Goal: Transaction & Acquisition: Purchase product/service

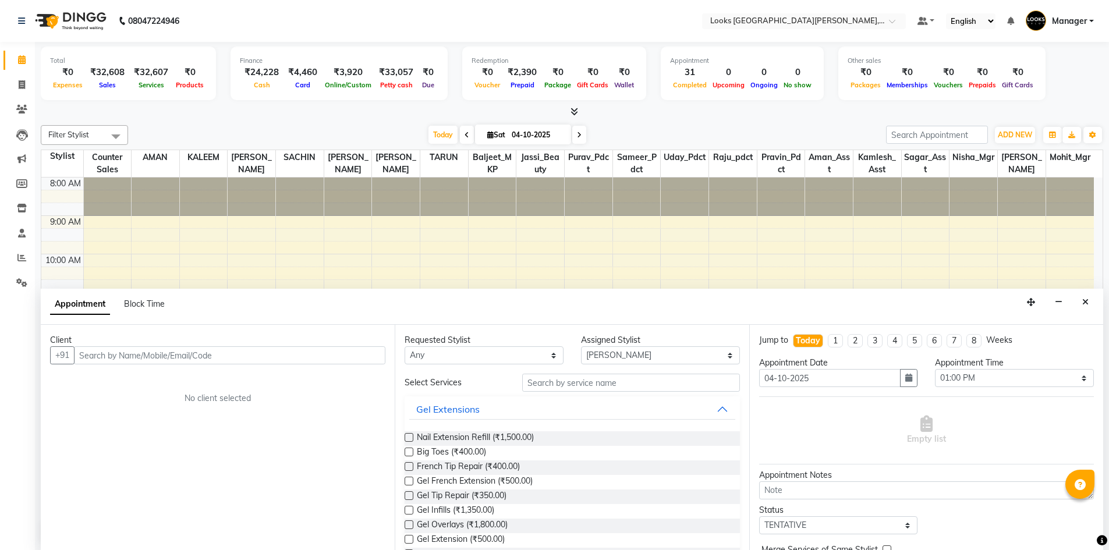
select select "90360"
select select "780"
select select "tentative"
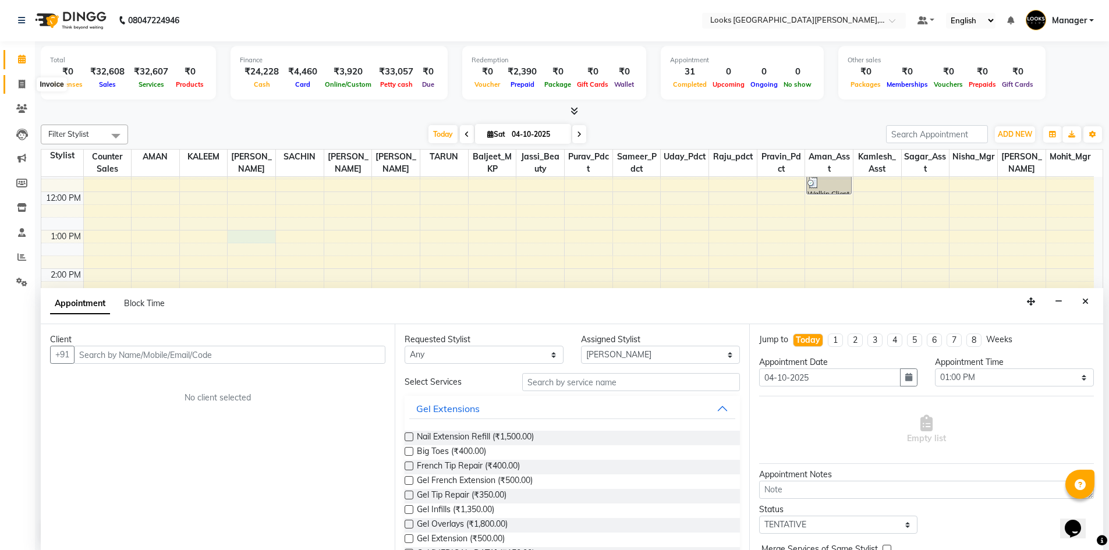
click at [24, 80] on icon at bounding box center [22, 84] width 6 height 9
select select "service"
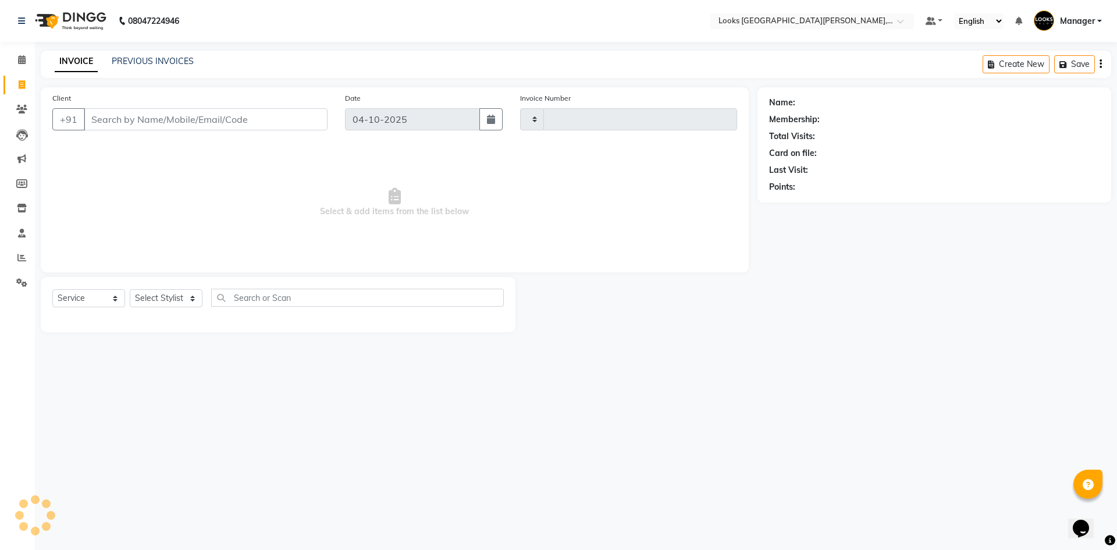
type input "7230"
select select "8940"
click at [107, 123] on input "Client" at bounding box center [206, 119] width 244 height 22
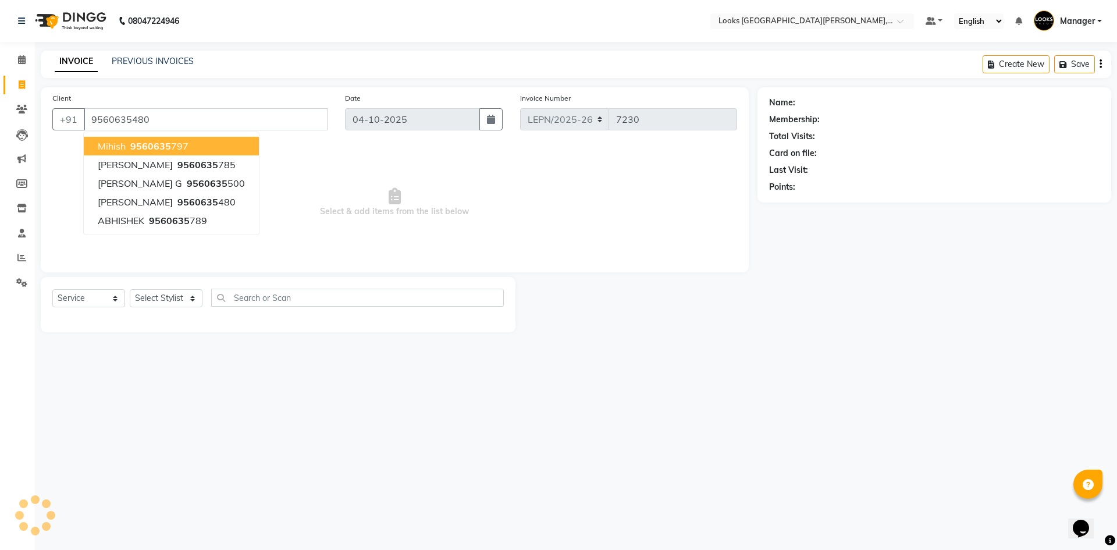
type input "9560635480"
select select "1: Object"
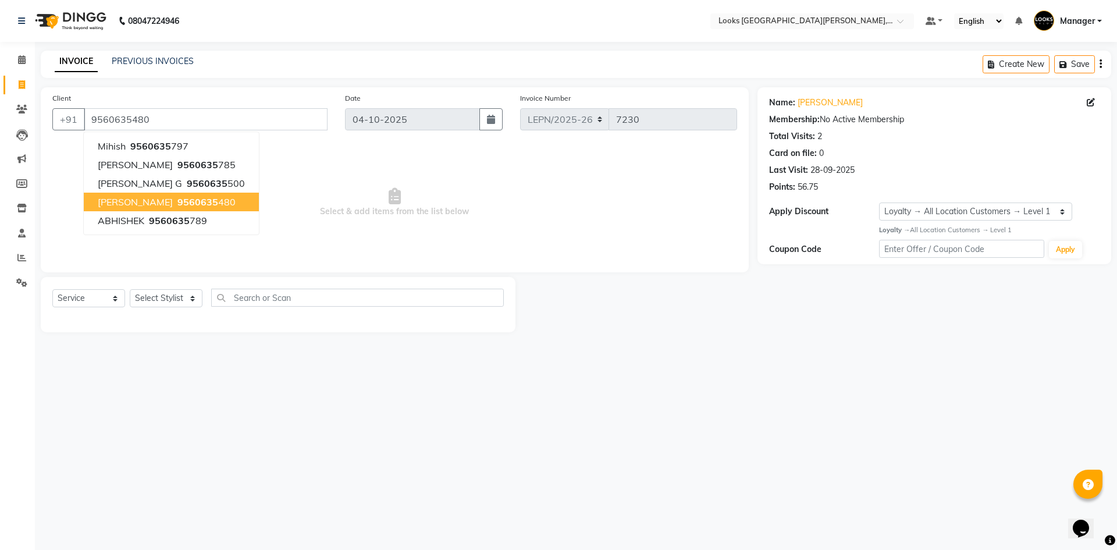
click at [160, 205] on span "Prankul aggarwal" at bounding box center [135, 202] width 75 height 12
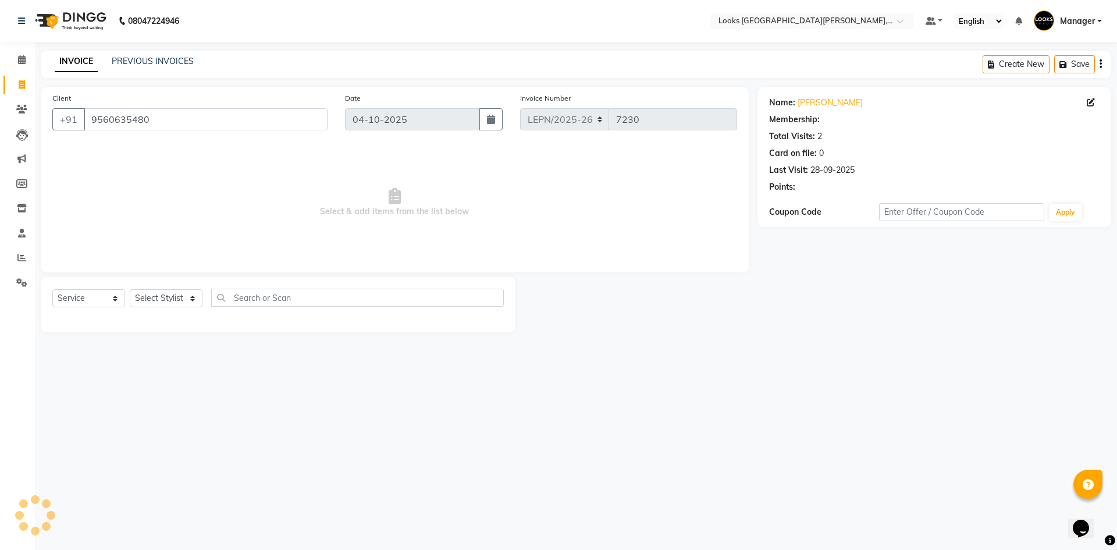
select select "1: Object"
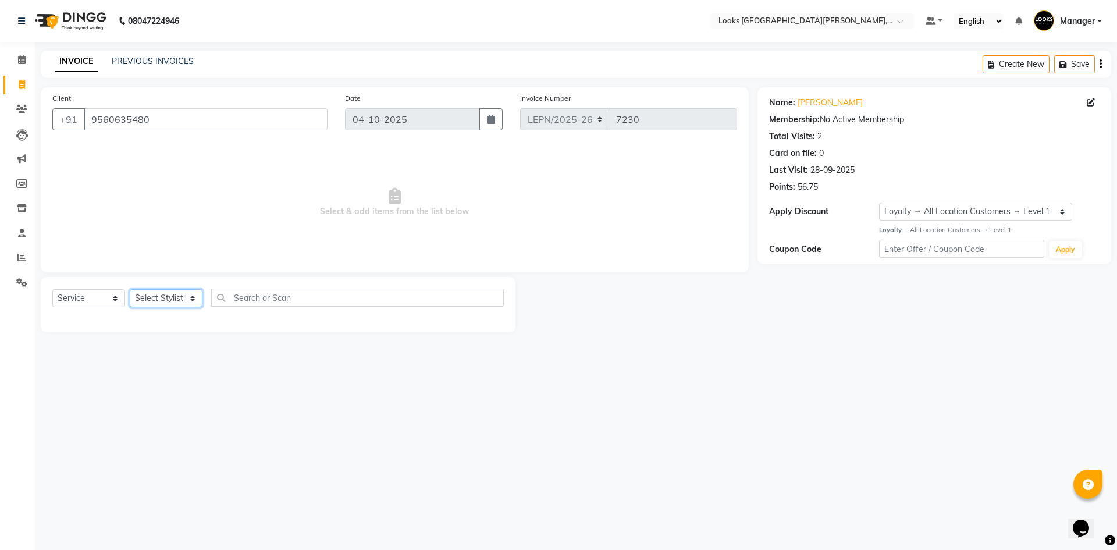
click at [168, 300] on select "Select Stylist AMAN Aman_Asst Baljeet_MKP BITTU Bobby_Mgr Counter Sales Jassi_B…" at bounding box center [166, 298] width 73 height 18
select select "90359"
click at [130, 289] on select "Select Stylist AMAN Aman_Asst Baljeet_MKP BITTU Bobby_Mgr Counter Sales Jassi_B…" at bounding box center [166, 298] width 73 height 18
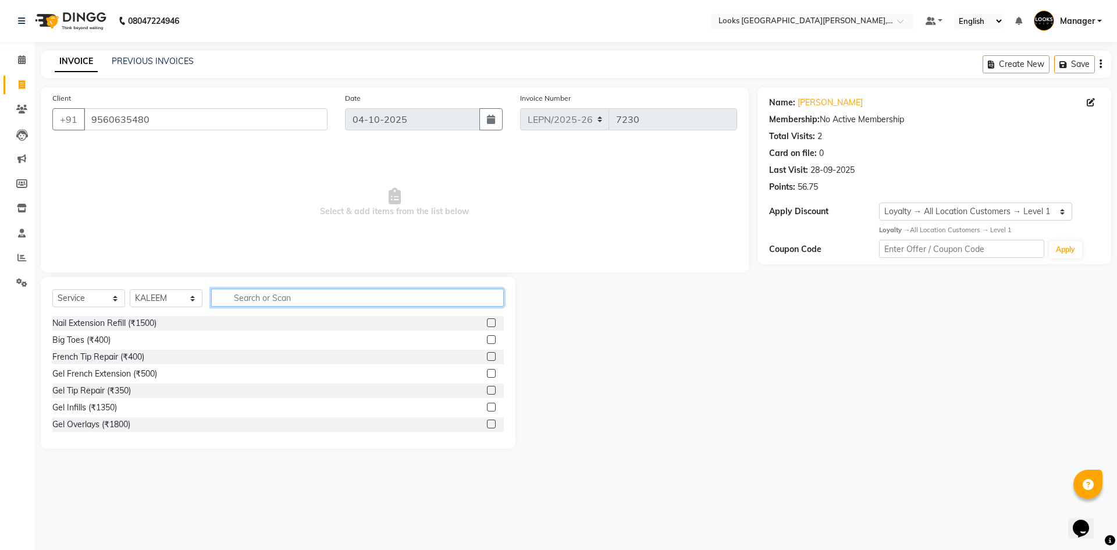
click at [252, 300] on input "text" at bounding box center [357, 298] width 293 height 18
type input "STY"
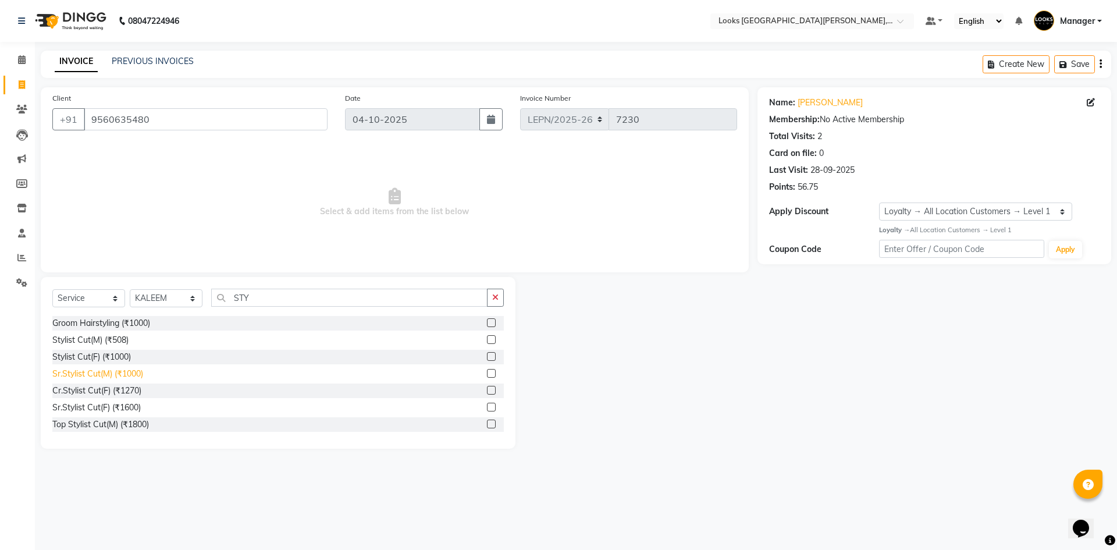
click at [115, 371] on div "Sr.Stylist Cut(M) (₹1000)" at bounding box center [97, 374] width 91 height 12
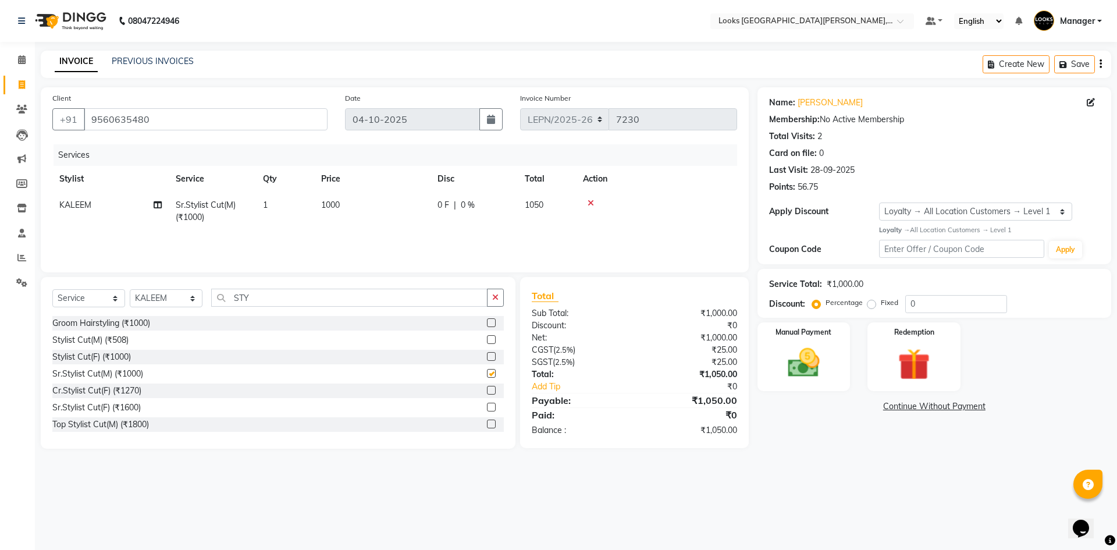
checkbox input "false"
click at [264, 300] on input "STY" at bounding box center [349, 298] width 276 height 18
type input "S"
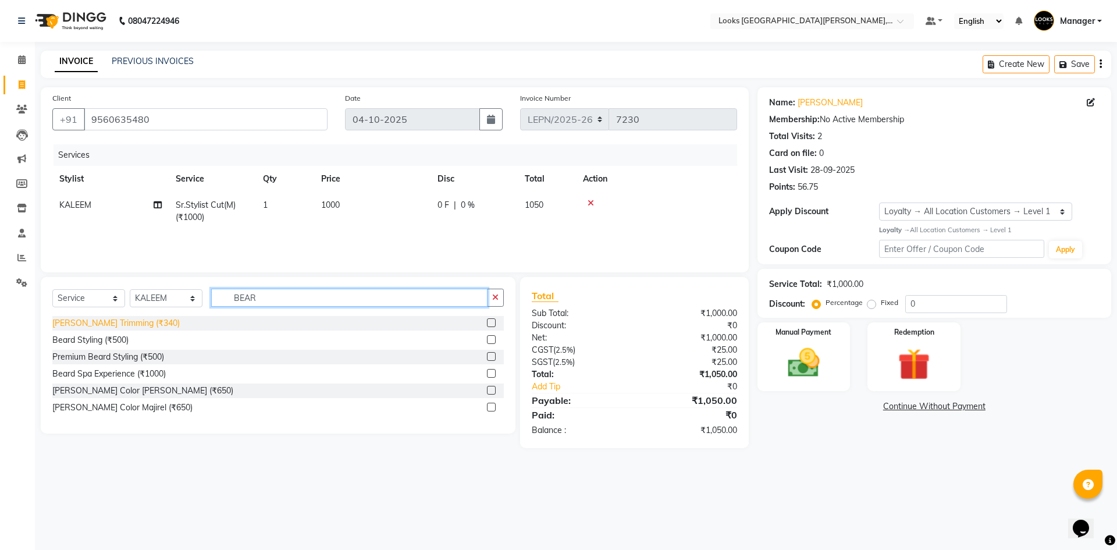
type input "BEAR"
click at [88, 325] on div "Beard Trimming (₹340)" at bounding box center [115, 323] width 127 height 12
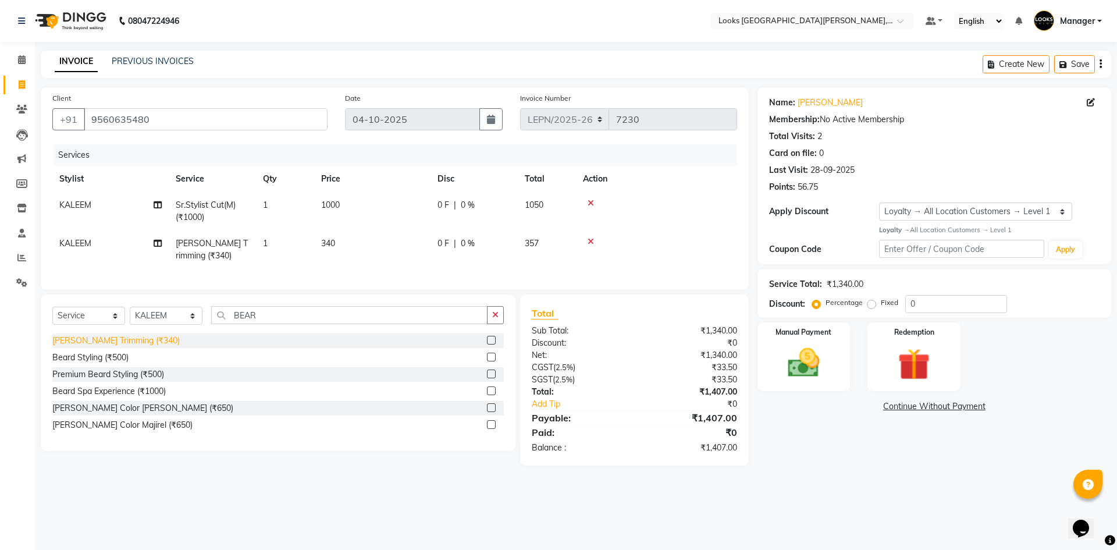
click at [124, 347] on div "Beard Trimming (₹340)" at bounding box center [115, 341] width 127 height 12
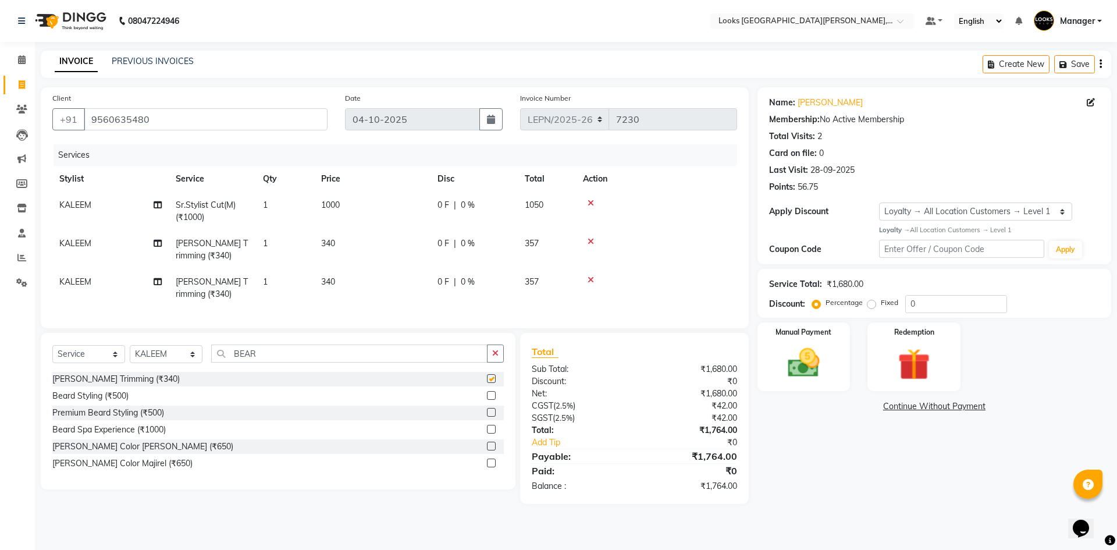
checkbox input "false"
click at [590, 276] on icon at bounding box center [591, 280] width 6 height 8
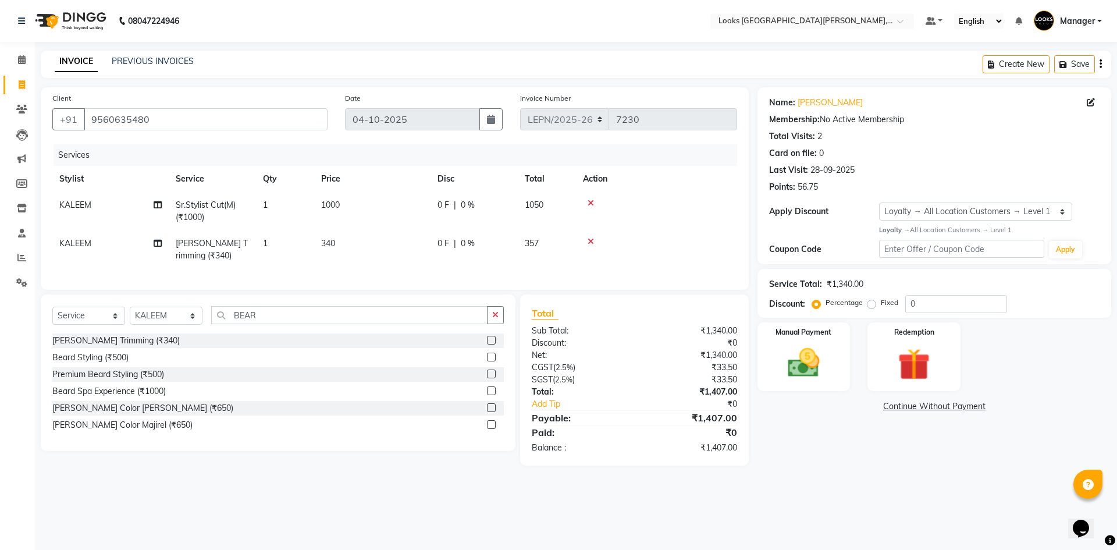
click at [326, 203] on span "1000" at bounding box center [330, 205] width 19 height 10
select select "90359"
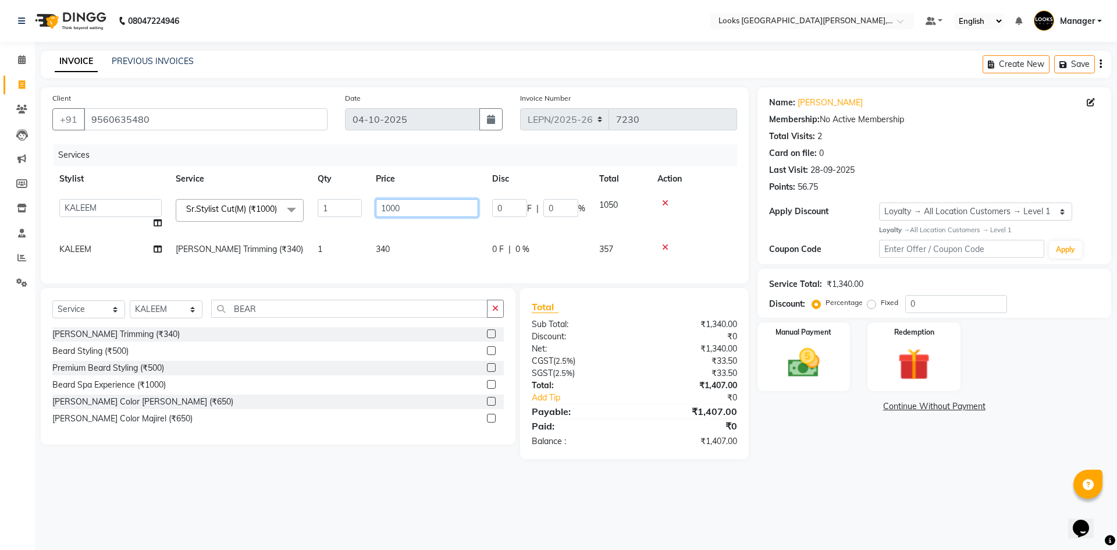
click at [423, 206] on input "1000" at bounding box center [427, 208] width 102 height 18
type input "1"
type input "600"
click at [410, 247] on td "340" at bounding box center [427, 249] width 116 height 26
select select "90359"
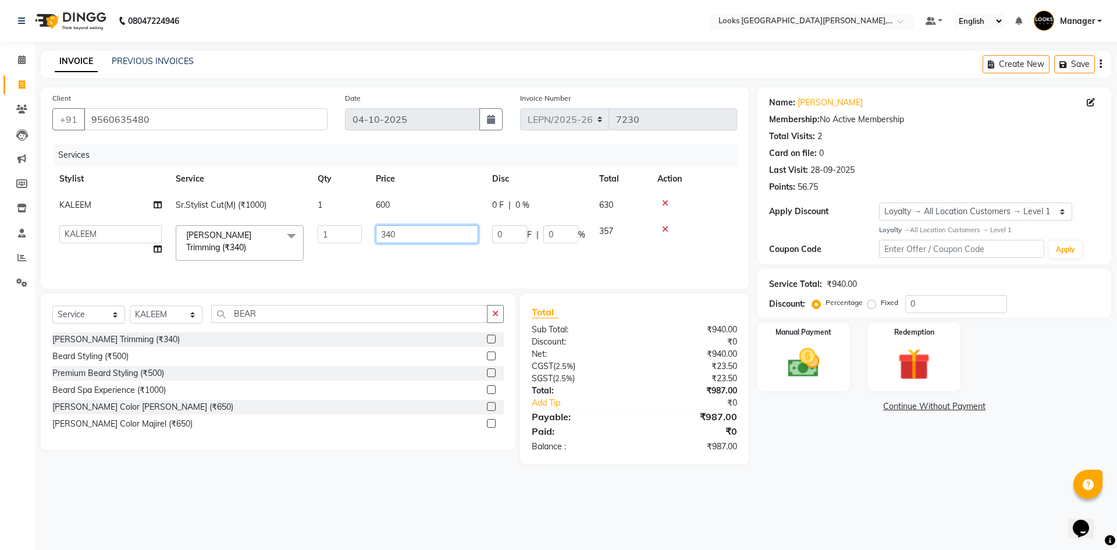
click at [419, 232] on input "340" at bounding box center [427, 234] width 102 height 18
type input "343"
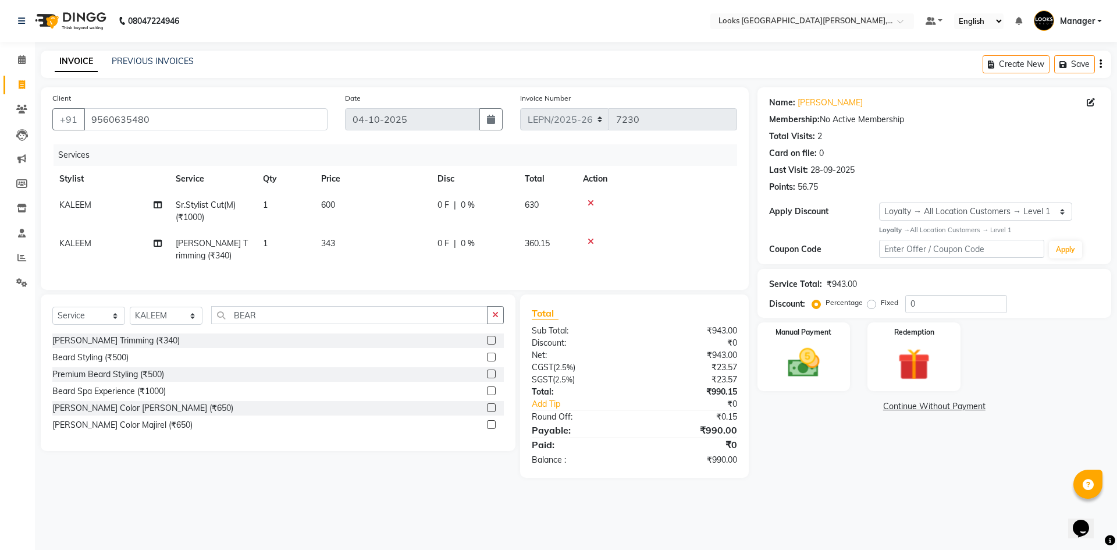
click at [400, 263] on div "Services Stylist Service Qty Price Disc Total Action KALEEM Sr.Stylist Cut(M) (…" at bounding box center [394, 211] width 685 height 134
click at [836, 371] on div "Manual Payment" at bounding box center [803, 357] width 97 height 72
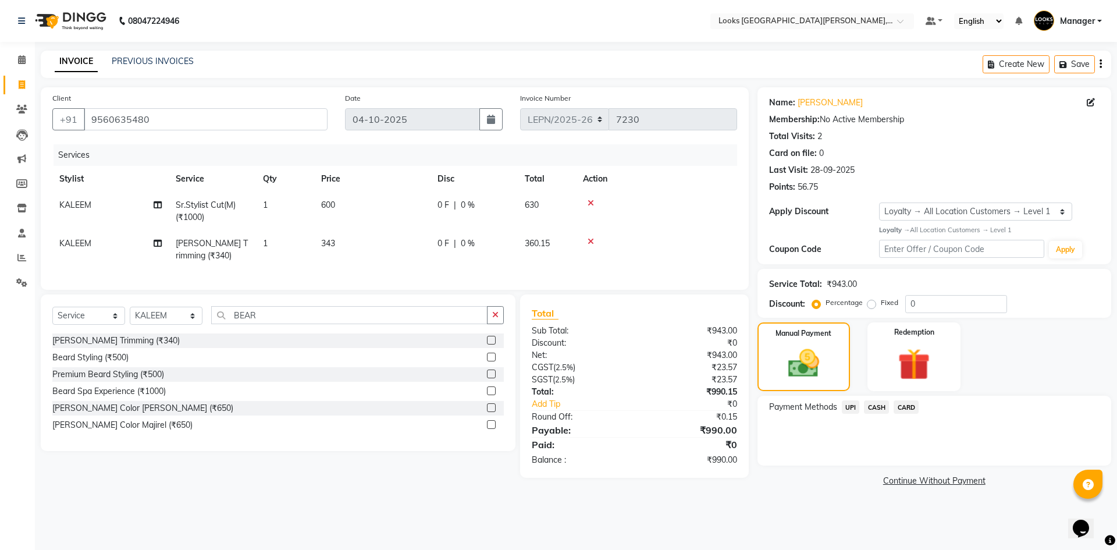
drag, startPoint x: 875, startPoint y: 410, endPoint x: 863, endPoint y: 395, distance: 18.6
click at [877, 410] on span "CASH" at bounding box center [876, 406] width 25 height 13
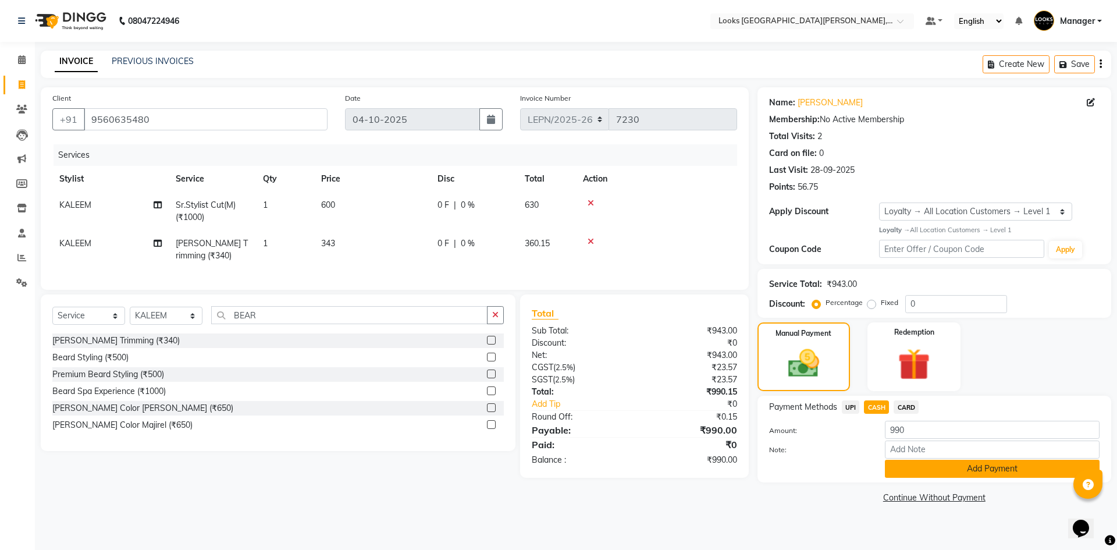
click at [945, 477] on button "Add Payment" at bounding box center [992, 469] width 215 height 18
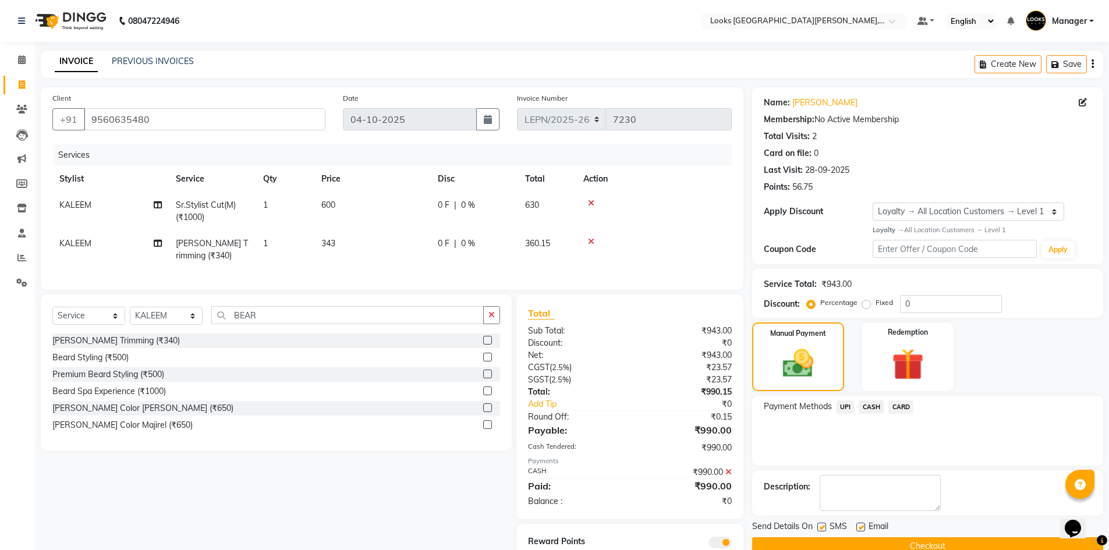
scroll to position [53, 0]
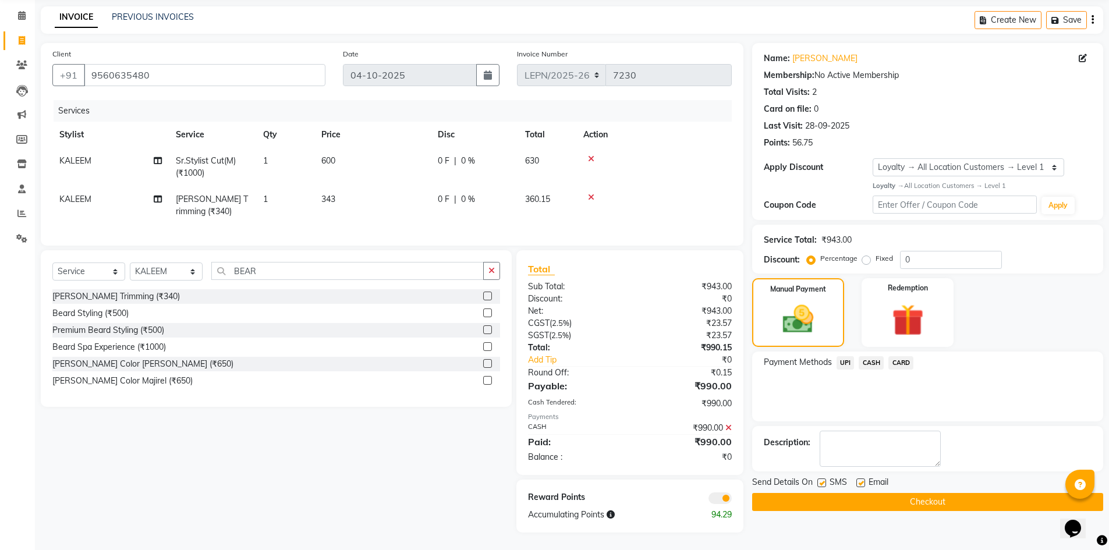
click at [790, 498] on button "Checkout" at bounding box center [927, 502] width 351 height 18
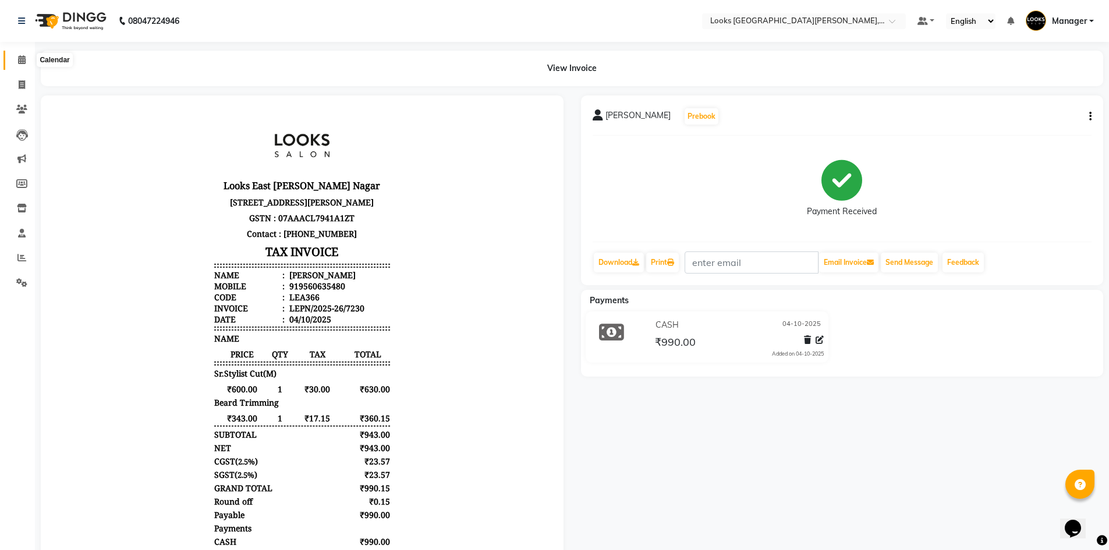
click at [18, 59] on icon at bounding box center [22, 59] width 8 height 9
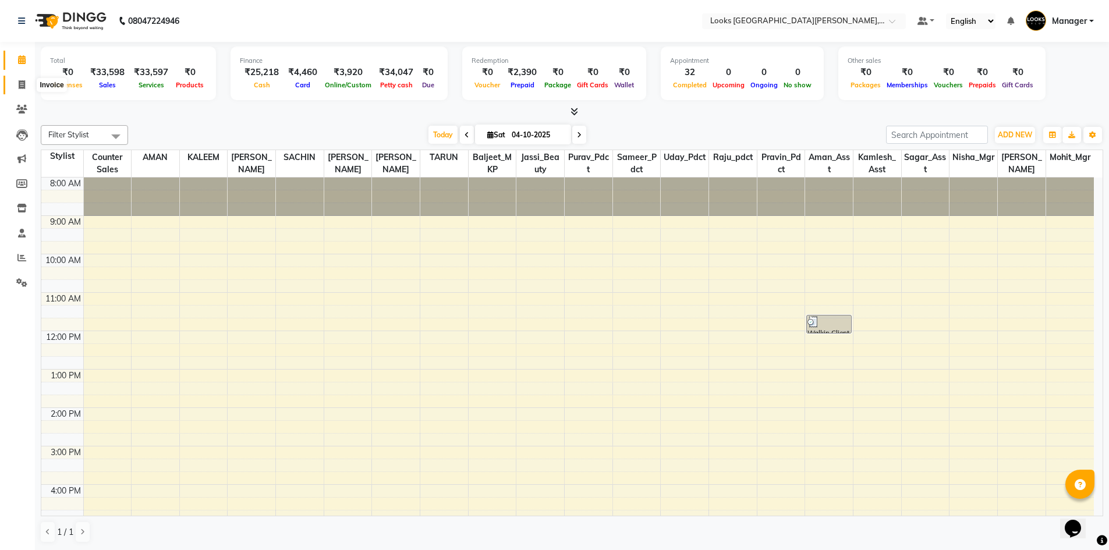
click at [27, 86] on span at bounding box center [22, 85] width 20 height 13
select select "service"
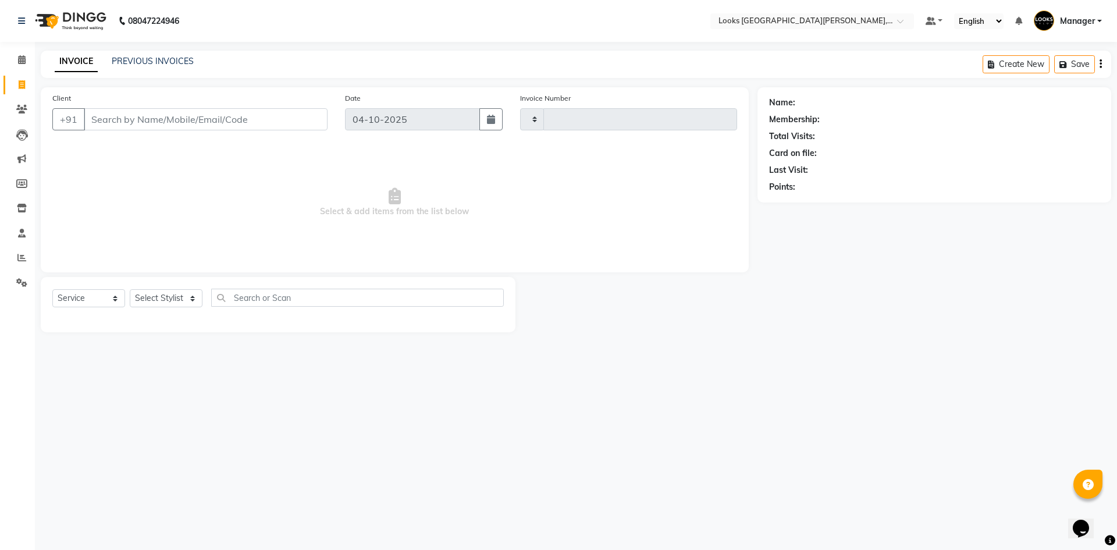
type input "7231"
select select "8940"
click at [253, 119] on input "Client" at bounding box center [206, 119] width 244 height 22
click at [19, 84] on icon at bounding box center [22, 84] width 6 height 9
select select "service"
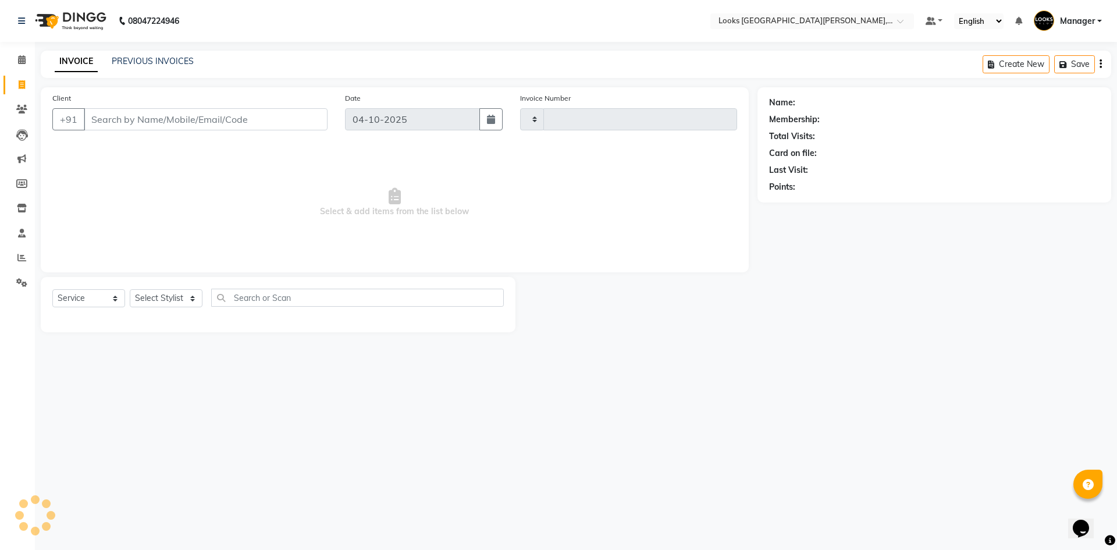
type input "7233"
select select "8940"
click at [126, 119] on input "Client" at bounding box center [206, 119] width 244 height 22
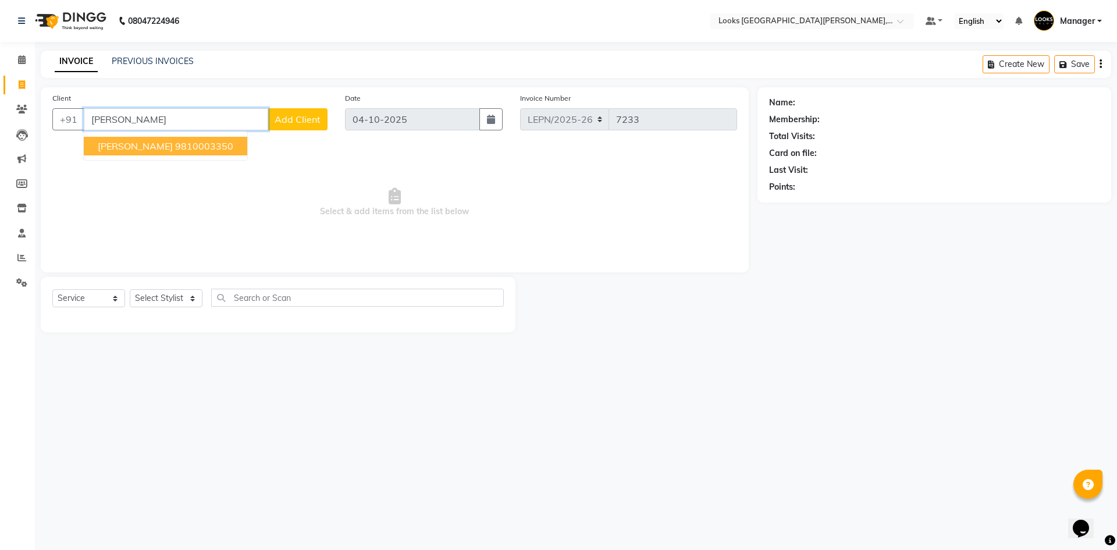
click at [151, 146] on span "Tarun Pathela" at bounding box center [135, 146] width 75 height 12
type input "9810003350"
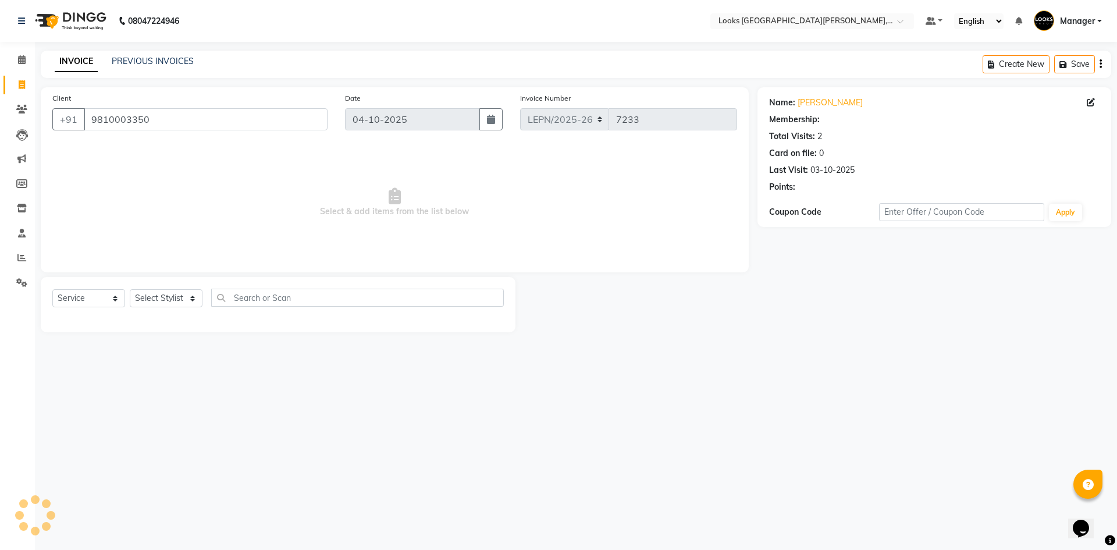
select select "1: Object"
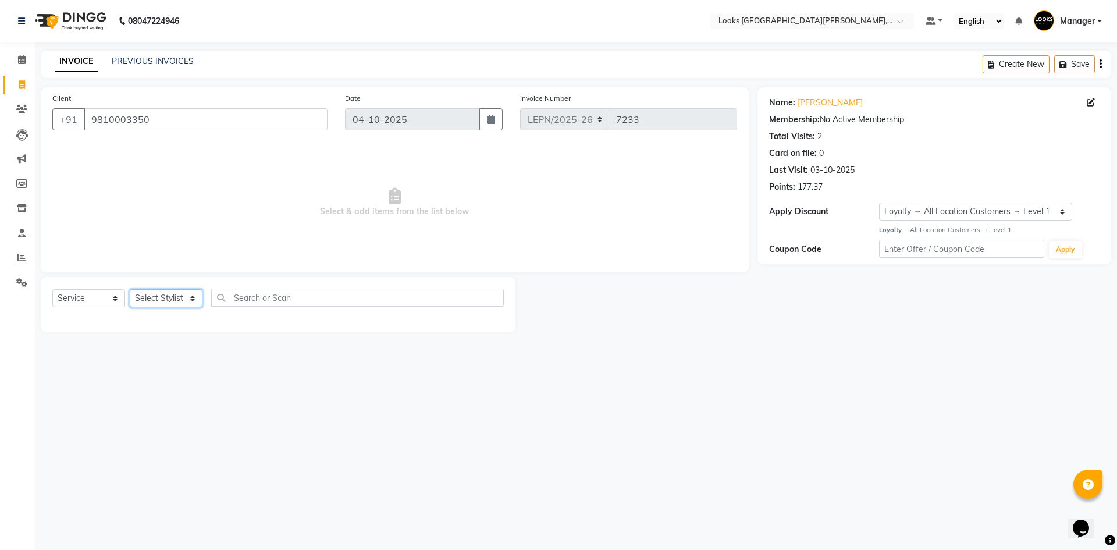
click at [192, 297] on select "Select Stylist AMAN Aman_Asst Baljeet_MKP BITTU Bobby_Mgr Counter Sales Jassi_B…" at bounding box center [166, 298] width 73 height 18
select select "90371"
click at [130, 289] on select "Select Stylist AMAN Aman_Asst Baljeet_MKP BITTU Bobby_Mgr Counter Sales Jassi_B…" at bounding box center [166, 298] width 73 height 18
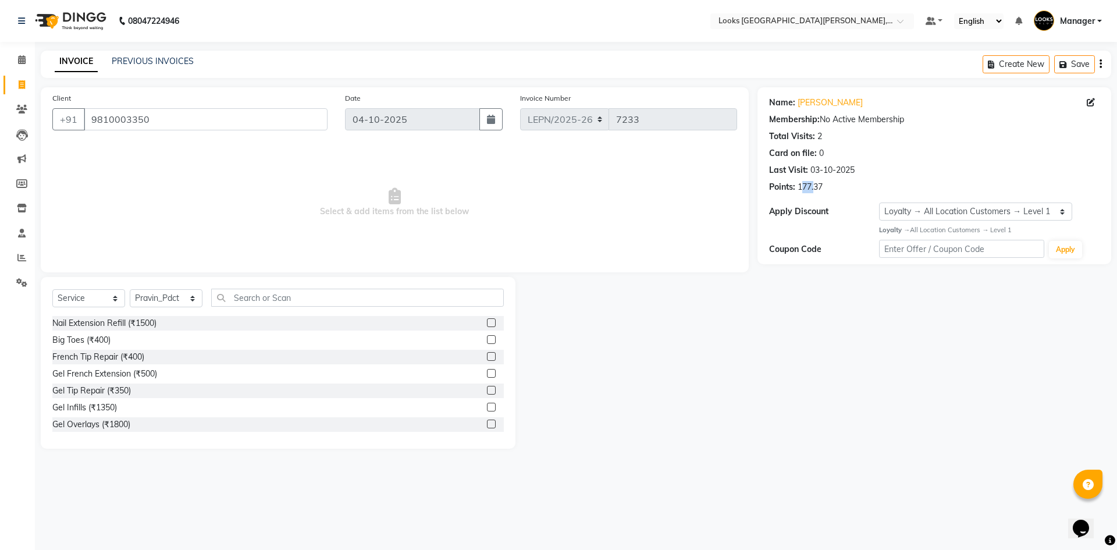
drag, startPoint x: 811, startPoint y: 188, endPoint x: 799, endPoint y: 187, distance: 12.2
click at [799, 187] on div "177.37" at bounding box center [810, 187] width 25 height 12
drag, startPoint x: 179, startPoint y: 125, endPoint x: 59, endPoint y: 118, distance: 119.5
click at [59, 118] on div "+91 9810003350" at bounding box center [189, 119] width 275 height 22
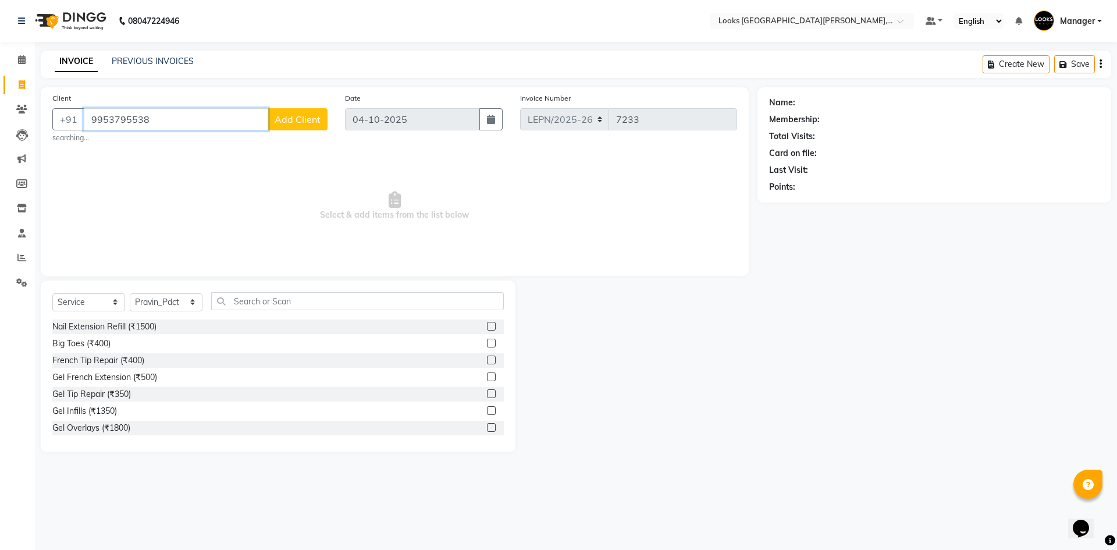
type input "9953795538"
select select "1: Object"
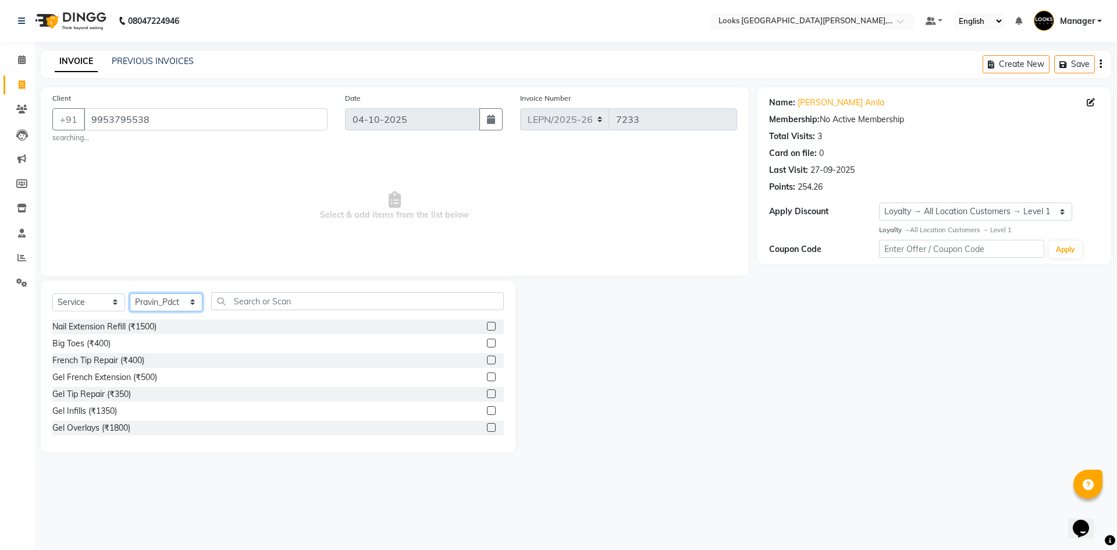
click at [184, 300] on select "Select Stylist AMAN Aman_Asst Baljeet_MKP BITTU Bobby_Mgr Counter Sales Jassi_B…" at bounding box center [166, 302] width 73 height 18
select select "90363"
click at [130, 293] on select "Select Stylist AMAN Aman_Asst Baljeet_MKP BITTU Bobby_Mgr Counter Sales Jassi_B…" at bounding box center [166, 302] width 73 height 18
click at [244, 299] on input "text" at bounding box center [357, 301] width 293 height 18
type input "cut"
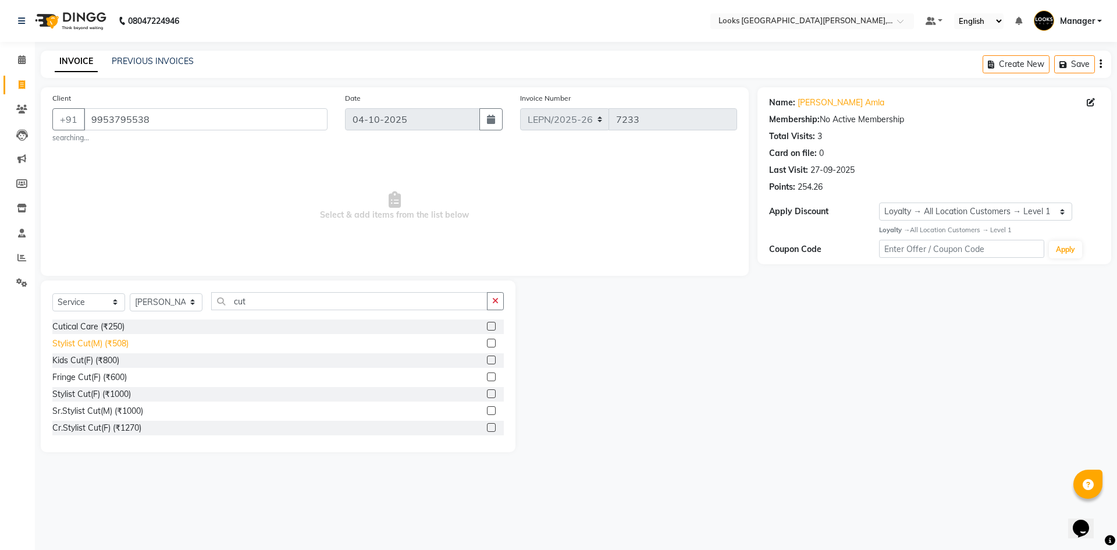
click at [98, 339] on div "Stylist Cut(M) (₹508)" at bounding box center [90, 344] width 76 height 12
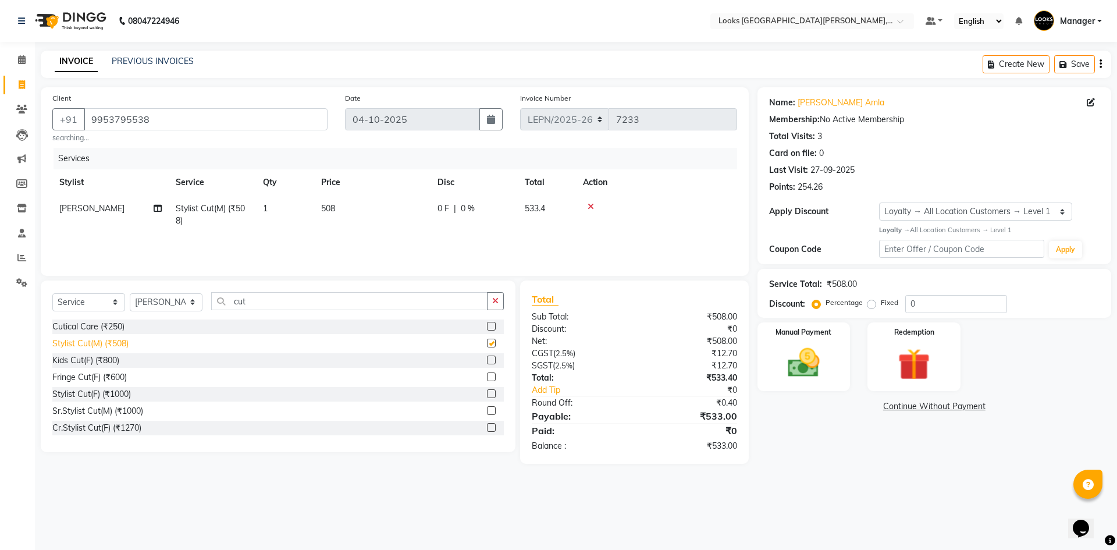
checkbox input "false"
drag, startPoint x: 253, startPoint y: 305, endPoint x: 230, endPoint y: 306, distance: 22.7
click at [230, 306] on input "cut" at bounding box center [349, 301] width 276 height 18
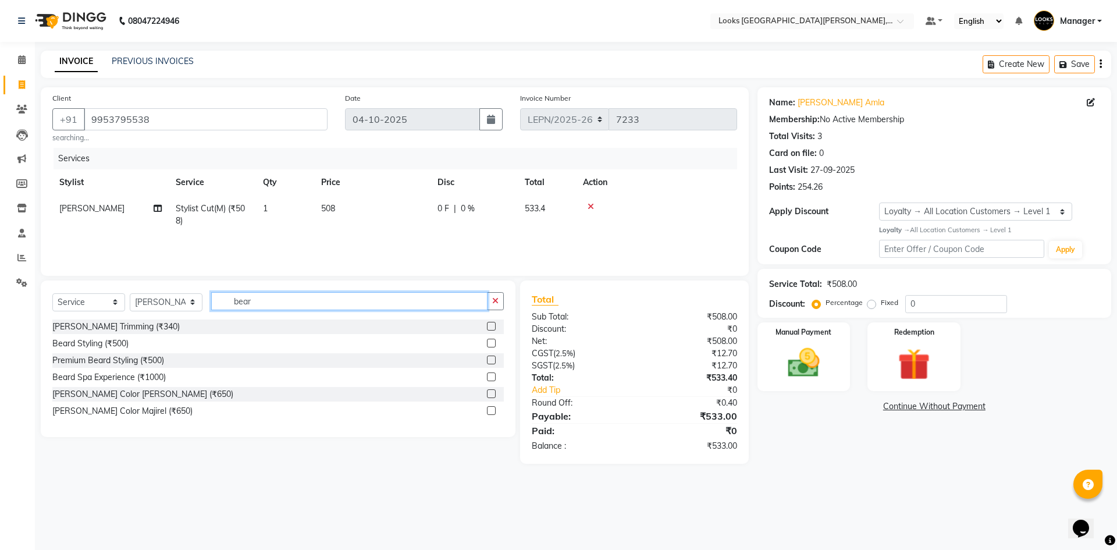
type input "bear"
click at [127, 325] on div "[PERSON_NAME] Trimming (₹340)" at bounding box center [115, 327] width 127 height 12
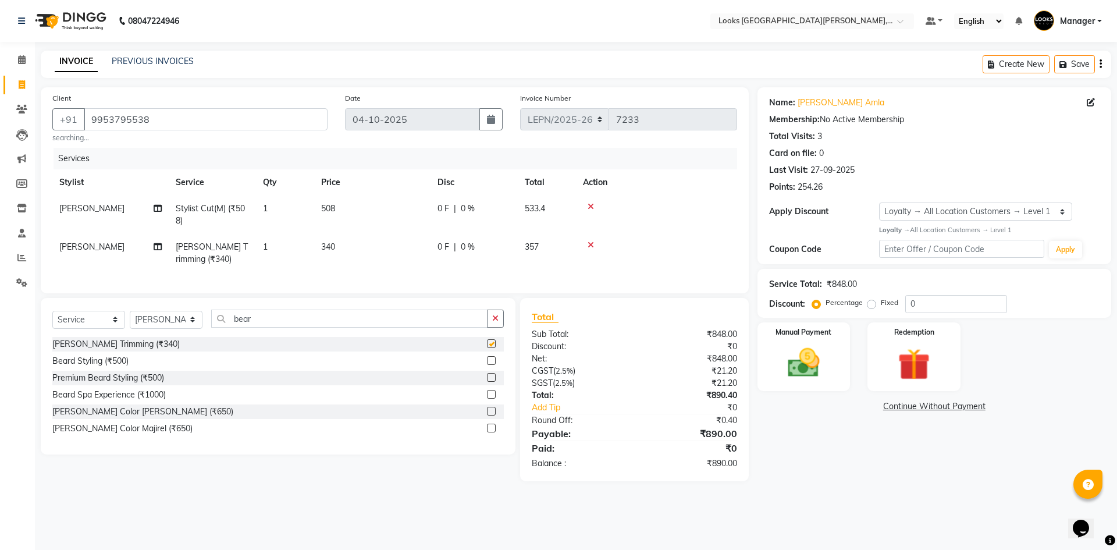
checkbox input "false"
click at [807, 397] on div "Name: Rishabh Amla Membership: No Active Membership Total Visits: 3 Card on fil…" at bounding box center [939, 284] width 363 height 394
click at [801, 370] on img at bounding box center [804, 363] width 54 height 38
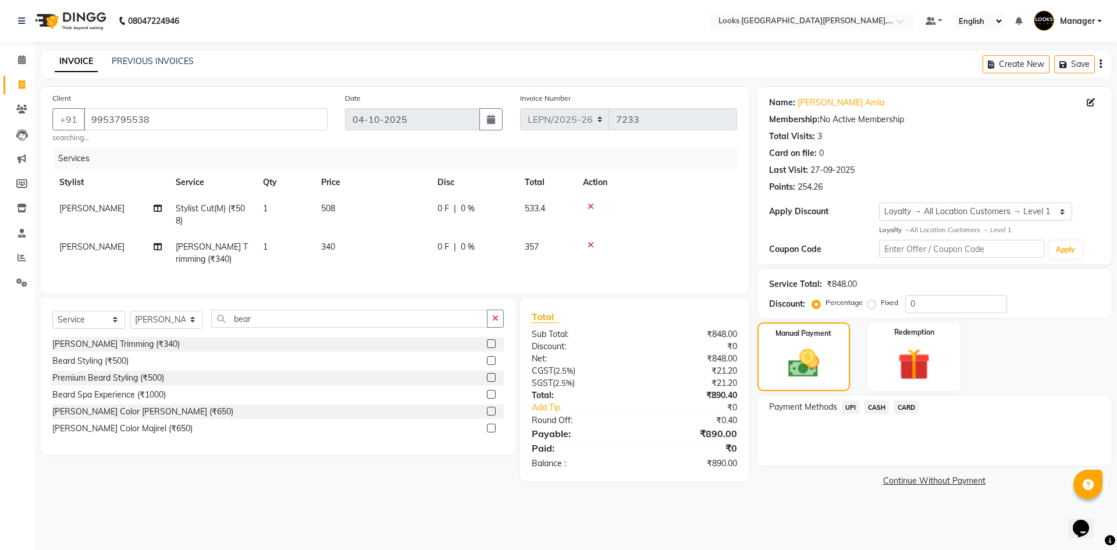
click at [904, 404] on span "CARD" at bounding box center [906, 406] width 25 height 13
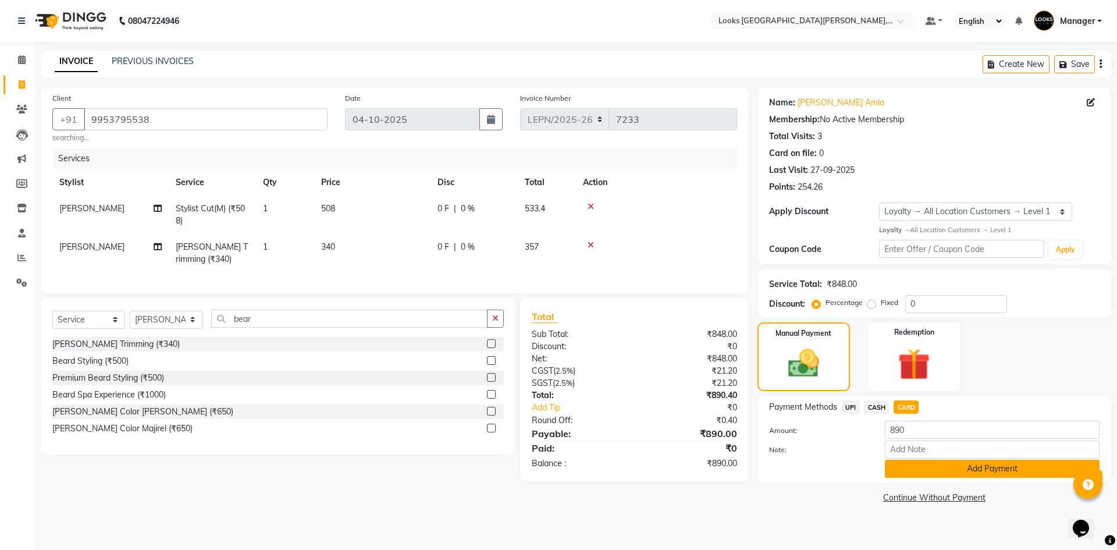
click at [902, 468] on button "Add Payment" at bounding box center [992, 469] width 215 height 18
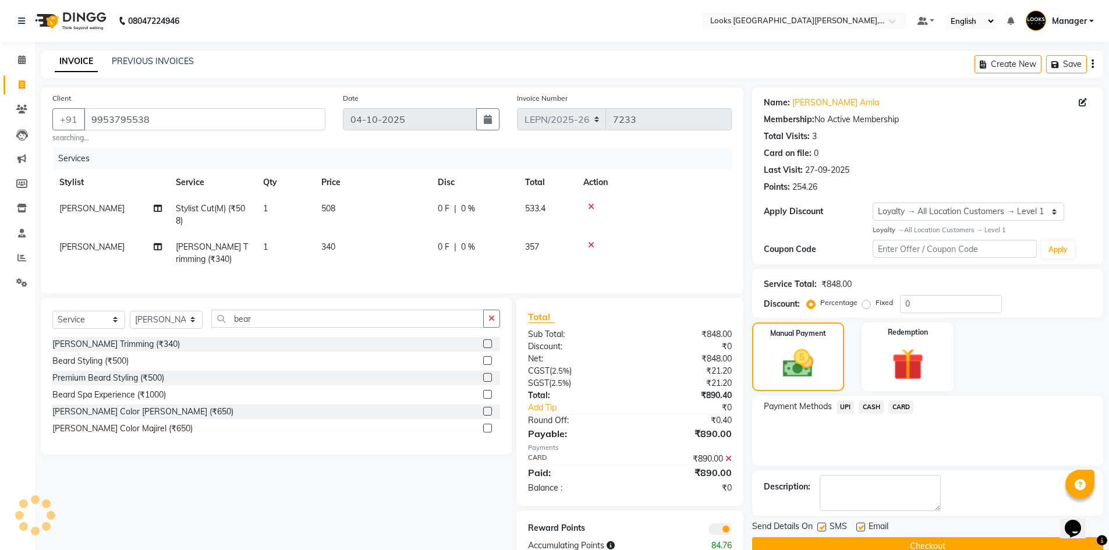
scroll to position [40, 0]
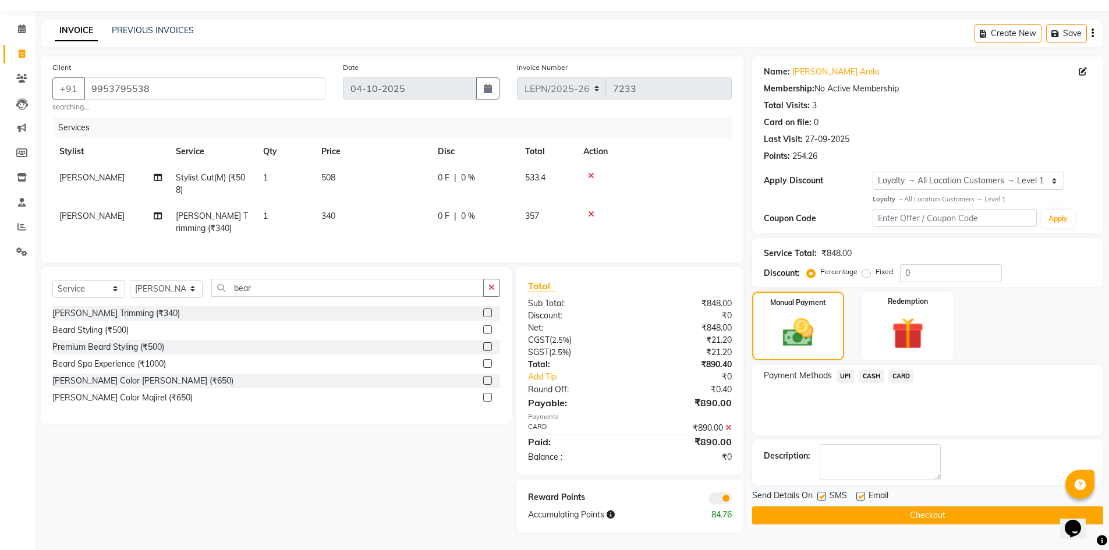
click at [785, 506] on button "Checkout" at bounding box center [927, 515] width 351 height 18
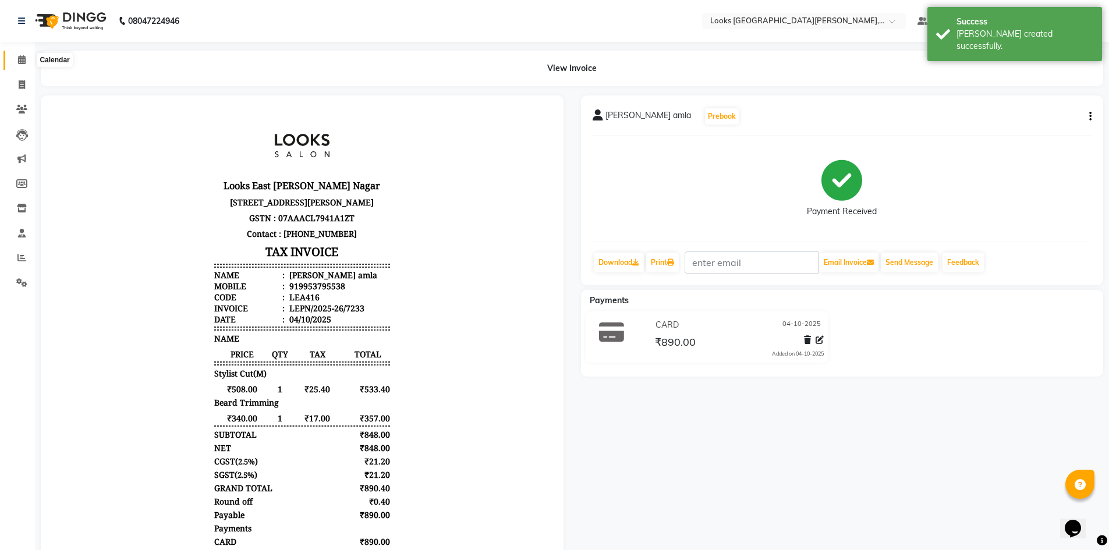
click at [24, 61] on icon at bounding box center [22, 59] width 8 height 9
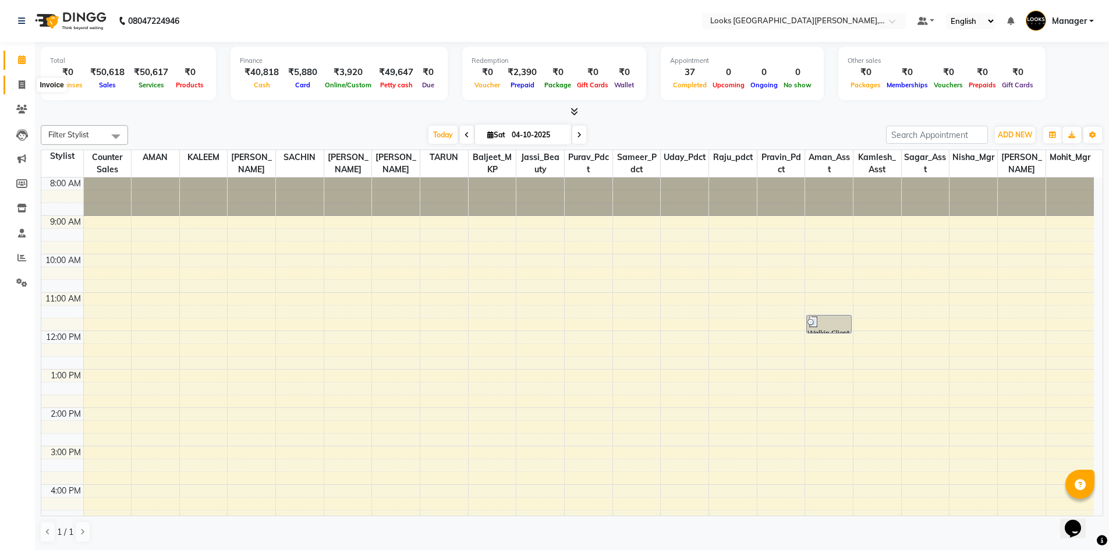
click at [20, 84] on icon at bounding box center [22, 84] width 6 height 9
select select "service"
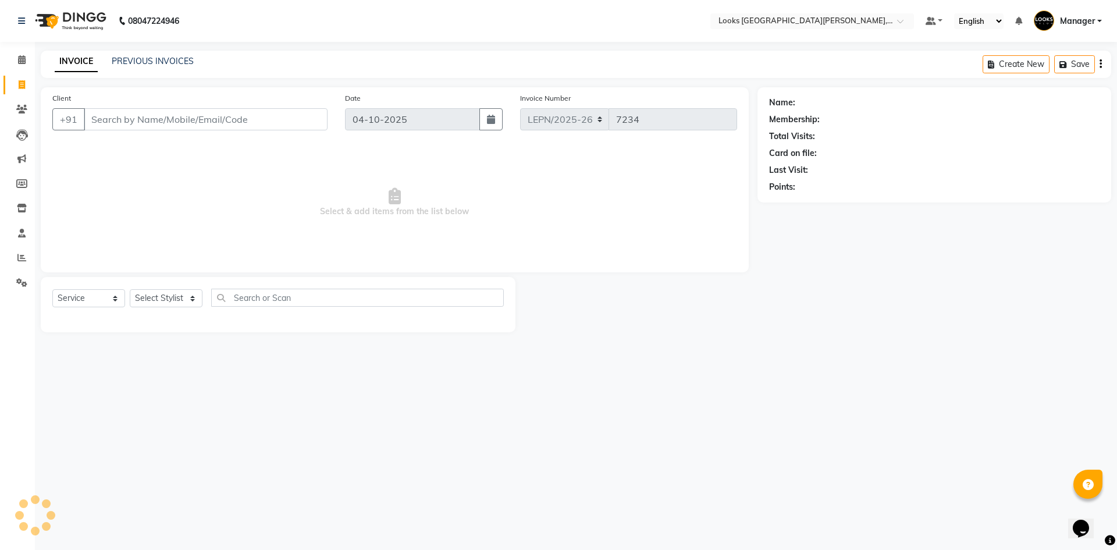
click at [118, 120] on input "Client" at bounding box center [206, 119] width 244 height 22
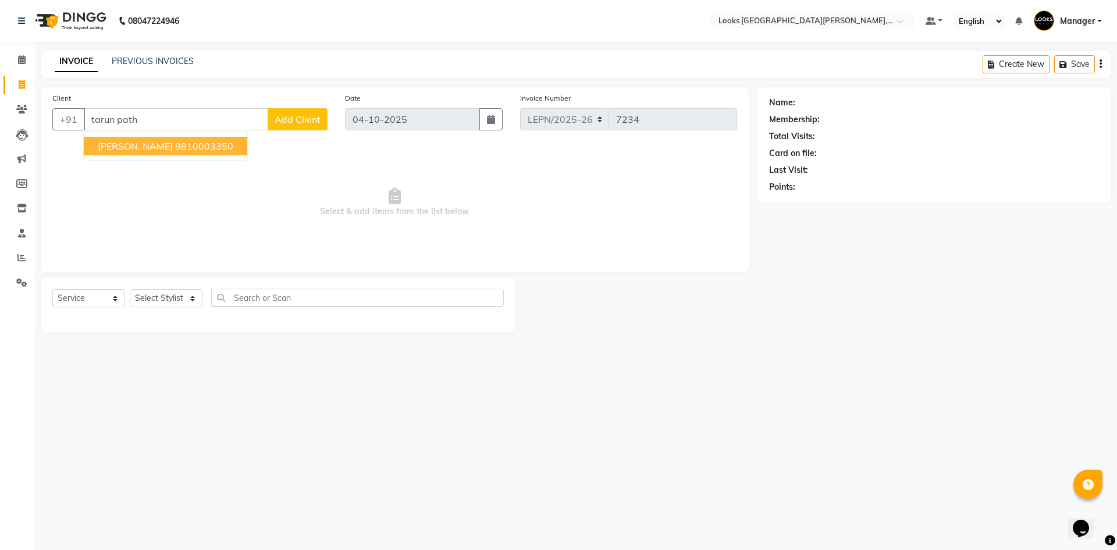
click at [123, 150] on span "[PERSON_NAME]" at bounding box center [135, 146] width 75 height 12
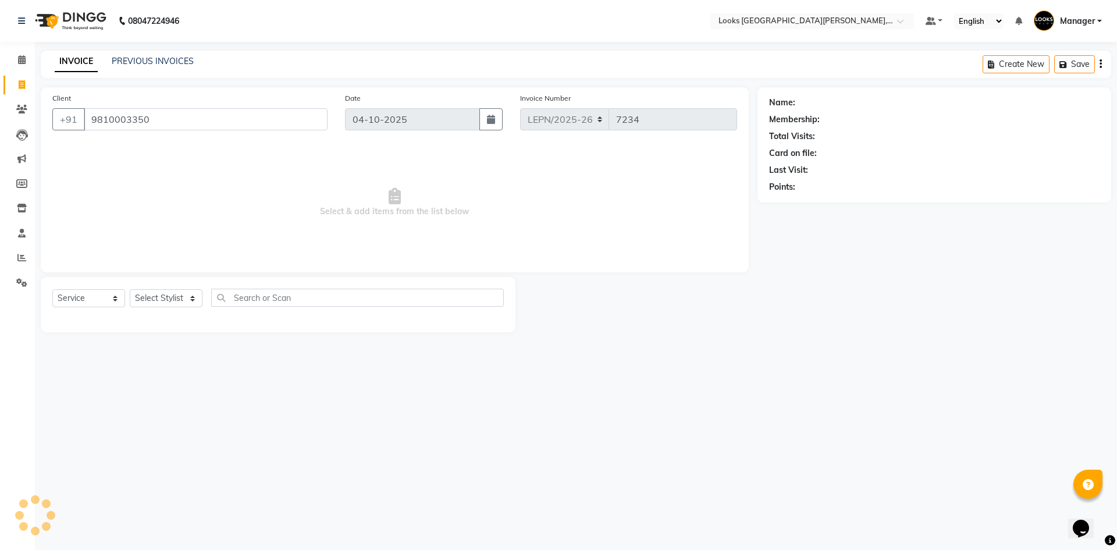
type input "9810003350"
select select "1: Object"
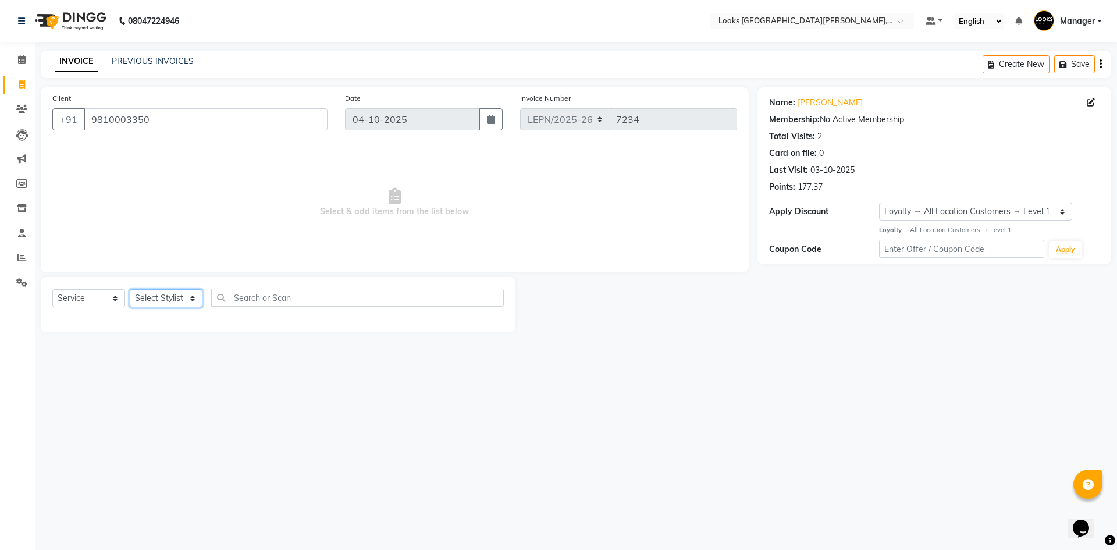
click at [178, 303] on select "Select Stylist AMAN Aman_Asst Baljeet_MKP [PERSON_NAME] Bobby_Mgr Counter Sales…" at bounding box center [166, 298] width 73 height 18
select select "90366"
click at [130, 289] on select "Select Stylist AMAN Aman_Asst Baljeet_MKP [PERSON_NAME] Bobby_Mgr Counter Sales…" at bounding box center [166, 298] width 73 height 18
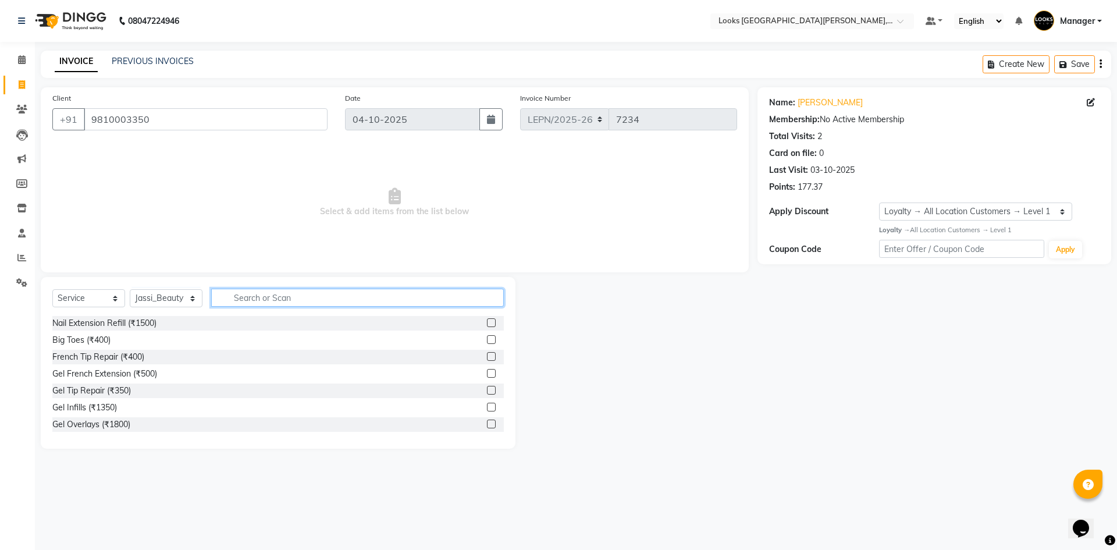
click at [251, 301] on input "text" at bounding box center [357, 298] width 293 height 18
drag, startPoint x: 257, startPoint y: 299, endPoint x: 211, endPoint y: 298, distance: 46.0
click at [211, 298] on div "Select Service Product Membership Package Voucher Prepaid Gift Card Select Styl…" at bounding box center [278, 302] width 452 height 27
type input "cleanu"
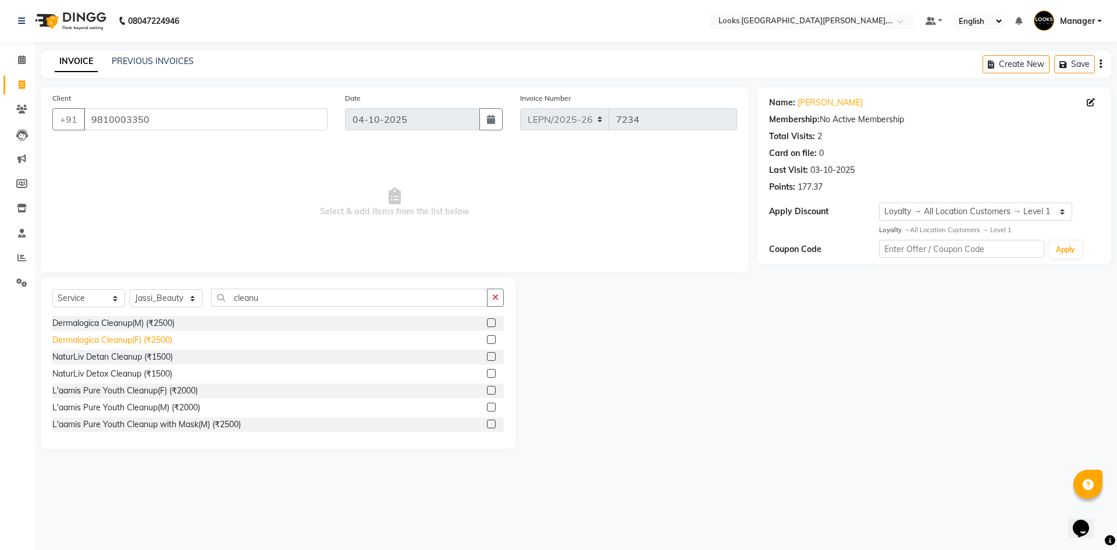
click at [154, 340] on div "Dermalogica Cleanup(F) (₹2500)" at bounding box center [112, 340] width 120 height 12
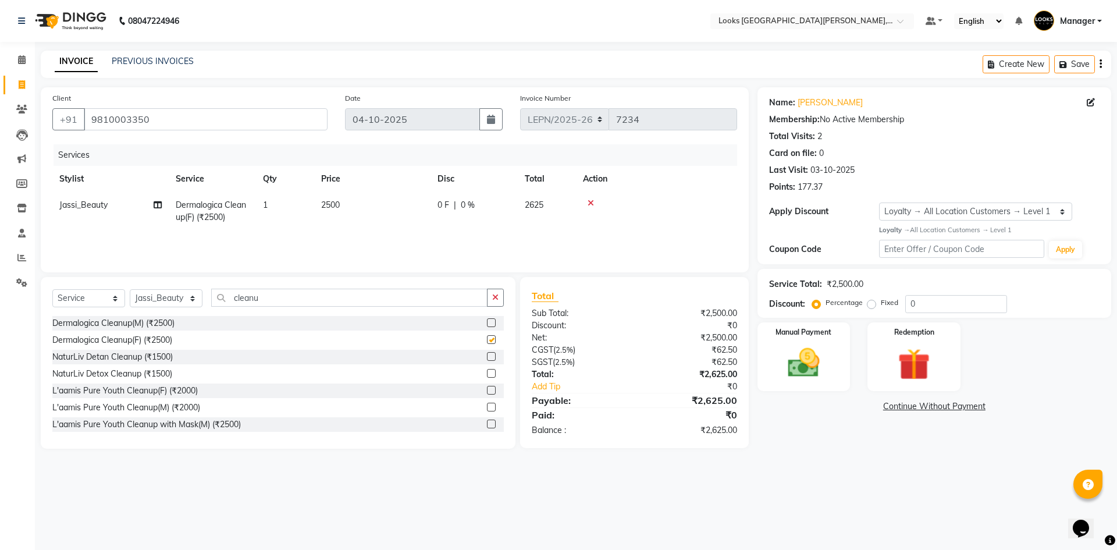
checkbox input "false"
drag, startPoint x: 265, startPoint y: 300, endPoint x: 216, endPoint y: 300, distance: 48.9
click at [216, 300] on input "cleanu" at bounding box center [349, 298] width 276 height 18
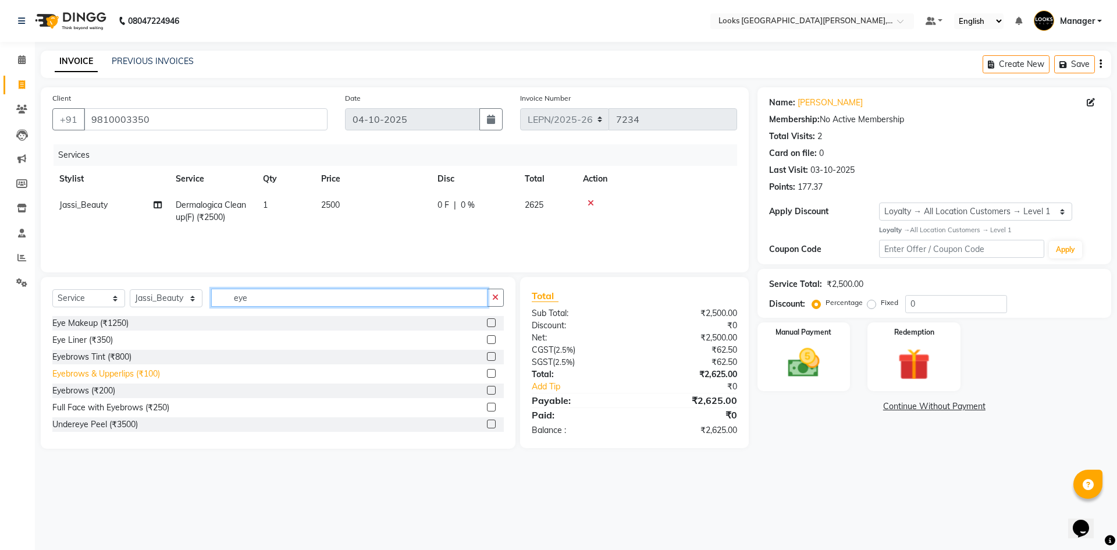
type input "eye"
click at [149, 375] on div "Eyebrows & Upperlips (₹100)" at bounding box center [106, 374] width 108 height 12
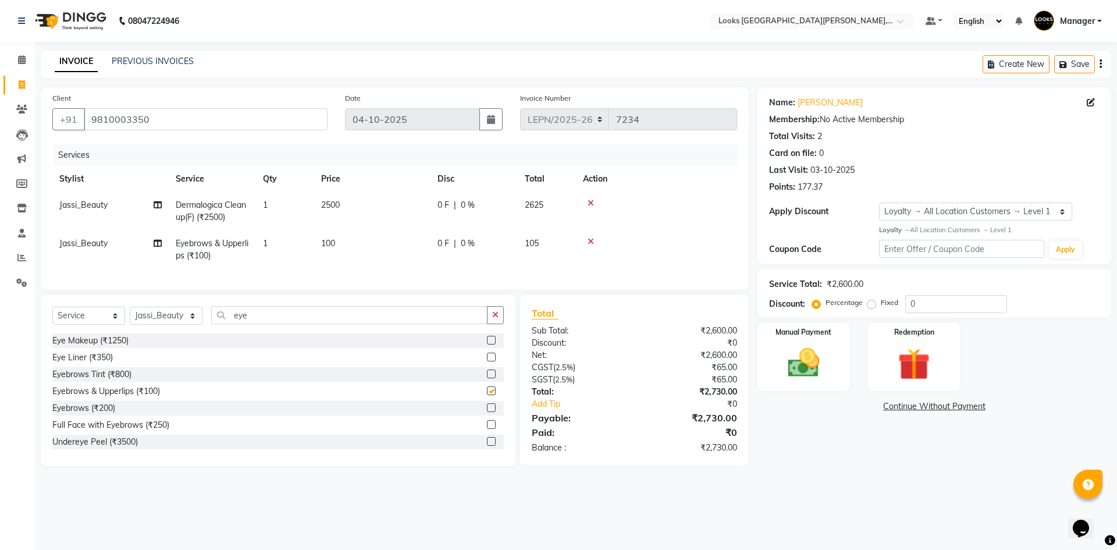
checkbox input "false"
click at [591, 243] on icon at bounding box center [591, 241] width 6 height 8
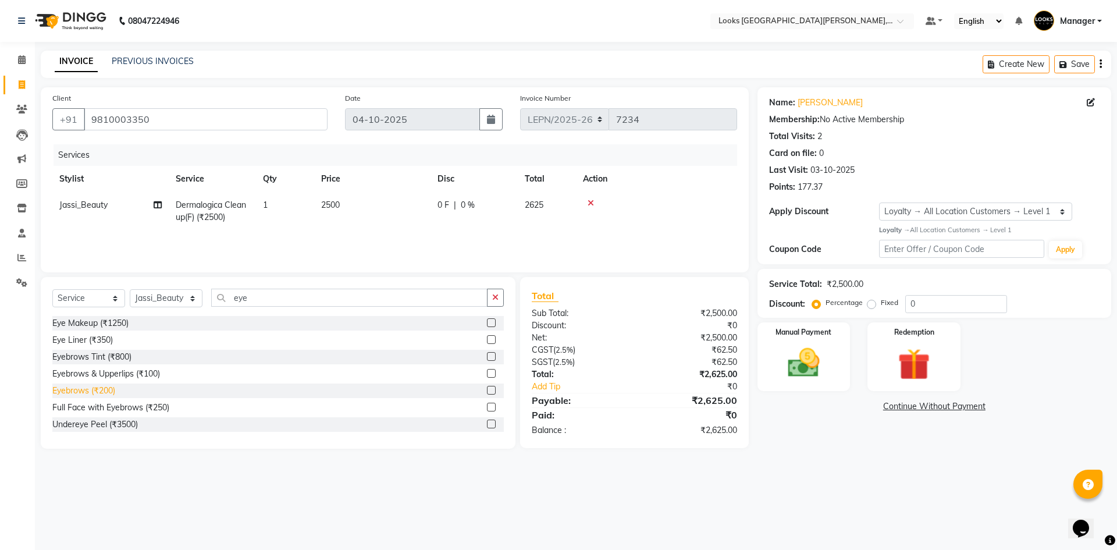
click at [93, 396] on div "Eyebrows (₹200)" at bounding box center [83, 391] width 63 height 12
checkbox input "false"
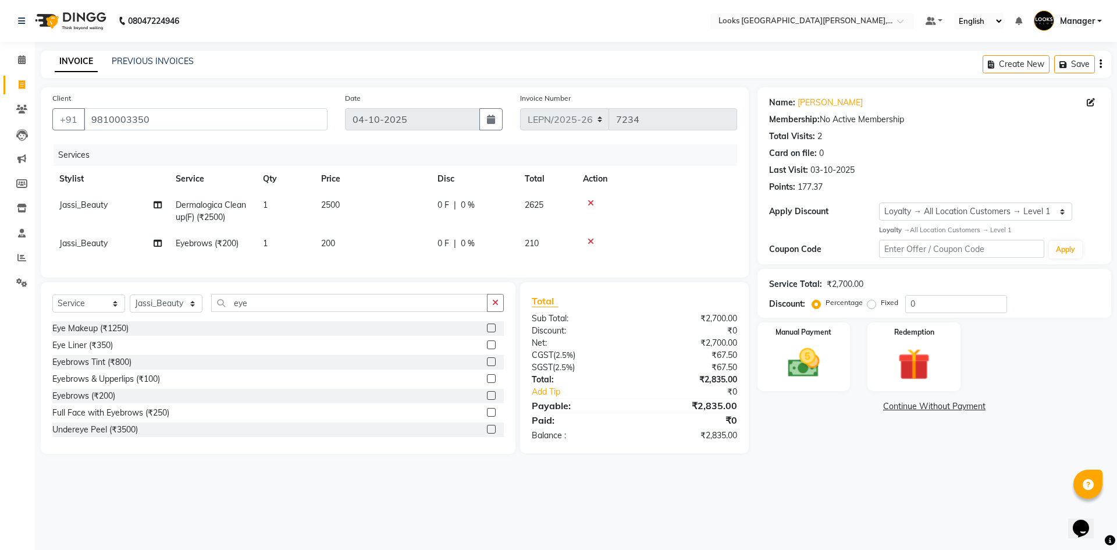
click at [330, 245] on span "200" at bounding box center [328, 243] width 14 height 10
select select "90366"
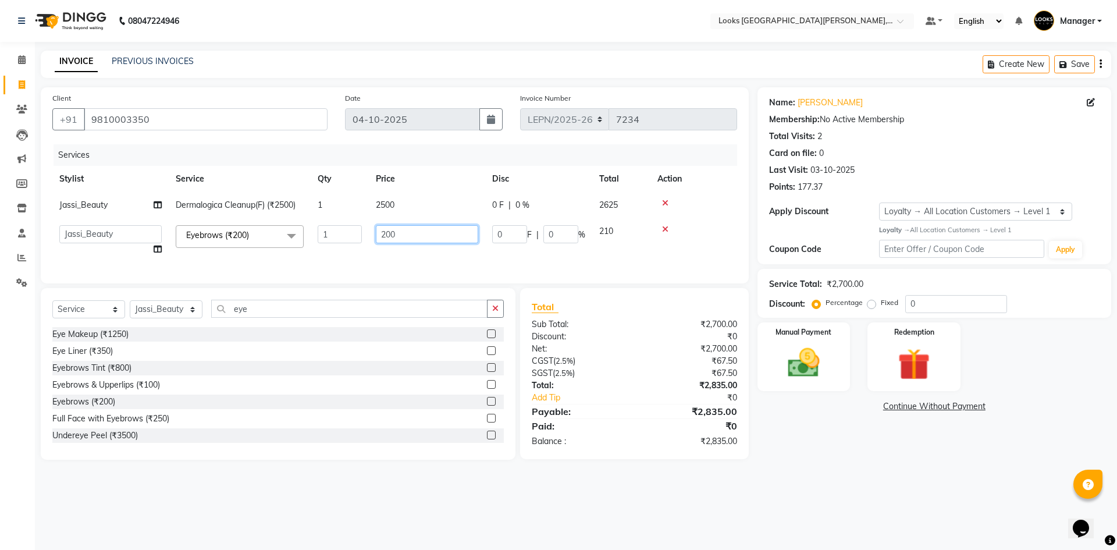
click at [408, 234] on input "200" at bounding box center [427, 234] width 102 height 18
type input "2"
type input "60"
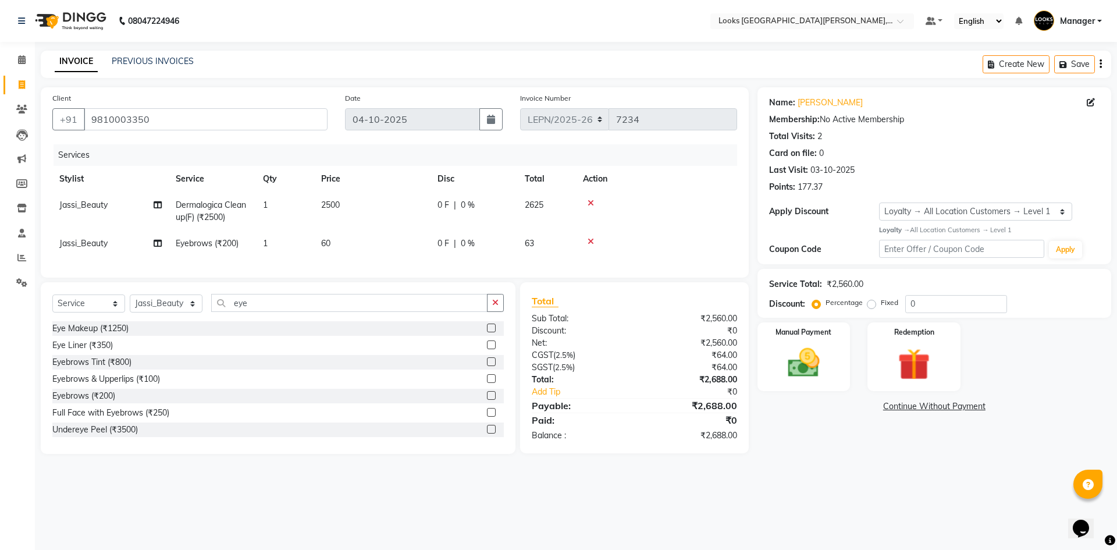
click at [366, 255] on tr "Jassi_Beauty Eyebrows (₹200) 1 60 0 F | 0 % 63" at bounding box center [394, 243] width 685 height 26
drag, startPoint x: 254, startPoint y: 313, endPoint x: 212, endPoint y: 314, distance: 41.9
click at [212, 312] on input "eye" at bounding box center [349, 303] width 276 height 18
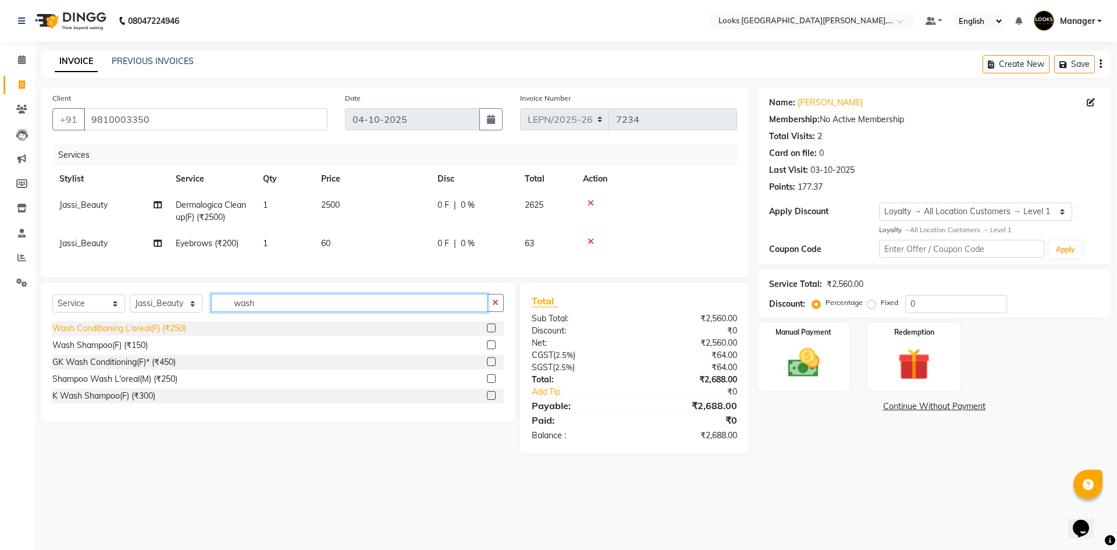
type input "wash"
click at [172, 335] on div "Wash Conditioning L'oreal(F) (₹250)" at bounding box center [119, 328] width 134 height 12
checkbox input "false"
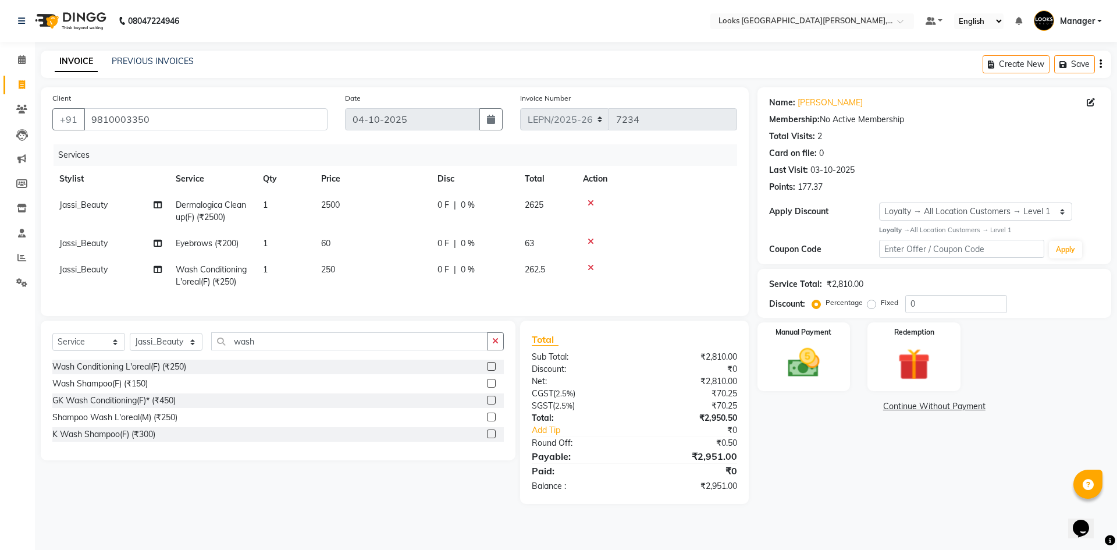
click at [93, 275] on td "Jassi_Beauty" at bounding box center [110, 276] width 116 height 38
select select "90366"
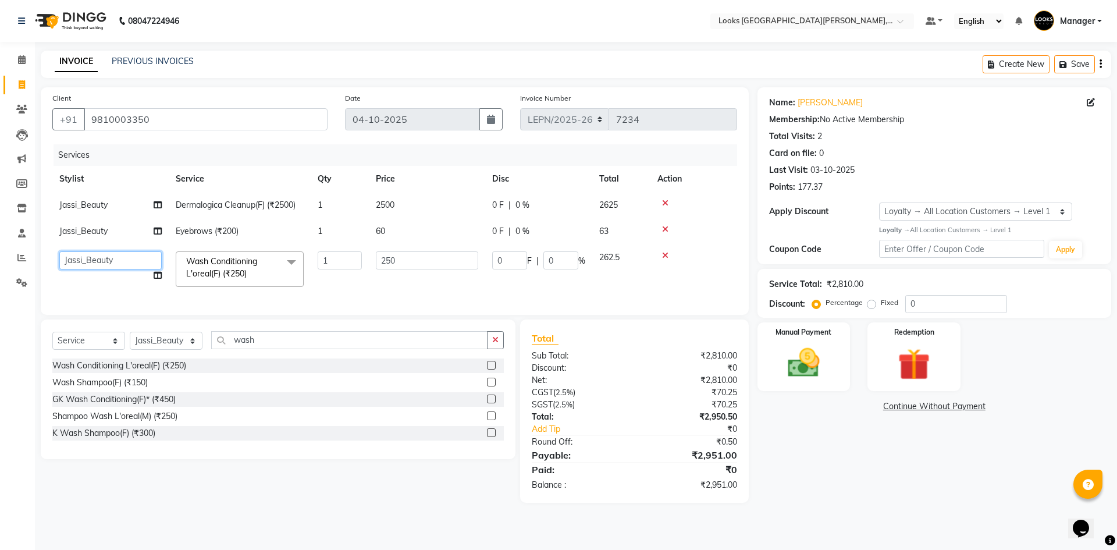
click at [98, 262] on select "AMAN Aman_Asst Baljeet_MKP BITTU Bobby_Mgr Counter Sales Jassi_Beauty KALEEM Ka…" at bounding box center [110, 260] width 102 height 18
select select "90369"
drag, startPoint x: 250, startPoint y: 352, endPoint x: 221, endPoint y: 352, distance: 29.1
click at [221, 349] on input "wash" at bounding box center [349, 340] width 276 height 18
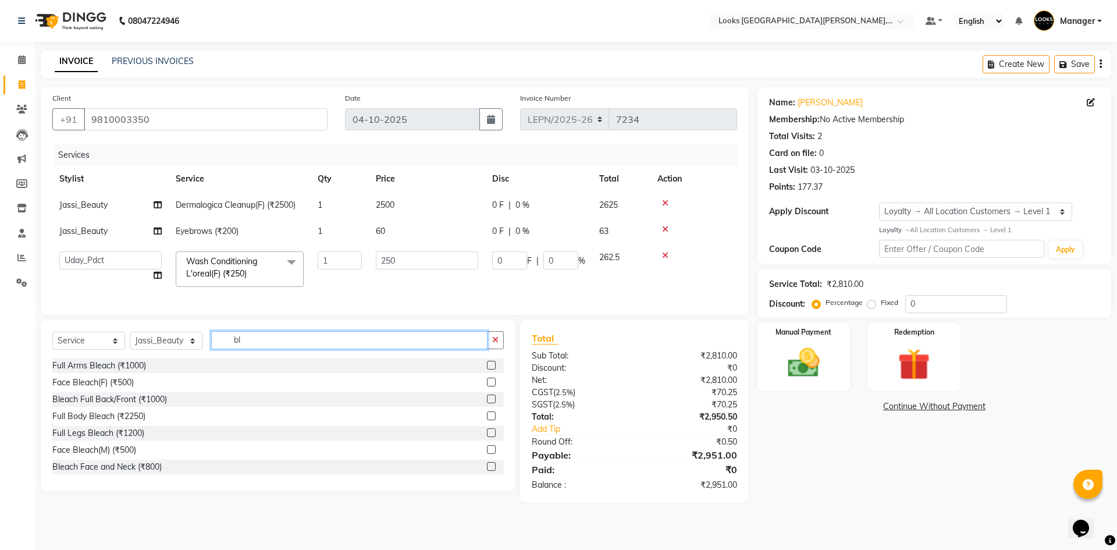
type input "b"
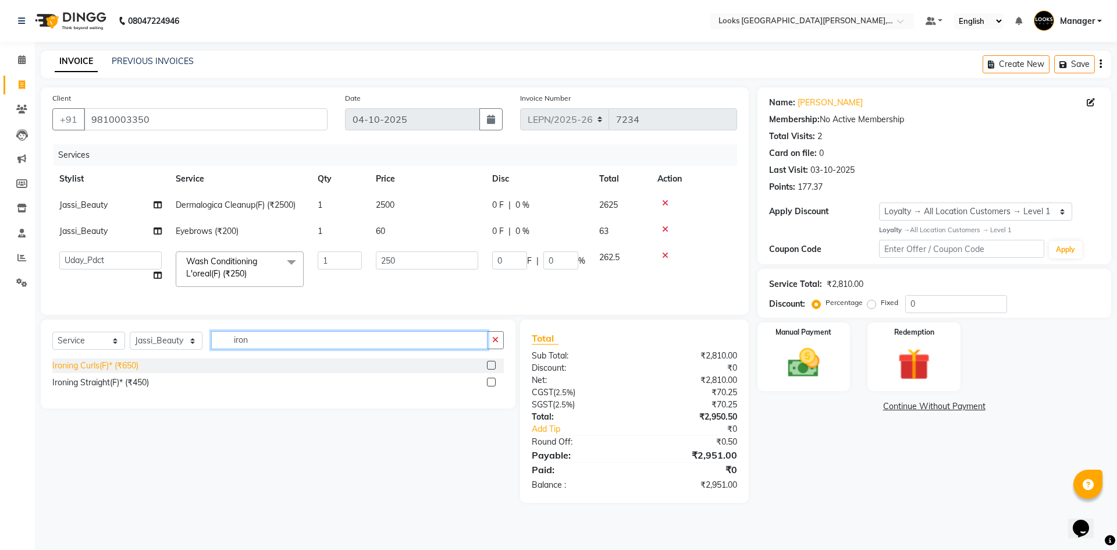
type input "iron"
click at [129, 372] on div "Ironing Curls(F)* (₹650)" at bounding box center [95, 366] width 86 height 12
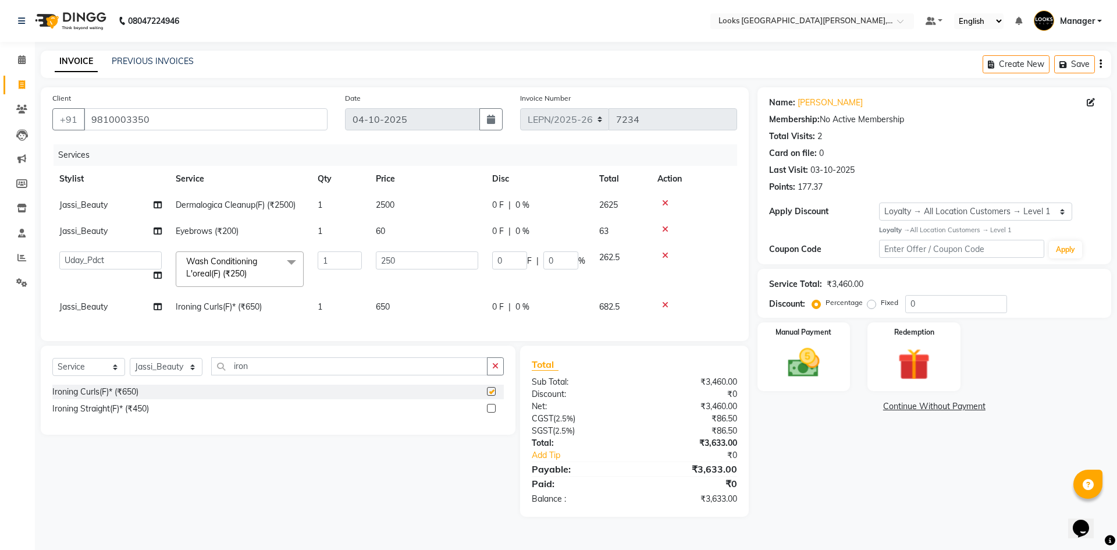
checkbox input "false"
click at [401, 303] on td "650" at bounding box center [427, 307] width 116 height 26
select select "90366"
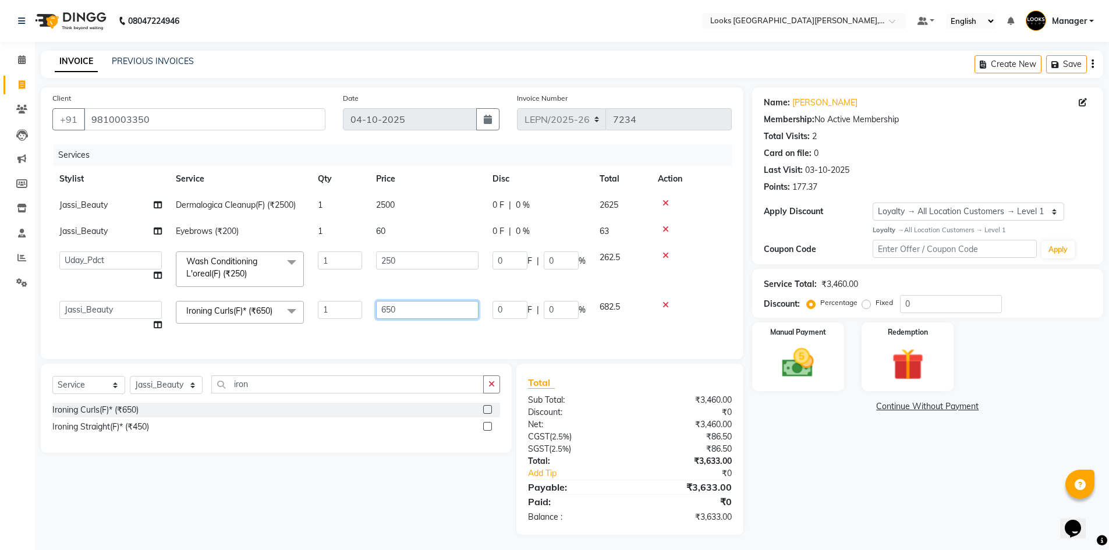
drag, startPoint x: 415, startPoint y: 304, endPoint x: 380, endPoint y: 314, distance: 36.5
click at [380, 314] on input "650" at bounding box center [427, 310] width 102 height 18
type input "900"
click at [399, 336] on div "Services Stylist Service Qty Price Disc Total Action Jassi_Beauty Dermalogica C…" at bounding box center [391, 245] width 679 height 203
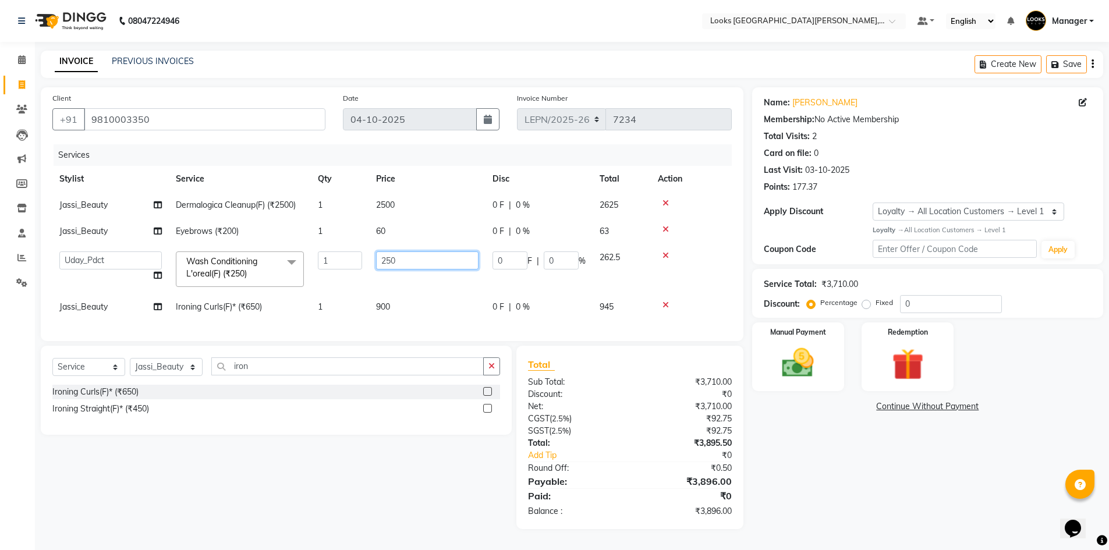
drag, startPoint x: 402, startPoint y: 261, endPoint x: 377, endPoint y: 262, distance: 25.6
click at [377, 262] on input "250" at bounding box center [427, 260] width 102 height 18
type input "424"
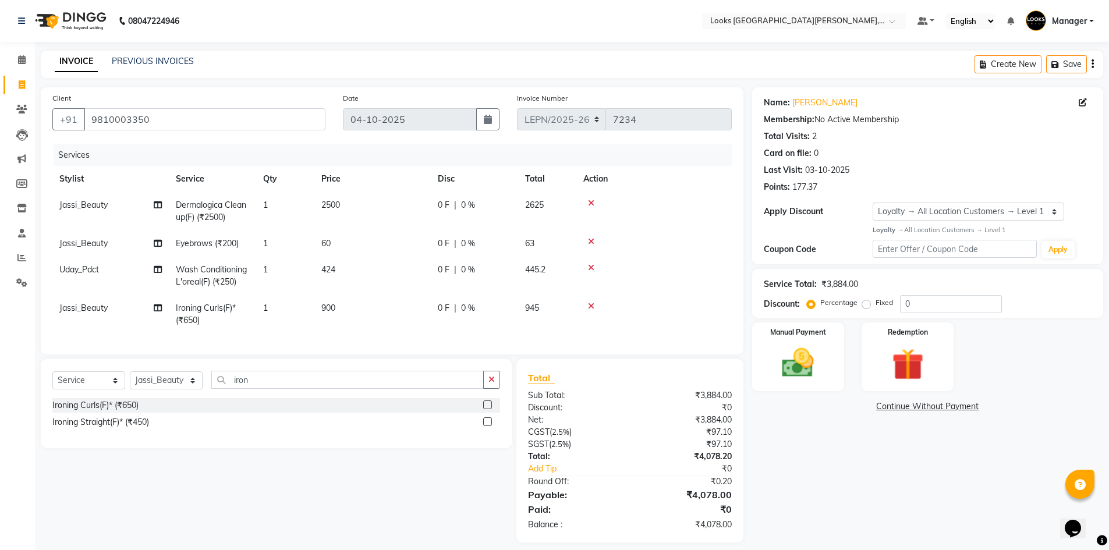
click at [386, 279] on td "424" at bounding box center [372, 276] width 116 height 38
select select "90369"
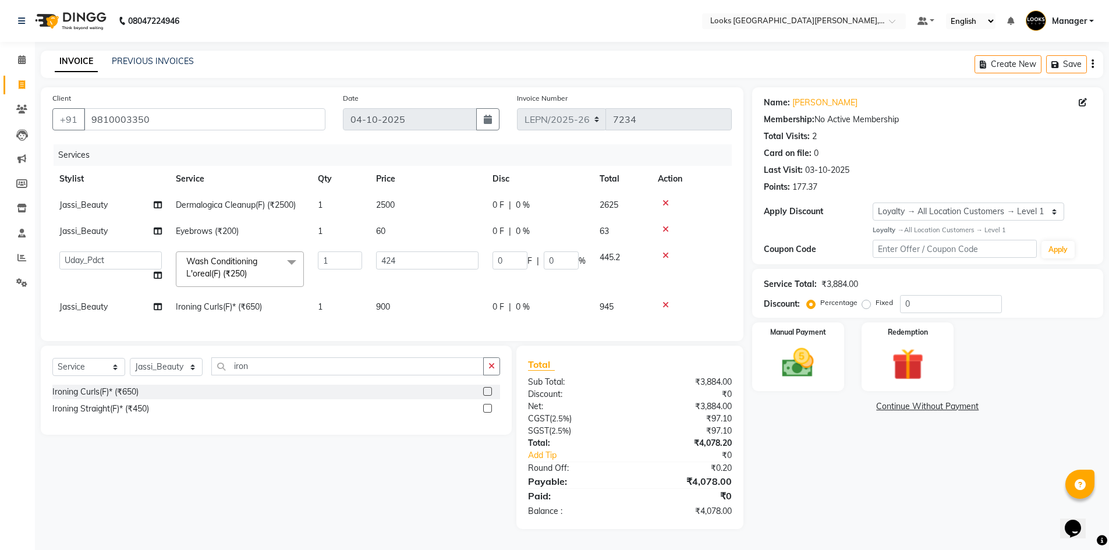
click at [100, 307] on span "Jassi_Beauty" at bounding box center [83, 306] width 48 height 10
select select "90366"
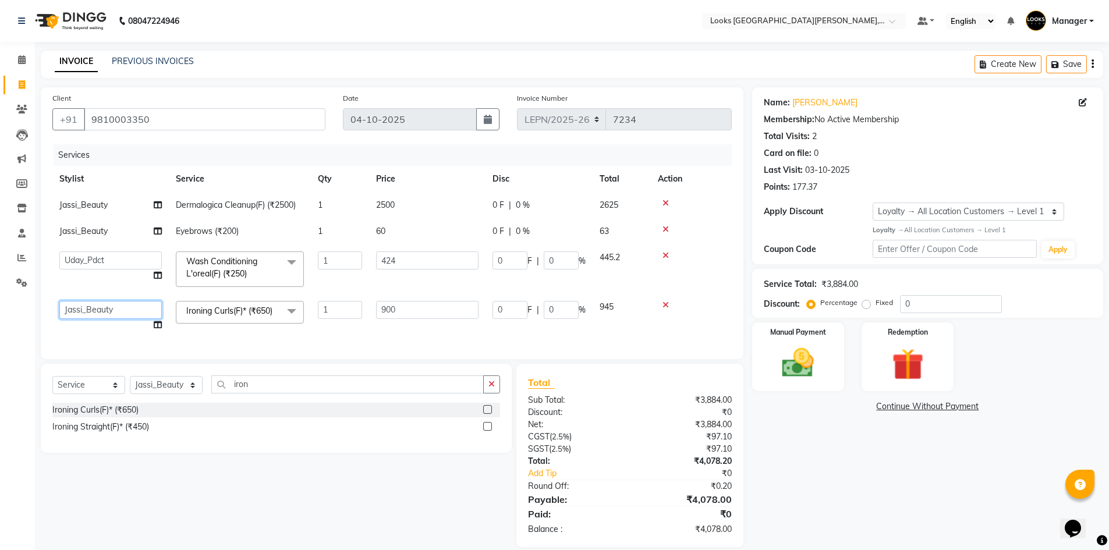
click at [112, 306] on select "AMAN Aman_Asst Baljeet_MKP BITTU Bobby_Mgr Counter Sales Jassi_Beauty KALEEM Ka…" at bounding box center [110, 310] width 102 height 18
select select "90359"
drag, startPoint x: 398, startPoint y: 262, endPoint x: 392, endPoint y: 261, distance: 6.5
click at [392, 261] on input "424" at bounding box center [427, 260] width 102 height 18
type input "422"
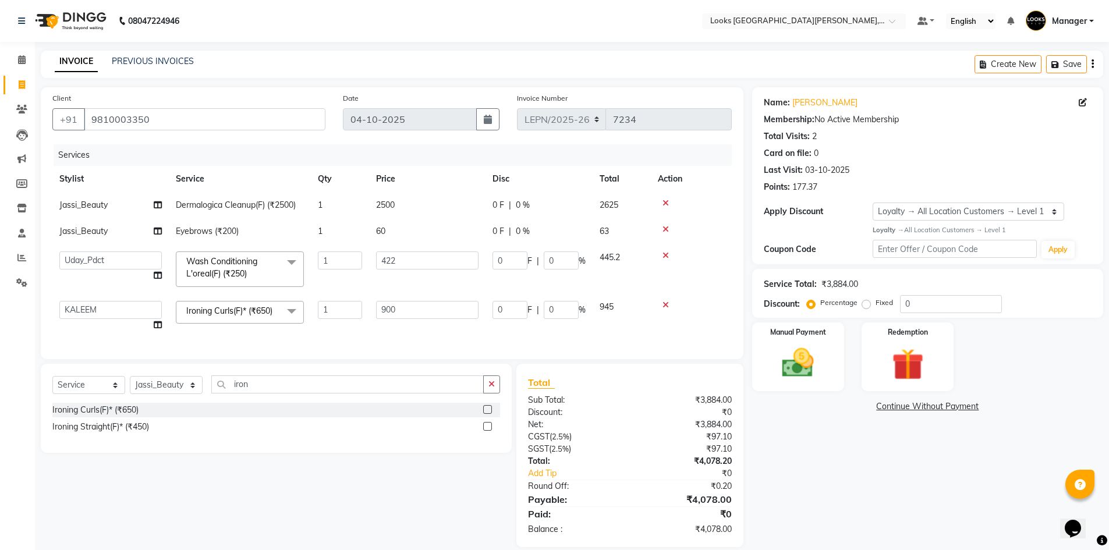
click at [421, 283] on tbody "Jassi_Beauty Dermalogica Cleanup(F) (₹2500) 1 2500 0 F | 0 % 2625 Jassi_Beauty …" at bounding box center [391, 265] width 679 height 146
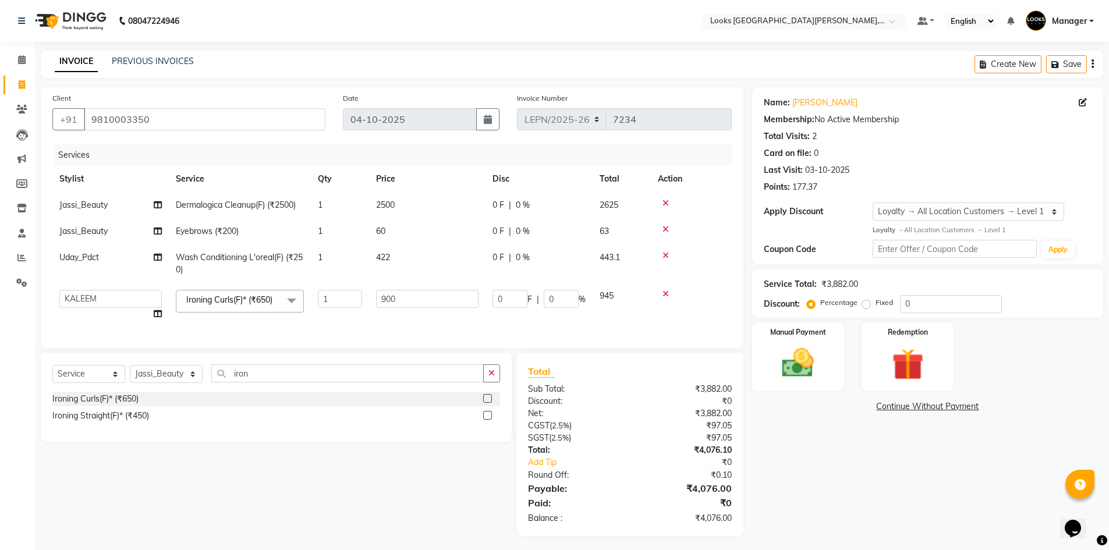
click at [396, 258] on td "422" at bounding box center [427, 263] width 116 height 38
select select "90369"
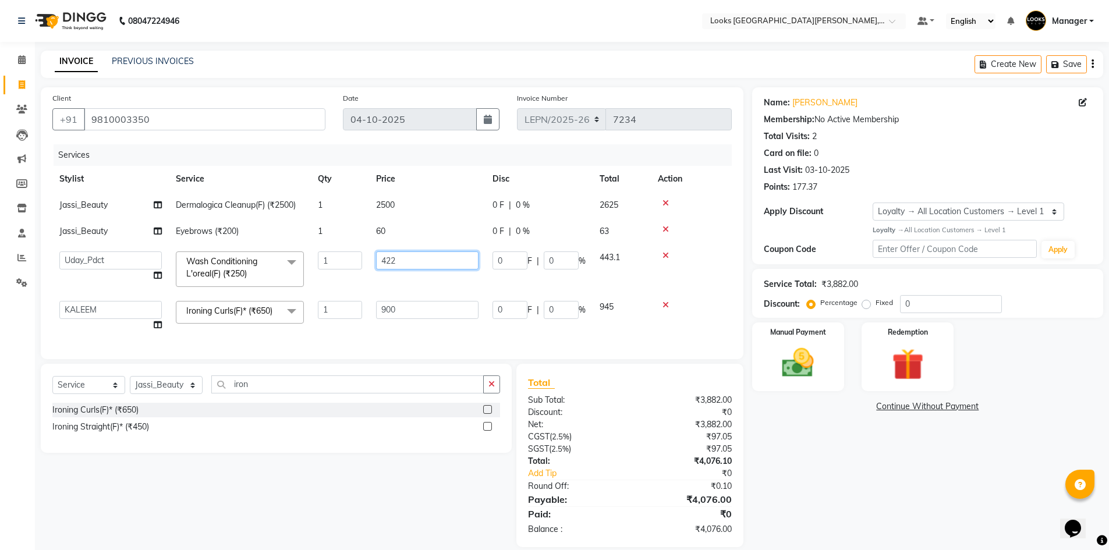
click at [391, 257] on input "422" at bounding box center [427, 260] width 102 height 18
type input "425.5"
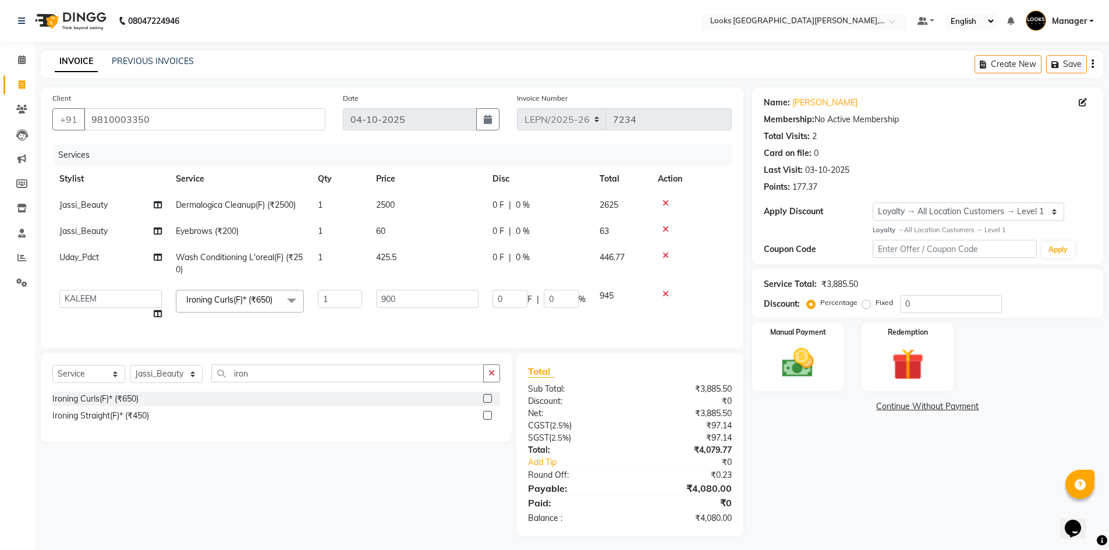
click at [403, 271] on td "425.5" at bounding box center [427, 263] width 116 height 38
select select "90369"
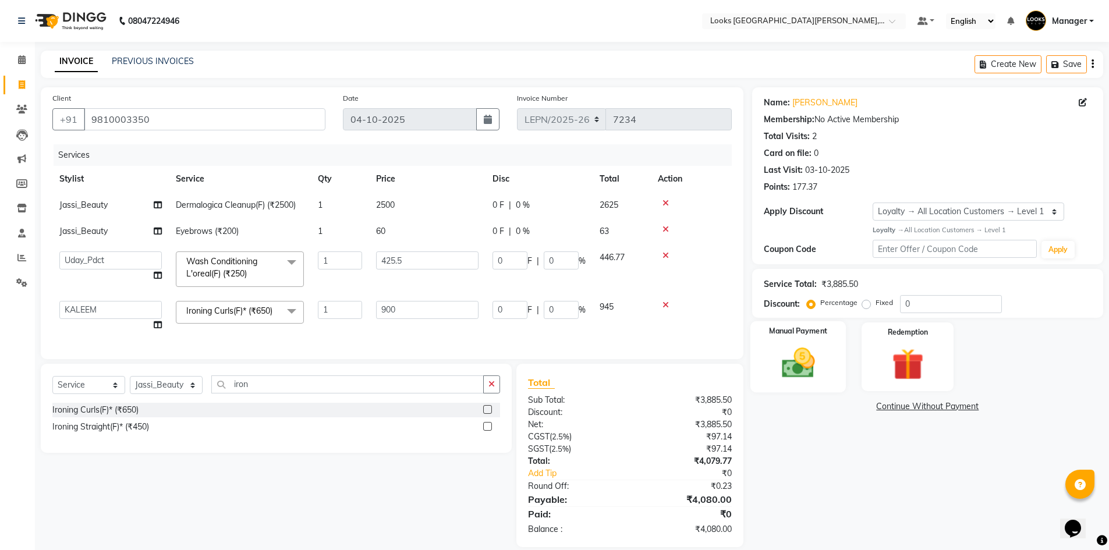
click at [819, 355] on img at bounding box center [798, 363] width 54 height 38
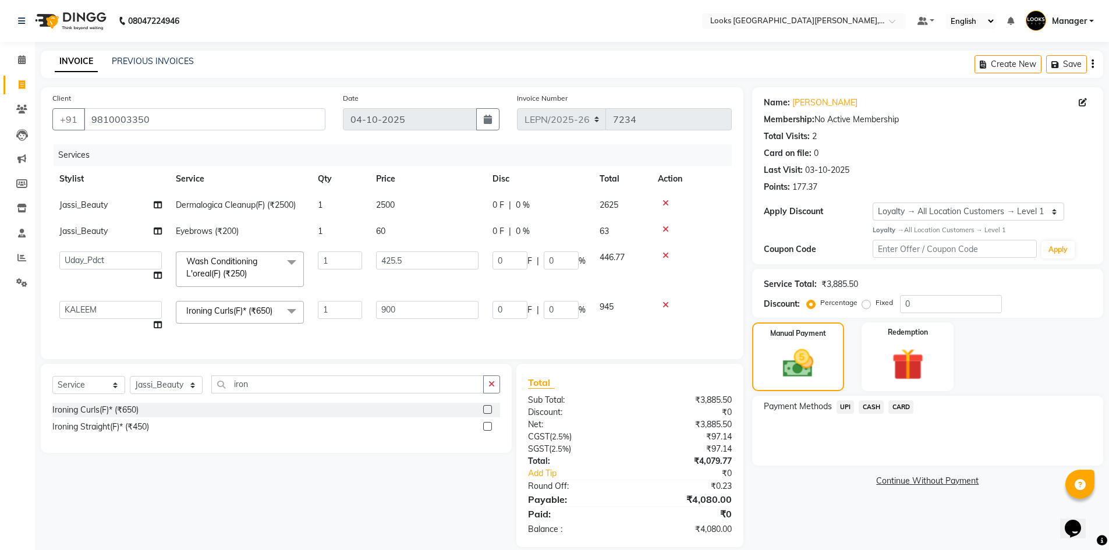
click at [877, 407] on span "CASH" at bounding box center [870, 406] width 25 height 13
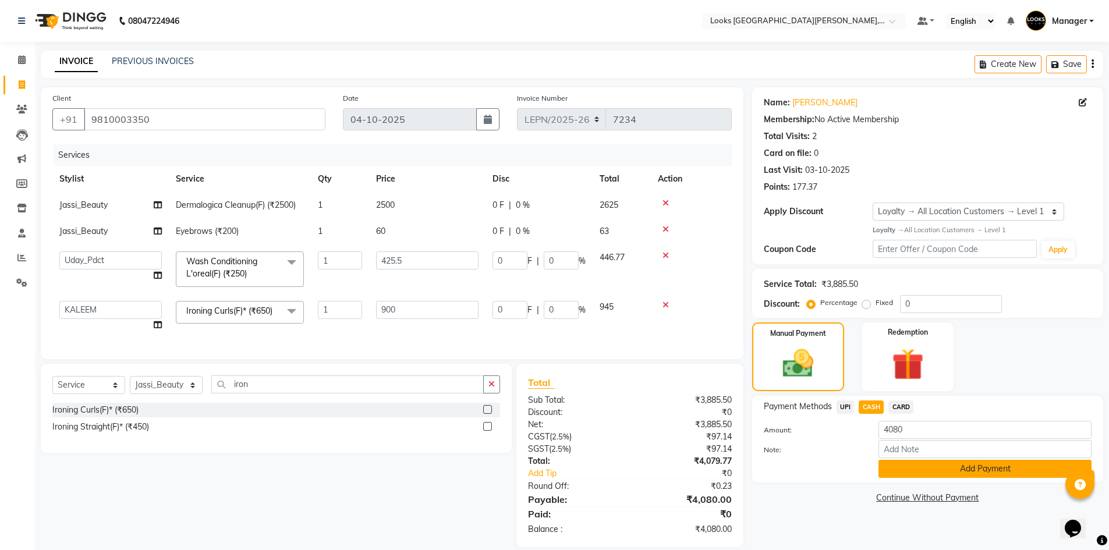
scroll to position [23, 0]
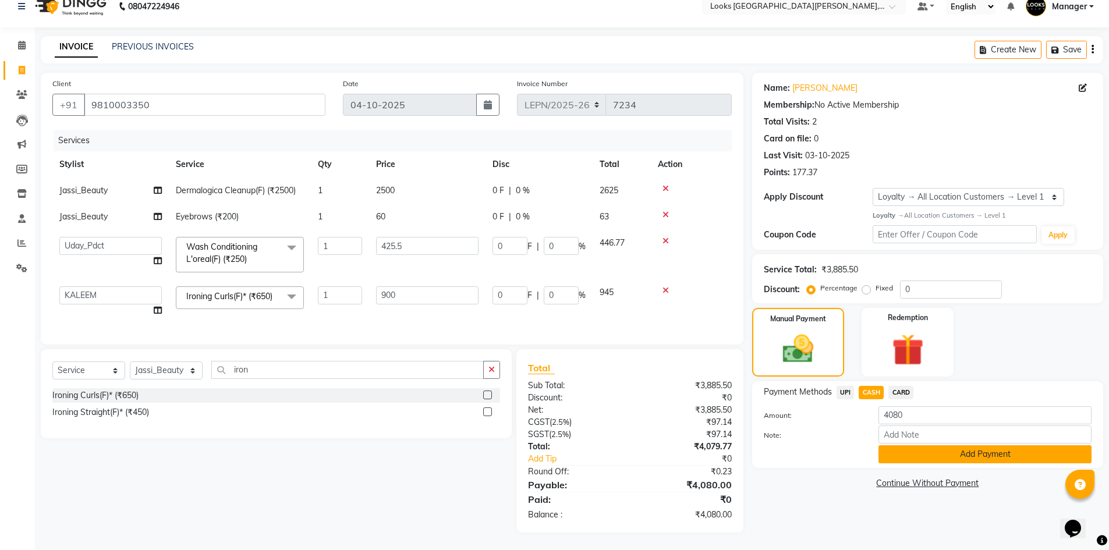
click at [907, 445] on button "Add Payment" at bounding box center [984, 454] width 213 height 18
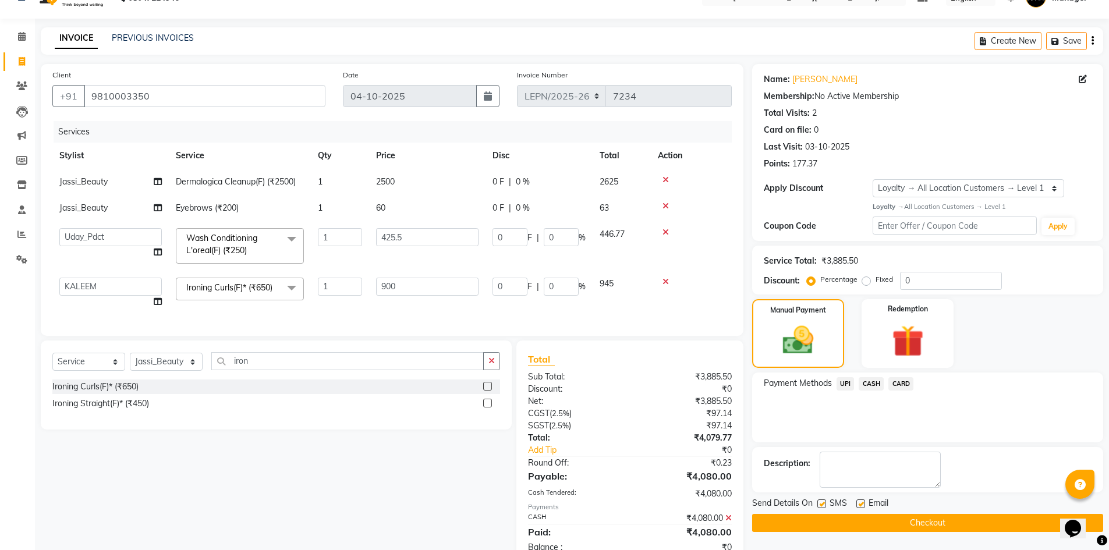
click at [800, 529] on button "Checkout" at bounding box center [927, 523] width 351 height 18
click at [800, 529] on div "Checkout" at bounding box center [927, 523] width 351 height 18
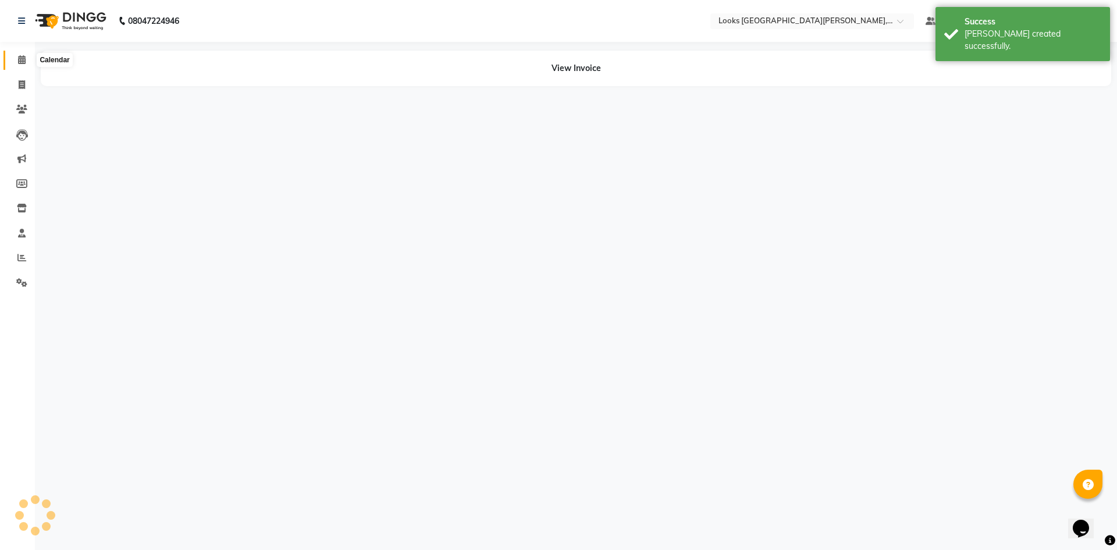
click at [13, 66] on span at bounding box center [22, 60] width 20 height 13
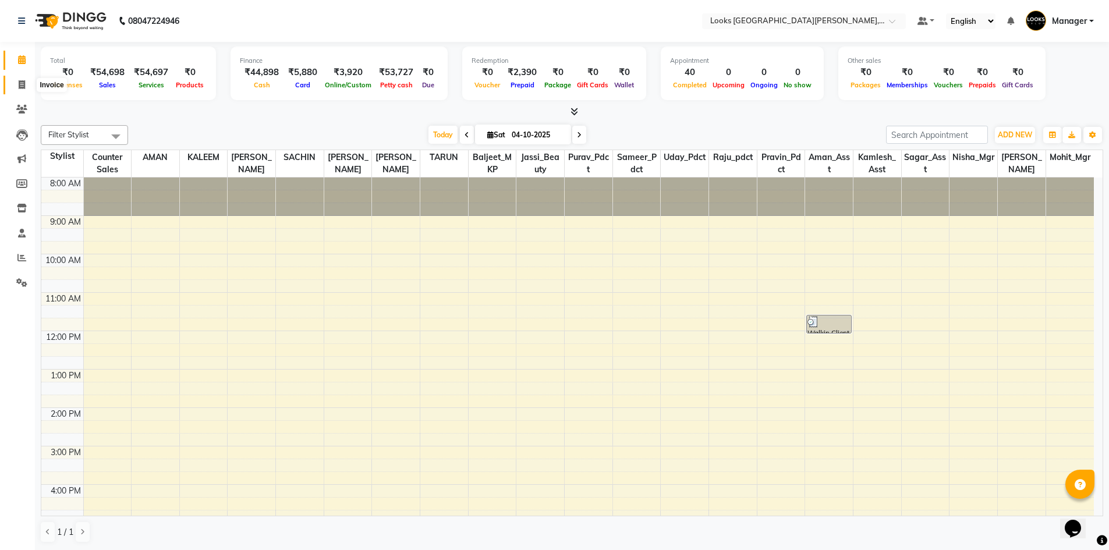
click at [17, 85] on span at bounding box center [22, 85] width 20 height 13
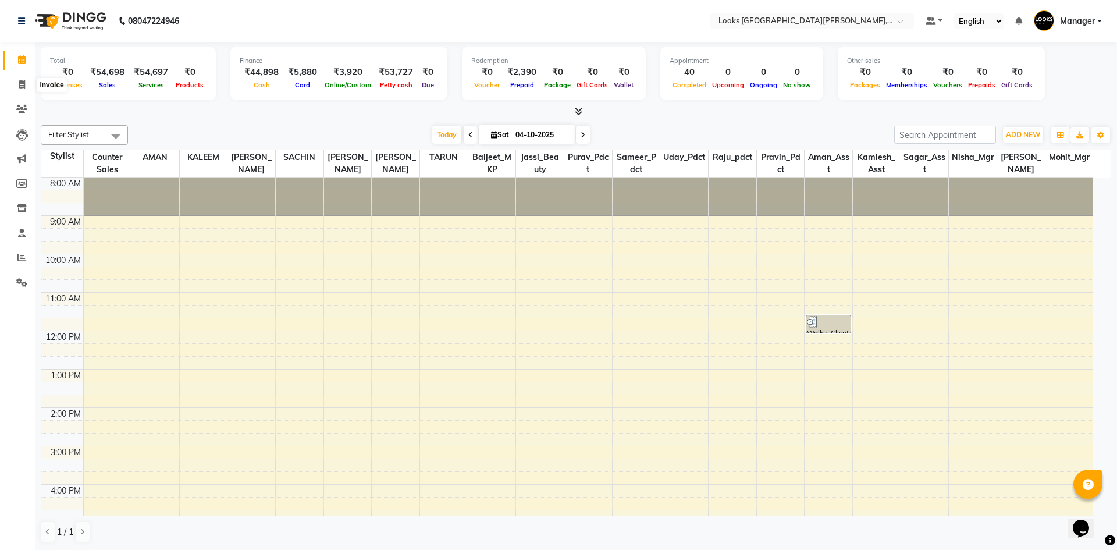
select select "service"
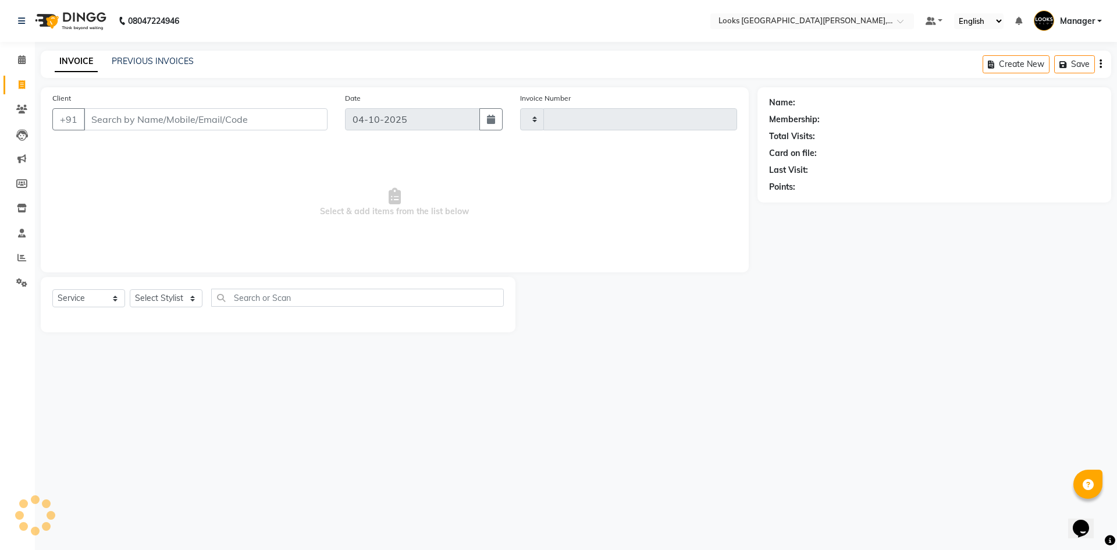
type input "7235"
select select "8940"
click at [116, 122] on input "Client" at bounding box center [206, 119] width 244 height 22
click at [118, 119] on input "858705813" at bounding box center [176, 119] width 184 height 22
click at [129, 115] on input "858705813" at bounding box center [176, 119] width 184 height 22
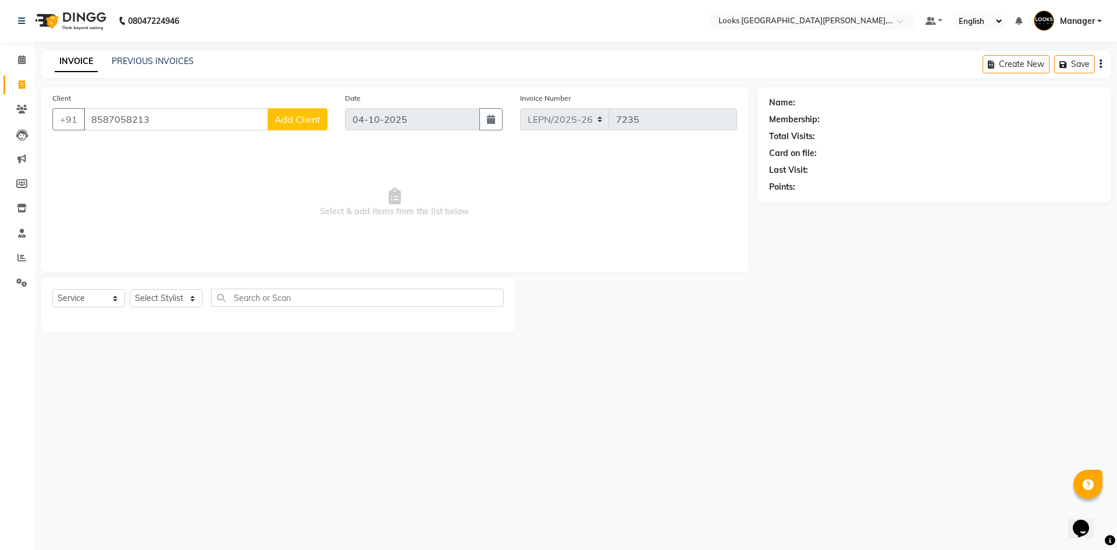
type input "8587058213"
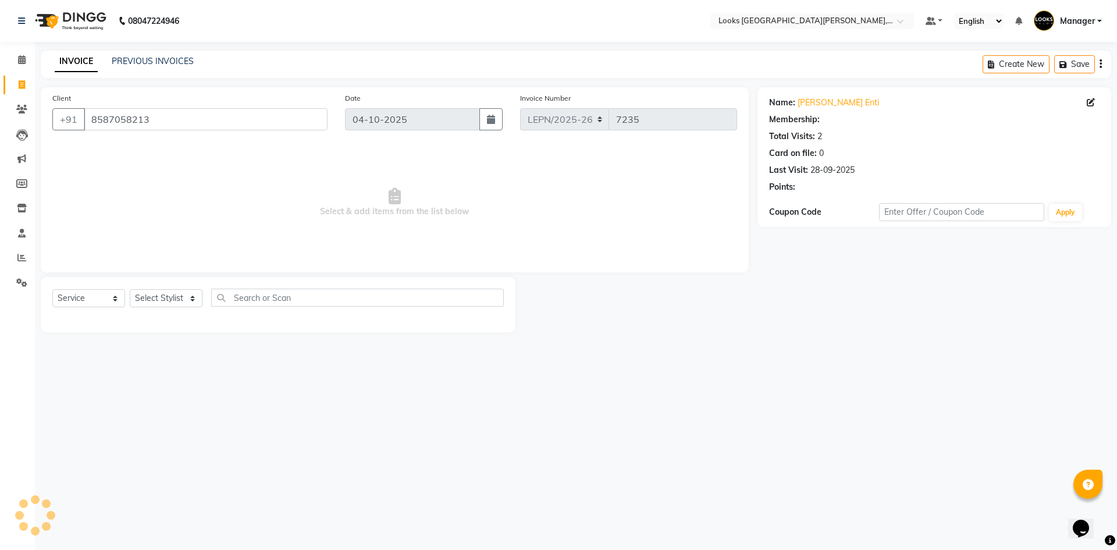
select select "1: Object"
click at [178, 289] on div "Select Service Product Membership Package Voucher Prepaid Gift Card Select Styl…" at bounding box center [278, 302] width 452 height 27
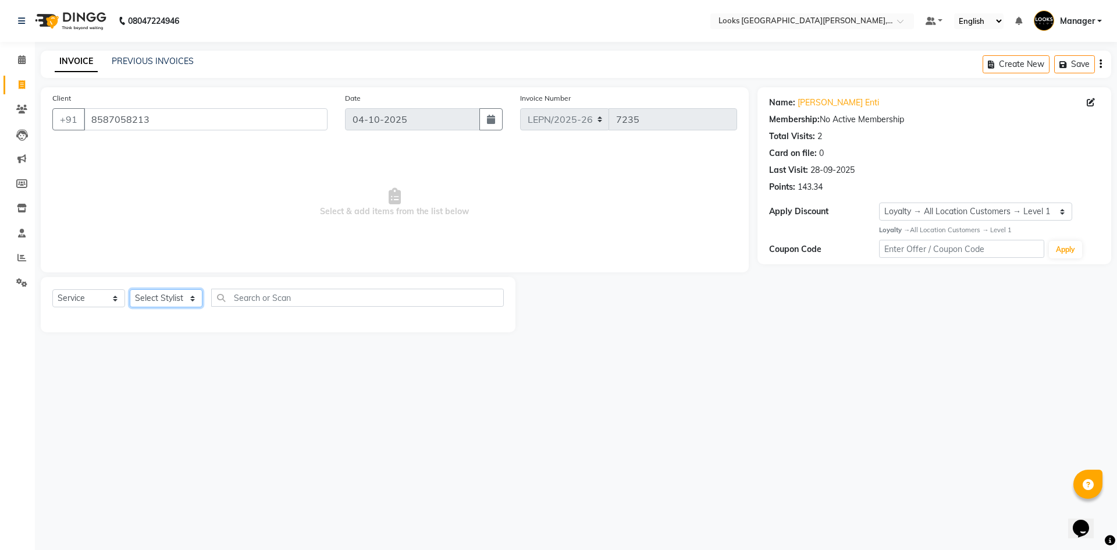
click at [180, 299] on select "Select Stylist AMAN Aman_Asst Baljeet_MKP [PERSON_NAME] Bobby_Mgr Counter Sales…" at bounding box center [166, 298] width 73 height 18
select select "90369"
click at [130, 289] on select "Select Stylist AMAN Aman_Asst Baljeet_MKP [PERSON_NAME] Bobby_Mgr Counter Sales…" at bounding box center [166, 298] width 73 height 18
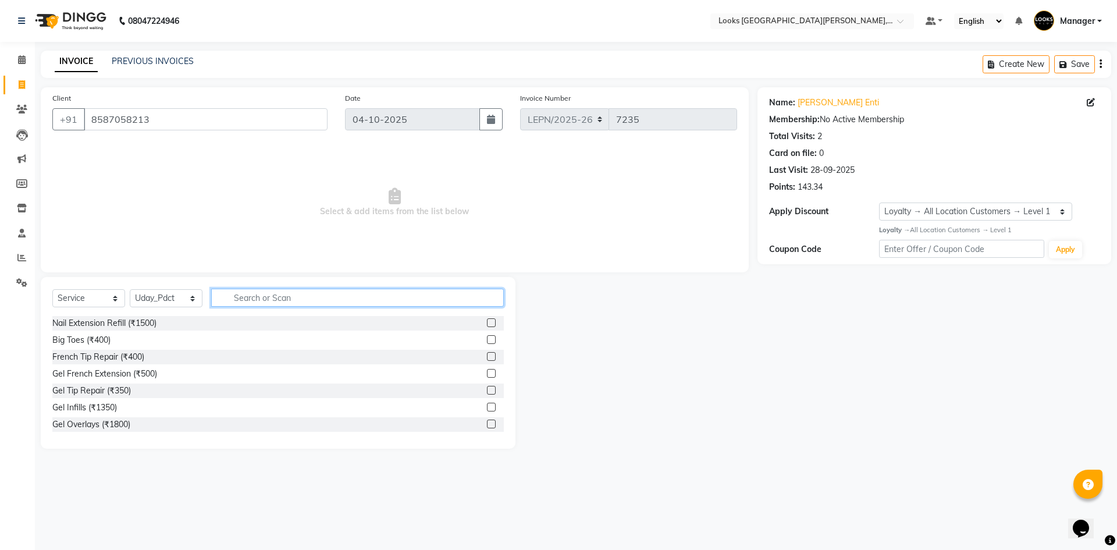
click at [264, 302] on input "text" at bounding box center [357, 298] width 293 height 18
type input "wash"
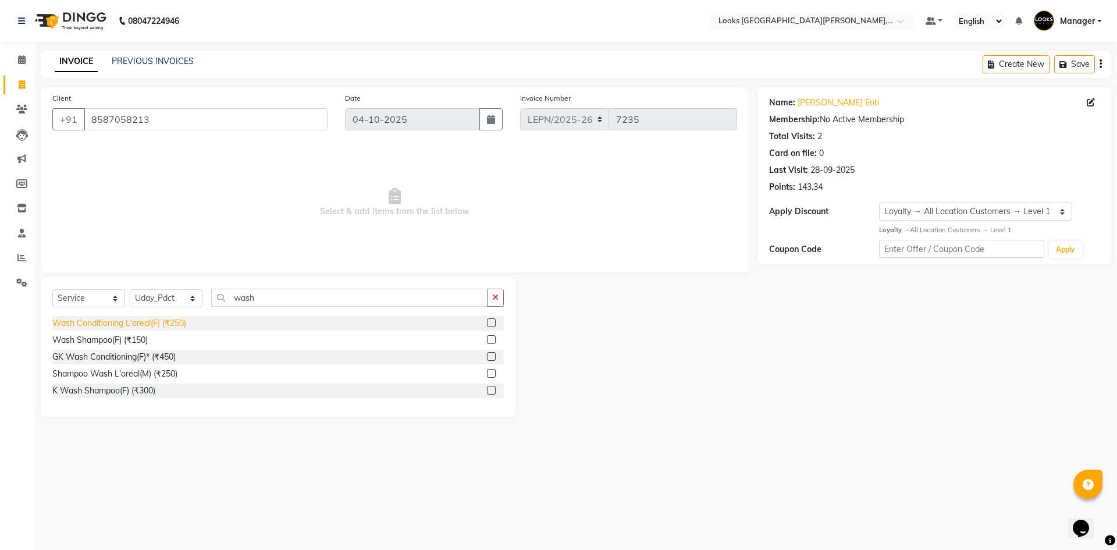
click at [155, 324] on div "Wash Conditioning L'oreal(F) (₹250)" at bounding box center [119, 323] width 134 height 12
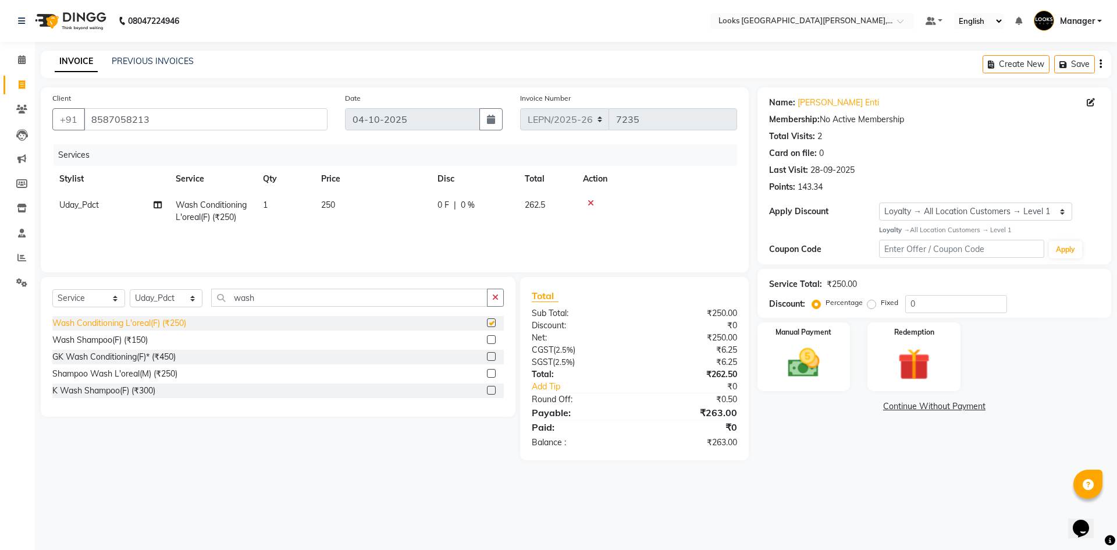
checkbox input "false"
drag, startPoint x: 272, startPoint y: 299, endPoint x: 235, endPoint y: 299, distance: 36.7
click at [235, 299] on input "wash" at bounding box center [349, 298] width 276 height 18
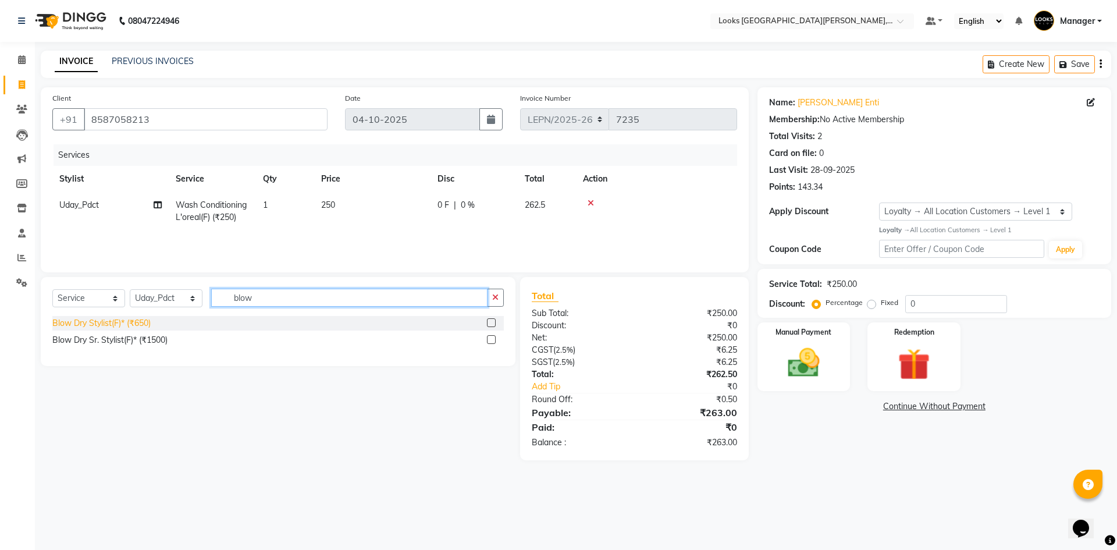
type input "blow"
click at [147, 324] on div "Blow Dry Stylist(F)* (₹650)" at bounding box center [101, 323] width 98 height 12
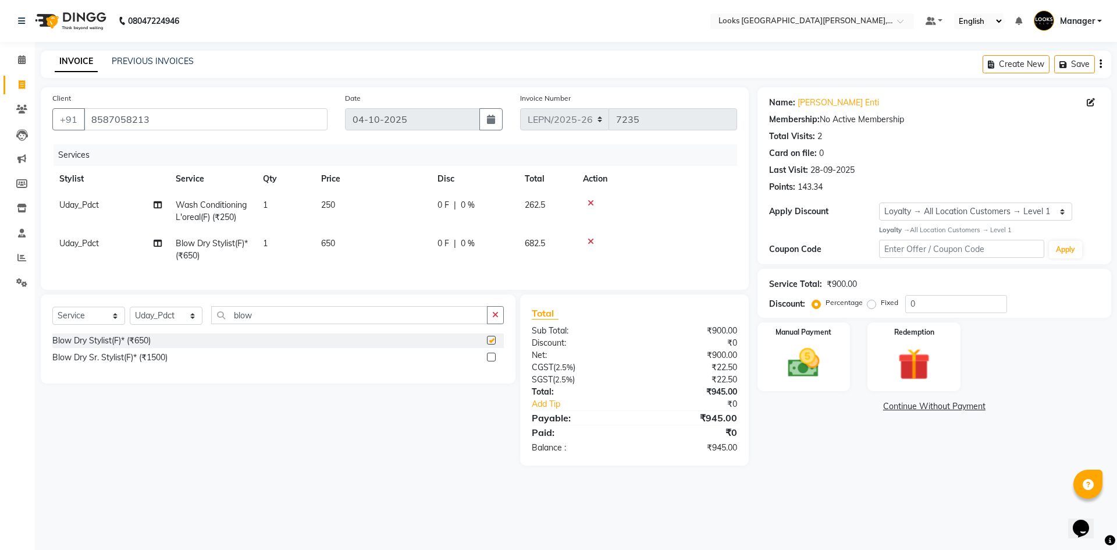
checkbox input "false"
click at [333, 203] on span "250" at bounding box center [328, 205] width 14 height 10
select select "90369"
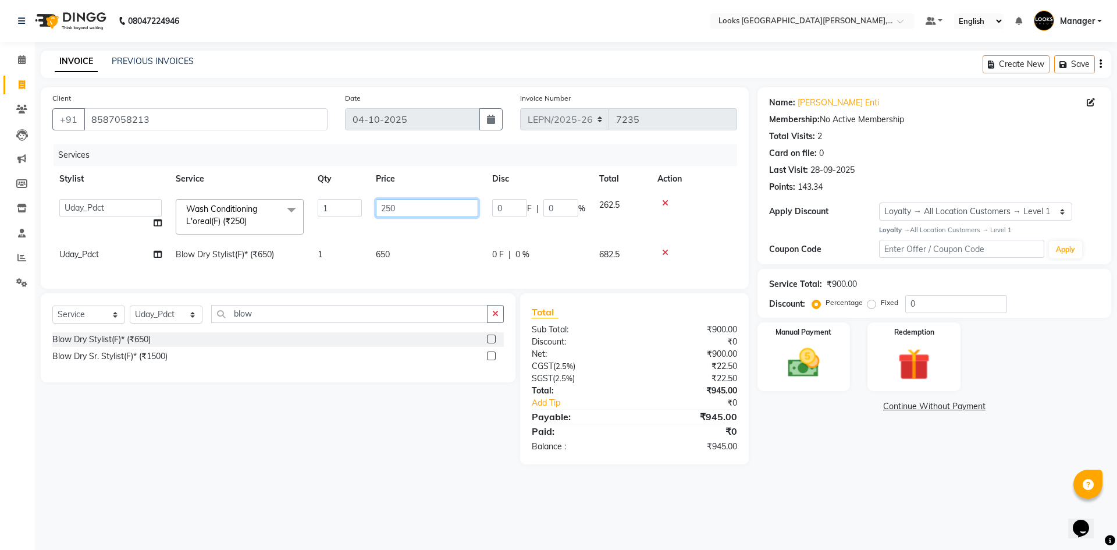
drag, startPoint x: 391, startPoint y: 208, endPoint x: 368, endPoint y: 208, distance: 22.7
click at [368, 208] on tr "AMAN Aman_Asst Baljeet_MKP BITTU Bobby_Mgr Counter Sales Jassi_Beauty KALEEM Ka…" at bounding box center [394, 216] width 685 height 49
type input "0"
type input "424"
click at [392, 232] on tbody "AMAN Aman_Asst Baljeet_MKP BITTU Bobby_Mgr Counter Sales Jassi_Beauty KALEEM Ka…" at bounding box center [394, 230] width 685 height 76
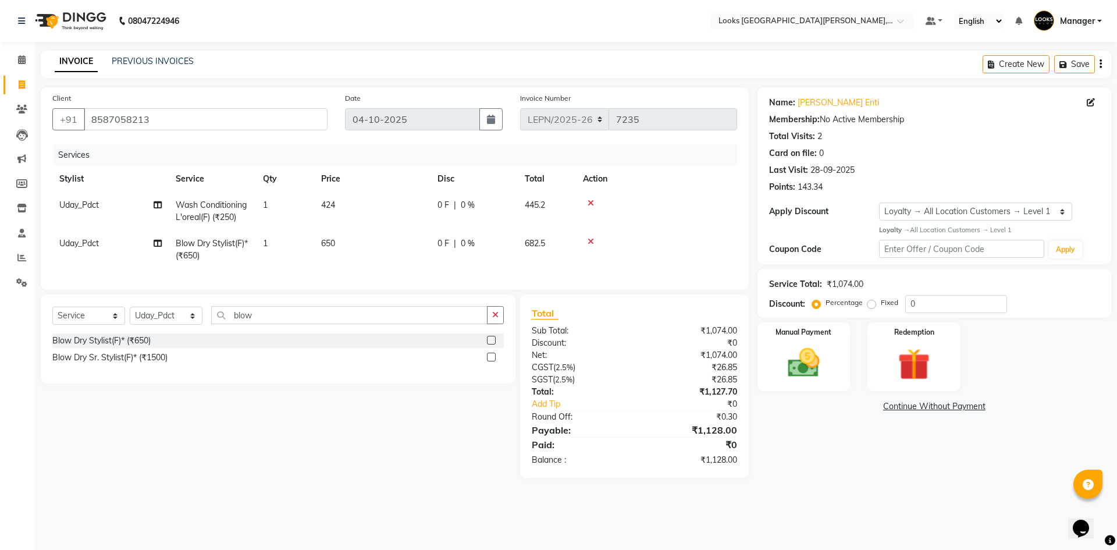
click at [340, 245] on td "650" at bounding box center [372, 249] width 116 height 38
select select "90369"
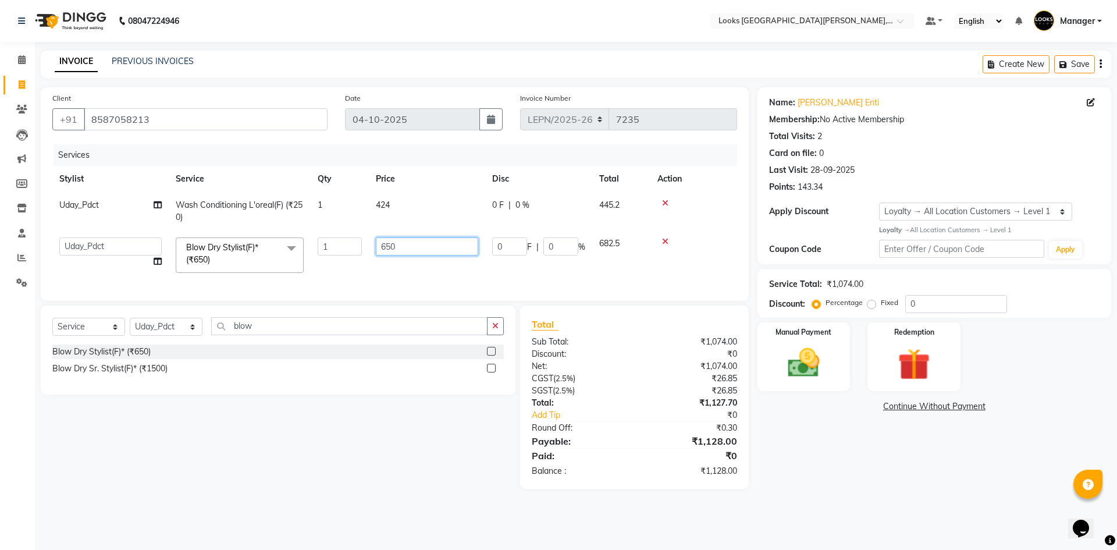
drag, startPoint x: 406, startPoint y: 245, endPoint x: 392, endPoint y: 244, distance: 14.6
click at [392, 244] on input "650" at bounding box center [427, 246] width 102 height 18
type input "652"
click at [410, 229] on td "424" at bounding box center [427, 211] width 116 height 38
select select "90369"
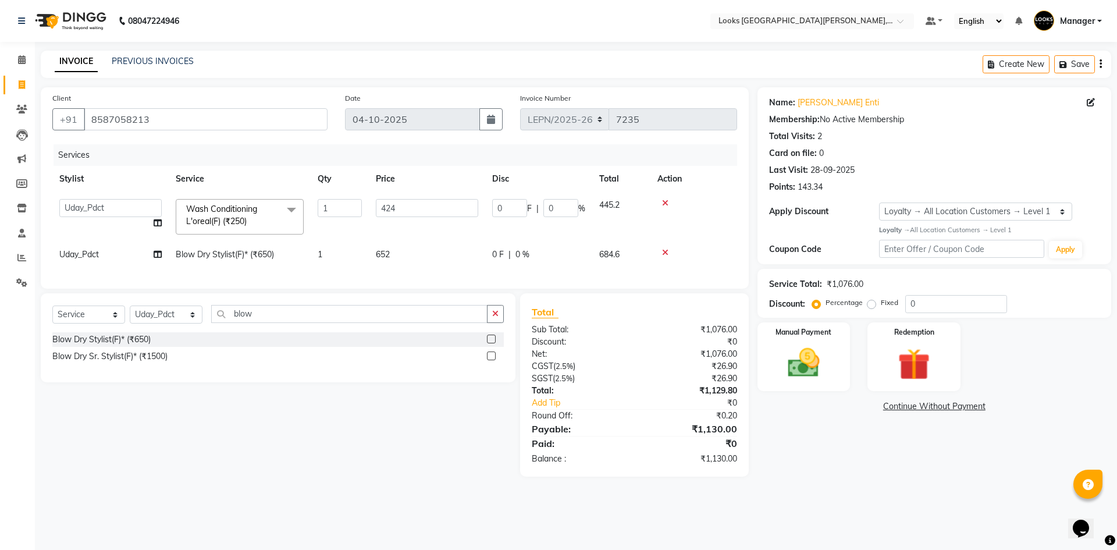
click at [99, 257] on span "Uday_Pdct" at bounding box center [79, 254] width 40 height 10
select select "90369"
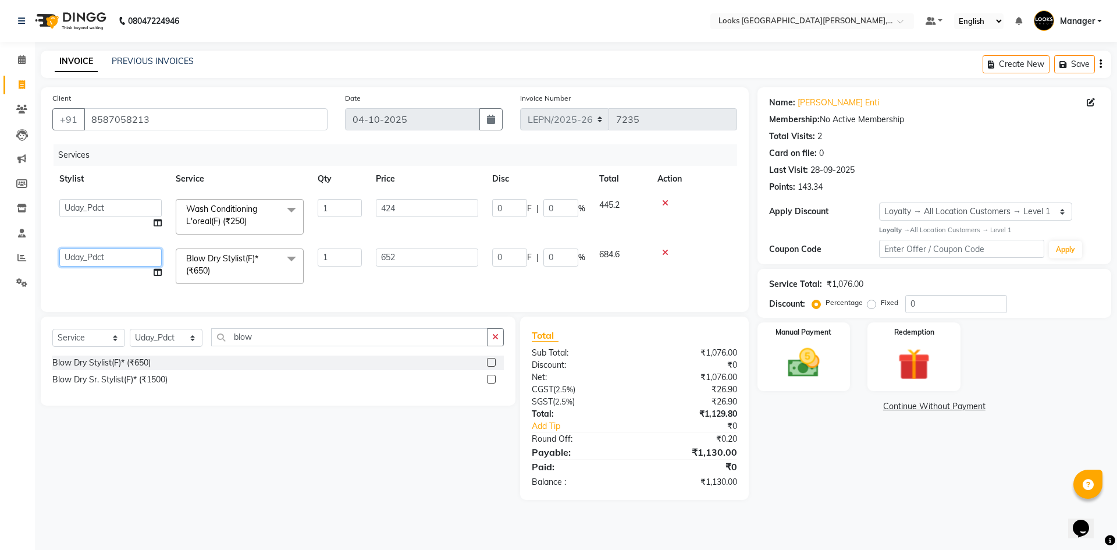
click at [106, 258] on select "AMAN Aman_Asst Baljeet_MKP BITTU Bobby_Mgr Counter Sales Jassi_Beauty KALEEM Ka…" at bounding box center [110, 258] width 102 height 18
select select "90373"
click at [919, 368] on img at bounding box center [914, 364] width 54 height 41
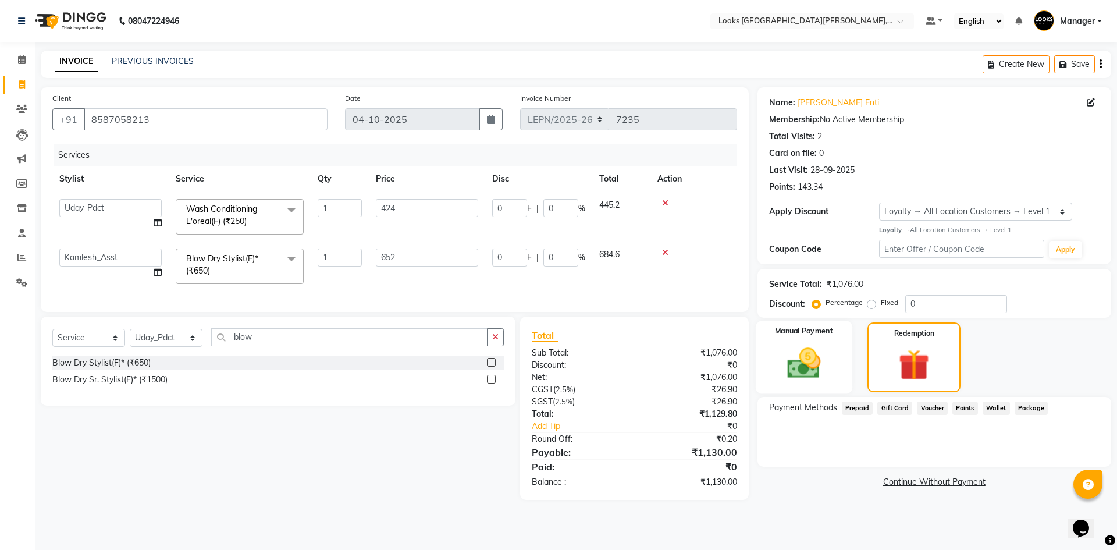
click at [843, 359] on div "Manual Payment" at bounding box center [803, 357] width 97 height 73
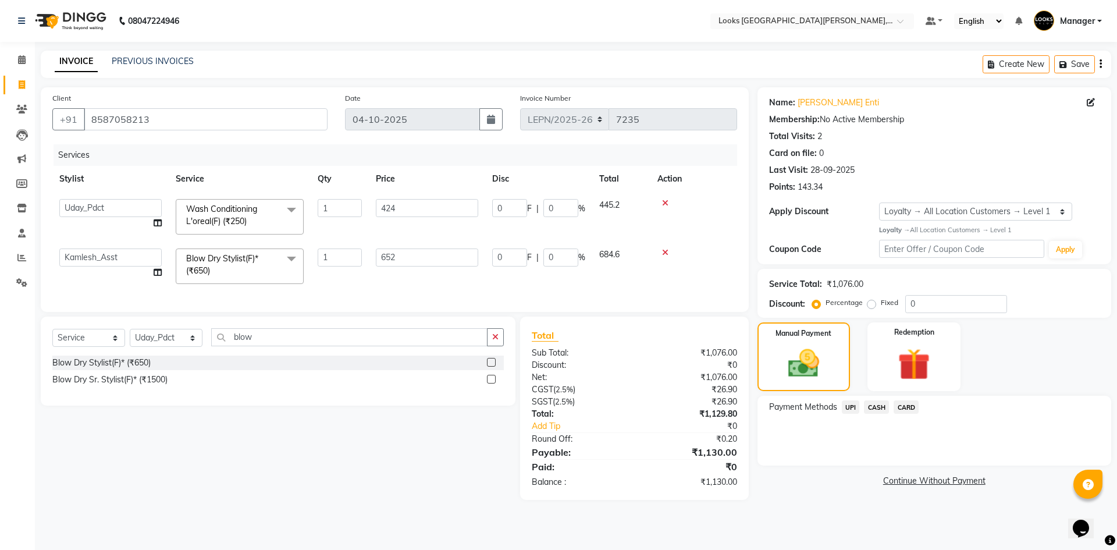
click at [880, 404] on span "CASH" at bounding box center [876, 406] width 25 height 13
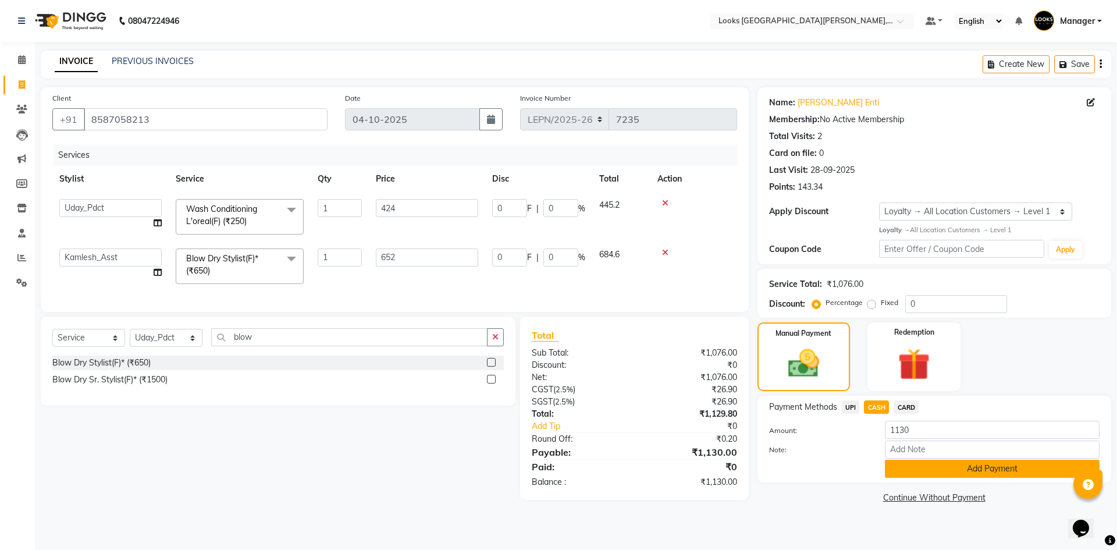
click at [924, 469] on button "Add Payment" at bounding box center [992, 469] width 215 height 18
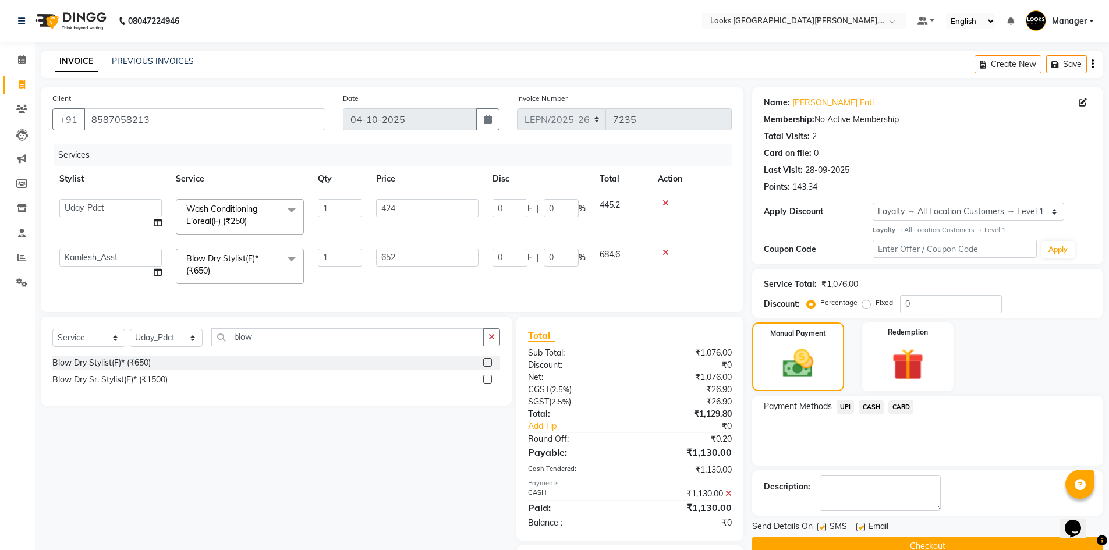
scroll to position [74, 0]
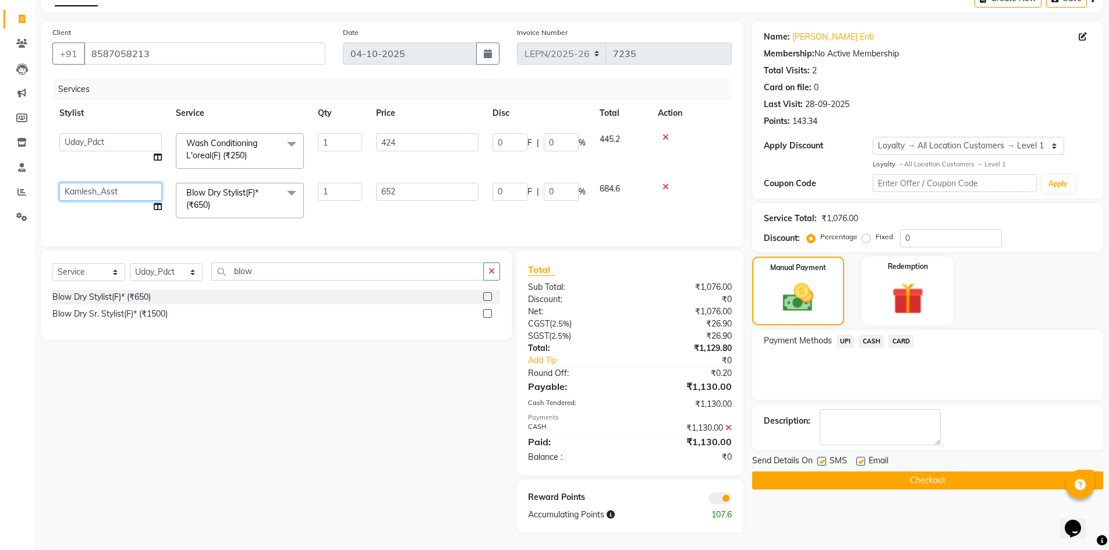
click at [109, 186] on select "AMAN Aman_Asst Baljeet_MKP BITTU Bobby_Mgr Counter Sales Jassi_Beauty KALEEM Ka…" at bounding box center [110, 192] width 102 height 18
click at [836, 471] on button "Checkout" at bounding box center [927, 480] width 351 height 18
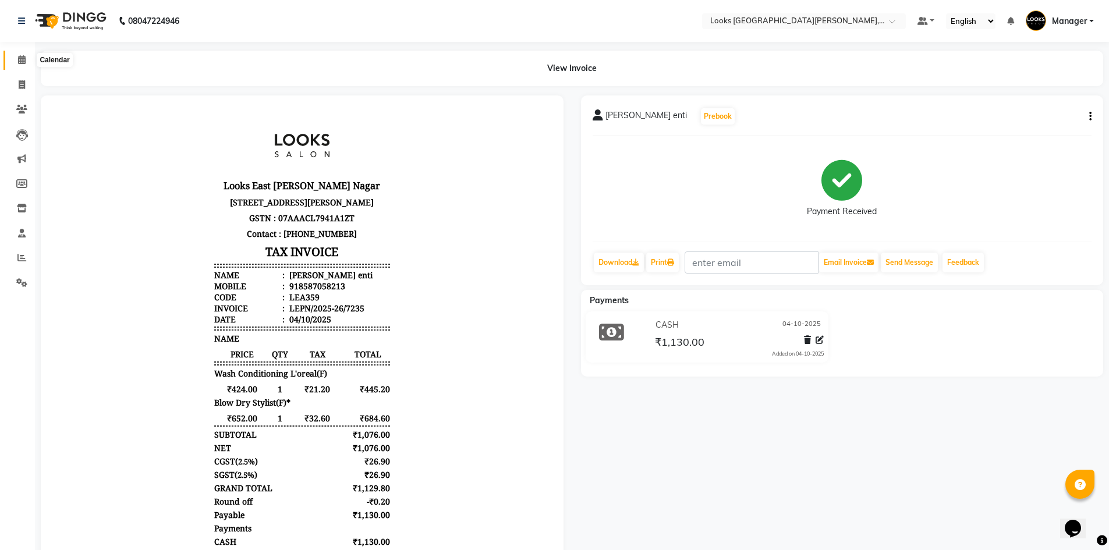
click at [24, 61] on icon at bounding box center [22, 59] width 8 height 9
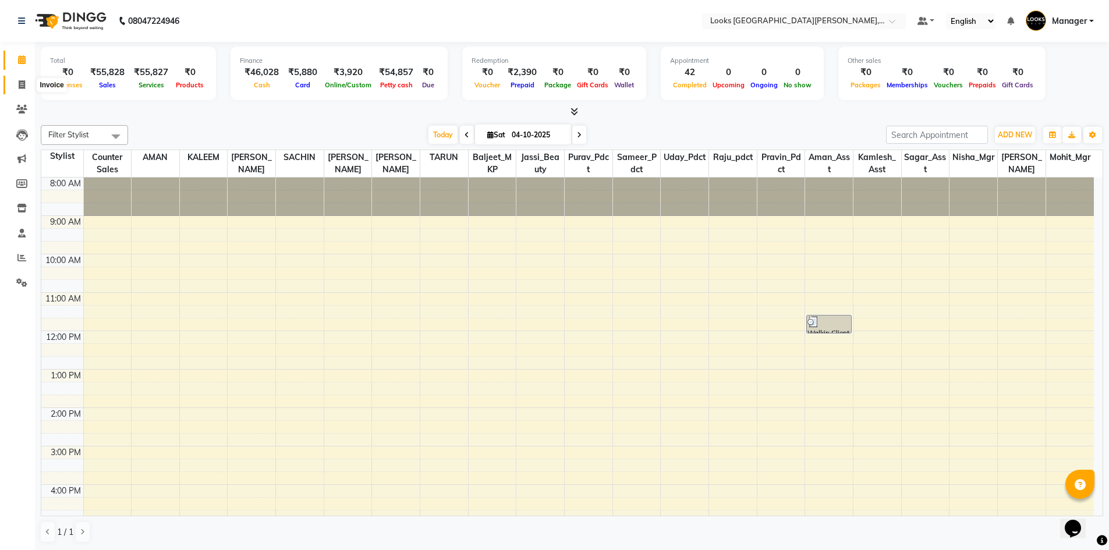
click at [24, 86] on icon at bounding box center [22, 84] width 6 height 9
select select "service"
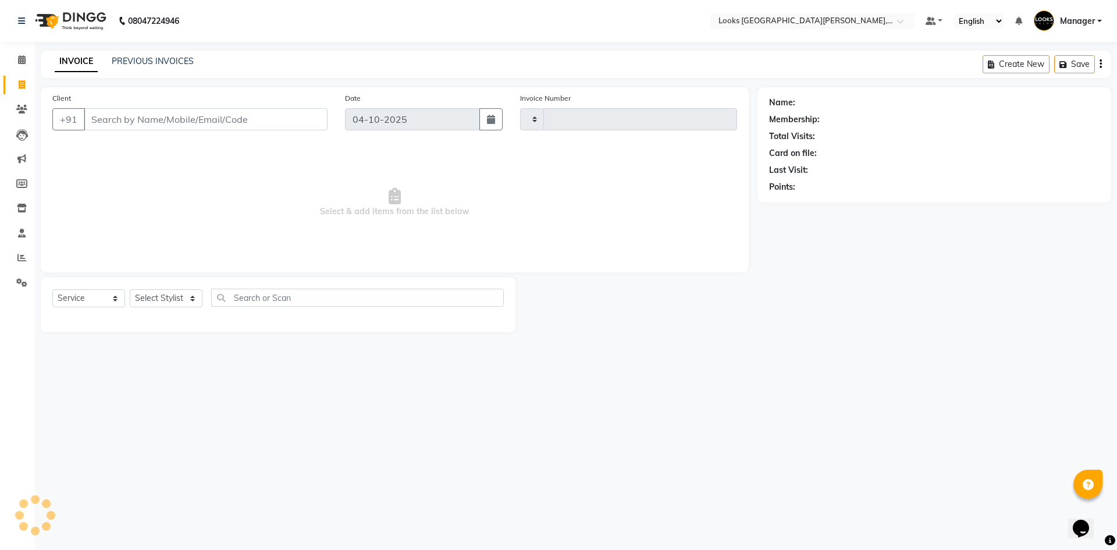
type input "7236"
select select "8940"
click at [138, 119] on input "Client" at bounding box center [206, 119] width 244 height 22
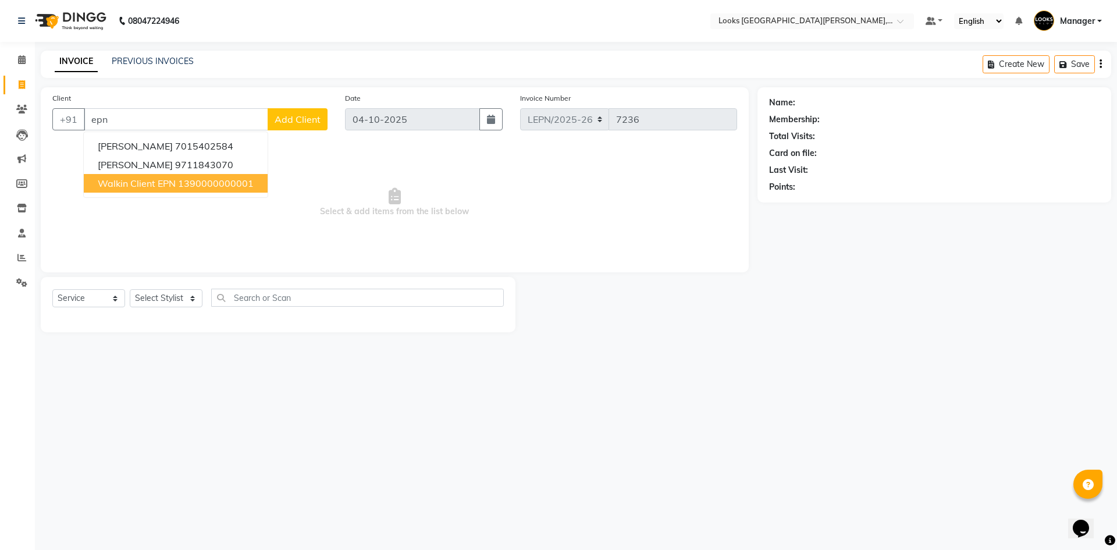
click at [240, 184] on ngb-highlight "1390000000001" at bounding box center [216, 184] width 76 height 12
type input "1390000000001"
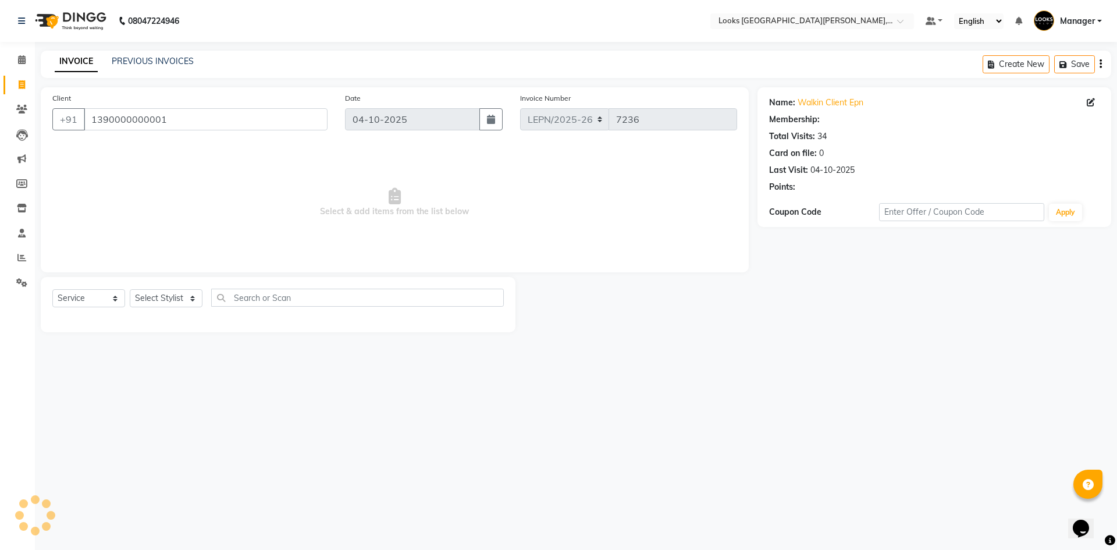
select select "1: Object"
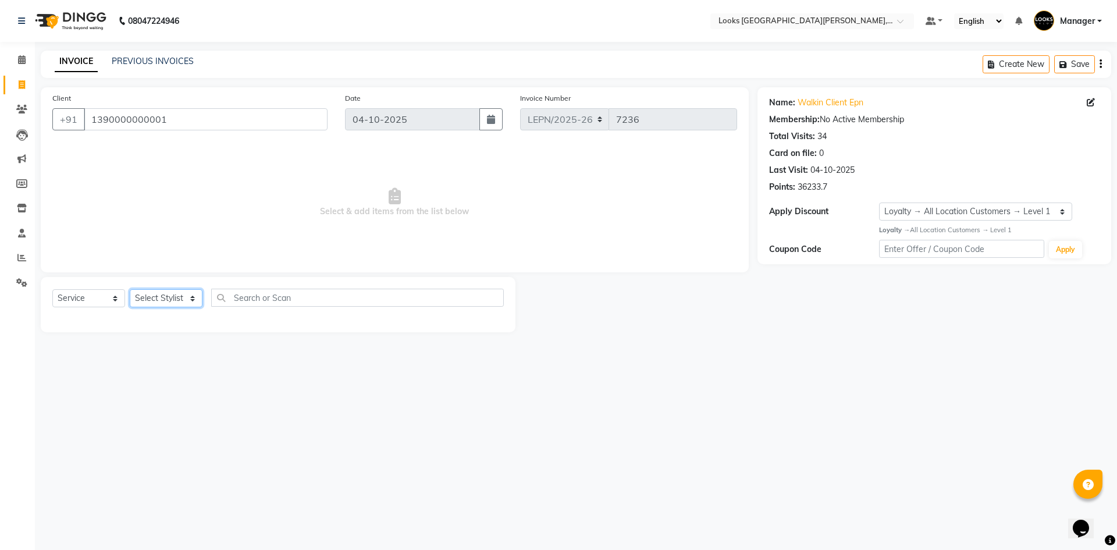
click at [196, 299] on select "Select Stylist AMAN Aman_Asst Baljeet_MKP [PERSON_NAME] Bobby_Mgr Counter Sales…" at bounding box center [166, 298] width 73 height 18
select select "90358"
click at [130, 289] on select "Select Stylist AMAN Aman_Asst Baljeet_MKP [PERSON_NAME] Bobby_Mgr Counter Sales…" at bounding box center [166, 298] width 73 height 18
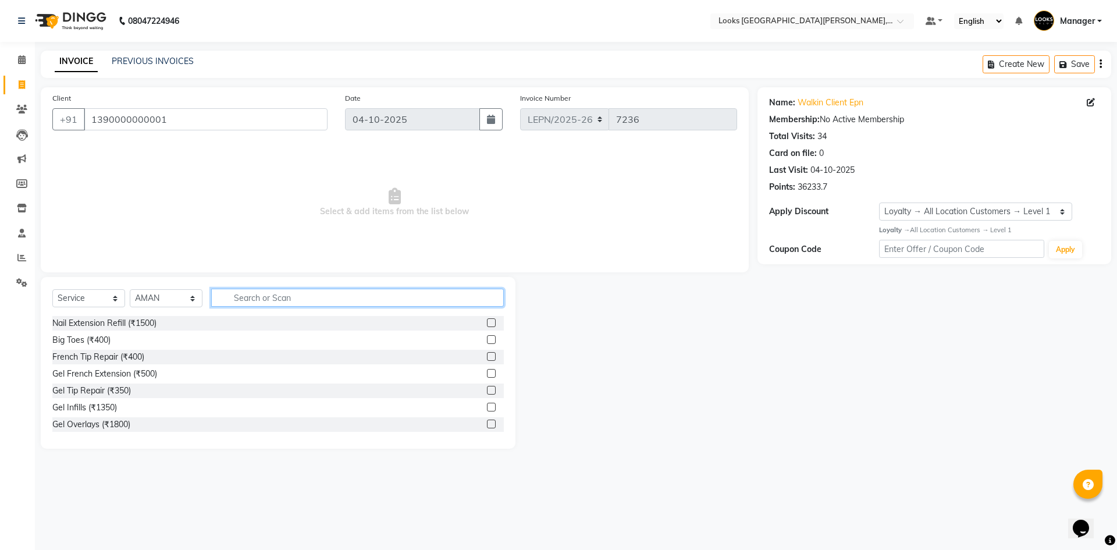
click at [251, 304] on input "text" at bounding box center [357, 298] width 293 height 18
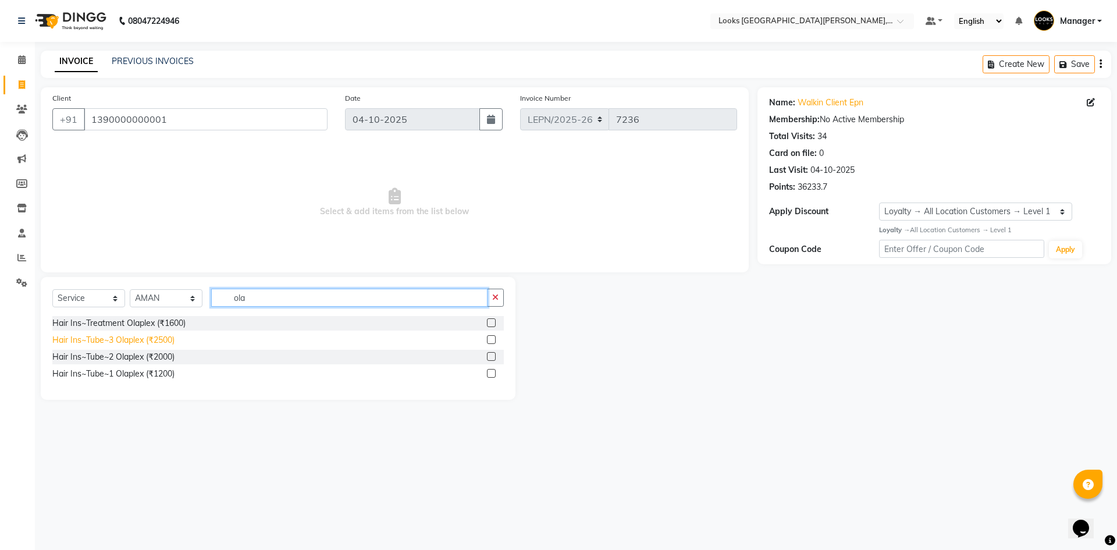
type input "ola"
click at [126, 335] on div "Hair Ins~Tube~3 Olaplex (₹2500)" at bounding box center [113, 340] width 122 height 12
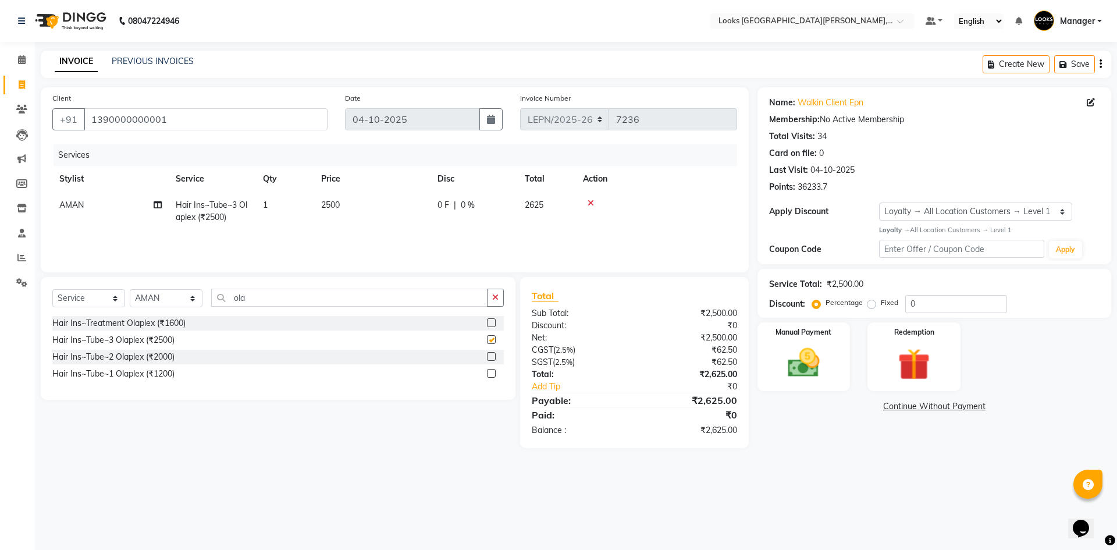
checkbox input "false"
drag, startPoint x: 237, startPoint y: 300, endPoint x: 227, endPoint y: 300, distance: 10.5
click at [227, 300] on input "ola" at bounding box center [349, 298] width 276 height 18
click at [353, 215] on td "2500" at bounding box center [372, 211] width 116 height 38
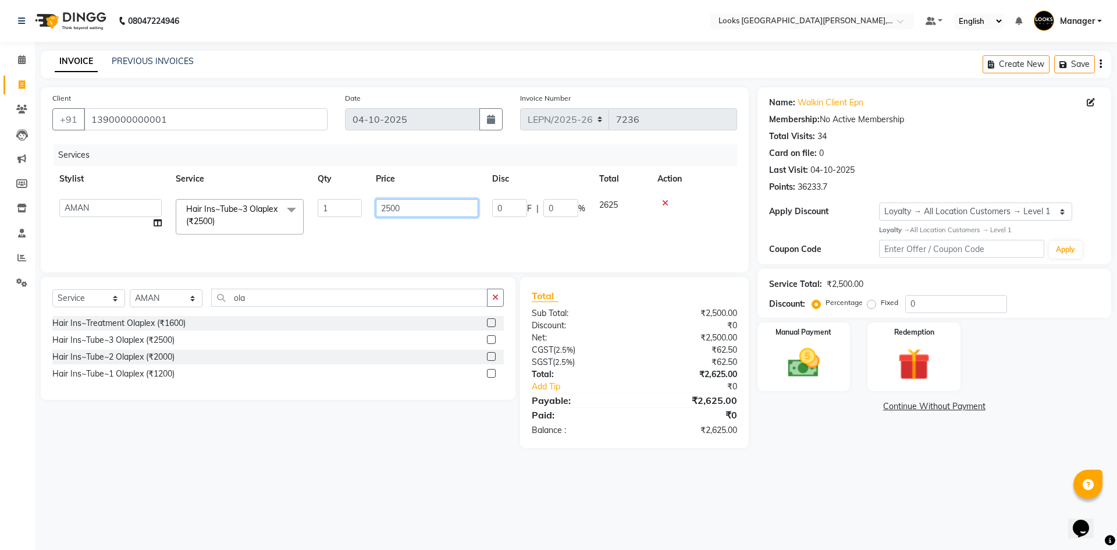
drag, startPoint x: 400, startPoint y: 203, endPoint x: 362, endPoint y: 207, distance: 38.0
click at [362, 207] on tr "AMAN Aman_Asst Baljeet_MKP BITTU Bobby_Mgr Counter Sales Jassi_Beauty KALEEM Ka…" at bounding box center [394, 216] width 685 height 49
type input "3000"
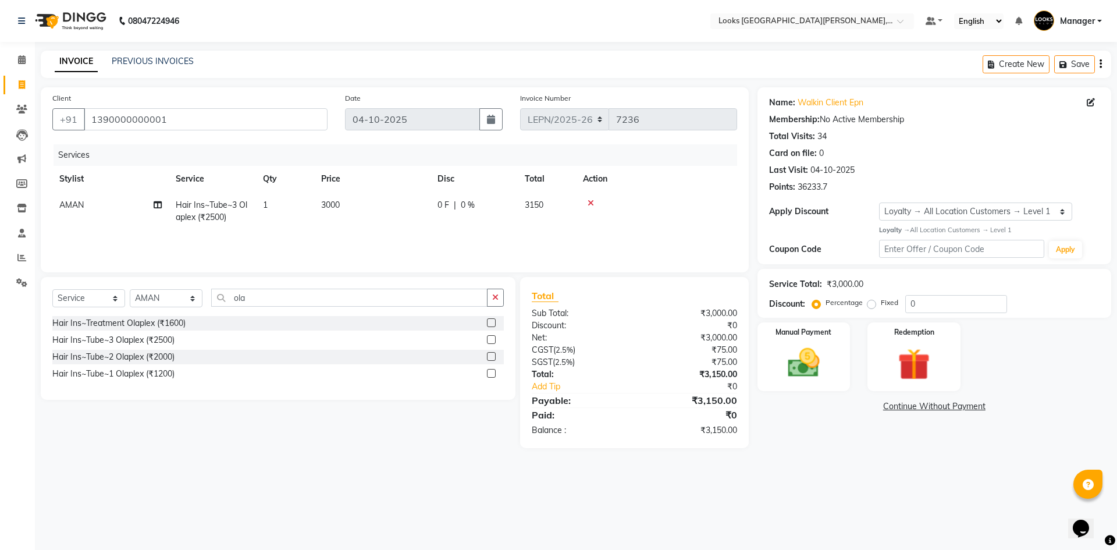
click at [804, 462] on main "INVOICE PREVIOUS INVOICES Create New Save Client +91 1390000000001 Date 04-10-2…" at bounding box center [576, 258] width 1083 height 415
click at [917, 304] on input "0" at bounding box center [957, 304] width 102 height 18
click at [84, 199] on td "AMAN" at bounding box center [110, 211] width 116 height 38
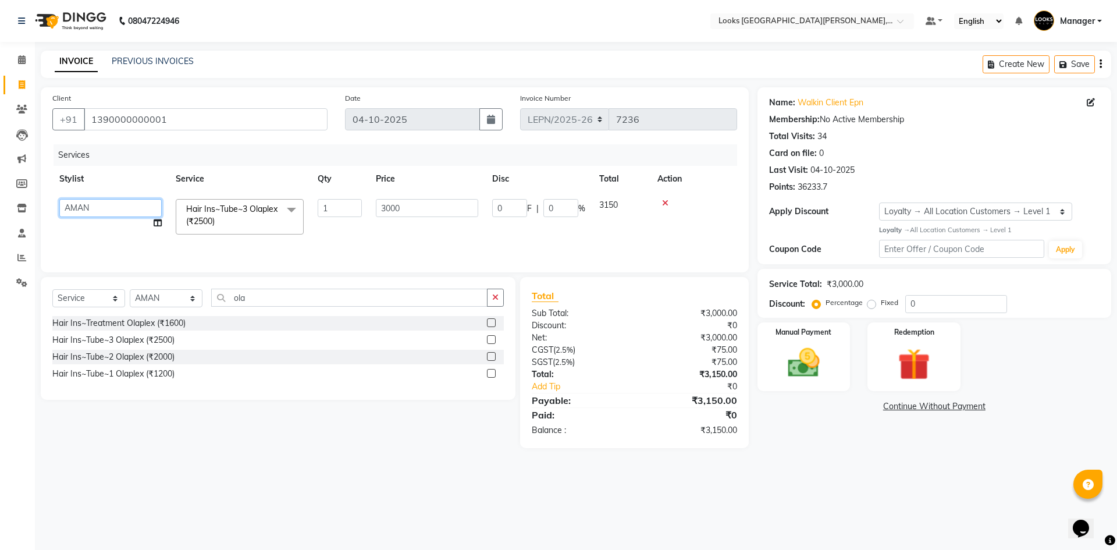
click at [88, 207] on select "AMAN Aman_Asst Baljeet_MKP BITTU Bobby_Mgr Counter Sales Jassi_Beauty KALEEM Ka…" at bounding box center [110, 208] width 102 height 18
select select "90367"
drag, startPoint x: 919, startPoint y: 307, endPoint x: 911, endPoint y: 306, distance: 7.7
click at [911, 306] on input "0" at bounding box center [957, 304] width 102 height 18
type input "1"
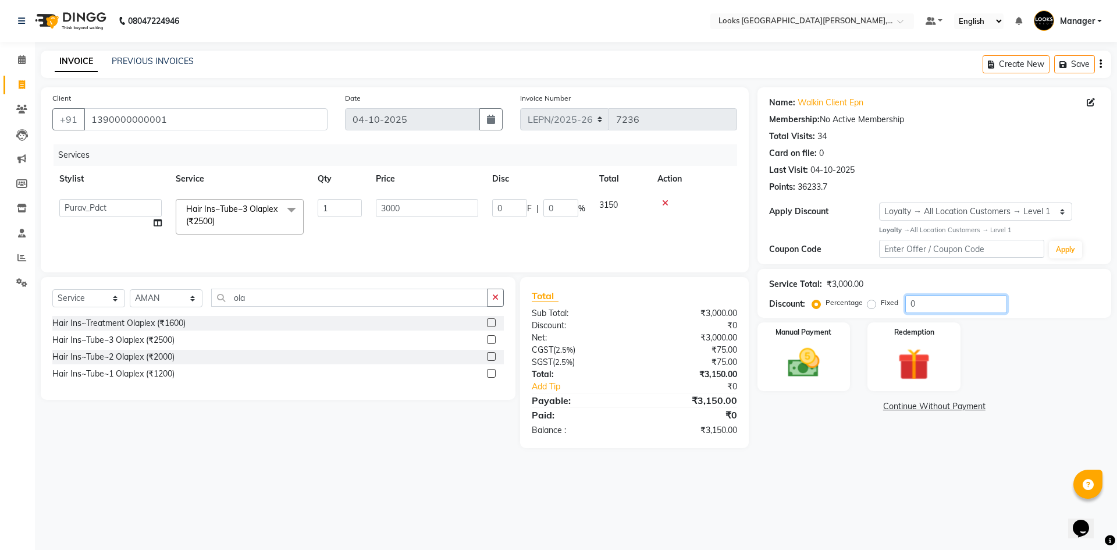
type input "30"
type input "1"
type input "15"
type input "450"
type input "15"
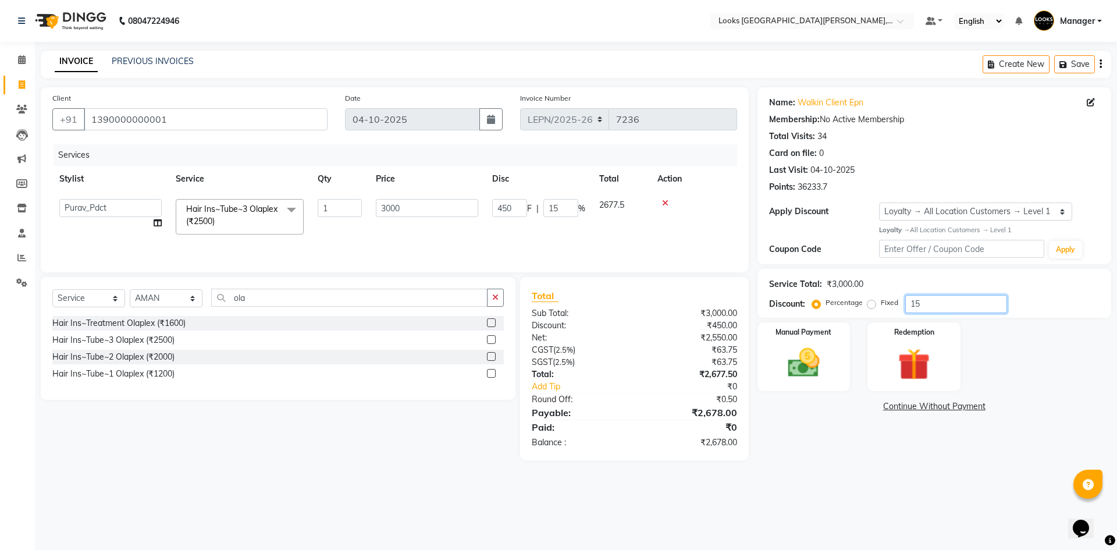
type input "15"
click at [857, 454] on div "Name: Walkin Client Epn Membership: No Active Membership Total Visits: 34 Card …" at bounding box center [939, 273] width 363 height 373
drag, startPoint x: 563, startPoint y: 210, endPoint x: 544, endPoint y: 207, distance: 19.4
click at [544, 207] on input "15" at bounding box center [561, 208] width 35 height 18
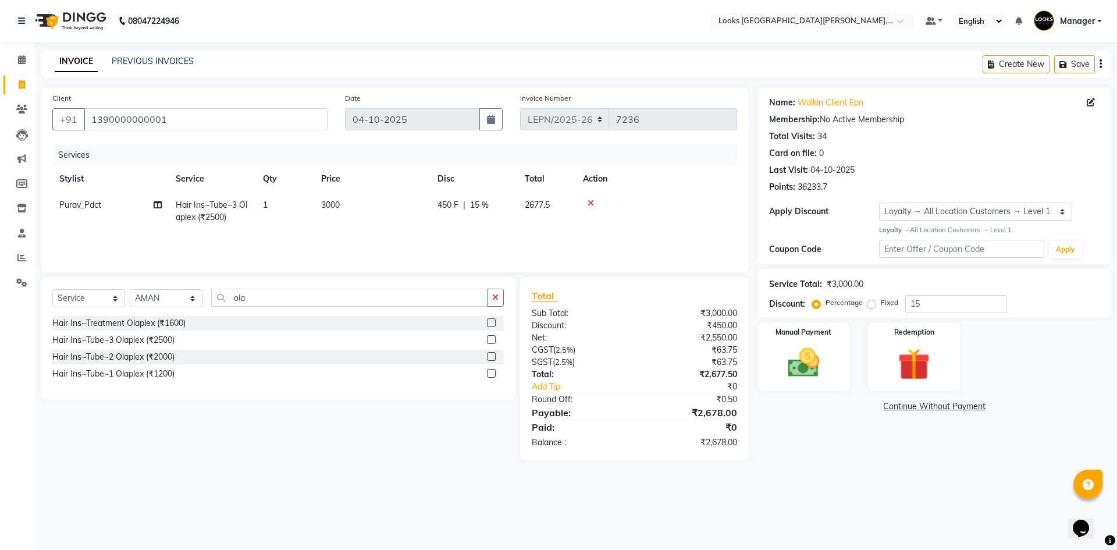
drag, startPoint x: 416, startPoint y: 210, endPoint x: 390, endPoint y: 211, distance: 26.2
click at [477, 204] on span "15 %" at bounding box center [479, 205] width 19 height 12
select select "90367"
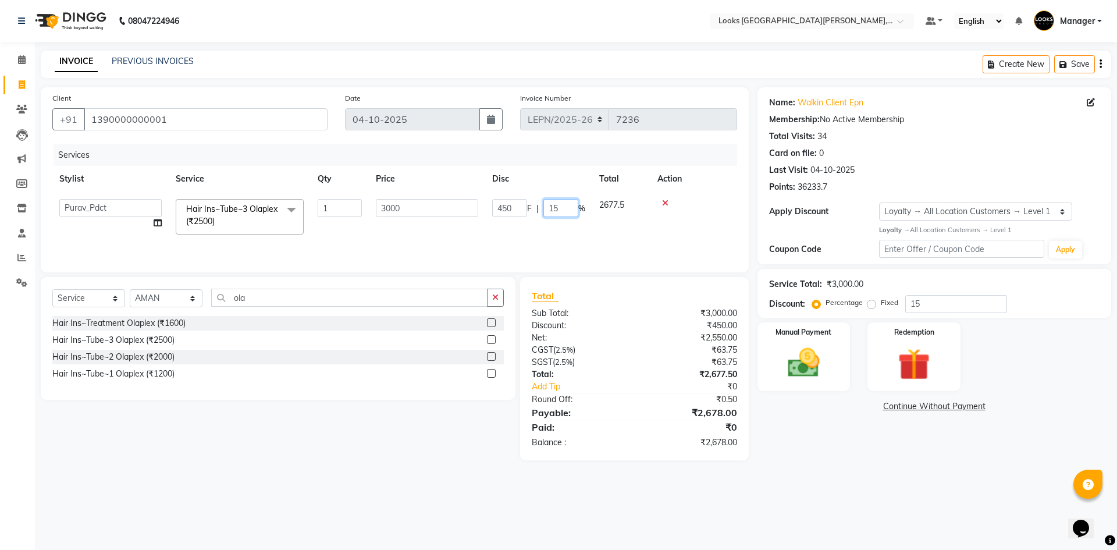
click at [562, 210] on input "15" at bounding box center [561, 208] width 35 height 18
drag, startPoint x: 562, startPoint y: 210, endPoint x: 521, endPoint y: 210, distance: 41.3
click at [521, 210] on div "450 F | 15 %" at bounding box center [538, 208] width 93 height 18
type input "0"
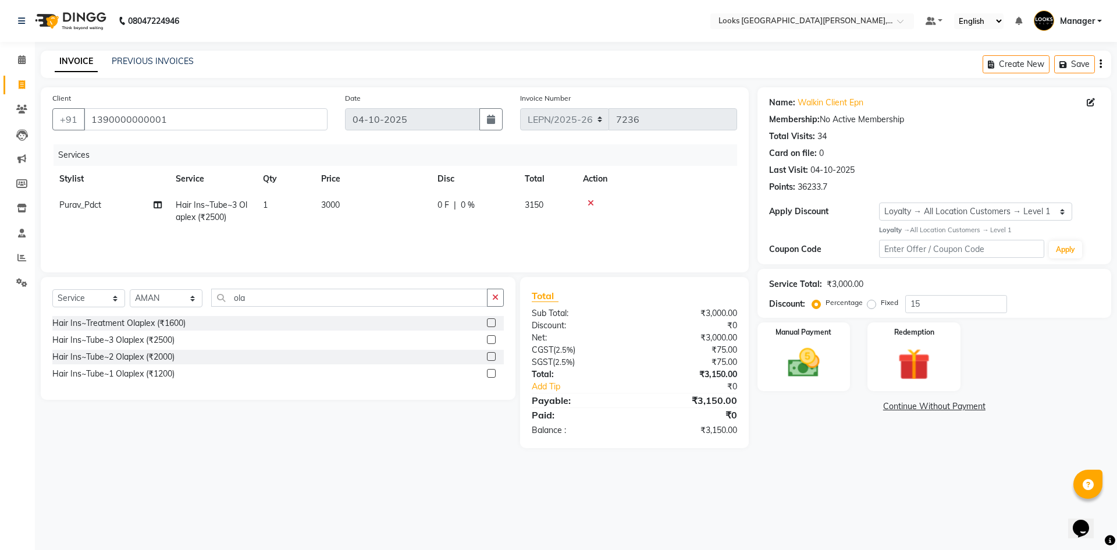
click at [492, 237] on div "Services Stylist Service Qty Price Disc Total Action Purav_Pdct Hair Ins~Tube~3…" at bounding box center [394, 202] width 685 height 116
click at [347, 203] on td "3000" at bounding box center [372, 211] width 116 height 38
select select "90367"
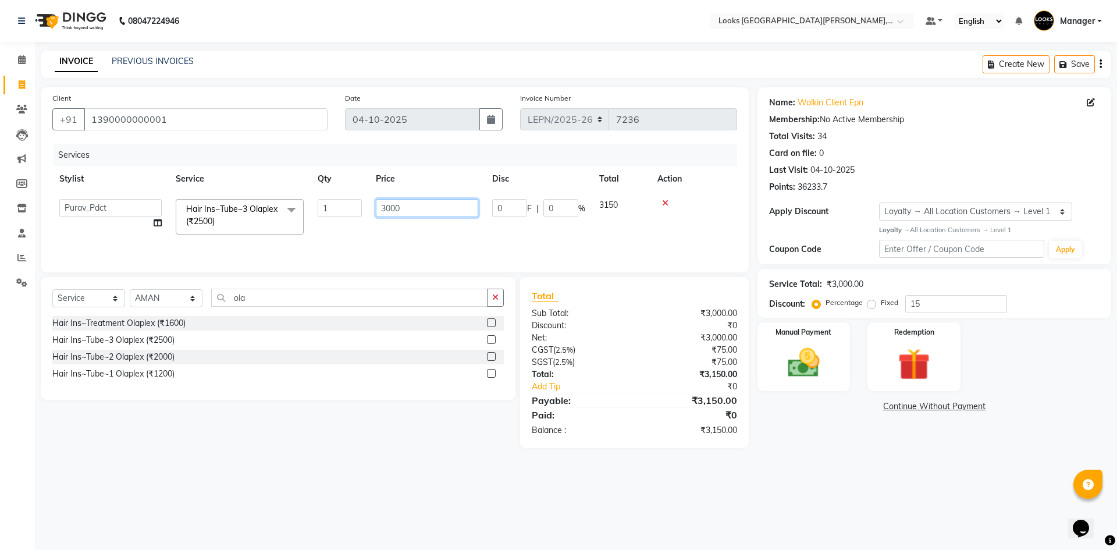
drag, startPoint x: 421, startPoint y: 208, endPoint x: 366, endPoint y: 210, distance: 55.3
click at [366, 210] on tr "AMAN Aman_Asst Baljeet_MKP BITTU Bobby_Mgr Counter Sales Jassi_Beauty KALEEM Ka…" at bounding box center [394, 216] width 685 height 49
type input "2700"
click at [580, 241] on div "Services Stylist Service Qty Price Disc Total Action AMAN Aman_Asst Baljeet_MKP…" at bounding box center [394, 202] width 685 height 116
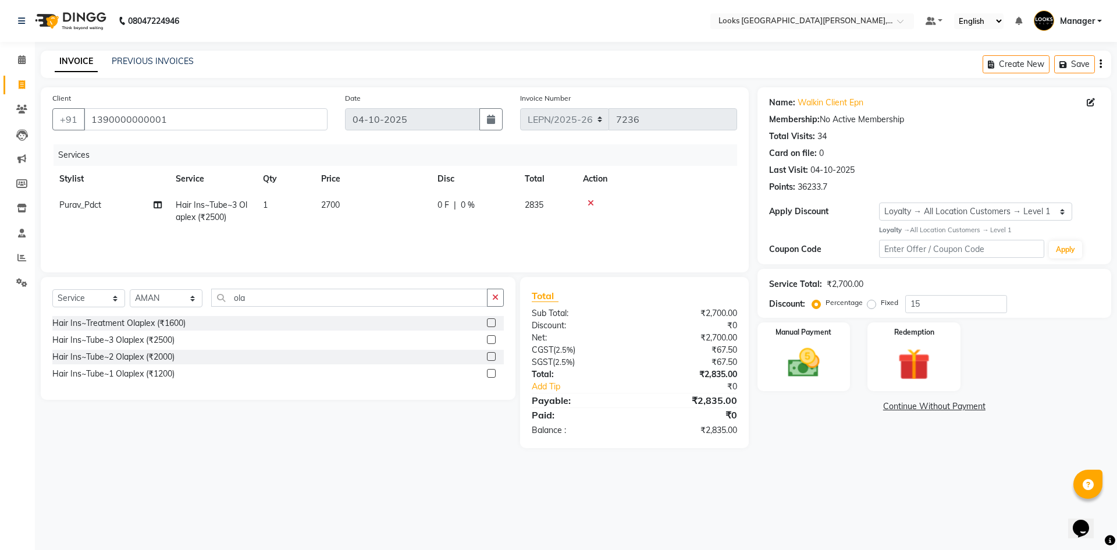
click at [340, 204] on span "2700" at bounding box center [330, 205] width 19 height 10
select select "90367"
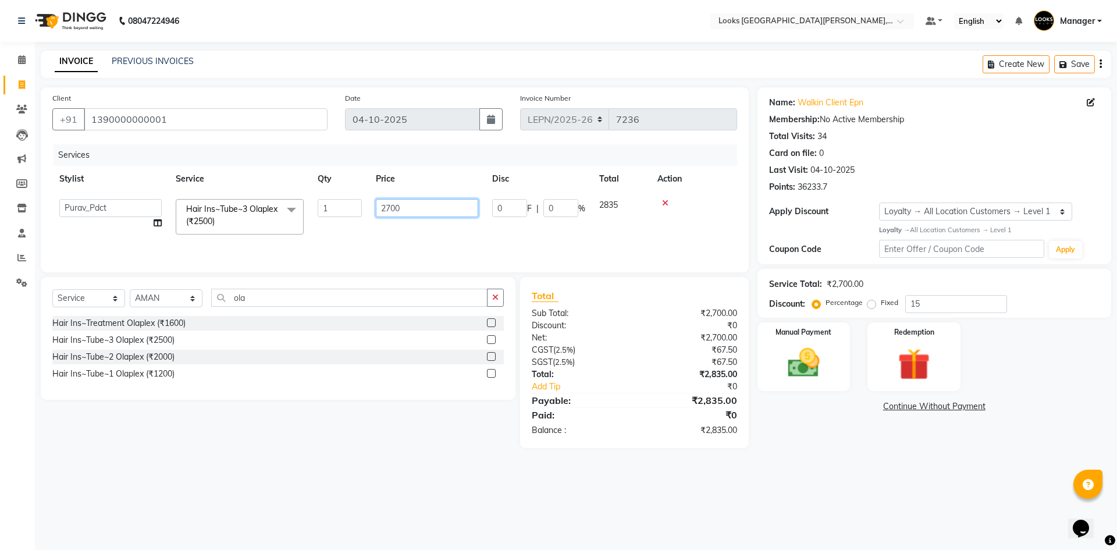
drag, startPoint x: 400, startPoint y: 205, endPoint x: 387, endPoint y: 210, distance: 13.4
click at [387, 210] on input "2700" at bounding box center [427, 208] width 102 height 18
click at [439, 208] on input "2700" at bounding box center [427, 208] width 102 height 18
click at [424, 207] on input "2700" at bounding box center [427, 208] width 102 height 18
drag, startPoint x: 403, startPoint y: 208, endPoint x: 396, endPoint y: 208, distance: 7.6
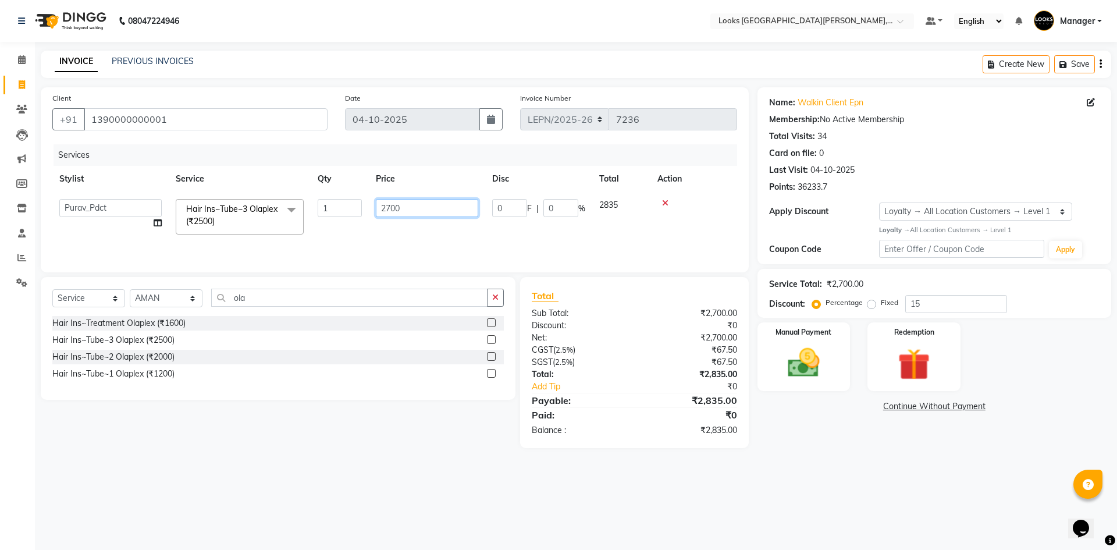
click at [396, 208] on input "2700" at bounding box center [427, 208] width 102 height 18
type input "2705"
click at [425, 238] on div "Services Stylist Service Qty Price Disc Total Action AMAN Aman_Asst Baljeet_MKP…" at bounding box center [394, 202] width 685 height 116
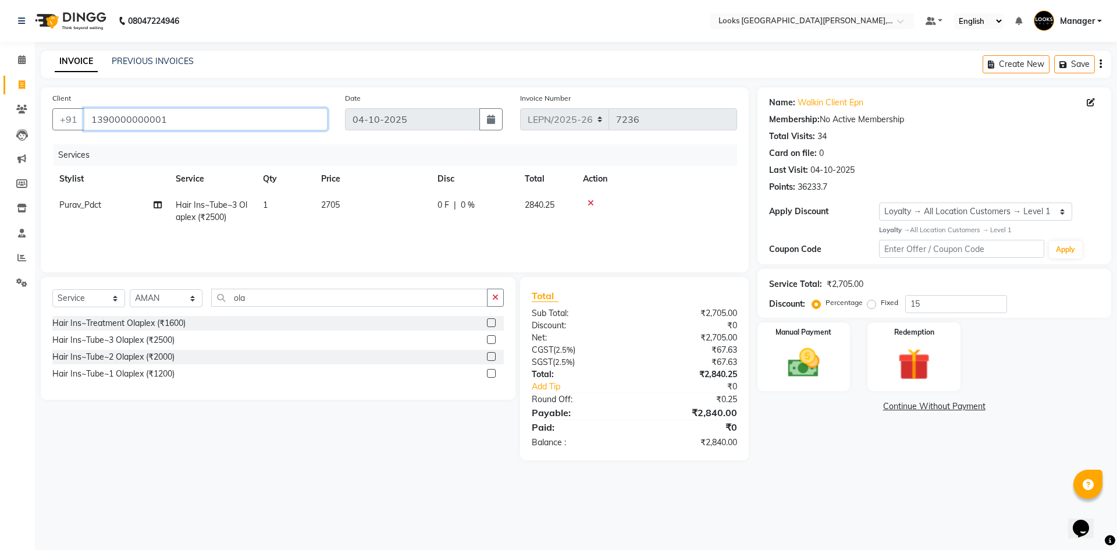
drag, startPoint x: 198, startPoint y: 122, endPoint x: 9, endPoint y: 95, distance: 191.1
click at [9, 95] on app-home "08047224946 Select Location × Looks East Patel Nagar, Delhi Default Panel My Pa…" at bounding box center [558, 239] width 1117 height 478
type input "m"
type input "0"
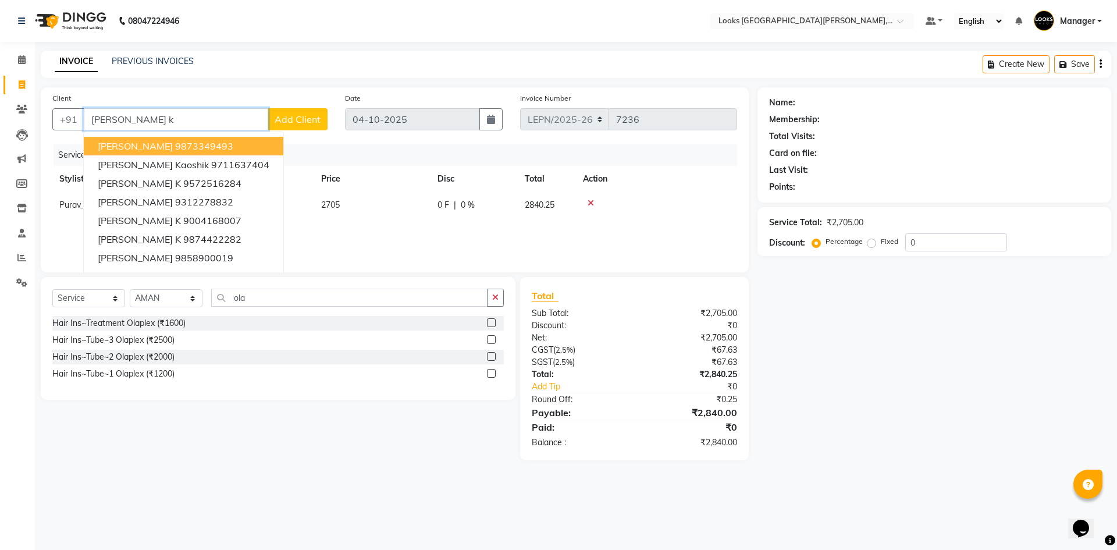
drag, startPoint x: 186, startPoint y: 120, endPoint x: 88, endPoint y: 123, distance: 97.8
click at [88, 123] on input "megha k" at bounding box center [176, 119] width 184 height 22
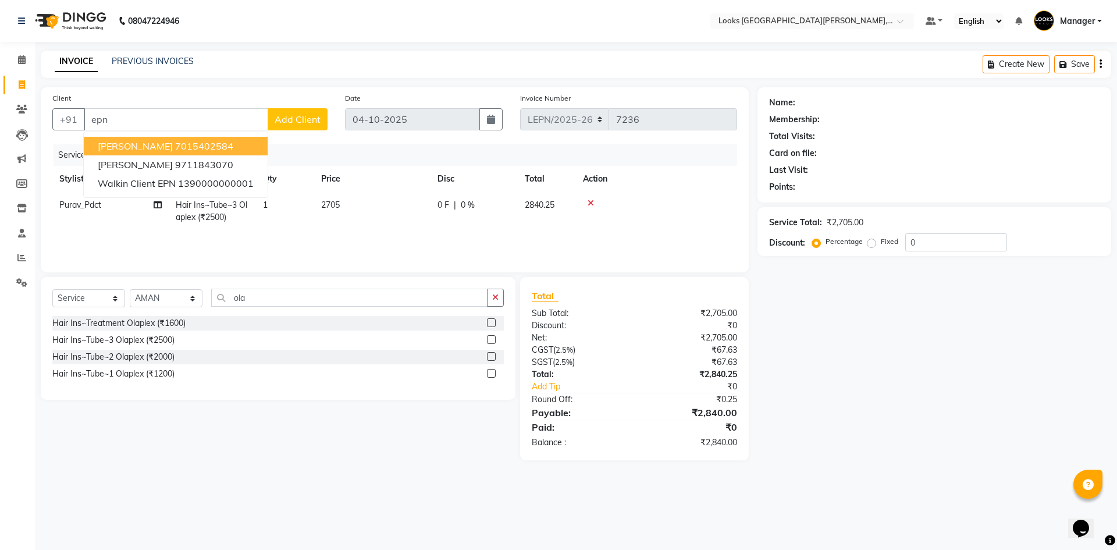
click at [320, 236] on div "Services Stylist Service Qty Price Disc Total Action Purav_Pdct Hair Ins~Tube~3…" at bounding box center [394, 202] width 685 height 116
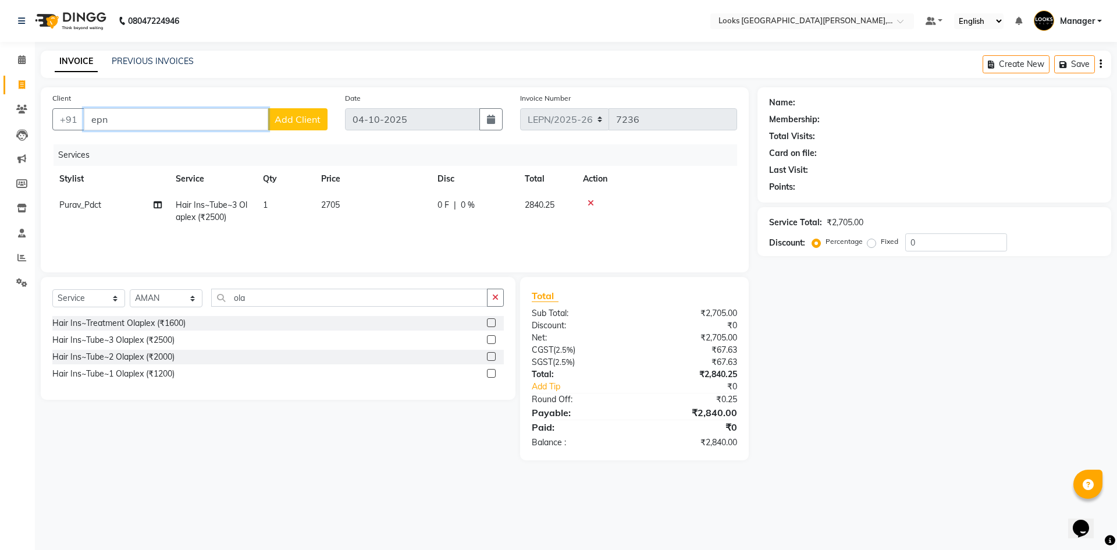
click at [239, 116] on input "epn" at bounding box center [176, 119] width 184 height 22
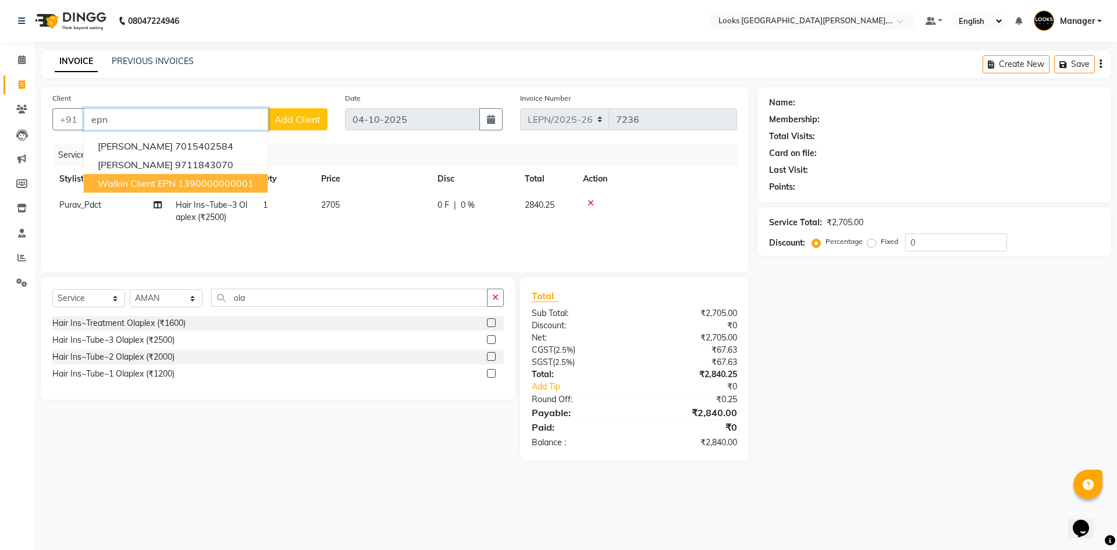
click at [228, 188] on ngb-highlight "1390000000001" at bounding box center [216, 184] width 76 height 12
type input "1390000000001"
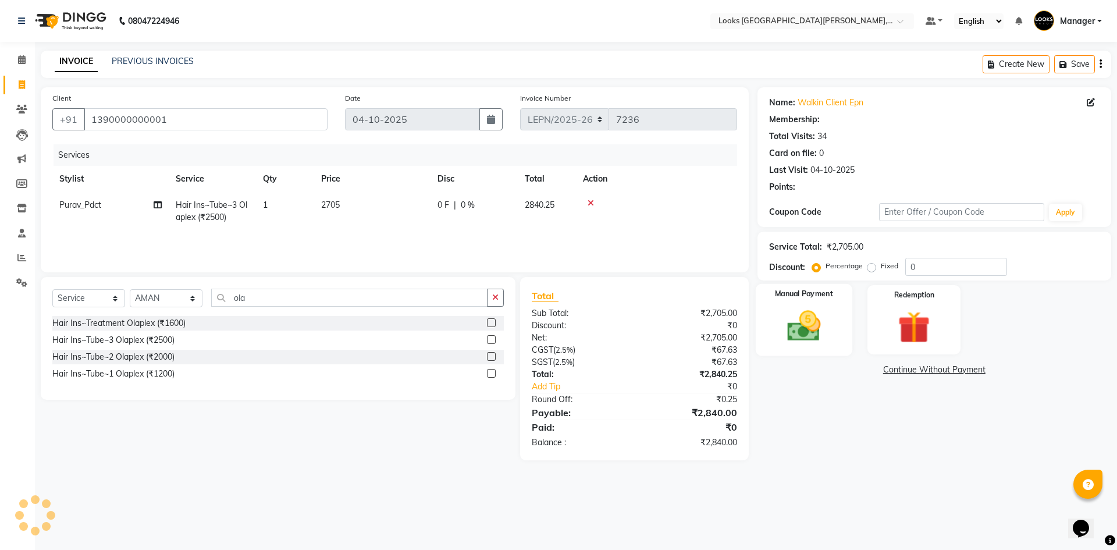
select select "1: Object"
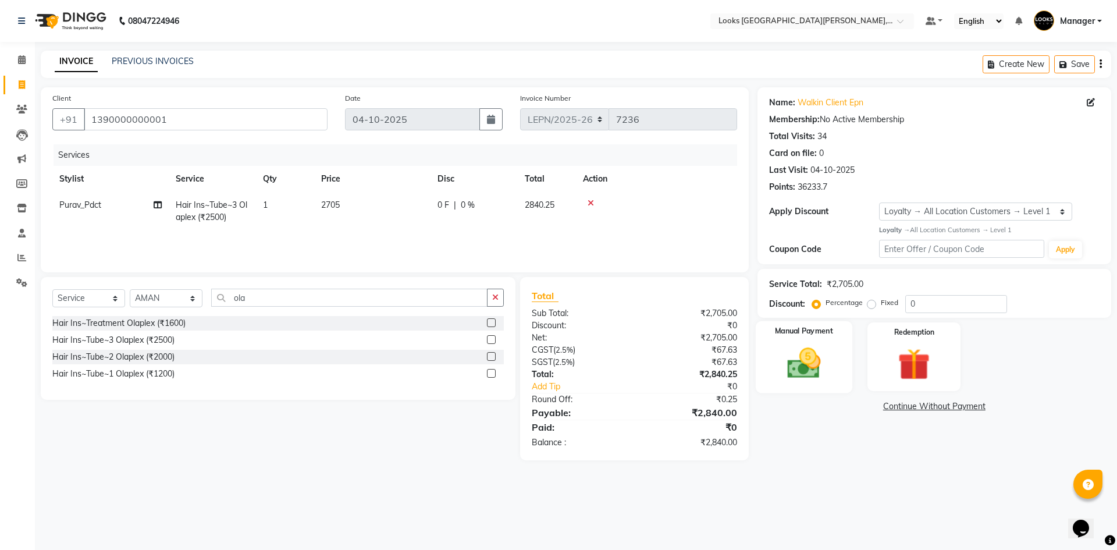
click at [806, 357] on img at bounding box center [804, 363] width 54 height 38
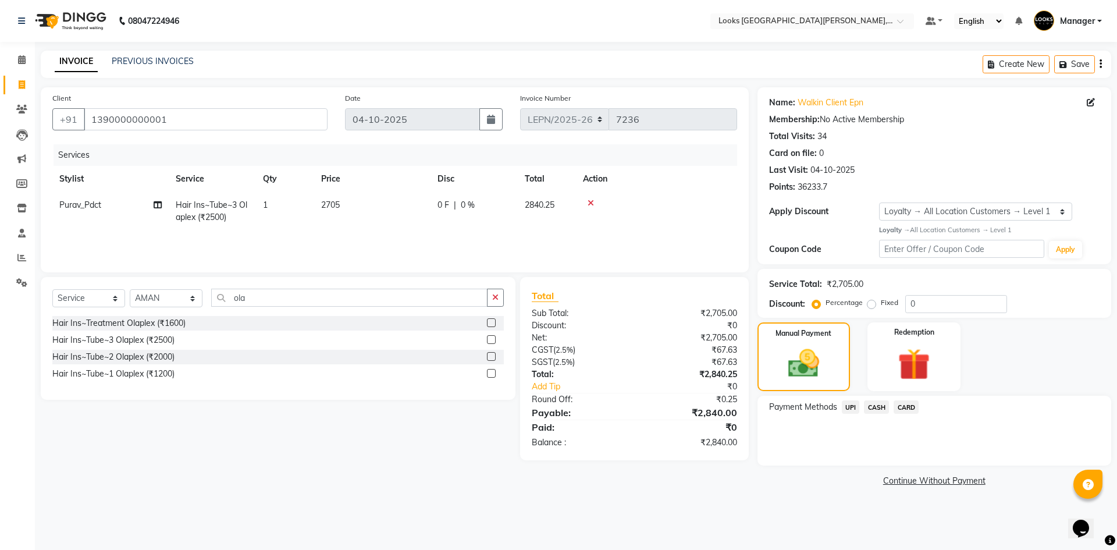
click at [884, 411] on span "CASH" at bounding box center [876, 406] width 25 height 13
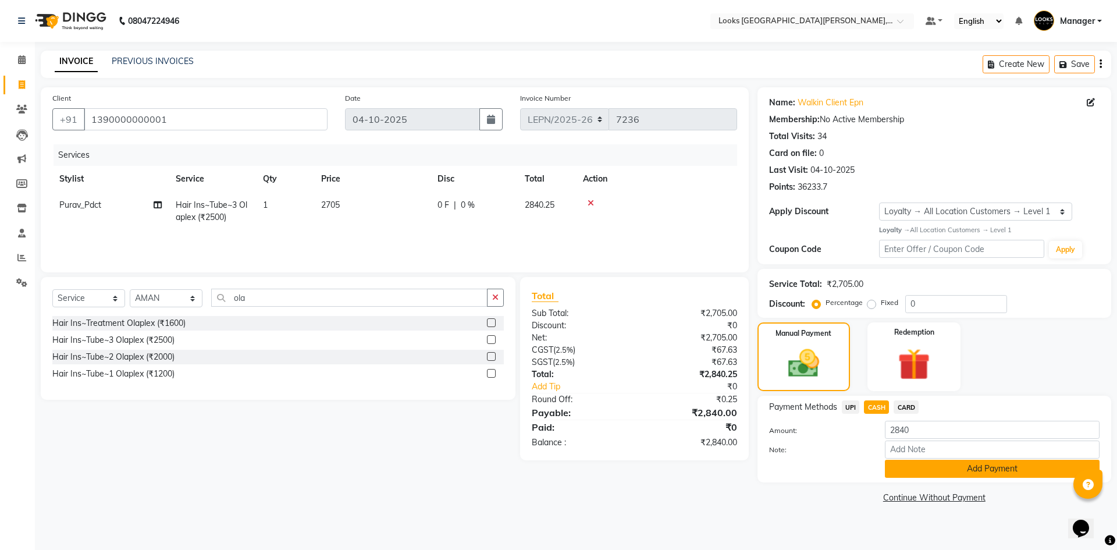
click at [943, 473] on button "Add Payment" at bounding box center [992, 469] width 215 height 18
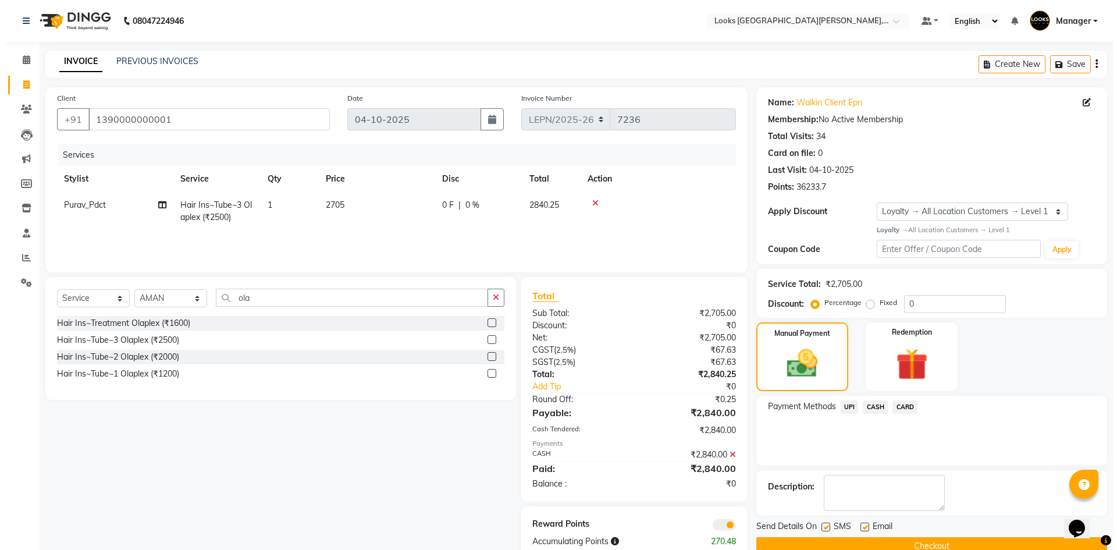
scroll to position [27, 0]
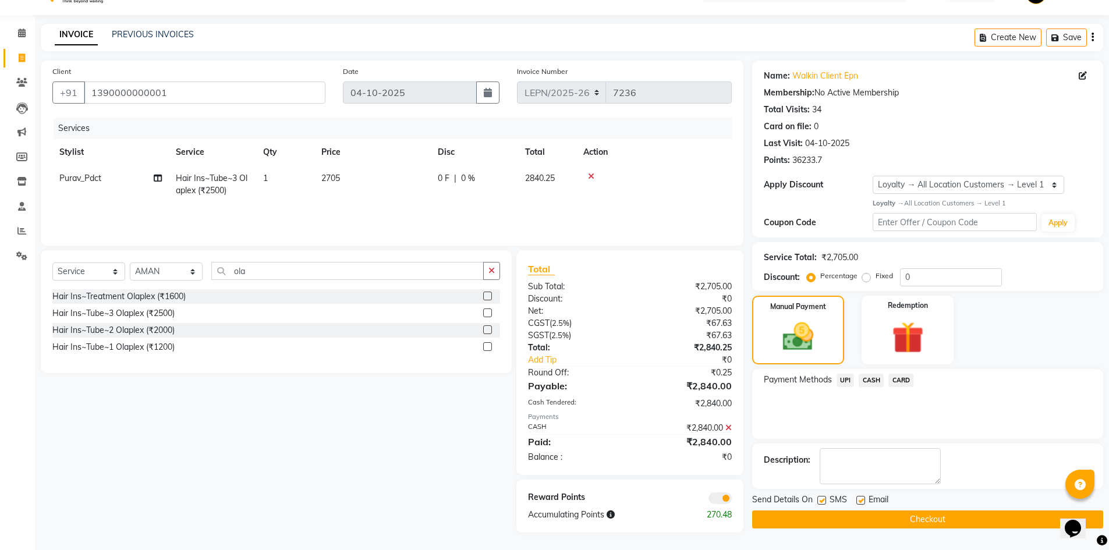
click at [723, 501] on span at bounding box center [719, 498] width 23 height 12
click at [732, 500] on input "checkbox" at bounding box center [732, 500] width 0 height 0
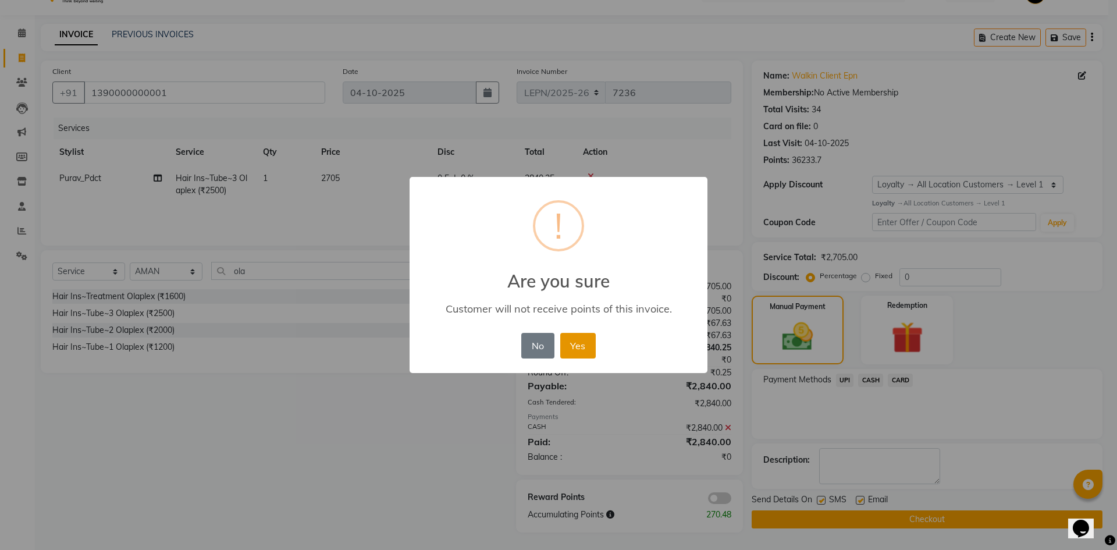
click at [583, 346] on button "Yes" at bounding box center [578, 346] width 36 height 26
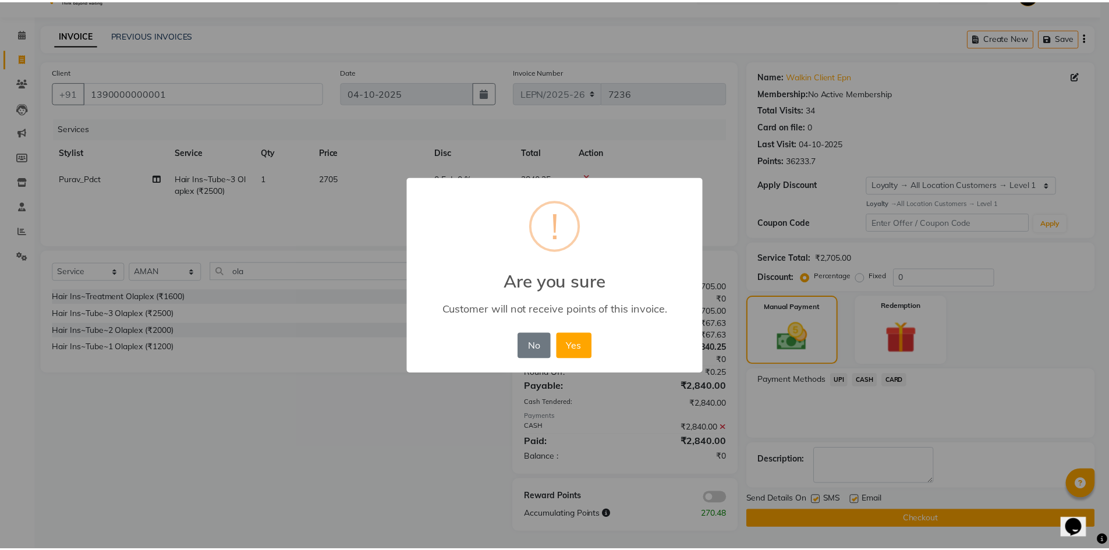
scroll to position [23, 0]
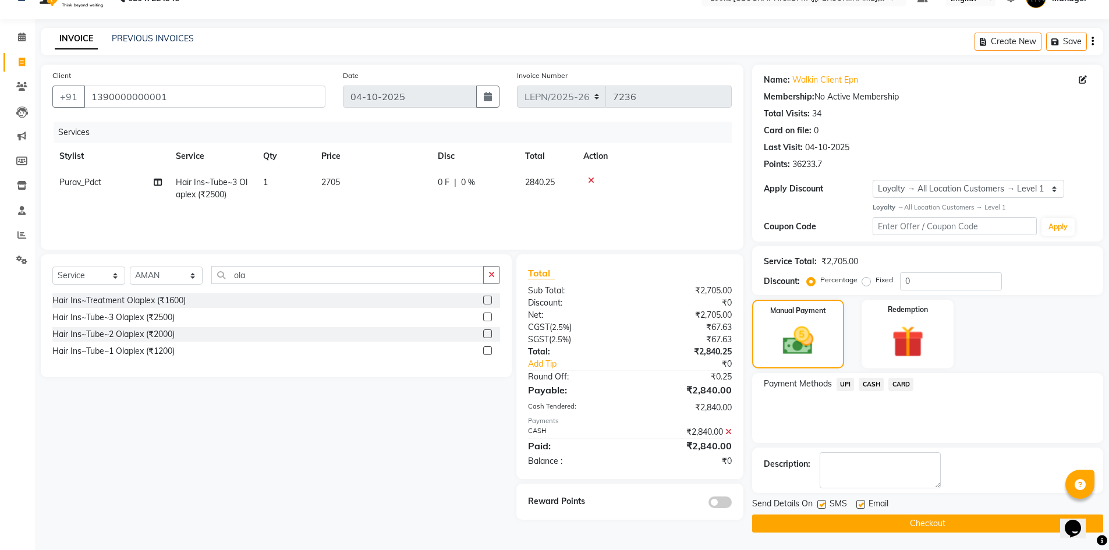
click at [832, 522] on button "Checkout" at bounding box center [927, 524] width 351 height 18
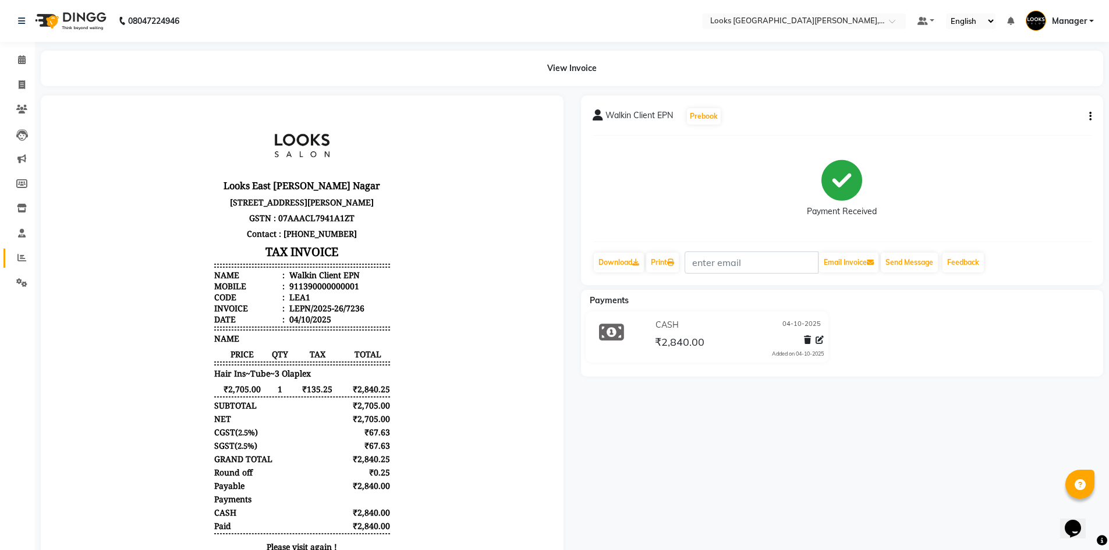
click at [23, 250] on li "Reports" at bounding box center [17, 258] width 35 height 25
click at [23, 250] on link "Reports" at bounding box center [17, 258] width 28 height 19
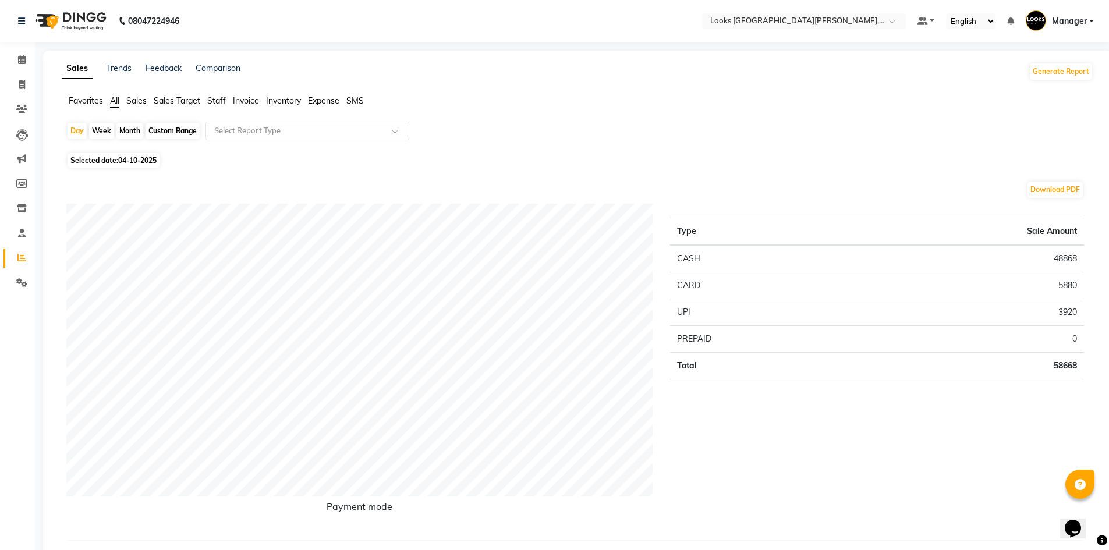
click at [211, 101] on span "Staff" at bounding box center [216, 100] width 19 height 10
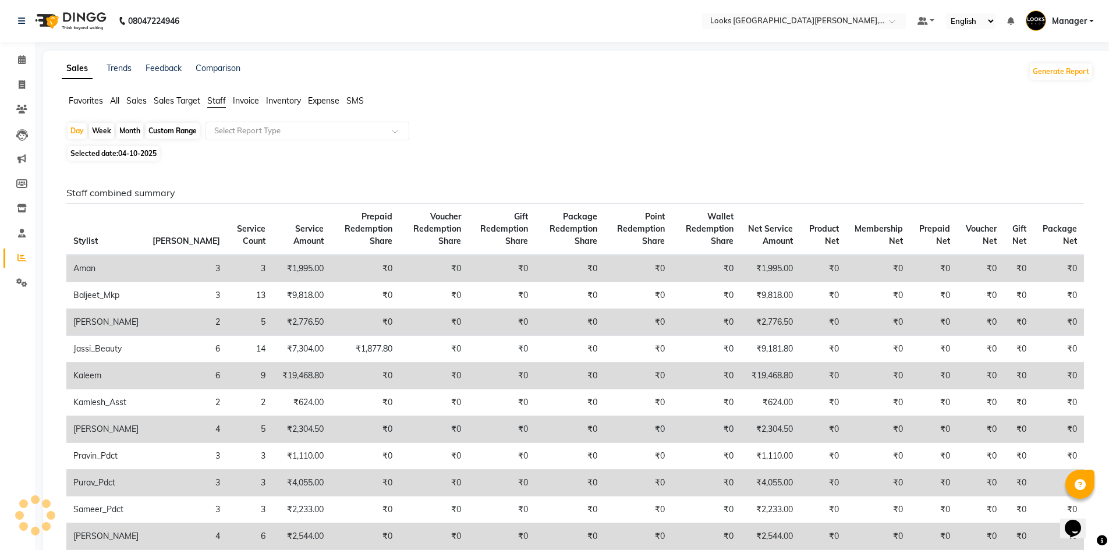
click at [232, 122] on div "Select Report Type" at bounding box center [307, 131] width 204 height 19
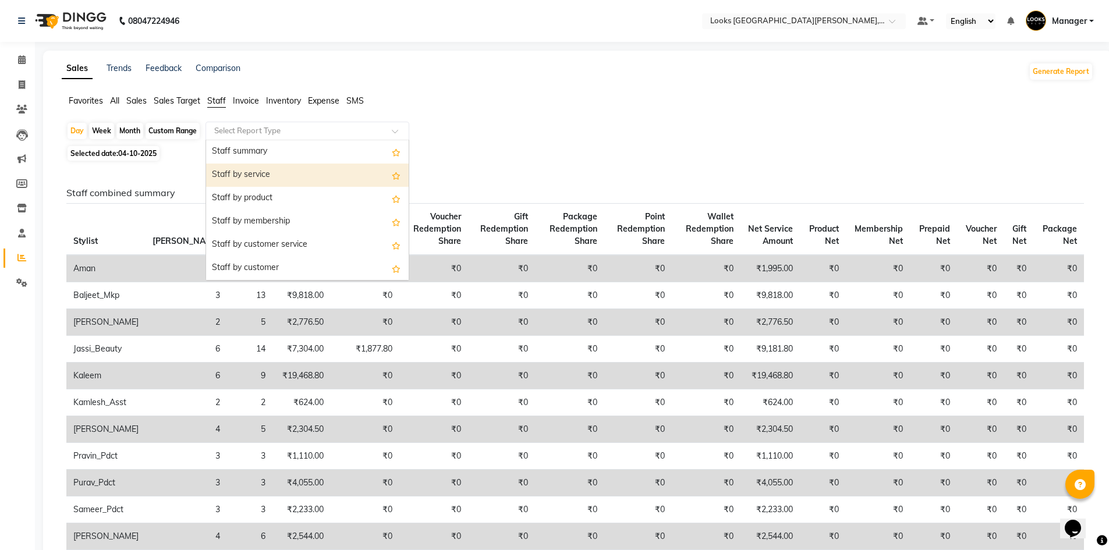
drag, startPoint x: 245, startPoint y: 161, endPoint x: 250, endPoint y: 177, distance: 16.4
click at [250, 177] on div "Staff summary Staff by service Staff by product Staff by membership Staff by cu…" at bounding box center [307, 373] width 203 height 466
click at [250, 178] on div "Staff by service" at bounding box center [307, 175] width 203 height 23
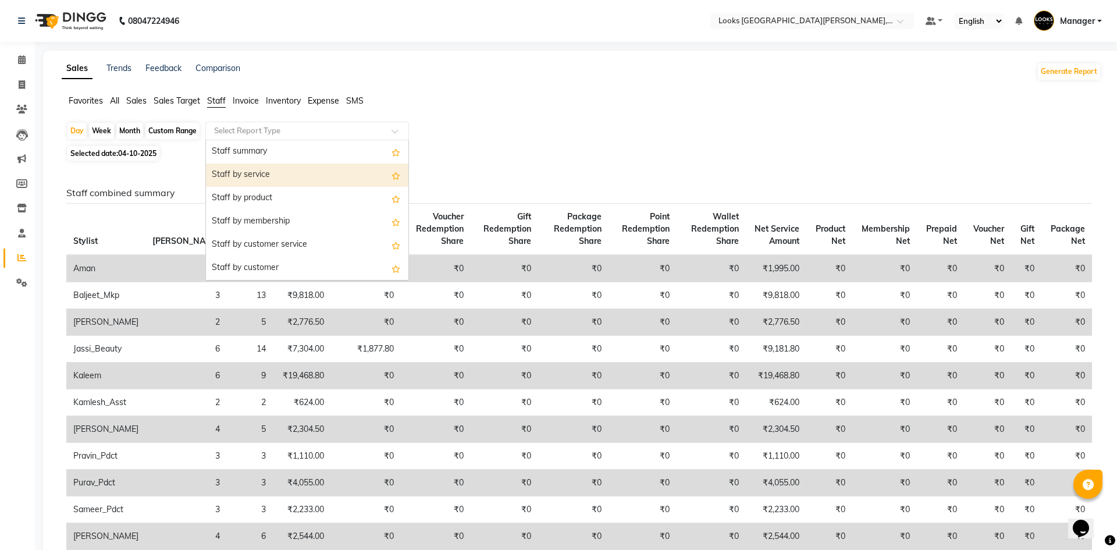
select select "filtered_report"
select select "pdf"
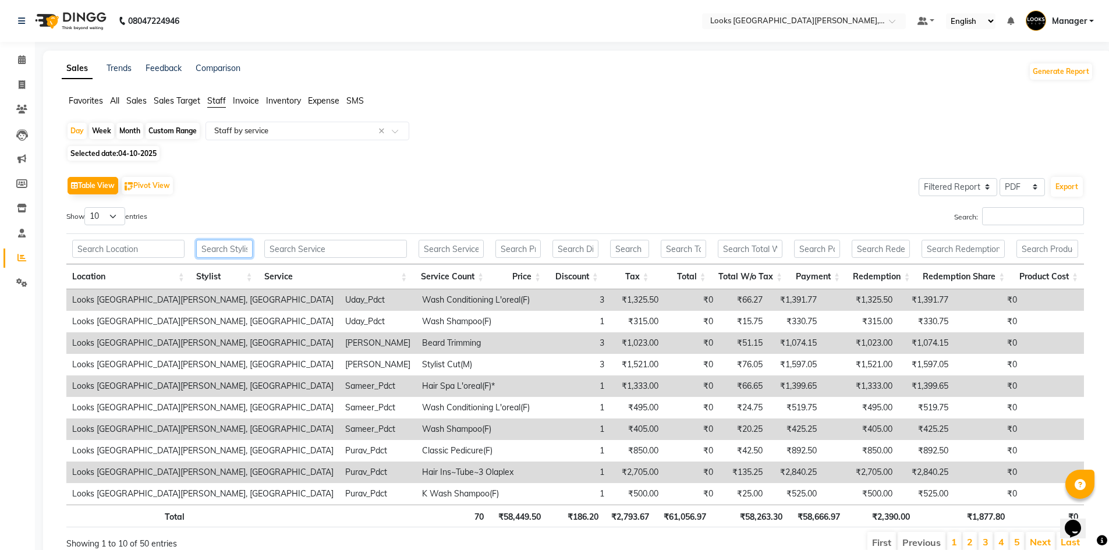
click at [219, 240] on input "text" at bounding box center [224, 249] width 56 height 18
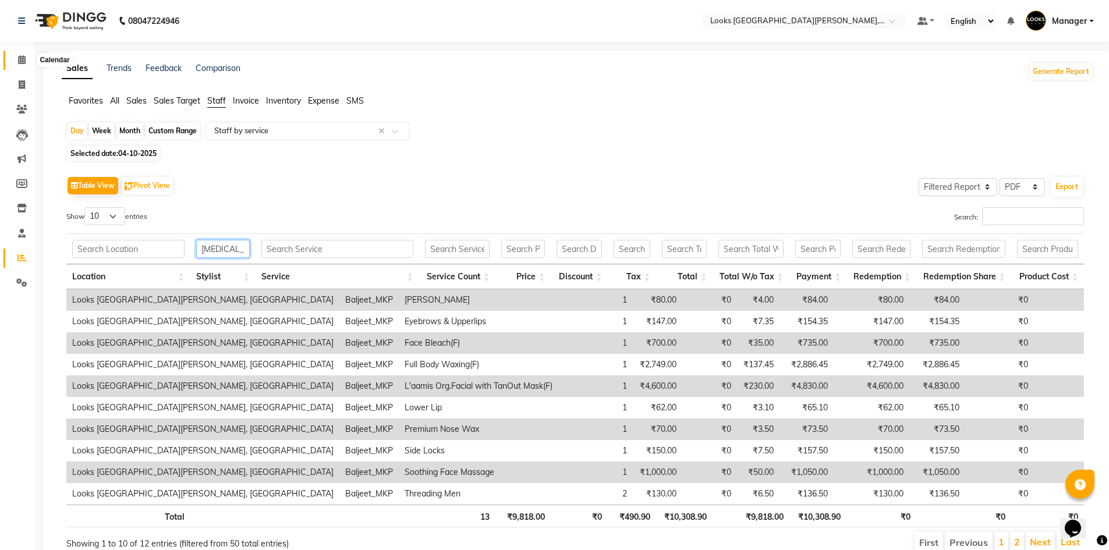
type input "bal"
click at [22, 61] on icon at bounding box center [22, 59] width 8 height 9
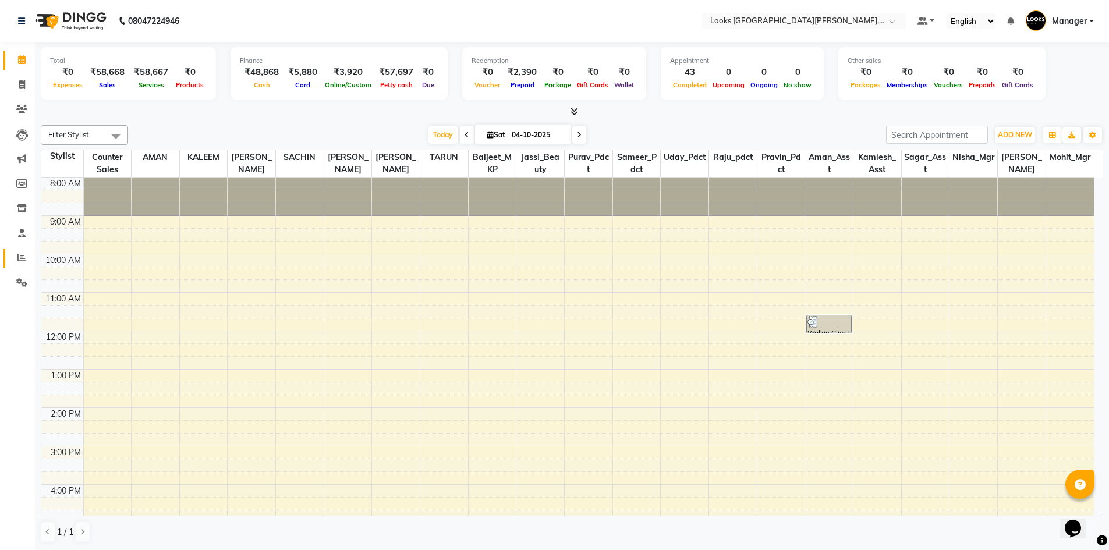
click at [33, 259] on li "Reports" at bounding box center [17, 258] width 35 height 25
click at [22, 259] on icon at bounding box center [21, 257] width 9 height 9
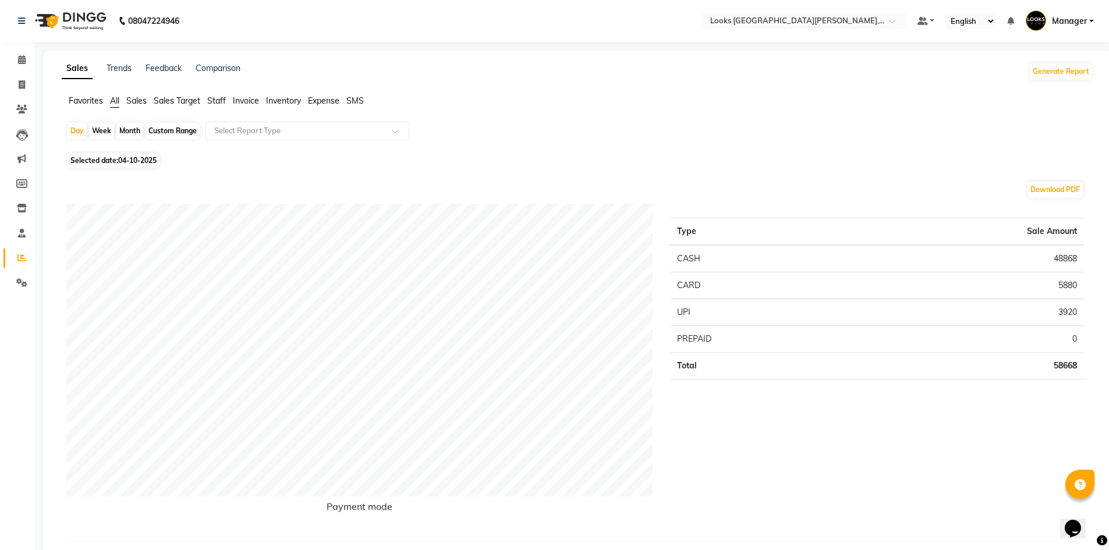
click at [222, 98] on span "Staff" at bounding box center [216, 100] width 19 height 10
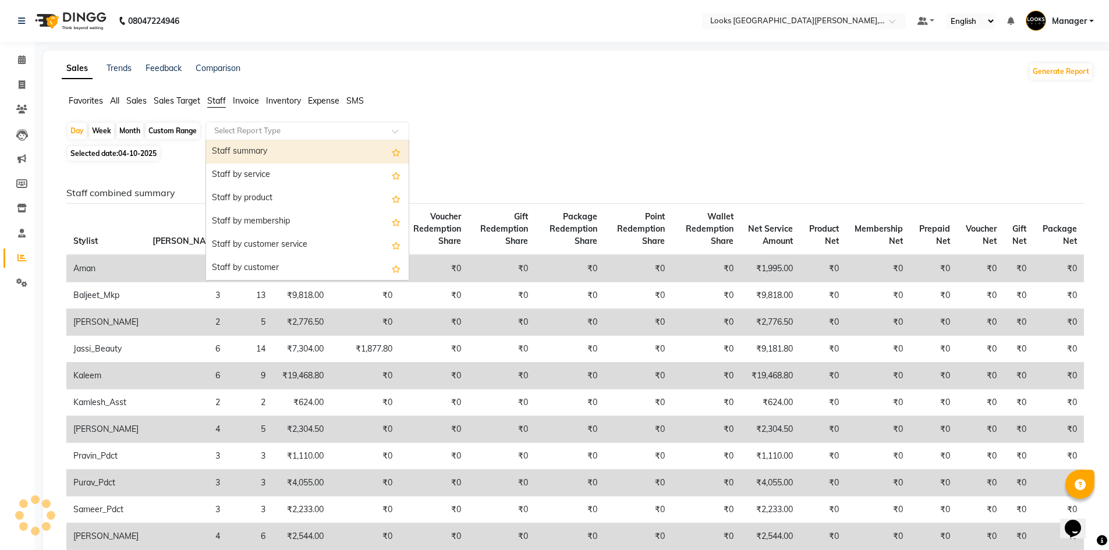
click at [237, 133] on input "text" at bounding box center [296, 131] width 168 height 12
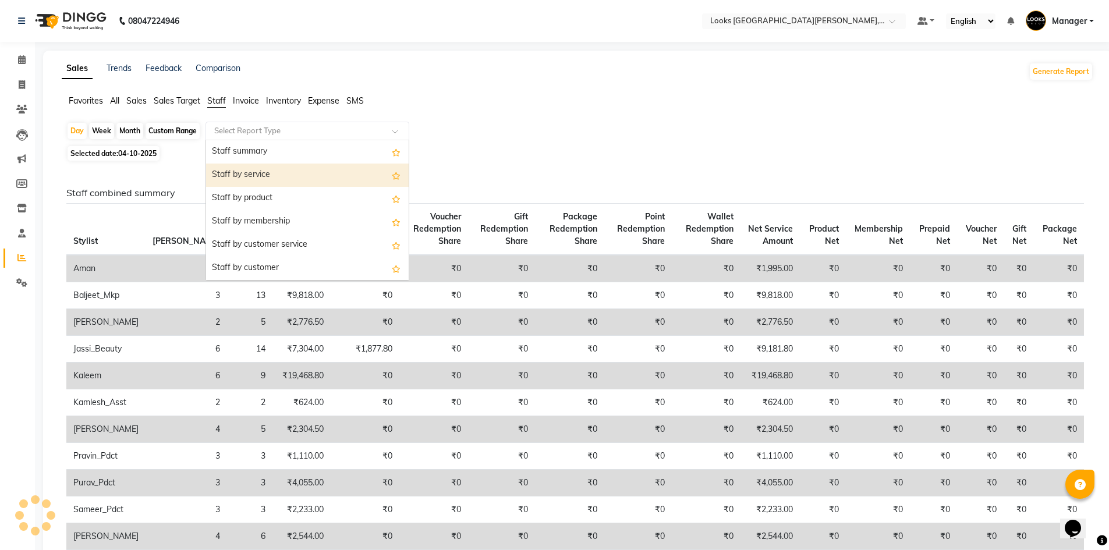
drag, startPoint x: 248, startPoint y: 169, endPoint x: 255, endPoint y: 193, distance: 24.9
click at [249, 171] on div "Staff by service" at bounding box center [307, 175] width 203 height 23
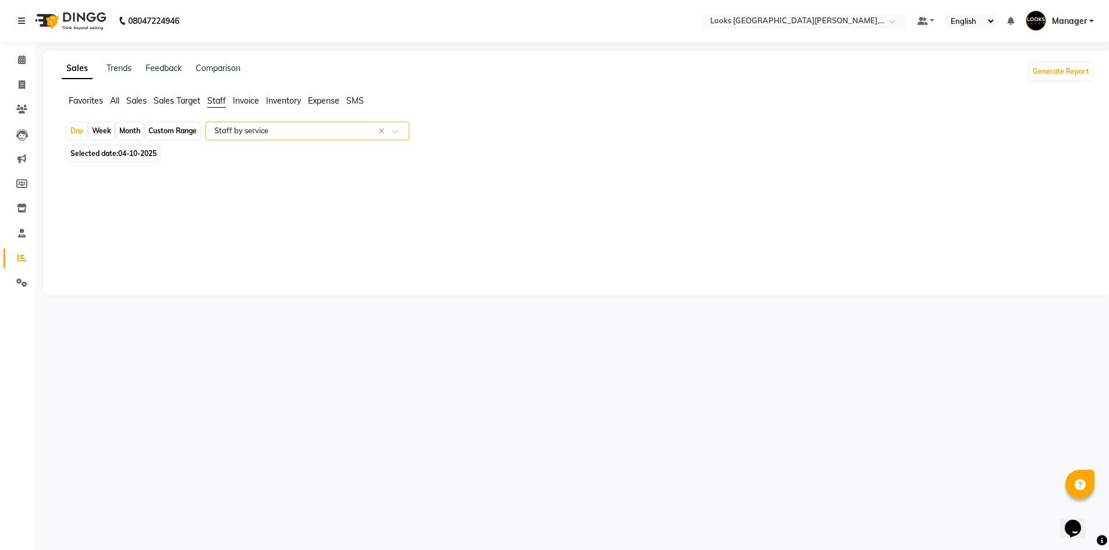
select select "filtered_report"
select select "pdf"
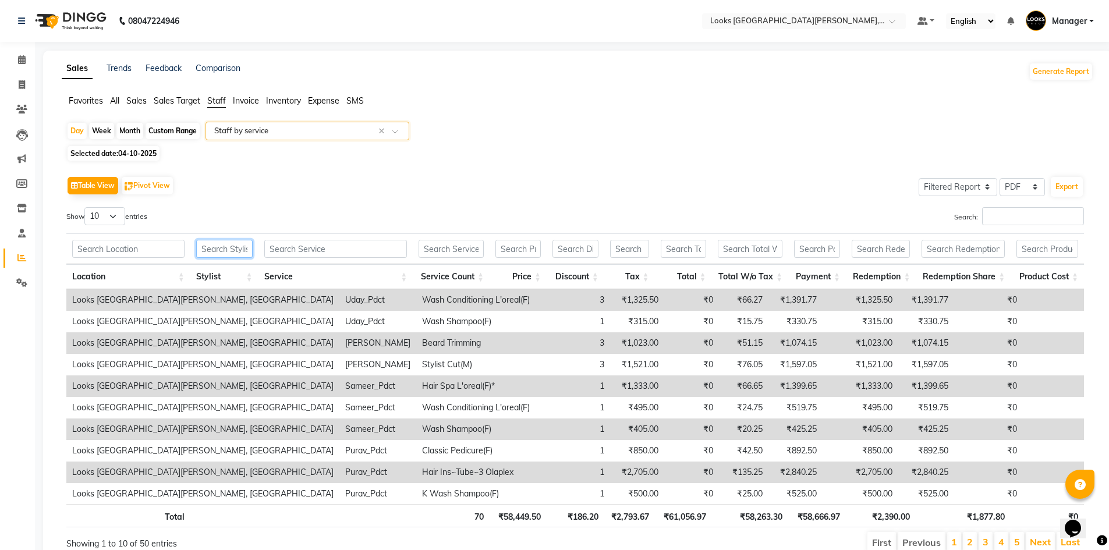
click at [232, 244] on input "text" at bounding box center [224, 249] width 56 height 18
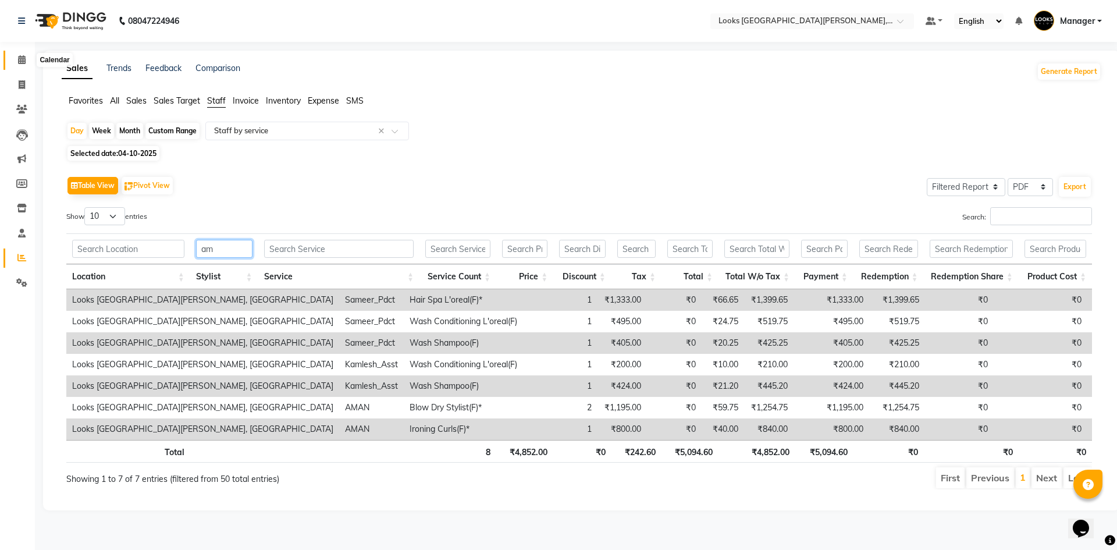
type input "am"
click at [21, 62] on icon at bounding box center [22, 59] width 8 height 9
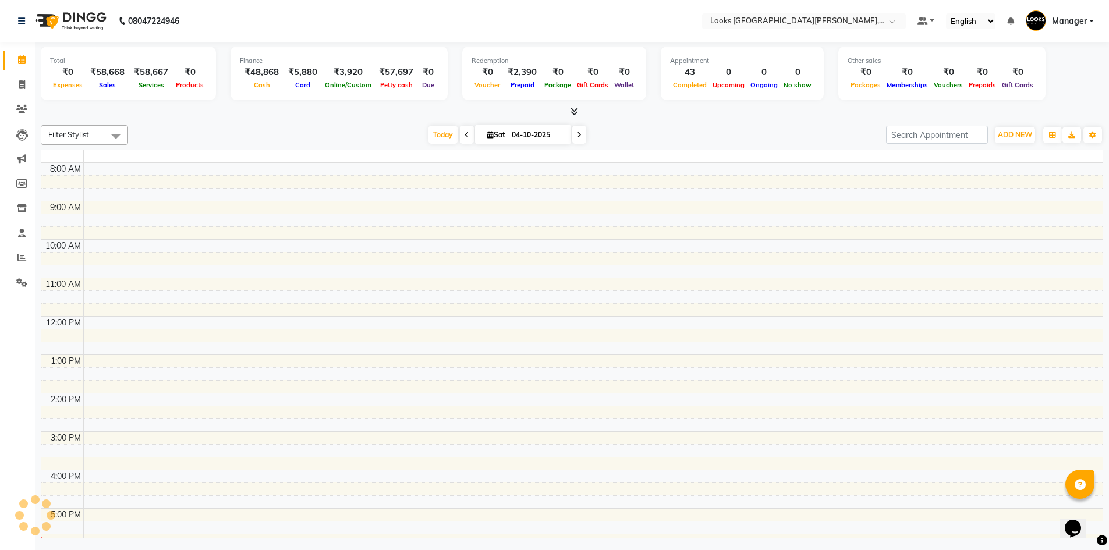
scroll to position [139, 0]
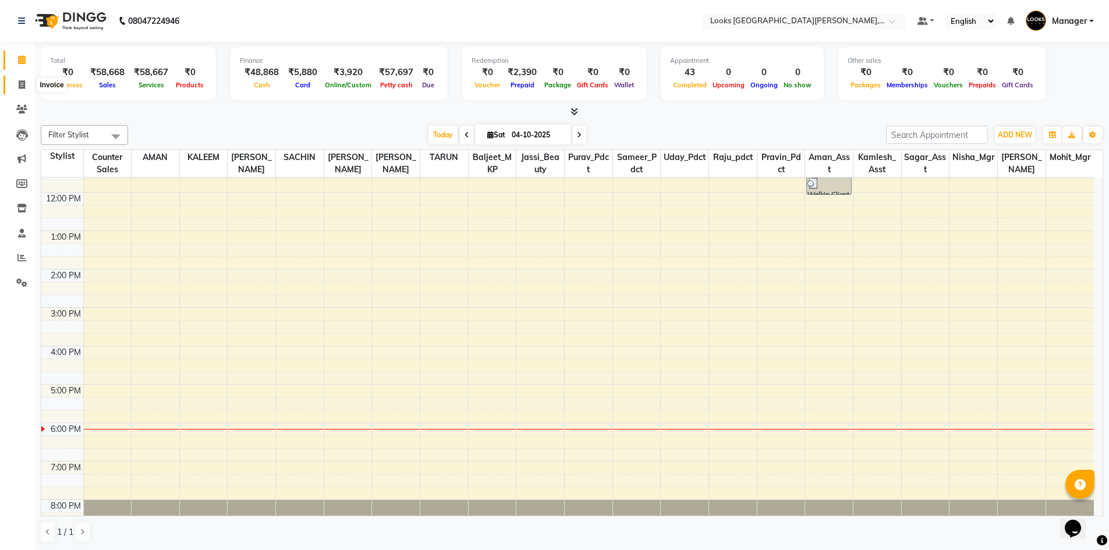
click at [21, 90] on span at bounding box center [22, 85] width 20 height 13
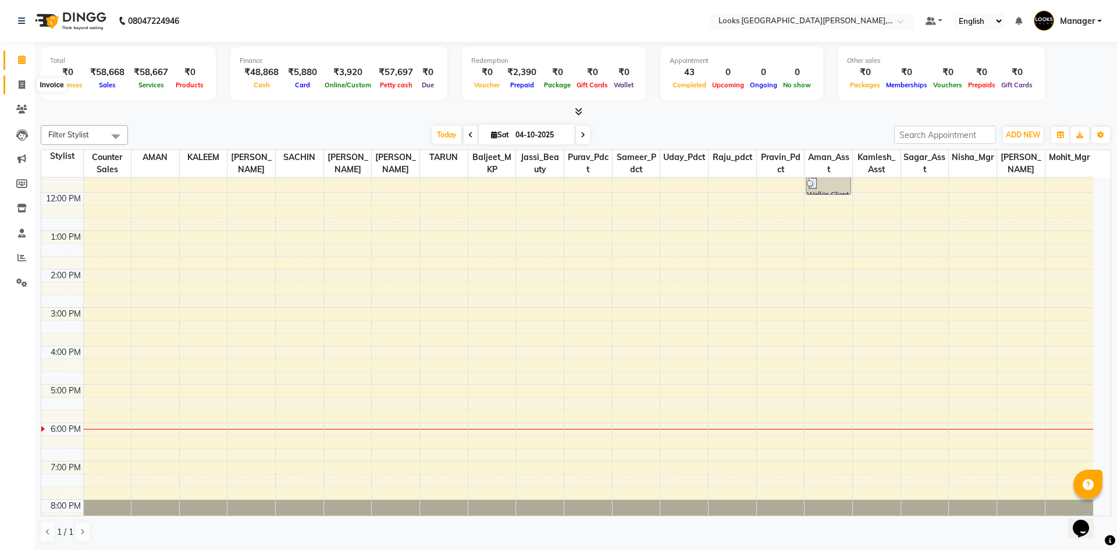
select select "service"
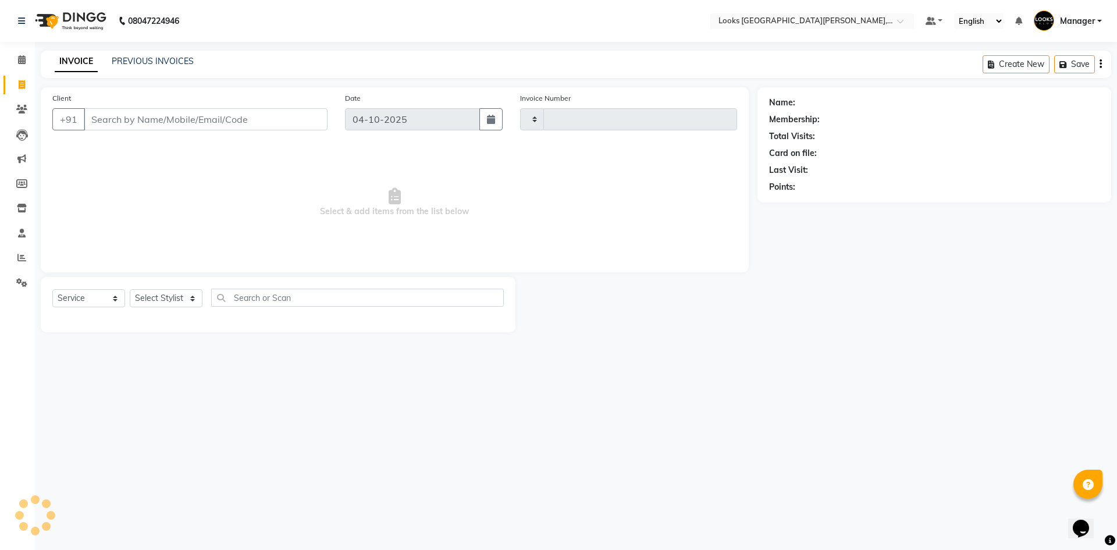
type input "7238"
select select "8940"
click at [119, 125] on input "Client" at bounding box center [206, 119] width 244 height 22
type input "s"
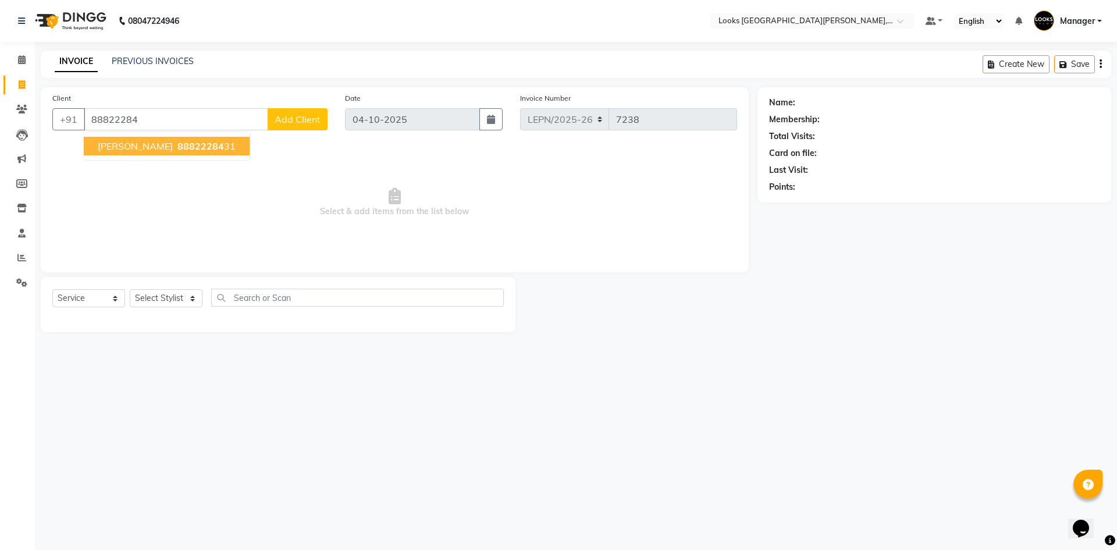
click at [178, 151] on span "88822284" at bounding box center [201, 146] width 47 height 12
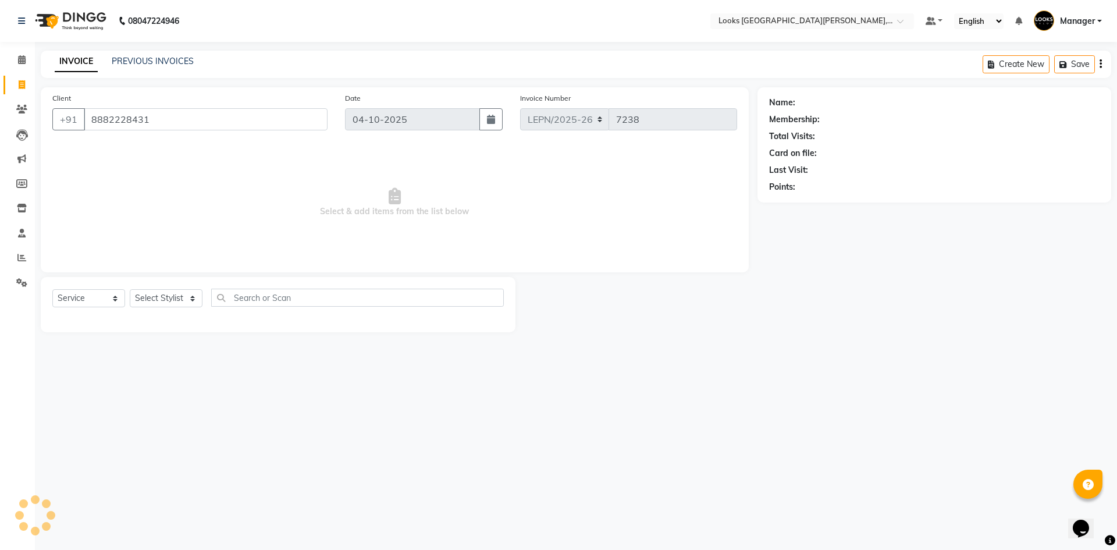
type input "8882228431"
select select "1: Object"
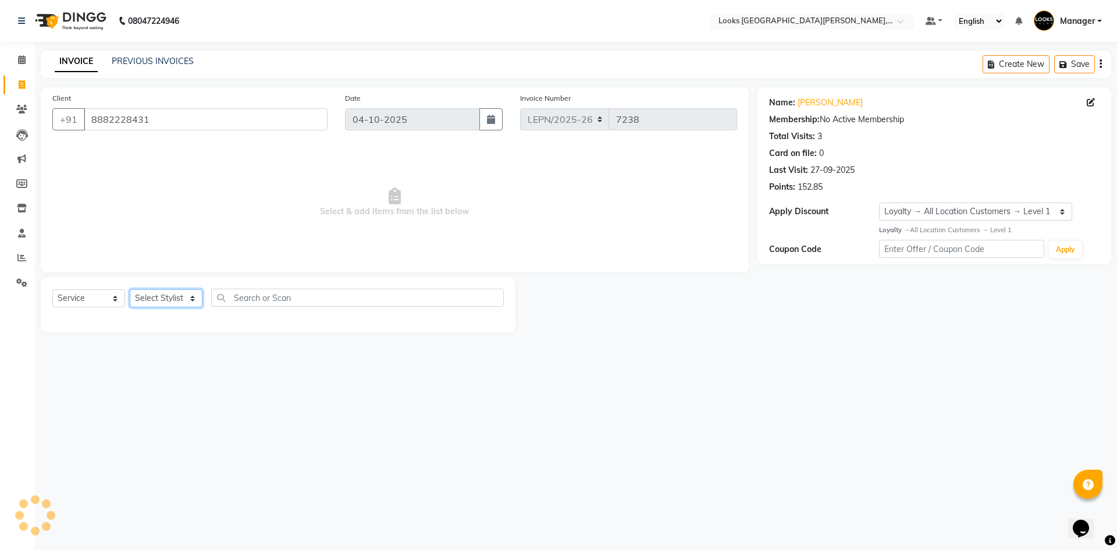
click at [169, 299] on select "Select Stylist AMAN Aman_Asst Baljeet_MKP [PERSON_NAME] Bobby_Mgr Counter Sales…" at bounding box center [166, 298] width 73 height 18
select select "90363"
click at [130, 289] on select "Select Stylist AMAN Aman_Asst Baljeet_MKP [PERSON_NAME] Bobby_Mgr Counter Sales…" at bounding box center [166, 298] width 73 height 18
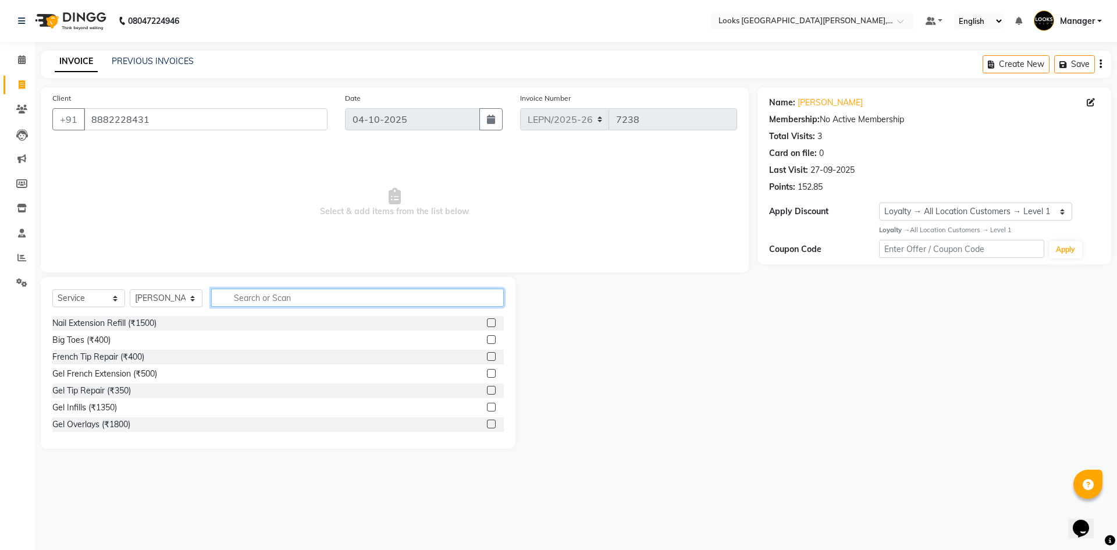
click at [261, 302] on input "text" at bounding box center [357, 298] width 293 height 18
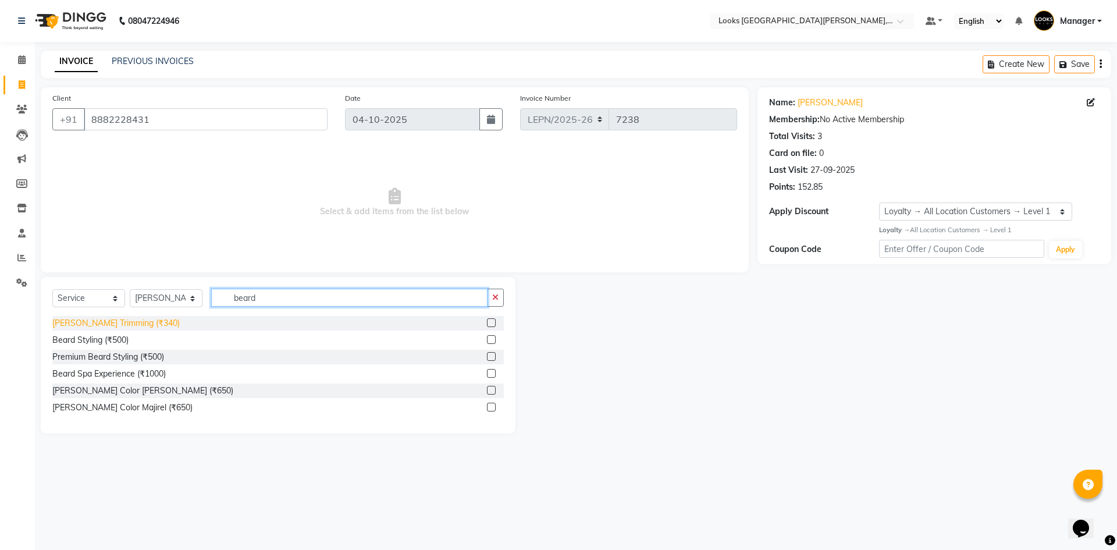
type input "beard"
click at [129, 324] on div "[PERSON_NAME] Trimming (₹340)" at bounding box center [115, 323] width 127 height 12
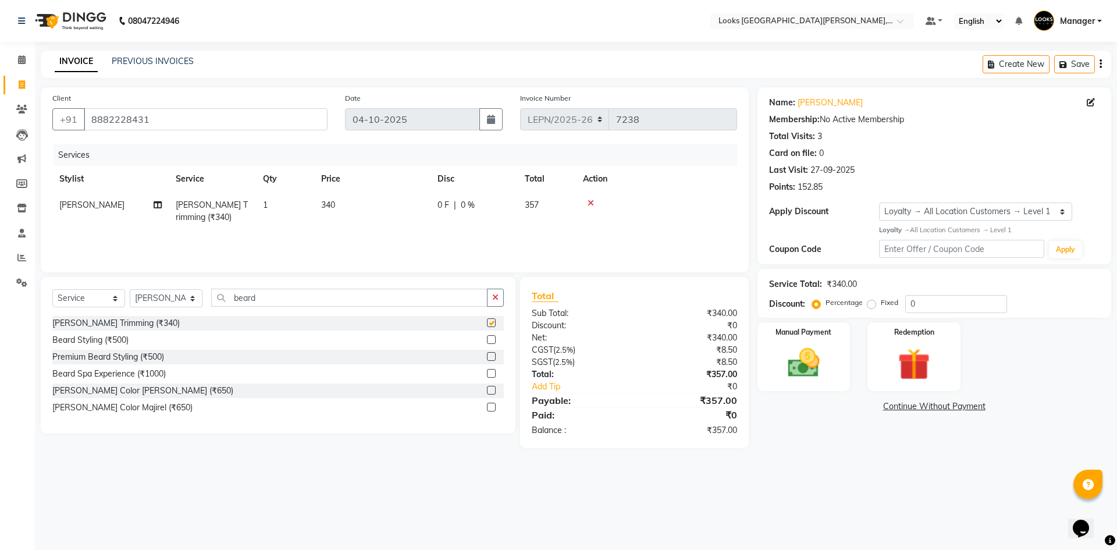
checkbox input "false"
click at [331, 203] on span "340" at bounding box center [328, 205] width 14 height 10
select select "90363"
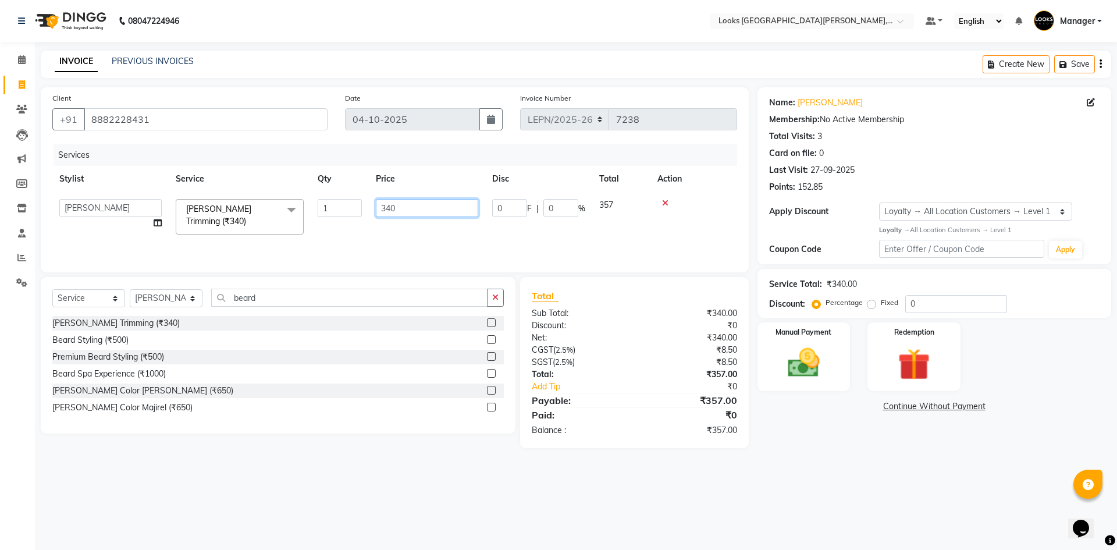
click at [418, 210] on input "340" at bounding box center [427, 208] width 102 height 18
type input "343"
click at [436, 243] on div "Services Stylist Service Qty Price Disc Total Action AMAN Aman_Asst Baljeet_MKP…" at bounding box center [394, 202] width 685 height 116
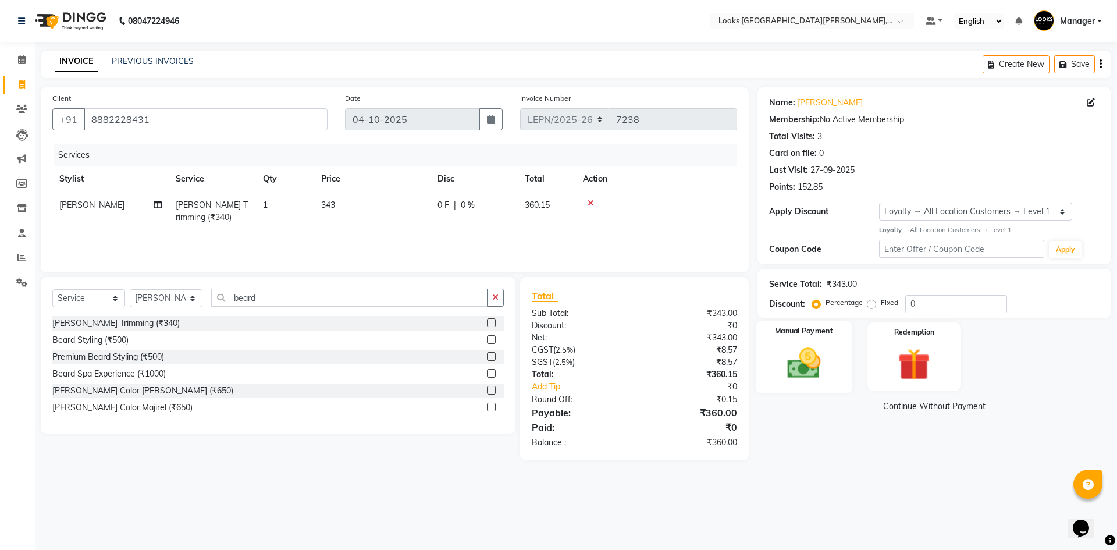
click at [797, 364] on img at bounding box center [804, 363] width 54 height 38
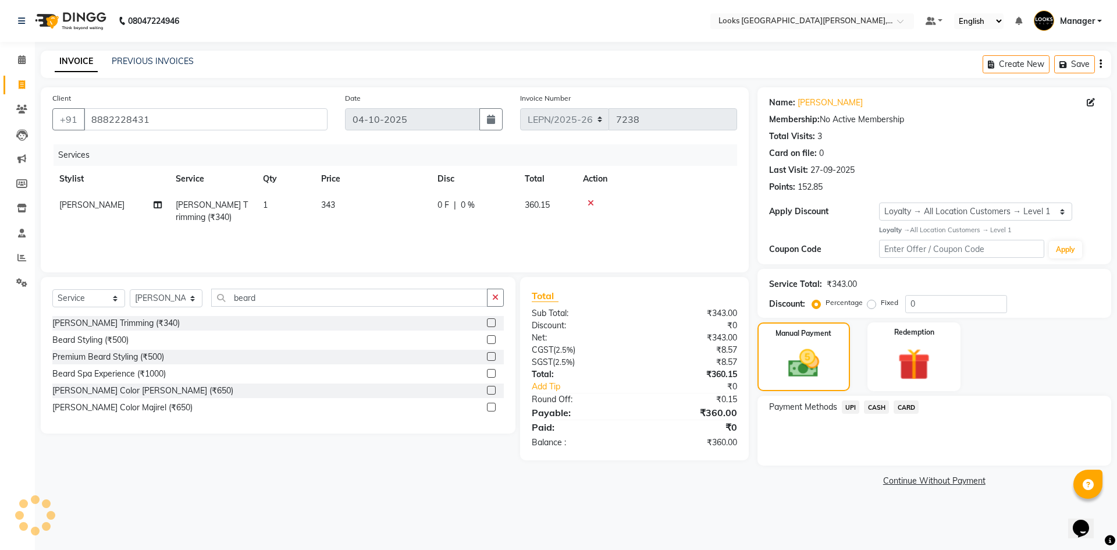
click at [875, 412] on span "CASH" at bounding box center [876, 406] width 25 height 13
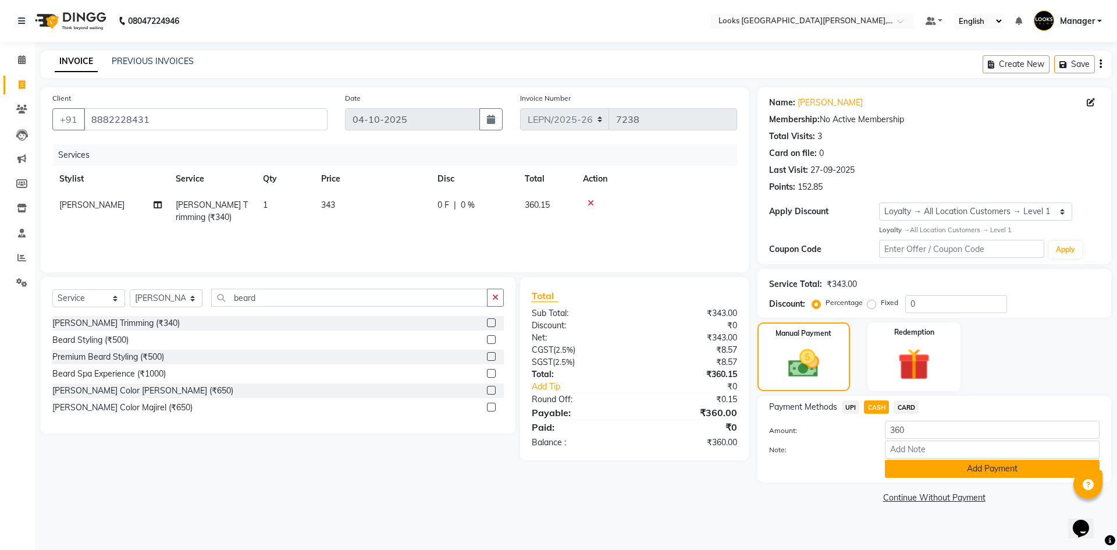
click at [978, 473] on button "Add Payment" at bounding box center [992, 469] width 215 height 18
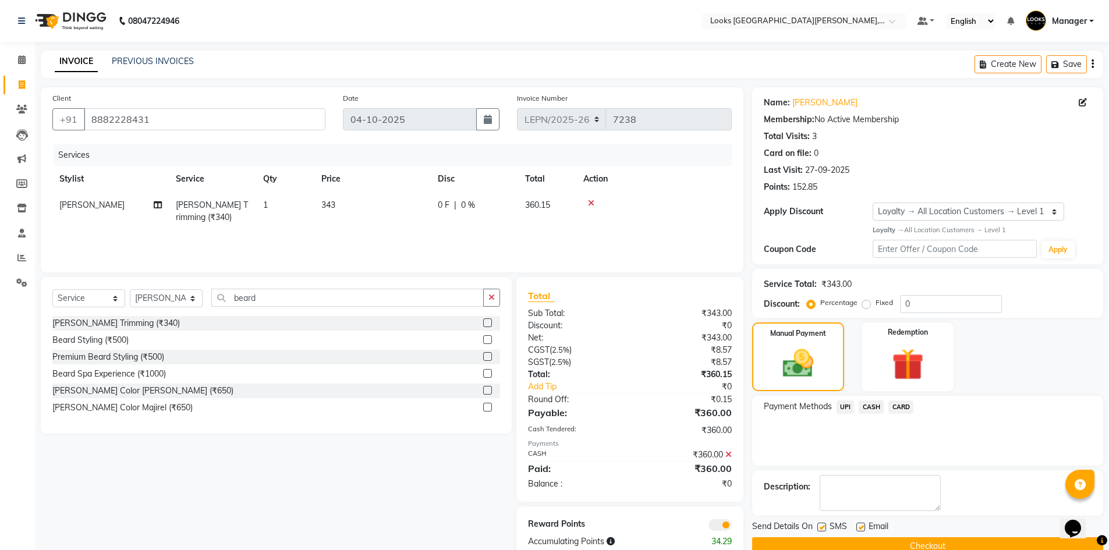
scroll to position [27, 0]
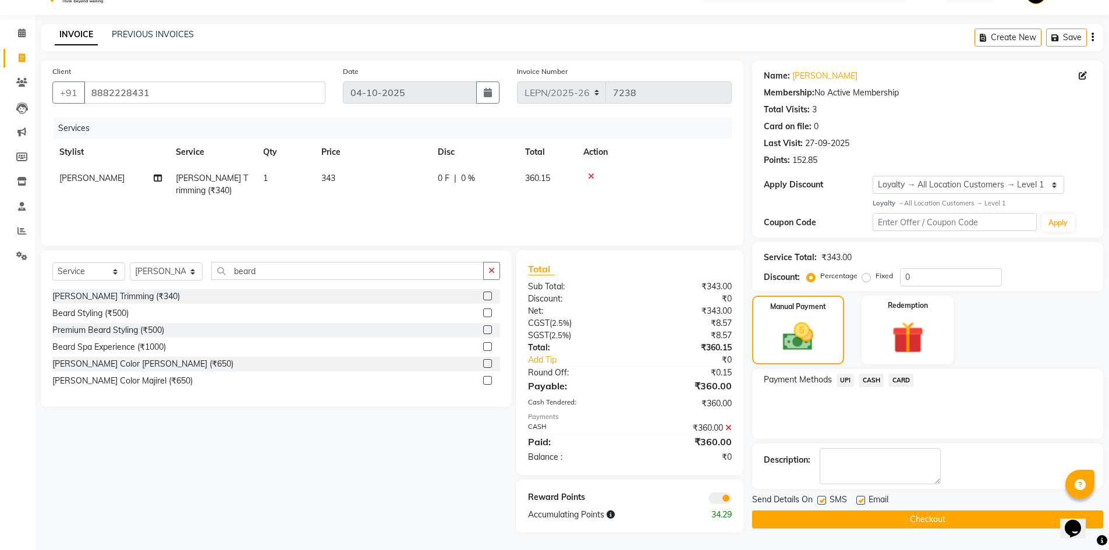
click at [800, 525] on button "Checkout" at bounding box center [927, 519] width 351 height 18
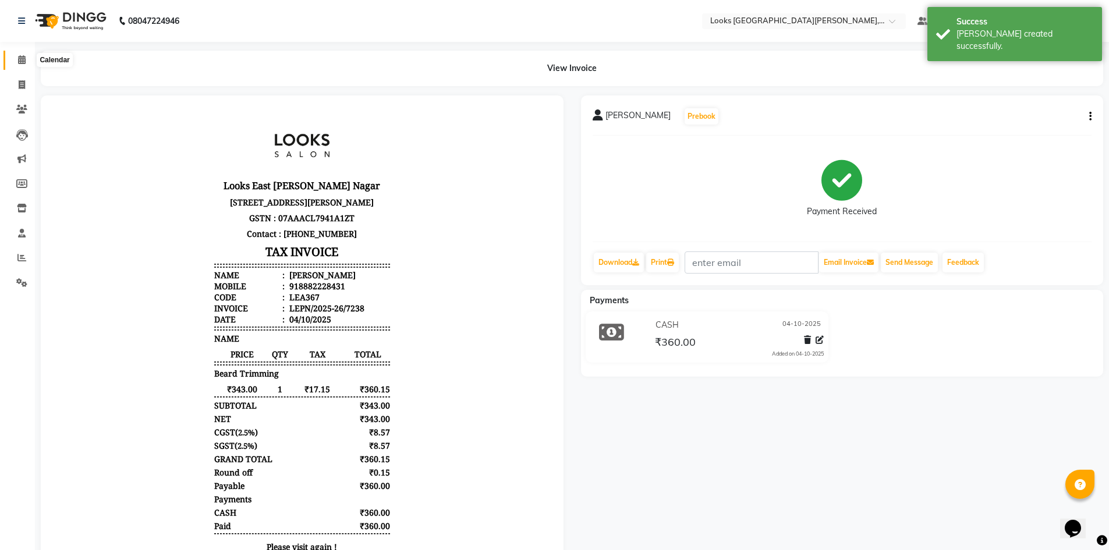
click at [19, 61] on icon at bounding box center [22, 59] width 8 height 9
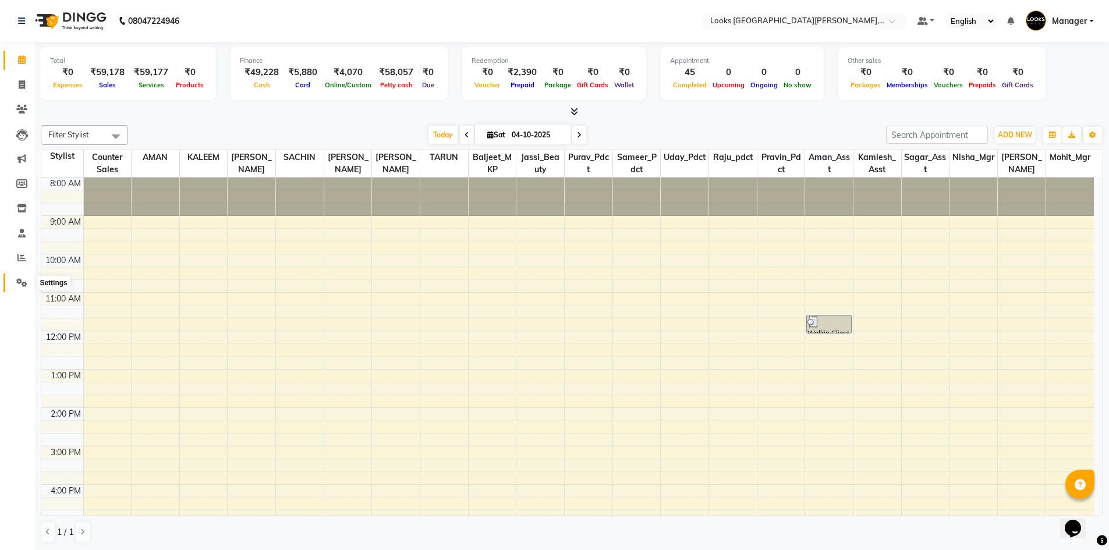
click at [23, 282] on icon at bounding box center [21, 282] width 11 height 9
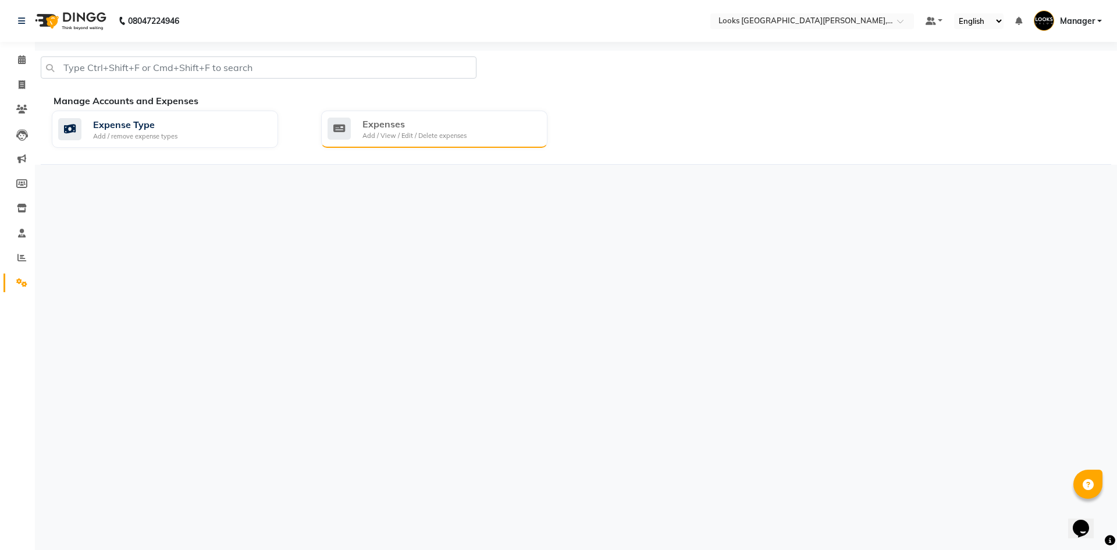
click at [392, 132] on div "Add / View / Edit / Delete expenses" at bounding box center [415, 136] width 104 height 10
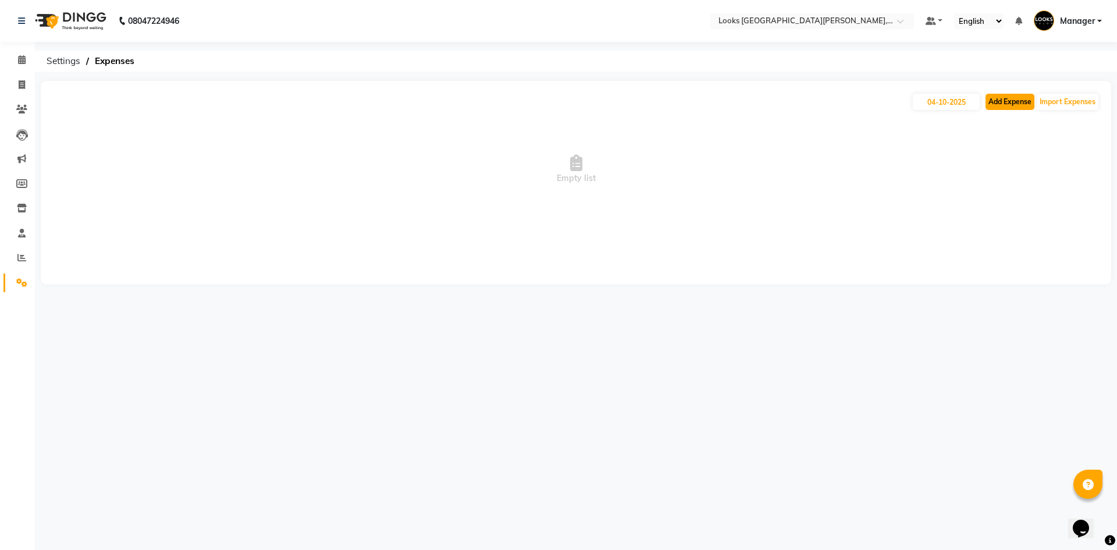
click at [1012, 103] on button "Add Expense" at bounding box center [1010, 102] width 49 height 16
select select "1"
select select "8115"
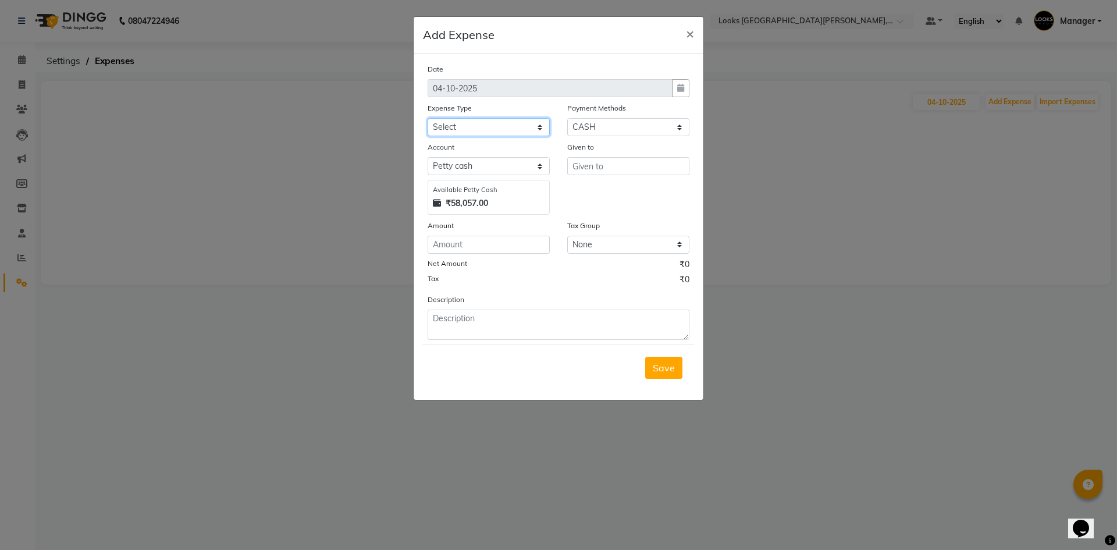
click at [469, 127] on select "Select Accommodation Aesthetics Bank Deposit BLINKIT Cash Handover Client Refun…" at bounding box center [489, 127] width 122 height 18
select select "23749"
click at [428, 118] on select "Select Accommodation Aesthetics Bank Deposit BLINKIT Cash Handover Client Refun…" at bounding box center [489, 127] width 122 height 18
click at [638, 170] on input "text" at bounding box center [628, 166] width 122 height 18
type input "Counter Sales"
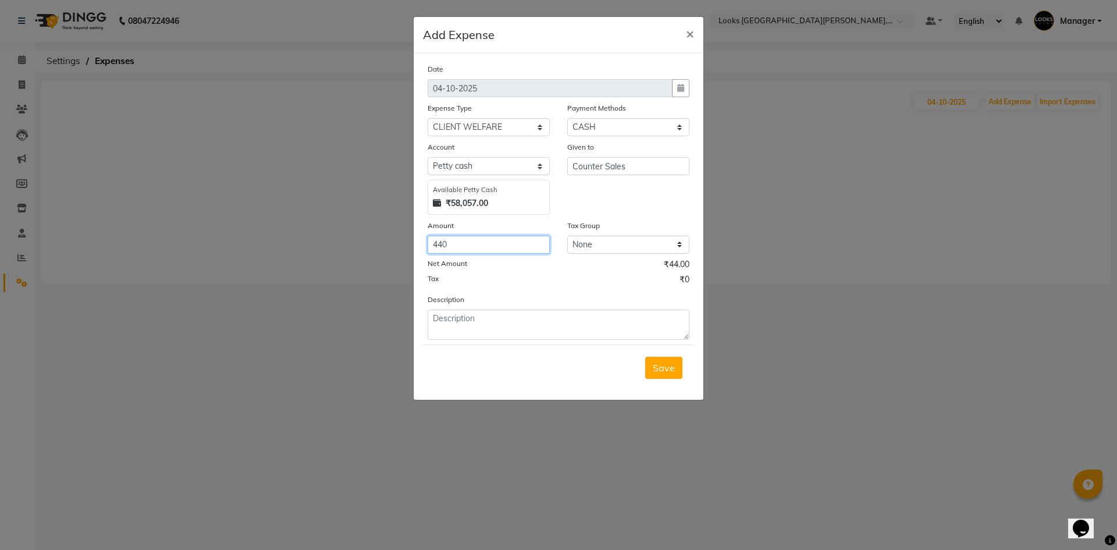
type input "440"
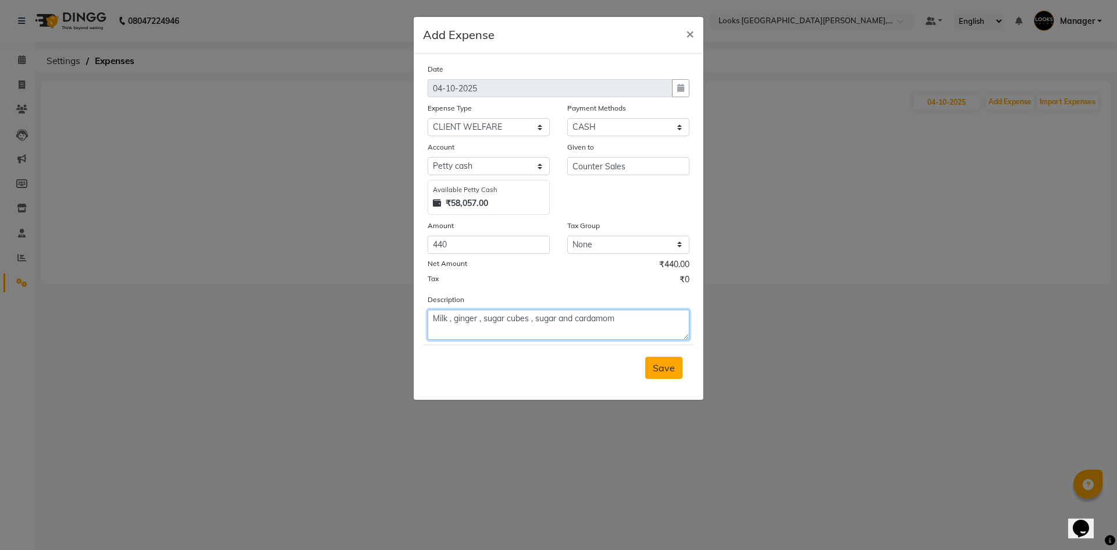
type textarea "Milk , ginger , sugar cubes , sugar and cardamom"
click at [657, 366] on span "Save" at bounding box center [664, 368] width 22 height 12
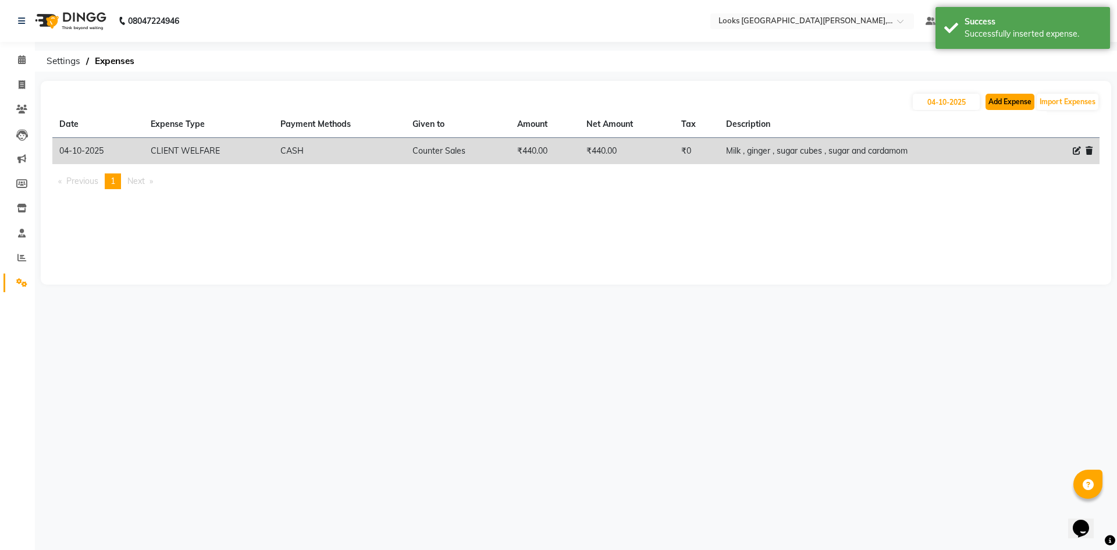
click at [1021, 100] on button "Add Expense" at bounding box center [1010, 102] width 49 height 16
select select "1"
select select "8115"
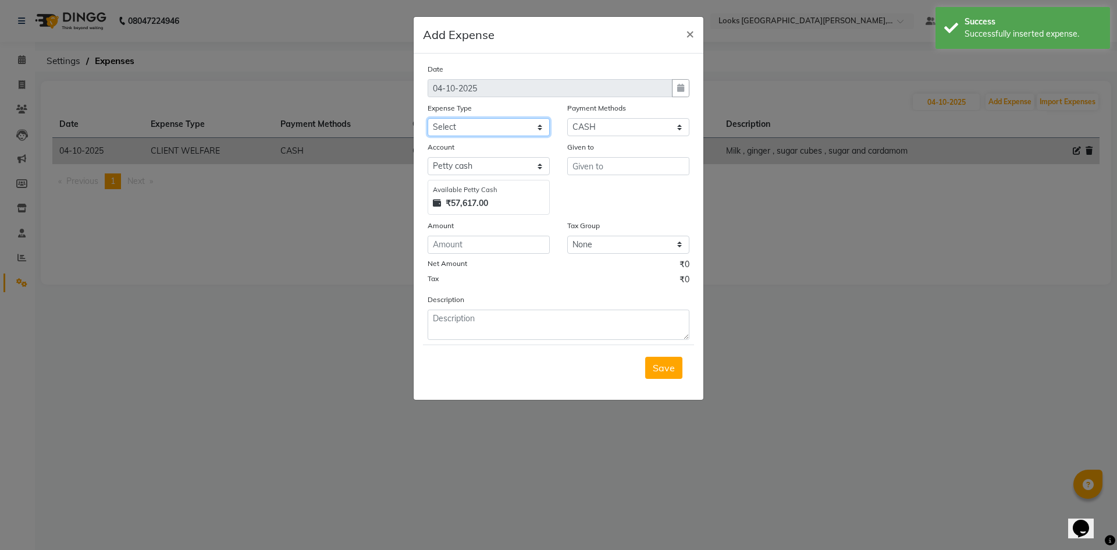
click at [527, 133] on select "Select Accommodation Aesthetics Bank Deposit BLINKIT Cash Handover Client Refun…" at bounding box center [489, 127] width 122 height 18
select select "25010"
click at [428, 118] on select "Select Accommodation Aesthetics Bank Deposit BLINKIT Cash Handover Client Refun…" at bounding box center [489, 127] width 122 height 18
click at [605, 165] on input "text" at bounding box center [628, 166] width 122 height 18
type input "Counter Sales"
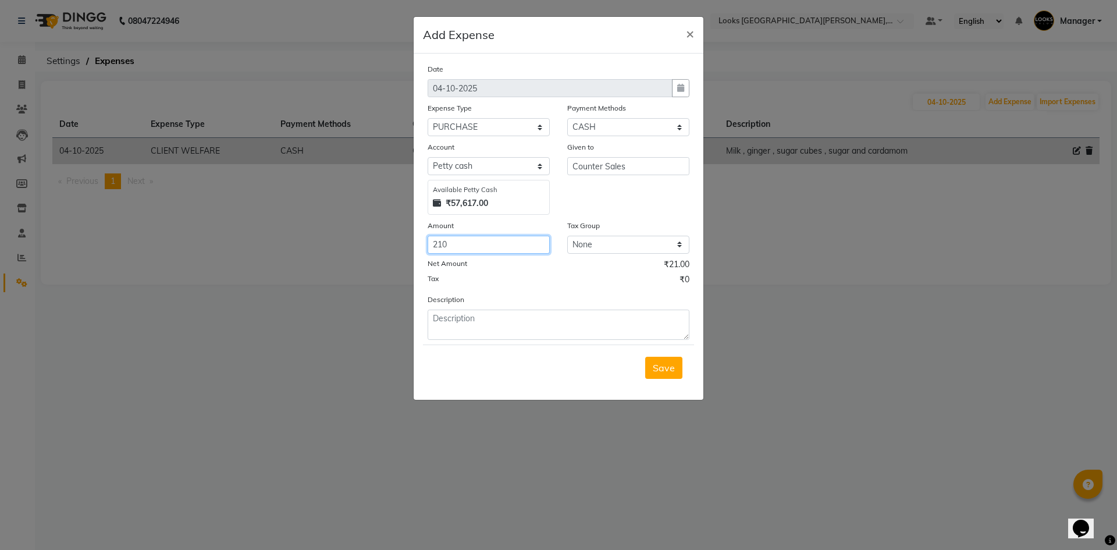
type input "210"
type textarea "Telcom powder"
click at [660, 374] on button "Save" at bounding box center [663, 368] width 37 height 22
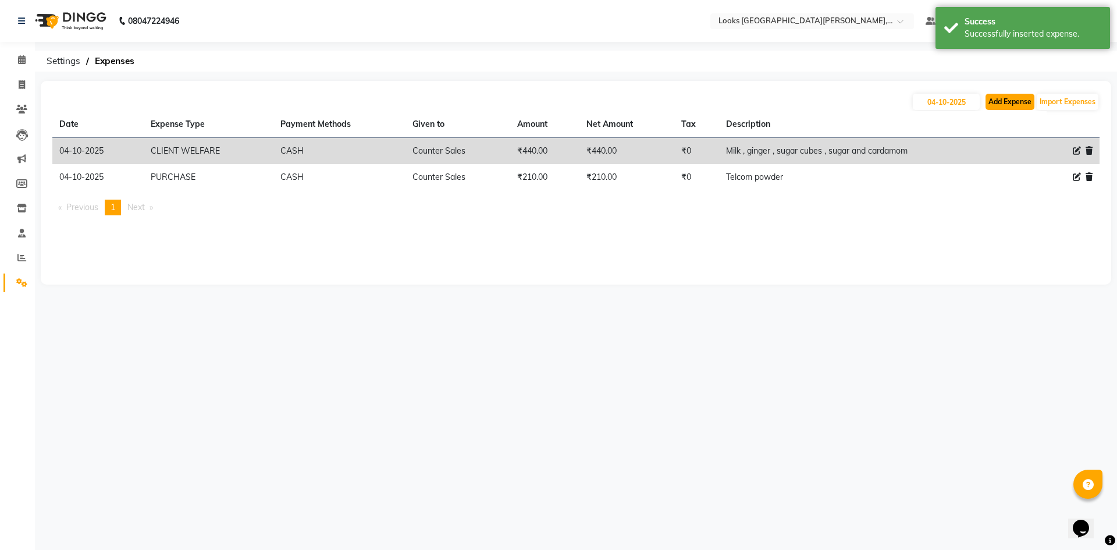
click at [995, 109] on button "Add Expense" at bounding box center [1010, 102] width 49 height 16
select select "1"
select select "8115"
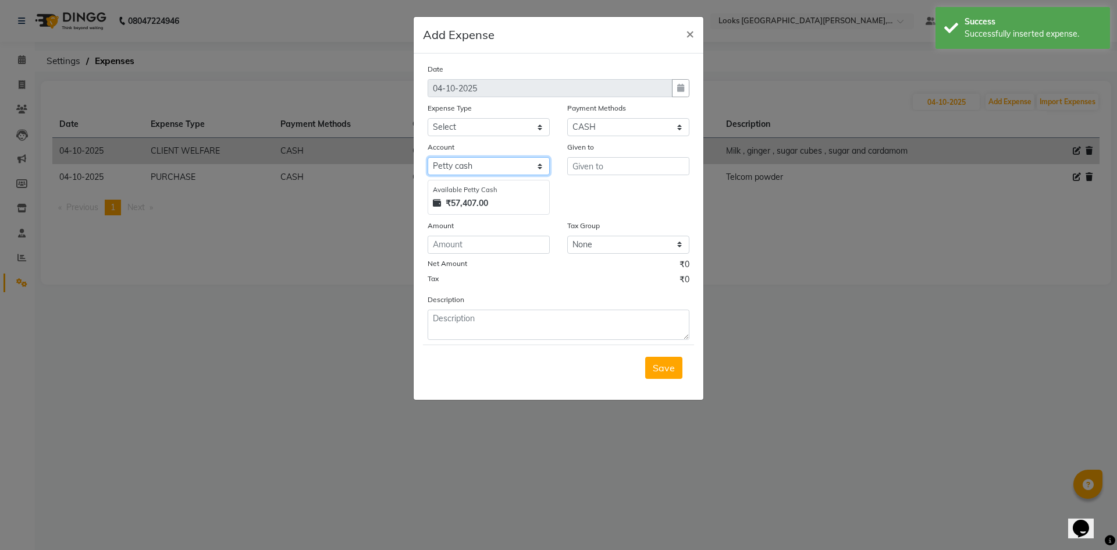
click at [502, 165] on select "Select Petty cash Default account" at bounding box center [489, 166] width 122 height 18
click at [503, 130] on select "Select Accommodation Aesthetics Bank Deposit BLINKIT Cash Handover Client Refun…" at bounding box center [489, 127] width 122 height 18
select select "23749"
click at [428, 118] on select "Select Accommodation Aesthetics Bank Deposit BLINKIT Cash Handover Client Refun…" at bounding box center [489, 127] width 122 height 18
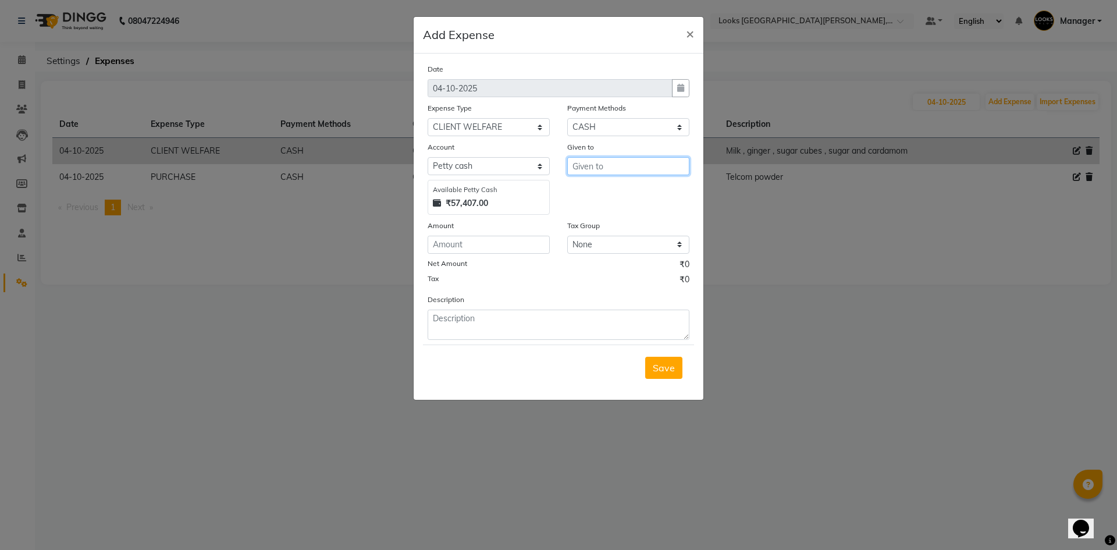
click at [616, 168] on input "text" at bounding box center [628, 166] width 122 height 18
type input "Counter Sales"
type input "50"
click at [577, 328] on textarea at bounding box center [559, 325] width 262 height 30
type textarea "Medicine"
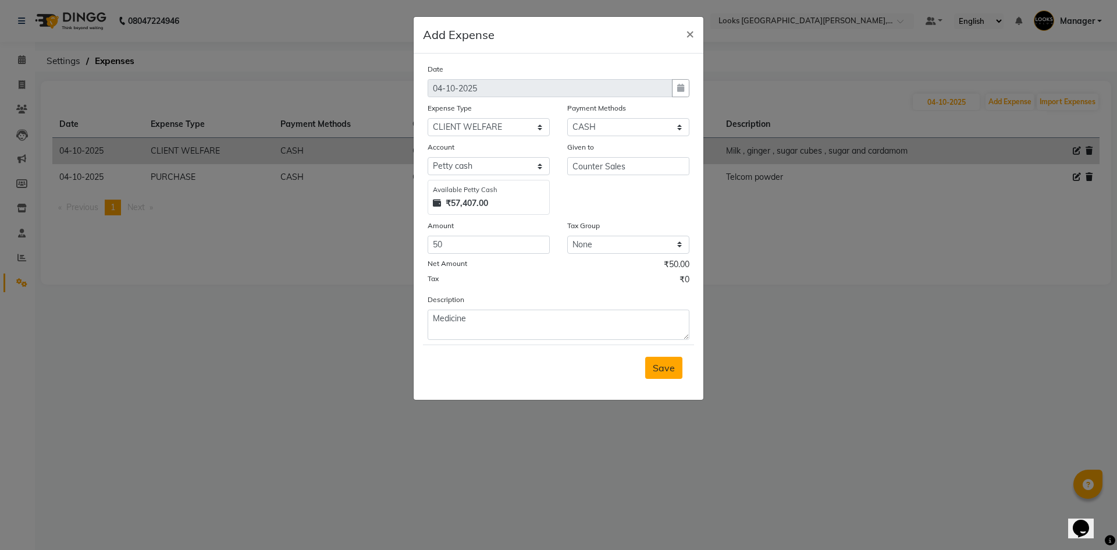
click at [665, 370] on span "Save" at bounding box center [664, 368] width 22 height 12
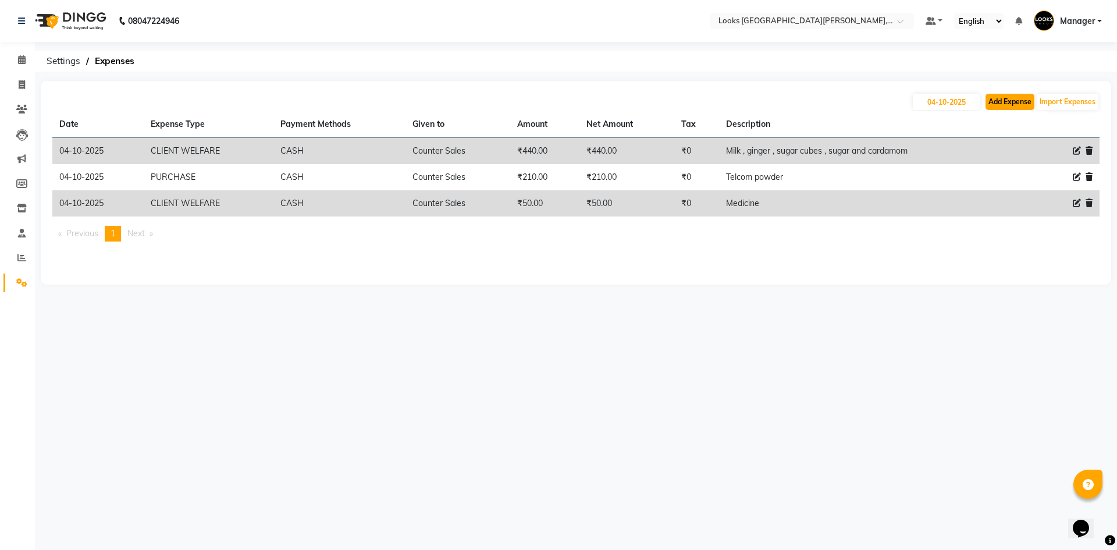
click at [1023, 102] on button "Add Expense" at bounding box center [1010, 102] width 49 height 16
select select "1"
select select "8115"
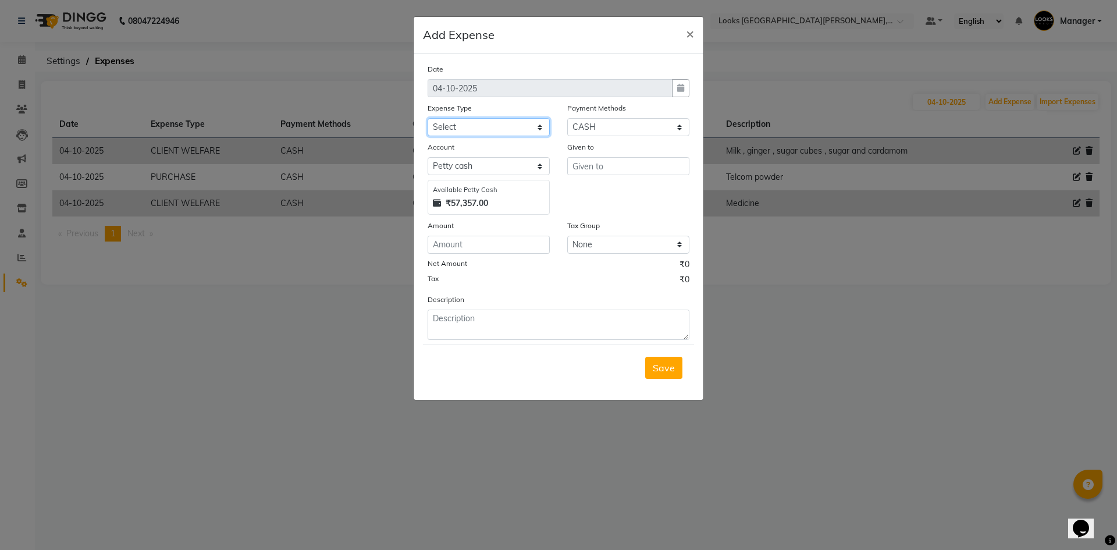
click at [507, 127] on select "Select Accommodation Aesthetics Bank Deposit BLINKIT Cash Handover Client Refun…" at bounding box center [489, 127] width 122 height 18
select select "25010"
click at [428, 118] on select "Select Accommodation Aesthetics Bank Deposit BLINKIT Cash Handover Client Refun…" at bounding box center [489, 127] width 122 height 18
click at [610, 164] on input "text" at bounding box center [628, 166] width 122 height 18
type input "Counter Sales"
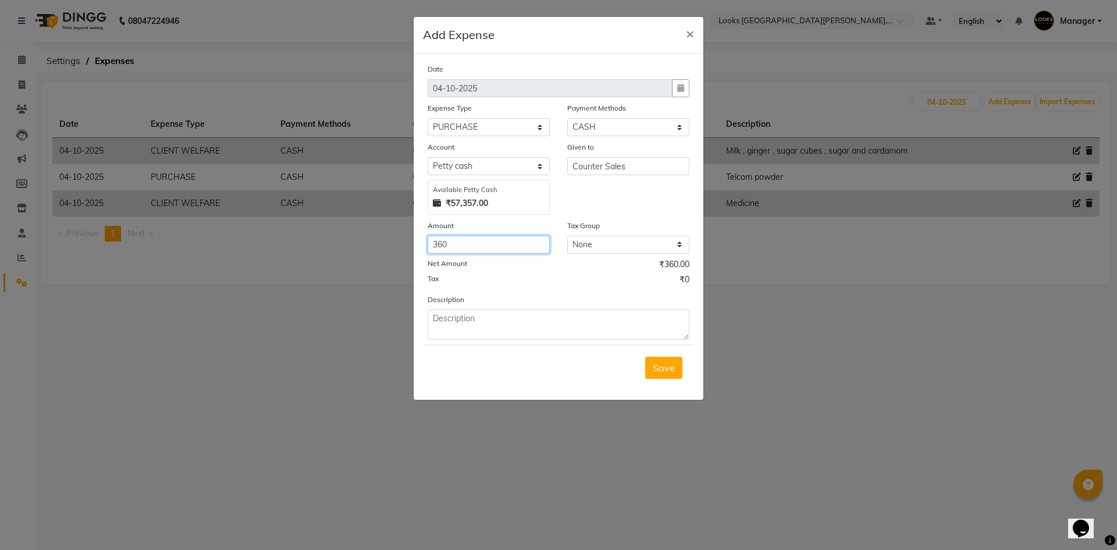
type input "360"
type textarea "Serum"
click at [647, 370] on button "Save" at bounding box center [663, 368] width 37 height 22
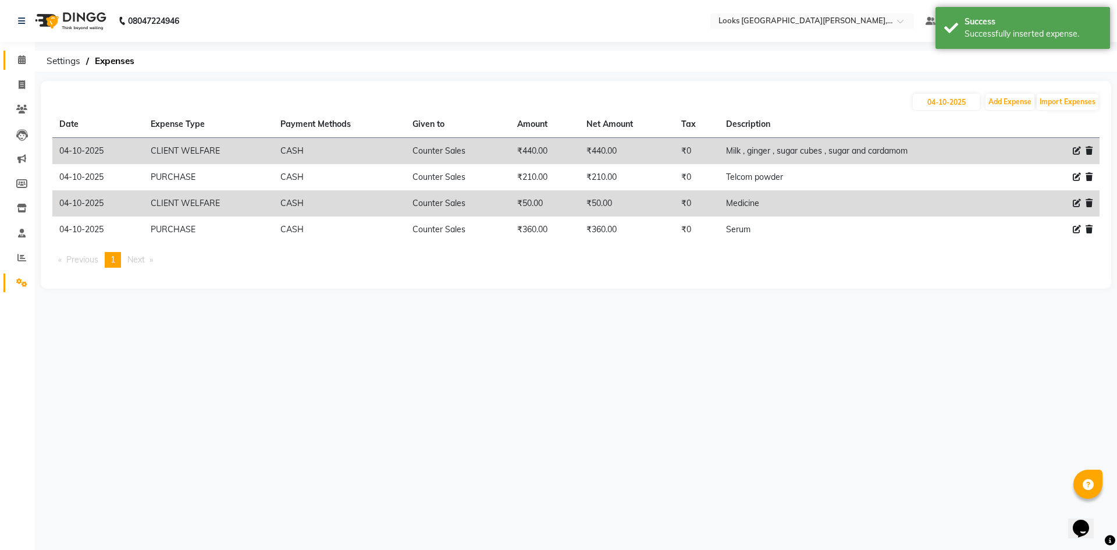
click at [24, 68] on link "Calendar" at bounding box center [17, 60] width 28 height 19
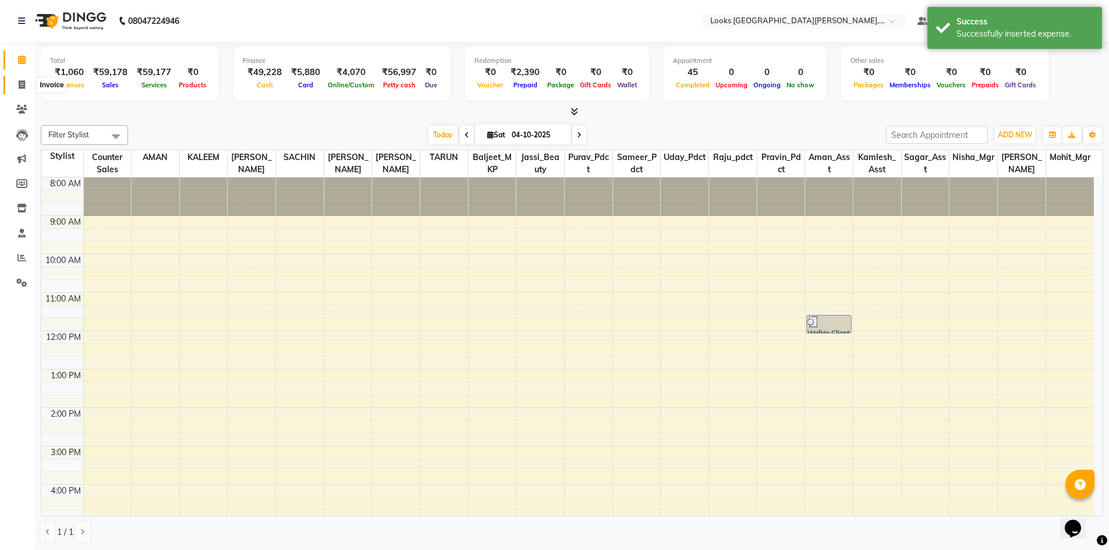
click at [18, 88] on span at bounding box center [22, 85] width 20 height 13
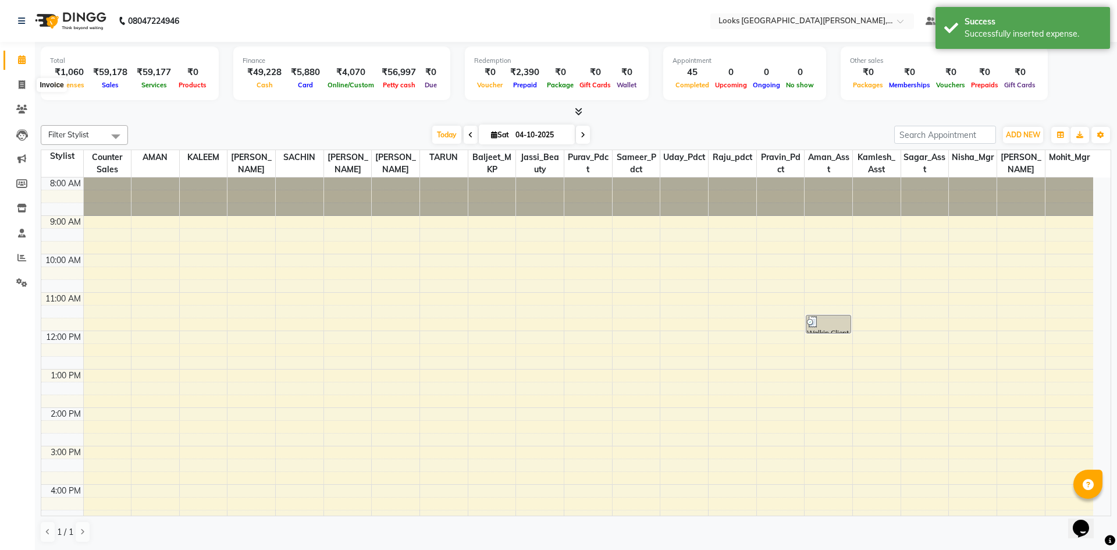
select select "service"
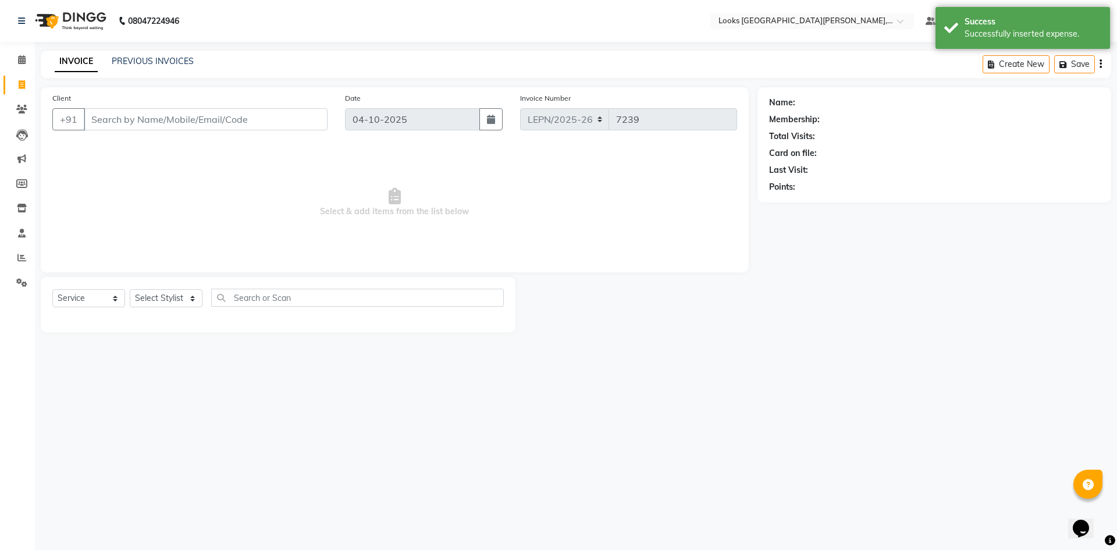
click at [159, 128] on input "Client" at bounding box center [206, 119] width 244 height 22
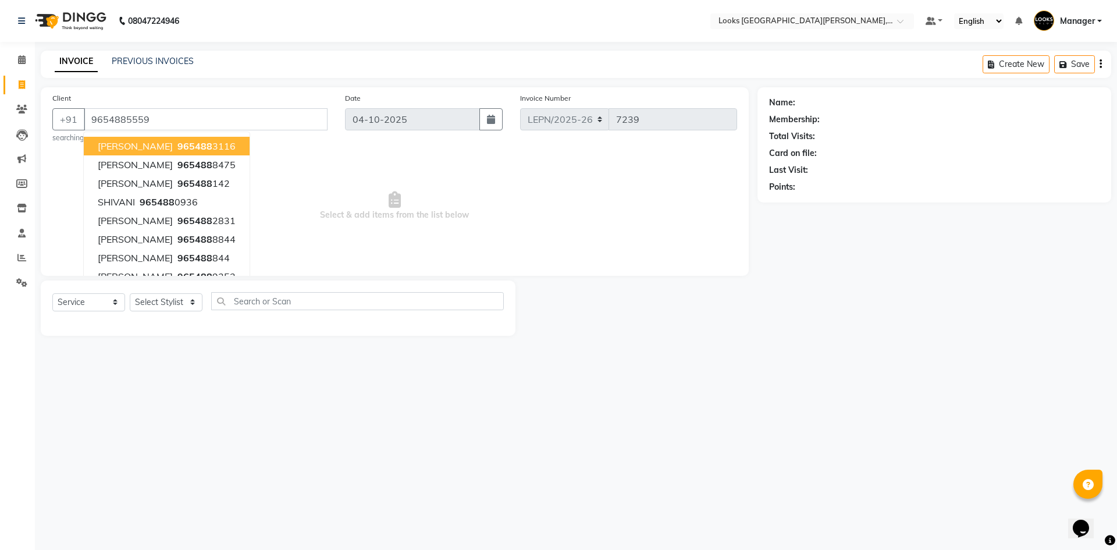
type input "9654885559"
select select "1: Object"
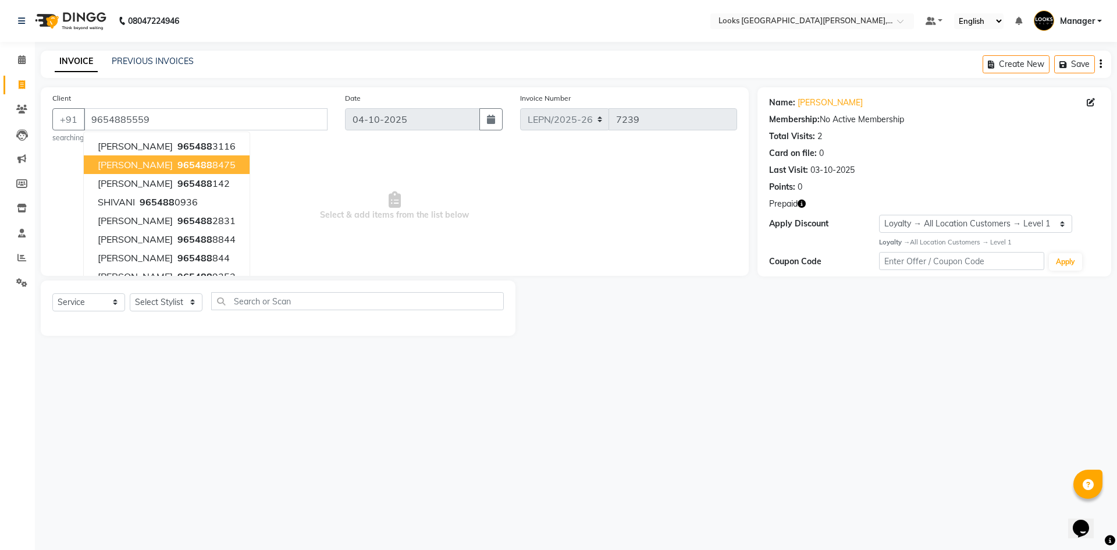
click at [803, 203] on icon "button" at bounding box center [802, 204] width 8 height 8
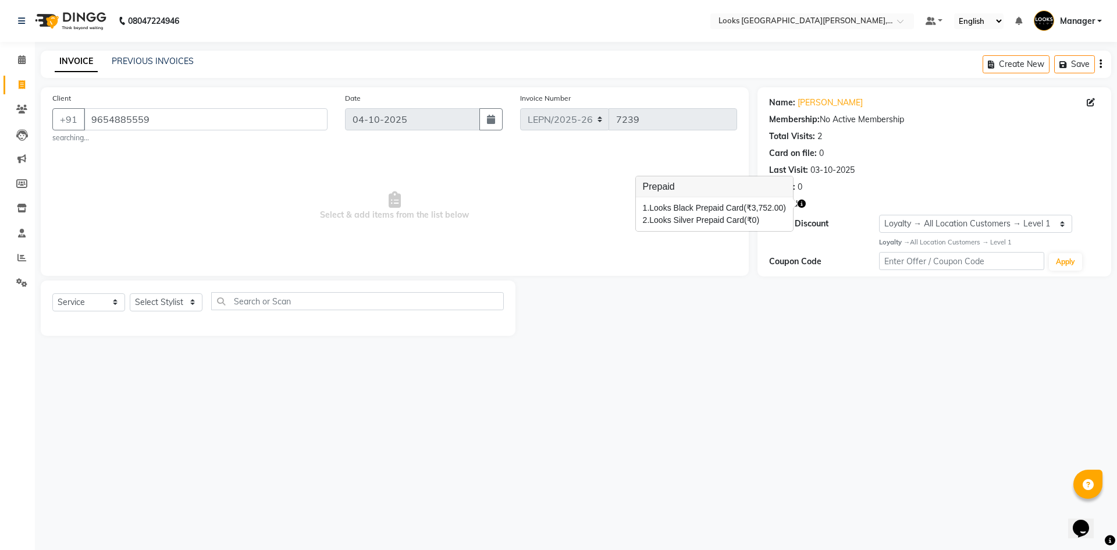
click at [669, 368] on div "08047224946 Select Location × Looks East Patel Nagar, Delhi Default Panel My Pa…" at bounding box center [558, 275] width 1117 height 550
click at [171, 300] on select "Select Stylist AMAN Aman_Asst Baljeet_MKP [PERSON_NAME] Bobby_Mgr Counter Sales…" at bounding box center [166, 302] width 73 height 18
select select "90364"
click at [130, 293] on select "Select Stylist AMAN Aman_Asst Baljeet_MKP [PERSON_NAME] Bobby_Mgr Counter Sales…" at bounding box center [166, 302] width 73 height 18
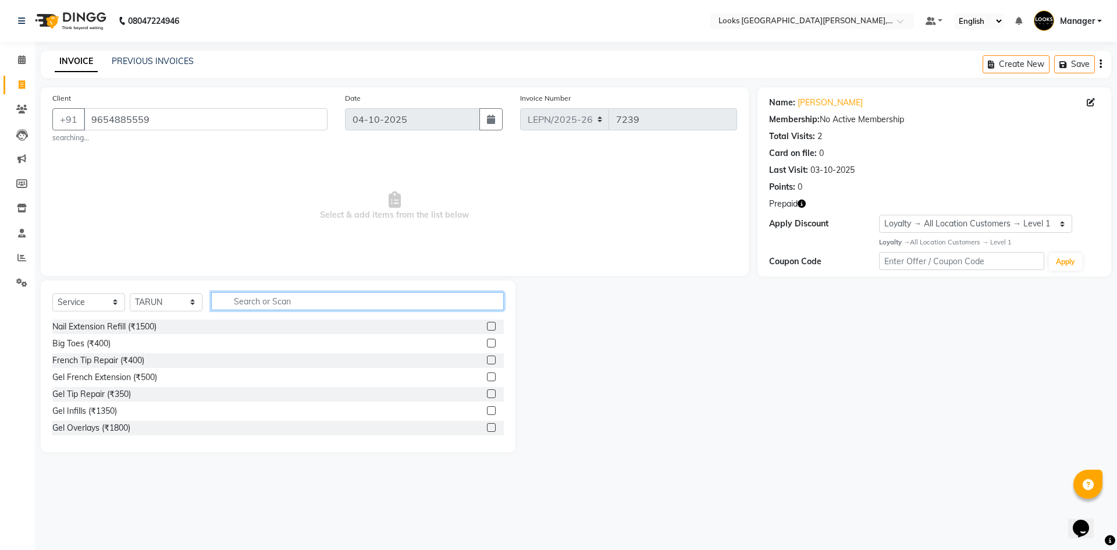
click at [261, 298] on input "text" at bounding box center [357, 301] width 293 height 18
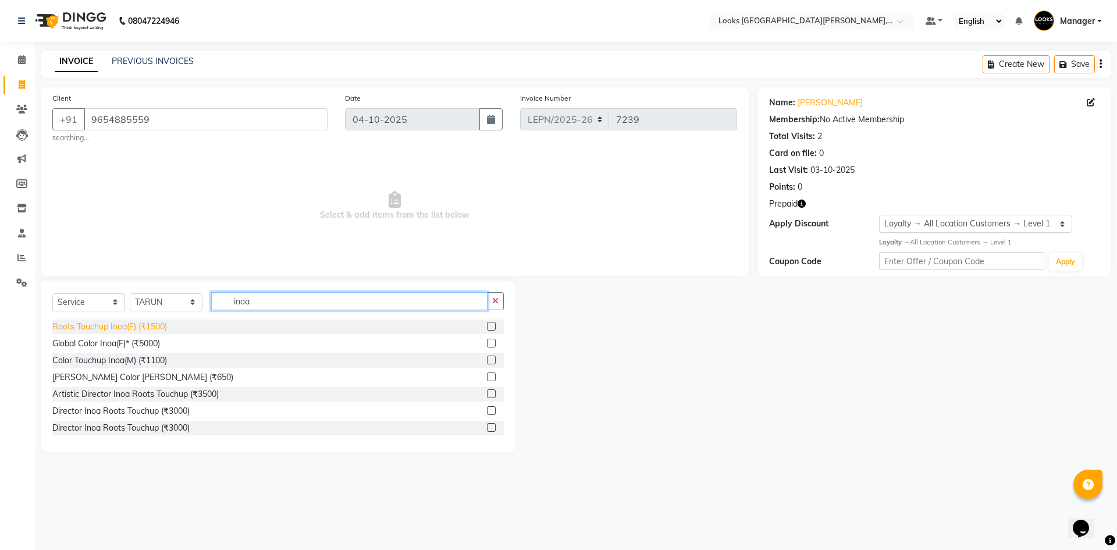
type input "inoa"
click at [161, 326] on div "Roots Touchup Inoa(F) (₹1500)" at bounding box center [109, 327] width 115 height 12
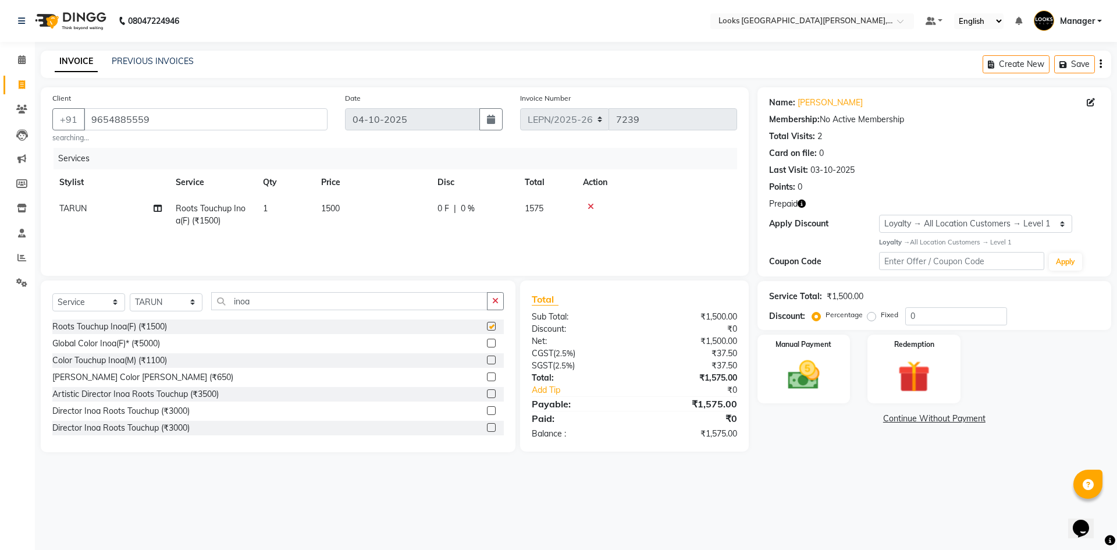
checkbox input "false"
drag, startPoint x: 253, startPoint y: 301, endPoint x: 226, endPoint y: 305, distance: 26.4
click at [226, 305] on input "inoa" at bounding box center [349, 301] width 276 height 18
drag, startPoint x: 258, startPoint y: 304, endPoint x: 224, endPoint y: 308, distance: 34.5
click at [224, 308] on input "pedic" at bounding box center [349, 301] width 276 height 18
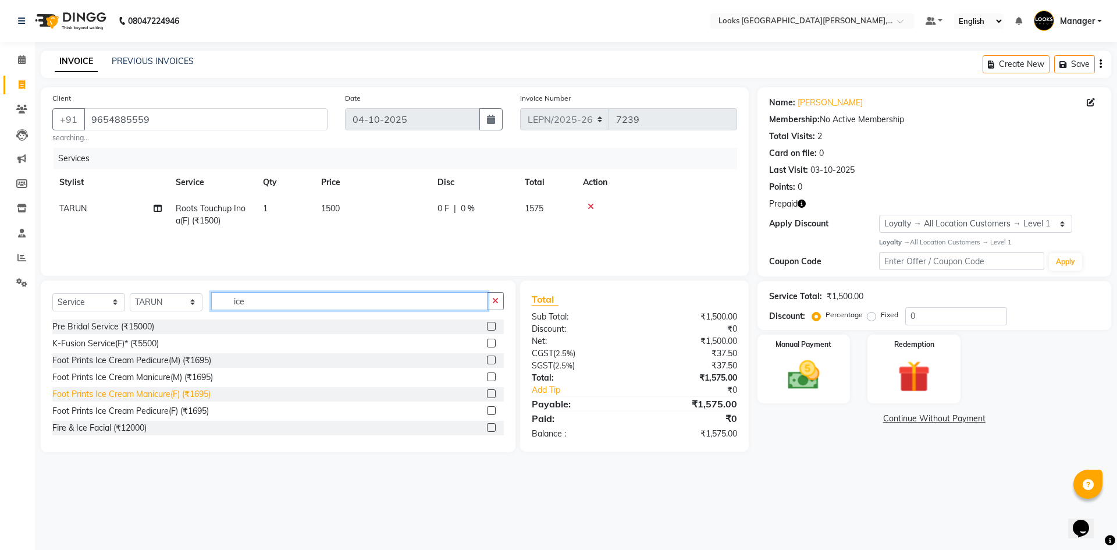
type input "ice"
click at [204, 394] on div "Foot Prints Ice Cream Manicure(F) (₹1695)" at bounding box center [131, 394] width 158 height 12
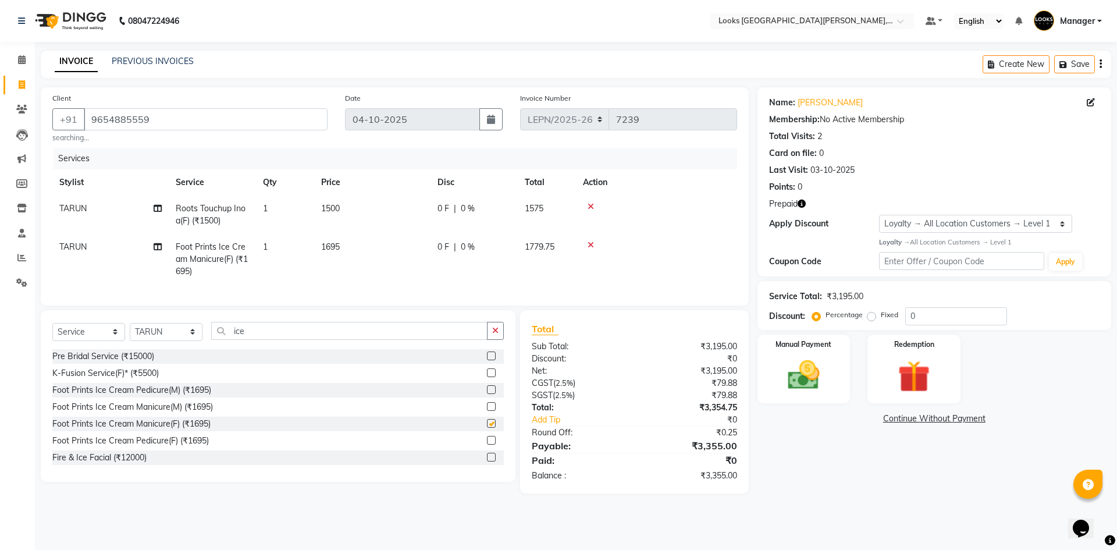
checkbox input "false"
click at [90, 242] on td "TARUN" at bounding box center [110, 259] width 116 height 51
select select "90364"
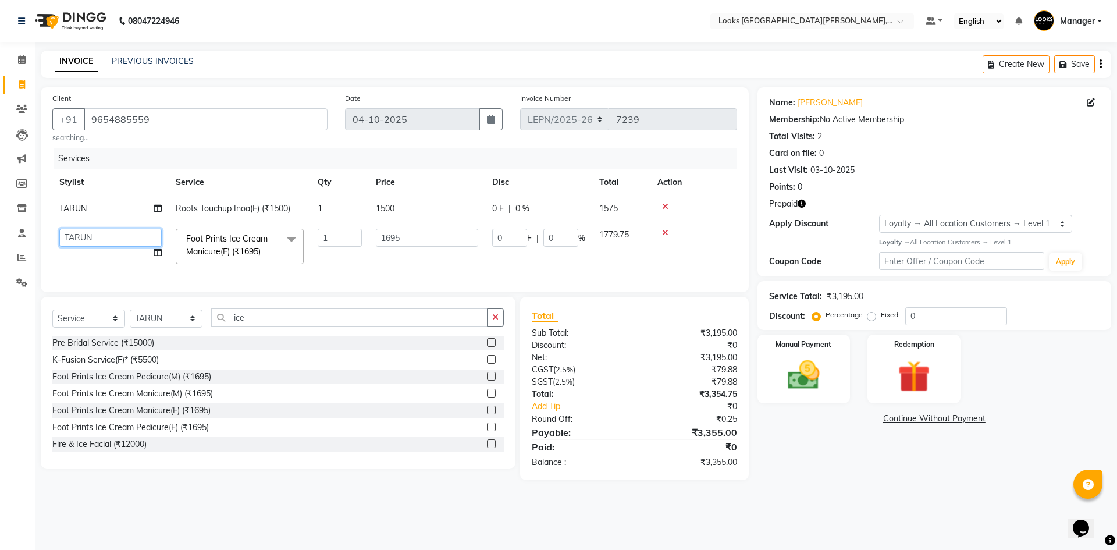
click at [90, 241] on select "AMAN Aman_Asst Baljeet_MKP BITTU Bobby_Mgr Counter Sales Jassi_Beauty KALEEM Ka…" at bounding box center [110, 238] width 102 height 18
select select "90371"
drag, startPoint x: 244, startPoint y: 333, endPoint x: 216, endPoint y: 328, distance: 28.9
click at [216, 327] on input "ice" at bounding box center [349, 317] width 276 height 18
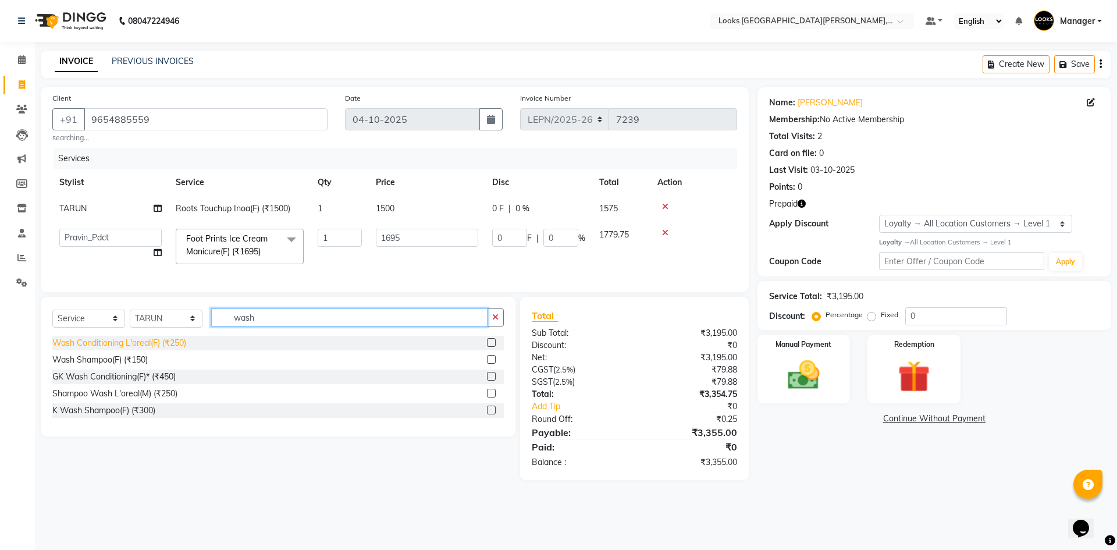
type input "wash"
click at [179, 349] on div "Wash Conditioning L'oreal(F) (₹250)" at bounding box center [119, 343] width 134 height 12
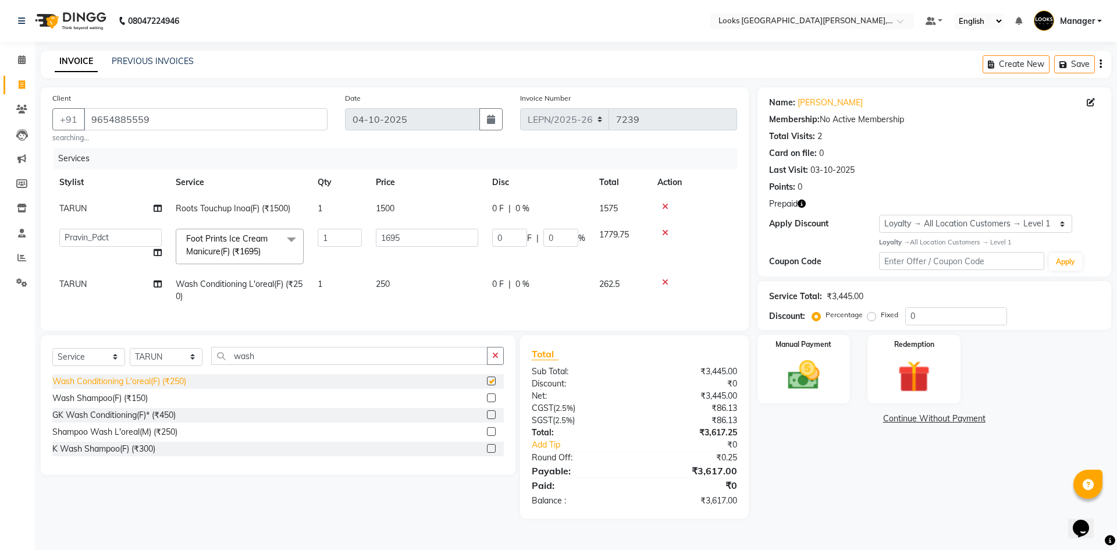
checkbox input "false"
click at [77, 287] on span "TARUN" at bounding box center [72, 284] width 27 height 10
select select "90364"
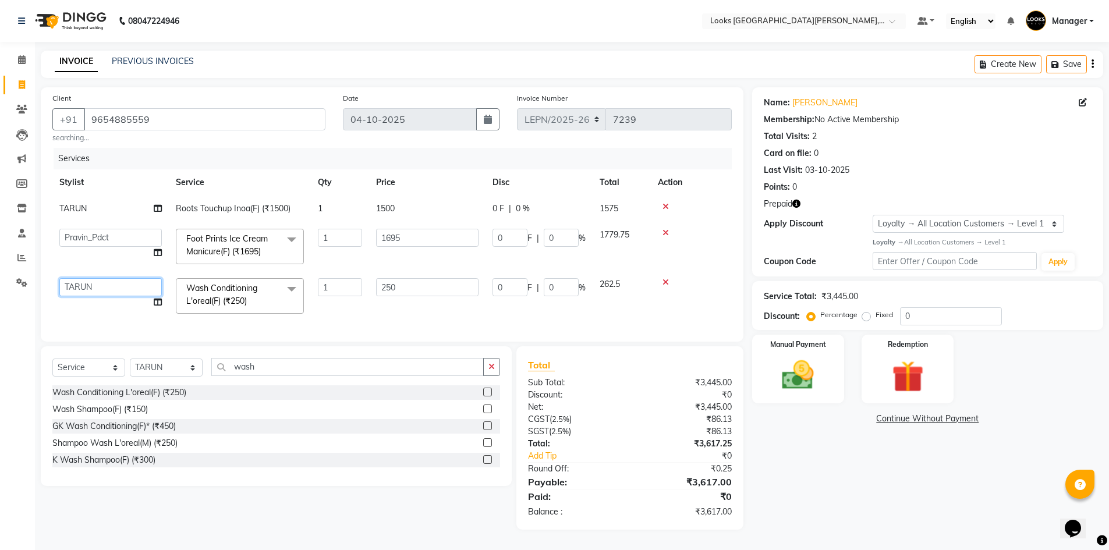
click at [80, 288] on select "AMAN Aman_Asst Baljeet_MKP BITTU Bobby_Mgr Counter Sales Jassi_Beauty KALEEM Ka…" at bounding box center [110, 287] width 102 height 18
click at [91, 161] on div "Services" at bounding box center [397, 159] width 687 height 22
select select "90371"
click at [156, 377] on select "Select Stylist AMAN Aman_Asst Baljeet_MKP [PERSON_NAME] Bobby_Mgr Counter Sales…" at bounding box center [166, 368] width 73 height 18
select select "90368"
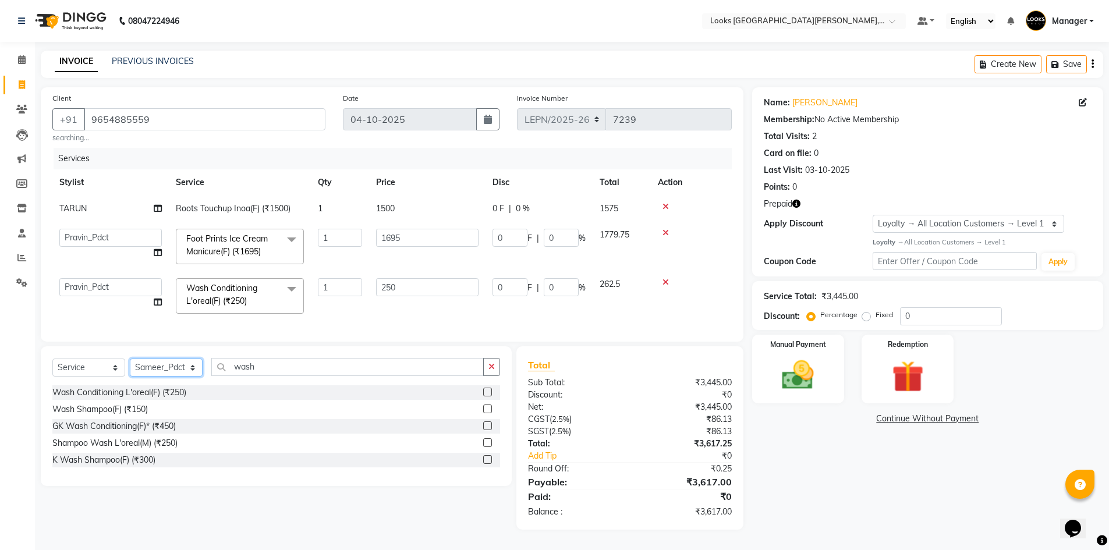
click at [130, 367] on select "Select Stylist AMAN Aman_Asst Baljeet_MKP [PERSON_NAME] Bobby_Mgr Counter Sales…" at bounding box center [166, 368] width 73 height 18
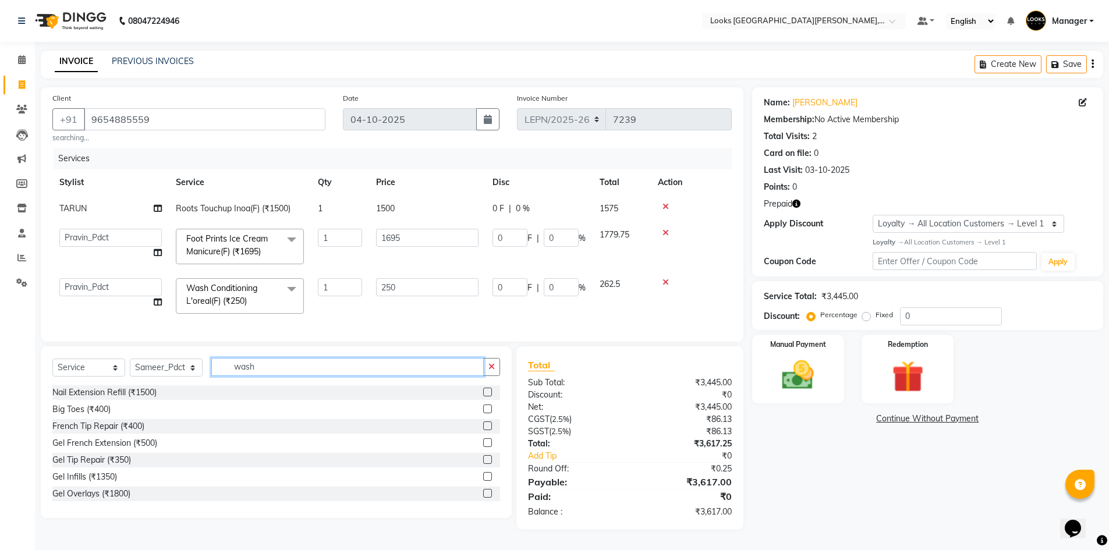
drag, startPoint x: 274, startPoint y: 379, endPoint x: 230, endPoint y: 379, distance: 44.2
click at [230, 376] on input "wash" at bounding box center [347, 367] width 272 height 18
type input "wash"
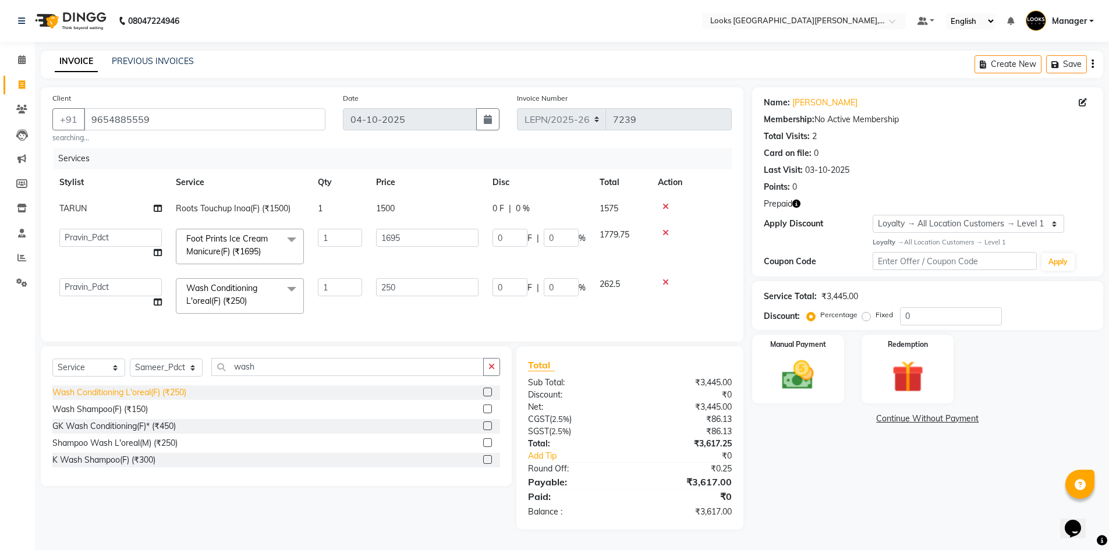
click at [175, 399] on div "Wash Conditioning L'oreal(F) (₹250)" at bounding box center [119, 392] width 134 height 12
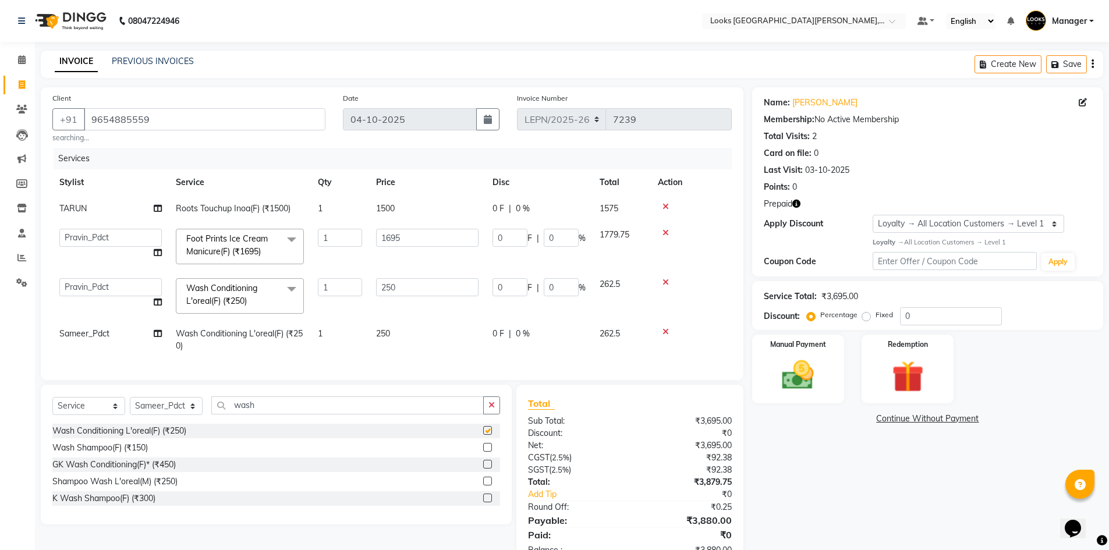
checkbox input "false"
drag, startPoint x: 275, startPoint y: 419, endPoint x: 222, endPoint y: 415, distance: 53.7
click at [222, 414] on input "wash" at bounding box center [347, 405] width 272 height 18
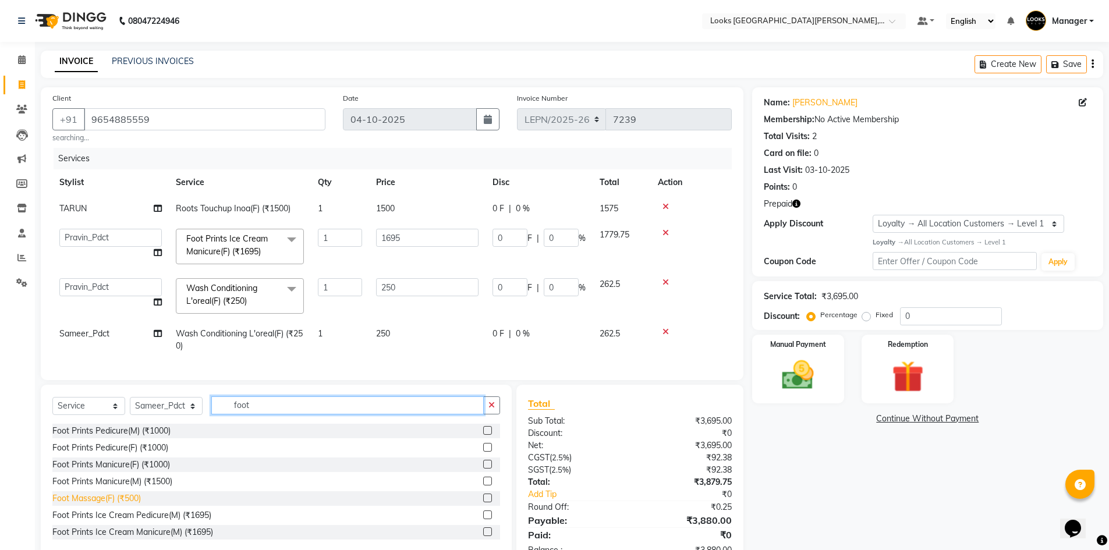
type input "foot"
click at [126, 505] on div "Foot Massage(F) (₹500)" at bounding box center [96, 498] width 88 height 12
checkbox input "false"
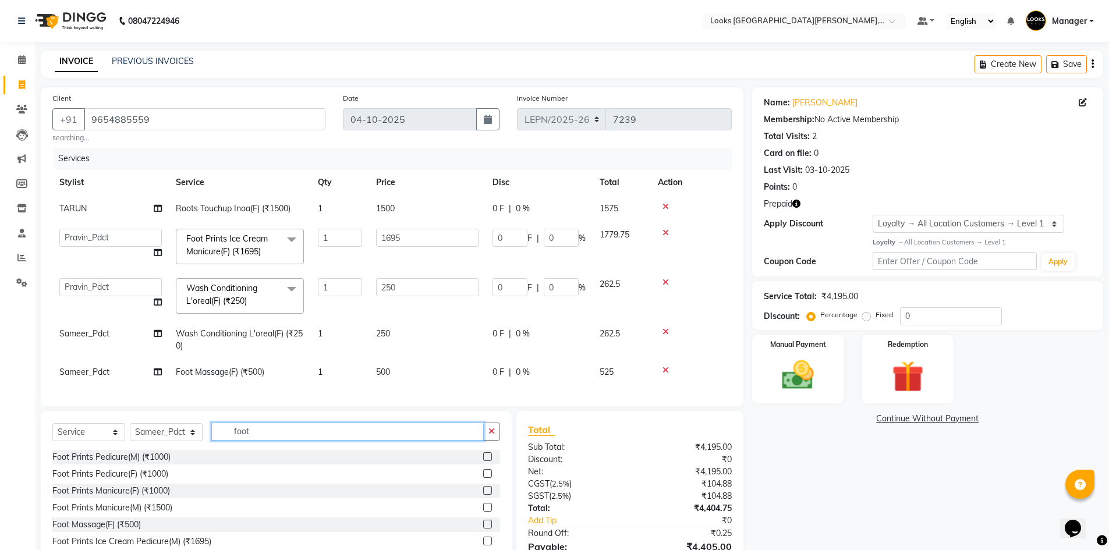
drag, startPoint x: 260, startPoint y: 435, endPoint x: 229, endPoint y: 441, distance: 32.0
click at [229, 441] on input "foot" at bounding box center [347, 432] width 272 height 18
type input "hea"
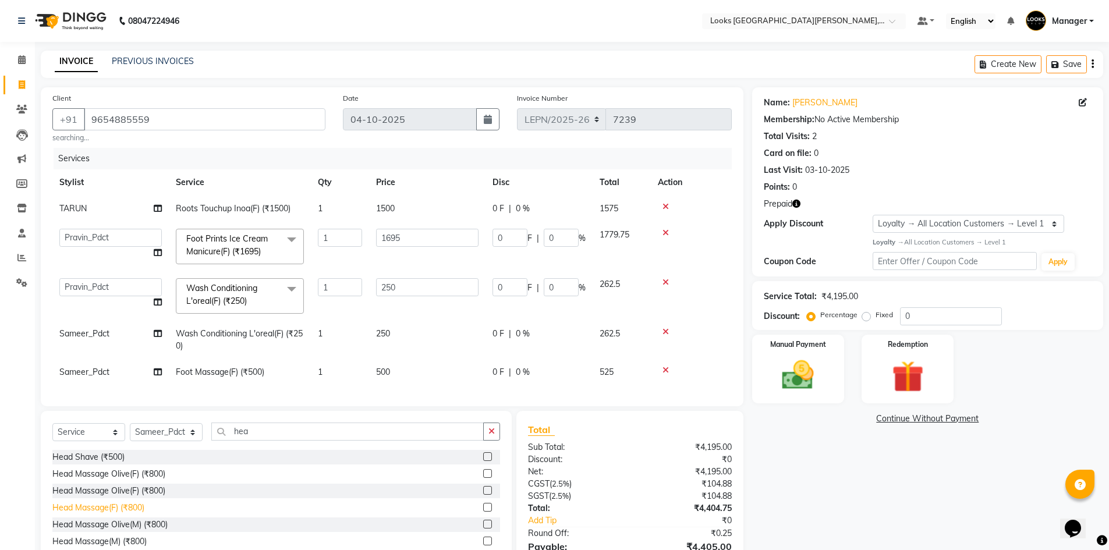
click at [142, 514] on div "Head Massage(F) (₹800)" at bounding box center [98, 508] width 92 height 12
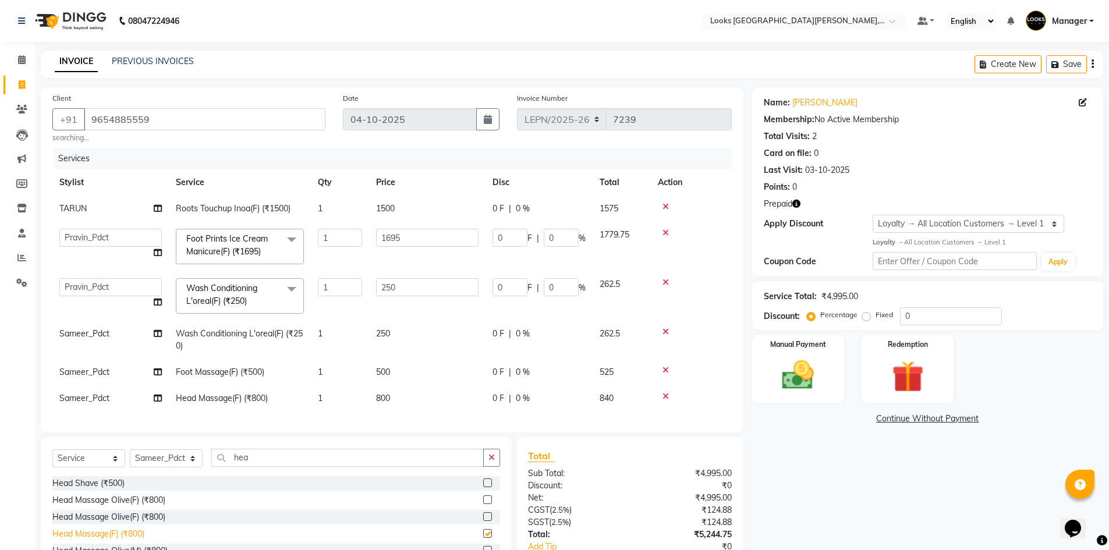
checkbox input "false"
click at [388, 371] on span "500" at bounding box center [383, 372] width 14 height 10
select select "90368"
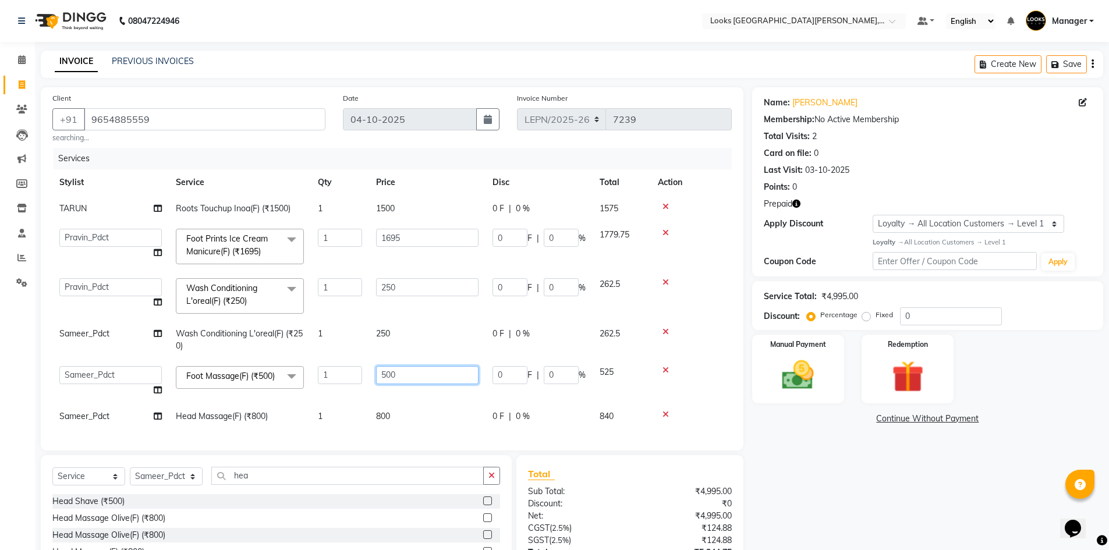
drag, startPoint x: 413, startPoint y: 370, endPoint x: 373, endPoint y: 371, distance: 40.2
click at [373, 371] on td "500" at bounding box center [427, 381] width 116 height 44
type input "700"
click at [413, 411] on td "800" at bounding box center [427, 416] width 116 height 26
select select "90368"
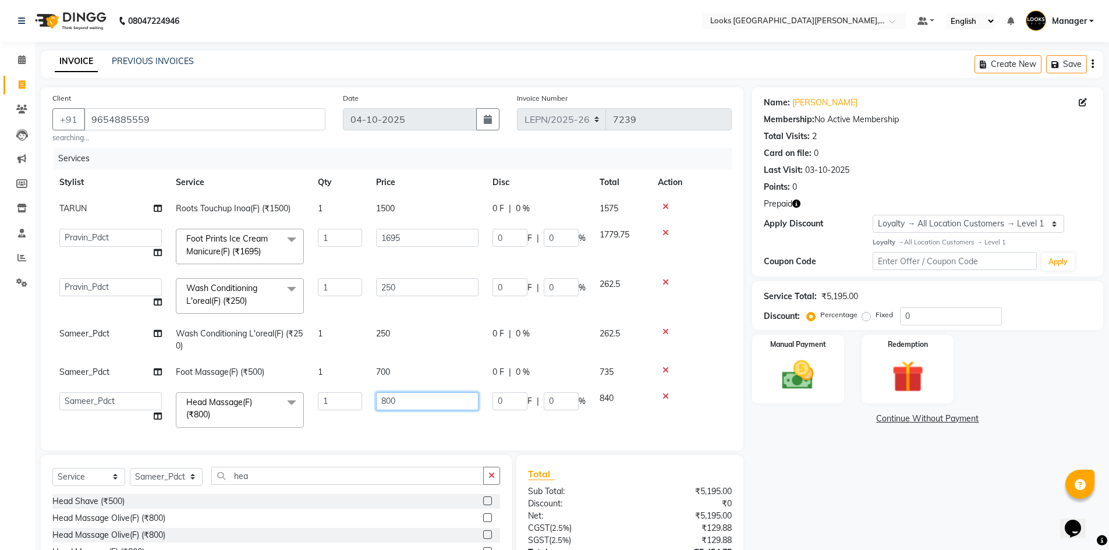
drag, startPoint x: 402, startPoint y: 394, endPoint x: 362, endPoint y: 401, distance: 40.2
click at [362, 401] on tr "AMAN Aman_Asst Baljeet_MKP BITTU Bobby_Mgr Counter Sales Jassi_Beauty KALEEM Ka…" at bounding box center [391, 409] width 679 height 49
type input "700"
click at [377, 343] on td "250" at bounding box center [427, 340] width 116 height 38
select select "90368"
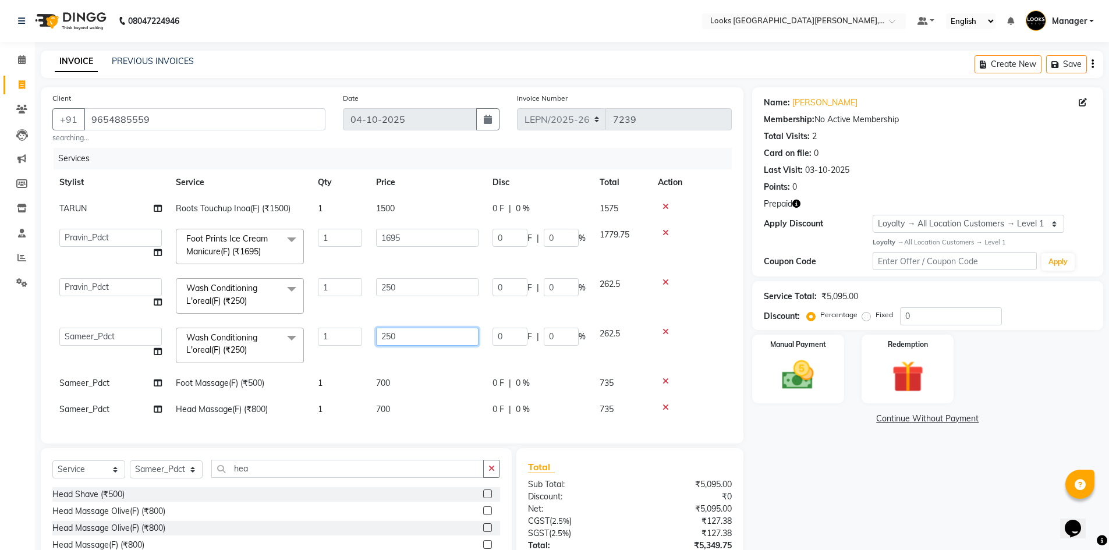
drag, startPoint x: 412, startPoint y: 339, endPoint x: 363, endPoint y: 334, distance: 49.1
click at [363, 334] on tr "AMAN Aman_Asst Baljeet_MKP BITTU Bobby_Mgr Counter Sales Jassi_Beauty KALEEM Ka…" at bounding box center [391, 345] width 679 height 49
type input "424"
click at [389, 317] on td "250" at bounding box center [427, 295] width 116 height 49
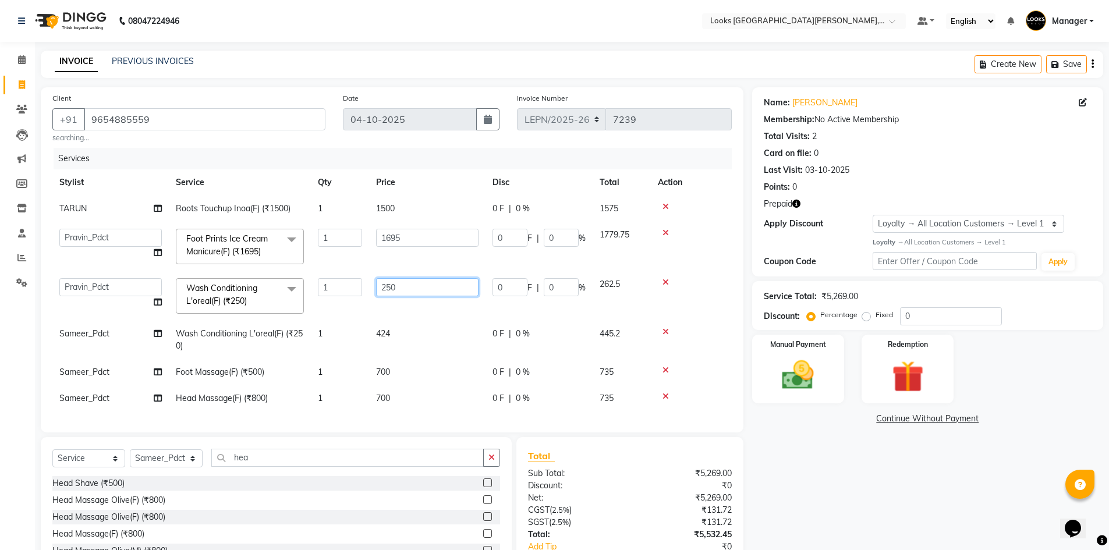
drag, startPoint x: 404, startPoint y: 289, endPoint x: 393, endPoint y: 289, distance: 10.5
click at [393, 289] on input "250" at bounding box center [427, 287] width 102 height 18
click at [388, 290] on input "250" at bounding box center [427, 287] width 102 height 18
type input "200"
click at [403, 211] on td "1500" at bounding box center [427, 209] width 116 height 26
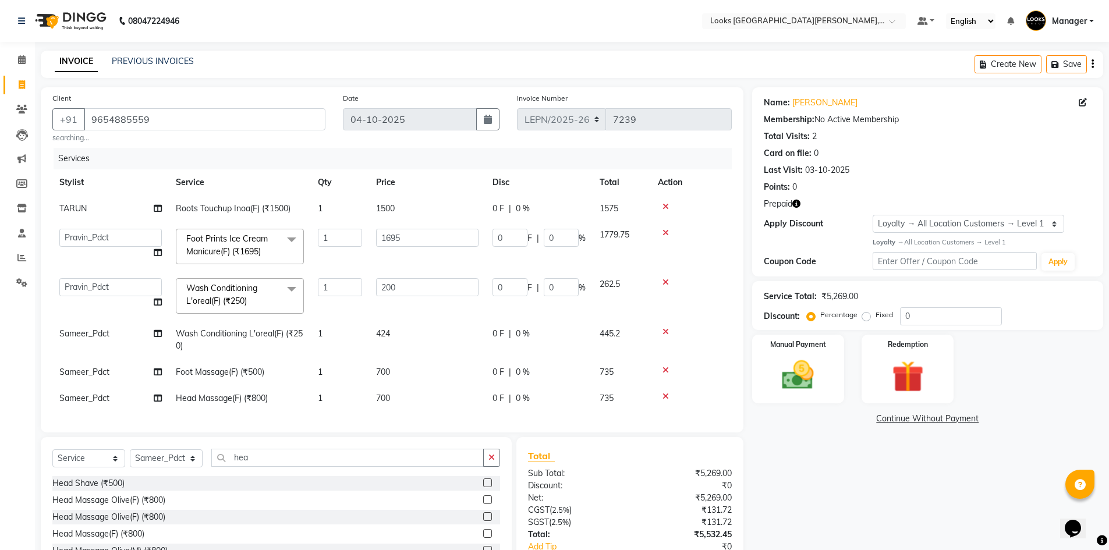
select select "90364"
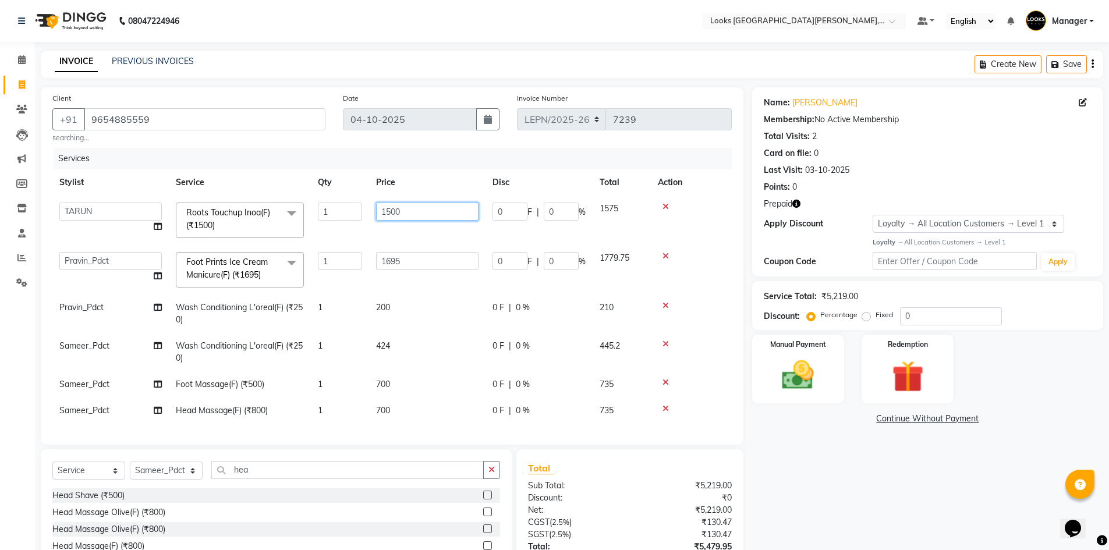
click at [384, 210] on input "1500" at bounding box center [427, 212] width 102 height 18
type input "1300"
click at [351, 237] on tbody "AMAN Aman_Asst Baljeet_MKP BITTU Bobby_Mgr Counter Sales Jassi_Beauty KALEEM Ka…" at bounding box center [391, 310] width 679 height 228
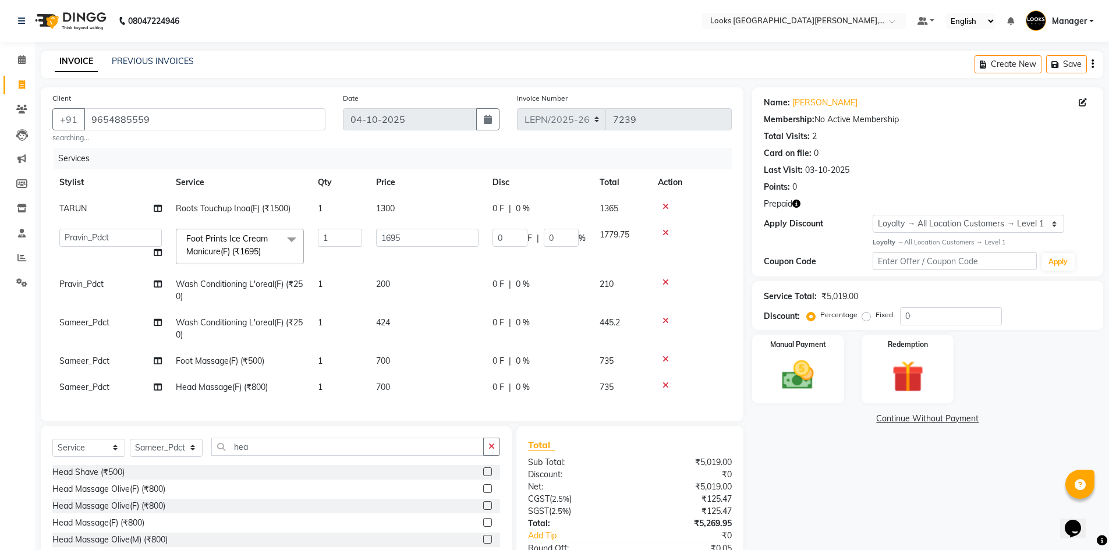
scroll to position [86, 0]
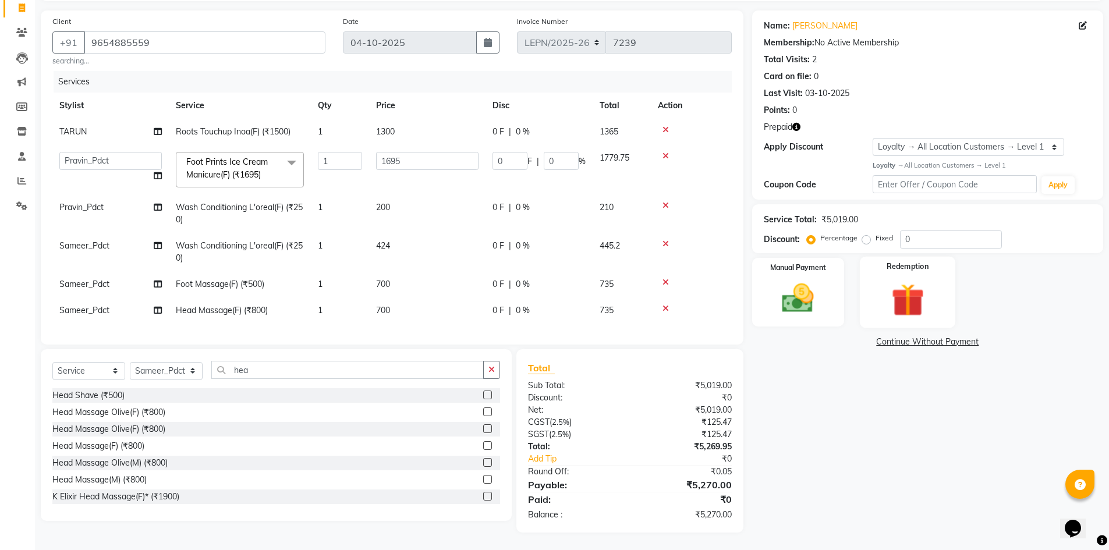
click at [903, 285] on img at bounding box center [908, 299] width 54 height 41
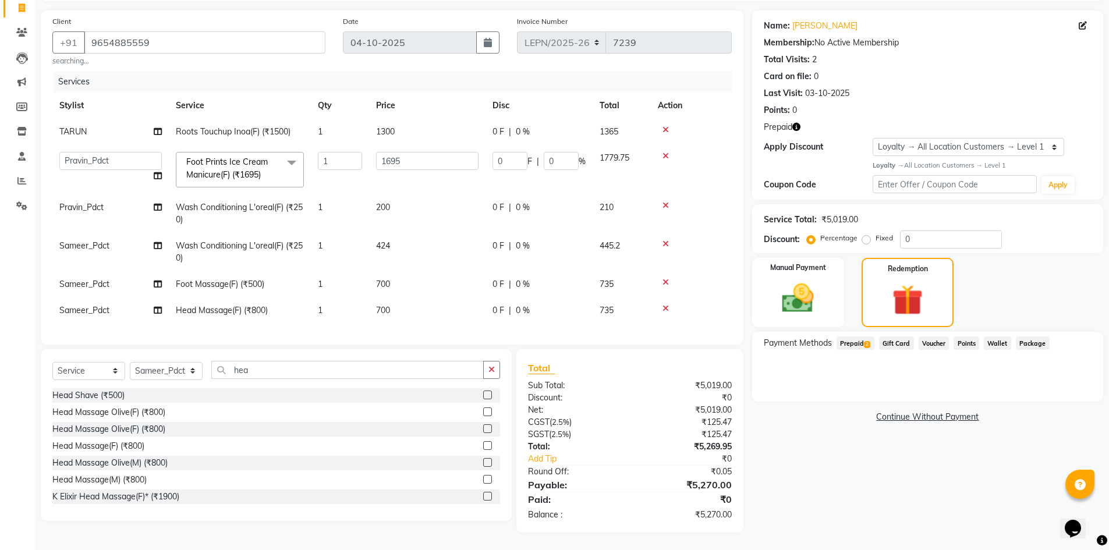
click at [863, 336] on span "Prepaid 2" at bounding box center [855, 342] width 38 height 13
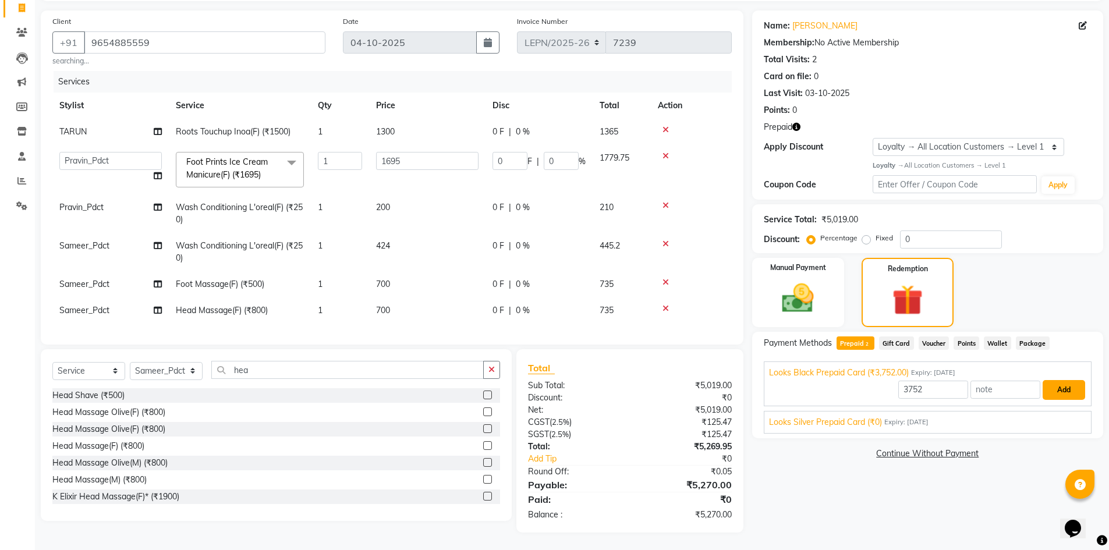
click at [1058, 383] on button "Add" at bounding box center [1063, 390] width 42 height 20
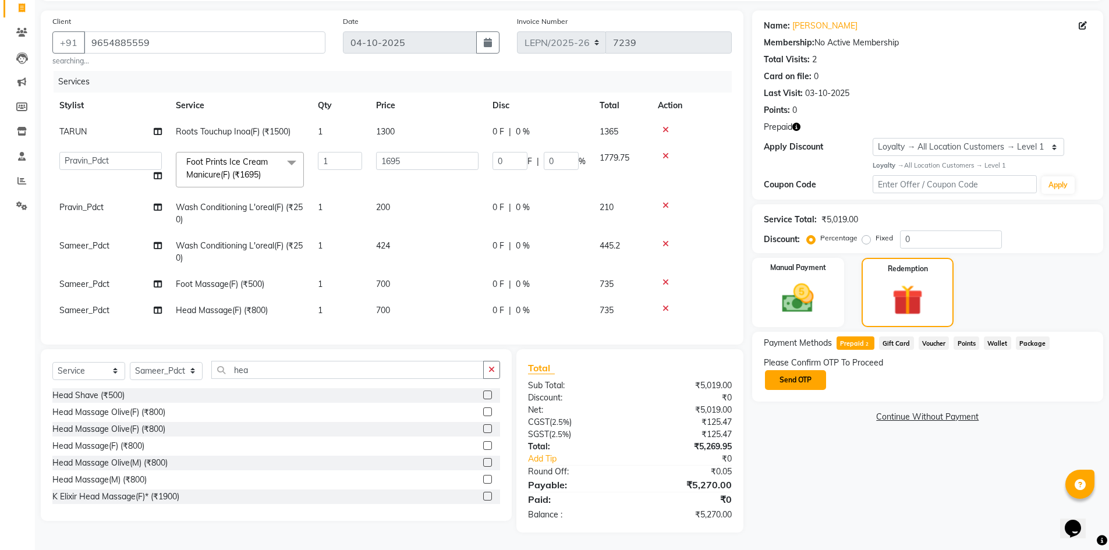
click at [808, 376] on button "Send OTP" at bounding box center [795, 380] width 61 height 20
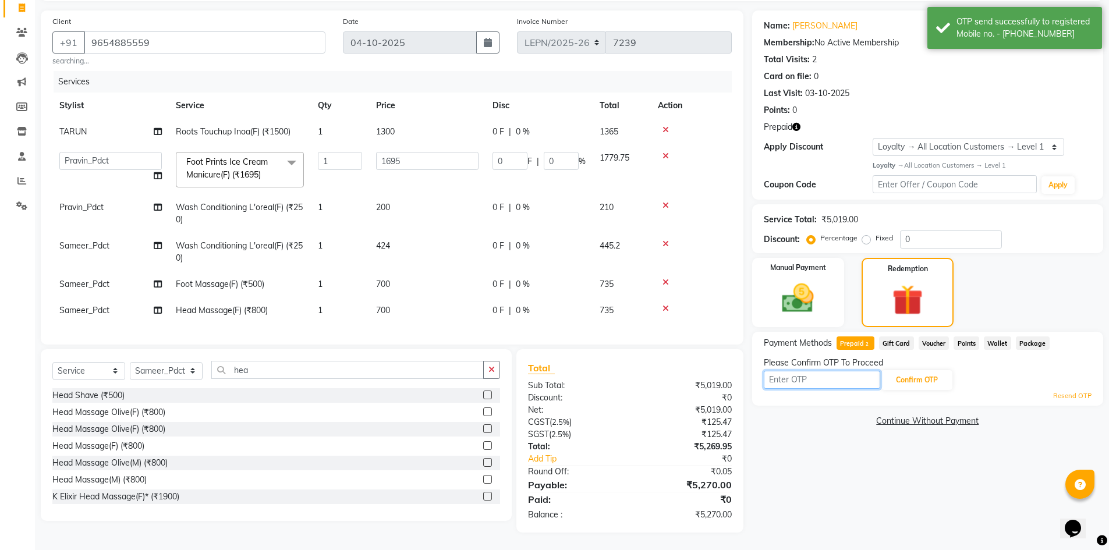
click at [833, 374] on input "text" at bounding box center [822, 380] width 116 height 18
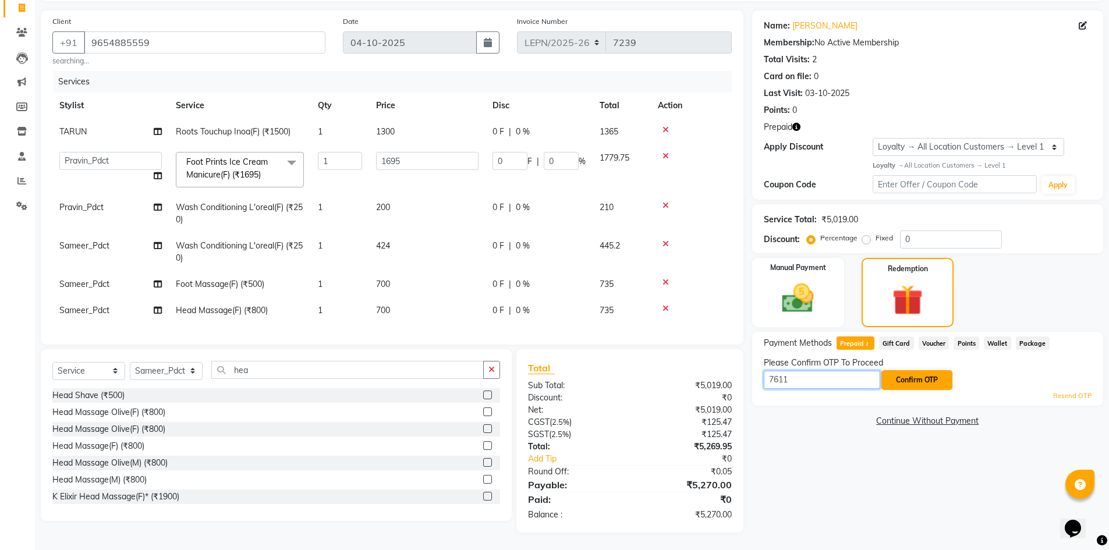
type input "7611"
click at [900, 372] on button "Confirm OTP" at bounding box center [916, 380] width 71 height 20
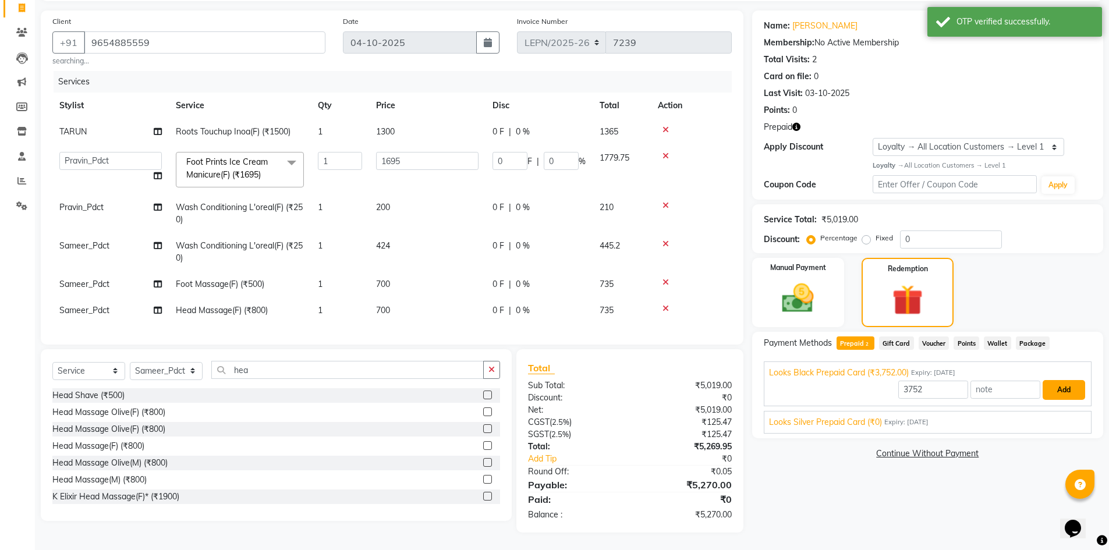
click at [1060, 380] on button "Add" at bounding box center [1063, 390] width 42 height 20
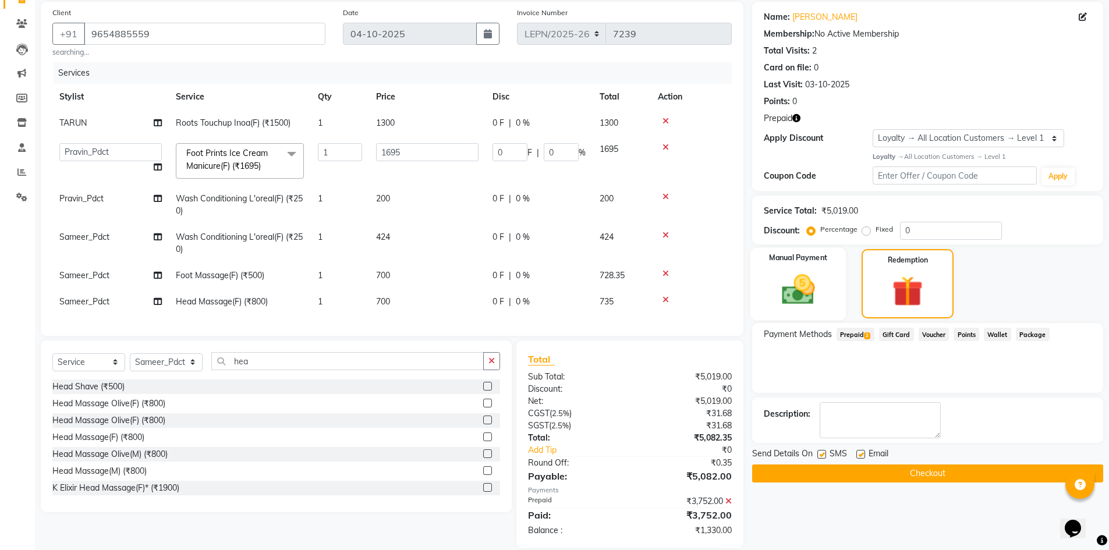
click at [805, 294] on img at bounding box center [798, 290] width 54 height 38
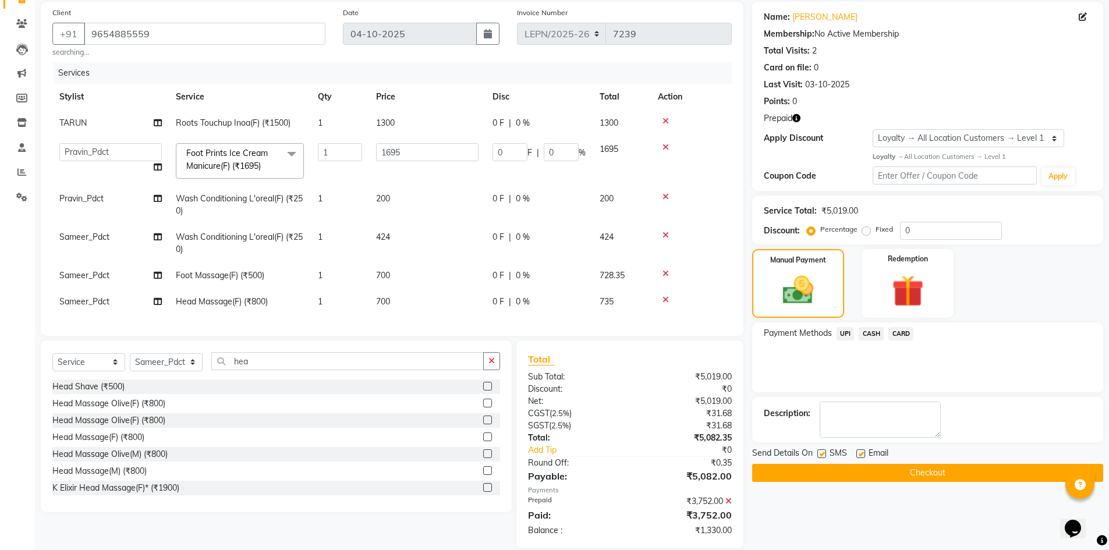
click at [869, 333] on span "CASH" at bounding box center [870, 333] width 25 height 13
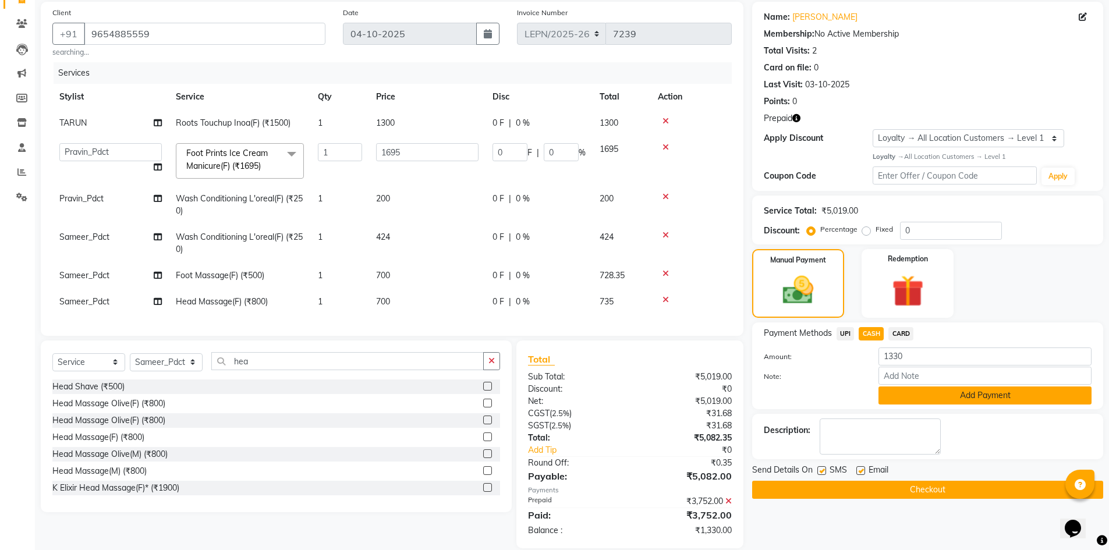
click at [935, 395] on button "Add Payment" at bounding box center [984, 395] width 213 height 18
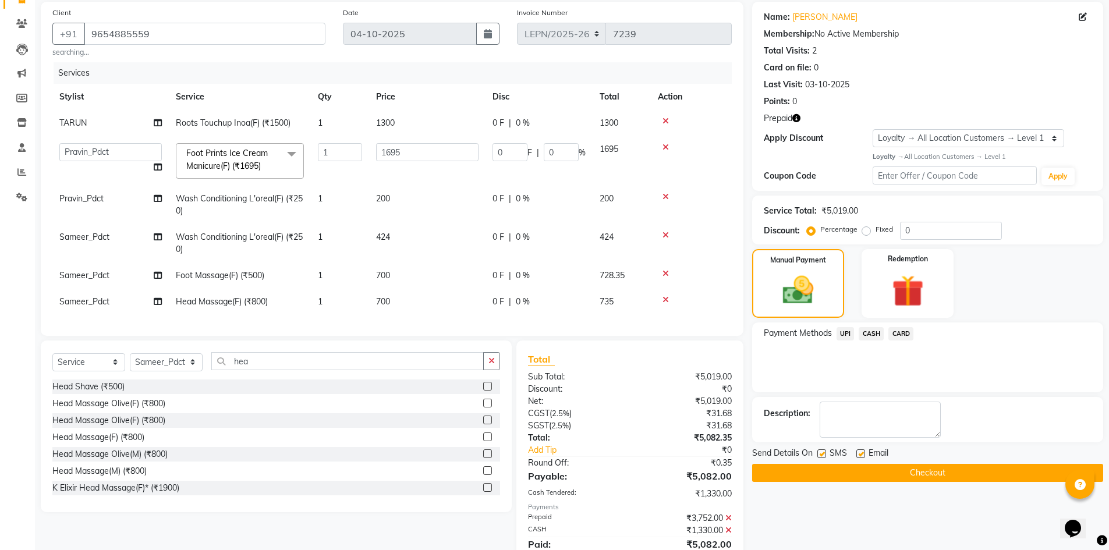
click at [909, 469] on button "Checkout" at bounding box center [927, 473] width 351 height 18
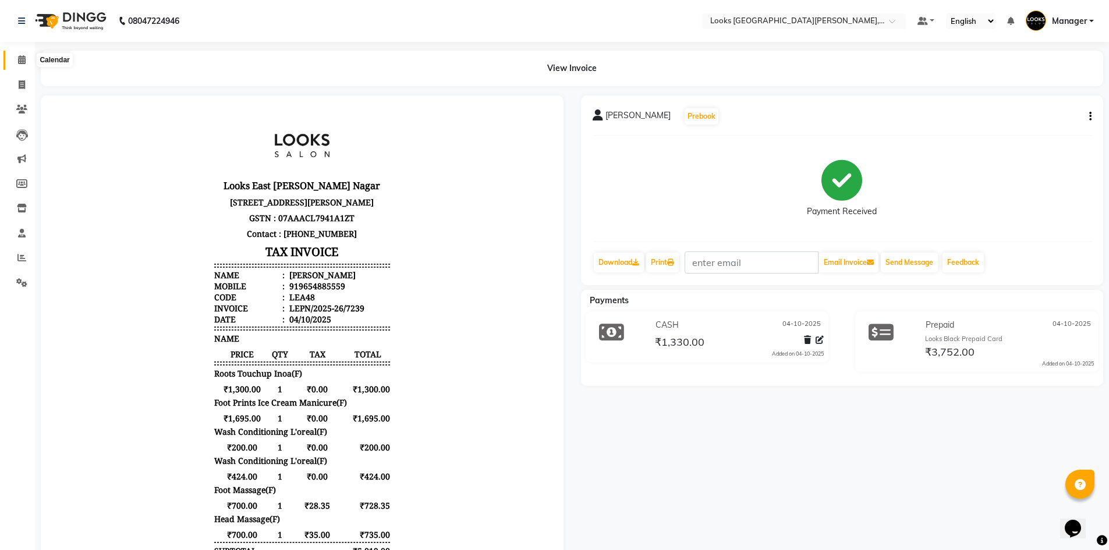
click at [17, 61] on span at bounding box center [22, 60] width 20 height 13
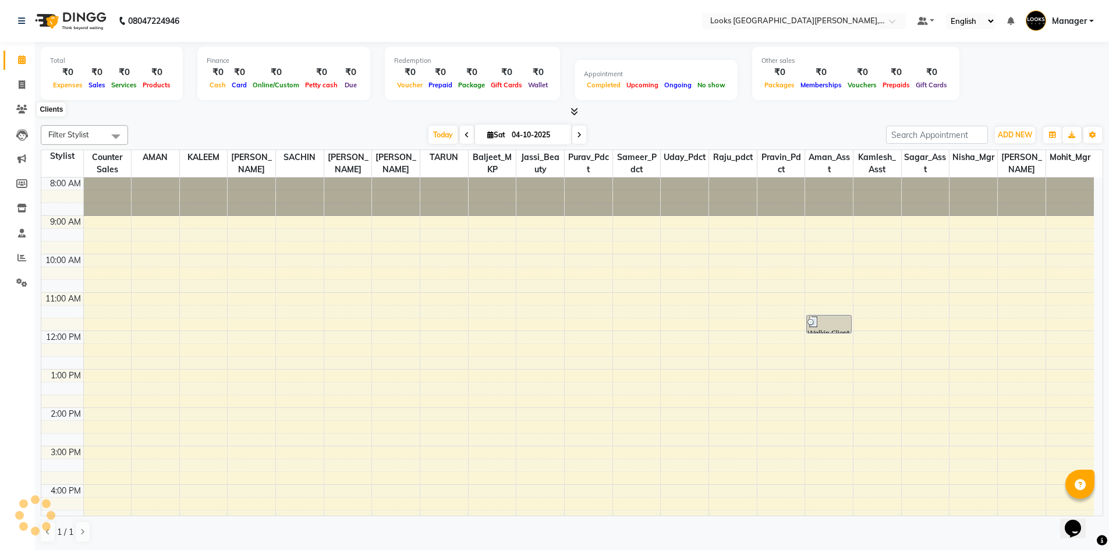
scroll to position [161, 0]
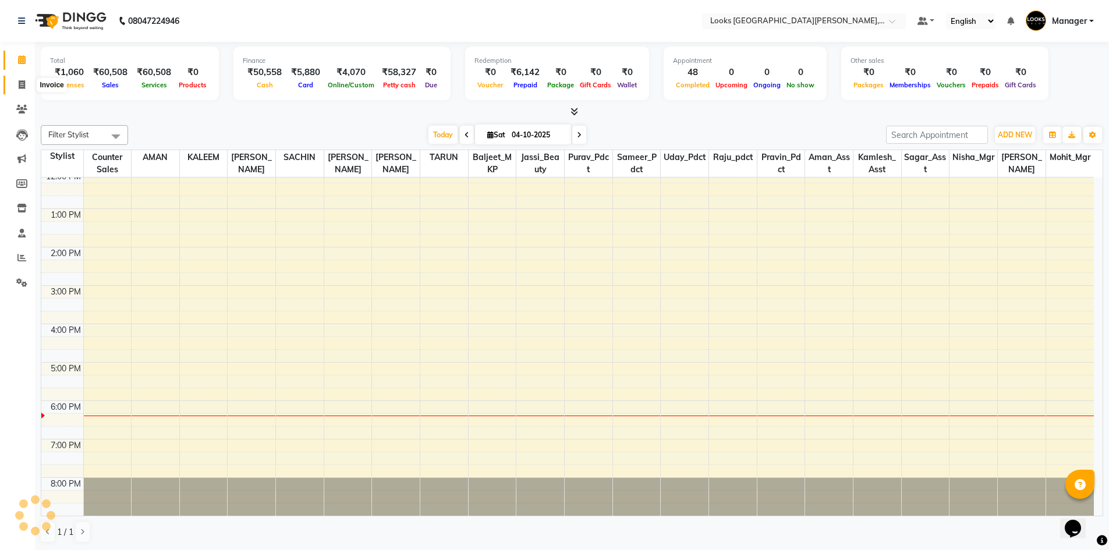
click at [19, 88] on icon at bounding box center [22, 84] width 6 height 9
select select "service"
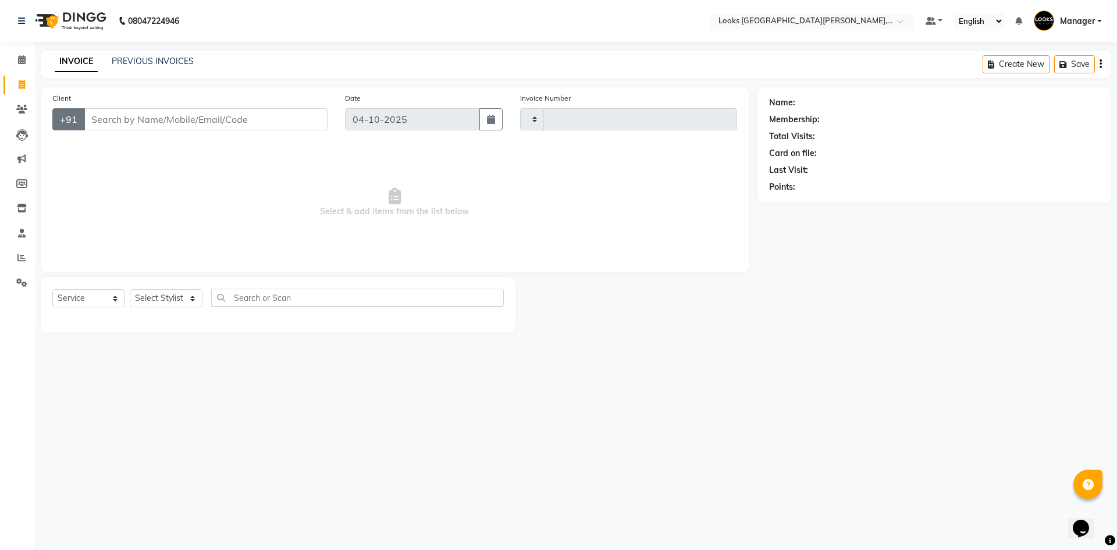
type input "7240"
select select "8940"
click at [146, 124] on input "Client" at bounding box center [206, 119] width 244 height 22
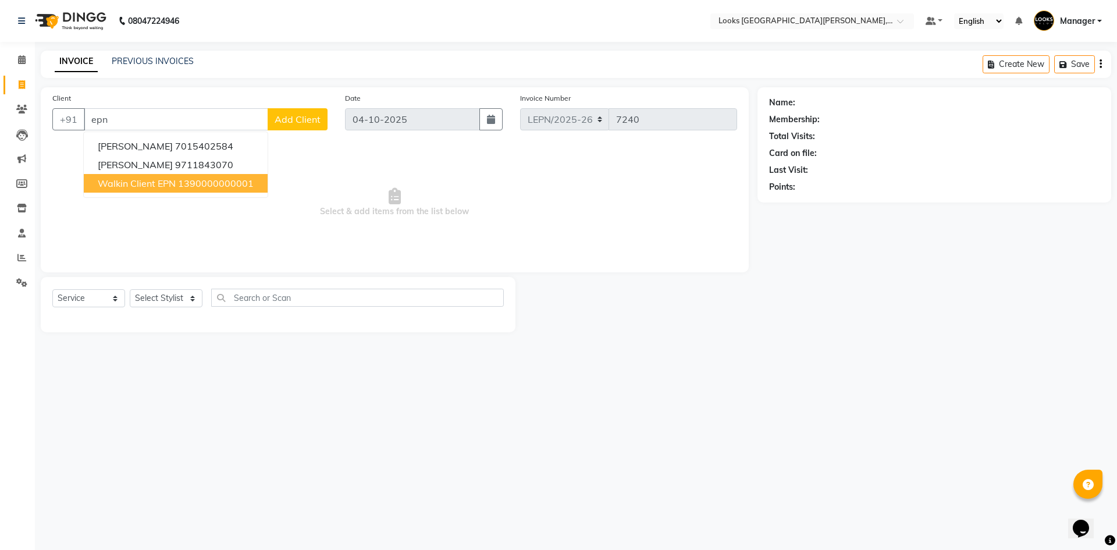
click at [141, 175] on button "Walkin Client EPN 1390000000001" at bounding box center [176, 183] width 184 height 19
type input "1390000000001"
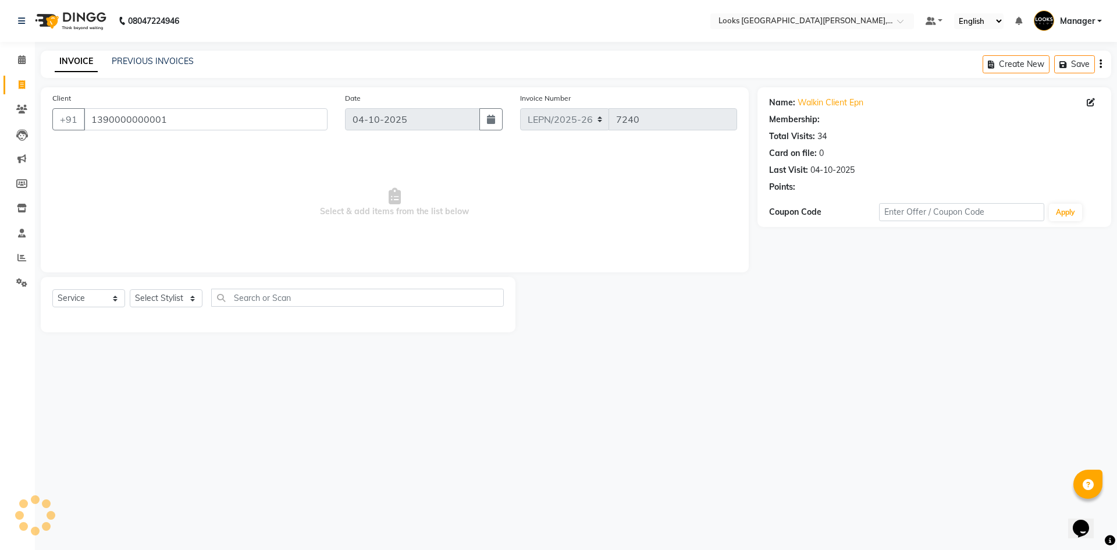
select select "1: Object"
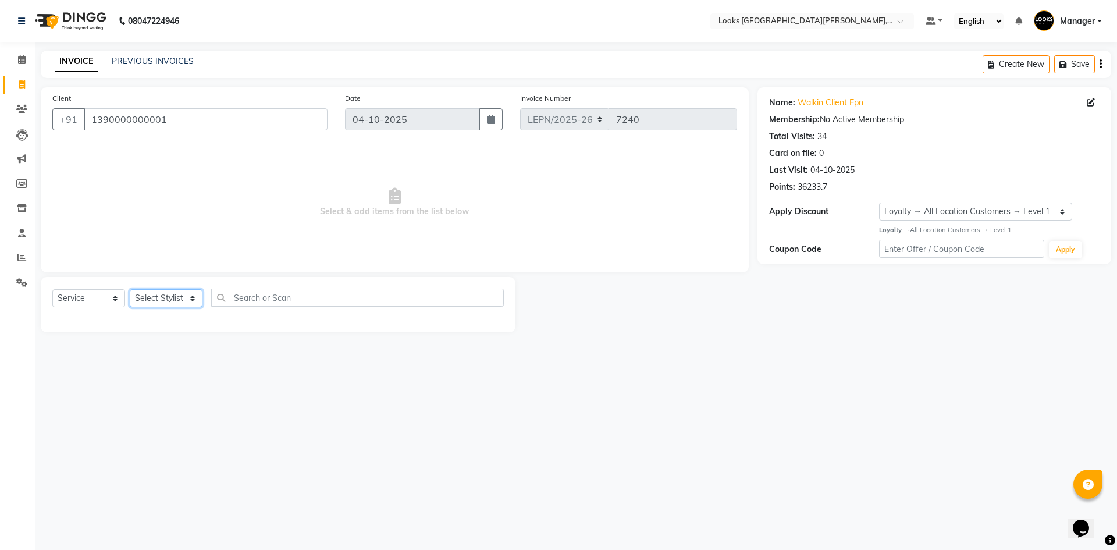
click at [167, 303] on select "Select Stylist AMAN Aman_Asst Baljeet_MKP [PERSON_NAME] Bobby_Mgr Counter Sales…" at bounding box center [166, 298] width 73 height 18
select select "90358"
click at [130, 289] on select "Select Stylist AMAN Aman_Asst Baljeet_MKP [PERSON_NAME] Bobby_Mgr Counter Sales…" at bounding box center [166, 298] width 73 height 18
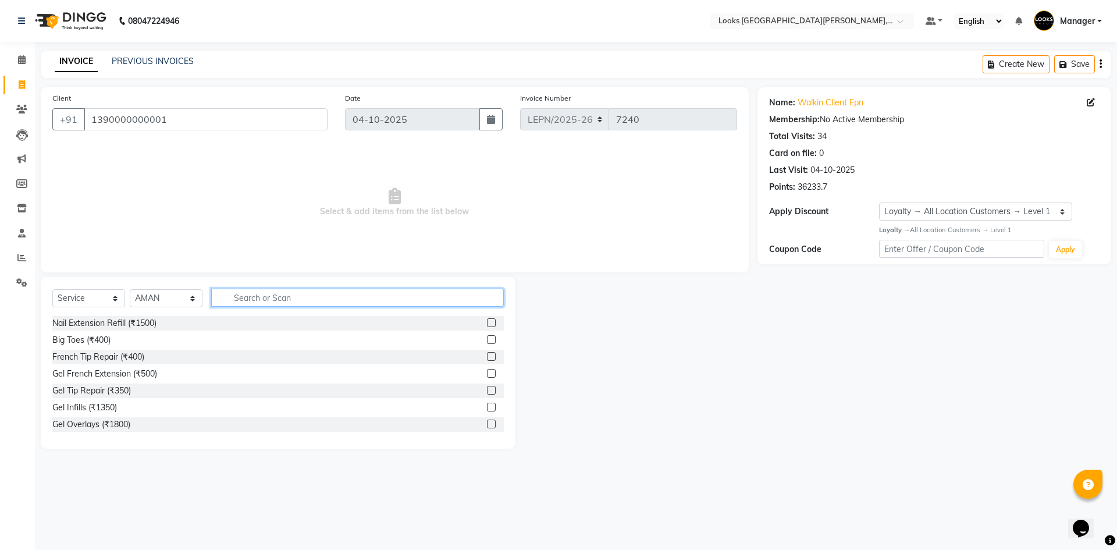
click at [307, 293] on input "text" at bounding box center [357, 298] width 293 height 18
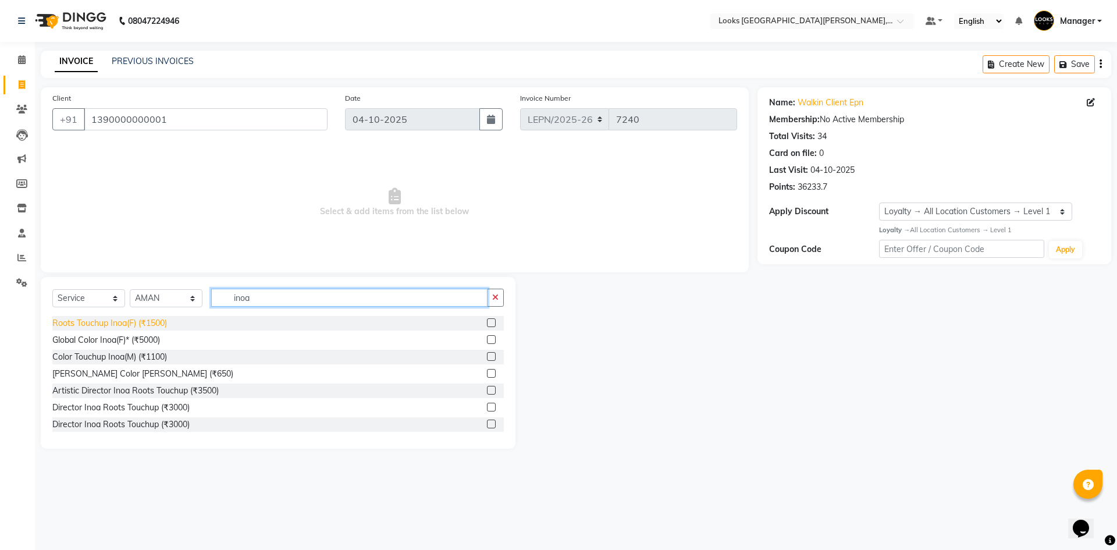
type input "inoa"
click at [161, 322] on div "Roots Touchup Inoa(F) (₹1500)" at bounding box center [109, 323] width 115 height 12
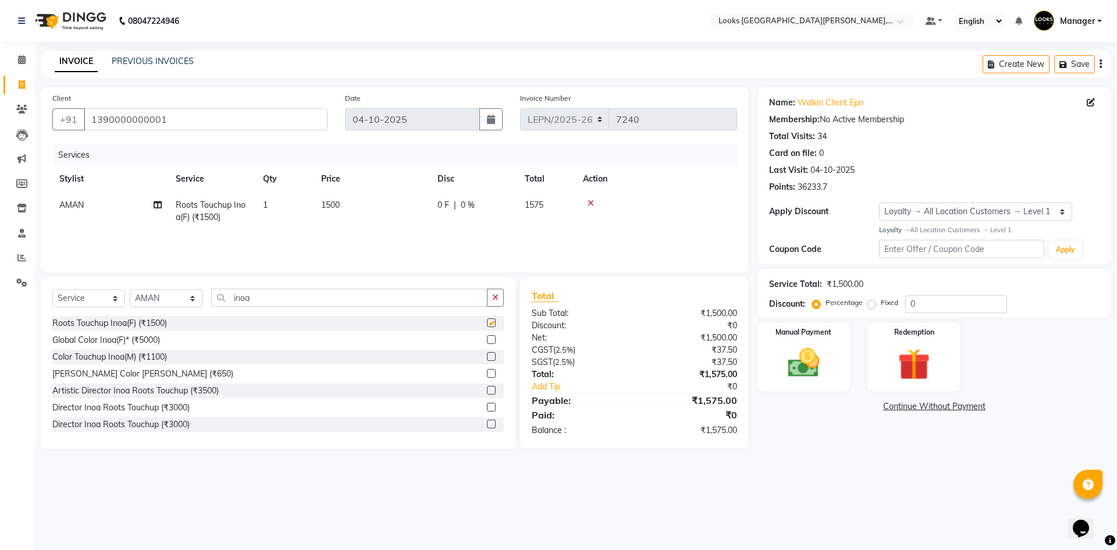
checkbox input "false"
drag, startPoint x: 264, startPoint y: 296, endPoint x: 191, endPoint y: 298, distance: 72.2
click at [191, 298] on div "Select Service Product Membership Package Voucher Prepaid Gift Card Select Styl…" at bounding box center [278, 302] width 452 height 27
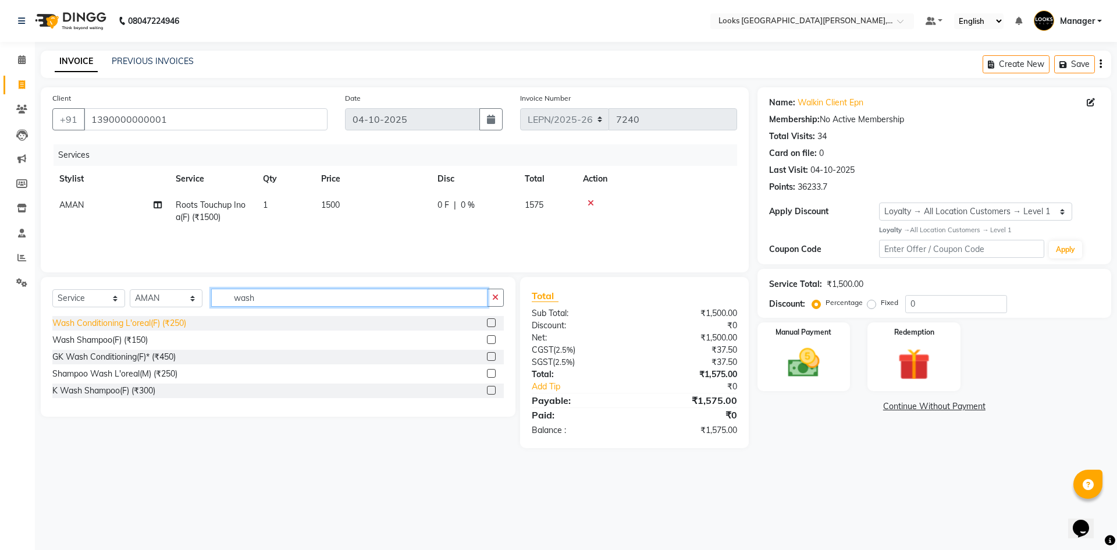
type input "wash"
click at [184, 322] on div "Wash Conditioning L'oreal(F) (₹250)" at bounding box center [119, 323] width 134 height 12
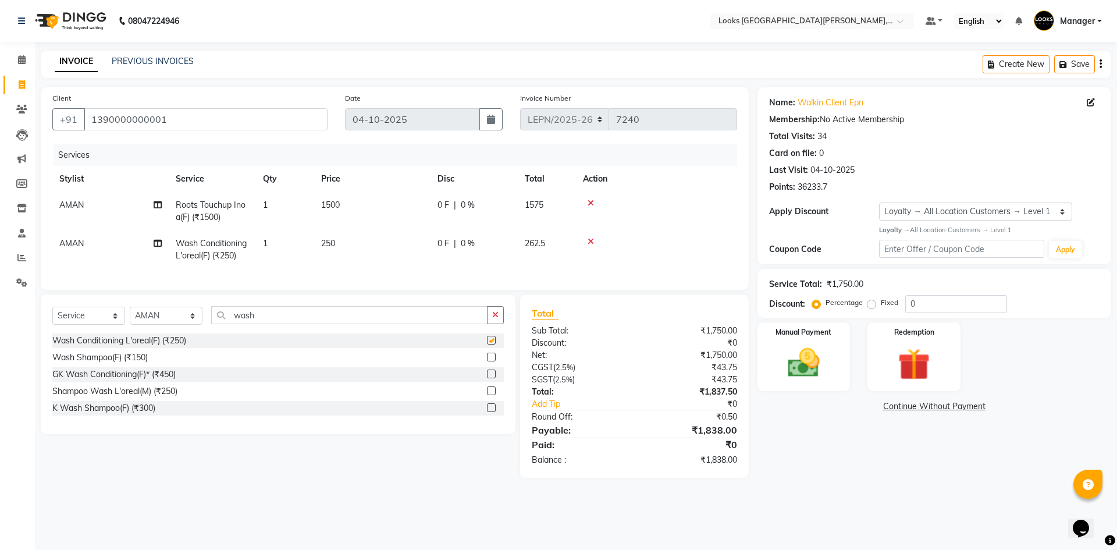
checkbox input "false"
click at [98, 240] on td "AMAN" at bounding box center [110, 249] width 116 height 38
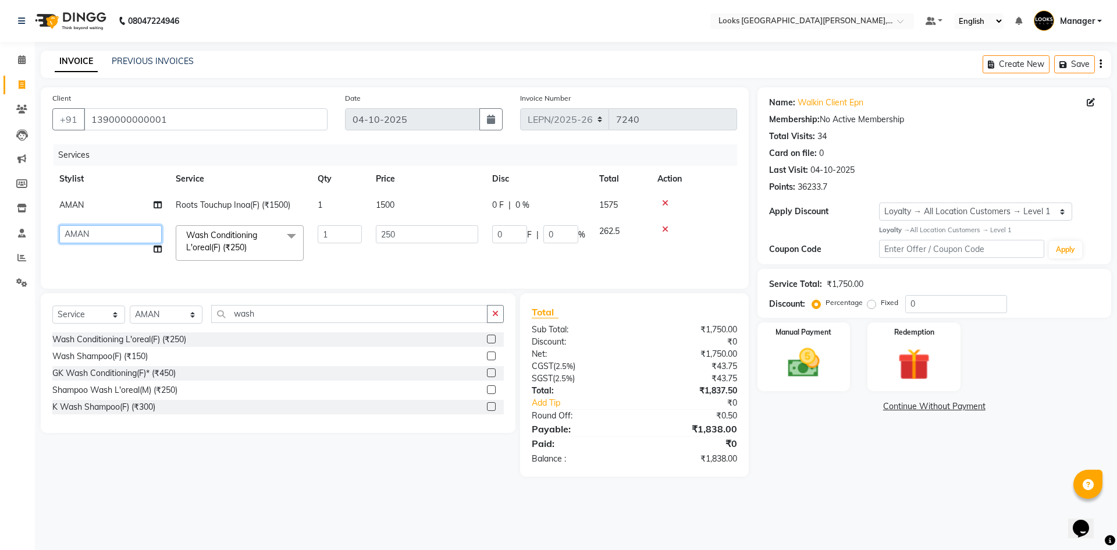
click at [94, 235] on select "AMAN Aman_Asst Baljeet_MKP BITTU Bobby_Mgr Counter Sales Jassi_Beauty KALEEM Ka…" at bounding box center [110, 234] width 102 height 18
select select "90373"
click at [105, 230] on select "AMAN Aman_Asst Baljeet_MKP BITTU Bobby_Mgr Counter Sales Jassi_Beauty KALEEM Ka…" at bounding box center [110, 234] width 102 height 18
select select "90369"
drag, startPoint x: 260, startPoint y: 320, endPoint x: 223, endPoint y: 329, distance: 38.0
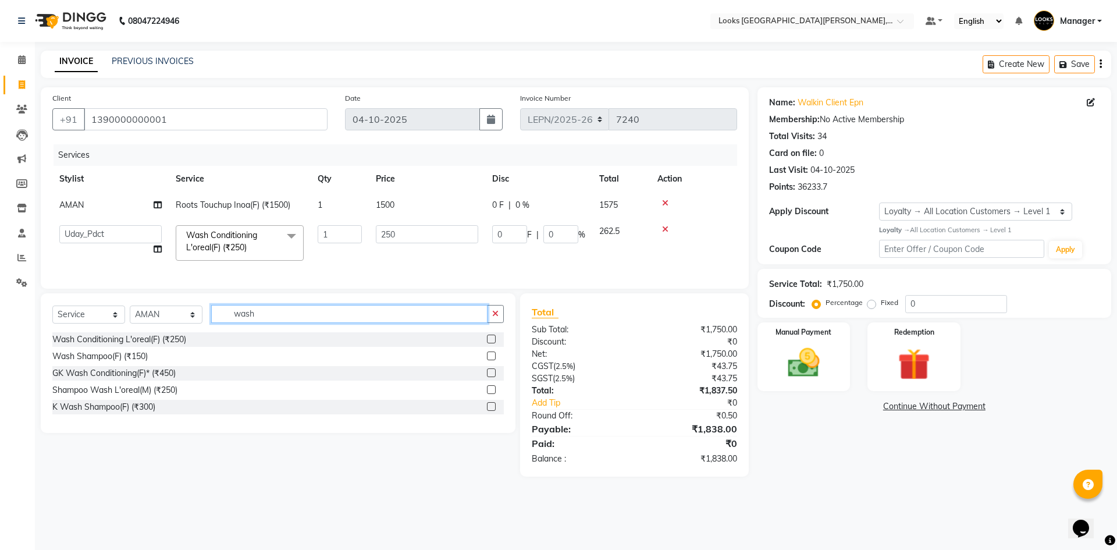
click at [223, 323] on input "wash" at bounding box center [349, 314] width 276 height 18
type input "foot"
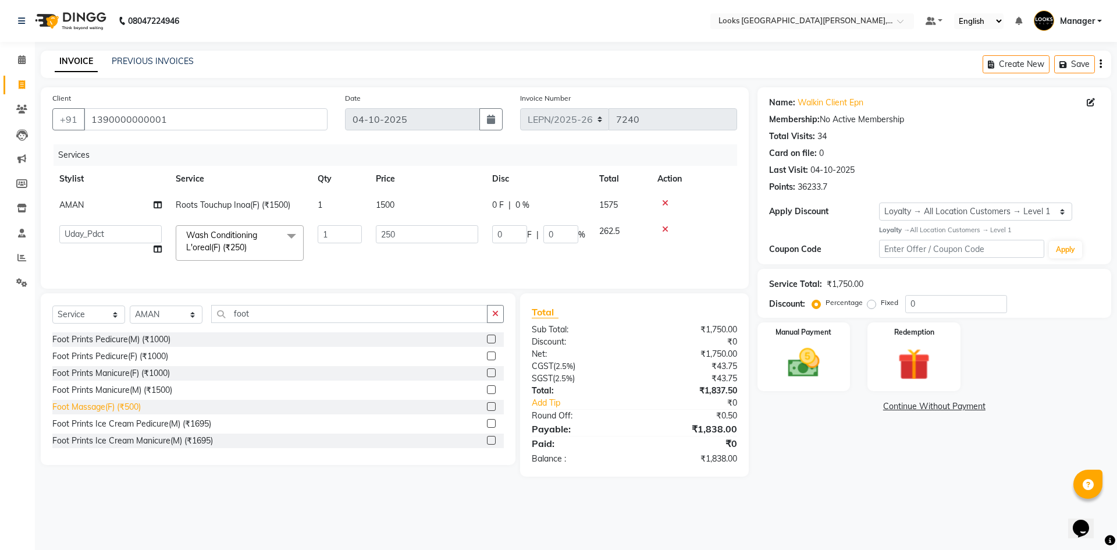
click at [122, 413] on div "Foot Massage(F) (₹500)" at bounding box center [96, 407] width 88 height 12
checkbox input "false"
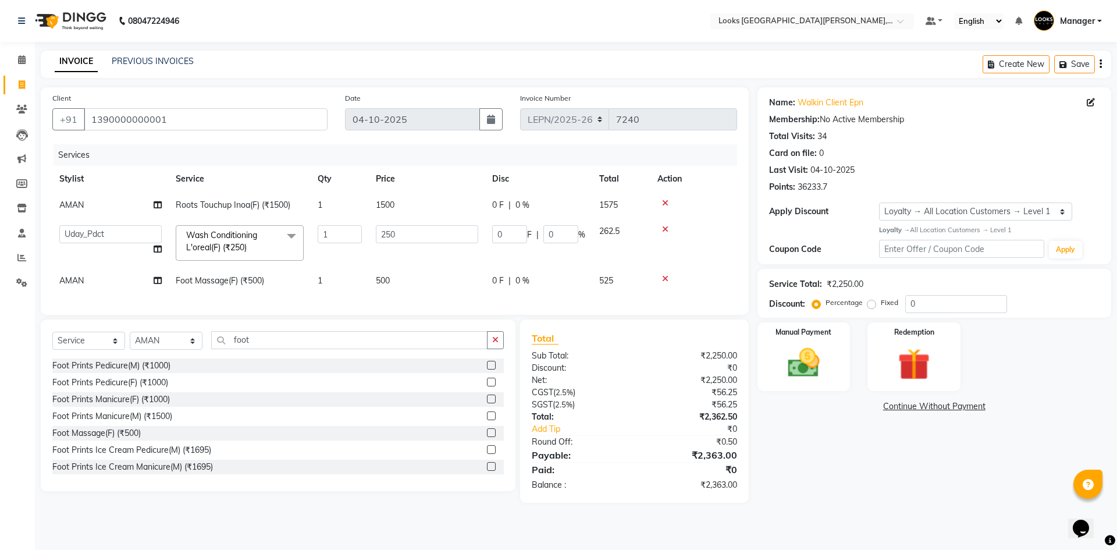
click at [87, 279] on td "AMAN" at bounding box center [110, 281] width 116 height 26
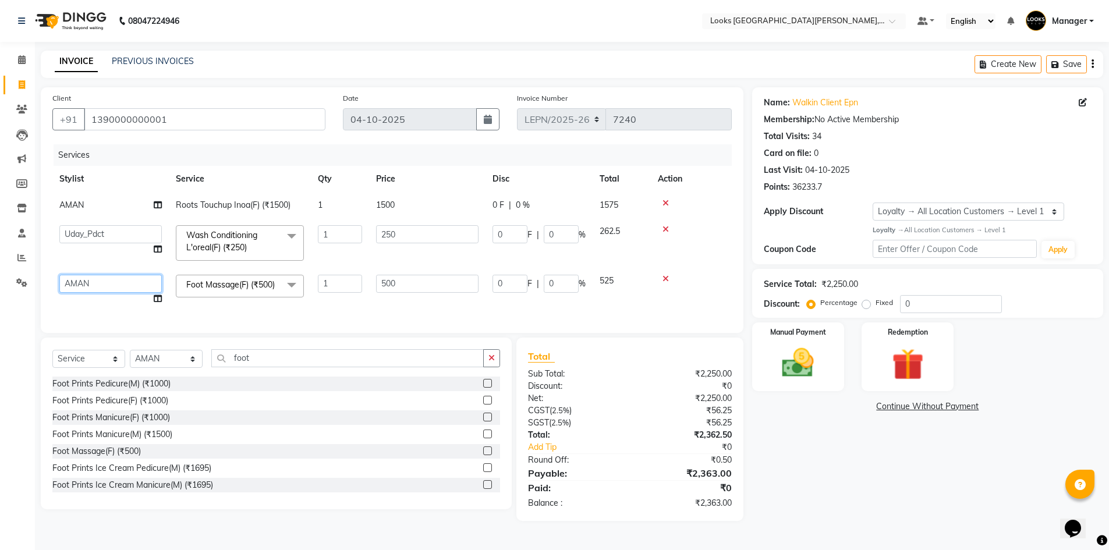
click at [94, 285] on select "AMAN Aman_Asst Baljeet_MKP BITTU Bobby_Mgr Counter Sales Jassi_Beauty KALEEM Ka…" at bounding box center [110, 284] width 102 height 18
select select "90369"
drag, startPoint x: 267, startPoint y: 379, endPoint x: 221, endPoint y: 372, distance: 46.5
click at [221, 367] on input "foot" at bounding box center [347, 358] width 272 height 18
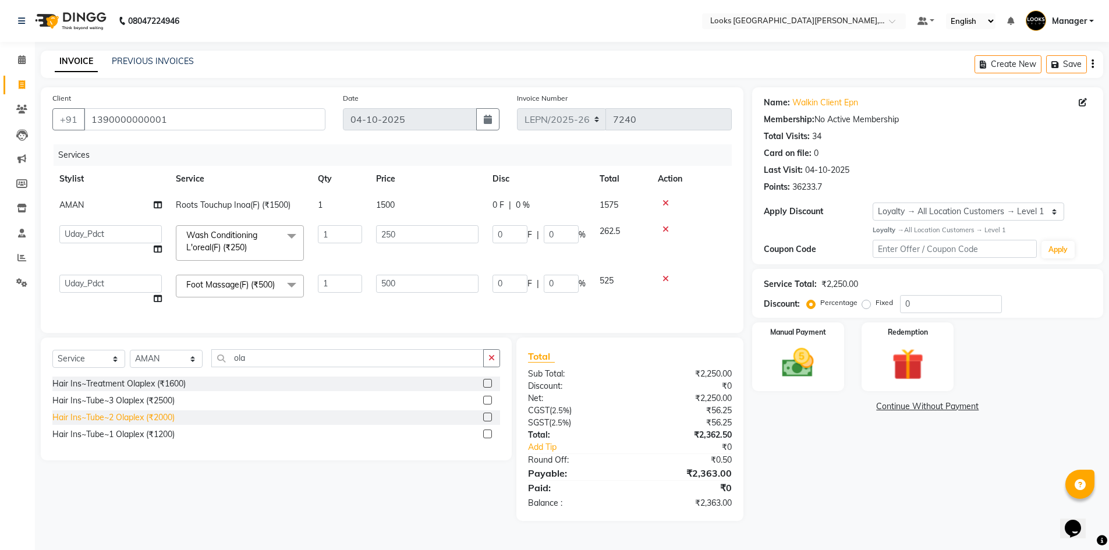
click at [166, 424] on div "Hair Ins~Tube~2 Olaplex (₹2000)" at bounding box center [113, 417] width 122 height 12
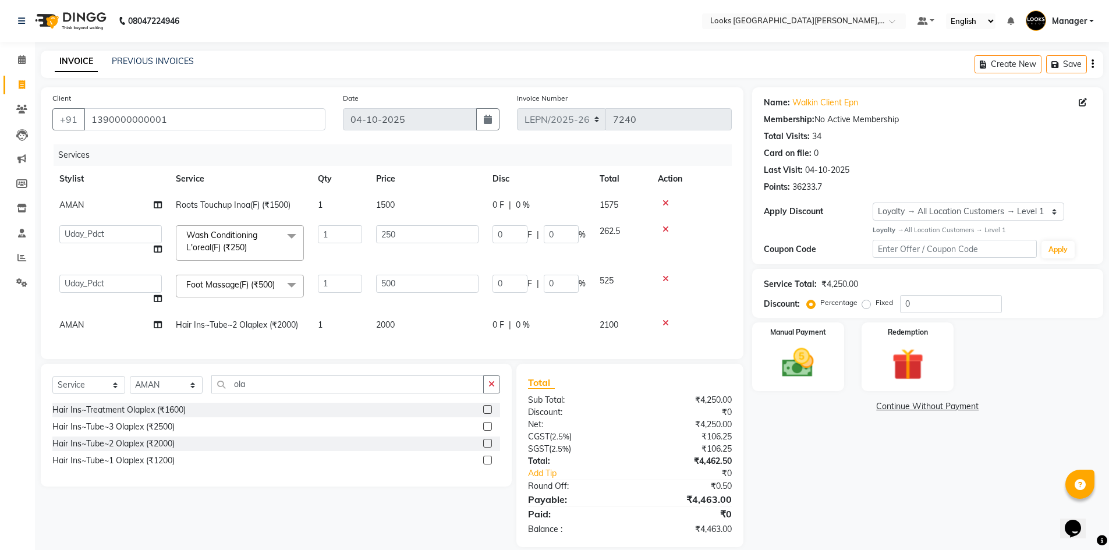
click at [413, 328] on td "2000" at bounding box center [427, 325] width 116 height 26
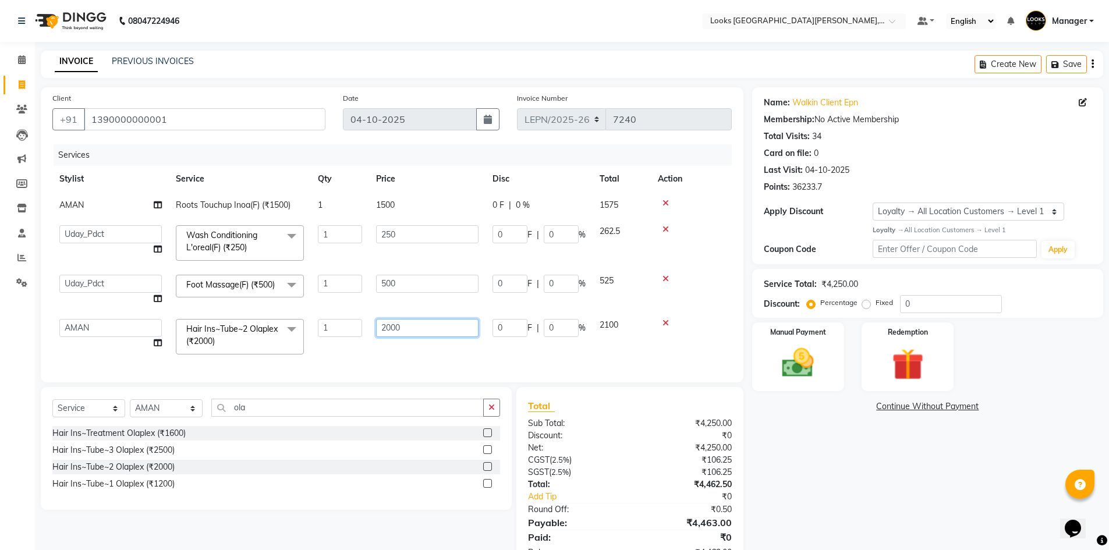
drag, startPoint x: 408, startPoint y: 324, endPoint x: 376, endPoint y: 328, distance: 32.2
click at [376, 328] on input "2000" at bounding box center [427, 328] width 102 height 18
click at [391, 357] on div "Services Stylist Service Qty Price Disc Total Action AMAN Roots Touchup Inoa(F)…" at bounding box center [391, 257] width 679 height 226
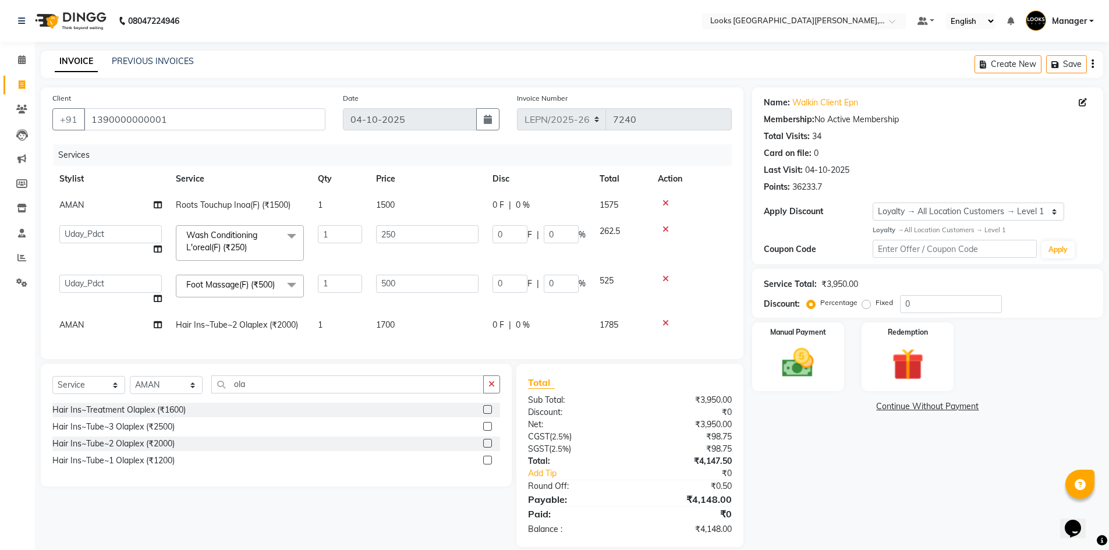
click at [396, 204] on td "1500" at bounding box center [427, 205] width 116 height 26
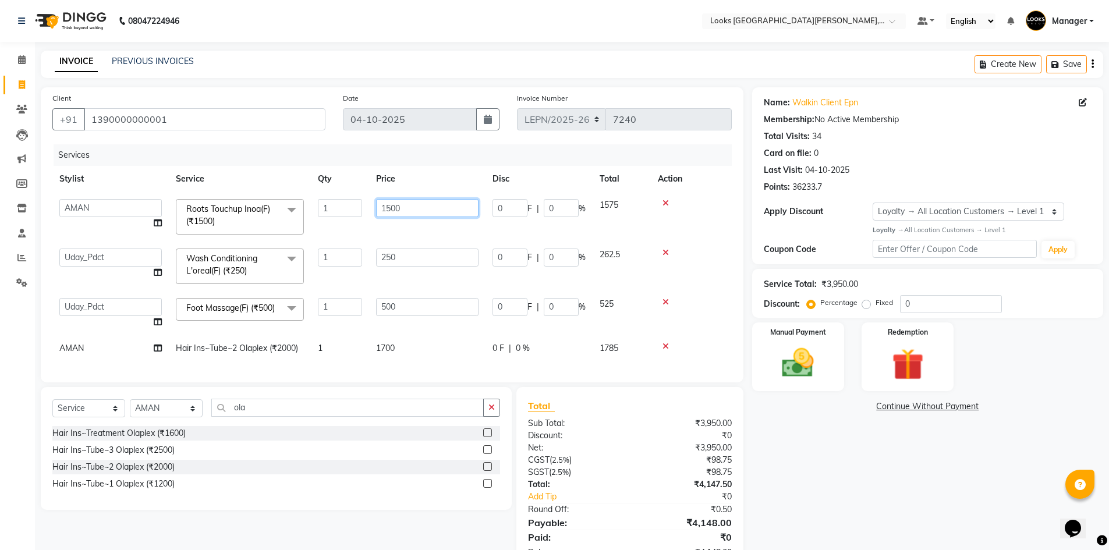
drag, startPoint x: 396, startPoint y: 204, endPoint x: 377, endPoint y: 212, distance: 20.6
click at [377, 212] on input "1500" at bounding box center [427, 208] width 102 height 18
click at [401, 252] on td "250" at bounding box center [427, 266] width 116 height 49
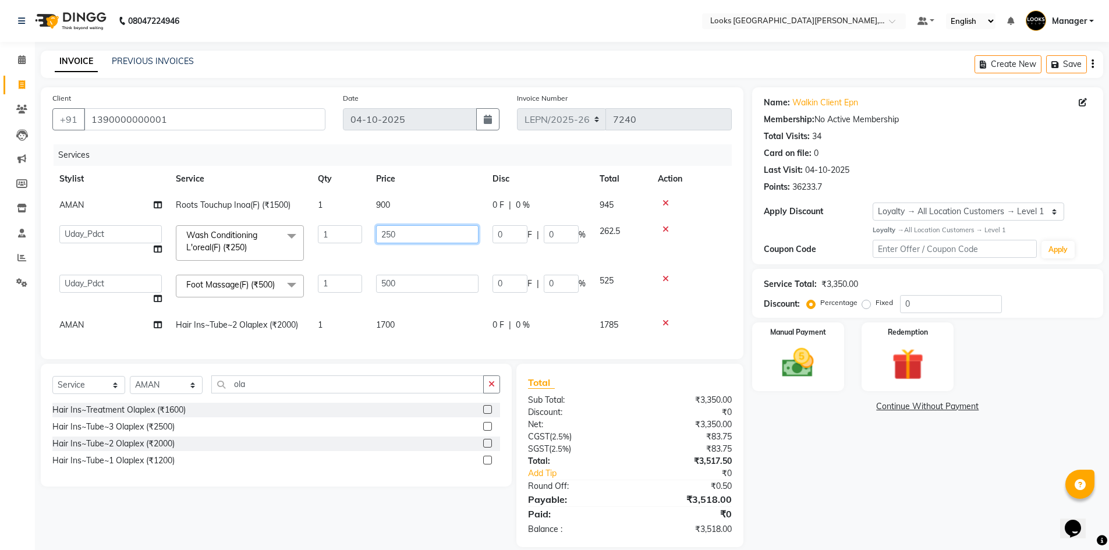
drag, startPoint x: 400, startPoint y: 230, endPoint x: 368, endPoint y: 236, distance: 32.4
click at [368, 236] on tr "AMAN Aman_Asst Baljeet_MKP BITTU Bobby_Mgr Counter Sales Jassi_Beauty KALEEM Ka…" at bounding box center [391, 242] width 679 height 49
click at [410, 287] on td "500" at bounding box center [427, 290] width 116 height 44
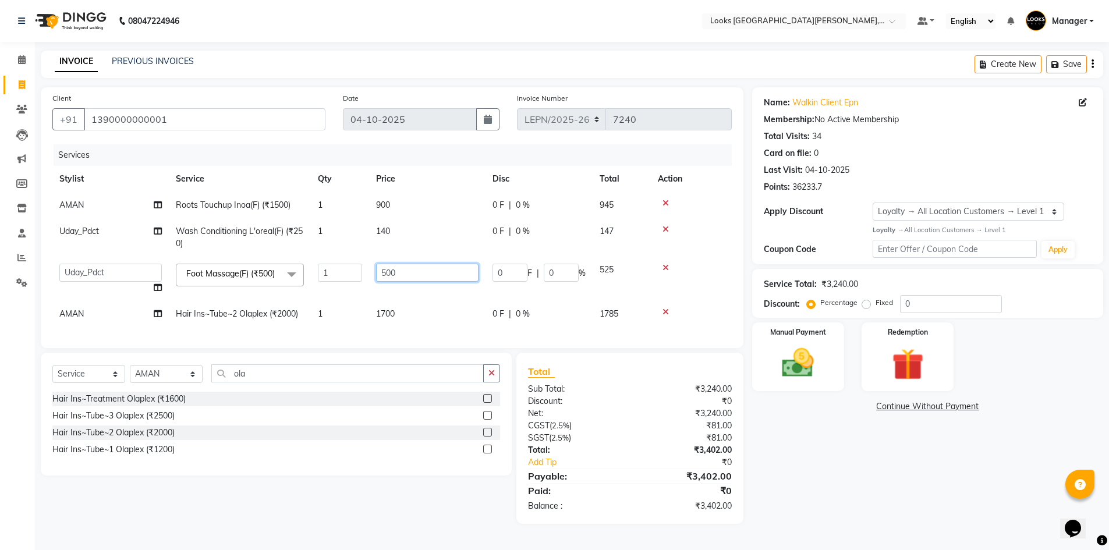
drag, startPoint x: 400, startPoint y: 275, endPoint x: 372, endPoint y: 281, distance: 28.4
click at [372, 281] on td "500" at bounding box center [427, 279] width 116 height 44
click at [370, 299] on td "498" at bounding box center [427, 279] width 116 height 44
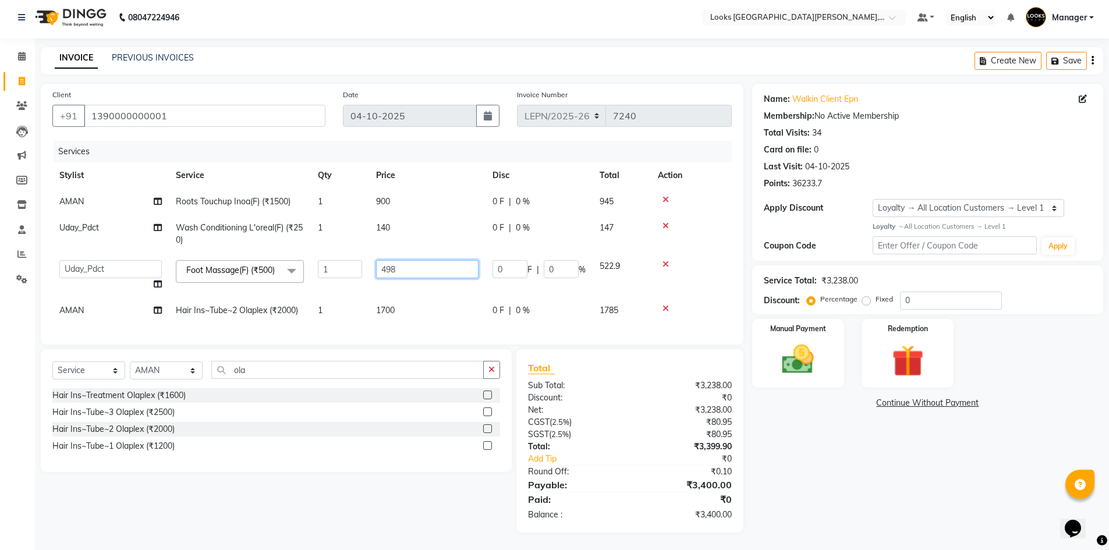
drag, startPoint x: 403, startPoint y: 256, endPoint x: 377, endPoint y: 254, distance: 25.7
click at [377, 260] on input "498" at bounding box center [427, 269] width 102 height 18
click at [379, 310] on td "1700" at bounding box center [427, 310] width 116 height 26
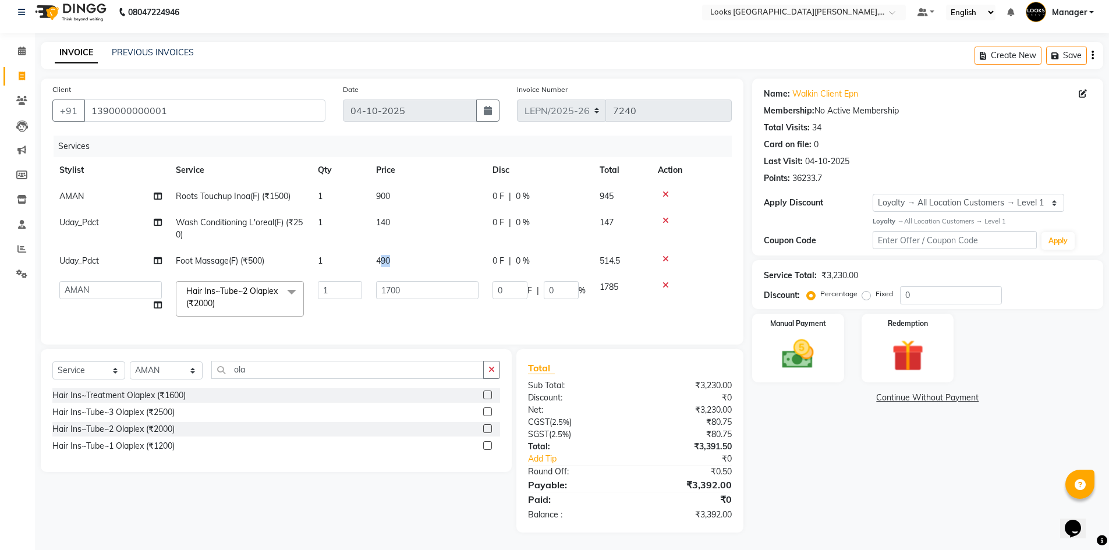
drag, startPoint x: 395, startPoint y: 253, endPoint x: 381, endPoint y: 255, distance: 14.1
click at [381, 255] on td "490" at bounding box center [427, 261] width 116 height 26
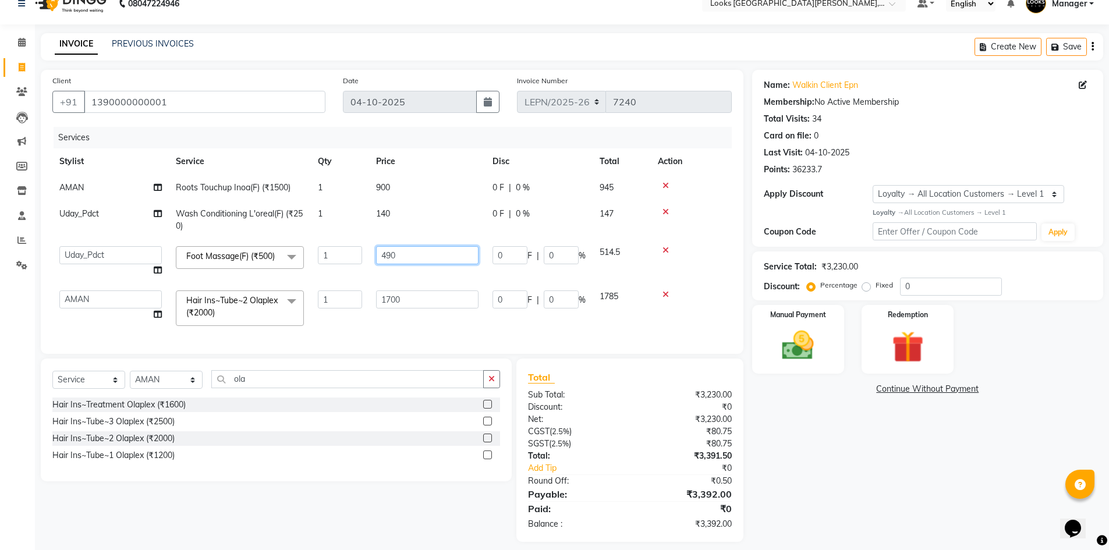
click at [391, 256] on input "490" at bounding box center [427, 255] width 102 height 18
click at [467, 277] on tbody "AMAN Roots Touchup Inoa(F) (₹1500) 1 900 0 F | 0 % 945 Uday_Pdct Wash Condition…" at bounding box center [391, 254] width 679 height 158
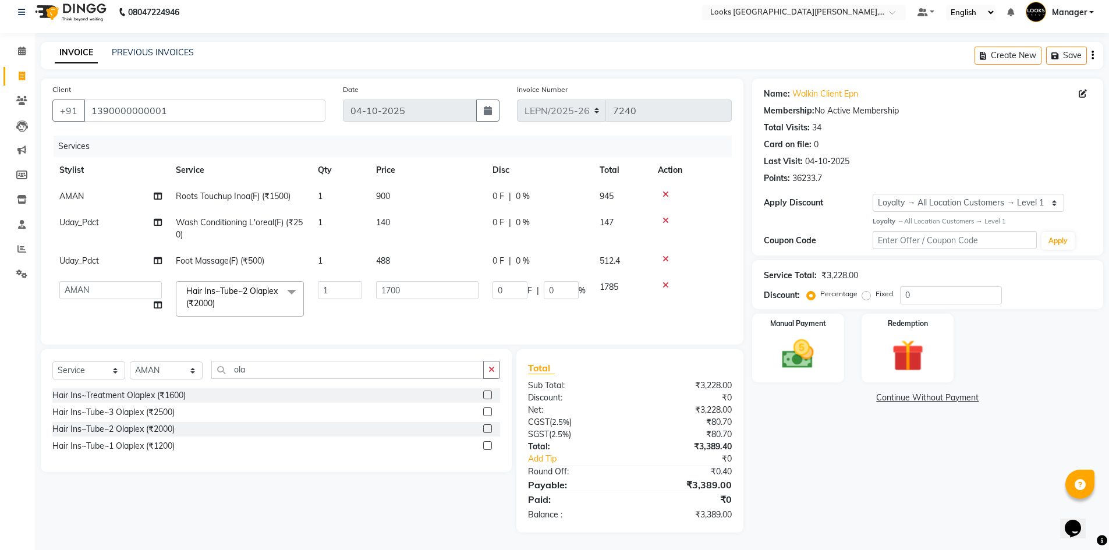
click at [393, 252] on td "488" at bounding box center [427, 261] width 116 height 26
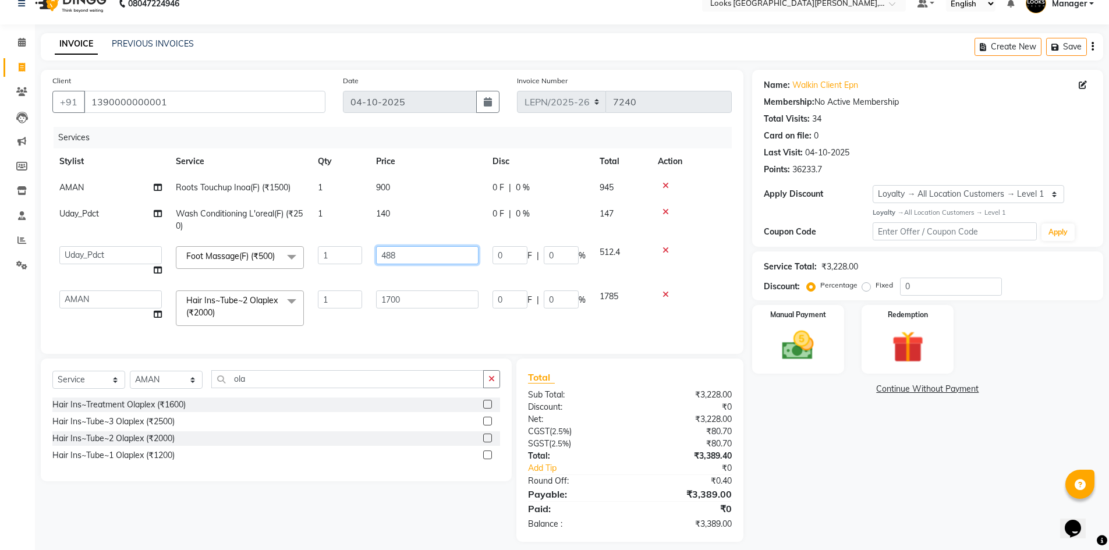
click at [404, 253] on input "488" at bounding box center [427, 255] width 102 height 18
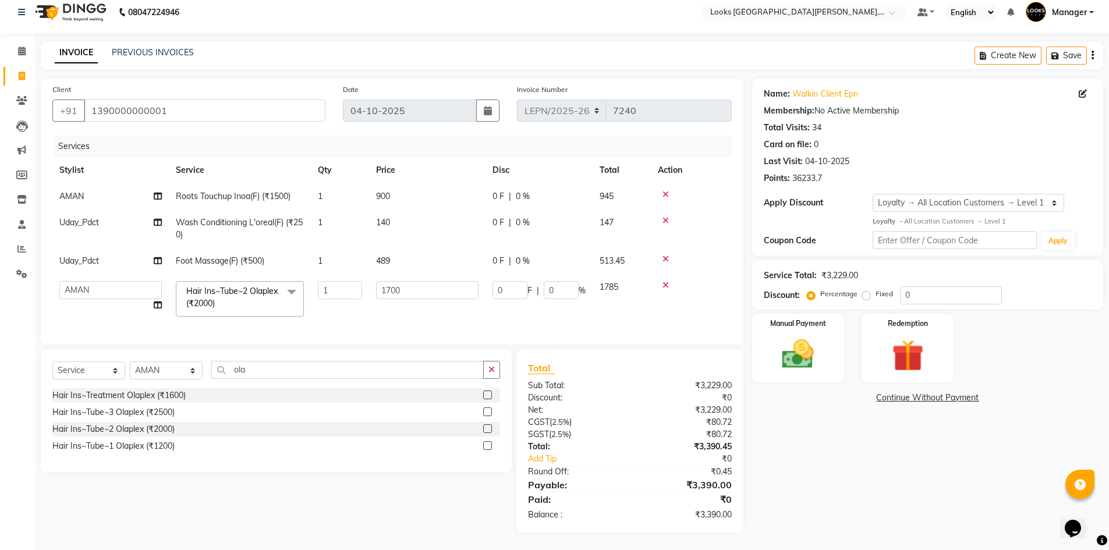
click at [432, 234] on td "140" at bounding box center [427, 229] width 116 height 38
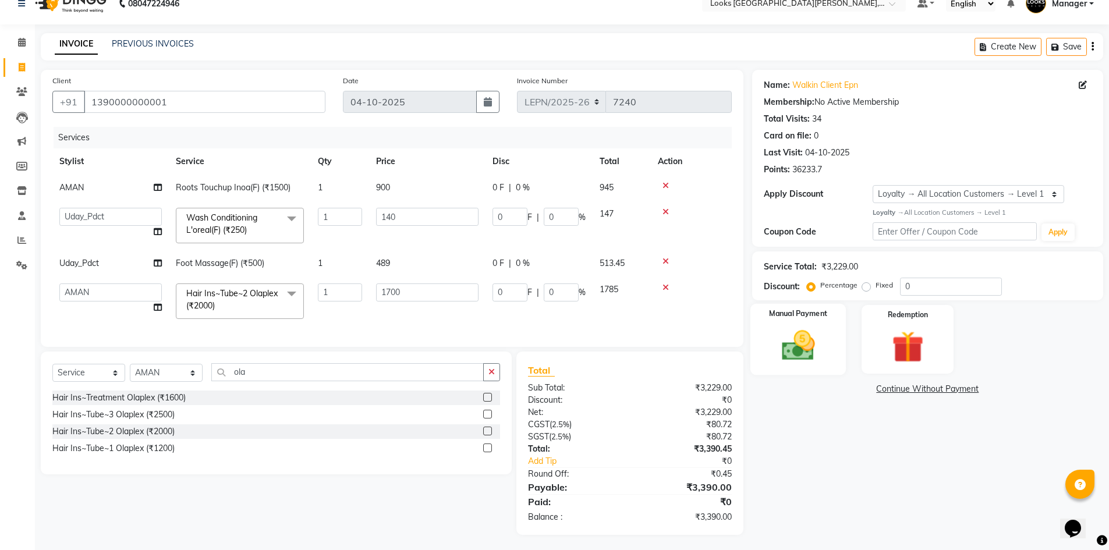
click at [799, 346] on img at bounding box center [798, 346] width 54 height 38
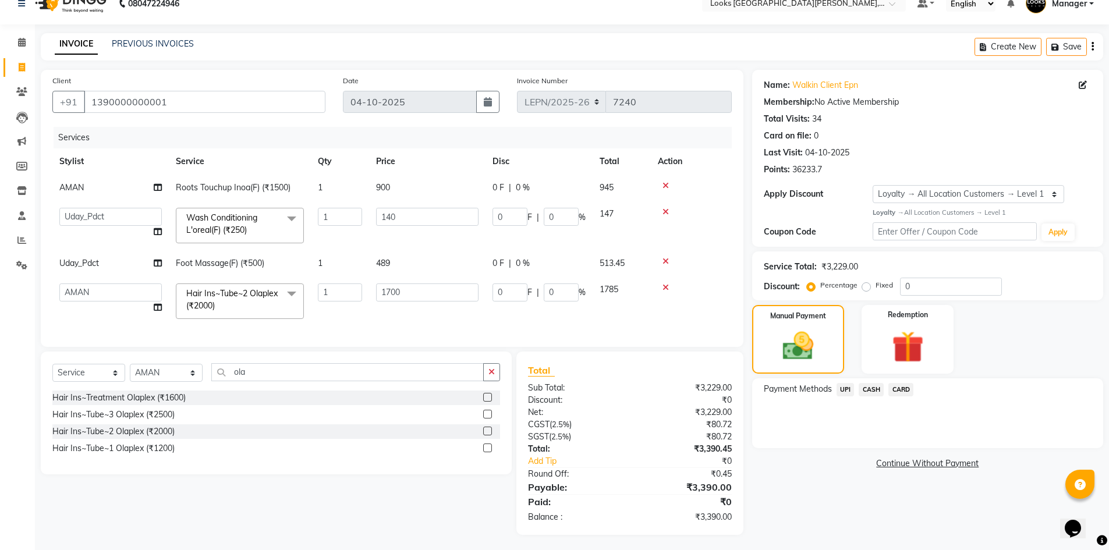
scroll to position [29, 0]
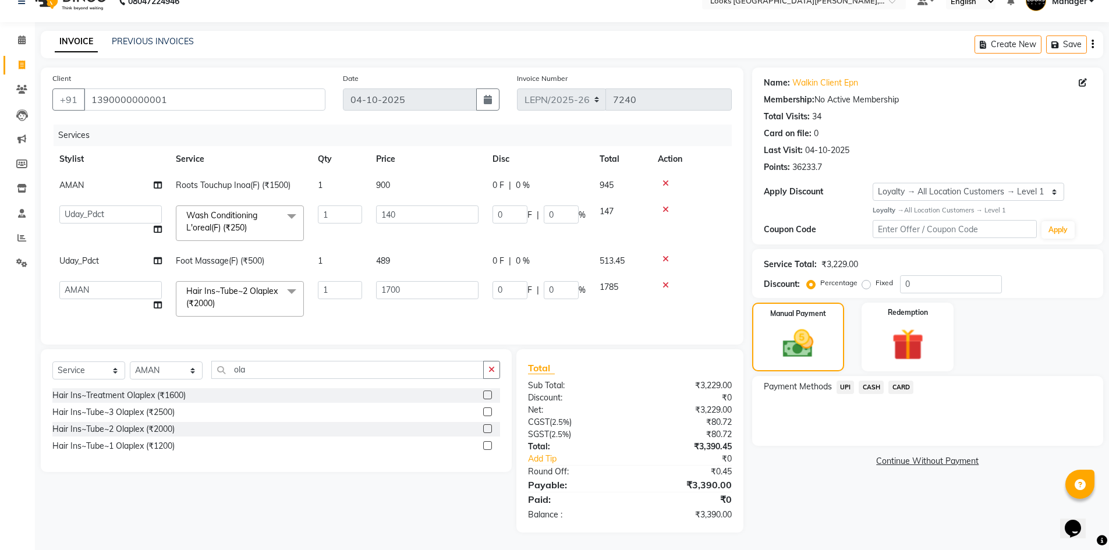
click at [873, 381] on span "CASH" at bounding box center [870, 387] width 25 height 13
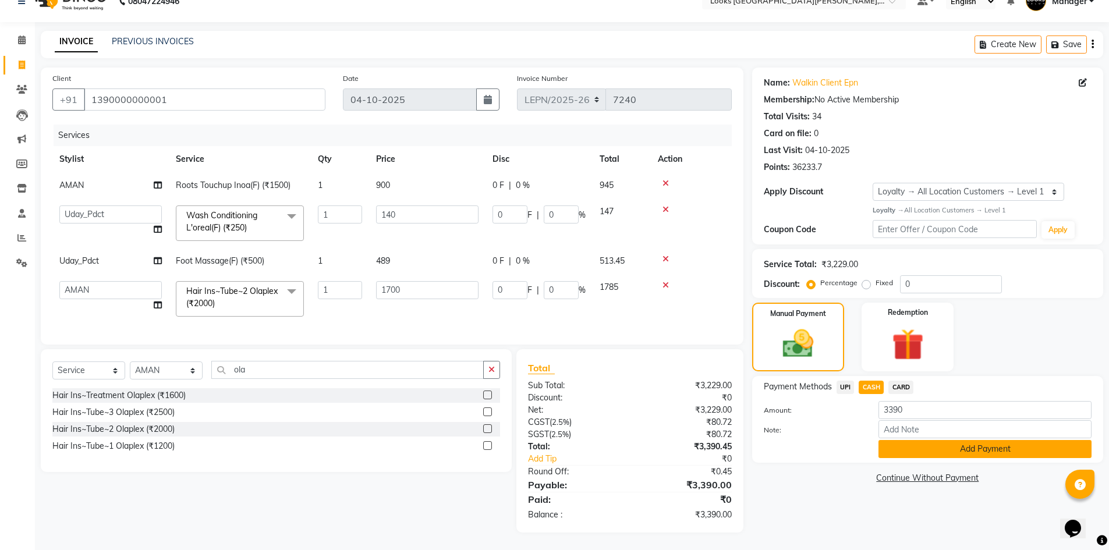
click at [921, 440] on button "Add Payment" at bounding box center [984, 449] width 213 height 18
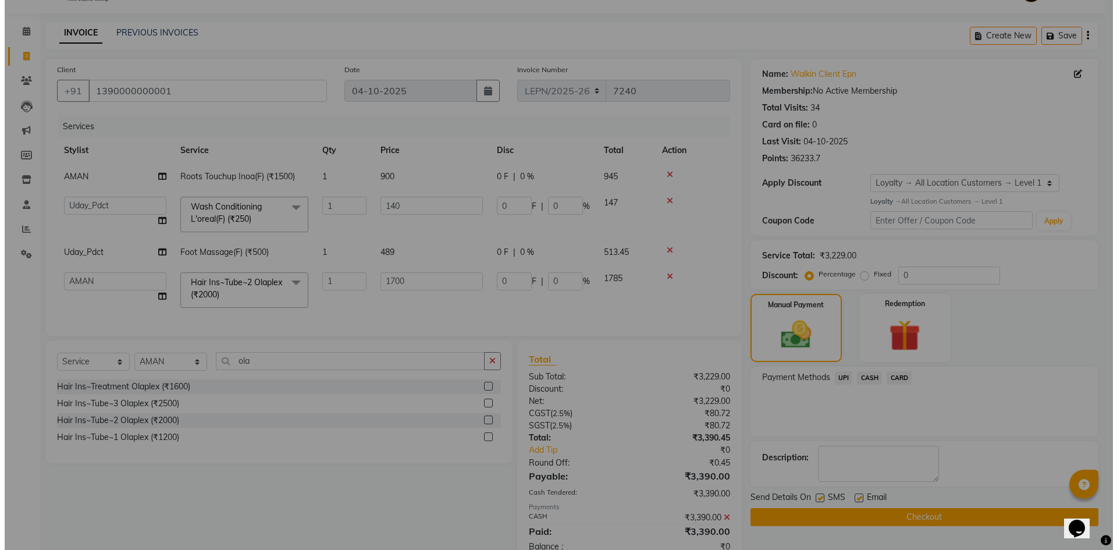
scroll to position [127, 0]
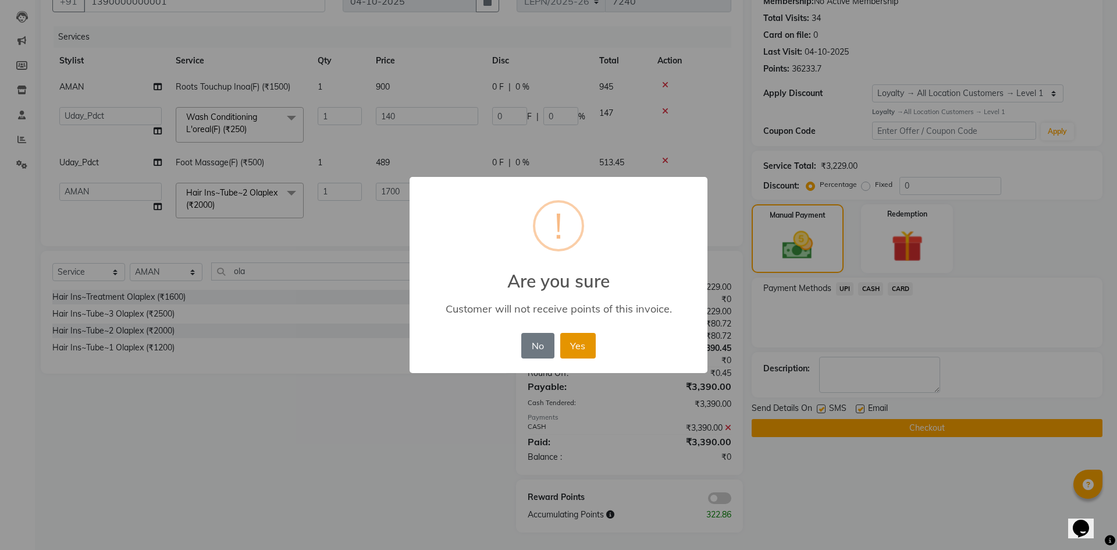
click at [569, 353] on button "Yes" at bounding box center [578, 346] width 36 height 26
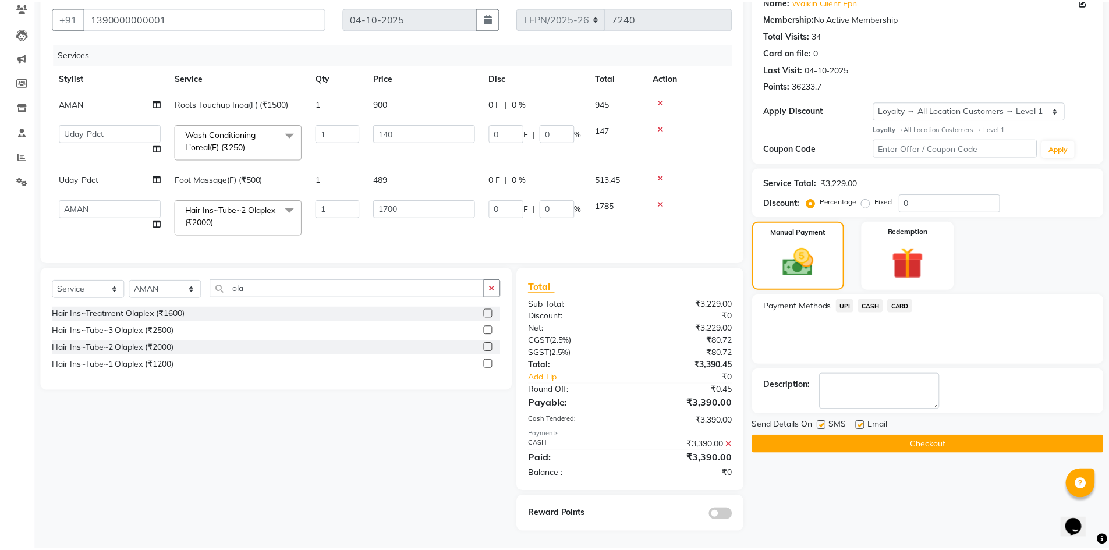
scroll to position [110, 0]
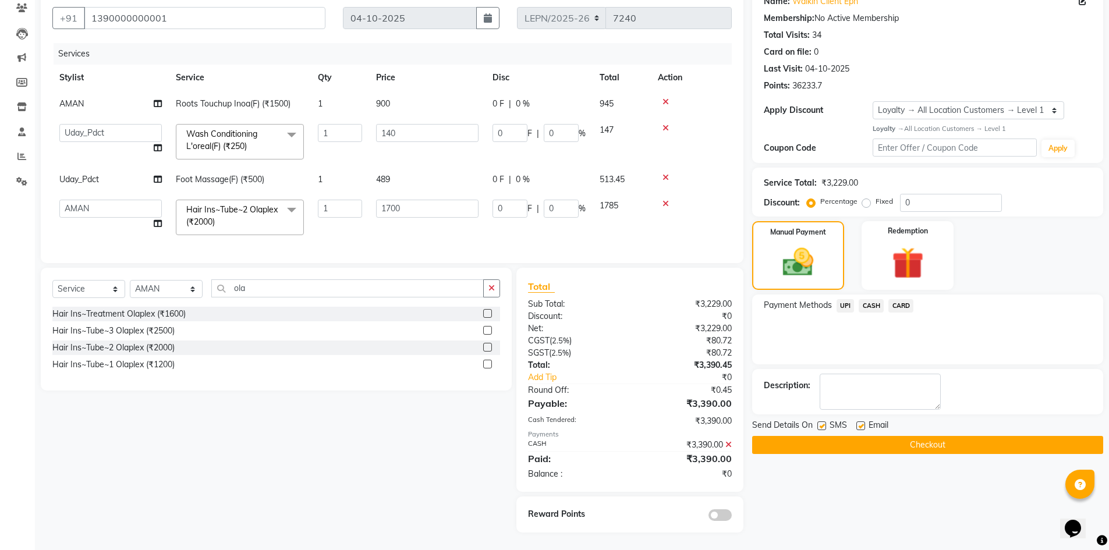
click at [812, 439] on button "Checkout" at bounding box center [927, 445] width 351 height 18
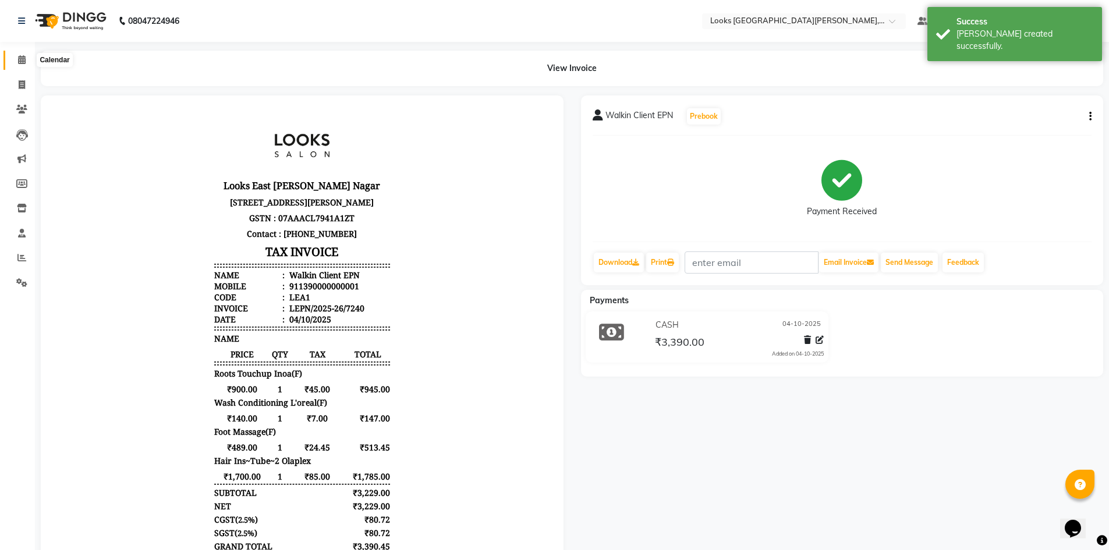
click at [24, 63] on icon at bounding box center [22, 59] width 8 height 9
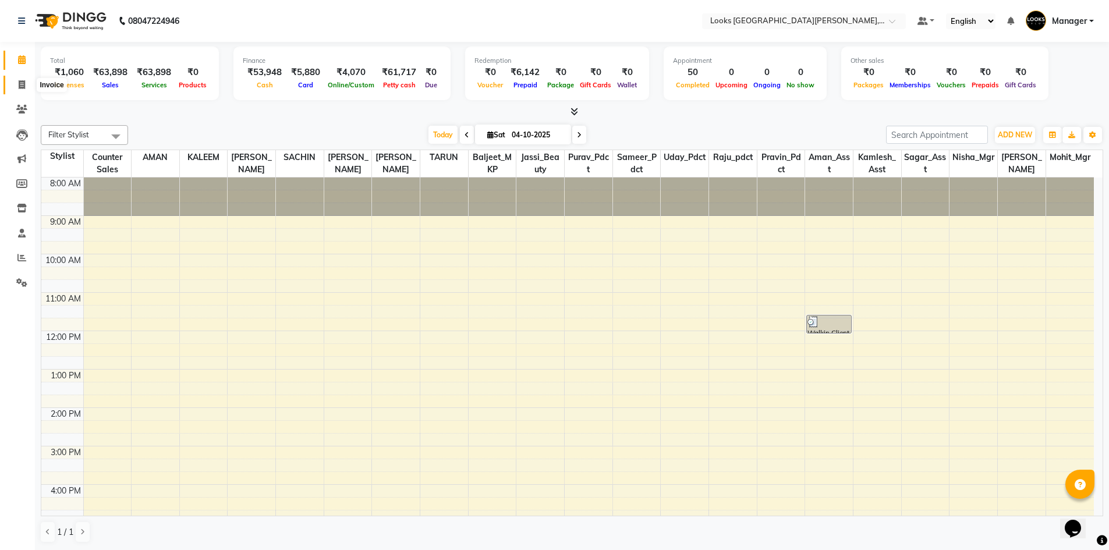
click at [26, 87] on span at bounding box center [22, 85] width 20 height 13
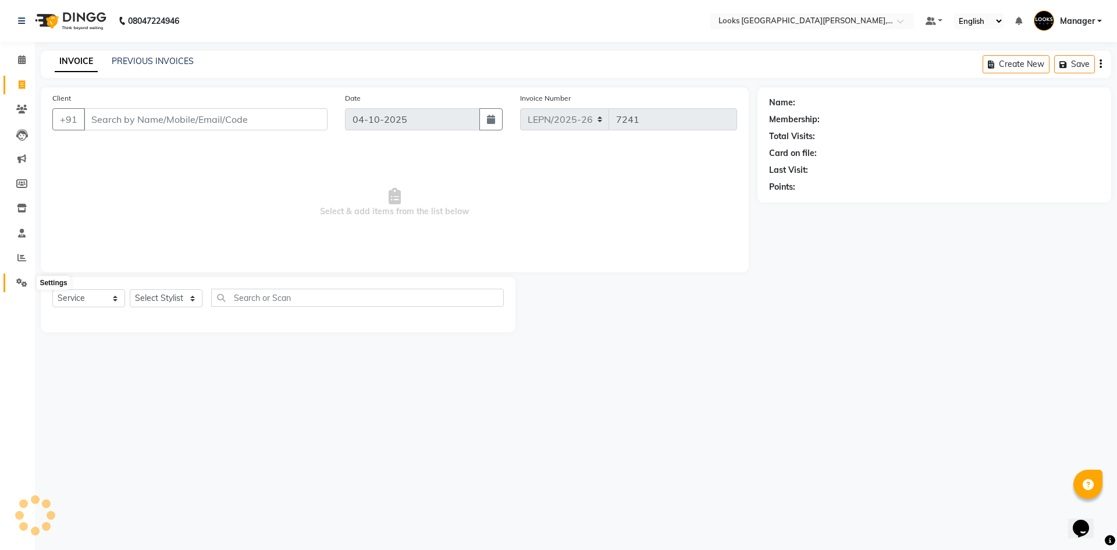
click at [25, 283] on icon at bounding box center [21, 282] width 11 height 9
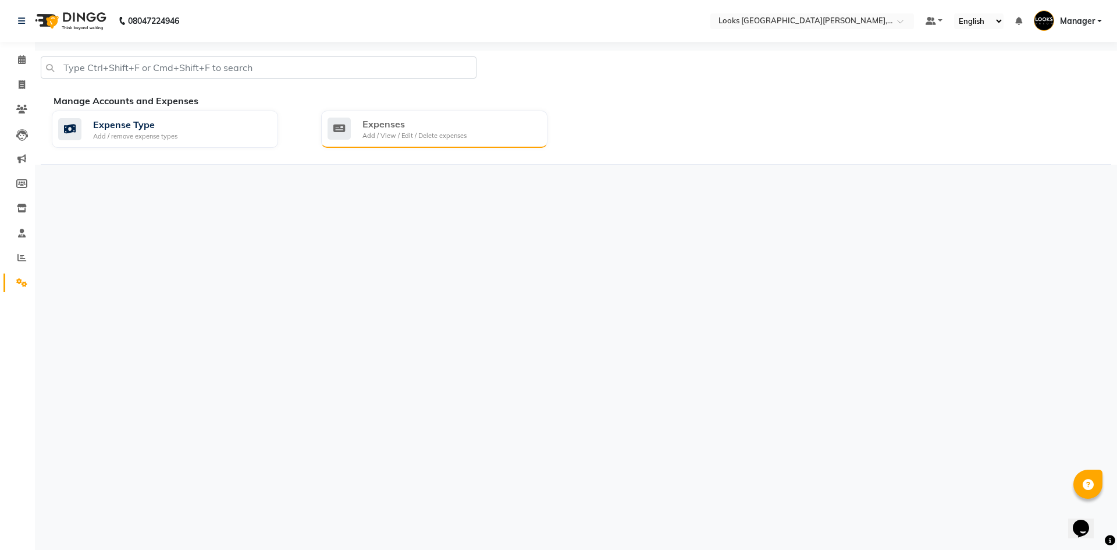
click at [428, 139] on div "Add / View / Edit / Delete expenses" at bounding box center [415, 136] width 104 height 10
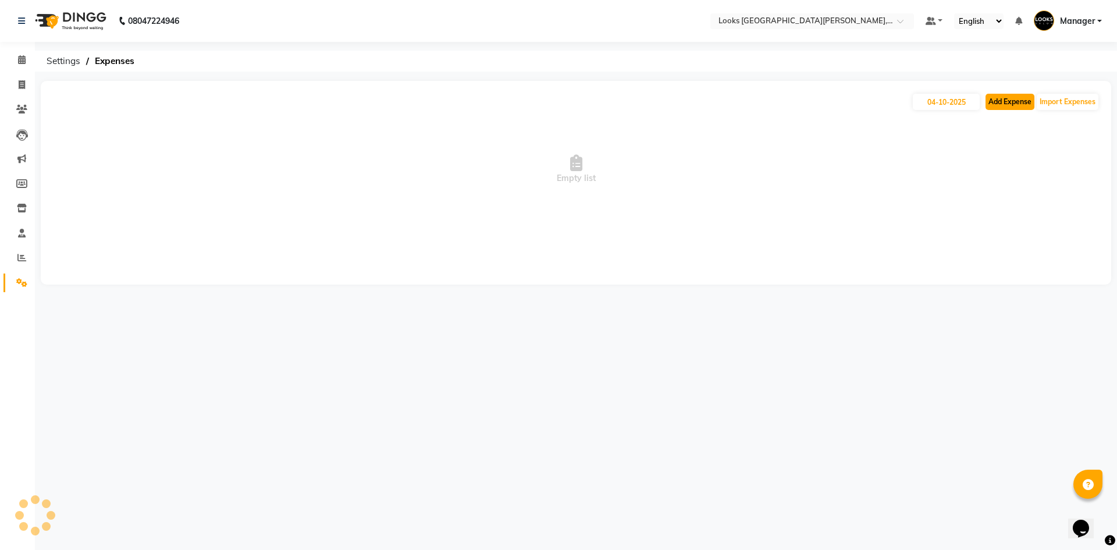
click at [1005, 104] on button "Add Expense" at bounding box center [1010, 102] width 49 height 16
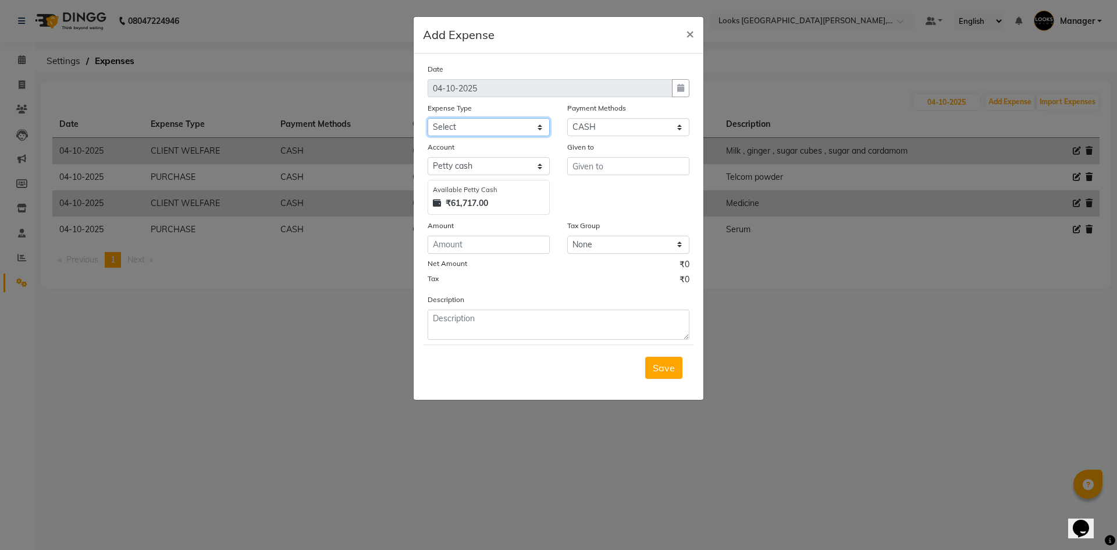
click at [526, 130] on select "Select Accommodation Aesthetics Bank Deposit BLINKIT Cash Handover Client Refun…" at bounding box center [489, 127] width 122 height 18
click at [428, 118] on select "Select Accommodation Aesthetics Bank Deposit BLINKIT Cash Handover Client Refun…" at bounding box center [489, 127] width 122 height 18
click at [599, 161] on input "text" at bounding box center [628, 166] width 122 height 18
drag, startPoint x: 472, startPoint y: 320, endPoint x: 402, endPoint y: 321, distance: 69.8
click at [402, 321] on ngb-modal-window "Add Expense × Date 04-10-2025 Expense Type Select Accommodation Aesthetics Bank…" at bounding box center [558, 275] width 1117 height 550
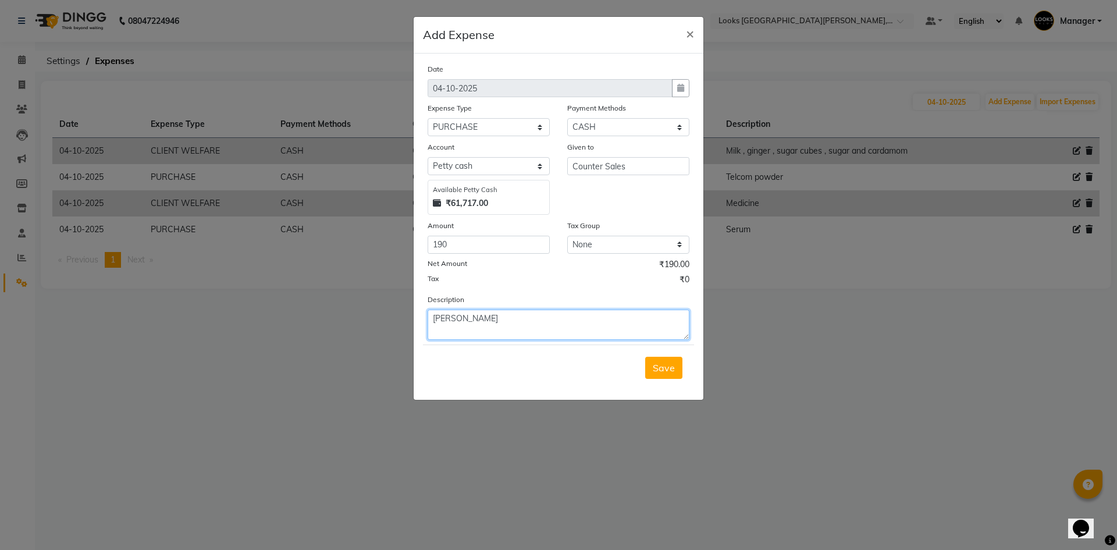
drag, startPoint x: 441, startPoint y: 320, endPoint x: 501, endPoint y: 330, distance: 60.9
click at [501, 330] on textarea "Plass" at bounding box center [559, 325] width 262 height 30
drag, startPoint x: 654, startPoint y: 375, endPoint x: 530, endPoint y: 375, distance: 123.4
click at [535, 378] on div "Save" at bounding box center [558, 368] width 271 height 46
click at [658, 371] on span "Save" at bounding box center [664, 368] width 22 height 12
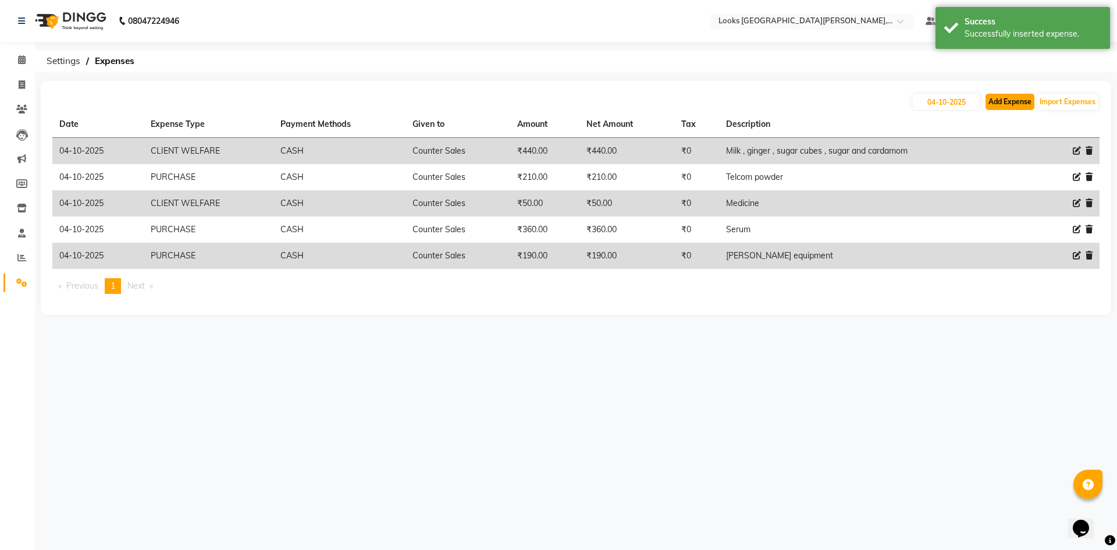
click at [1008, 101] on button "Add Expense" at bounding box center [1010, 102] width 49 height 16
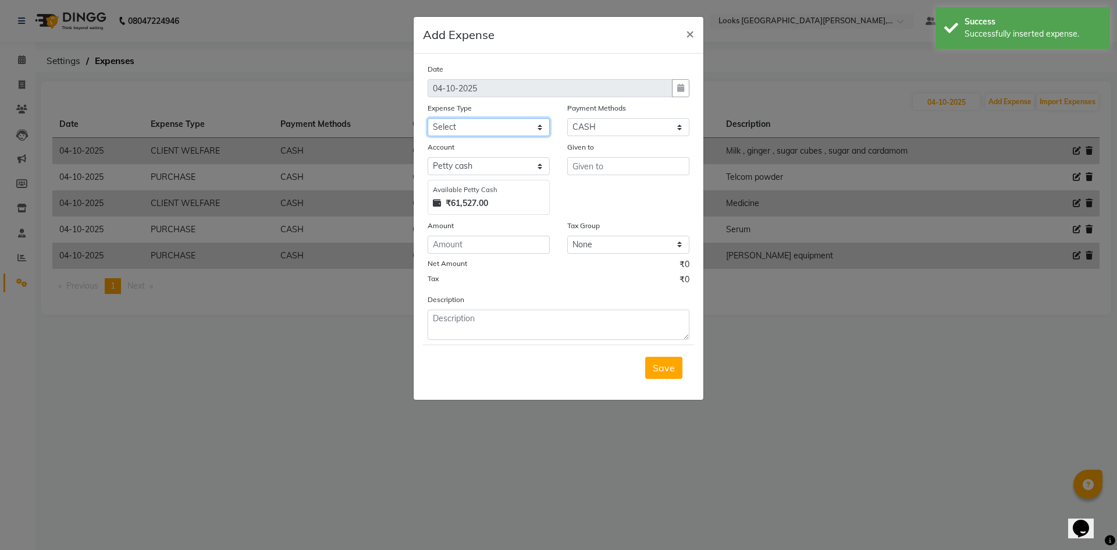
click at [507, 132] on select "Select Accommodation Aesthetics Bank Deposit BLINKIT Cash Handover Client Refun…" at bounding box center [489, 127] width 122 height 18
click at [428, 118] on select "Select Accommodation Aesthetics Bank Deposit BLINKIT Cash Handover Client Refun…" at bounding box center [489, 127] width 122 height 18
click at [603, 165] on input "text" at bounding box center [628, 166] width 122 height 18
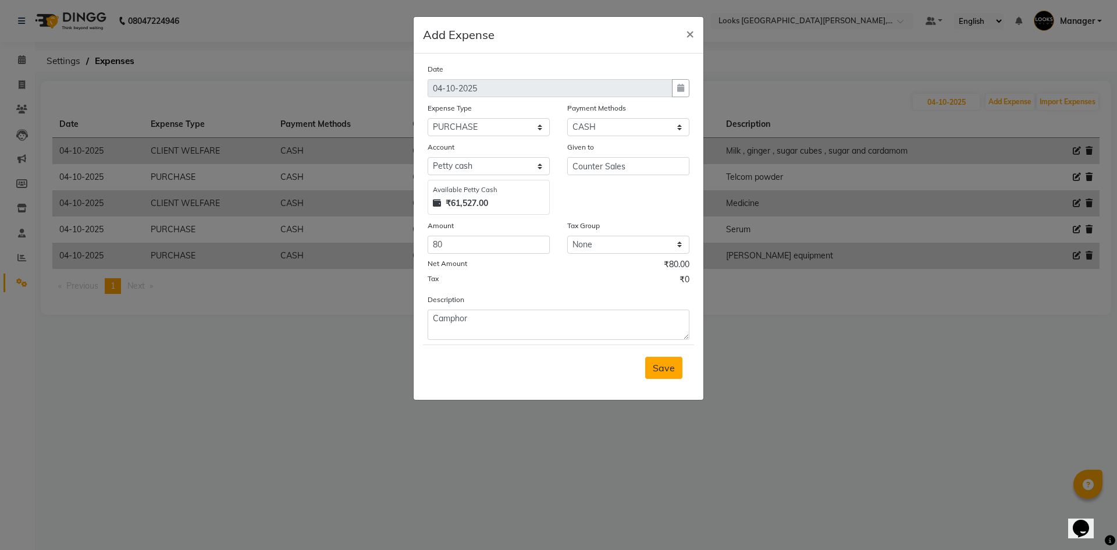
click at [665, 368] on span "Save" at bounding box center [664, 368] width 22 height 12
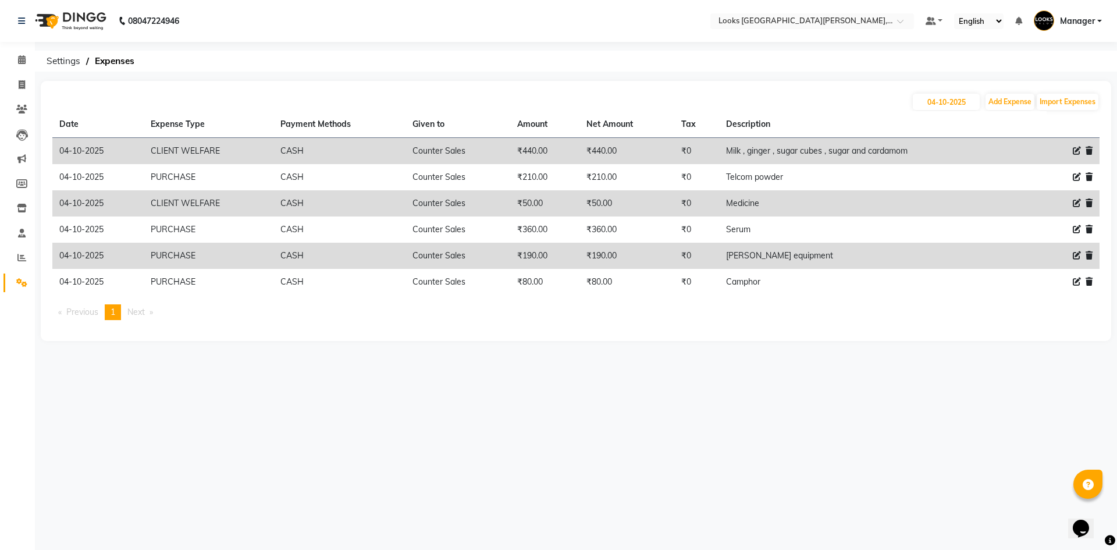
click at [1077, 151] on icon at bounding box center [1077, 151] width 8 height 8
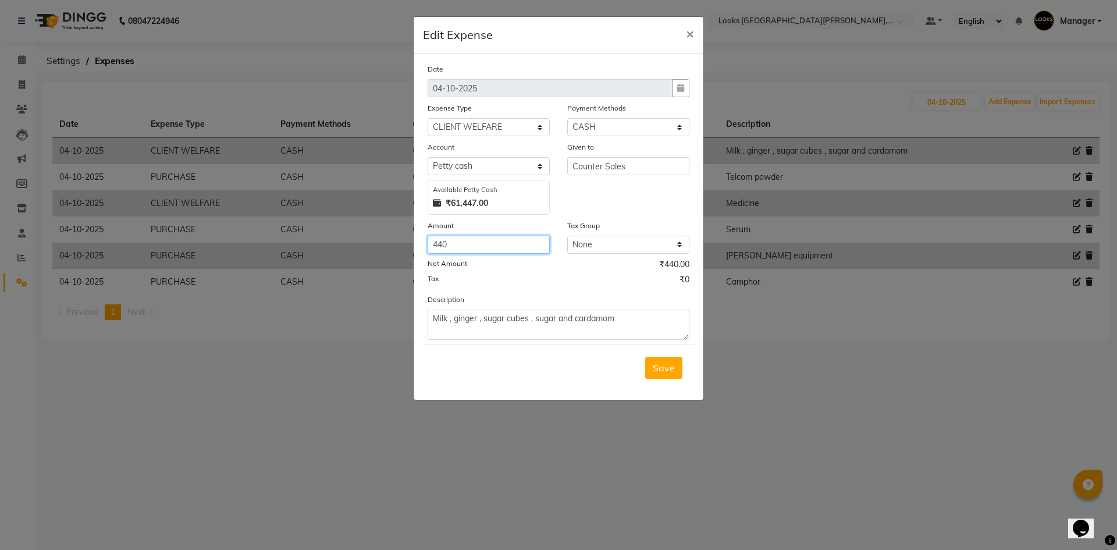
click at [440, 245] on input "440" at bounding box center [489, 245] width 122 height 18
click at [644, 365] on div "Save" at bounding box center [558, 368] width 271 height 46
click at [669, 371] on span "Save" at bounding box center [664, 368] width 22 height 12
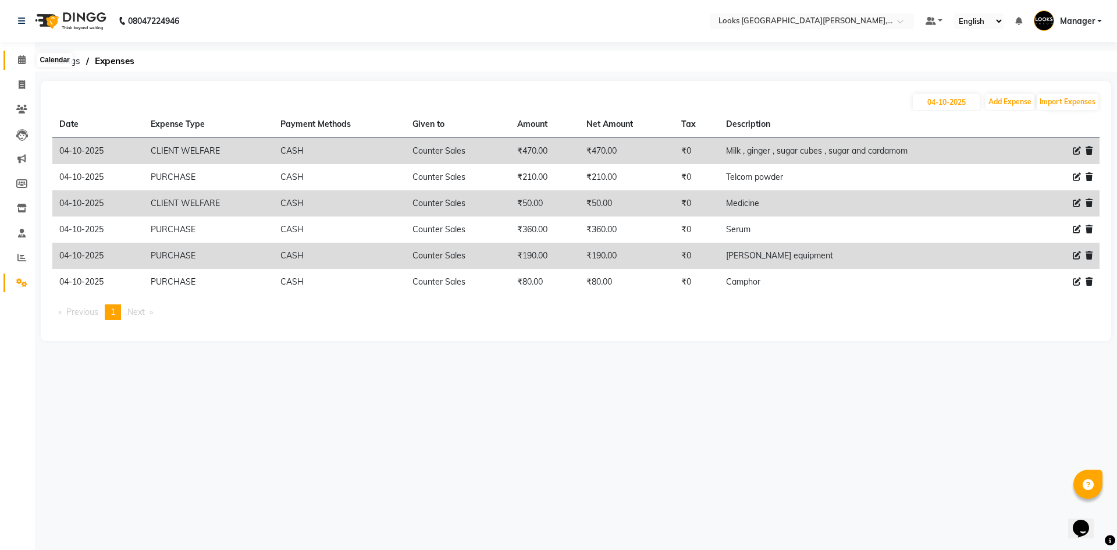
click at [25, 61] on icon at bounding box center [22, 59] width 8 height 9
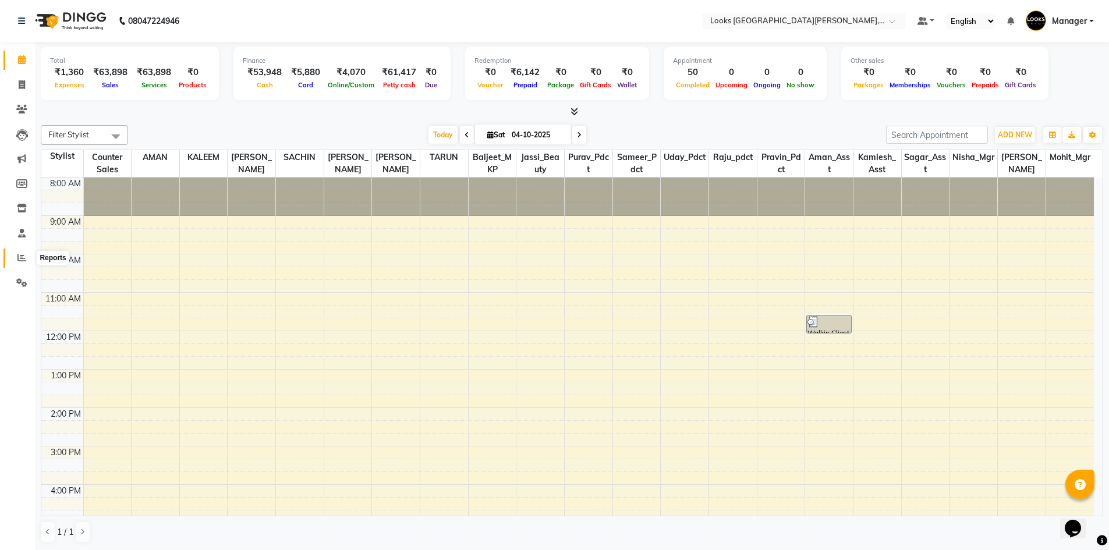
drag, startPoint x: 27, startPoint y: 257, endPoint x: 33, endPoint y: 252, distance: 7.0
click at [27, 257] on span at bounding box center [22, 257] width 20 height 13
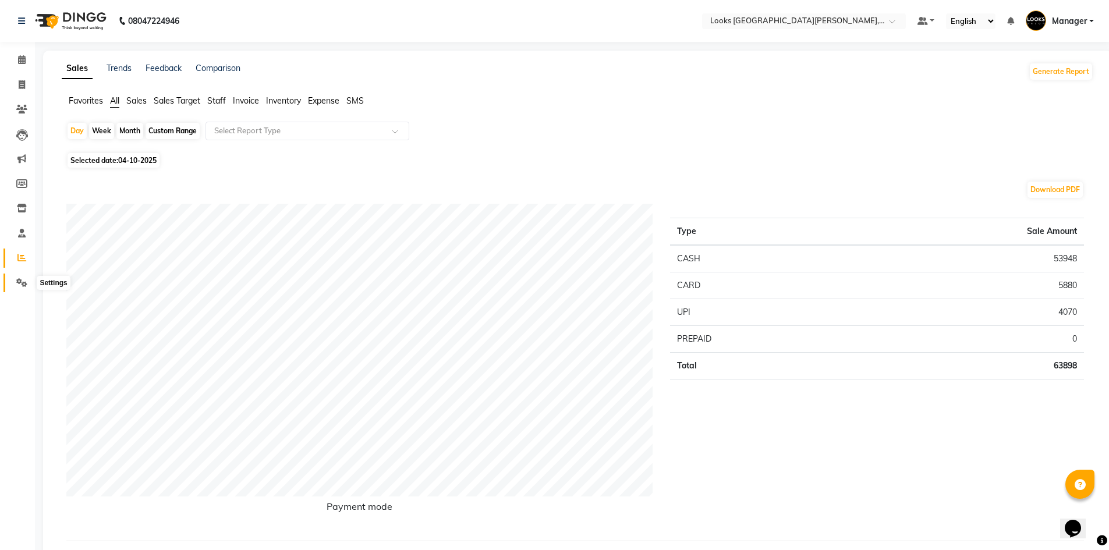
click at [24, 282] on icon at bounding box center [21, 282] width 11 height 9
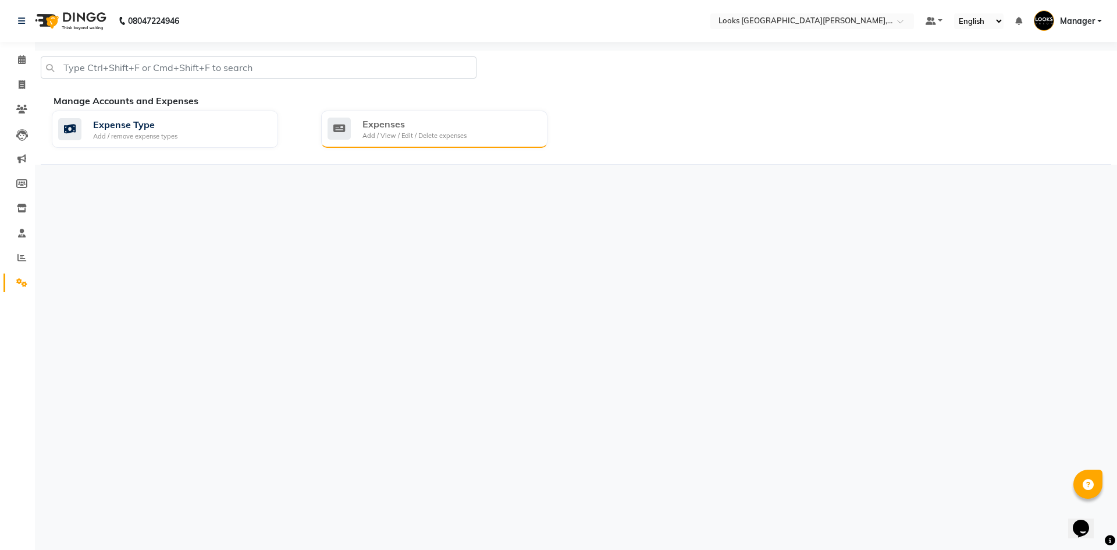
click at [365, 131] on div "Add / View / Edit / Delete expenses" at bounding box center [415, 136] width 104 height 10
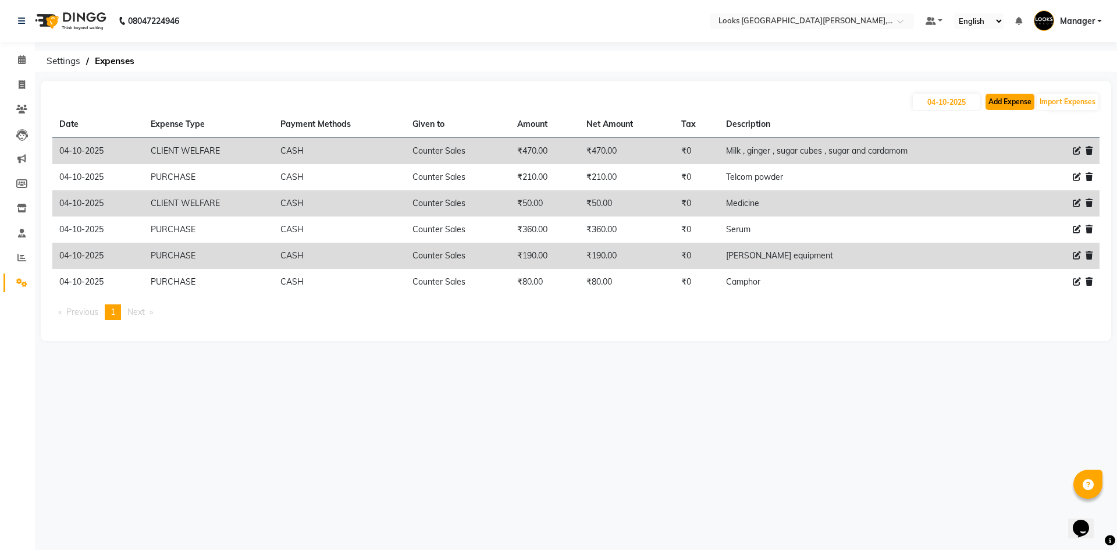
click at [1006, 98] on button "Add Expense" at bounding box center [1010, 102] width 49 height 16
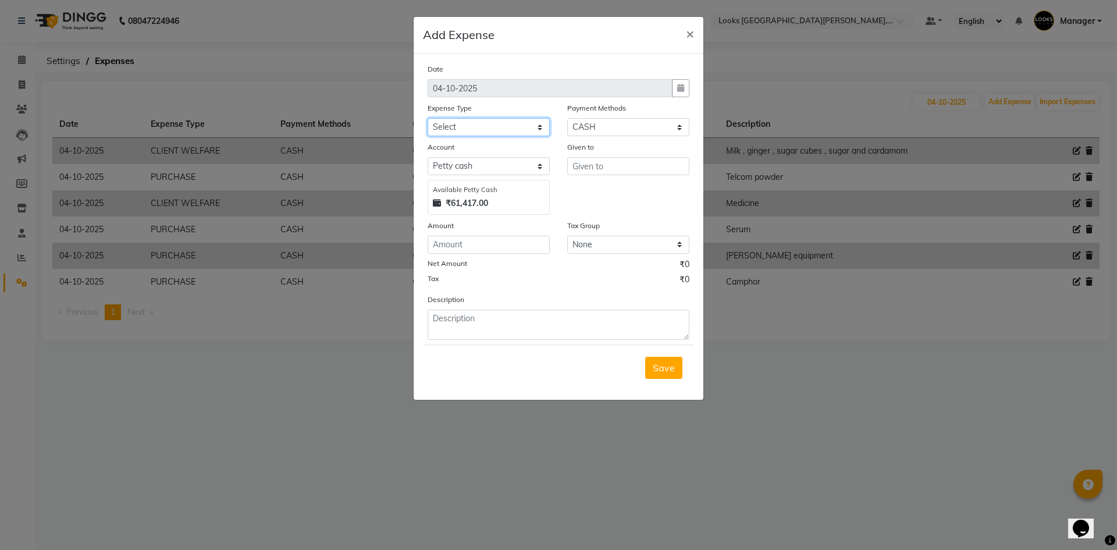
click at [515, 134] on select "Select Accommodation Aesthetics Bank Deposit BLINKIT Cash Handover Client Refun…" at bounding box center [489, 127] width 122 height 18
click at [541, 119] on select "Select Accommodation Aesthetics Bank Deposit BLINKIT Cash Handover Client Refun…" at bounding box center [489, 127] width 122 height 18
click at [428, 118] on select "Select Accommodation Aesthetics Bank Deposit BLINKIT Cash Handover Client Refun…" at bounding box center [489, 127] width 122 height 18
click at [604, 168] on input "text" at bounding box center [628, 166] width 122 height 18
click at [661, 372] on span "Save" at bounding box center [664, 368] width 22 height 12
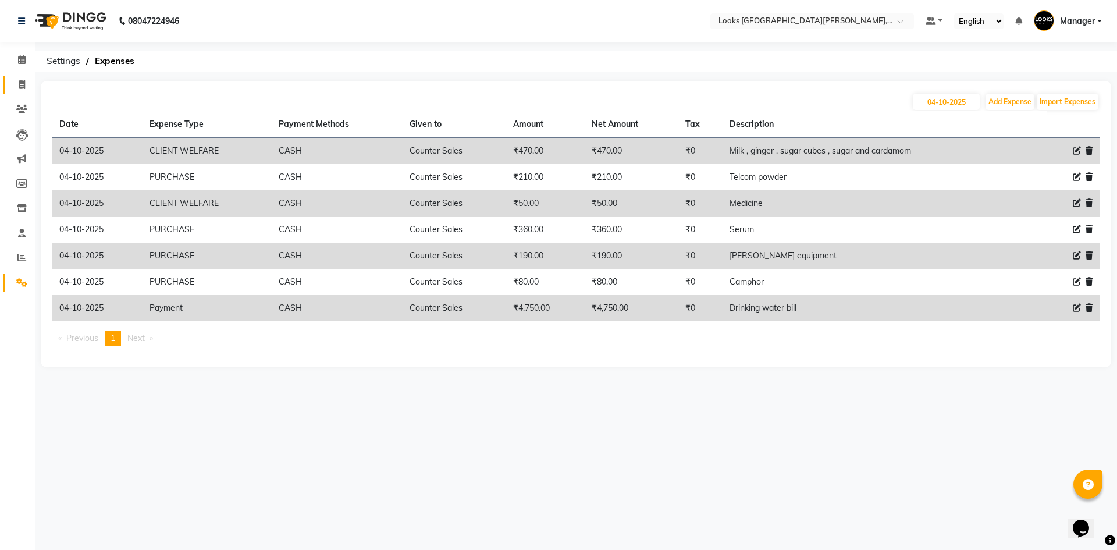
click at [20, 76] on link "Invoice" at bounding box center [17, 85] width 28 height 19
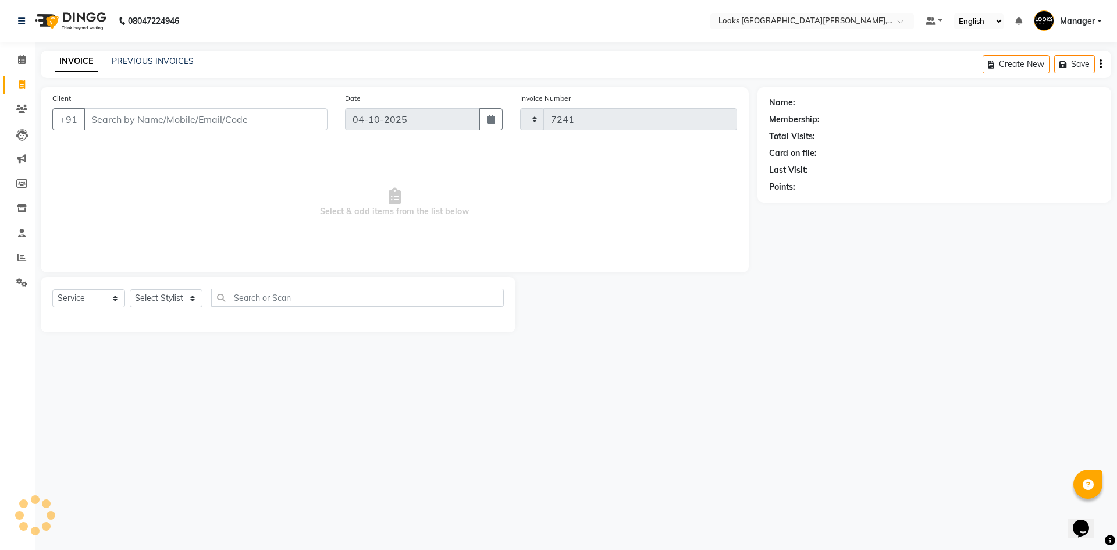
click at [129, 126] on input "Client" at bounding box center [206, 119] width 244 height 22
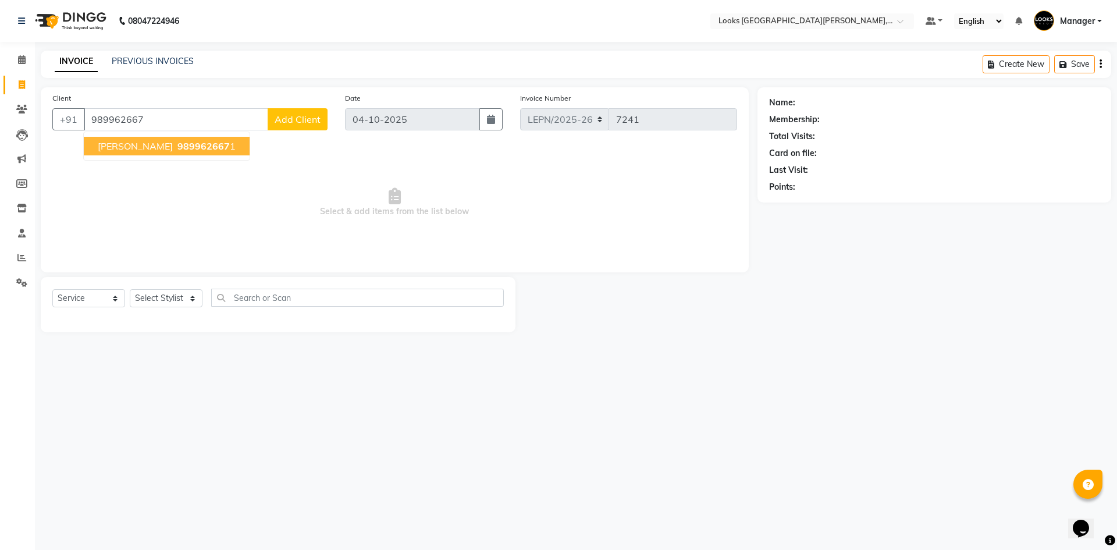
click at [178, 141] on span "989962667" at bounding box center [204, 146] width 52 height 12
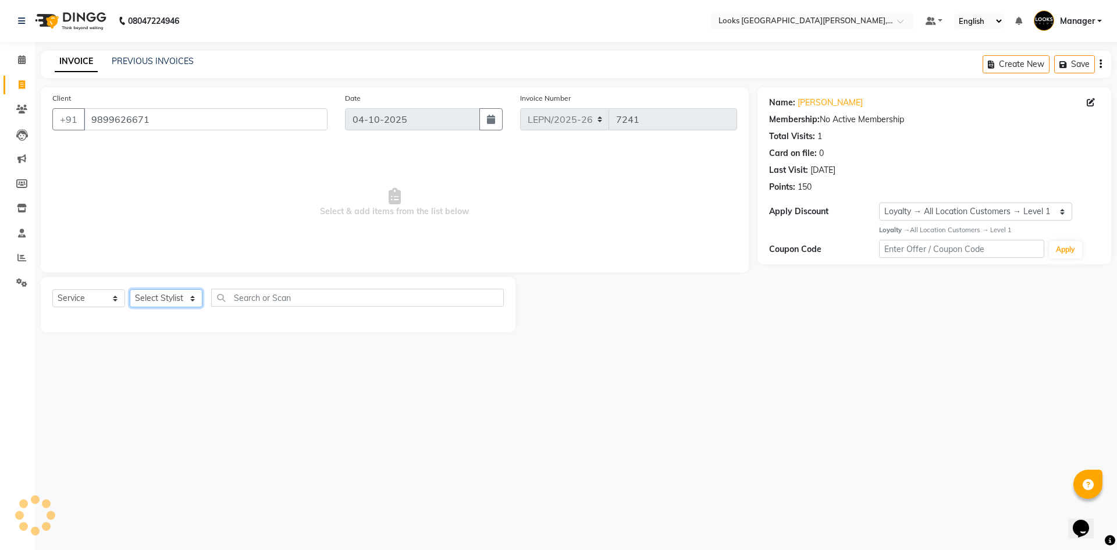
click at [161, 304] on select "Select Stylist AMAN Aman_Asst Baljeet_MKP [PERSON_NAME] Bobby_Mgr Counter Sales…" at bounding box center [166, 298] width 73 height 18
click at [130, 289] on select "Select Stylist AMAN Aman_Asst Baljeet_MKP [PERSON_NAME] Bobby_Mgr Counter Sales…" at bounding box center [166, 298] width 73 height 18
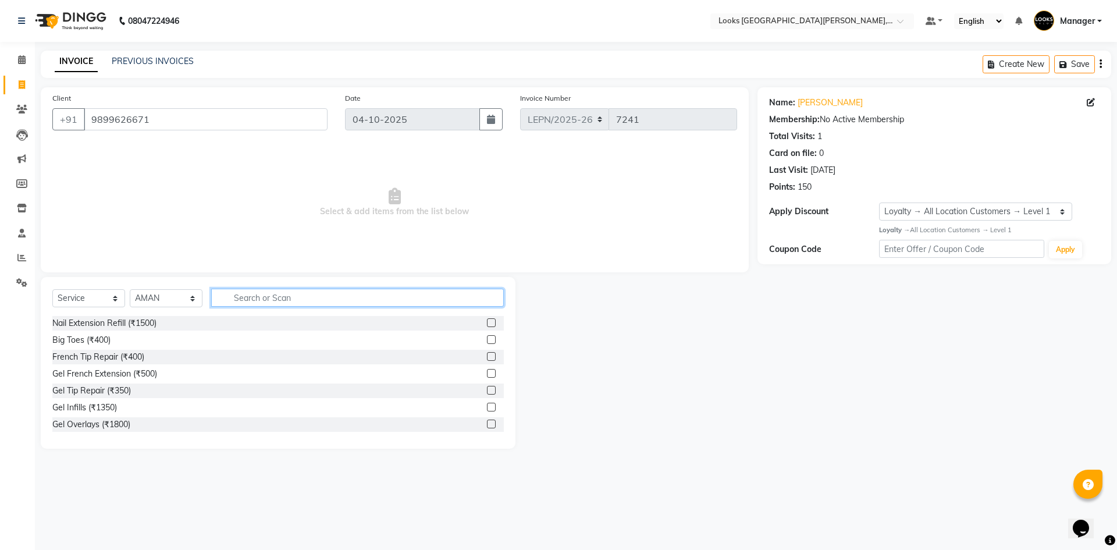
click at [267, 294] on input "text" at bounding box center [357, 298] width 293 height 18
click at [260, 297] on input "ino" at bounding box center [349, 298] width 276 height 18
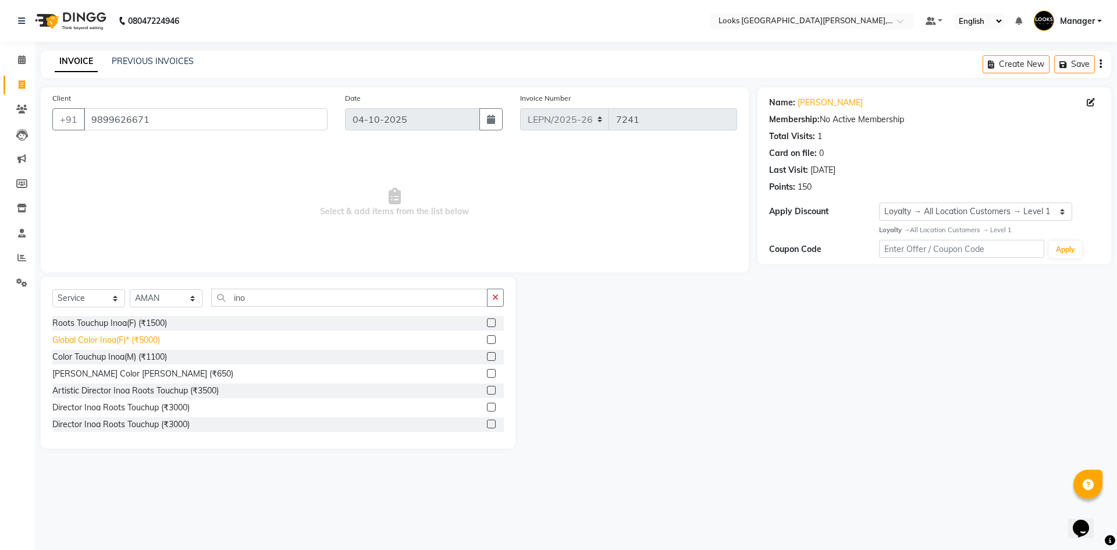
click at [105, 341] on div "Global Color Inoa(F)* (₹5000)" at bounding box center [106, 340] width 108 height 12
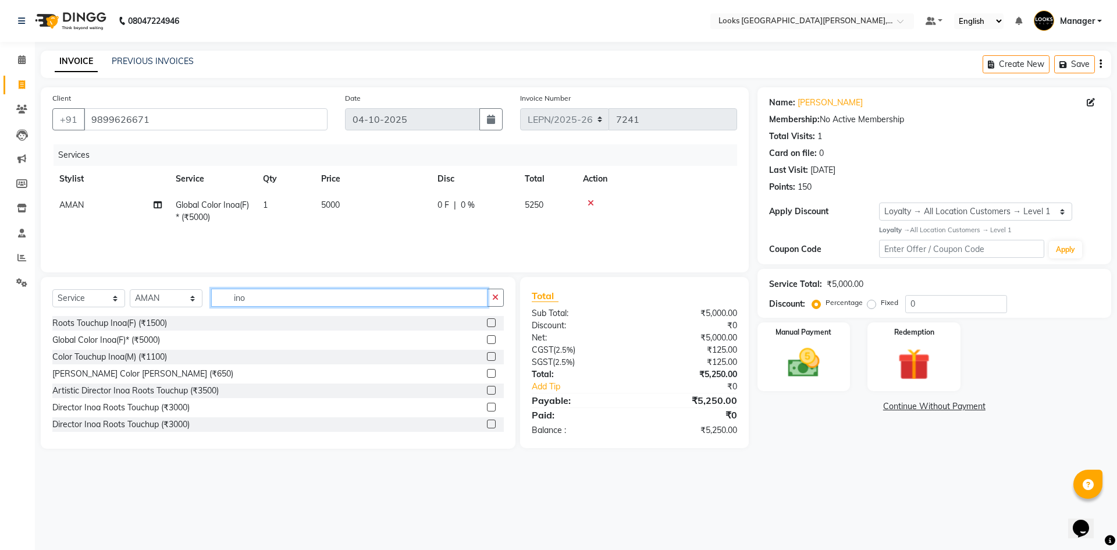
click at [260, 297] on input "ino" at bounding box center [349, 298] width 276 height 18
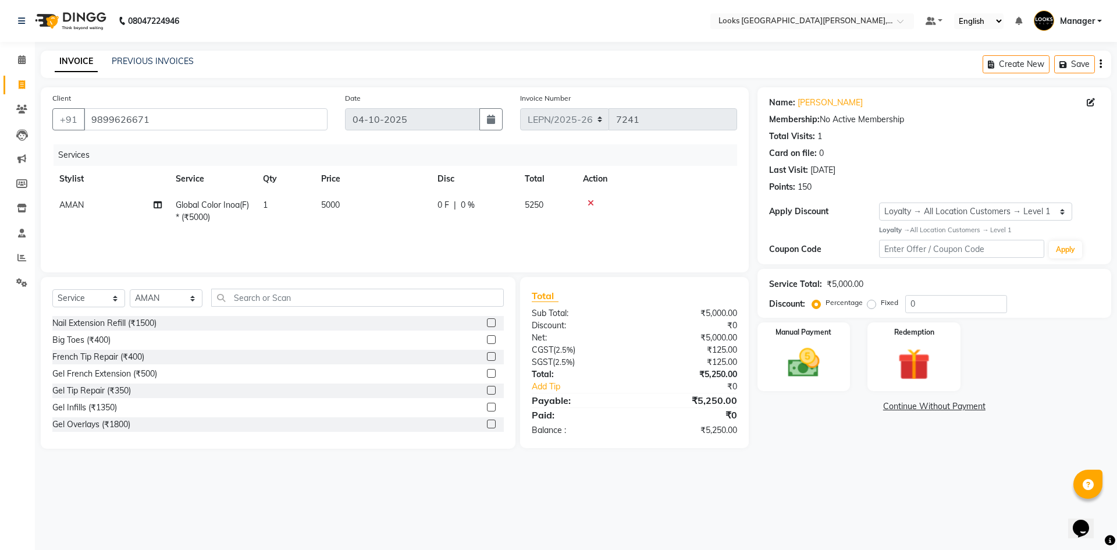
click at [348, 207] on td "5000" at bounding box center [372, 211] width 116 height 38
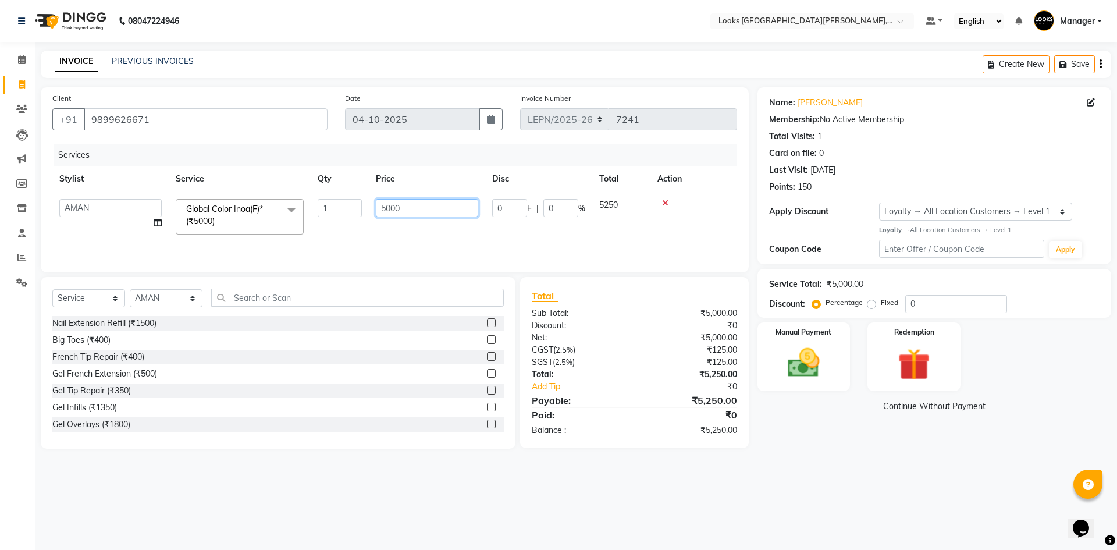
click at [430, 212] on input "5000" at bounding box center [427, 208] width 102 height 18
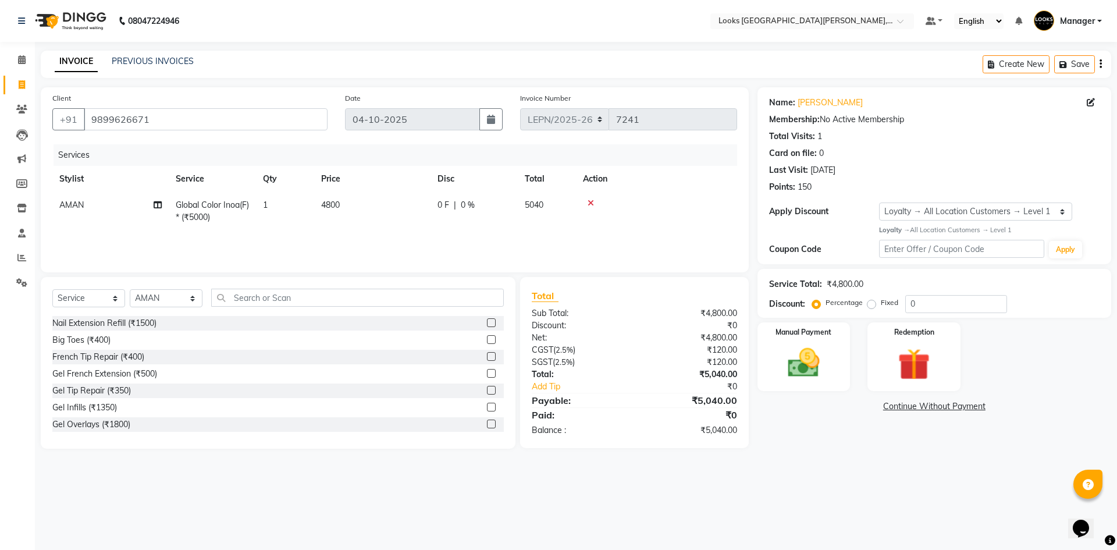
click at [393, 246] on div "Services Stylist Service Qty Price Disc Total Action AMAN Global Color Inoa(F)*…" at bounding box center [394, 202] width 685 height 116
click at [316, 301] on input "text" at bounding box center [357, 298] width 293 height 18
click at [136, 341] on div "Wash Shampoo(F) (₹150)" at bounding box center [99, 340] width 95 height 12
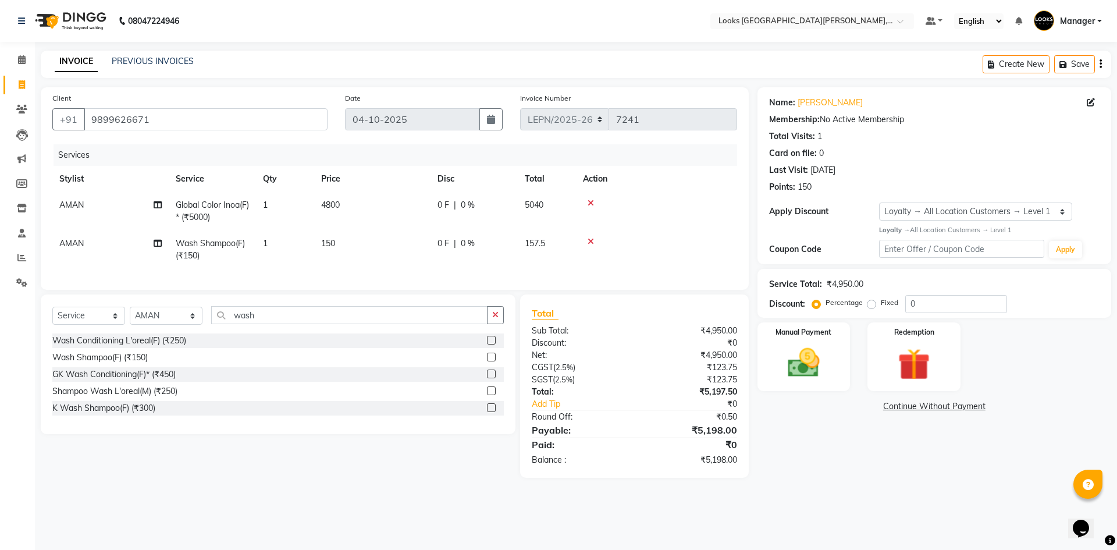
click at [329, 245] on span "150" at bounding box center [328, 243] width 14 height 10
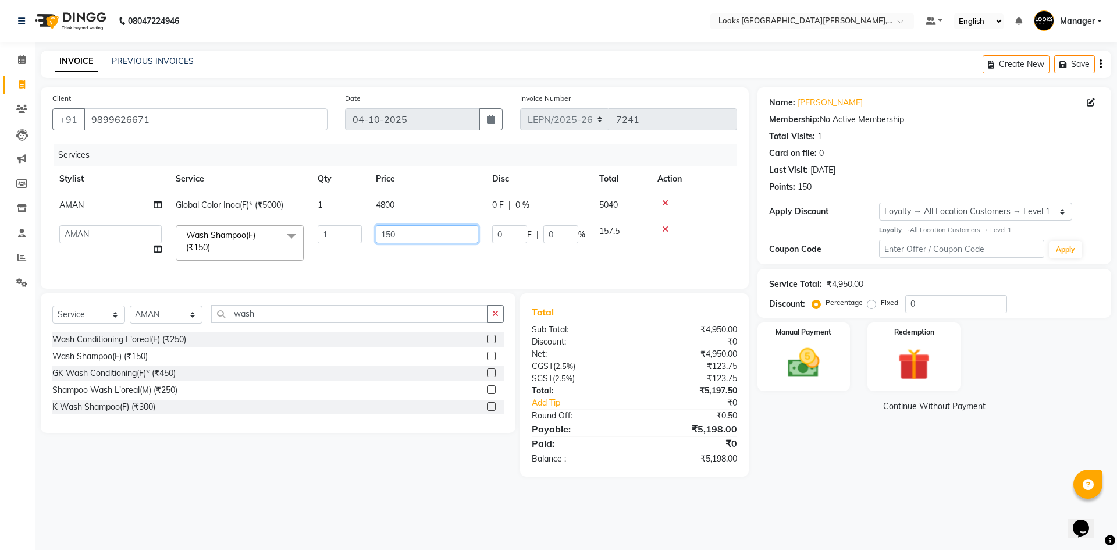
click at [420, 239] on input "150" at bounding box center [427, 234] width 102 height 18
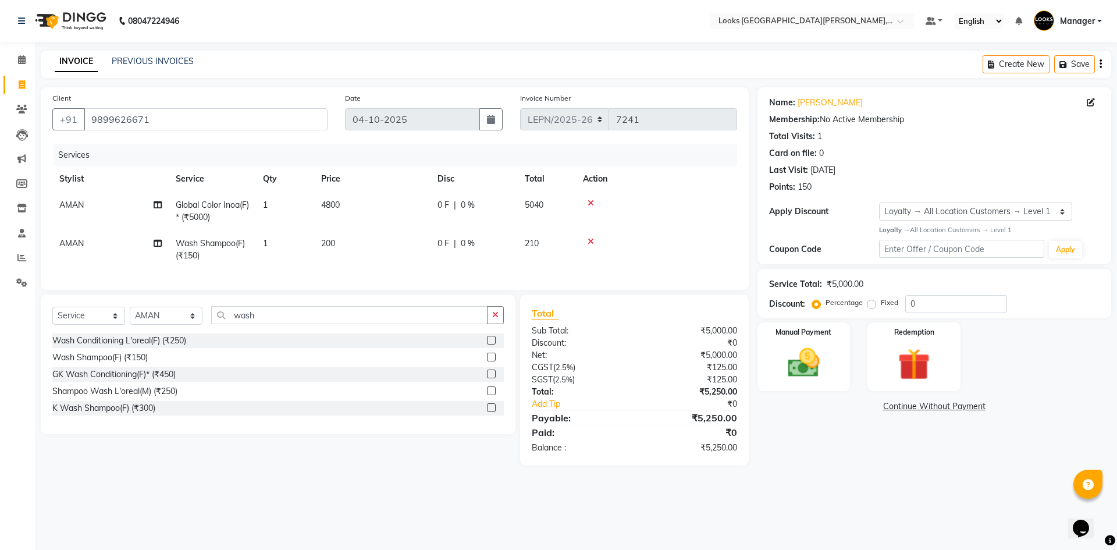
click at [78, 239] on span "AMAN" at bounding box center [71, 243] width 24 height 10
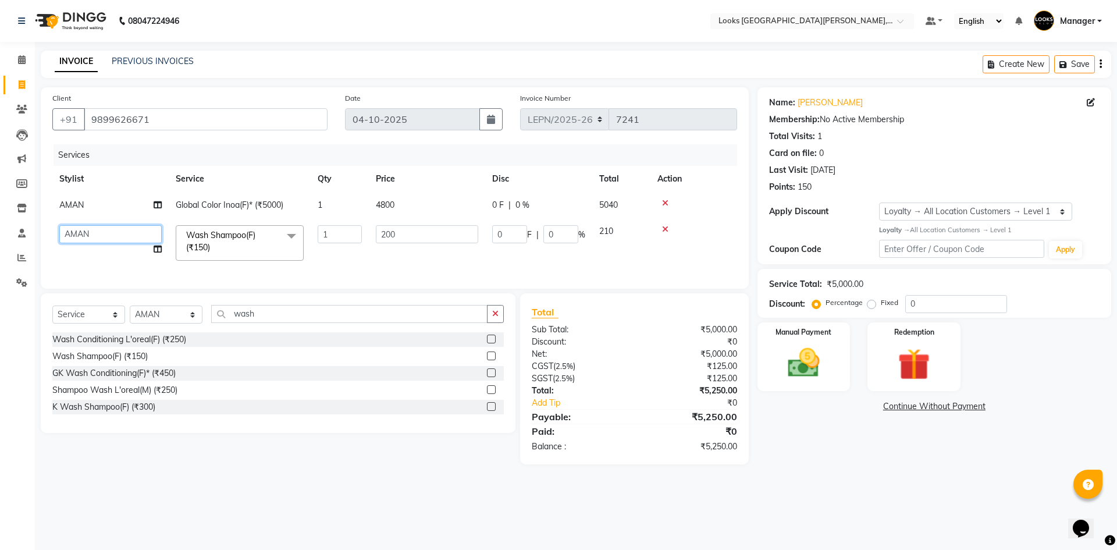
click at [95, 233] on select "AMAN Aman_Asst Baljeet_MKP BITTU Bobby_Mgr Counter Sales Jassi_Beauty KALEEM Ka…" at bounding box center [110, 234] width 102 height 18
click at [809, 371] on img at bounding box center [804, 363] width 54 height 38
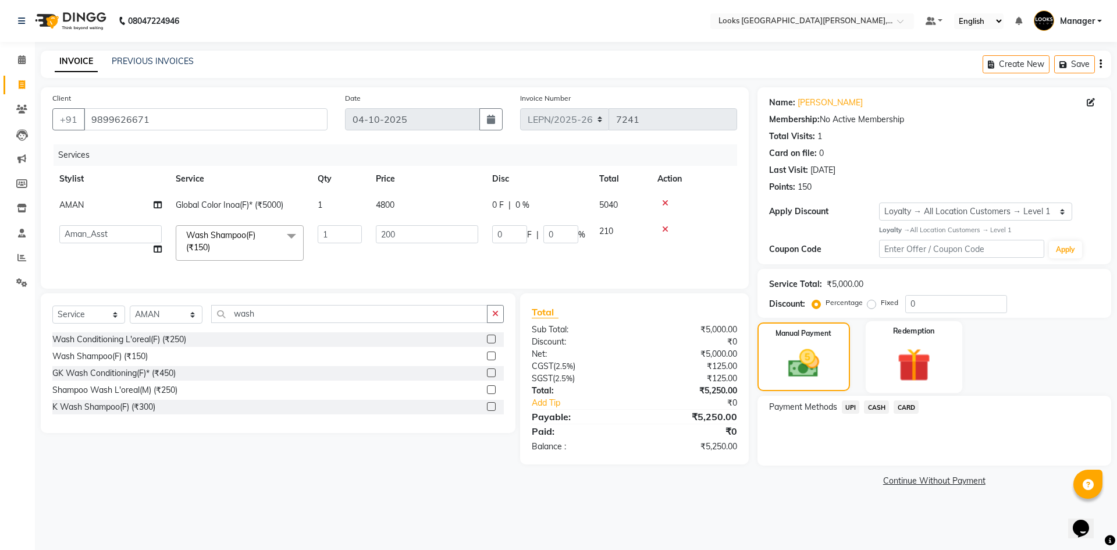
click at [910, 367] on img at bounding box center [914, 364] width 54 height 41
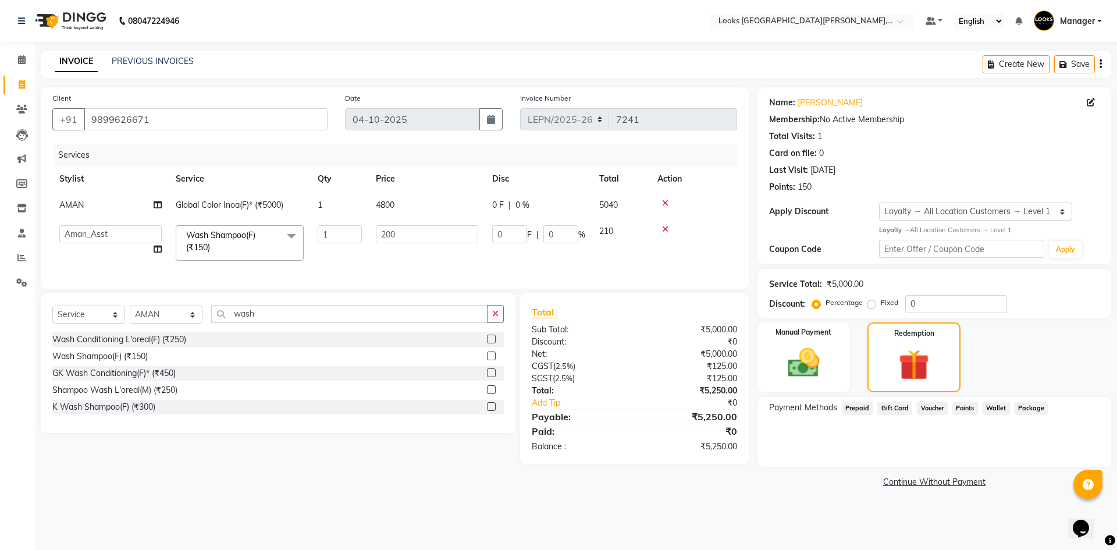
click at [968, 410] on span "Points" at bounding box center [966, 408] width 26 height 13
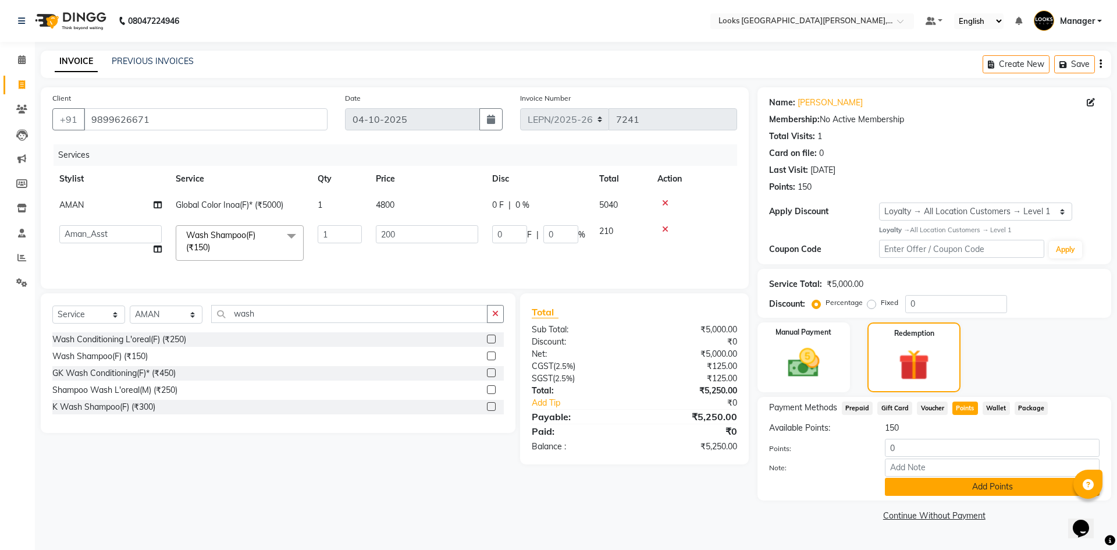
click at [928, 486] on button "Add Points" at bounding box center [992, 487] width 215 height 18
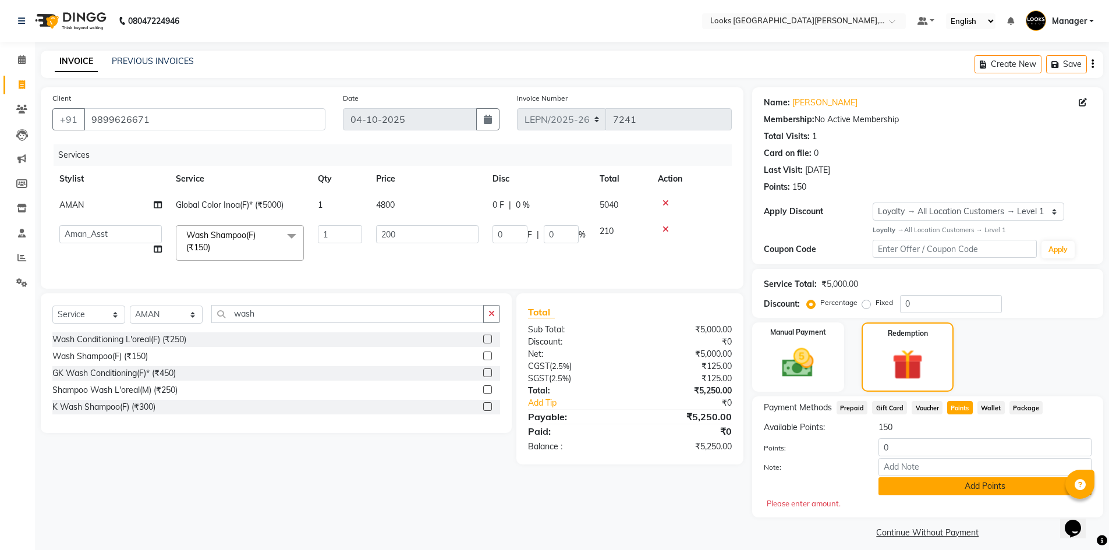
click at [928, 486] on button "Add Points" at bounding box center [984, 486] width 213 height 18
click at [993, 486] on button "Add Points" at bounding box center [984, 486] width 213 height 18
click at [924, 449] on input "0" at bounding box center [984, 447] width 213 height 18
click at [977, 485] on button "Add Points" at bounding box center [984, 486] width 213 height 18
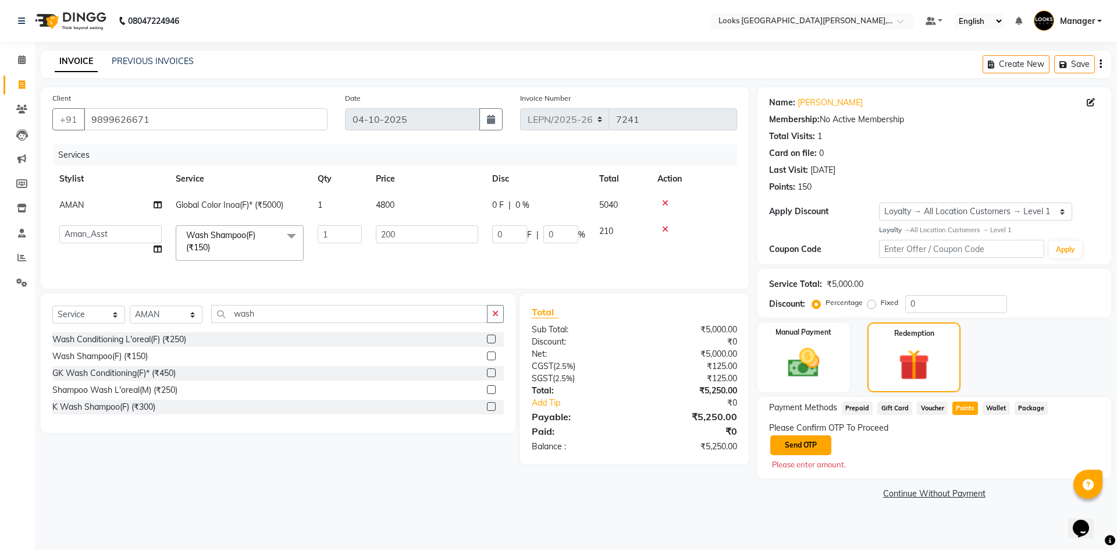
click at [792, 440] on button "Send OTP" at bounding box center [801, 445] width 61 height 20
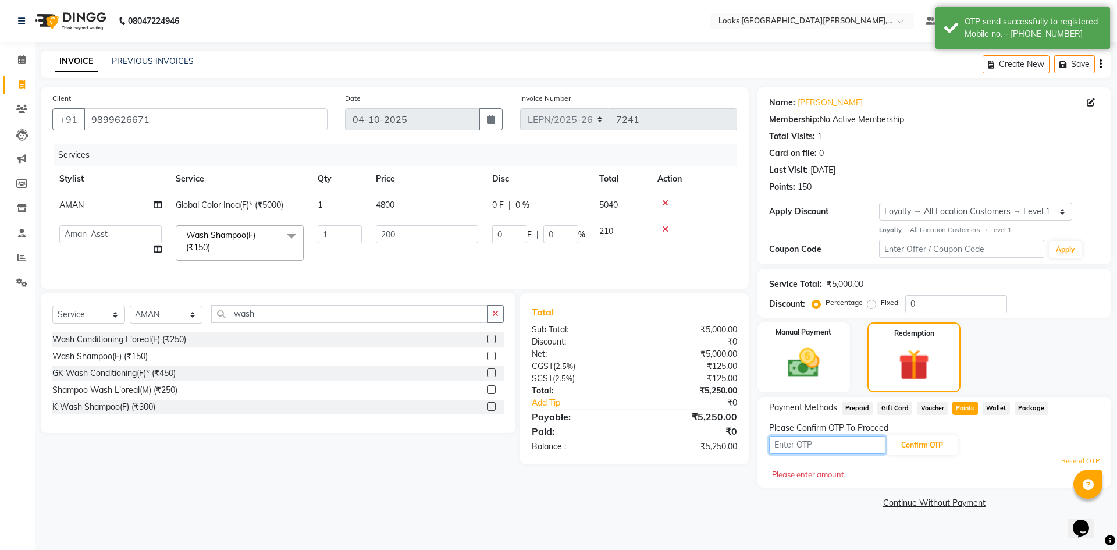
click at [802, 445] on input "text" at bounding box center [827, 445] width 116 height 18
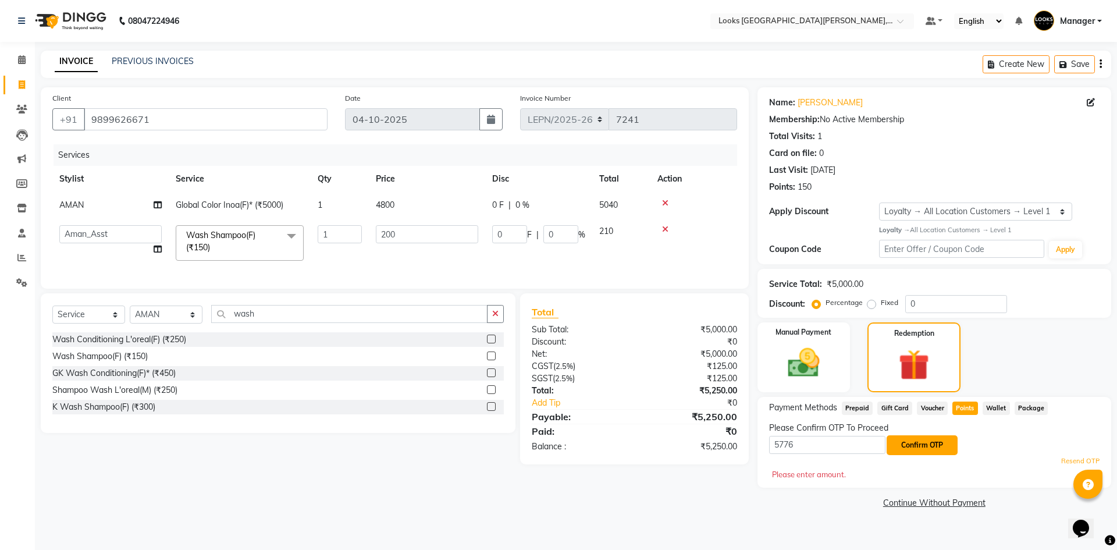
click at [929, 445] on button "Confirm OTP" at bounding box center [922, 445] width 71 height 20
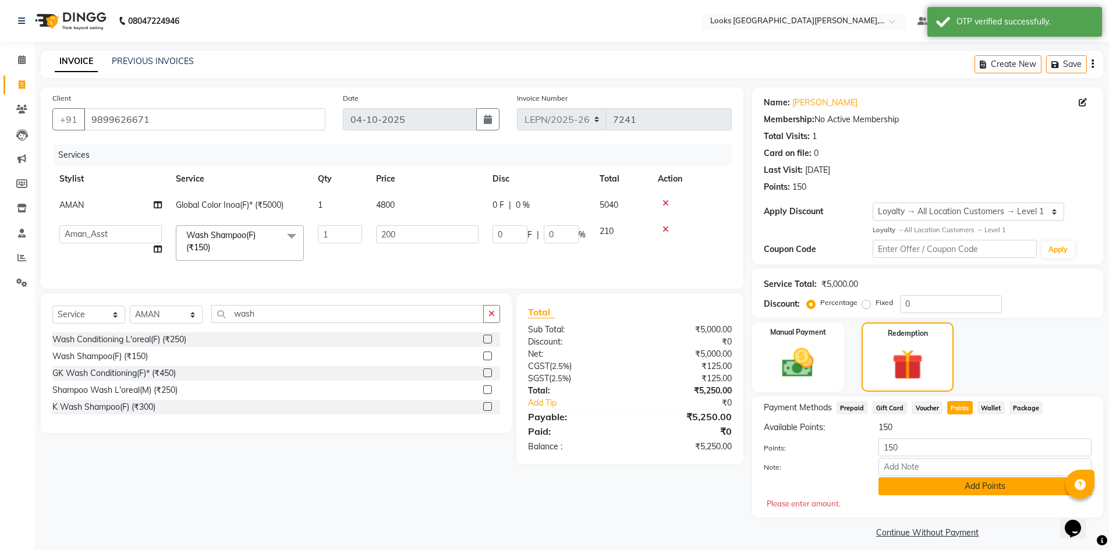
click at [932, 486] on button "Add Points" at bounding box center [984, 486] width 213 height 18
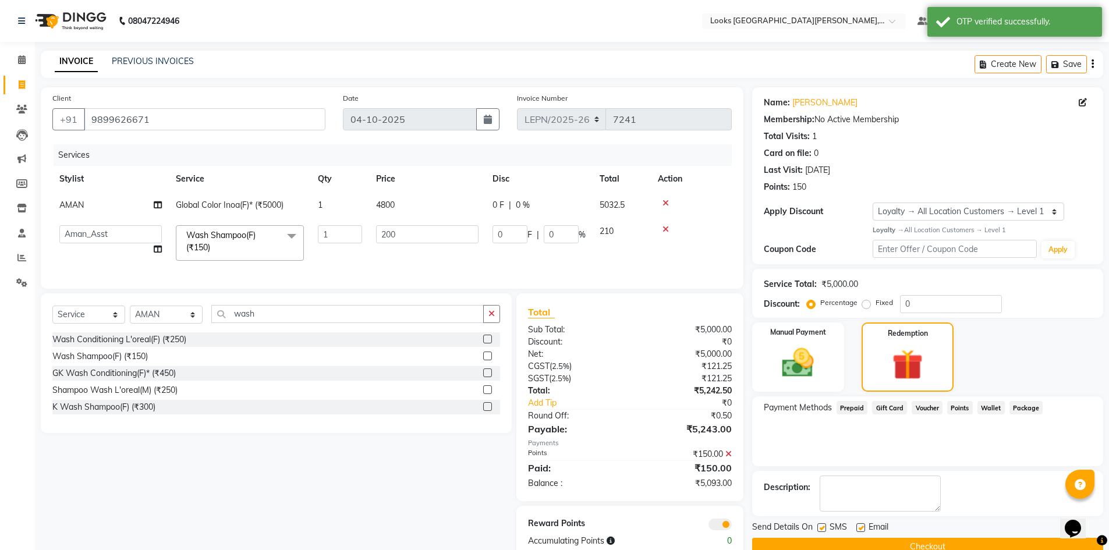
scroll to position [35, 0]
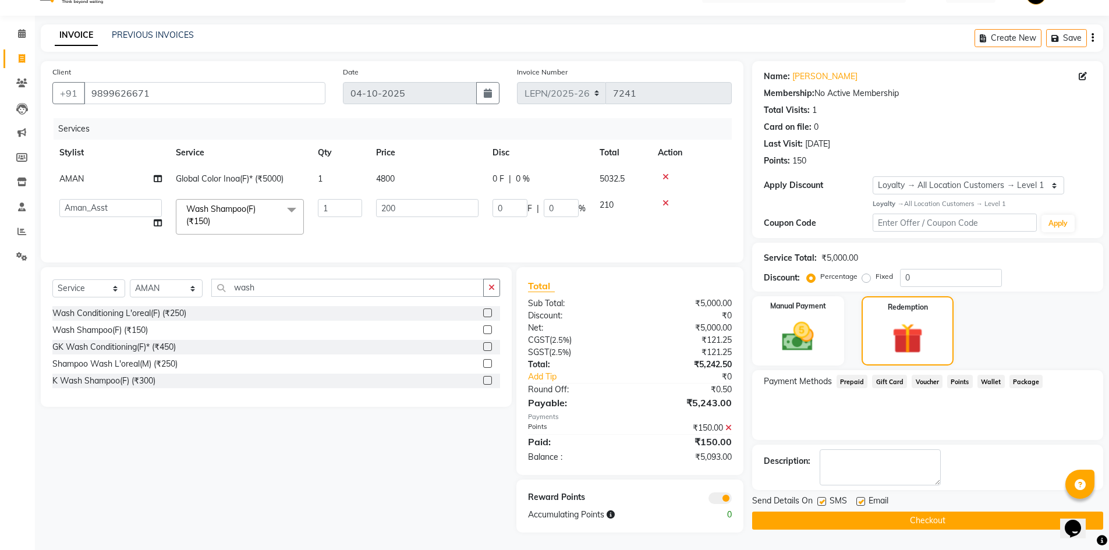
click at [782, 512] on button "Checkout" at bounding box center [927, 521] width 351 height 18
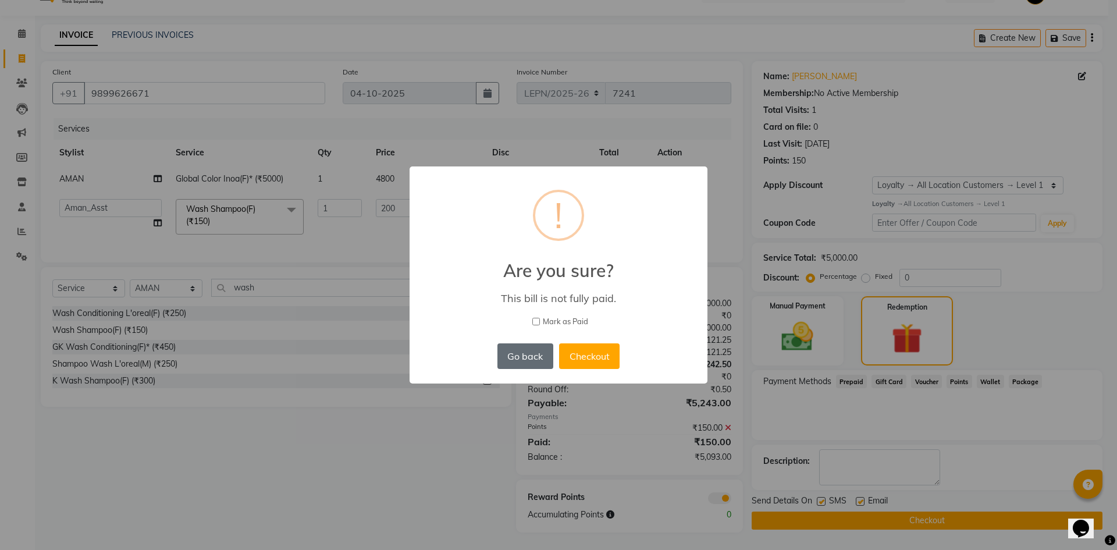
click at [522, 356] on button "Go back" at bounding box center [526, 356] width 56 height 26
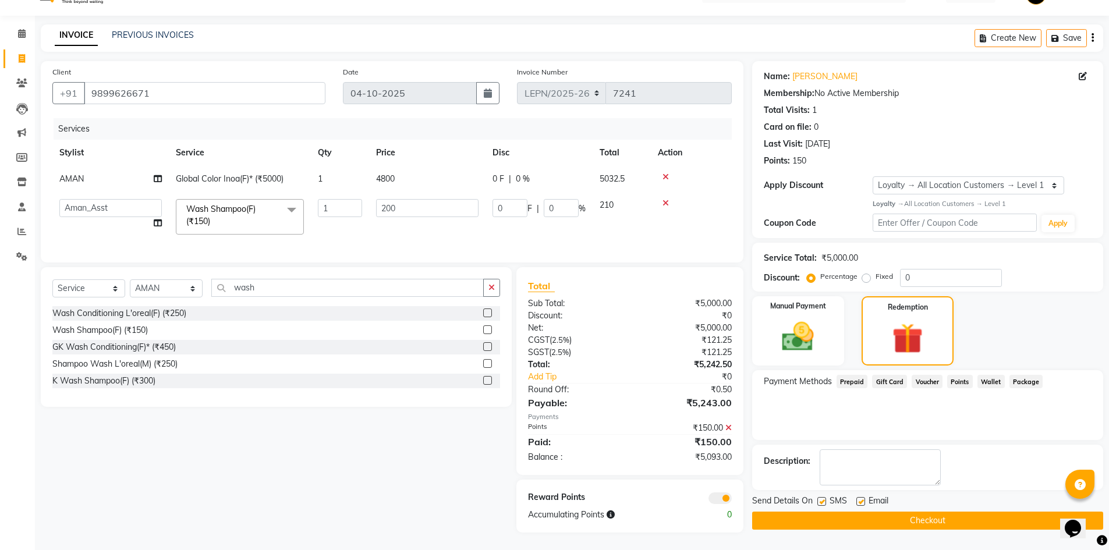
click at [955, 375] on span "Points" at bounding box center [960, 381] width 26 height 13
click at [911, 512] on button "Checkout" at bounding box center [927, 521] width 351 height 18
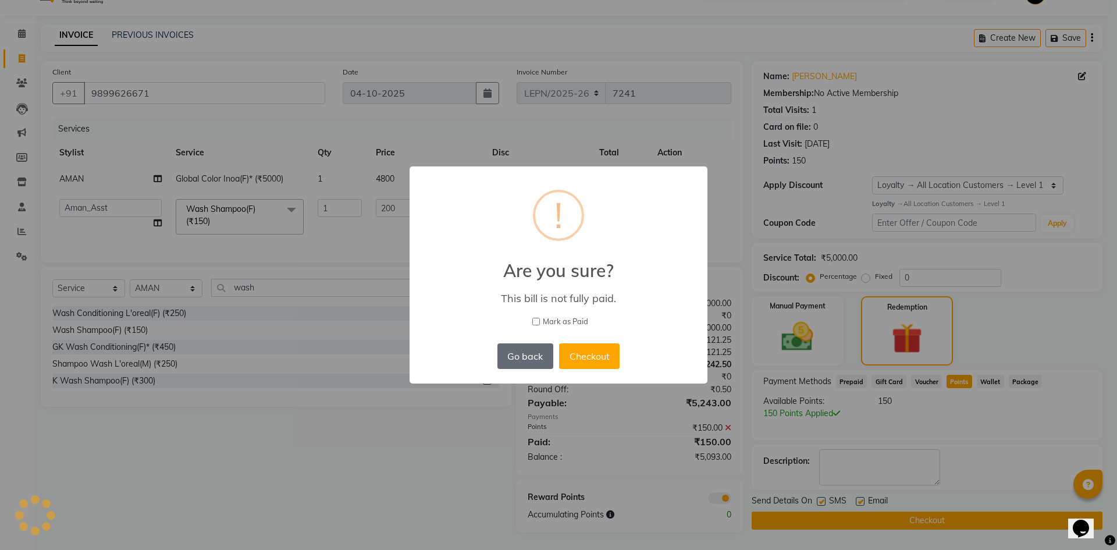
click at [527, 355] on button "Go back" at bounding box center [526, 356] width 56 height 26
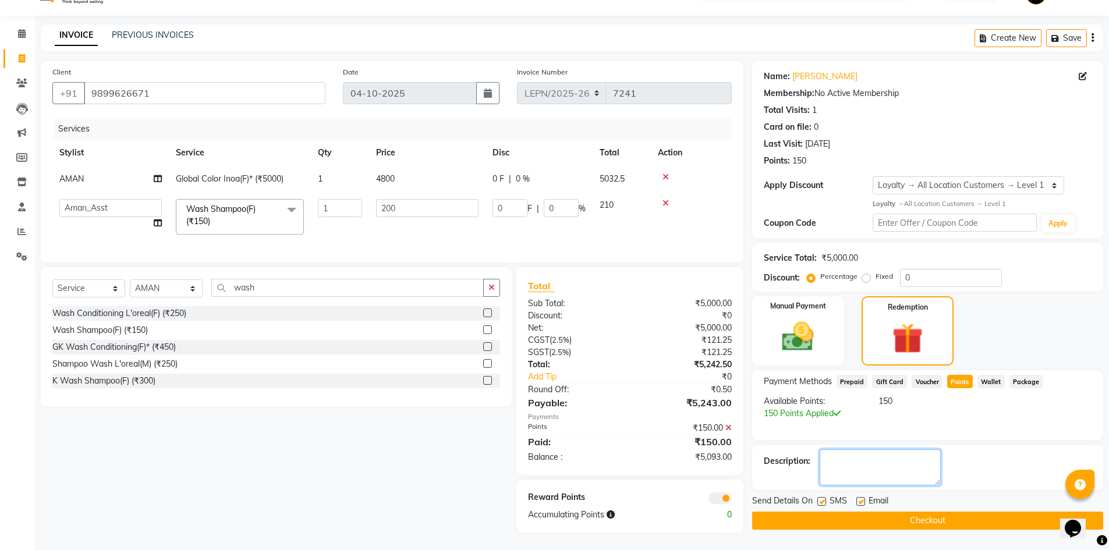
click at [864, 455] on textarea at bounding box center [879, 467] width 121 height 36
click at [815, 330] on img at bounding box center [798, 337] width 54 height 38
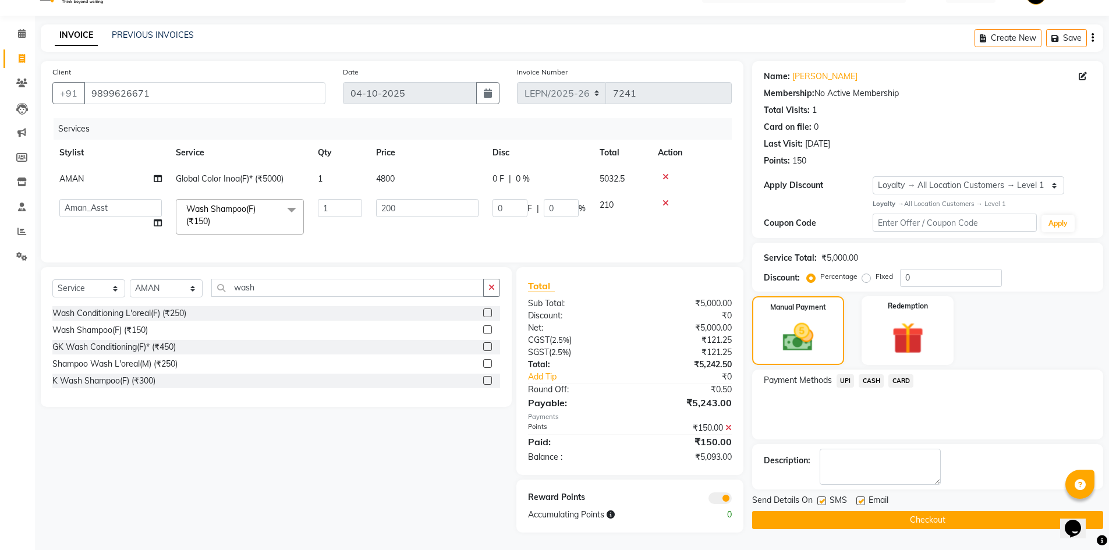
click at [875, 374] on span "CASH" at bounding box center [870, 380] width 25 height 13
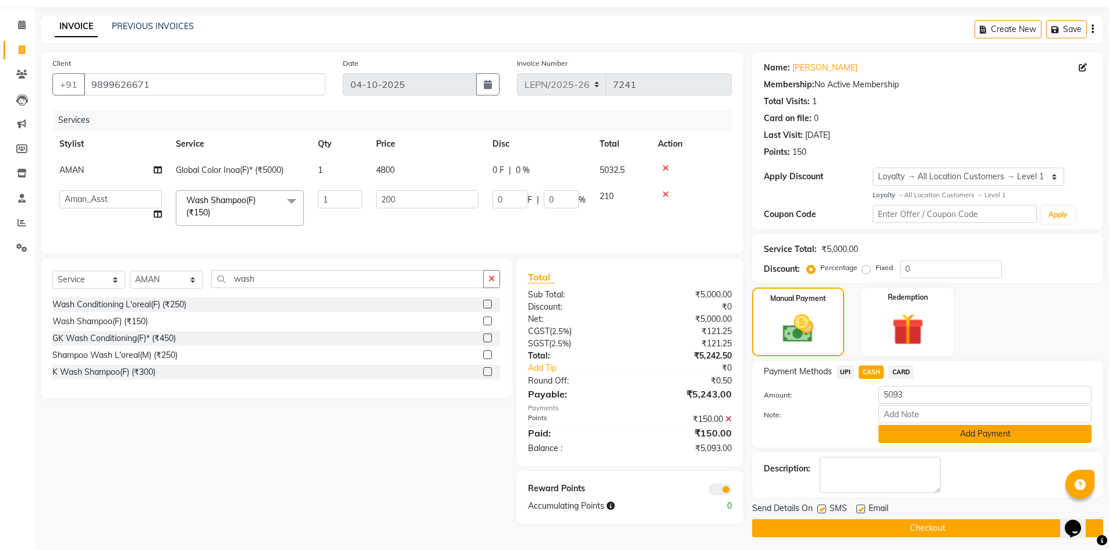
click at [945, 433] on button "Add Payment" at bounding box center [984, 434] width 213 height 18
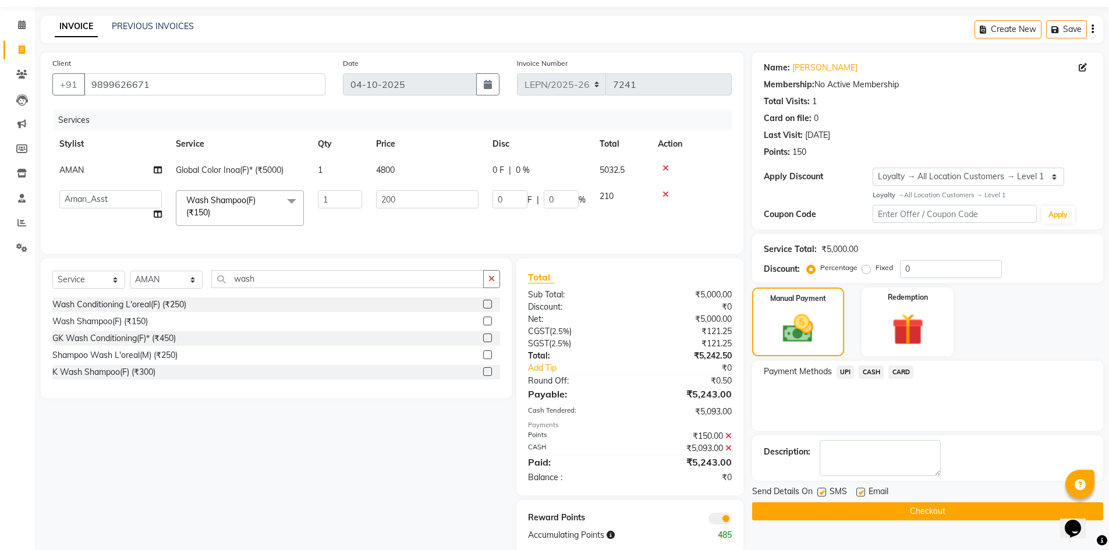
click at [910, 509] on button "Checkout" at bounding box center [927, 511] width 351 height 18
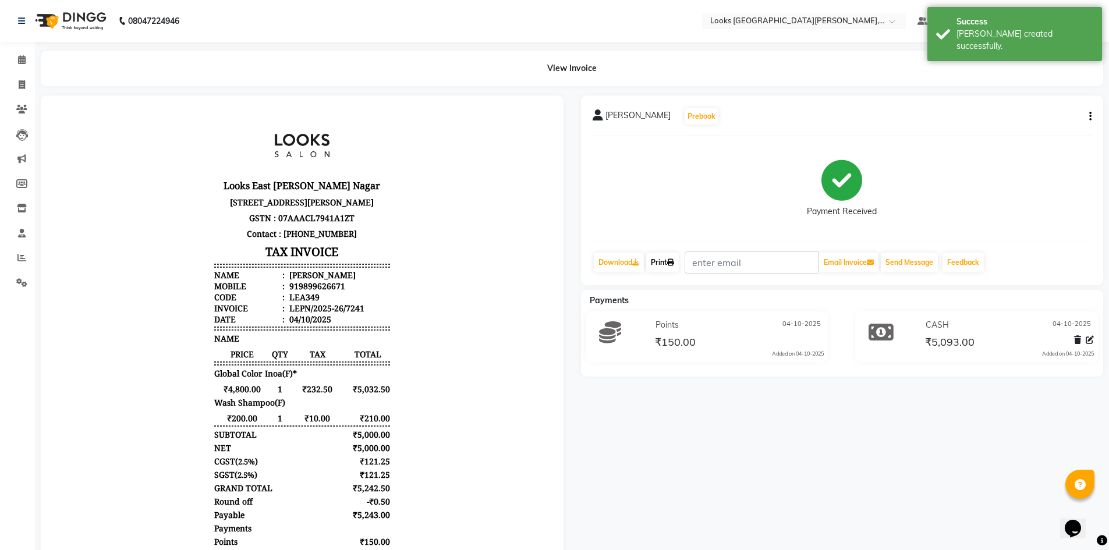
click at [662, 260] on link "Print" at bounding box center [662, 263] width 33 height 20
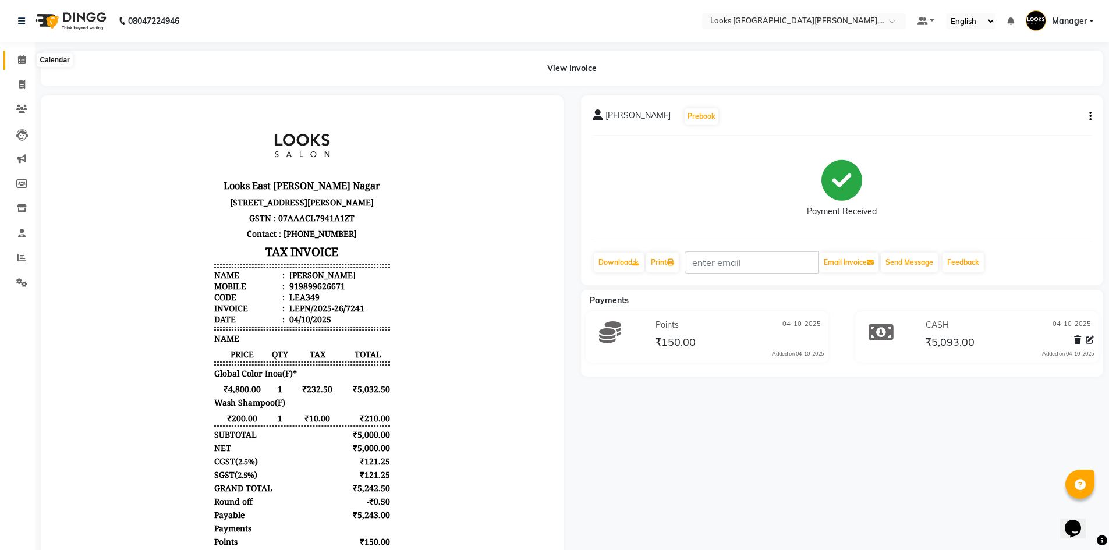
click at [21, 57] on icon at bounding box center [22, 59] width 8 height 9
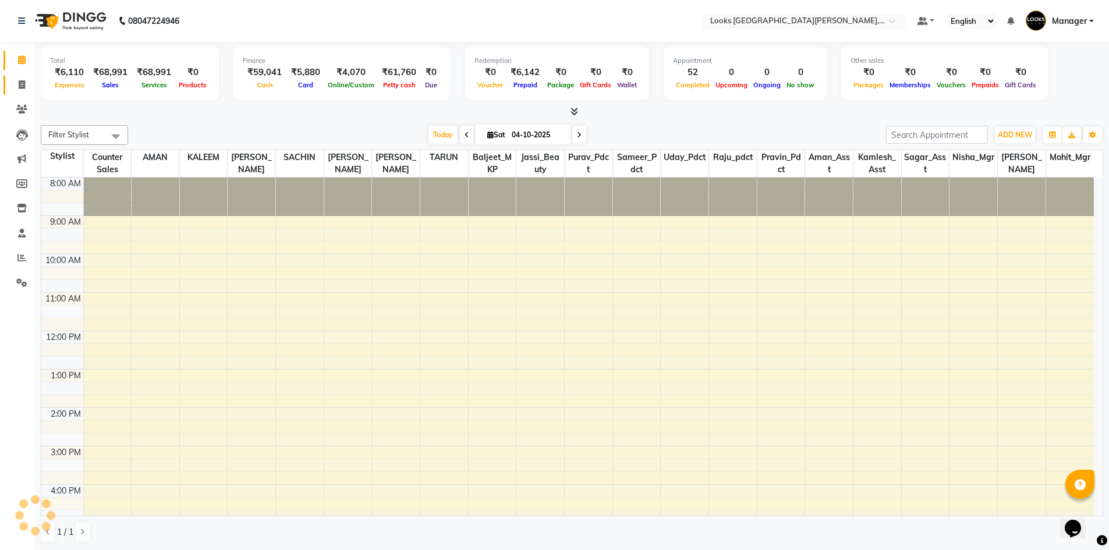
scroll to position [139, 0]
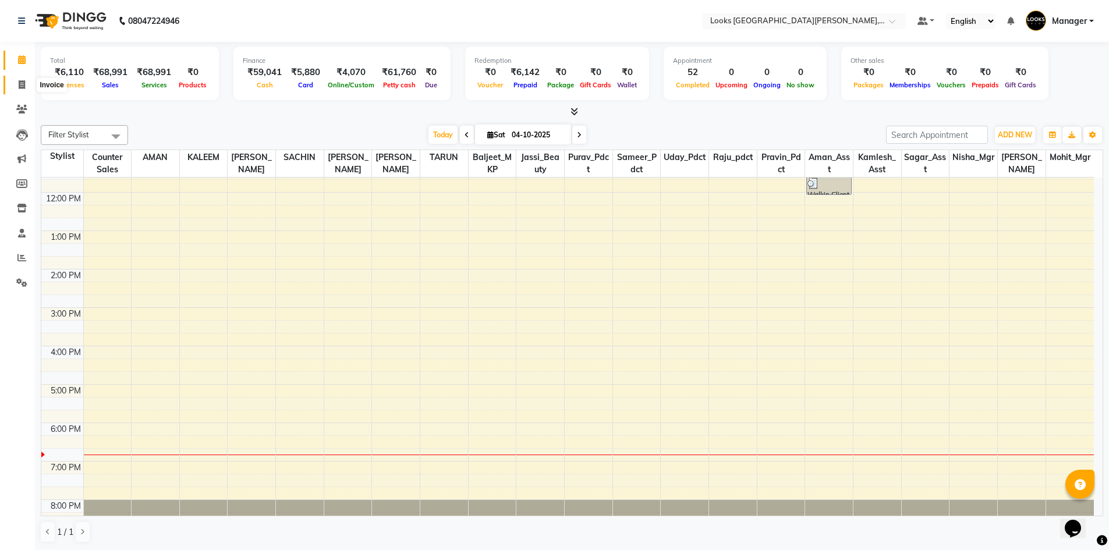
click at [20, 80] on icon at bounding box center [22, 84] width 6 height 9
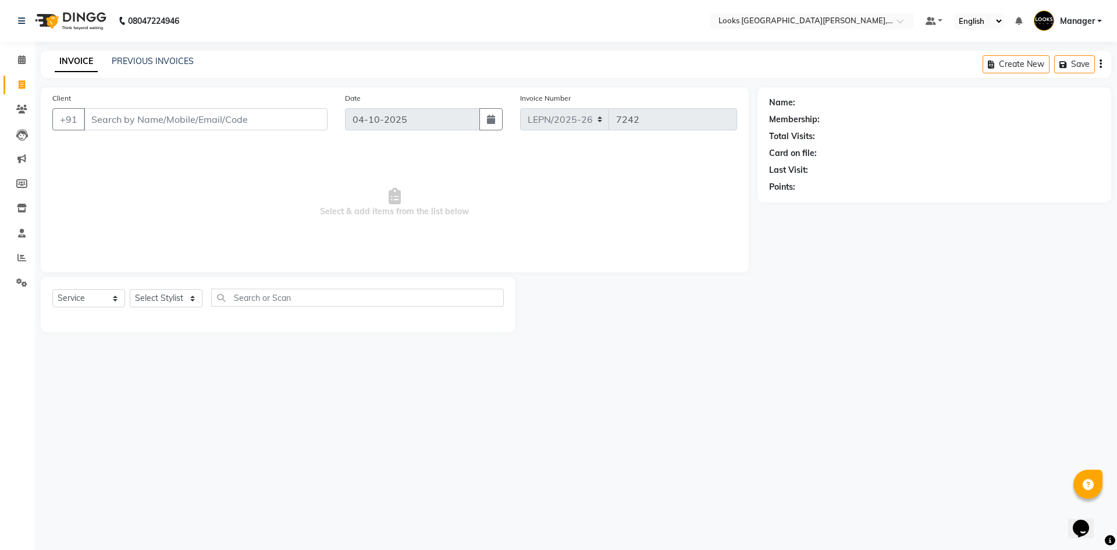
click at [111, 113] on input "Client" at bounding box center [206, 119] width 244 height 22
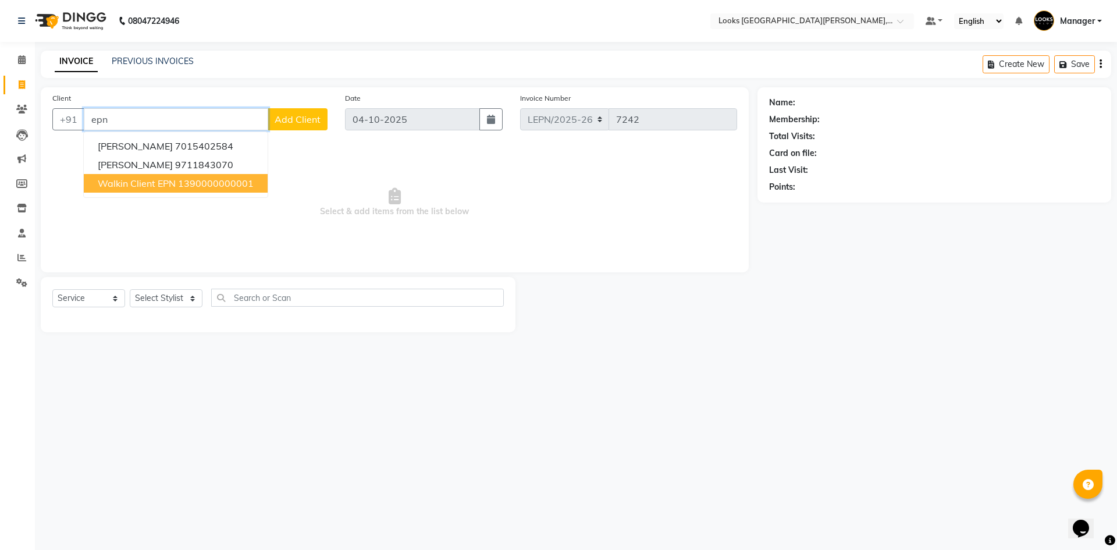
click at [171, 185] on span "Walkin Client EPN" at bounding box center [137, 184] width 78 height 12
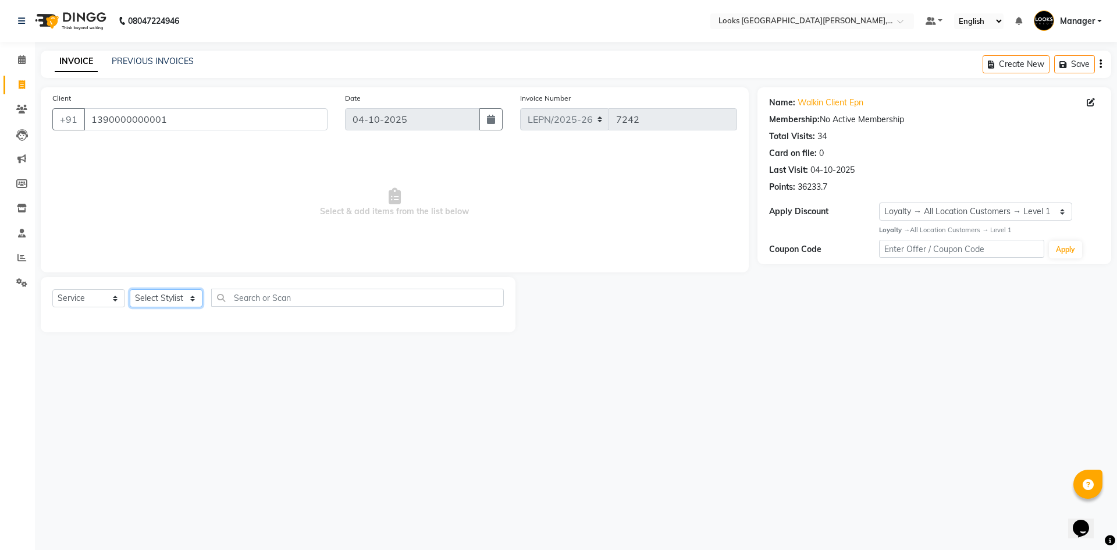
click at [174, 299] on select "Select Stylist AMAN Aman_Asst Baljeet_MKP [PERSON_NAME] Bobby_Mgr Counter Sales…" at bounding box center [166, 298] width 73 height 18
click at [130, 289] on select "Select Stylist AMAN Aman_Asst Baljeet_MKP [PERSON_NAME] Bobby_Mgr Counter Sales…" at bounding box center [166, 298] width 73 height 18
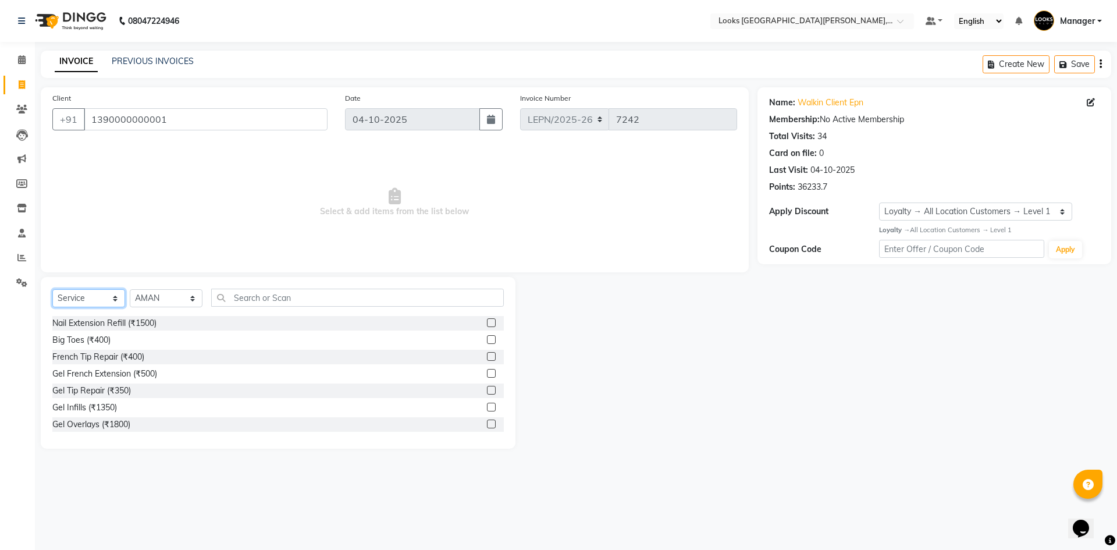
click at [104, 299] on select "Select Service Product Membership Package Voucher Prepaid Gift Card" at bounding box center [88, 298] width 73 height 18
click at [52, 289] on select "Select Service Product Membership Package Voucher Prepaid Gift Card" at bounding box center [88, 298] width 73 height 18
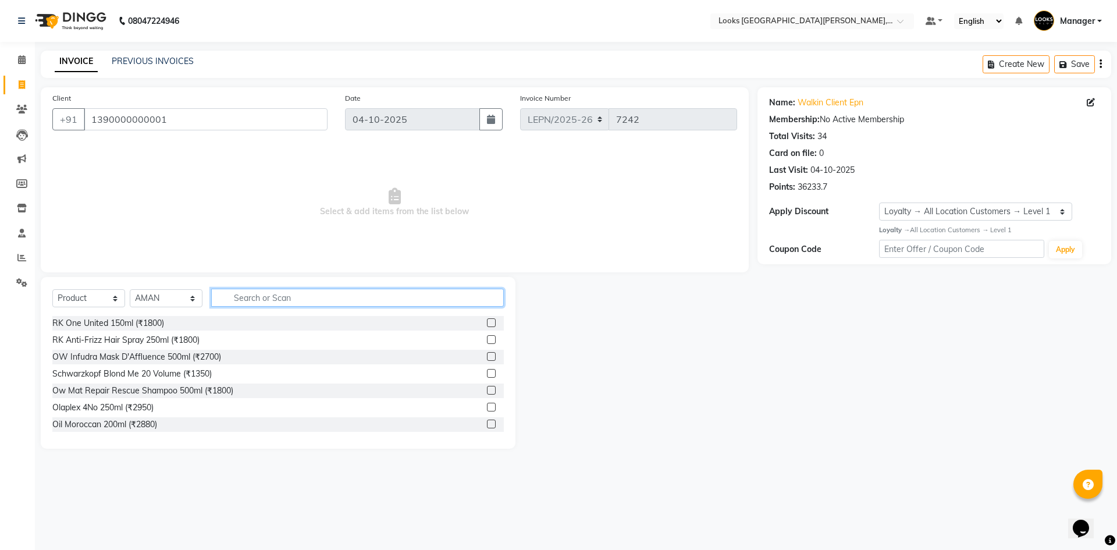
click at [285, 301] on input "text" at bounding box center [357, 298] width 293 height 18
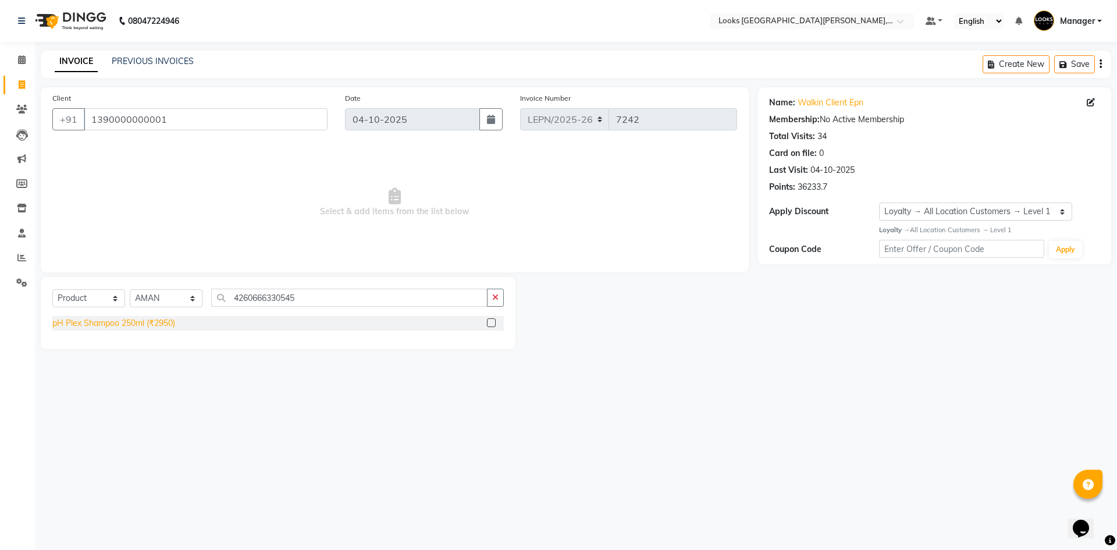
click at [161, 325] on div "pH Plex Shampoo 250ml (₹2950)" at bounding box center [113, 323] width 123 height 12
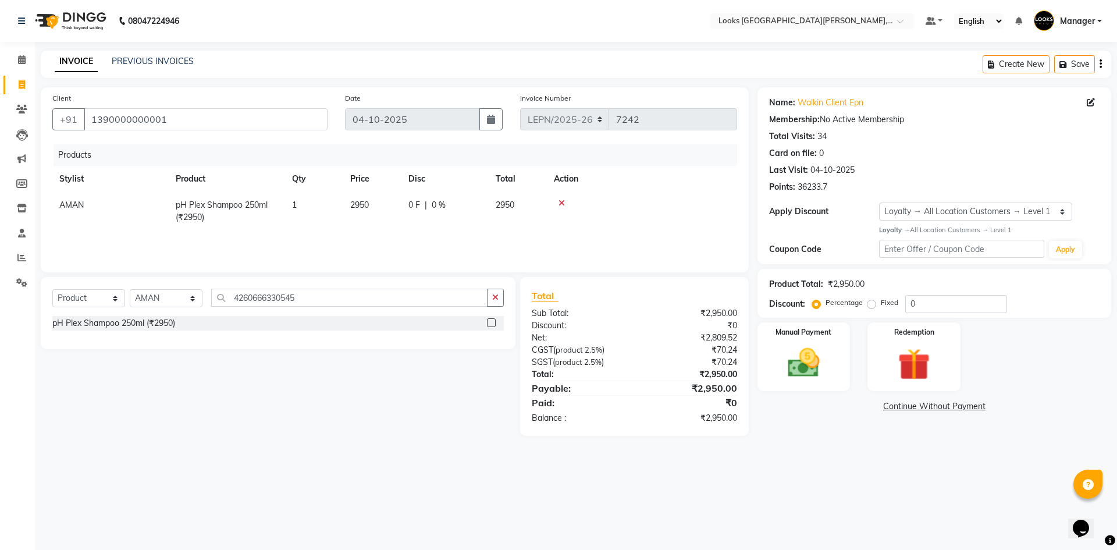
click at [437, 205] on span "0 %" at bounding box center [439, 205] width 14 height 12
drag, startPoint x: 477, startPoint y: 205, endPoint x: 463, endPoint y: 205, distance: 14.6
click at [463, 205] on input "0" at bounding box center [477, 208] width 35 height 18
click at [461, 232] on div "Products Stylist Product Qty Price Disc Total Action AMAN Aman_Asst Baljeet_MKP…" at bounding box center [394, 202] width 685 height 116
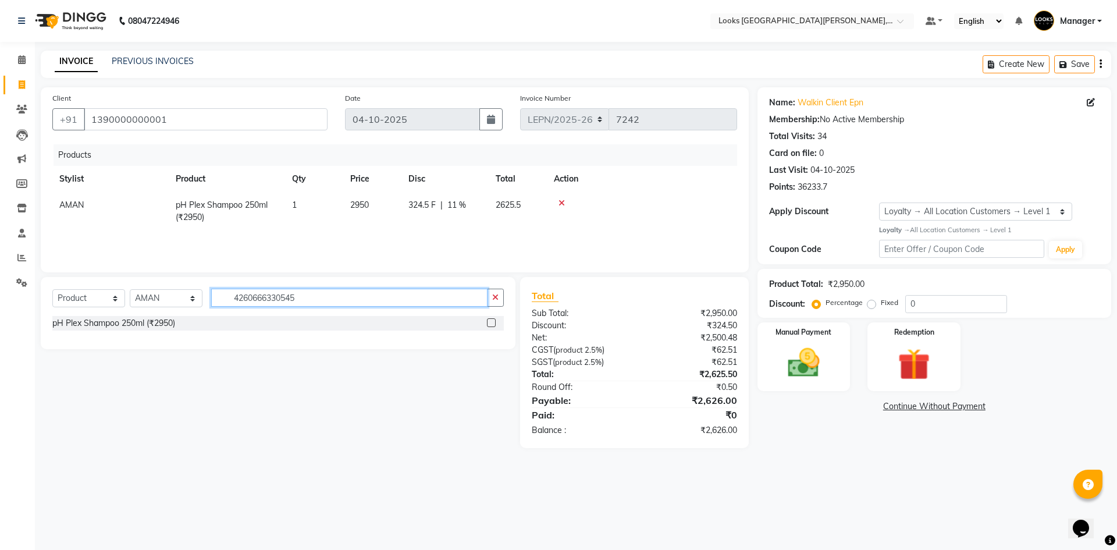
drag, startPoint x: 317, startPoint y: 298, endPoint x: 290, endPoint y: 296, distance: 26.9
click at [290, 296] on input "4260666330545" at bounding box center [349, 298] width 276 height 18
click at [165, 325] on div "pH Plex Stablize #3 150ml (₹3390)" at bounding box center [116, 323] width 129 height 12
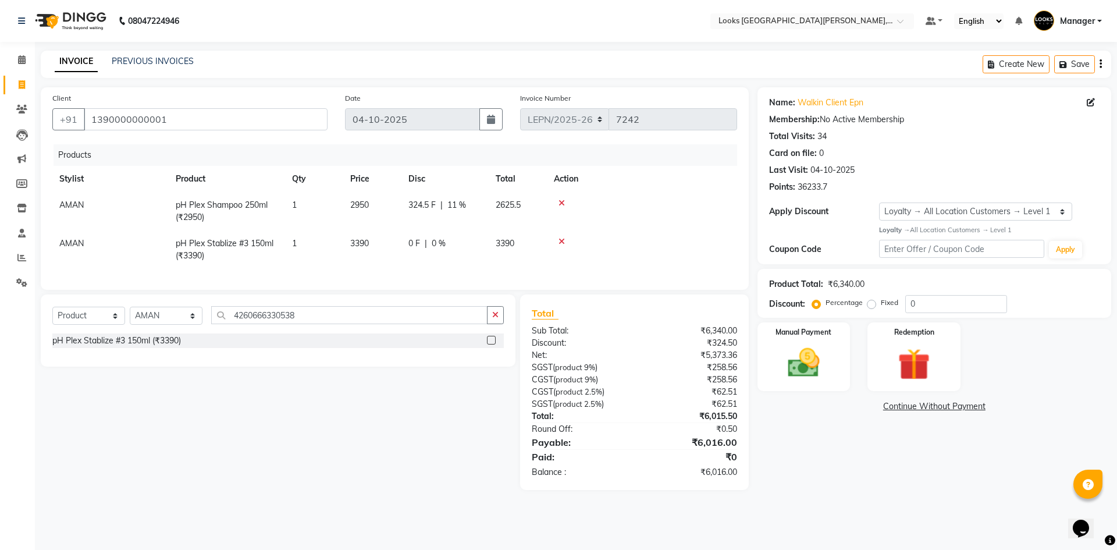
click at [360, 246] on span "3390" at bounding box center [359, 243] width 19 height 10
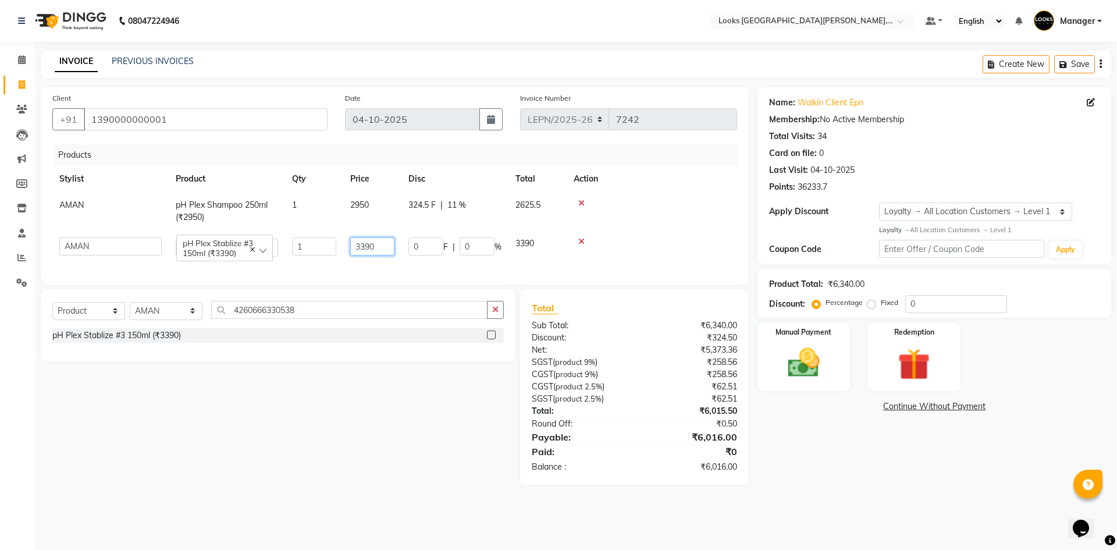
click at [364, 246] on input "3390" at bounding box center [372, 246] width 44 height 18
click at [418, 259] on td "0 F | 0 %" at bounding box center [455, 246] width 107 height 33
click at [374, 203] on td "2950" at bounding box center [372, 211] width 58 height 38
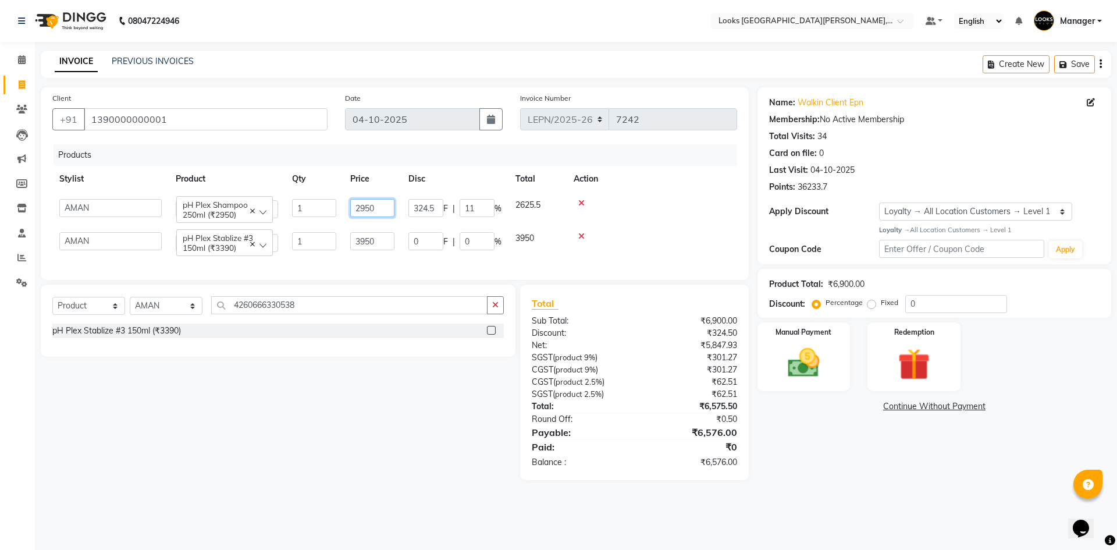
drag, startPoint x: 375, startPoint y: 208, endPoint x: 370, endPoint y: 209, distance: 5.9
click at [370, 209] on input "2950" at bounding box center [372, 208] width 44 height 18
click at [663, 247] on td at bounding box center [652, 241] width 171 height 33
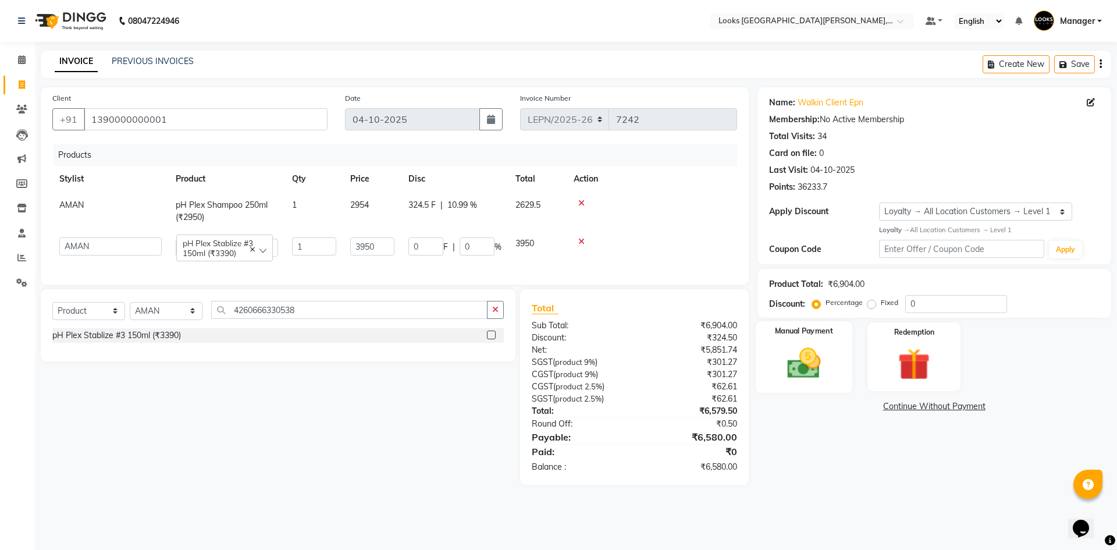
click at [832, 372] on div "Manual Payment" at bounding box center [803, 357] width 97 height 72
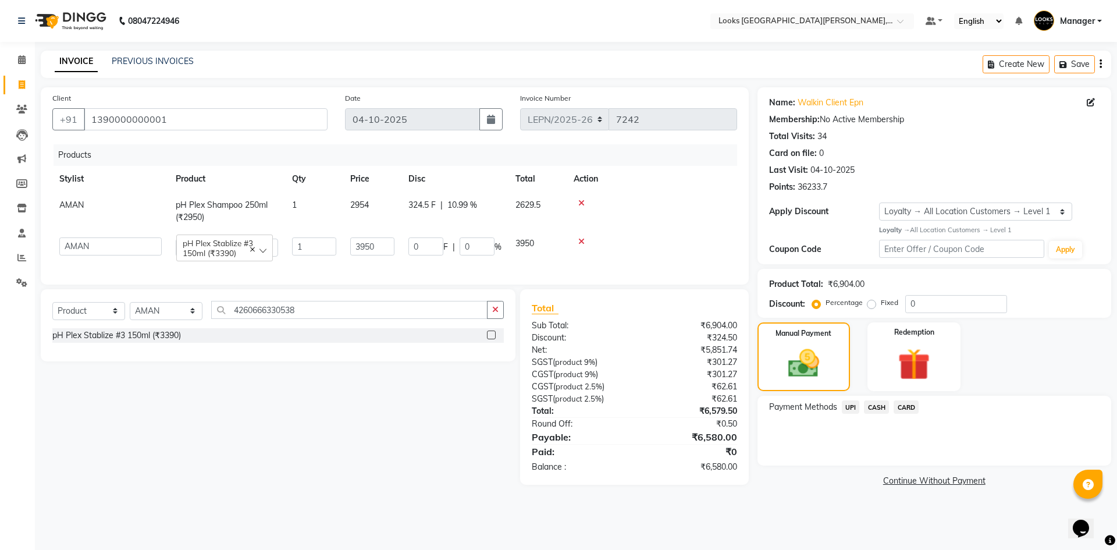
click at [906, 406] on span "CARD" at bounding box center [906, 406] width 25 height 13
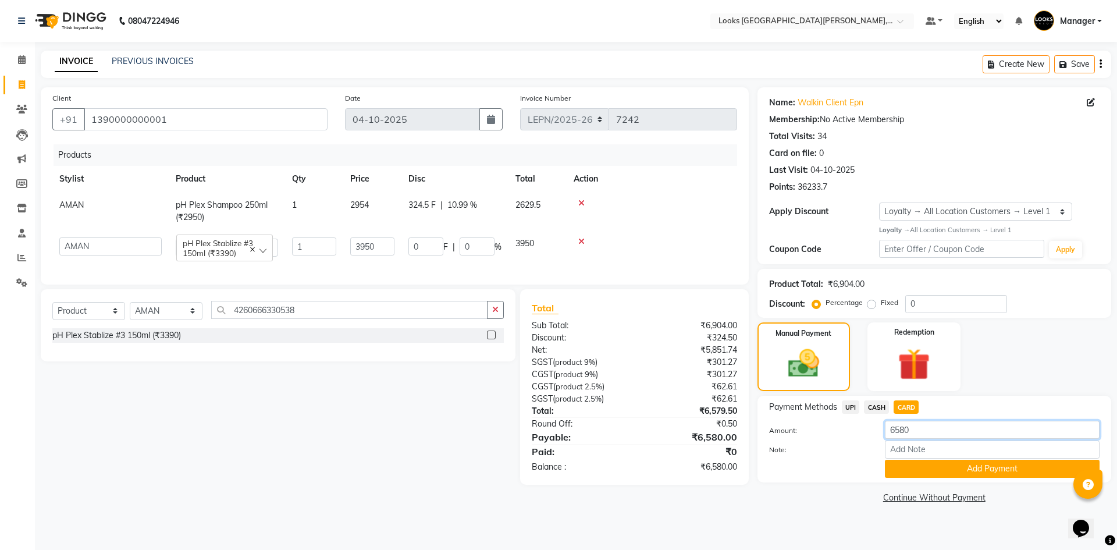
click at [869, 427] on div "Amount: 6580" at bounding box center [935, 431] width 348 height 20
click at [914, 470] on button "Add Payment" at bounding box center [992, 469] width 215 height 18
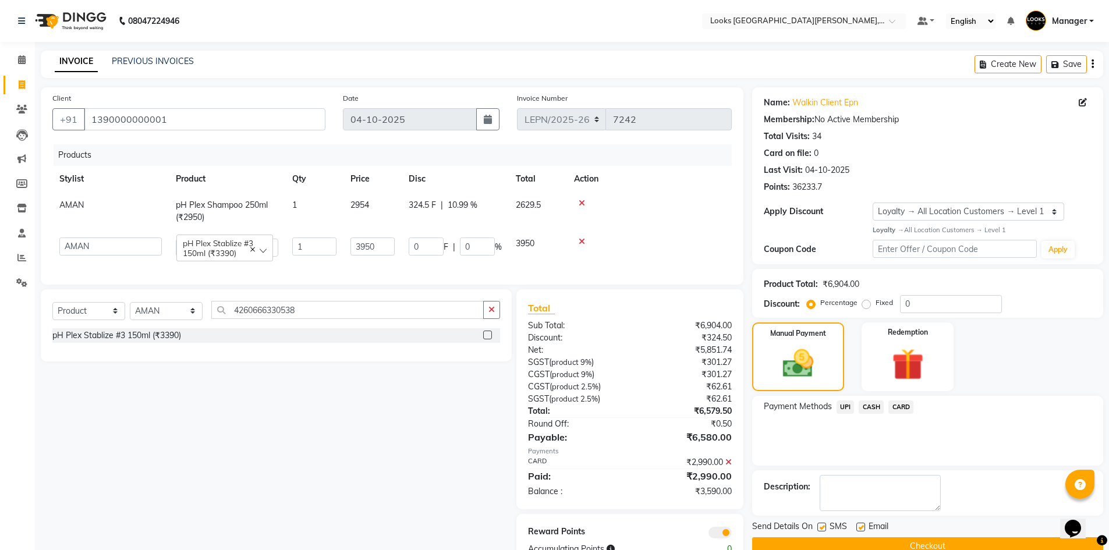
click at [902, 405] on span "CARD" at bounding box center [900, 406] width 25 height 13
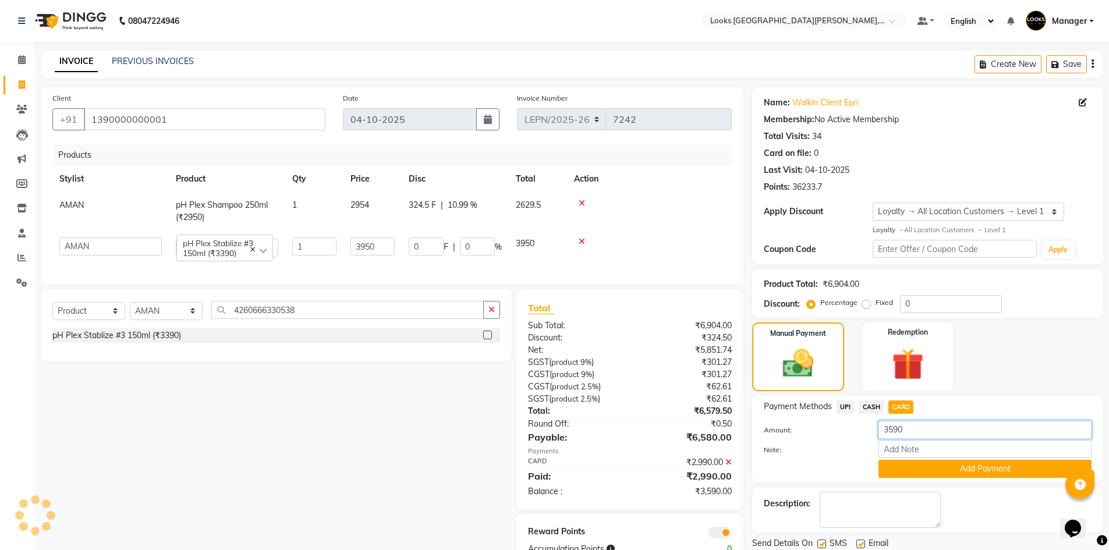
drag, startPoint x: 909, startPoint y: 428, endPoint x: 895, endPoint y: 431, distance: 13.7
click at [895, 431] on input "3590" at bounding box center [984, 430] width 213 height 18
click at [895, 469] on button "Add Payment" at bounding box center [984, 469] width 213 height 18
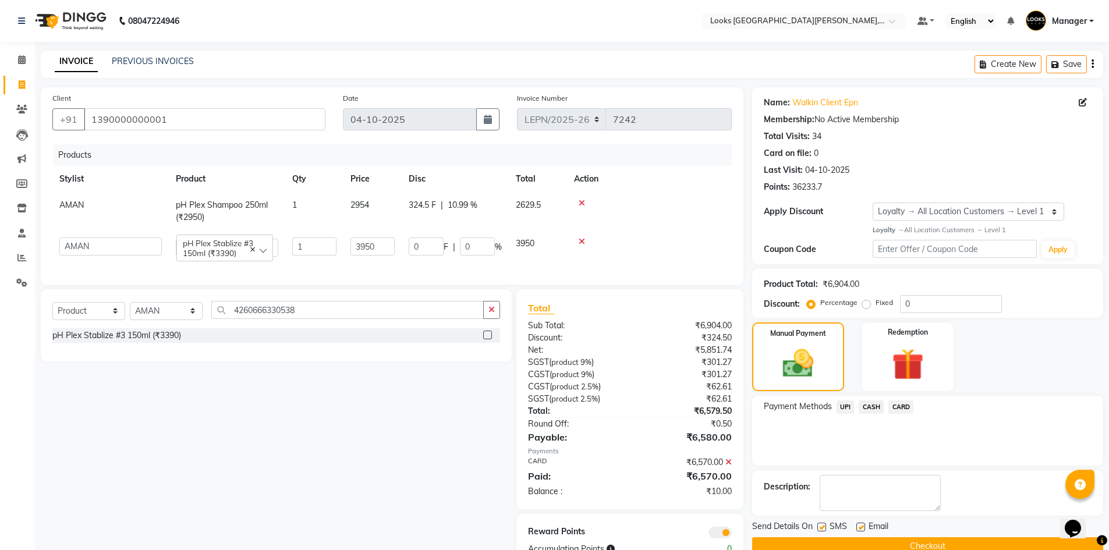
click at [727, 466] on icon at bounding box center [728, 462] width 6 height 8
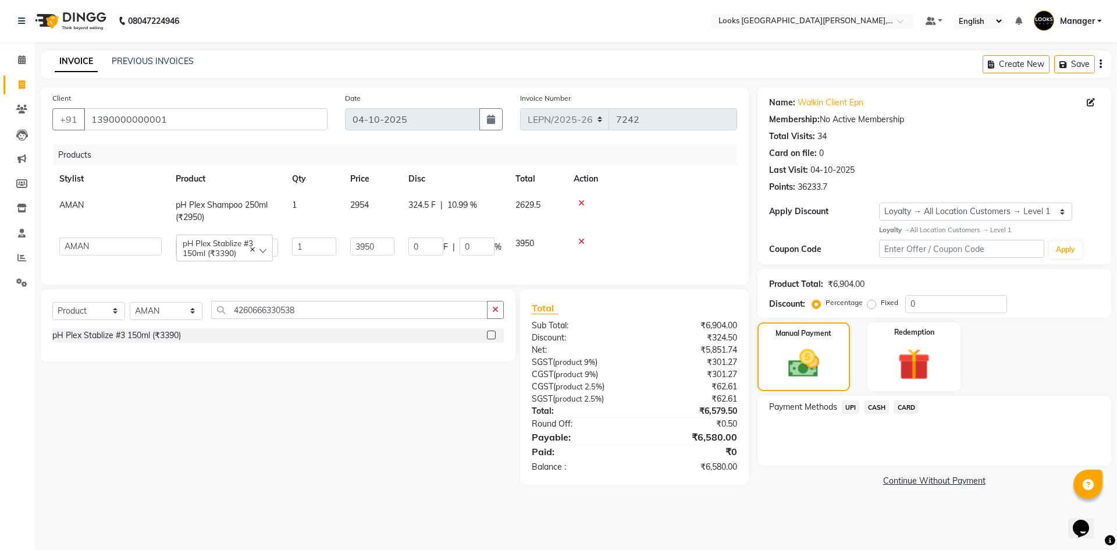
click at [911, 406] on span "CARD" at bounding box center [906, 406] width 25 height 13
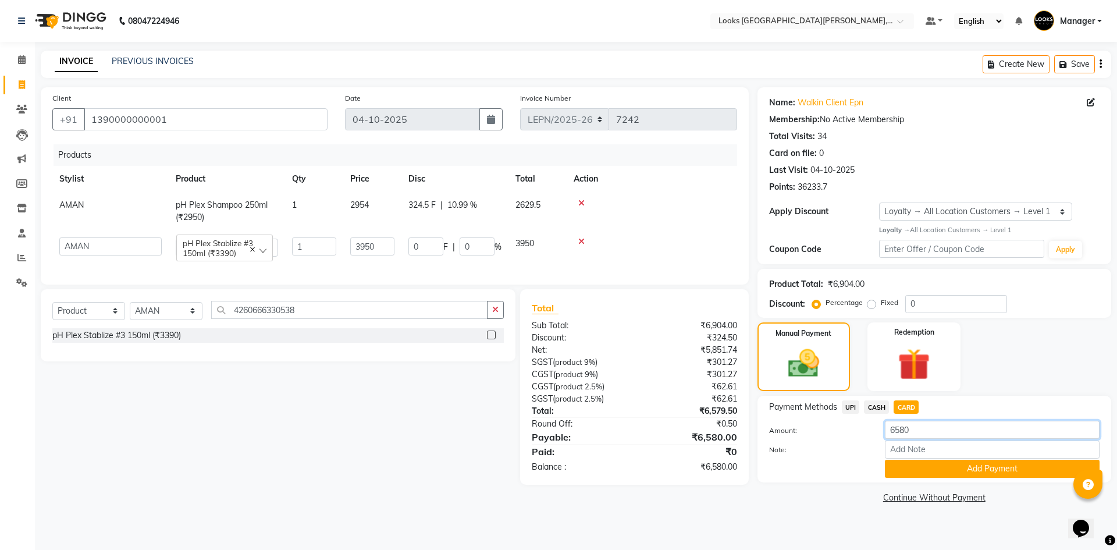
drag, startPoint x: 905, startPoint y: 433, endPoint x: 882, endPoint y: 432, distance: 23.3
click at [882, 432] on div "6580" at bounding box center [993, 430] width 232 height 18
click at [915, 469] on button "Add Payment" at bounding box center [992, 469] width 215 height 18
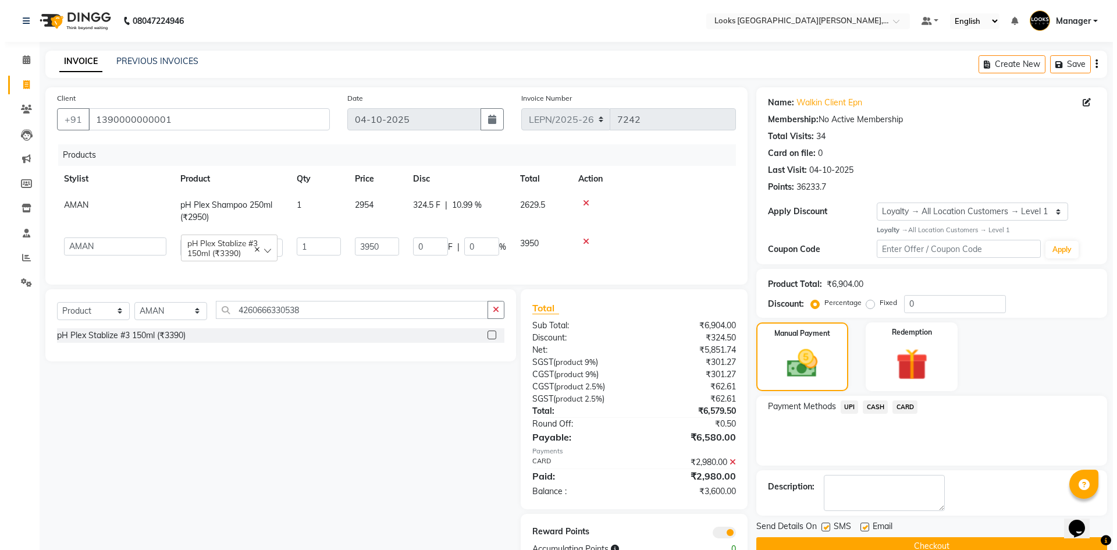
scroll to position [43, 0]
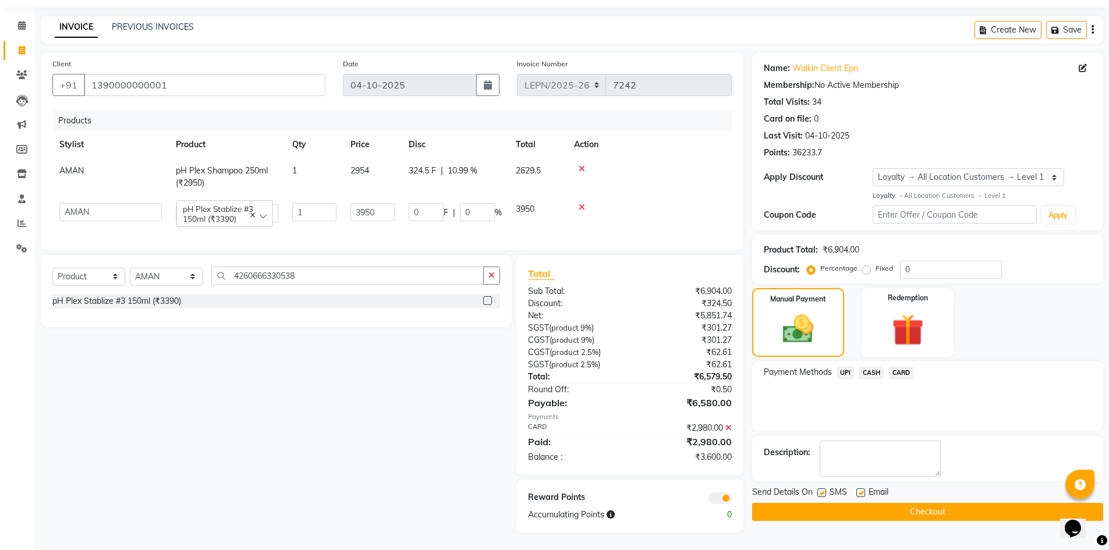
click at [711, 498] on span at bounding box center [719, 498] width 23 height 12
click at [732, 500] on input "checkbox" at bounding box center [732, 500] width 0 height 0
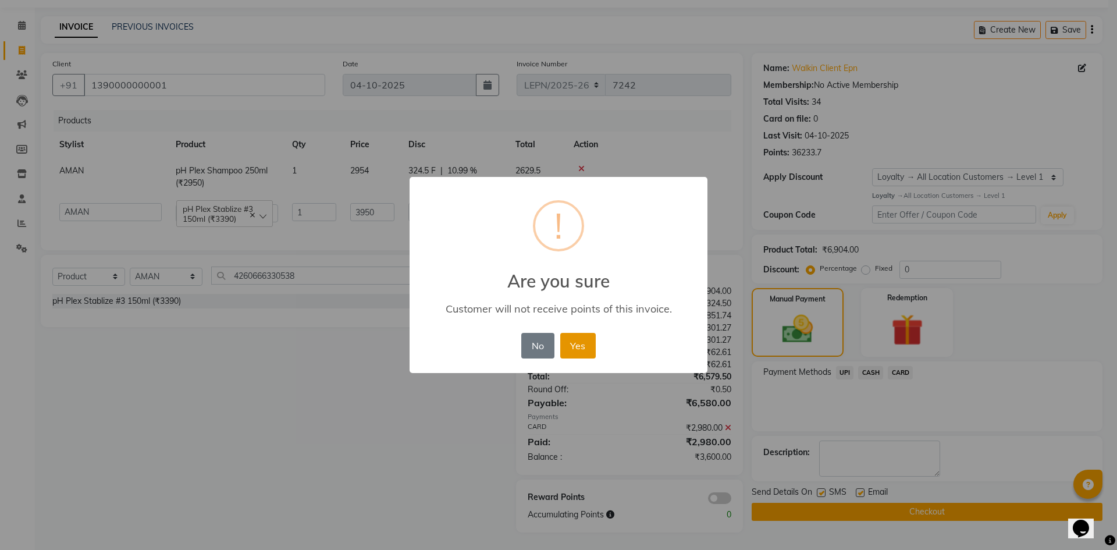
click at [573, 342] on button "Yes" at bounding box center [578, 346] width 36 height 26
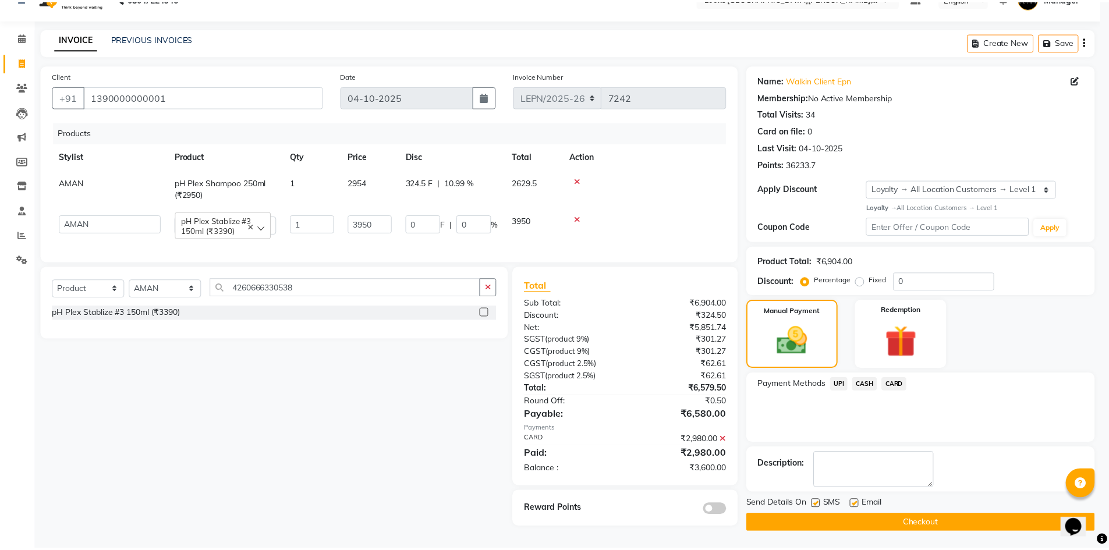
scroll to position [26, 0]
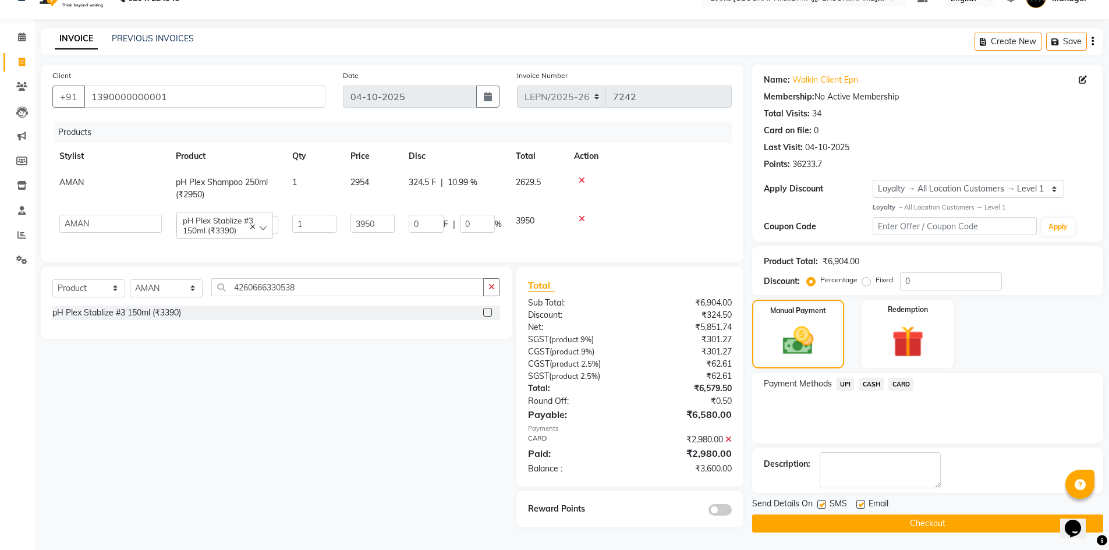
click at [794, 522] on button "Checkout" at bounding box center [927, 524] width 351 height 18
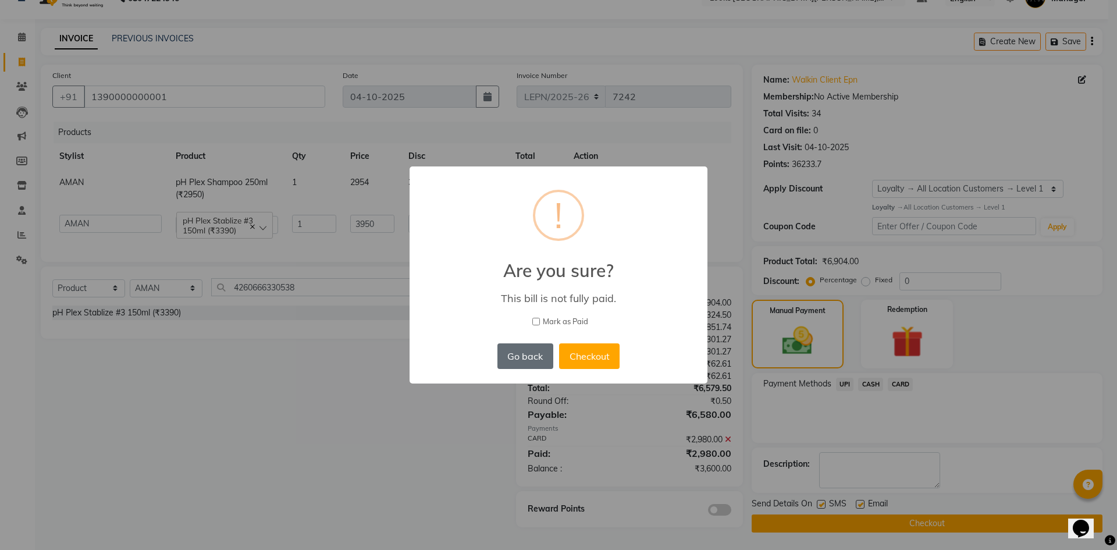
click at [537, 360] on button "Go back" at bounding box center [526, 356] width 56 height 26
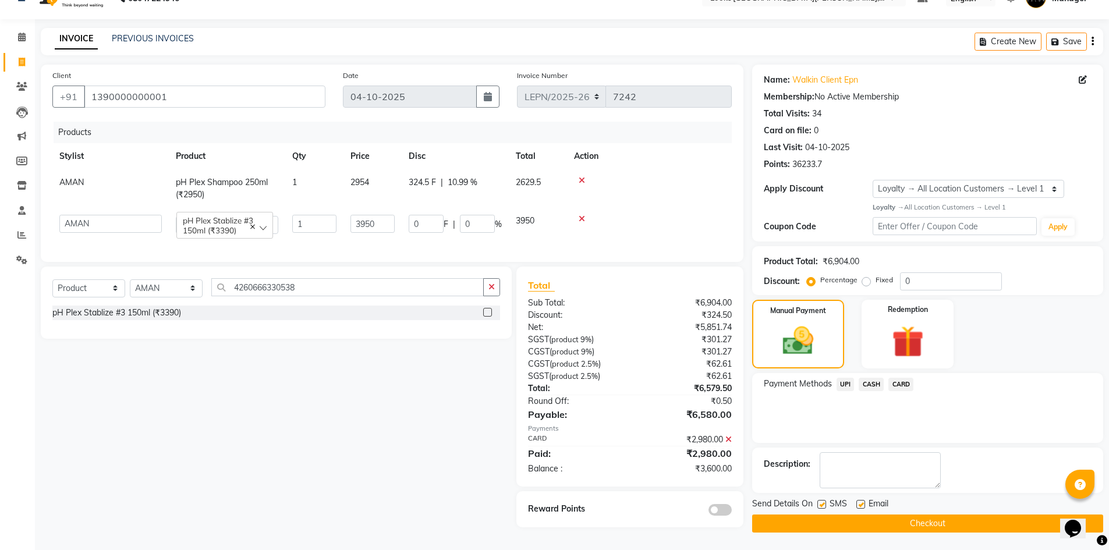
click at [876, 381] on span "CASH" at bounding box center [870, 384] width 25 height 13
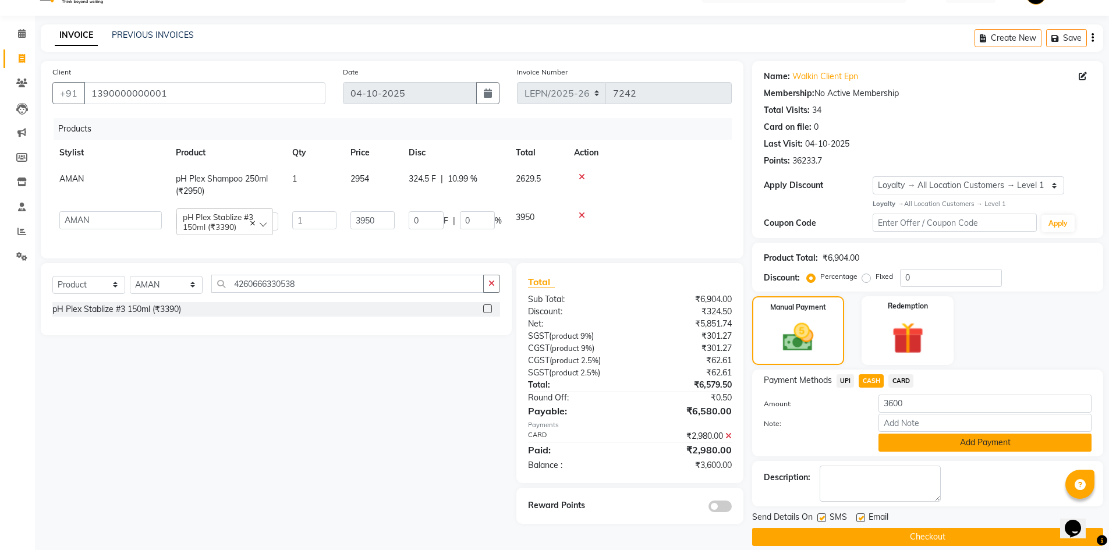
click at [928, 443] on button "Add Payment" at bounding box center [984, 443] width 213 height 18
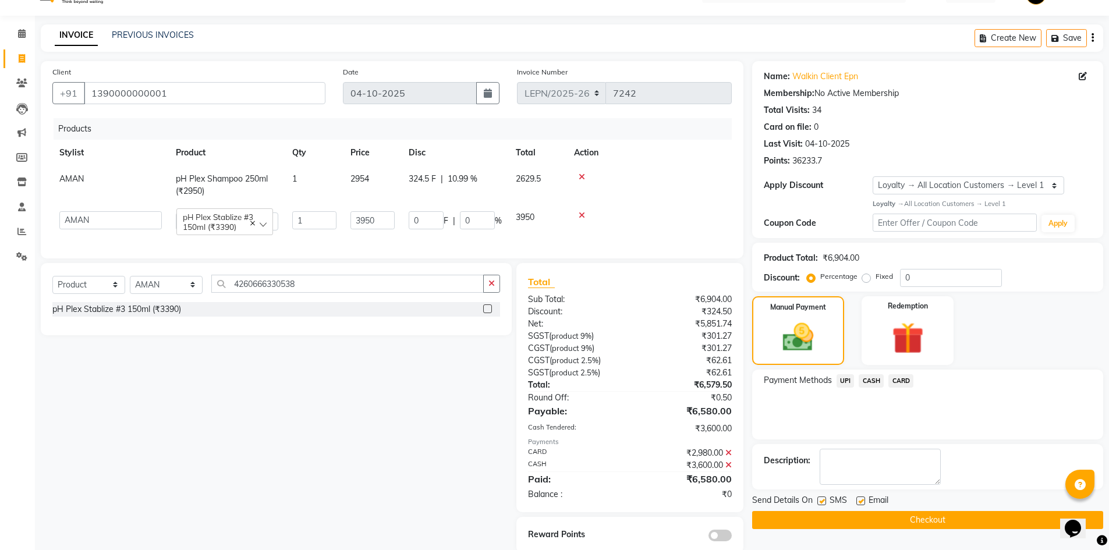
click at [846, 520] on button "Checkout" at bounding box center [927, 520] width 351 height 18
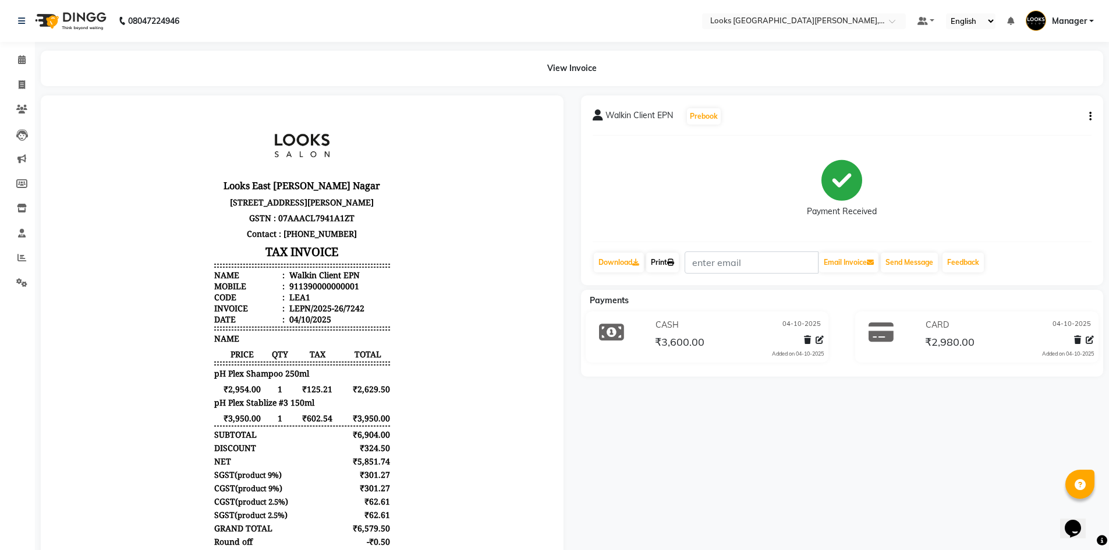
click at [679, 262] on link "Print" at bounding box center [662, 263] width 33 height 20
click at [22, 65] on span at bounding box center [22, 60] width 20 height 13
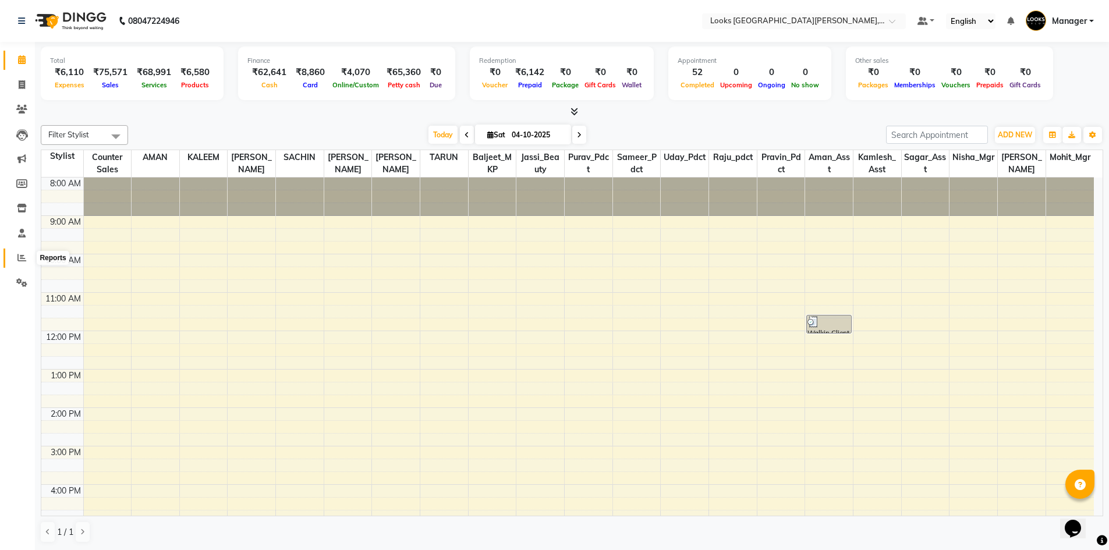
click at [23, 259] on icon at bounding box center [21, 257] width 9 height 9
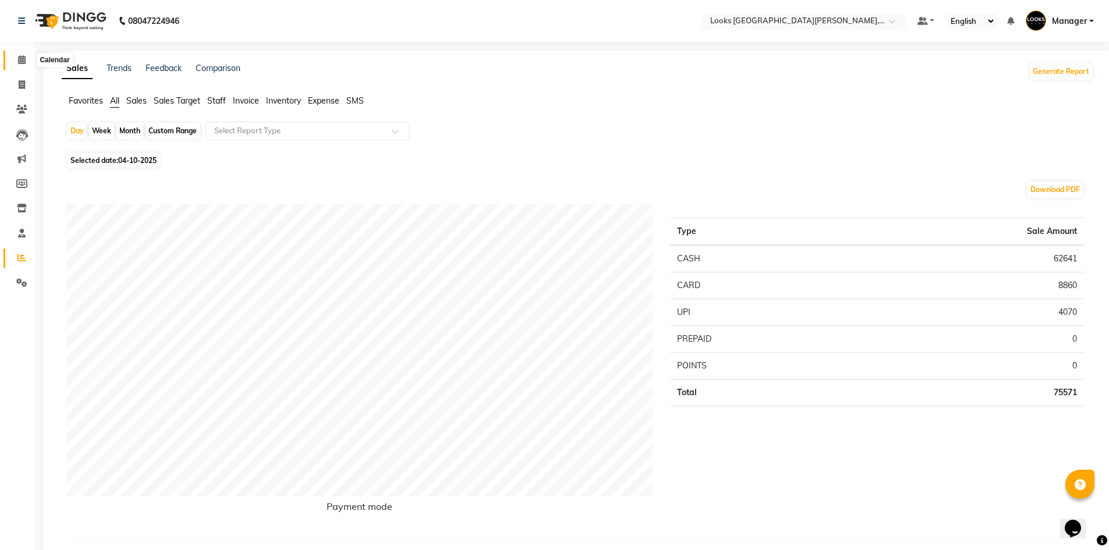
click at [19, 64] on span at bounding box center [22, 60] width 20 height 13
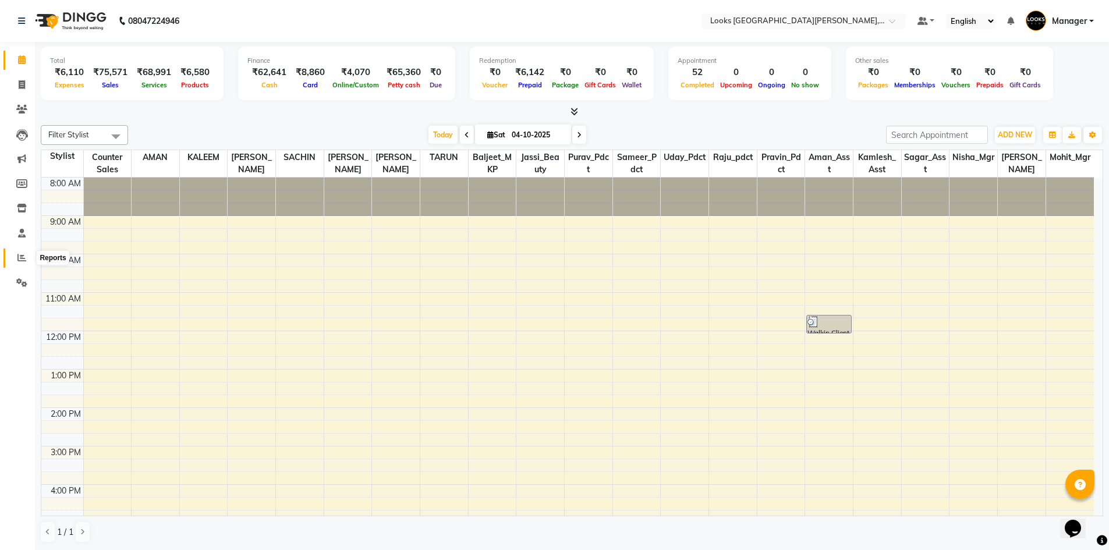
click at [26, 260] on icon at bounding box center [21, 257] width 9 height 9
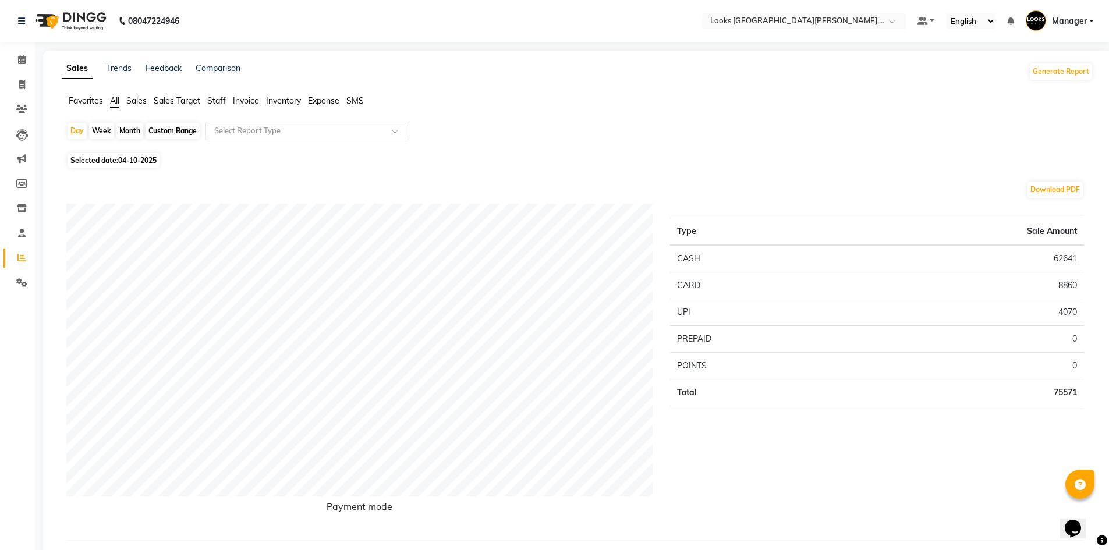
click at [218, 97] on span "Staff" at bounding box center [216, 100] width 19 height 10
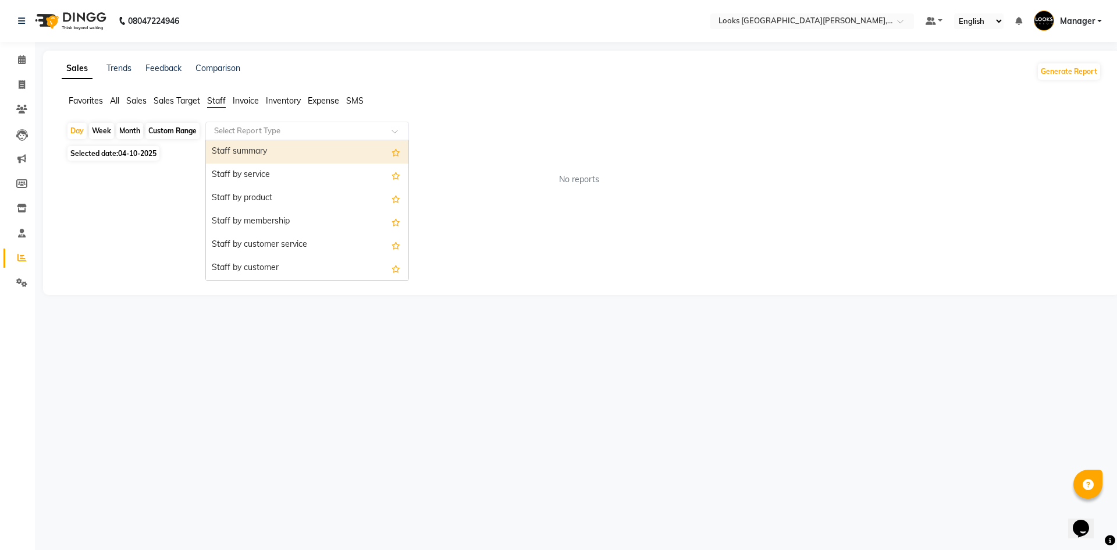
click at [235, 133] on input "text" at bounding box center [296, 131] width 168 height 12
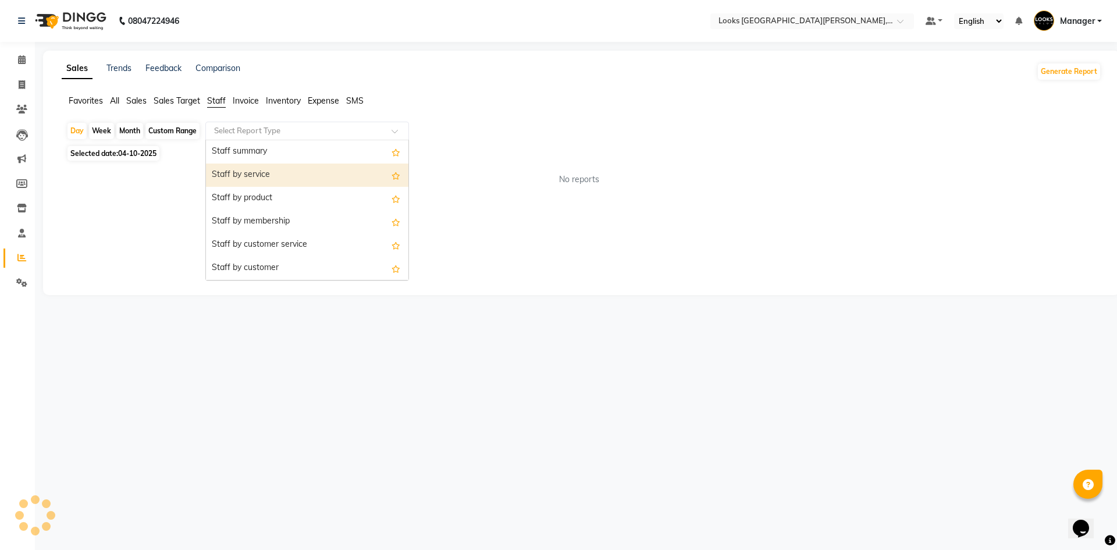
click at [243, 176] on div "Staff by service" at bounding box center [307, 175] width 203 height 23
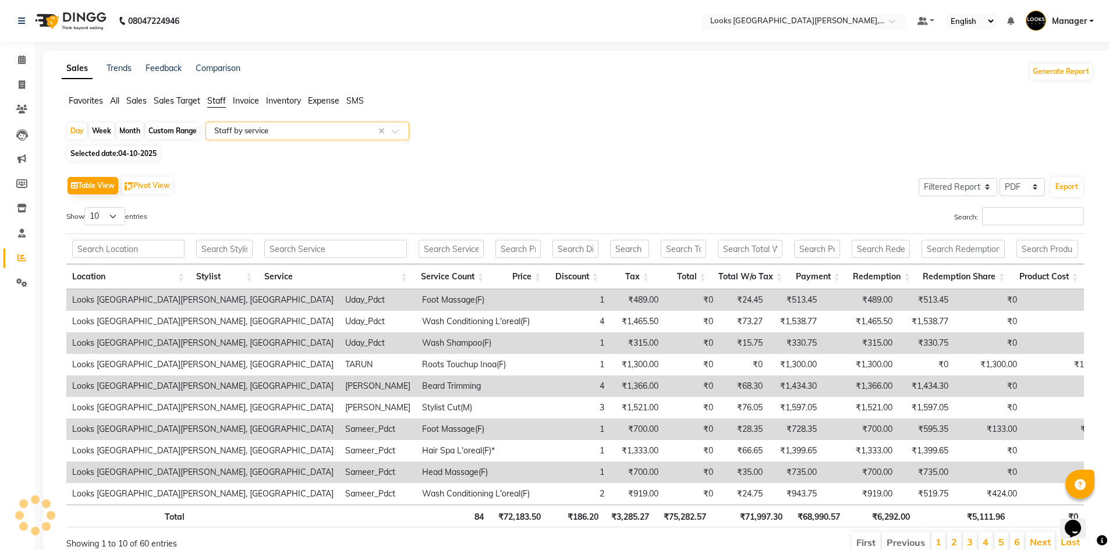
click at [165, 133] on div "Custom Range" at bounding box center [173, 131] width 54 height 16
click at [152, 230] on div "Location Stylist Service Service Count Price Discount Tax Total Total W/o Tax P…" at bounding box center [574, 259] width 1017 height 59
click at [168, 135] on div "Custom Range" at bounding box center [173, 131] width 54 height 16
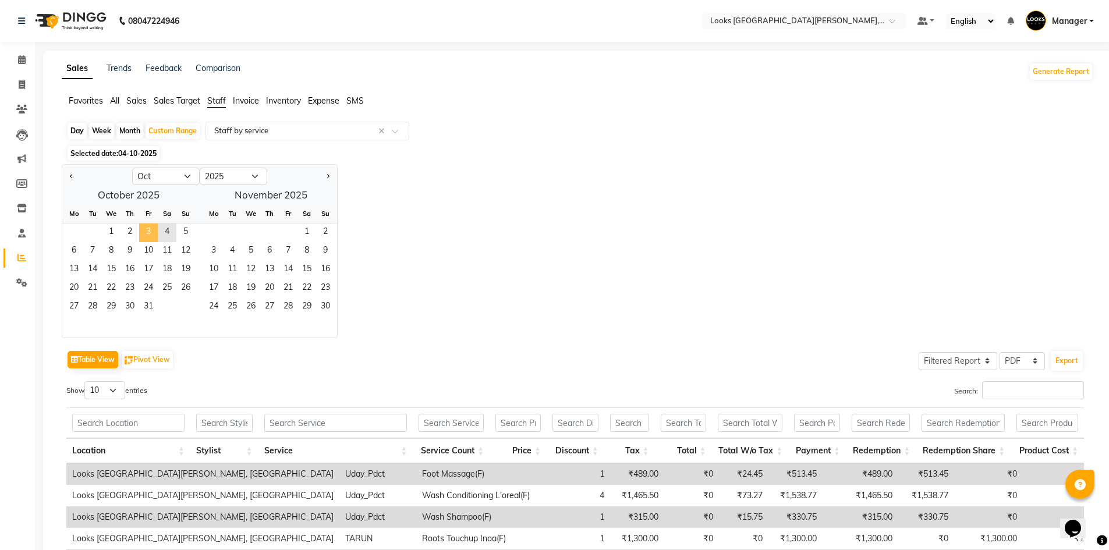
click at [146, 231] on span "3" at bounding box center [148, 232] width 19 height 19
click at [234, 423] on input "text" at bounding box center [224, 423] width 56 height 18
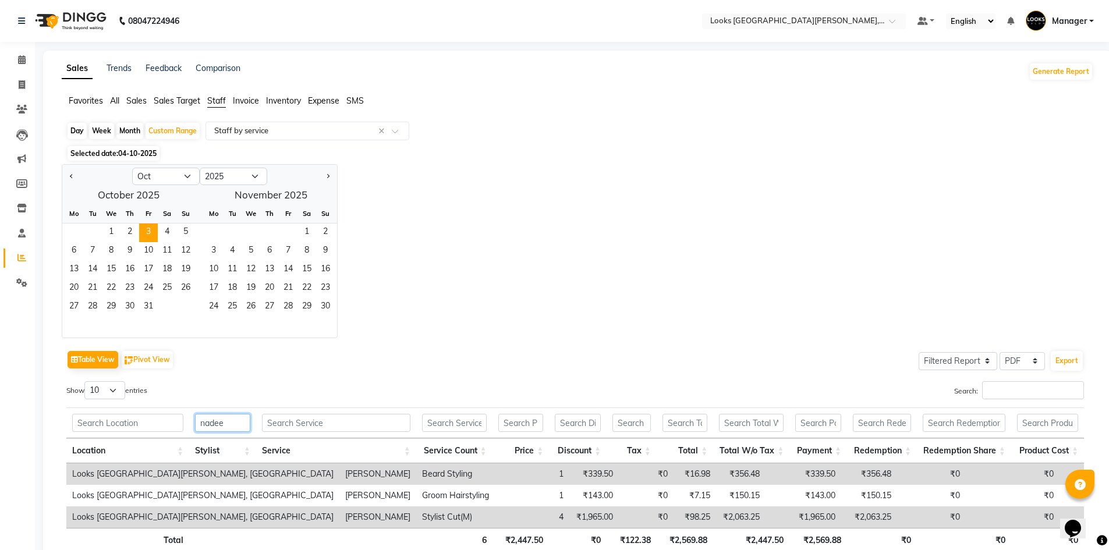
drag, startPoint x: 228, startPoint y: 420, endPoint x: 172, endPoint y: 424, distance: 56.0
click at [172, 424] on tr "nadee" at bounding box center [574, 422] width 1017 height 31
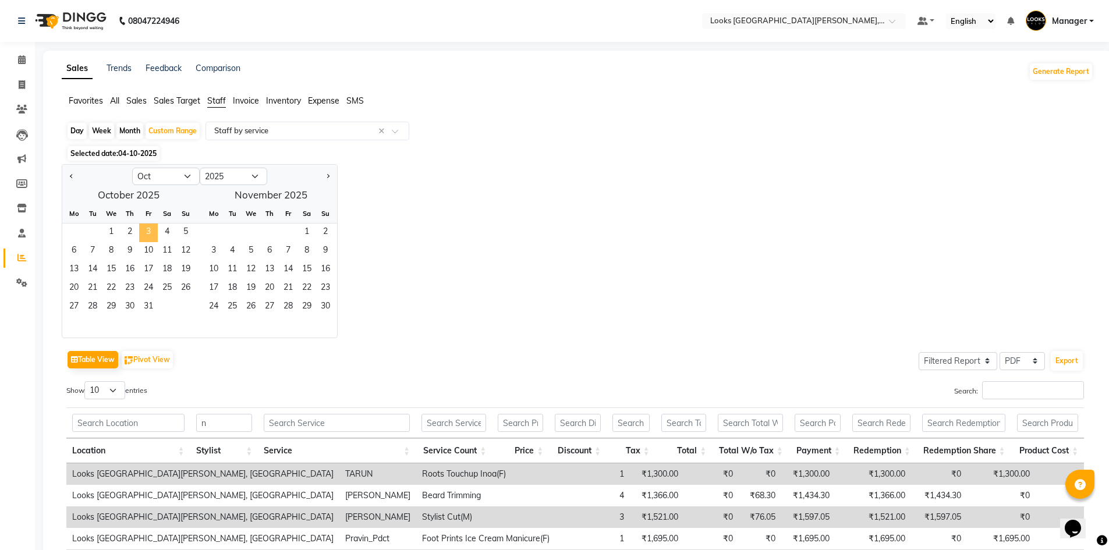
click at [154, 235] on span "3" at bounding box center [148, 232] width 19 height 19
click at [144, 233] on span "3" at bounding box center [148, 232] width 19 height 19
click at [439, 303] on div "Jan Feb Mar Apr May Jun Jul Aug Sep Oct Nov Dec 2015 2016 2017 2018 2019 2020 2…" at bounding box center [577, 251] width 1031 height 174
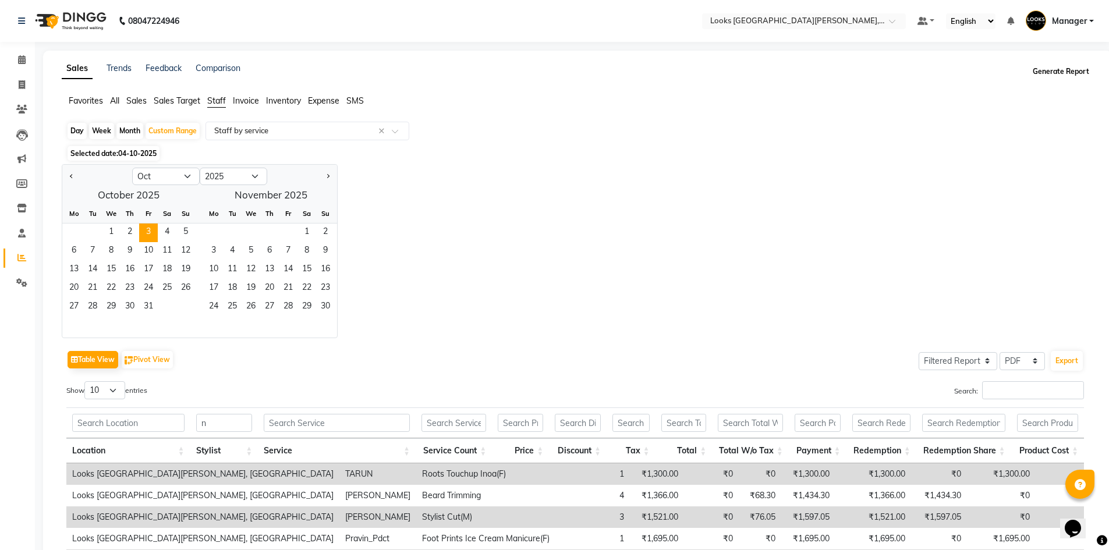
click at [1073, 77] on button "Generate Report" at bounding box center [1061, 71] width 62 height 16
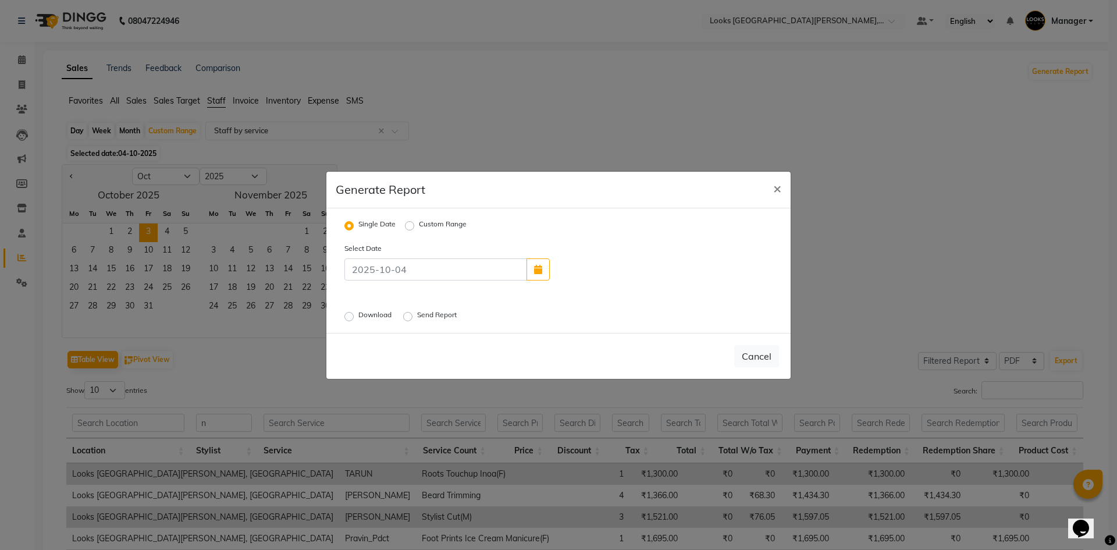
click at [444, 223] on label "Custom Range" at bounding box center [443, 226] width 48 height 14
click at [416, 223] on input "Custom Range" at bounding box center [411, 225] width 8 height 8
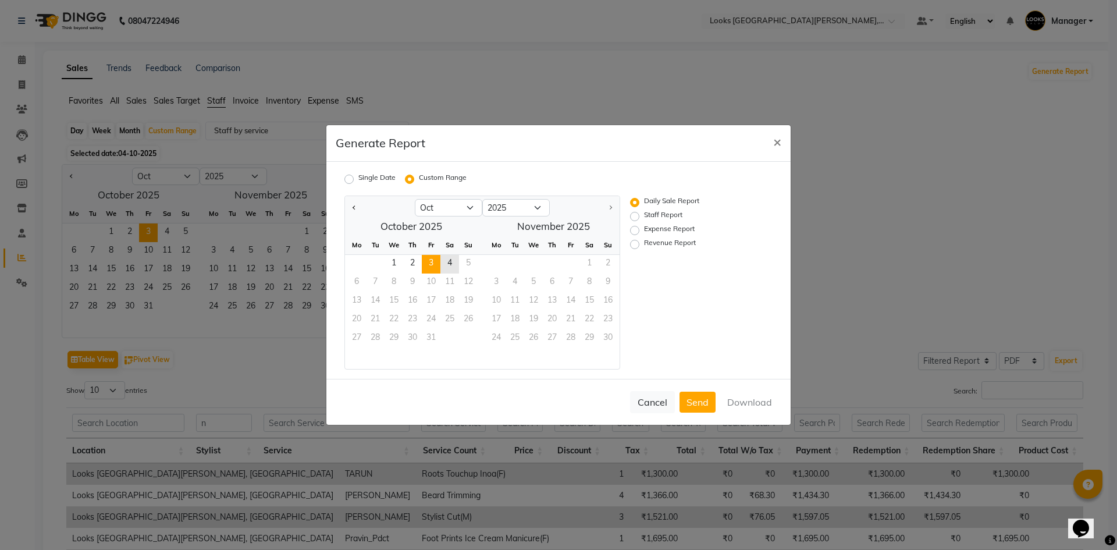
click at [431, 260] on span "3" at bounding box center [431, 264] width 19 height 19
click at [432, 263] on span "3" at bounding box center [431, 264] width 19 height 19
click at [657, 216] on label "Staff Report" at bounding box center [663, 217] width 38 height 14
click at [641, 216] on input "Staff Report" at bounding box center [637, 216] width 8 height 8
click at [729, 406] on button "Download" at bounding box center [750, 402] width 59 height 21
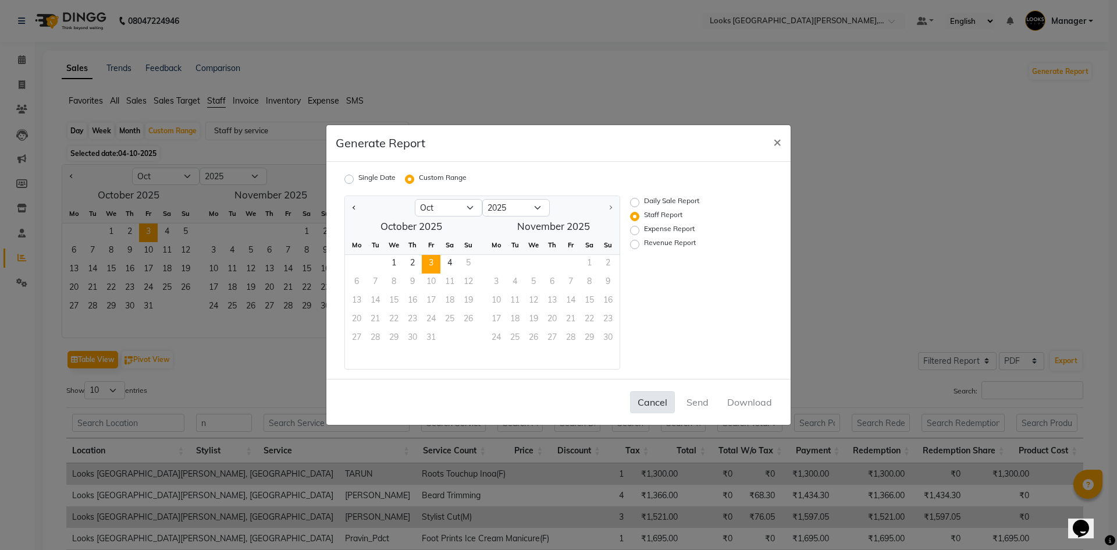
click at [657, 399] on button "Cancel" at bounding box center [652, 402] width 45 height 22
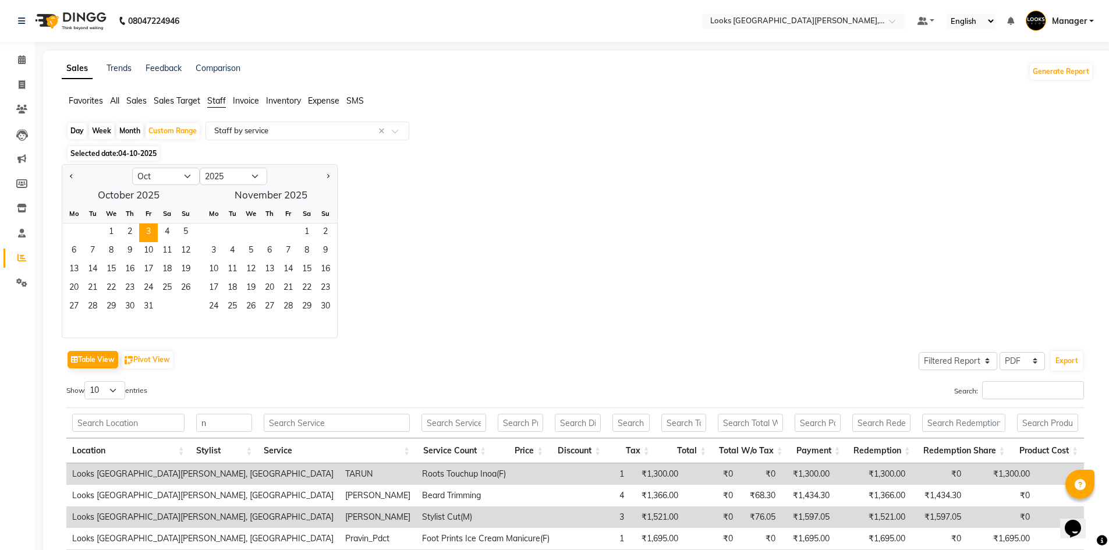
click at [746, 222] on div "Jan Feb Mar Apr May Jun Jul Aug Sep Oct Nov Dec 2015 2016 2017 2018 2019 2020 2…" at bounding box center [577, 251] width 1031 height 174
click at [21, 79] on span at bounding box center [22, 85] width 20 height 13
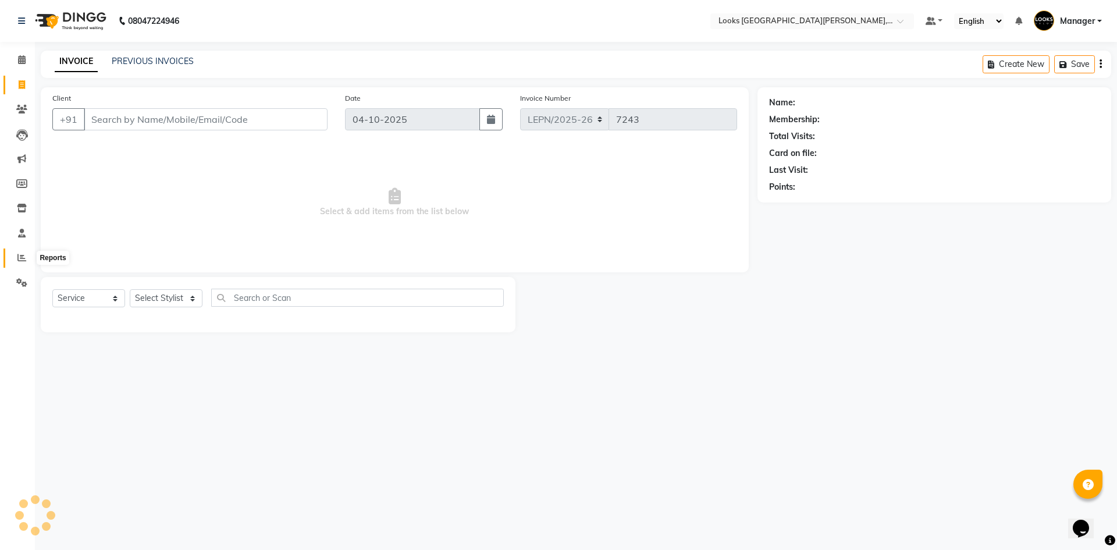
click at [18, 261] on icon at bounding box center [21, 257] width 9 height 9
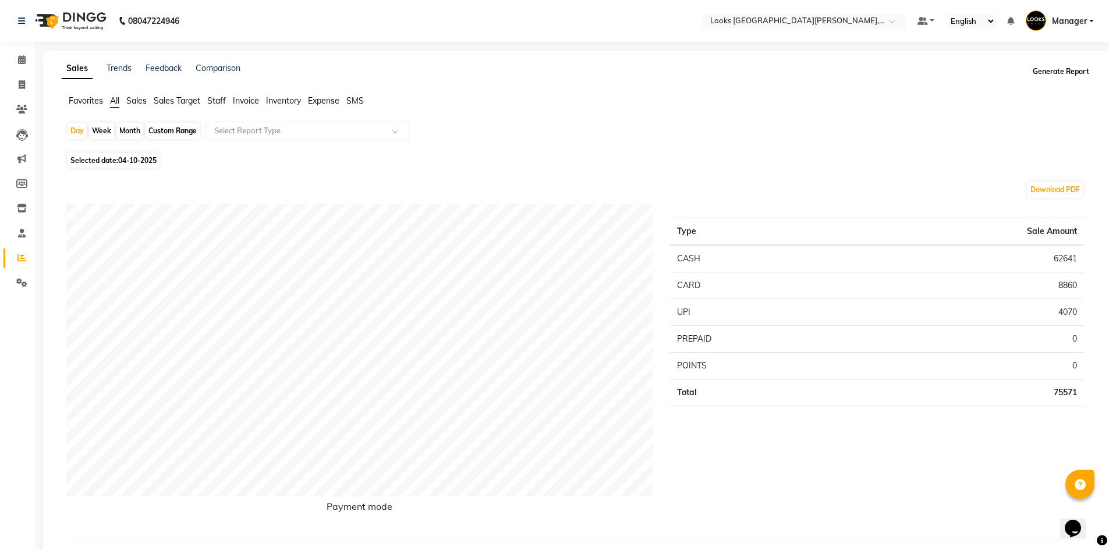
click at [1056, 72] on button "Generate Report" at bounding box center [1061, 71] width 62 height 16
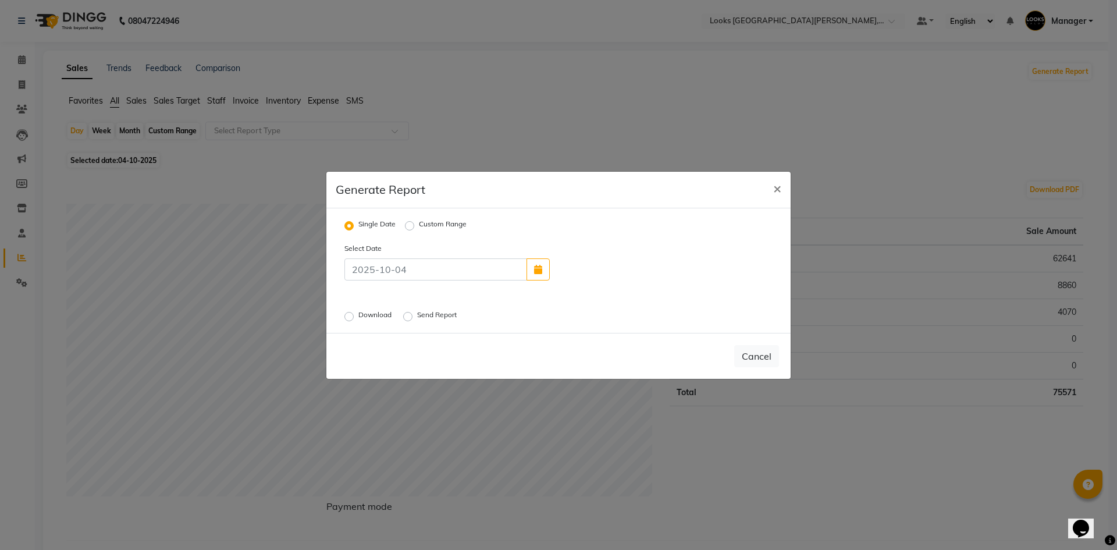
click at [420, 222] on label "Custom Range" at bounding box center [443, 226] width 48 height 14
click at [416, 222] on input "Custom Range" at bounding box center [411, 225] width 8 height 8
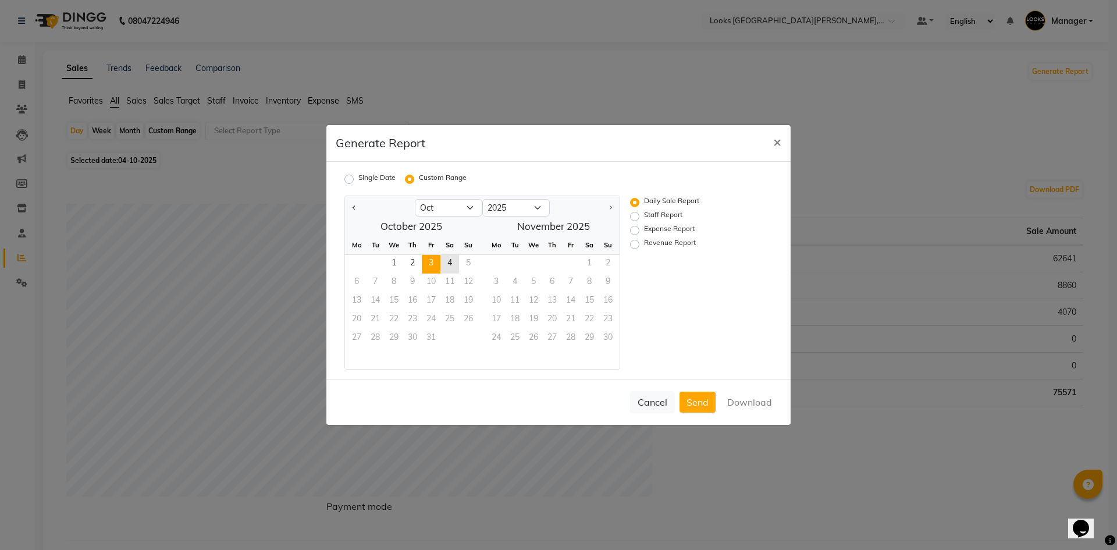
click at [432, 257] on span "3" at bounding box center [431, 264] width 19 height 19
click at [653, 213] on label "Staff Report" at bounding box center [663, 217] width 38 height 14
click at [641, 213] on input "Staff Report" at bounding box center [637, 216] width 8 height 8
click at [748, 402] on button "Download" at bounding box center [750, 402] width 59 height 21
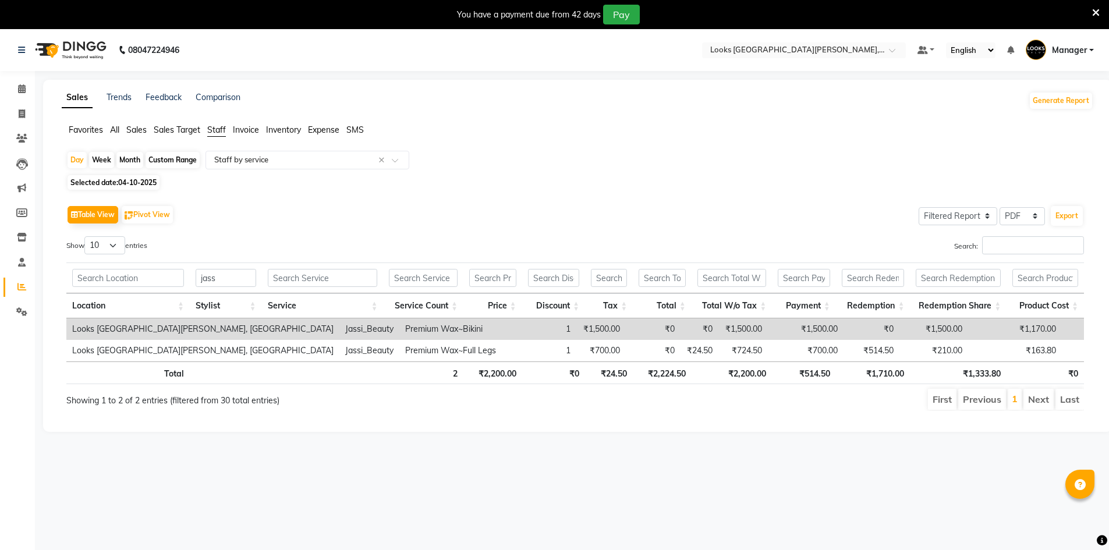
select select "filtered_report"
select select "pdf"
click at [24, 116] on icon at bounding box center [22, 113] width 6 height 9
select select "service"
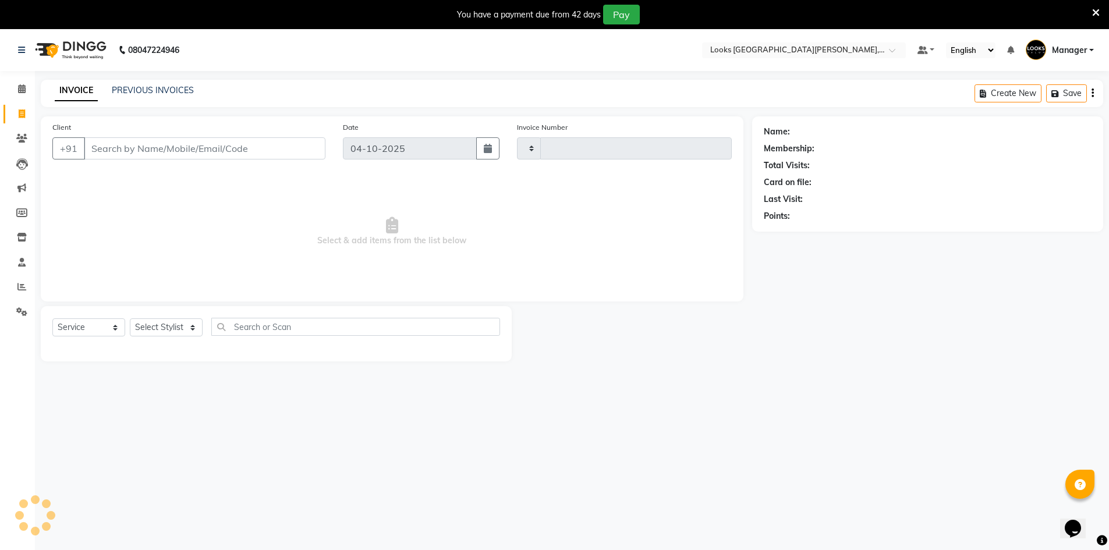
type input "7231"
select select "8940"
click at [149, 95] on div "PREVIOUS INVOICES" at bounding box center [153, 90] width 82 height 12
click at [151, 89] on link "PREVIOUS INVOICES" at bounding box center [153, 90] width 82 height 10
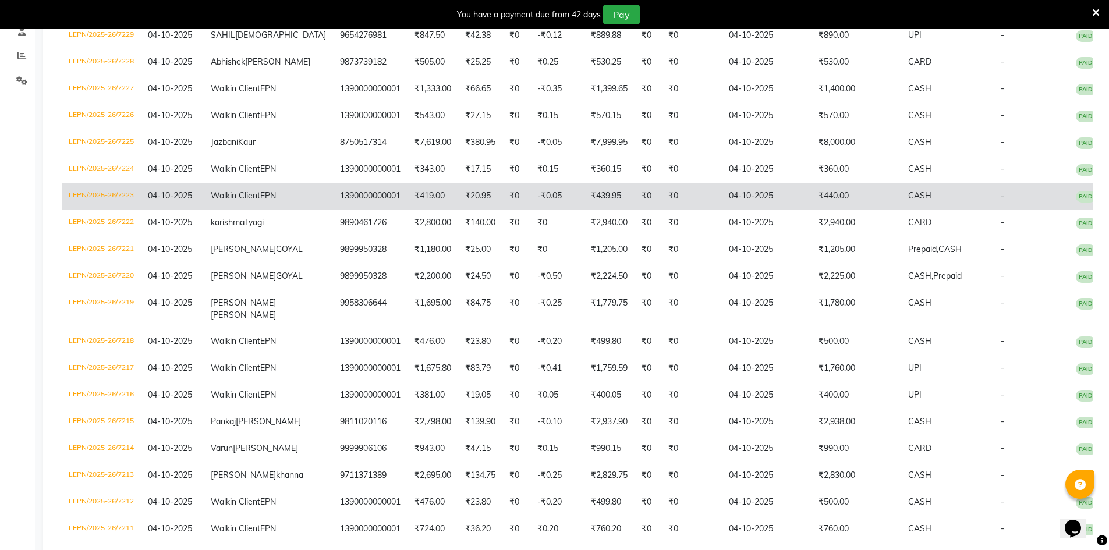
scroll to position [233, 0]
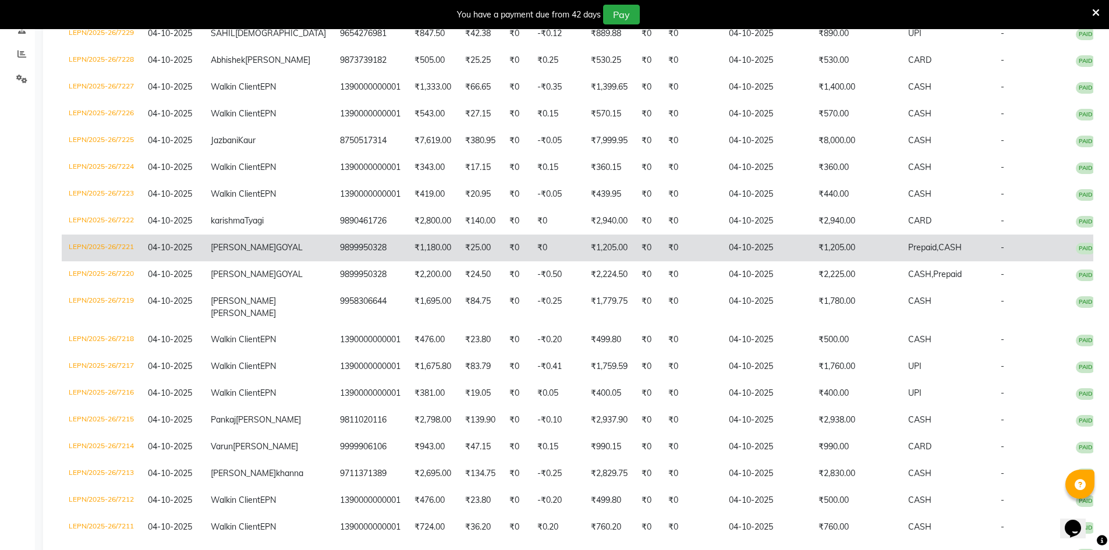
click at [348, 261] on td "9899950328" at bounding box center [370, 248] width 74 height 27
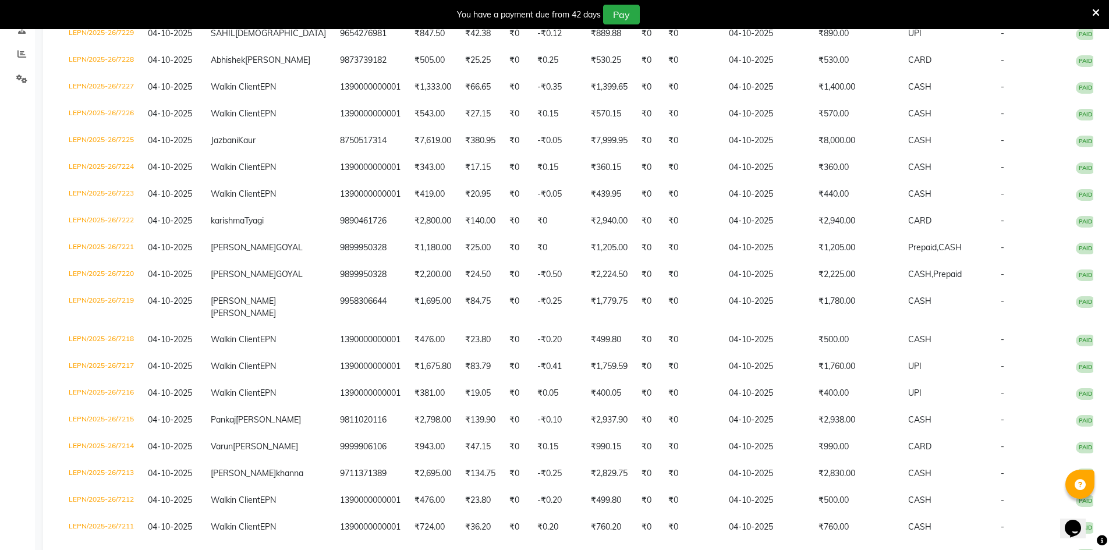
click at [27, 65] on li "Reports" at bounding box center [17, 54] width 35 height 25
click at [27, 59] on span at bounding box center [22, 54] width 20 height 13
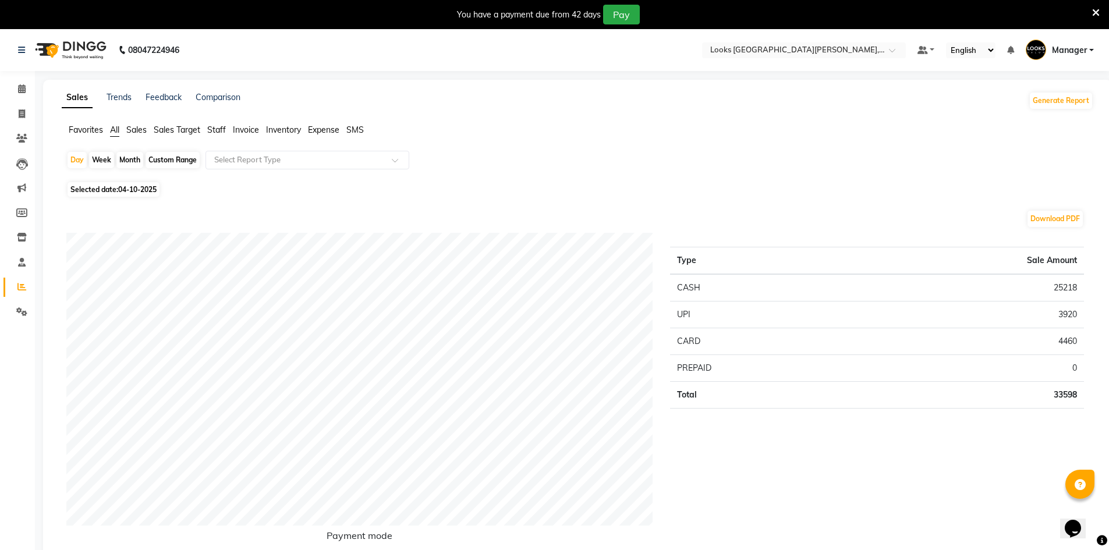
click at [222, 130] on span "Staff" at bounding box center [216, 130] width 19 height 10
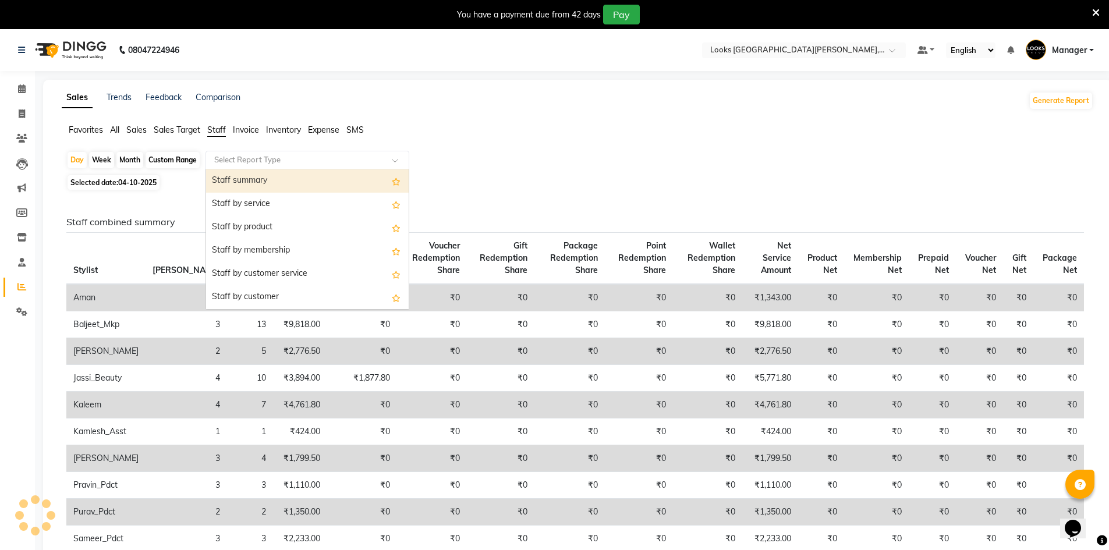
click at [249, 159] on input "text" at bounding box center [296, 160] width 168 height 12
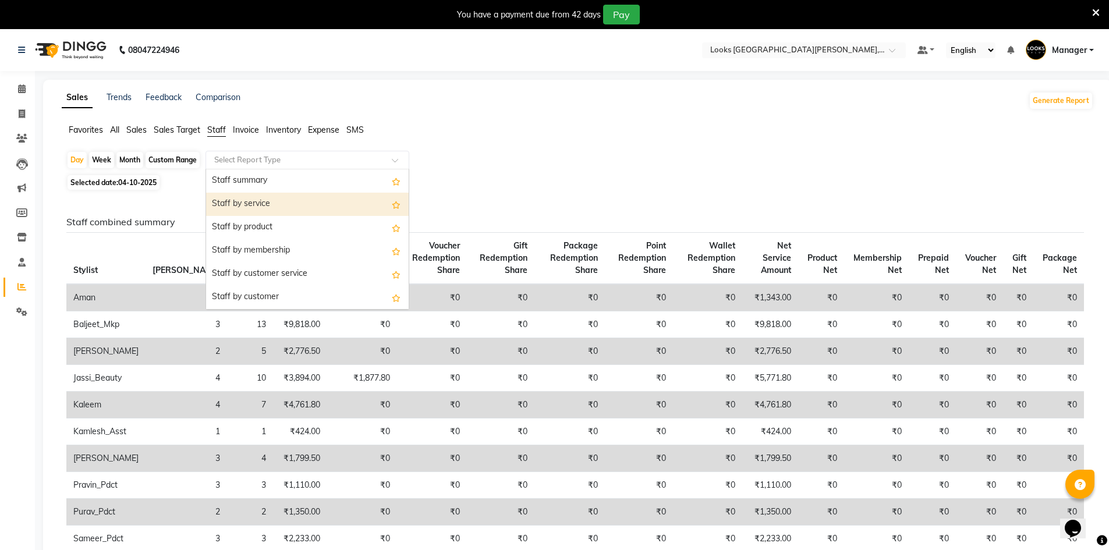
click at [278, 202] on div "Staff by service" at bounding box center [307, 204] width 203 height 23
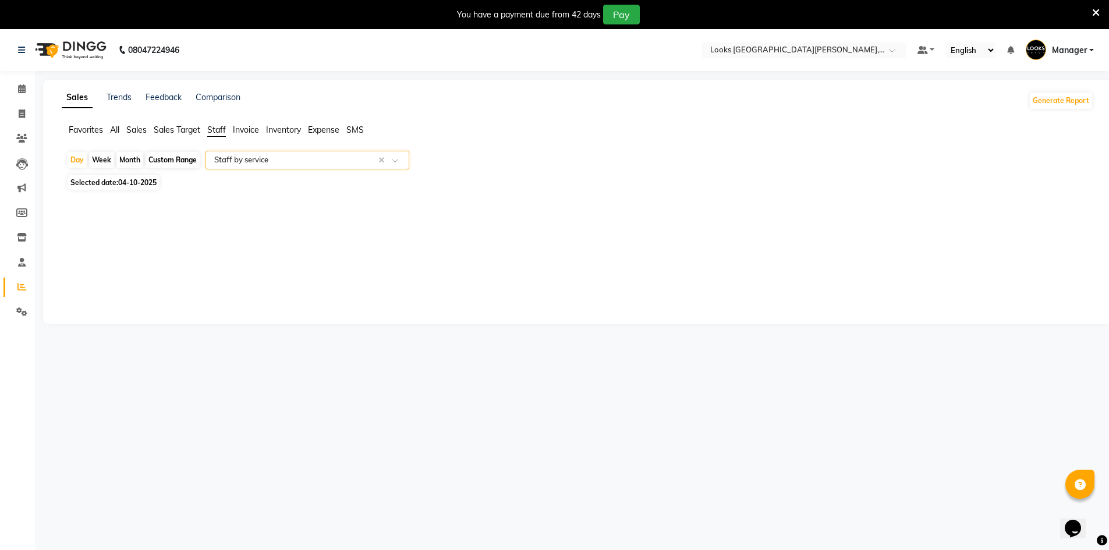
select select "filtered_report"
select select "pdf"
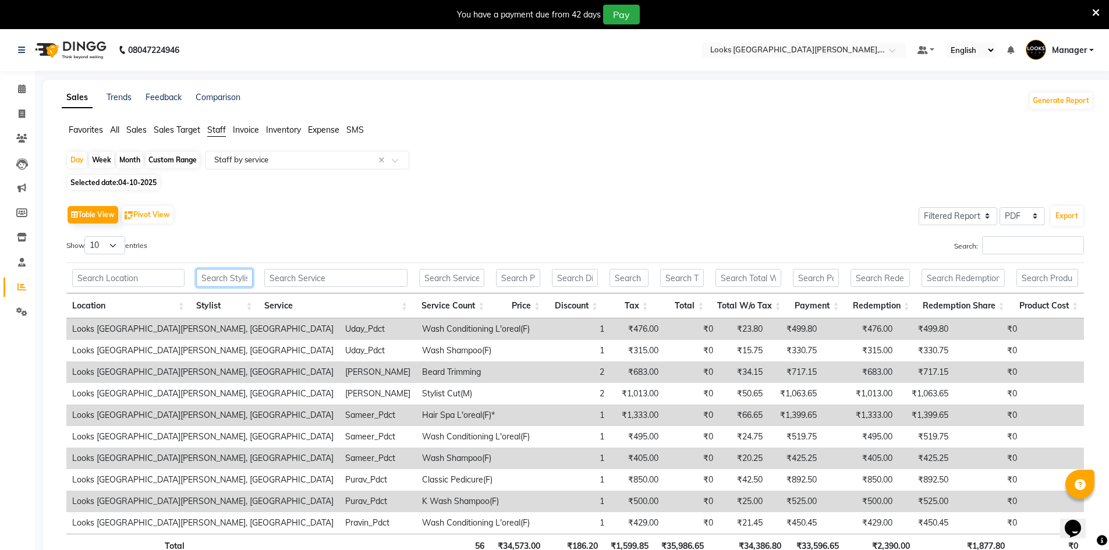
click at [227, 277] on input "text" at bounding box center [224, 278] width 56 height 18
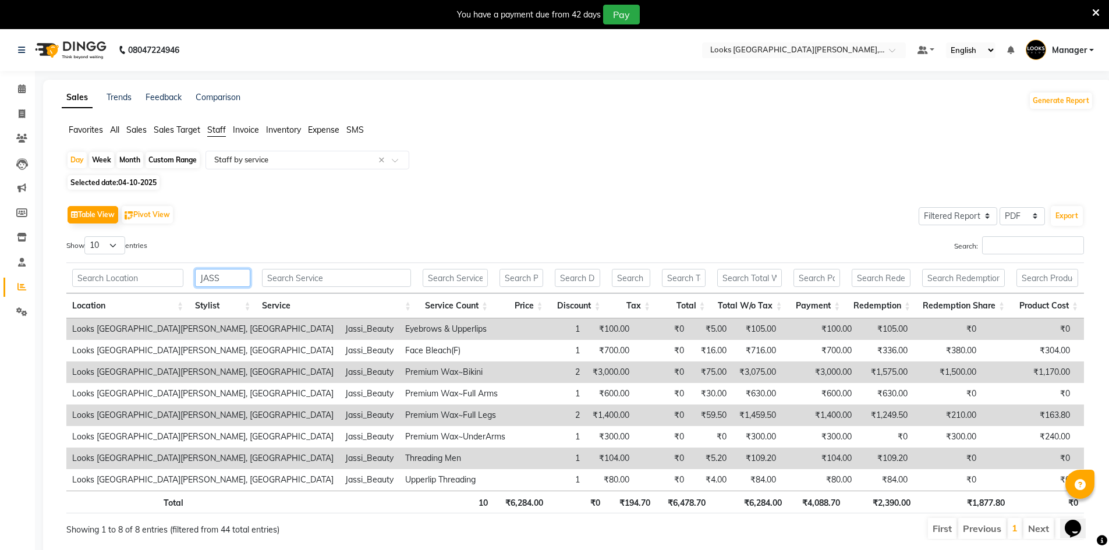
type input "JASS"
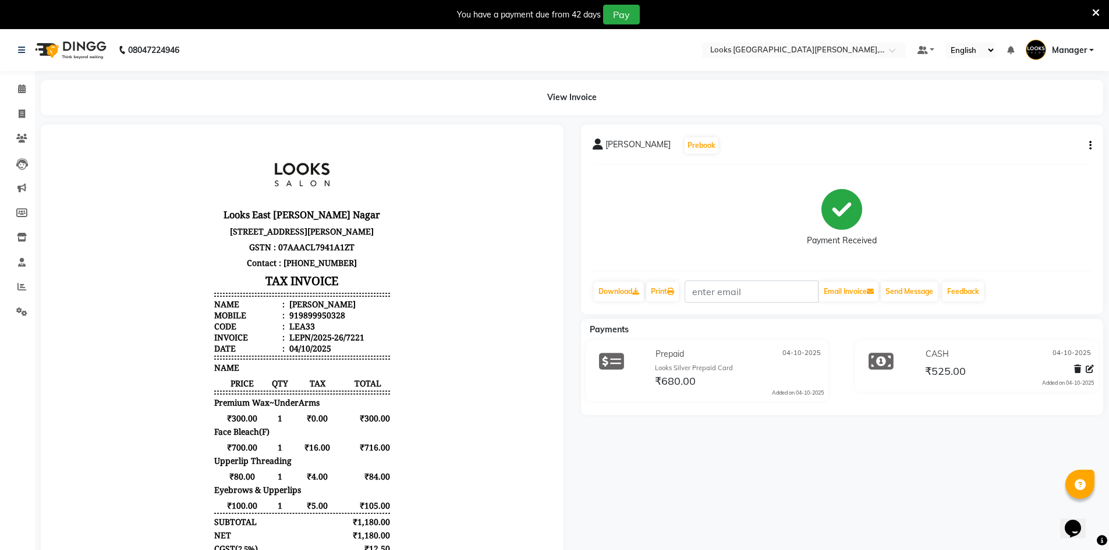
click at [1092, 142] on div "[PERSON_NAME] Prebook Payment Received Download Print Email Invoice Send Messag…" at bounding box center [842, 220] width 523 height 190
click at [1090, 146] on icon "button" at bounding box center [1090, 146] width 2 height 1
click at [1056, 143] on div "Split Service Amount" at bounding box center [1032, 138] width 80 height 15
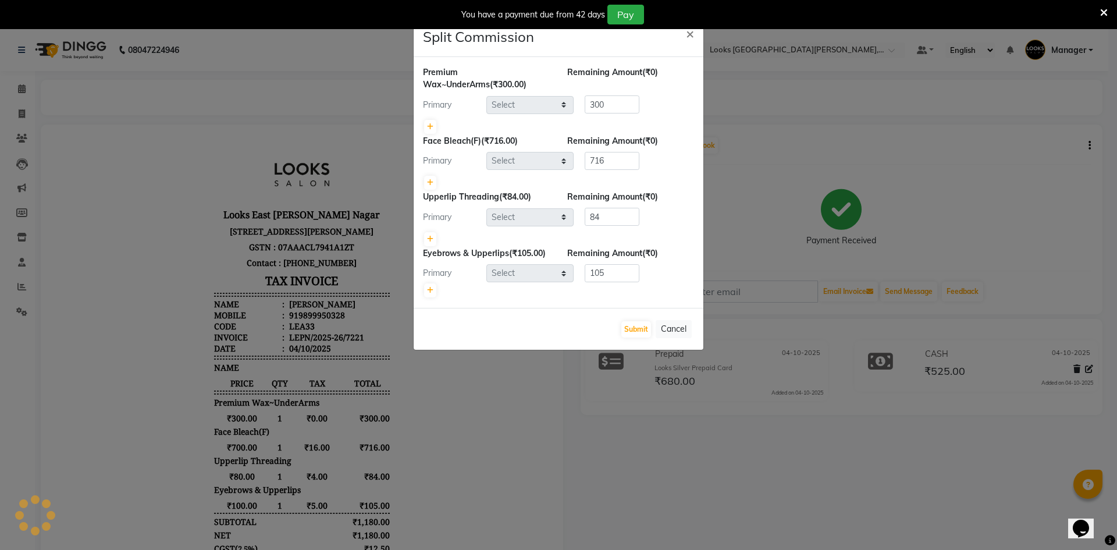
select select "90366"
click at [678, 331] on button "Cancel" at bounding box center [674, 329] width 36 height 18
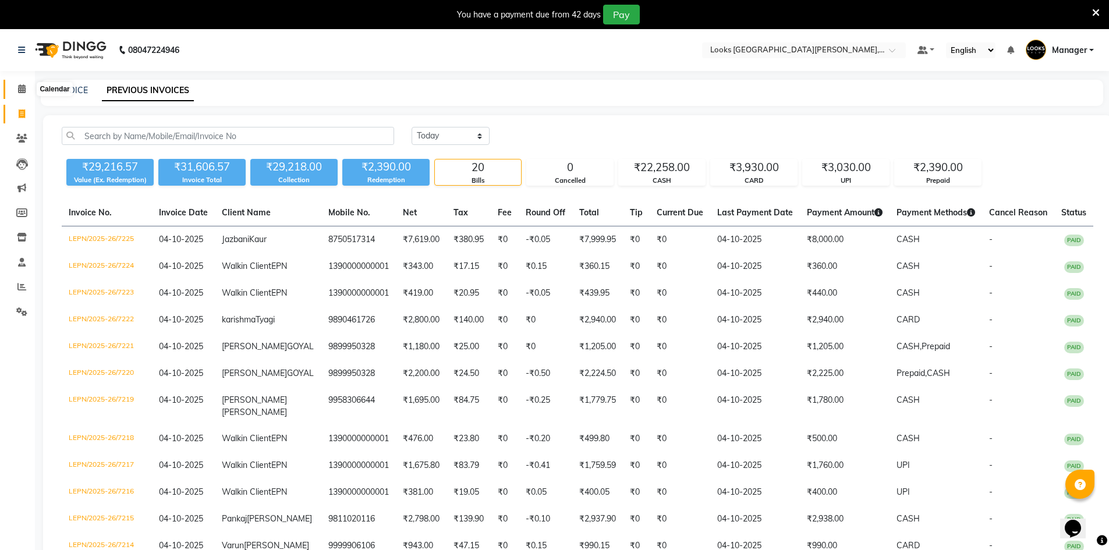
click at [19, 90] on icon at bounding box center [22, 88] width 8 height 9
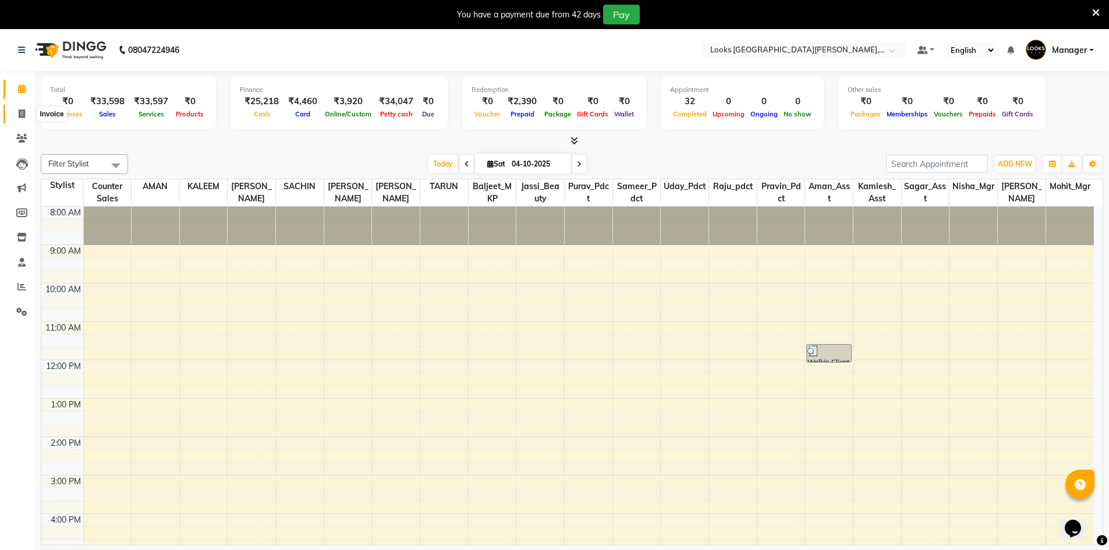
drag, startPoint x: 27, startPoint y: 112, endPoint x: 29, endPoint y: 118, distance: 6.8
click at [27, 113] on span at bounding box center [22, 114] width 20 height 13
select select "service"
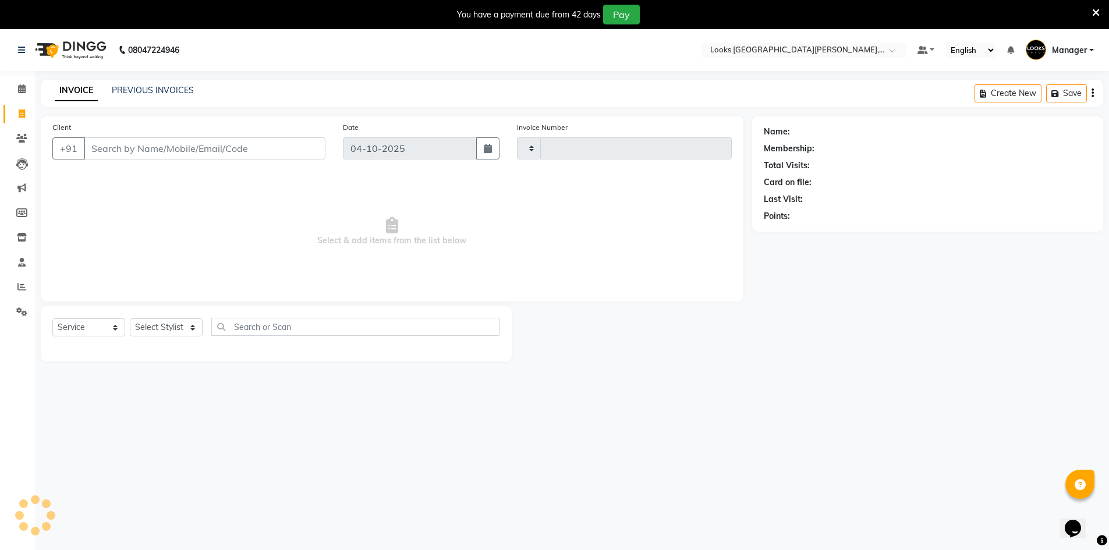
type input "7231"
select select "8940"
click at [114, 146] on input "Client" at bounding box center [205, 148] width 242 height 22
type input "9711681518"
click at [285, 151] on span "Add Client" at bounding box center [295, 149] width 46 height 12
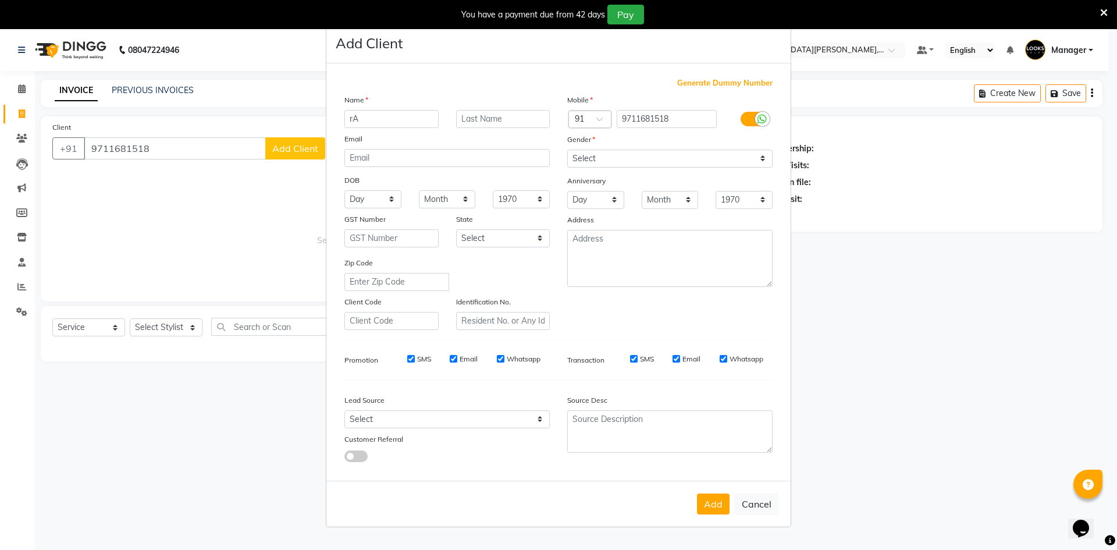
type input "r"
type input "Rajat"
type input "Sindhu"
click at [750, 501] on button "Cancel" at bounding box center [757, 504] width 45 height 22
select select
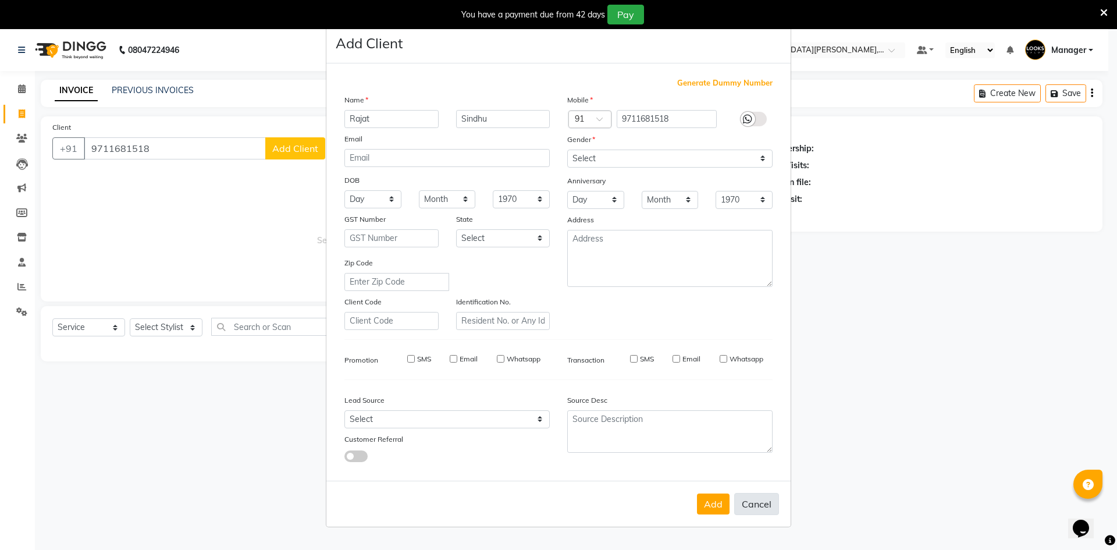
select select
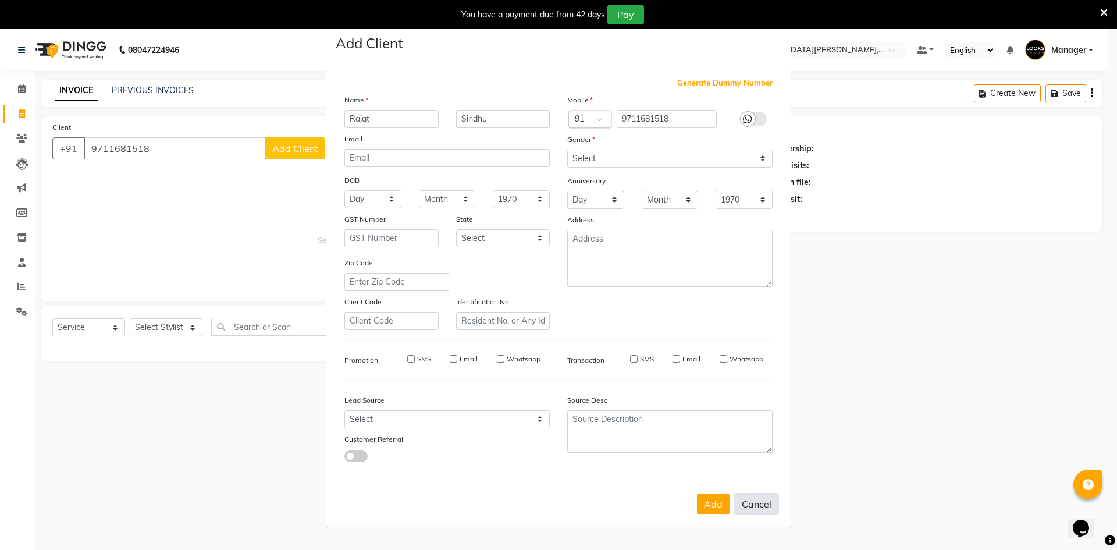
select select
checkbox input "false"
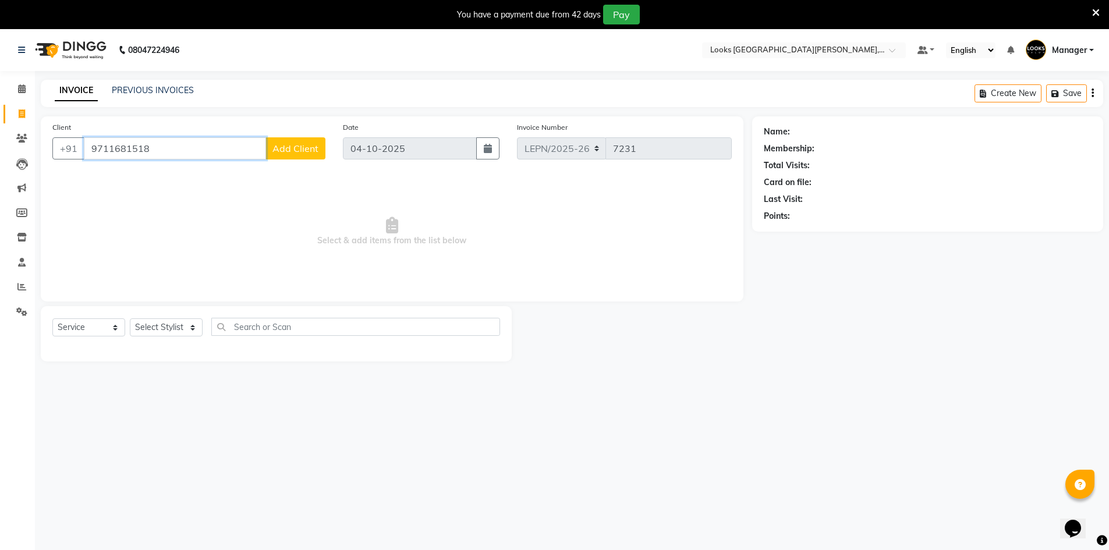
click at [173, 149] on input "9711681518" at bounding box center [175, 148] width 182 height 22
type input "9711681517"
click at [311, 152] on span "Add Client" at bounding box center [295, 149] width 46 height 12
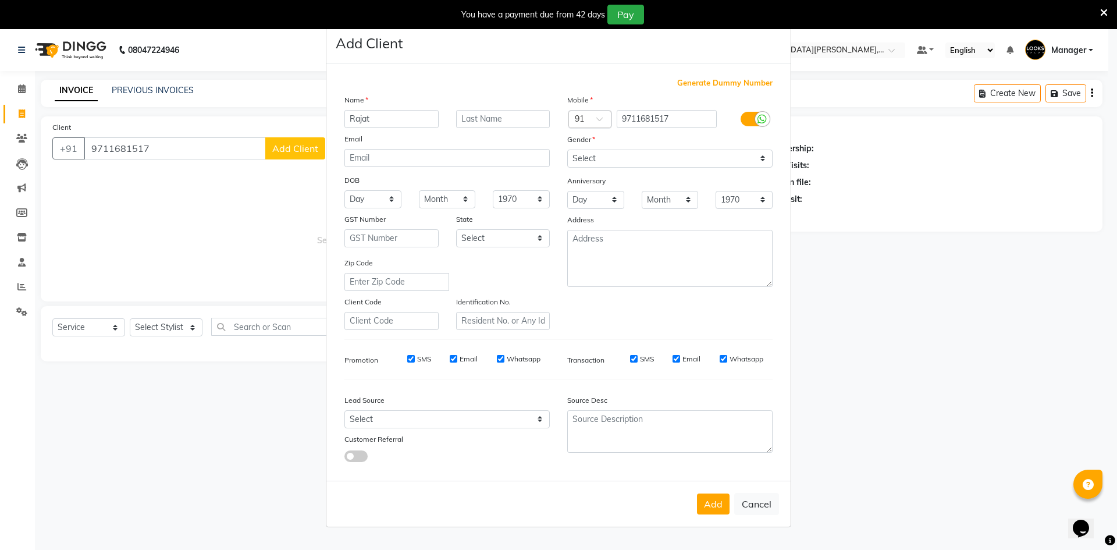
type input "Rajat"
type input "Sindhu"
click at [599, 158] on select "Select Male Female Other Prefer Not To Say" at bounding box center [669, 159] width 205 height 18
select select "male"
click at [567, 150] on select "Select Male Female Other Prefer Not To Say" at bounding box center [669, 159] width 205 height 18
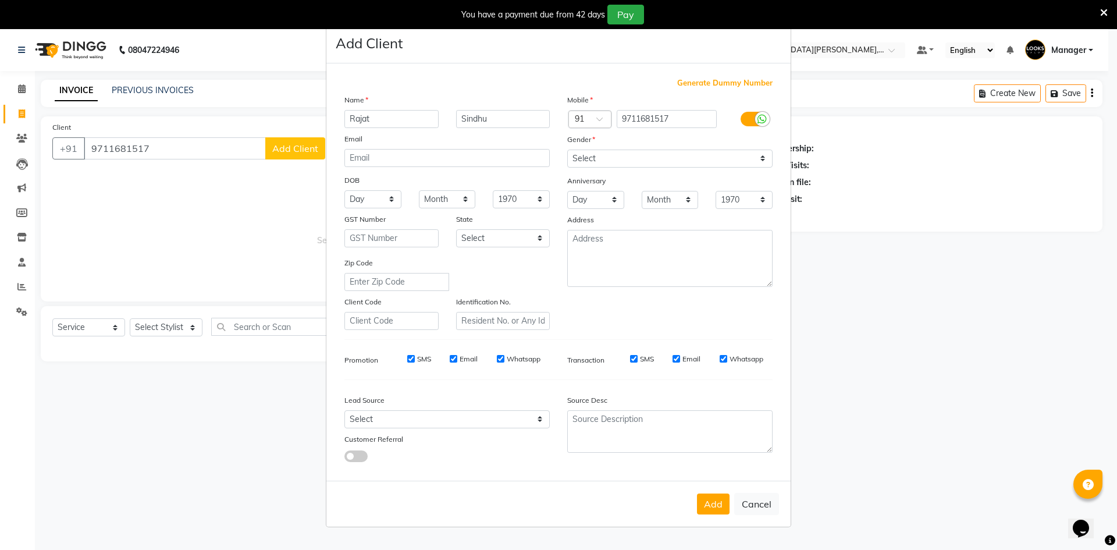
click at [498, 247] on div "Name Rajat Sindhu Email DOB Day 01 02 03 04 05 06 07 08 09 10 11 12 13 14 15 16…" at bounding box center [447, 212] width 223 height 236
click at [498, 239] on select "Select Andaman and Nicobar Islands Andhra Pradesh Arunachal Pradesh Assam Bihar…" at bounding box center [503, 238] width 94 height 18
select select "10"
click at [456, 229] on select "Select Andaman and Nicobar Islands Andhra Pradesh Arunachal Pradesh Assam Bihar…" at bounding box center [503, 238] width 94 height 18
click at [708, 498] on button "Add" at bounding box center [713, 504] width 33 height 21
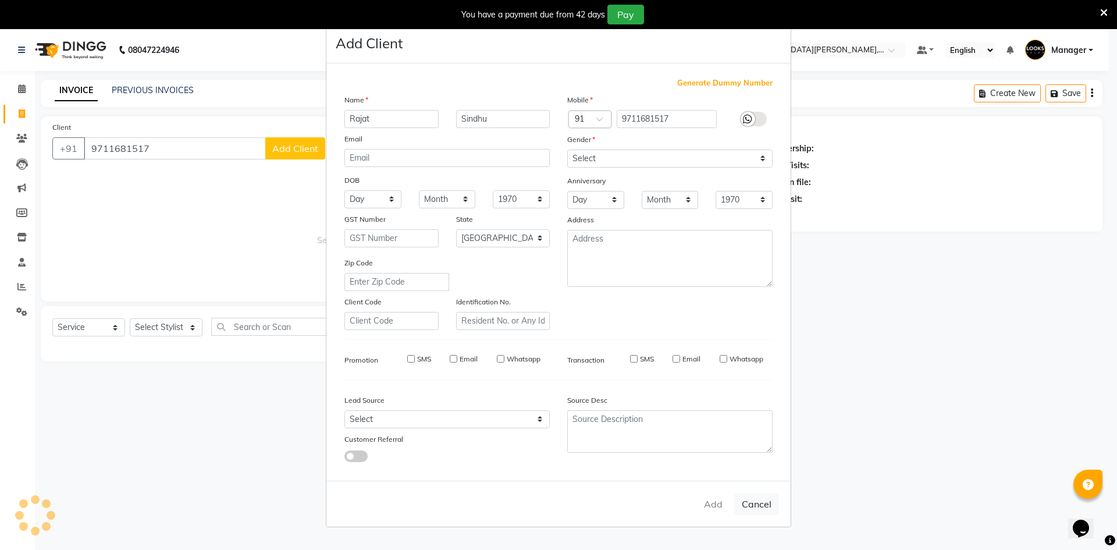
select select
select select "null"
select select
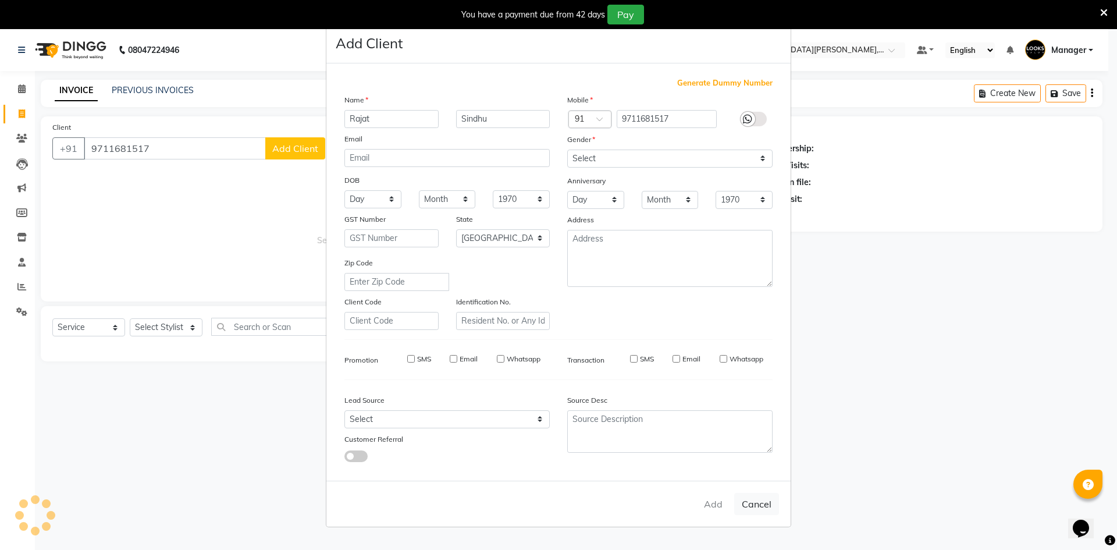
select select
checkbox input "false"
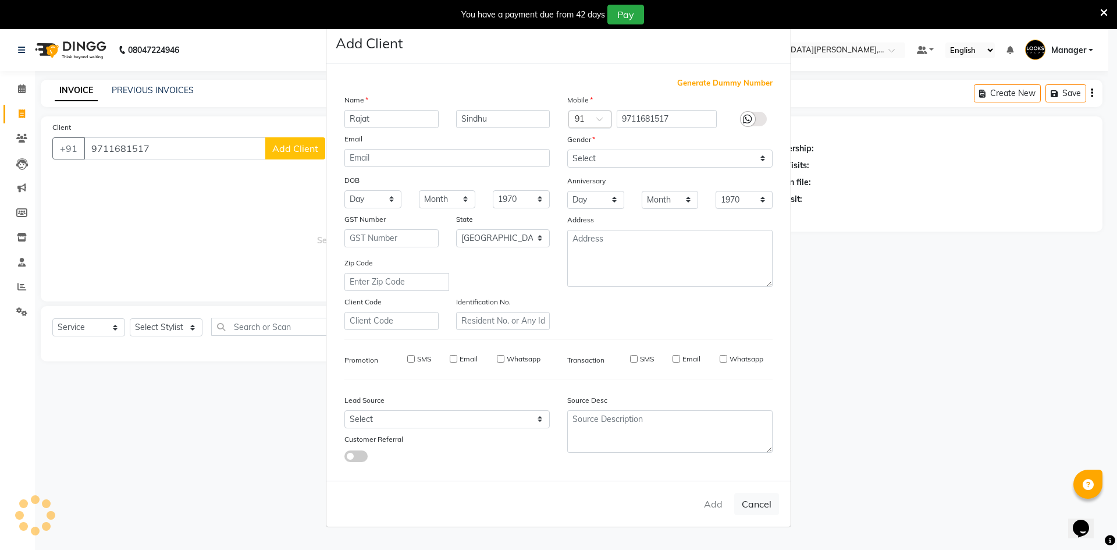
checkbox input "false"
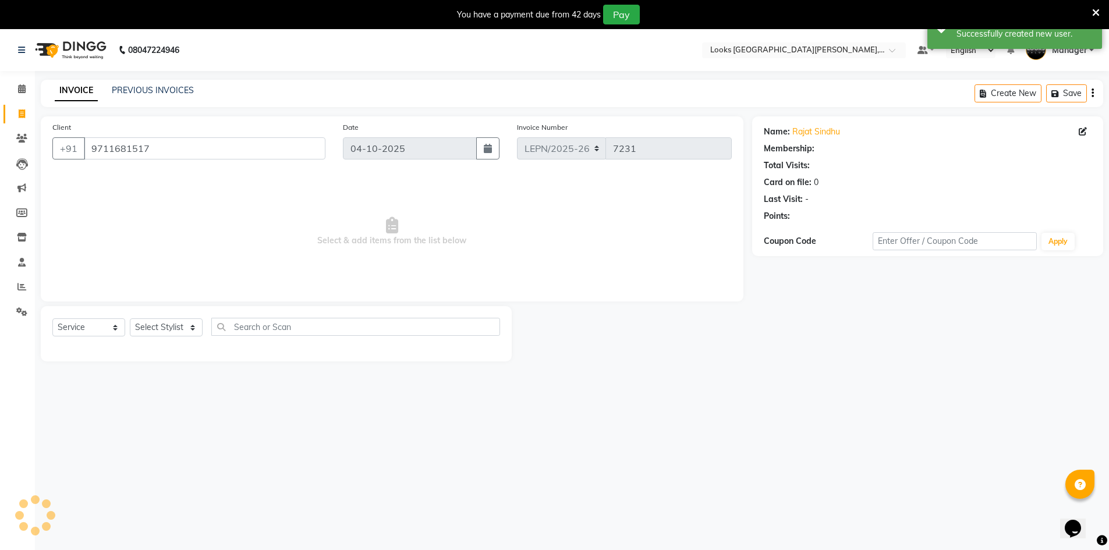
select select "1: Object"
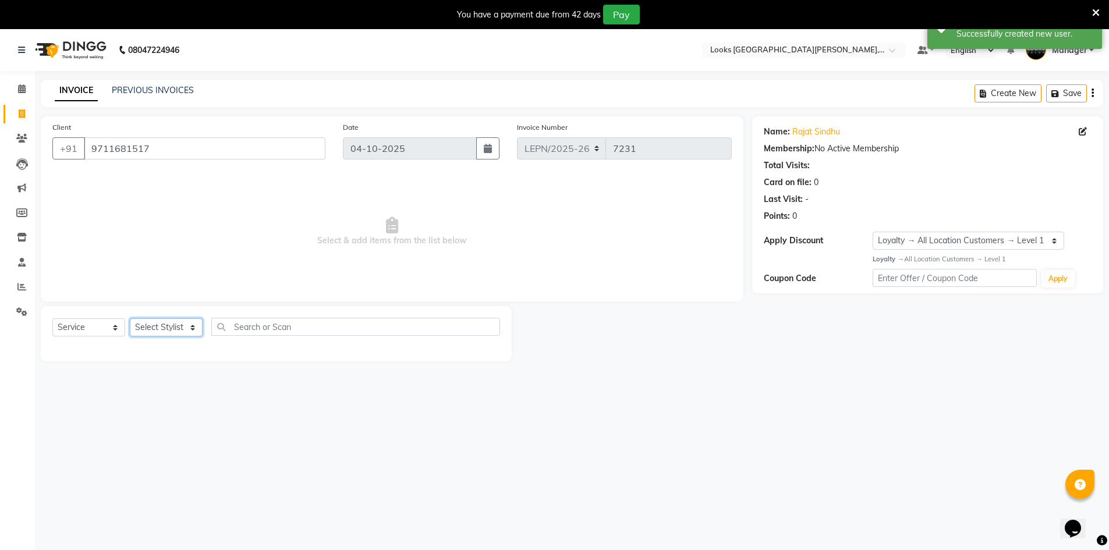
click at [183, 324] on select "Select Stylist AMAN Aman_Asst Baljeet_MKP BITTU Bobby_Mgr Counter Sales Jassi_B…" at bounding box center [166, 327] width 73 height 18
select select "90360"
click at [130, 318] on select "Select Stylist AMAN Aman_Asst Baljeet_MKP BITTU Bobby_Mgr Counter Sales Jassi_B…" at bounding box center [166, 327] width 73 height 18
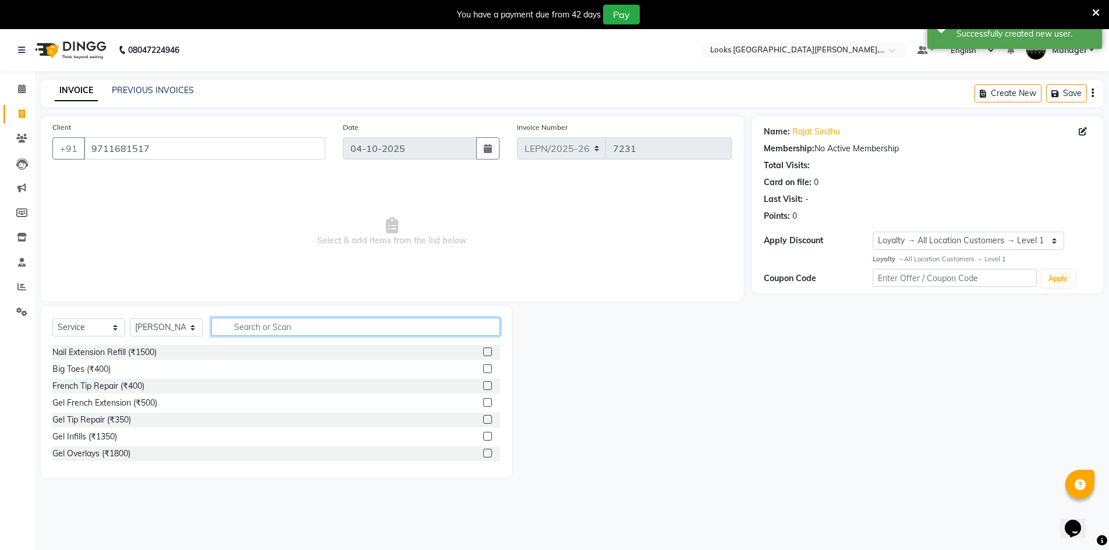
click at [259, 328] on input "text" at bounding box center [355, 327] width 289 height 18
type input "cut"
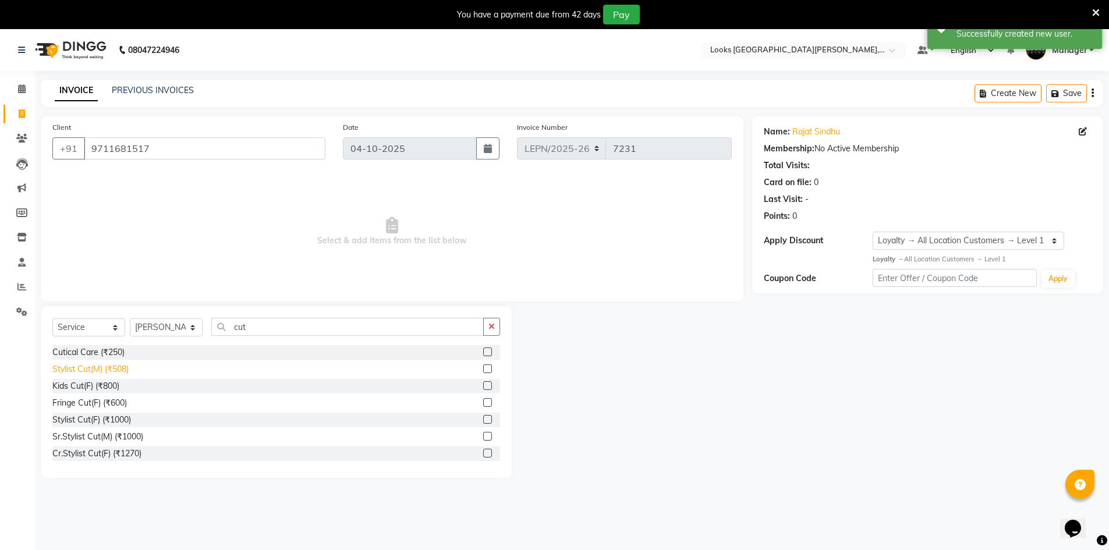
click at [116, 368] on div "Stylist Cut(M) (₹508)" at bounding box center [90, 369] width 76 height 12
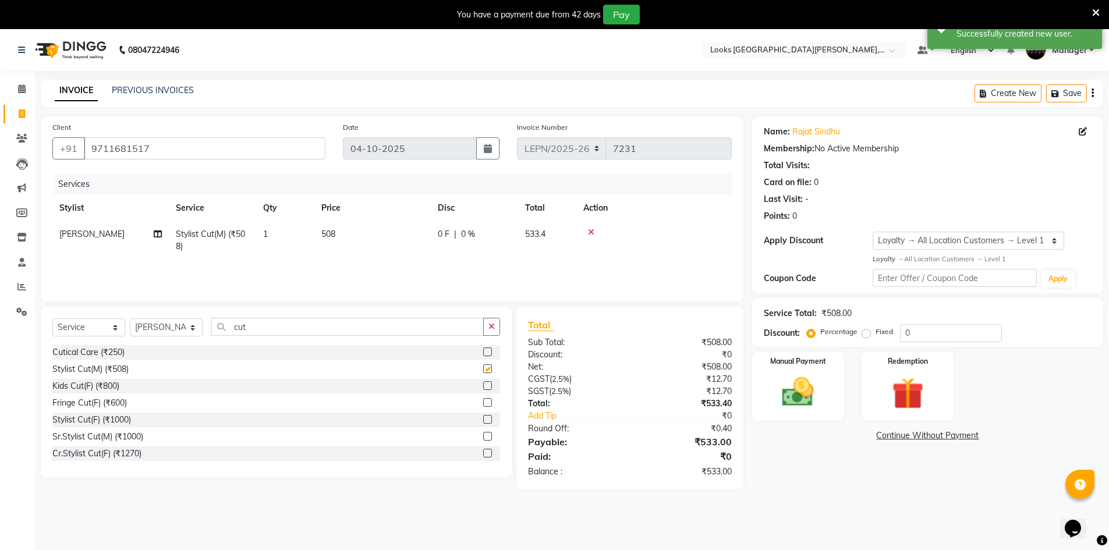
checkbox input "false"
click at [343, 232] on td "508" at bounding box center [372, 240] width 116 height 38
select select "90360"
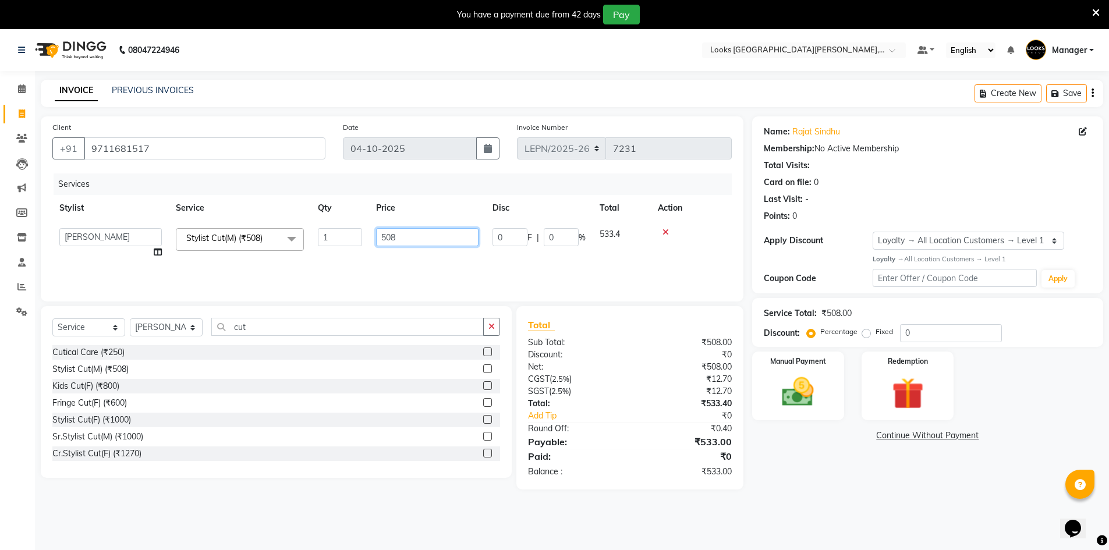
click at [389, 237] on input "508" at bounding box center [427, 237] width 102 height 18
type input "505"
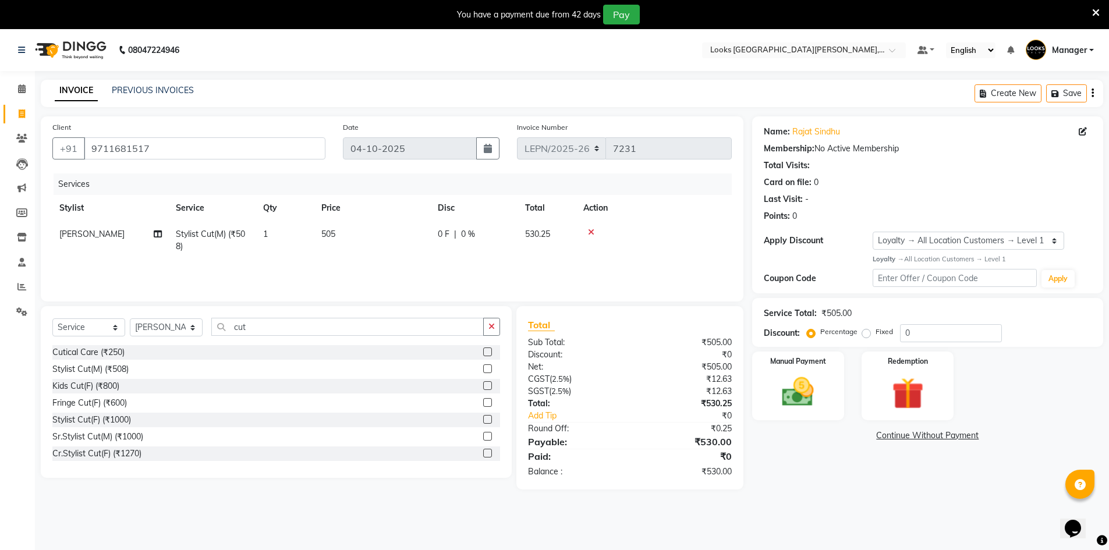
click at [406, 268] on div "Services Stylist Service Qty Price Disc Total Action NADEEM Stylist Cut(M) (₹50…" at bounding box center [391, 231] width 679 height 116
drag, startPoint x: 406, startPoint y: 268, endPoint x: 391, endPoint y: 256, distance: 18.6
click at [402, 267] on div "Services Stylist Service Qty Price Disc Total Action NADEEM Stylist Cut(M) (₹50…" at bounding box center [391, 231] width 679 height 116
click at [814, 395] on img at bounding box center [798, 392] width 54 height 38
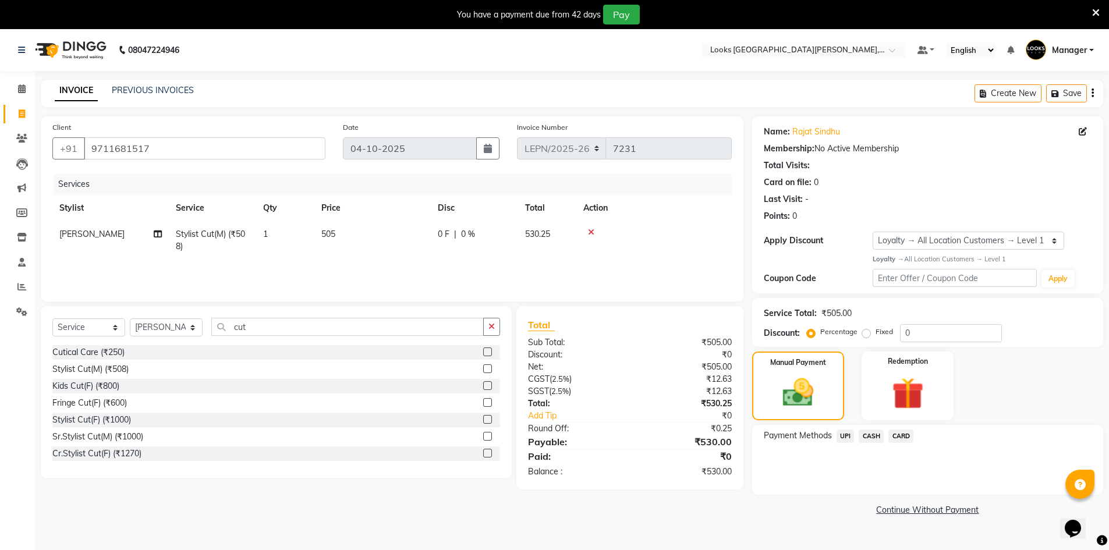
click at [901, 439] on span "CARD" at bounding box center [900, 436] width 25 height 13
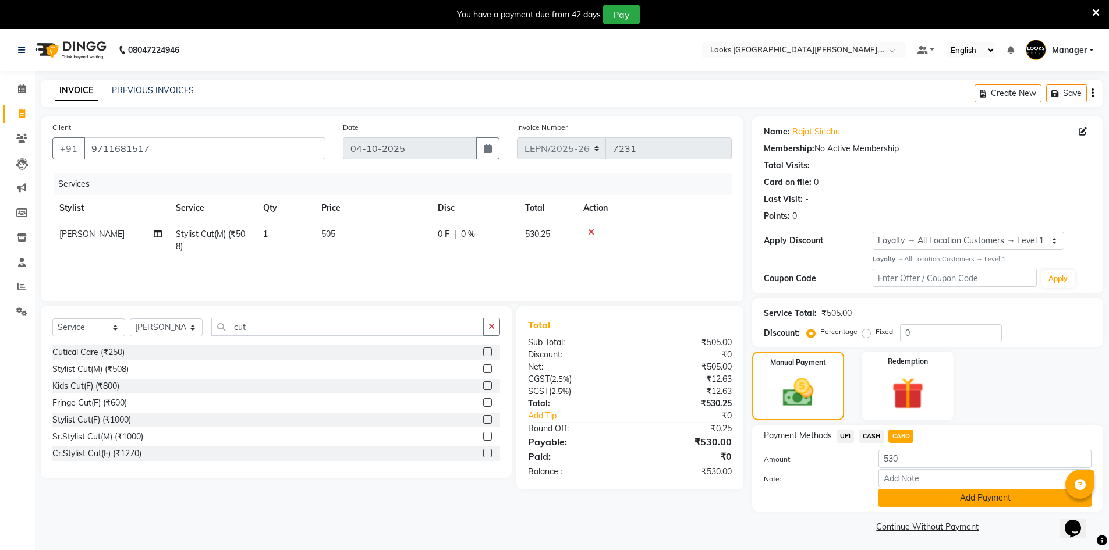
click at [910, 498] on button "Add Payment" at bounding box center [984, 498] width 213 height 18
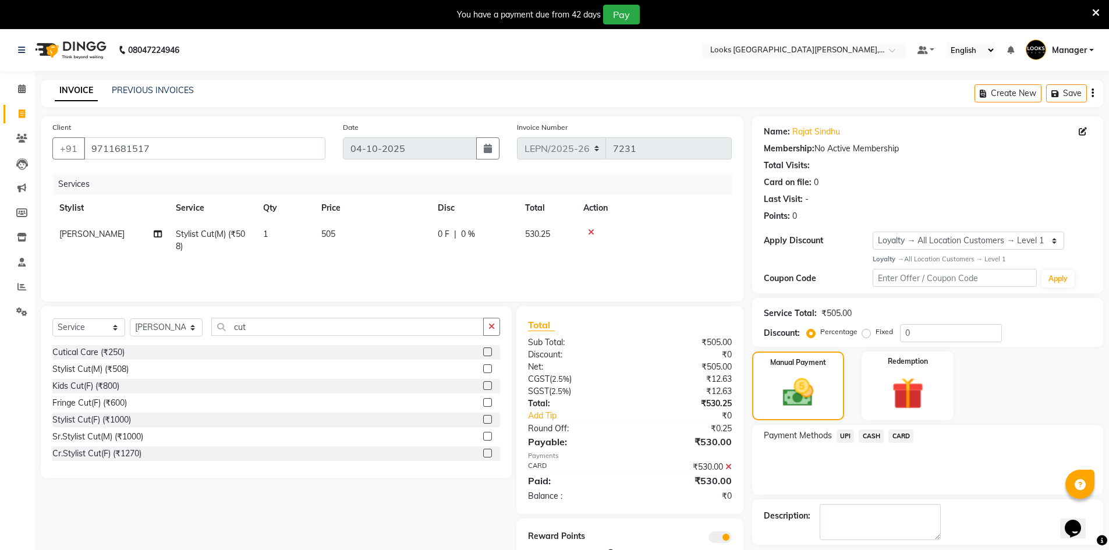
scroll to position [52, 0]
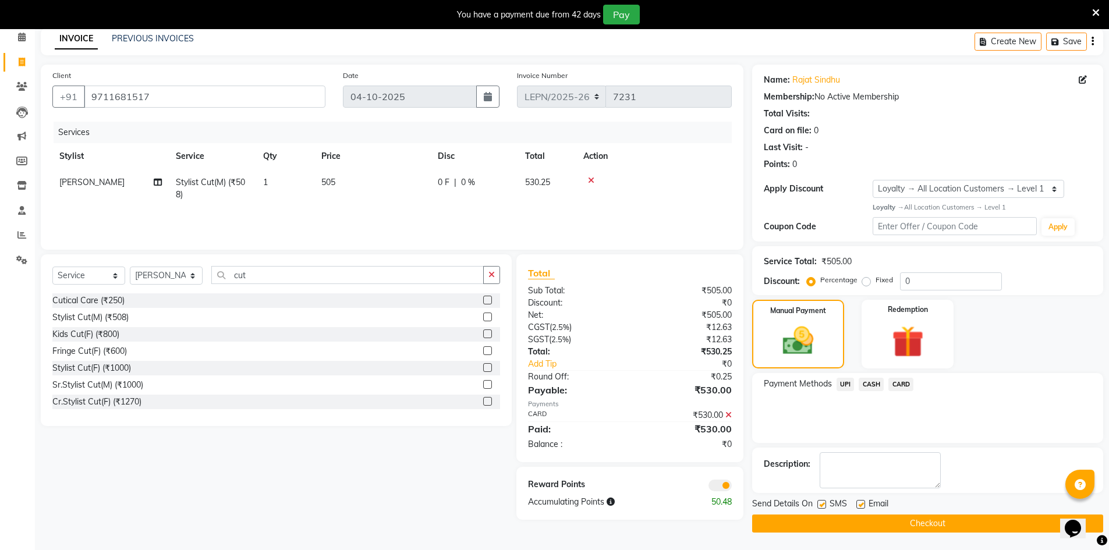
click at [838, 525] on button "Checkout" at bounding box center [927, 524] width 351 height 18
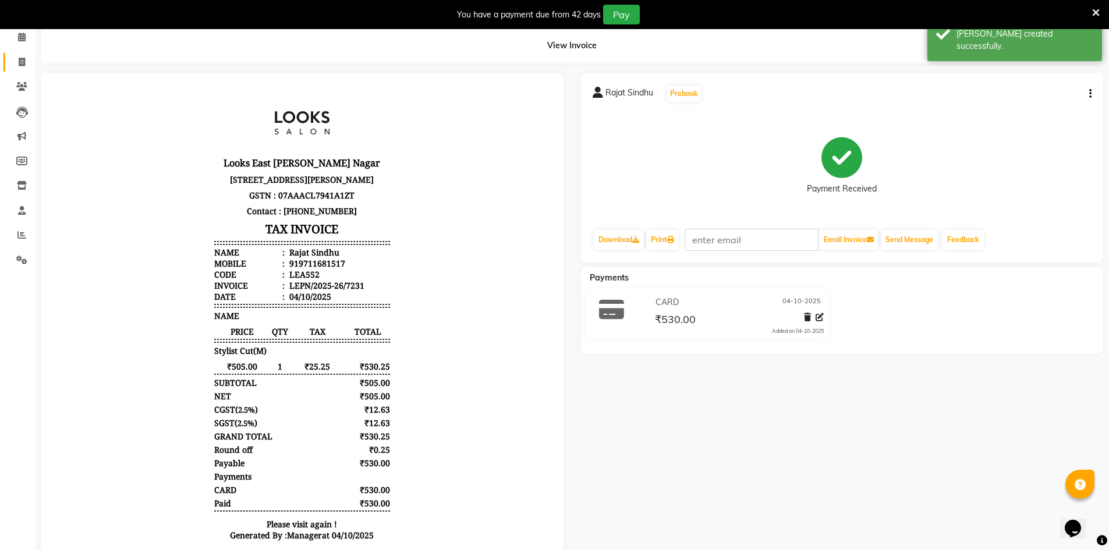
click at [20, 65] on icon at bounding box center [22, 62] width 6 height 9
select select "service"
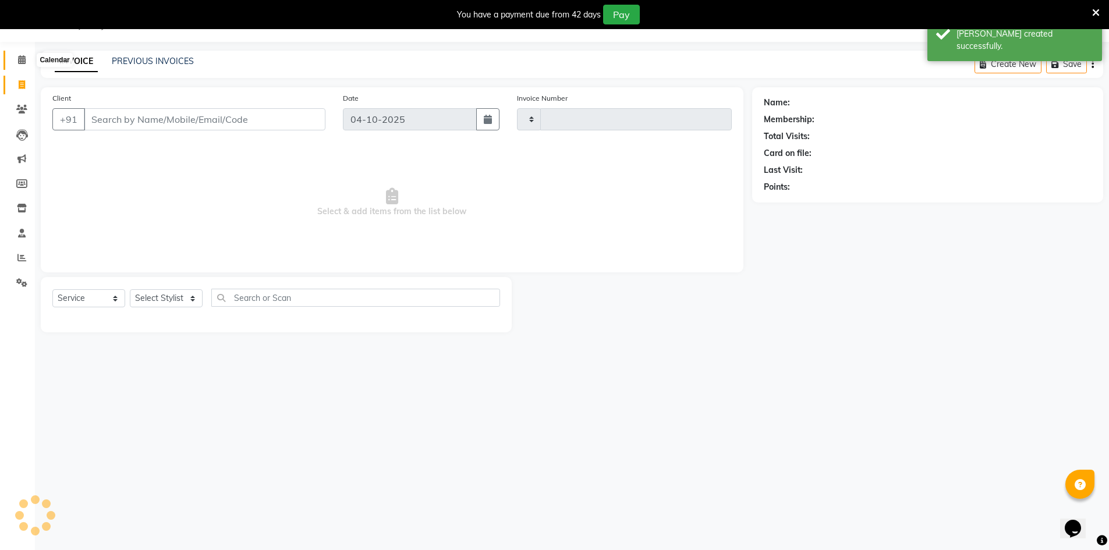
scroll to position [29, 0]
type input "7232"
select select "8940"
click at [126, 122] on input "Client" at bounding box center [205, 119] width 242 height 22
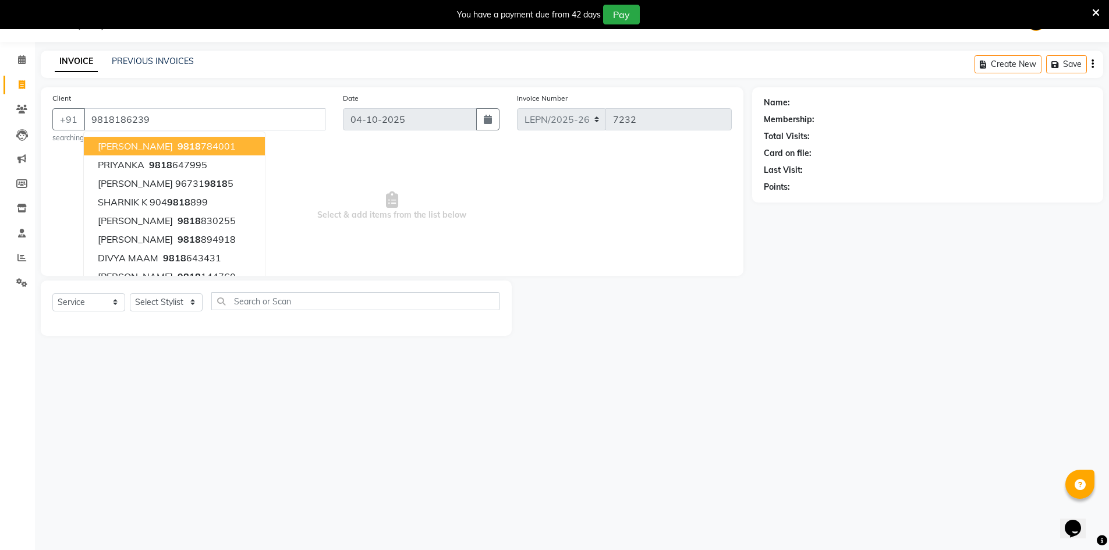
type input "9818186239"
select select "1: Object"
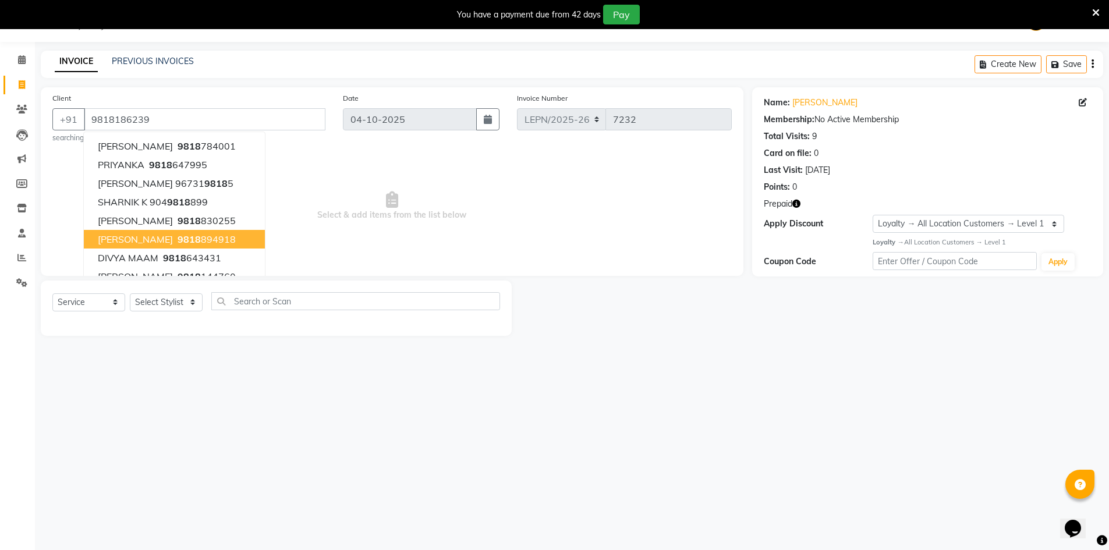
click at [295, 418] on div "08047224946 Select Location × Looks East Patel Nagar, Delhi Default Panel My Pa…" at bounding box center [554, 275] width 1109 height 550
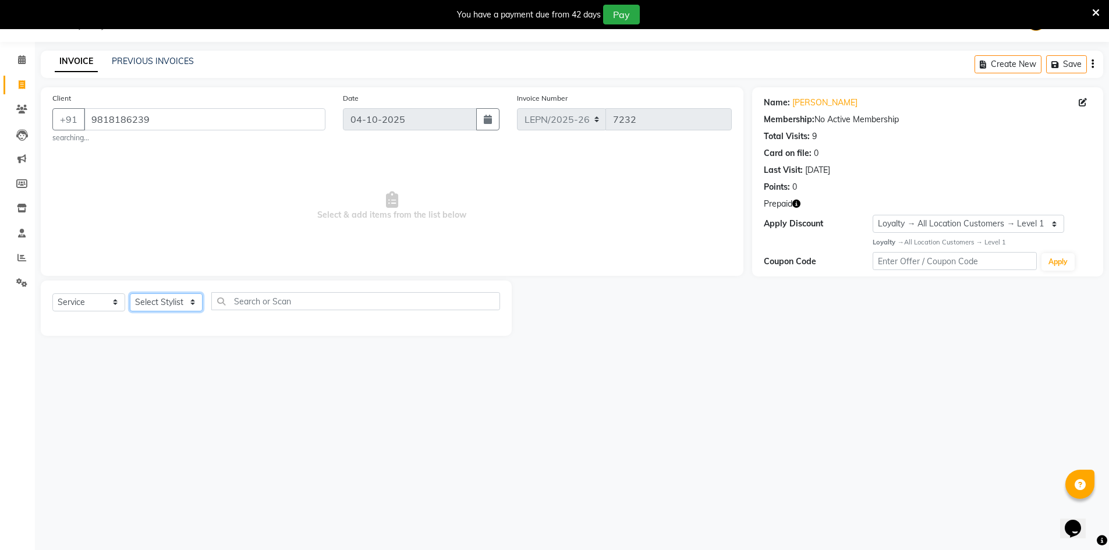
click at [178, 304] on select "Select Stylist AMAN Aman_Asst Baljeet_MKP BITTU Bobby_Mgr Counter Sales Jassi_B…" at bounding box center [166, 302] width 73 height 18
select select "90359"
click at [130, 293] on select "Select Stylist AMAN Aman_Asst Baljeet_MKP BITTU Bobby_Mgr Counter Sales Jassi_B…" at bounding box center [166, 302] width 73 height 18
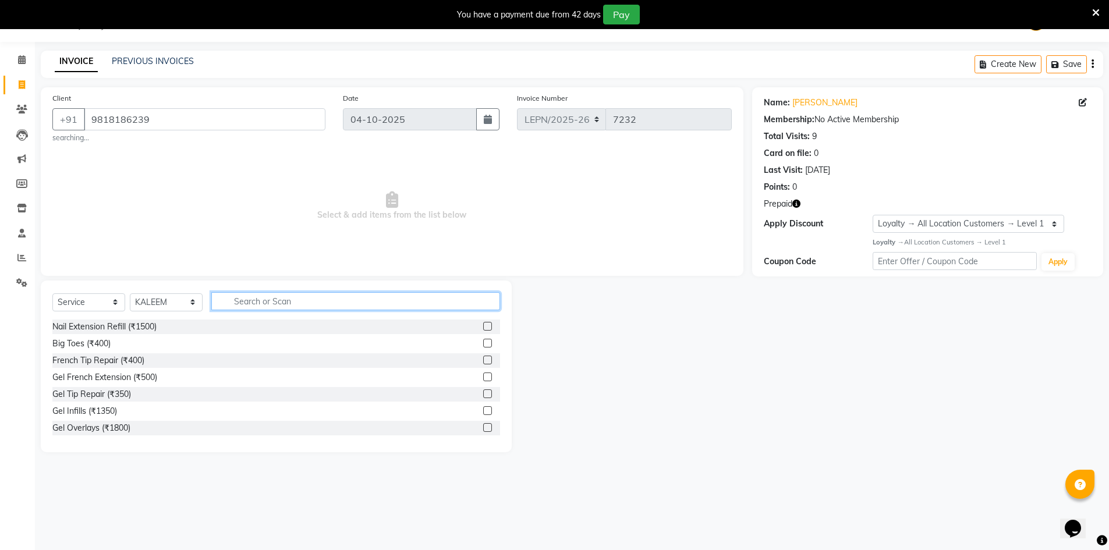
click at [277, 297] on input "text" at bounding box center [355, 301] width 289 height 18
type input "cut"
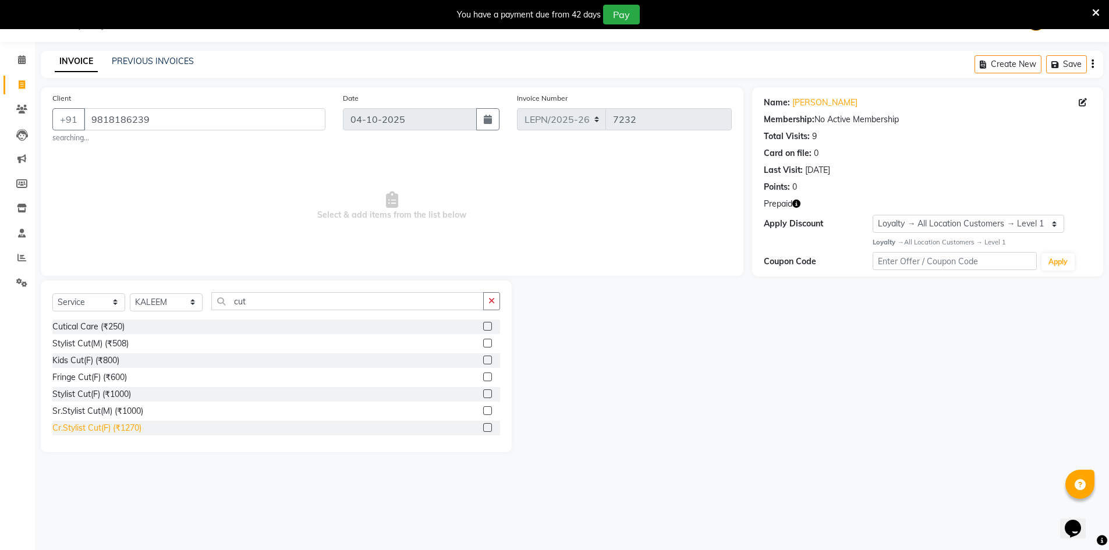
click at [129, 427] on div "Cr.Stylist Cut(F) (₹1270)" at bounding box center [96, 428] width 89 height 12
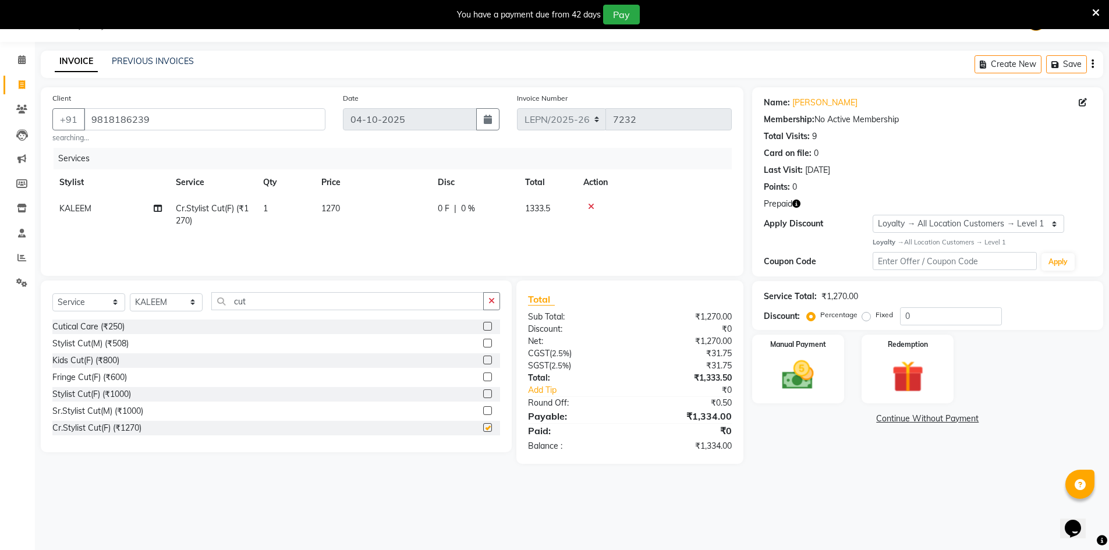
checkbox input "false"
drag, startPoint x: 268, startPoint y: 296, endPoint x: 179, endPoint y: 303, distance: 89.9
click at [179, 303] on div "Select Service Product Membership Package Voucher Prepaid Gift Card Select Styl…" at bounding box center [276, 305] width 448 height 27
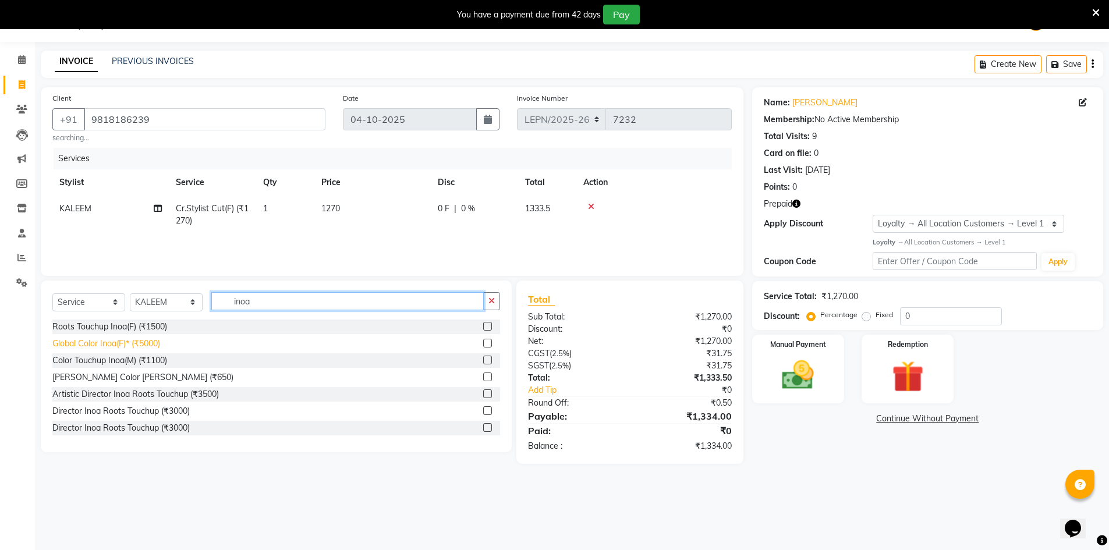
type input "inoa"
click at [160, 343] on div "Global Color Inoa(F)* (₹5000)" at bounding box center [106, 344] width 108 height 12
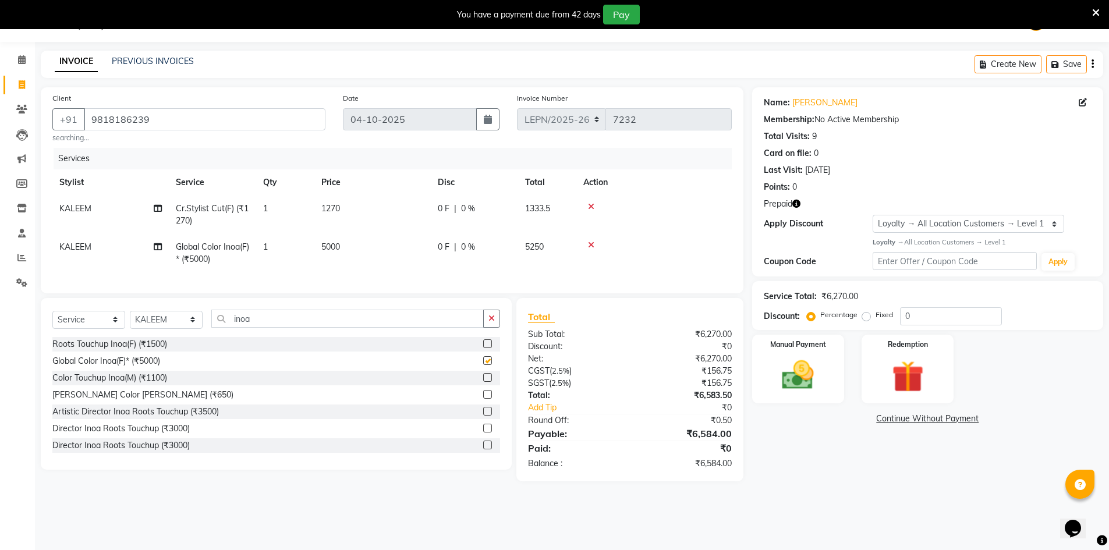
checkbox input "false"
drag, startPoint x: 275, startPoint y: 331, endPoint x: 230, endPoint y: 334, distance: 44.4
click at [230, 328] on input "inoa" at bounding box center [347, 319] width 272 height 18
click at [164, 324] on select "Select Stylist AMAN Aman_Asst Baljeet_MKP BITTU Bobby_Mgr Counter Sales Jassi_B…" at bounding box center [166, 320] width 73 height 18
select select "90366"
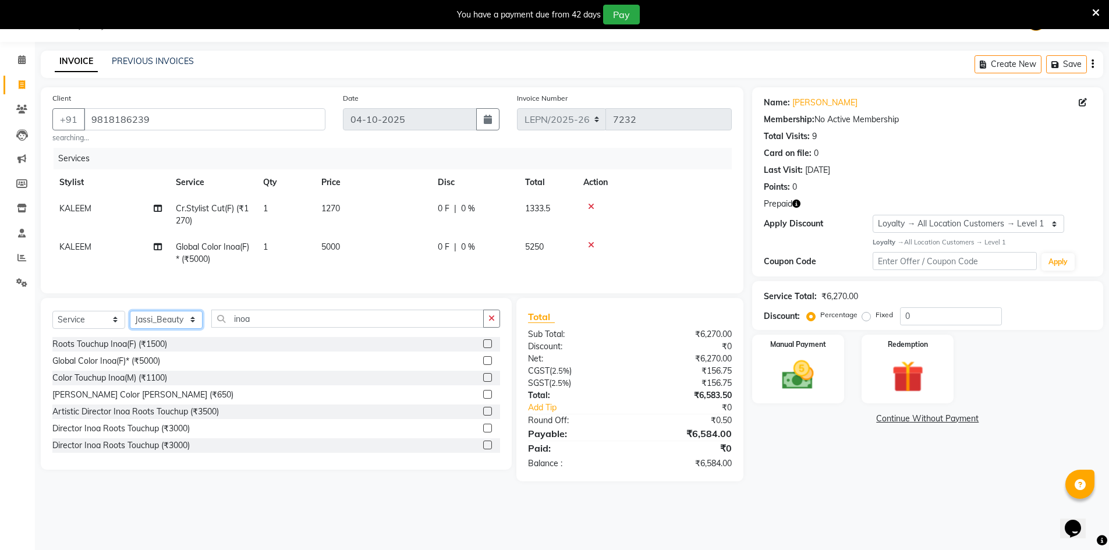
click at [130, 319] on select "Select Stylist AMAN Aman_Asst Baljeet_MKP BITTU Bobby_Mgr Counter Sales Jassi_B…" at bounding box center [166, 320] width 73 height 18
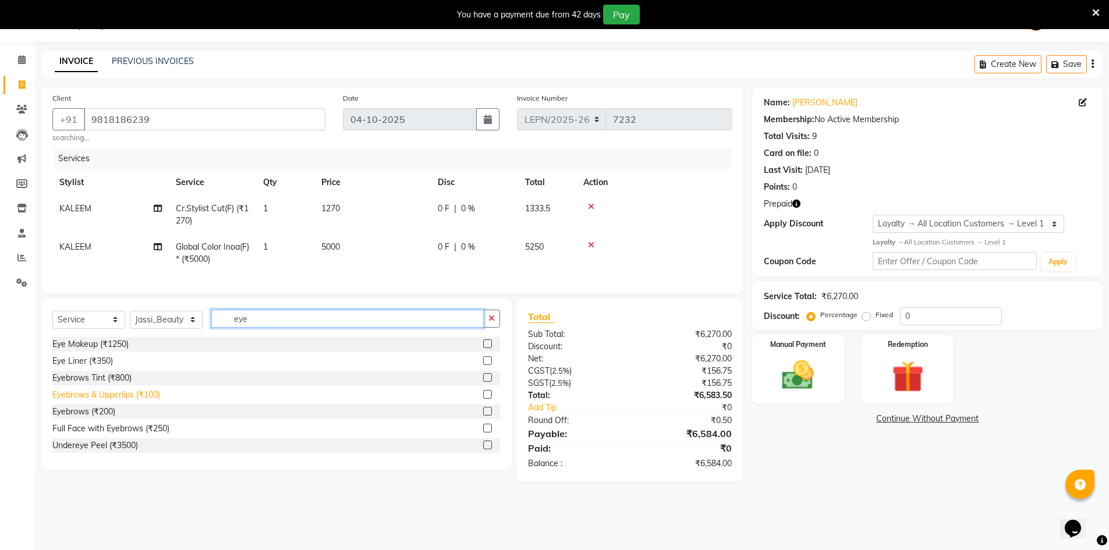
type input "eye"
click at [131, 401] on div "Eyebrows & Upperlips (₹100)" at bounding box center [106, 395] width 108 height 12
checkbox input "false"
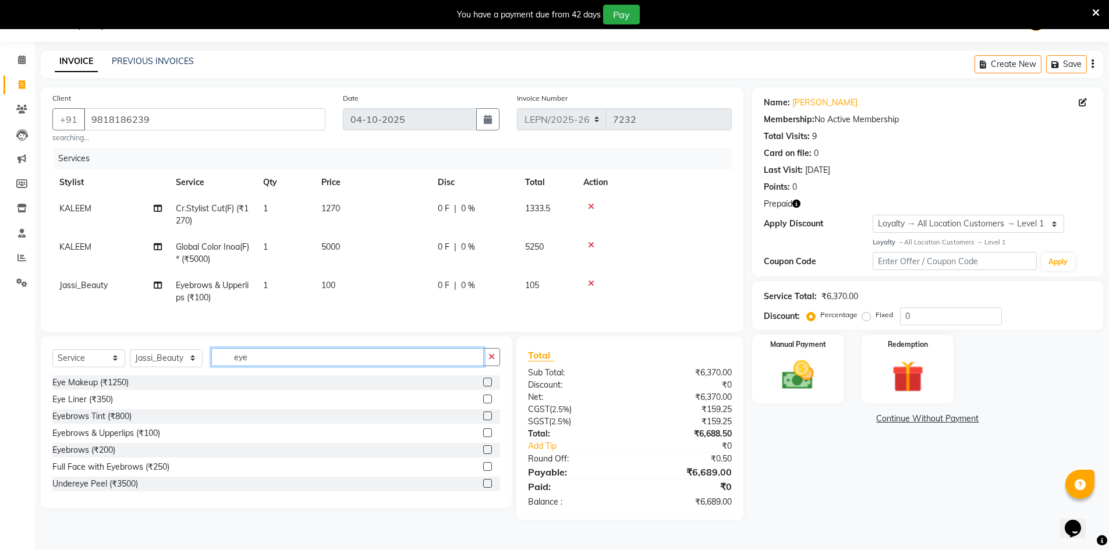
drag, startPoint x: 261, startPoint y: 365, endPoint x: 230, endPoint y: 370, distance: 31.2
click at [230, 366] on input "eye" at bounding box center [347, 357] width 272 height 18
type input "blea"
click at [123, 406] on div "Face Bleach(F) (₹500)" at bounding box center [92, 399] width 81 height 12
checkbox input "false"
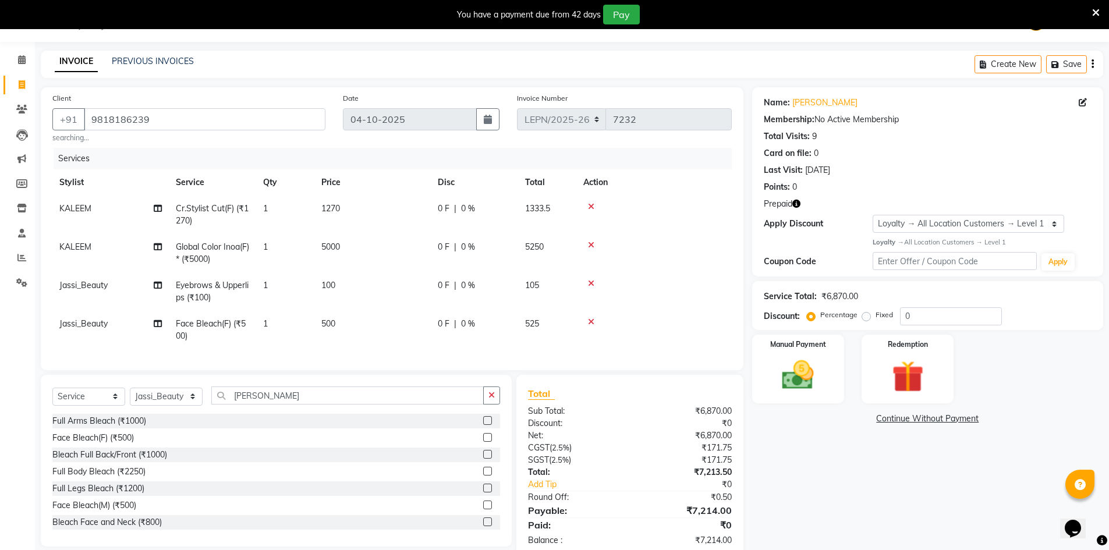
click at [331, 323] on span "500" at bounding box center [328, 323] width 14 height 10
select select "90366"
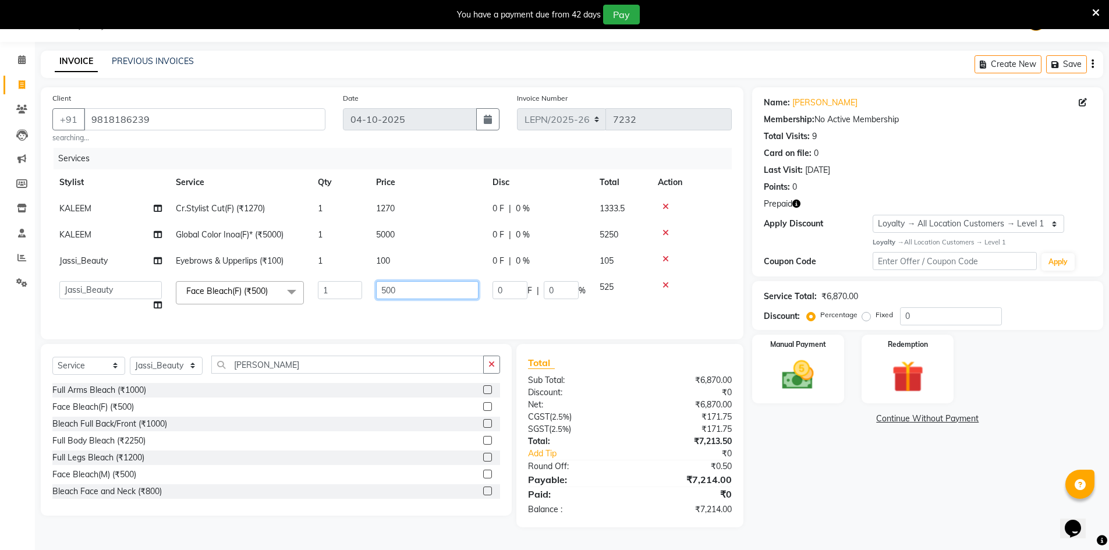
click at [382, 291] on input "500" at bounding box center [427, 290] width 102 height 18
type input "700"
click at [388, 263] on tbody "KALEEM Cr.Stylist Cut(F) (₹1270) 1 1270 0 F | 0 % 1333.5 KALEEM Global Color In…" at bounding box center [391, 257] width 679 height 123
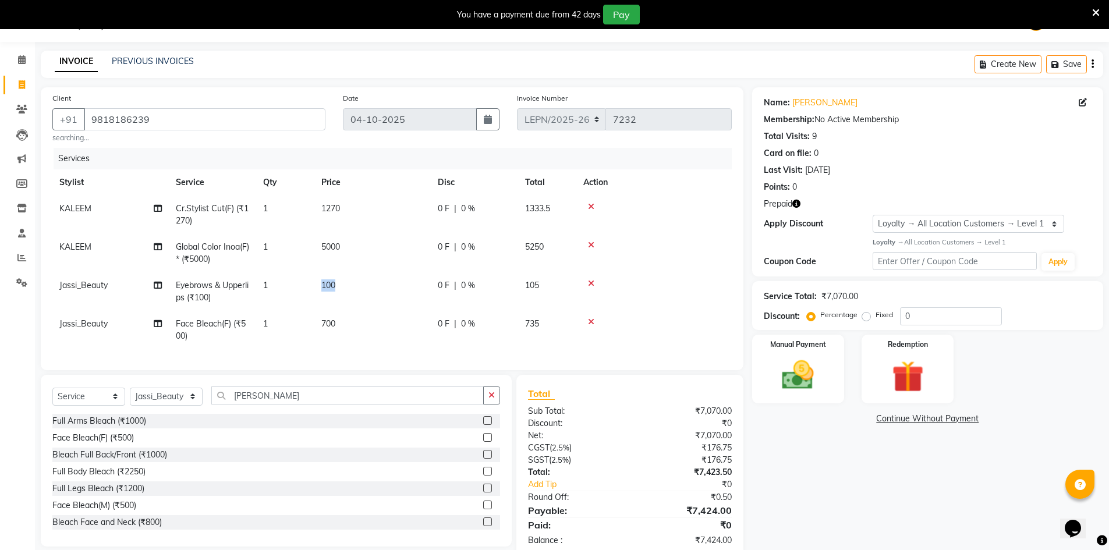
drag, startPoint x: 343, startPoint y: 283, endPoint x: 310, endPoint y: 283, distance: 32.6
click at [310, 283] on tr "Jassi_Beauty Eyebrows & Upperlips (₹100) 1 100 0 F | 0 % 105" at bounding box center [391, 291] width 679 height 38
click at [352, 283] on td "100" at bounding box center [372, 291] width 116 height 38
select select "90366"
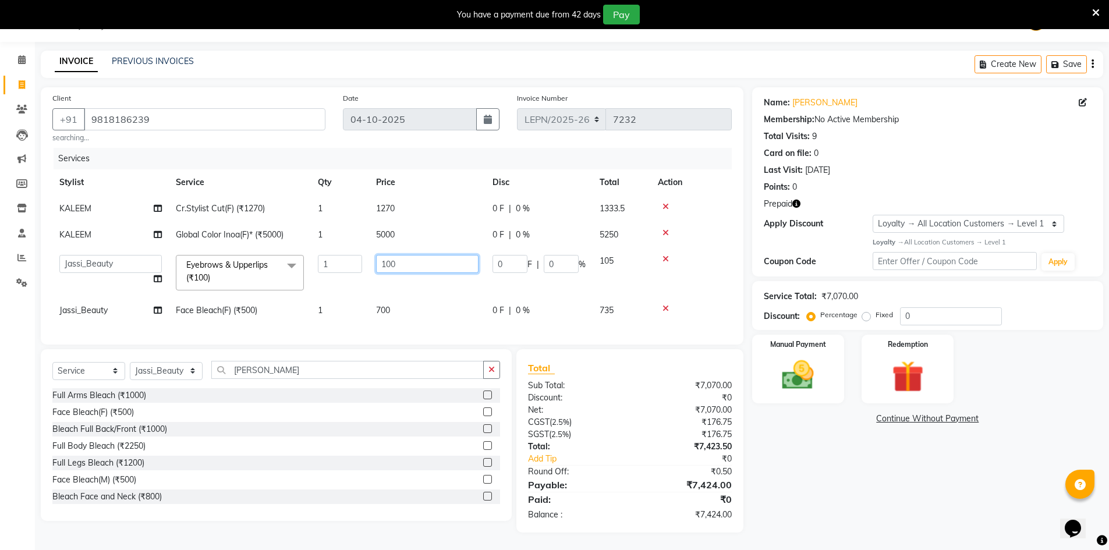
drag, startPoint x: 395, startPoint y: 264, endPoint x: 376, endPoint y: 265, distance: 18.6
click at [376, 265] on input "100" at bounding box center [427, 264] width 102 height 18
type input "150"
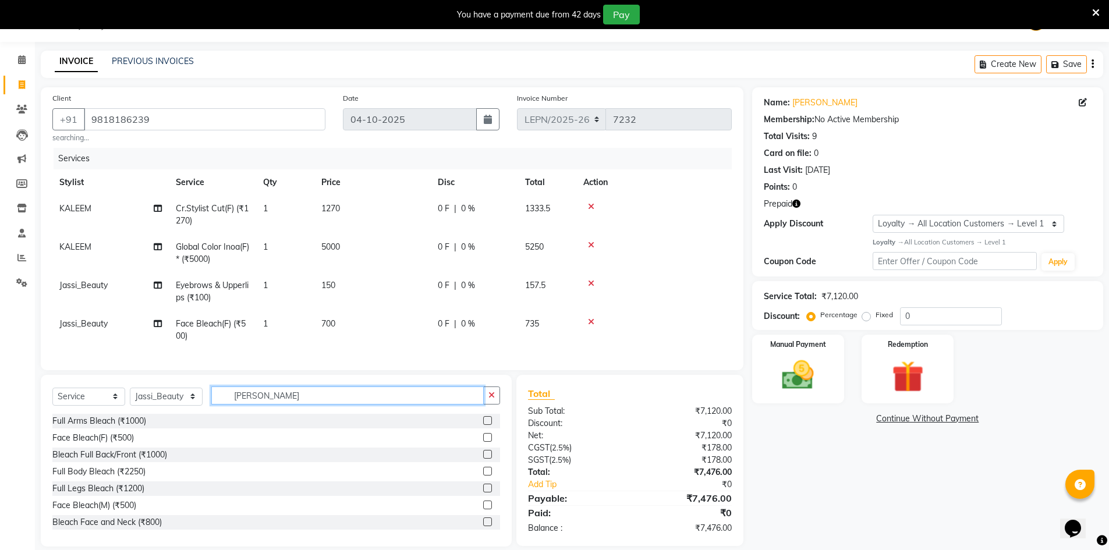
drag, startPoint x: 259, startPoint y: 384, endPoint x: 205, endPoint y: 389, distance: 54.4
click at [205, 389] on div "Select Service Product Membership Package Voucher Prepaid Gift Card Select Styl…" at bounding box center [276, 461] width 471 height 172
type input "wash"
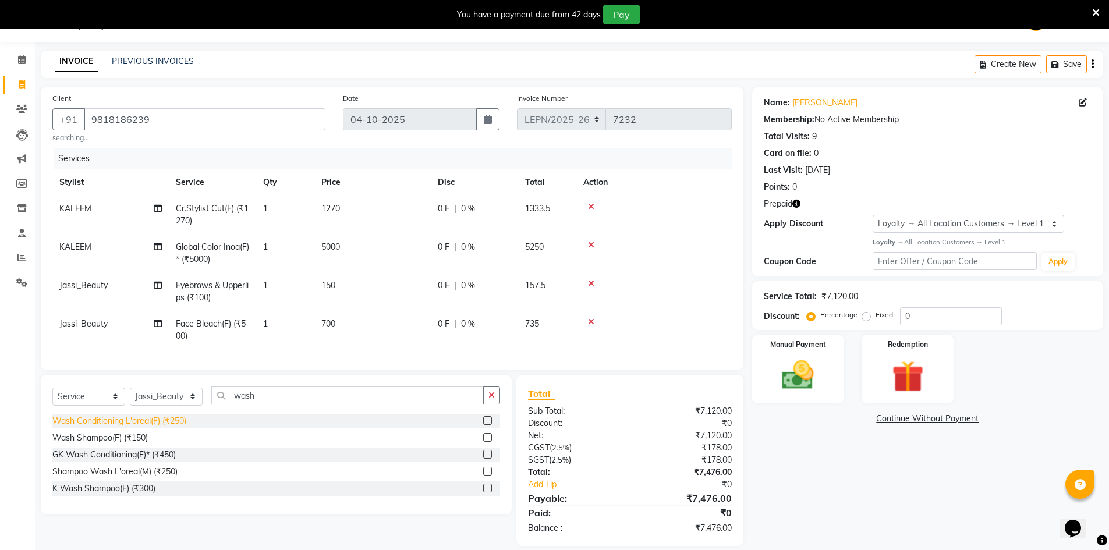
click at [171, 427] on div "Wash Conditioning L'oreal(F) (₹250)" at bounding box center [119, 421] width 134 height 12
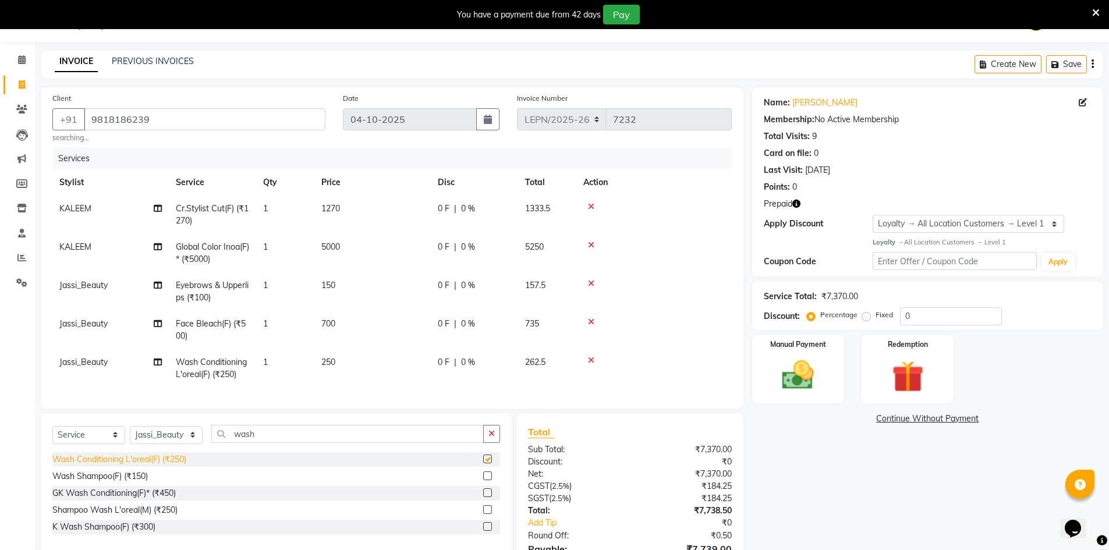
checkbox input "false"
click at [183, 444] on select "Select Stylist AMAN Aman_Asst Baljeet_MKP BITTU Bobby_Mgr Counter Sales Jassi_B…" at bounding box center [166, 435] width 73 height 18
click at [279, 397] on div "Services Stylist Service Qty Price Disc Total Action KALEEM Cr.Stylist Cut(F) (…" at bounding box center [391, 272] width 679 height 249
click at [98, 368] on td "Jassi_Beauty" at bounding box center [110, 368] width 116 height 38
select select "90366"
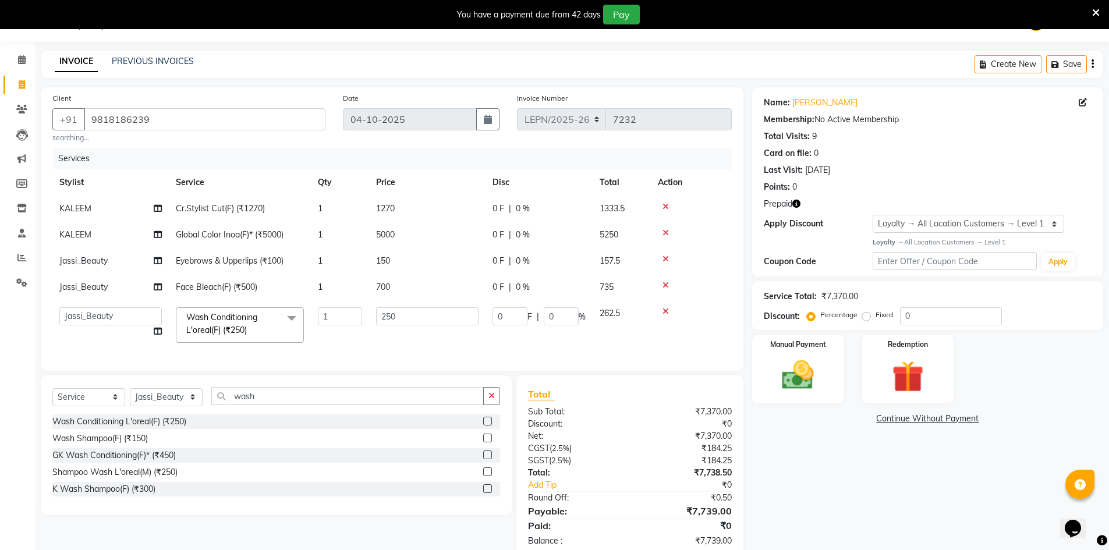
click at [107, 327] on td "AMAN Aman_Asst Baljeet_MKP BITTU Bobby_Mgr Counter Sales Jassi_Beauty KALEEM Ka…" at bounding box center [110, 324] width 116 height 49
click at [107, 319] on select "AMAN Aman_Asst Baljeet_MKP BITTU Bobby_Mgr Counter Sales Jassi_Beauty KALEEM Ka…" at bounding box center [110, 316] width 102 height 18
select select "90373"
drag, startPoint x: 398, startPoint y: 317, endPoint x: 388, endPoint y: 320, distance: 10.2
click at [388, 320] on input "250" at bounding box center [427, 316] width 102 height 18
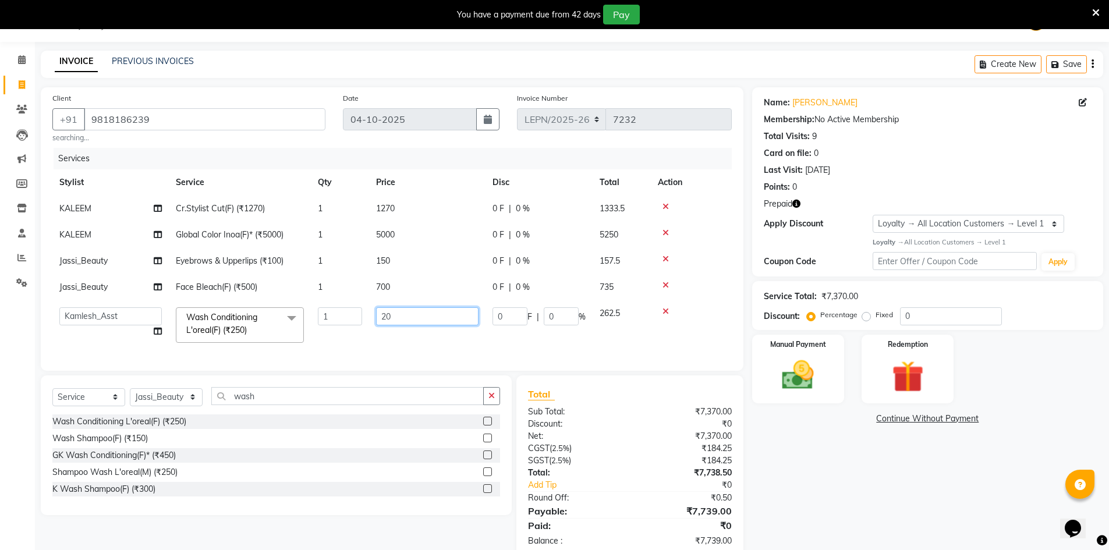
type input "200"
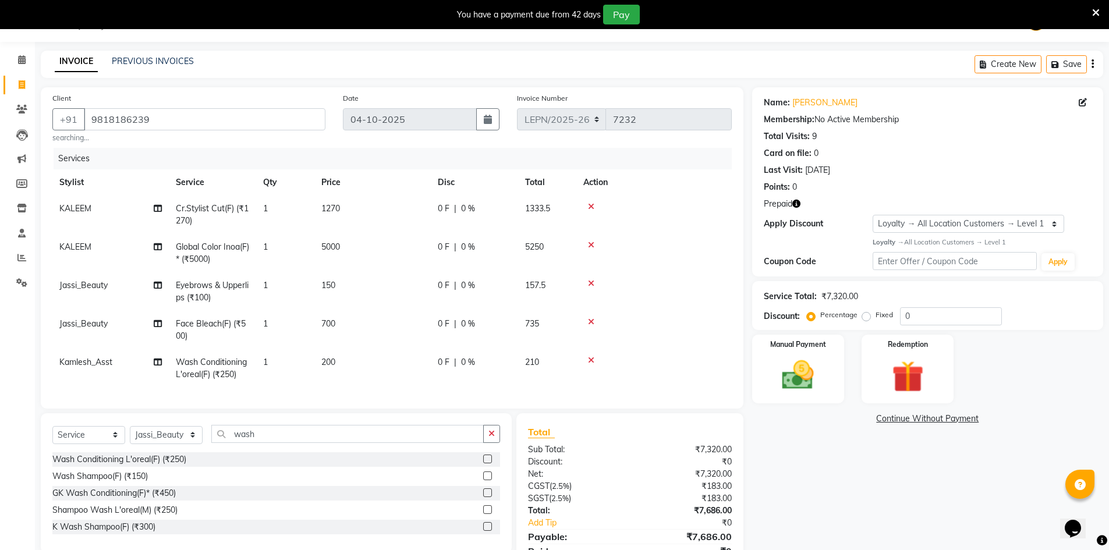
click at [377, 340] on tbody "KALEEM Cr.Stylist Cut(F) (₹1270) 1 1270 0 F | 0 % 1333.5 KALEEM Global Color In…" at bounding box center [391, 292] width 679 height 192
click at [338, 246] on span "5000" at bounding box center [330, 247] width 19 height 10
select select "90359"
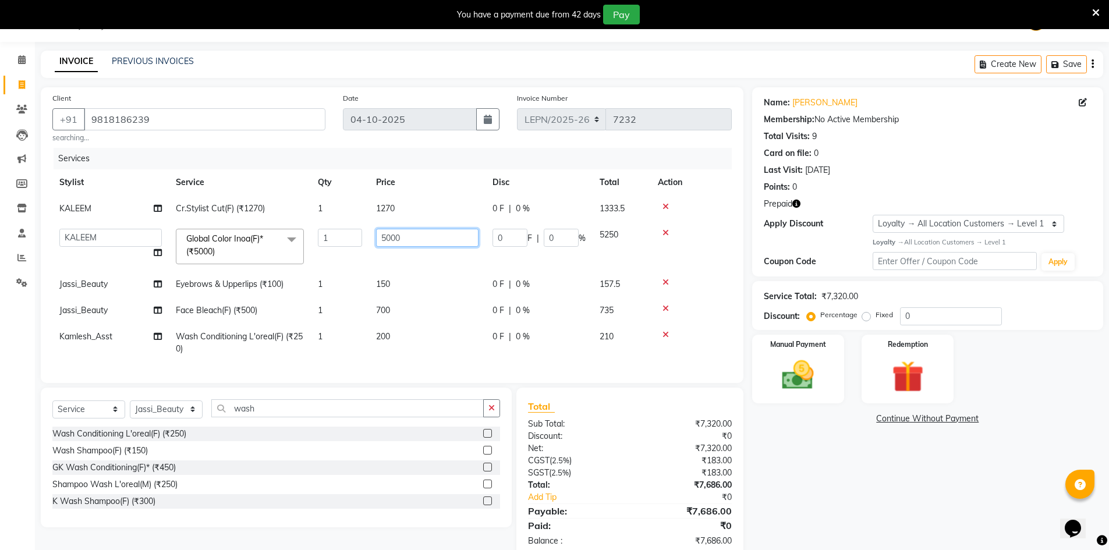
drag, startPoint x: 402, startPoint y: 242, endPoint x: 362, endPoint y: 243, distance: 39.6
click at [362, 243] on tr "AMAN Aman_Asst Baljeet_MKP BITTU Bobby_Mgr Counter Sales Jassi_Beauty KALEEM Ka…" at bounding box center [391, 246] width 679 height 49
type input "13800"
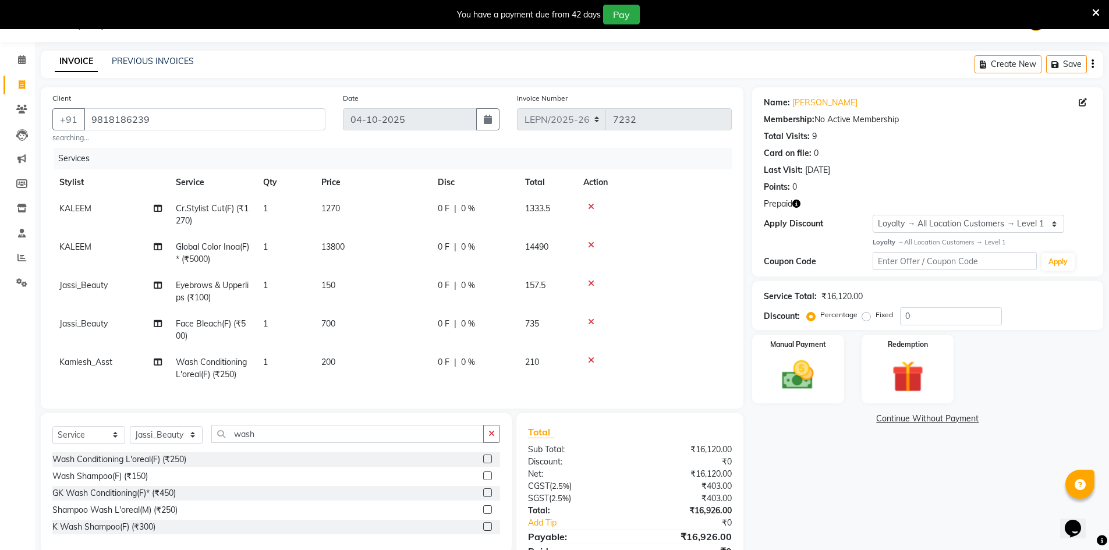
click at [436, 275] on tr "Jassi_Beauty Eyebrows & Upperlips (₹100) 1 150 0 F | 0 % 157.5" at bounding box center [391, 291] width 679 height 38
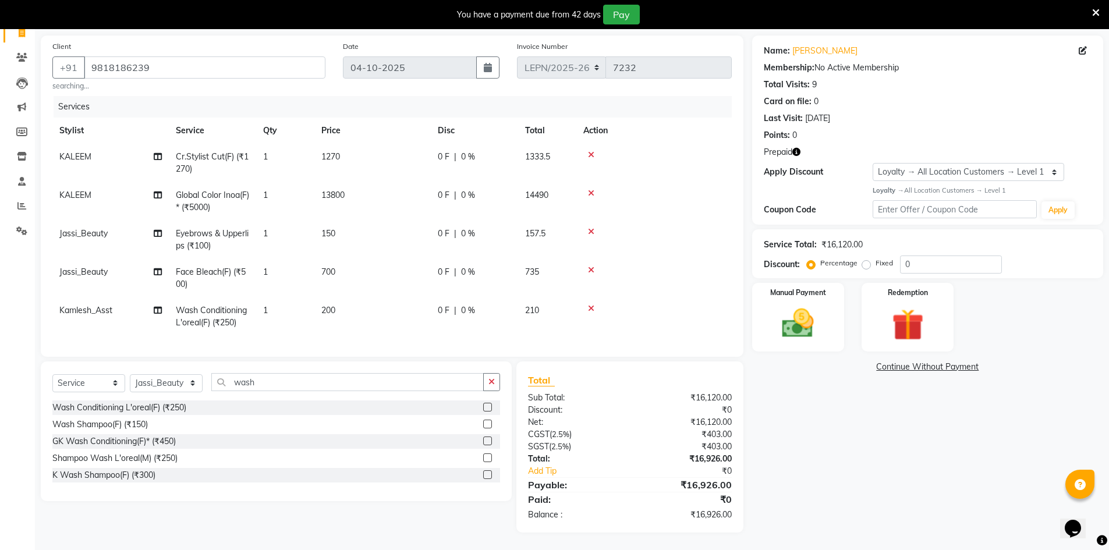
click at [797, 148] on icon "button" at bounding box center [796, 152] width 8 height 8
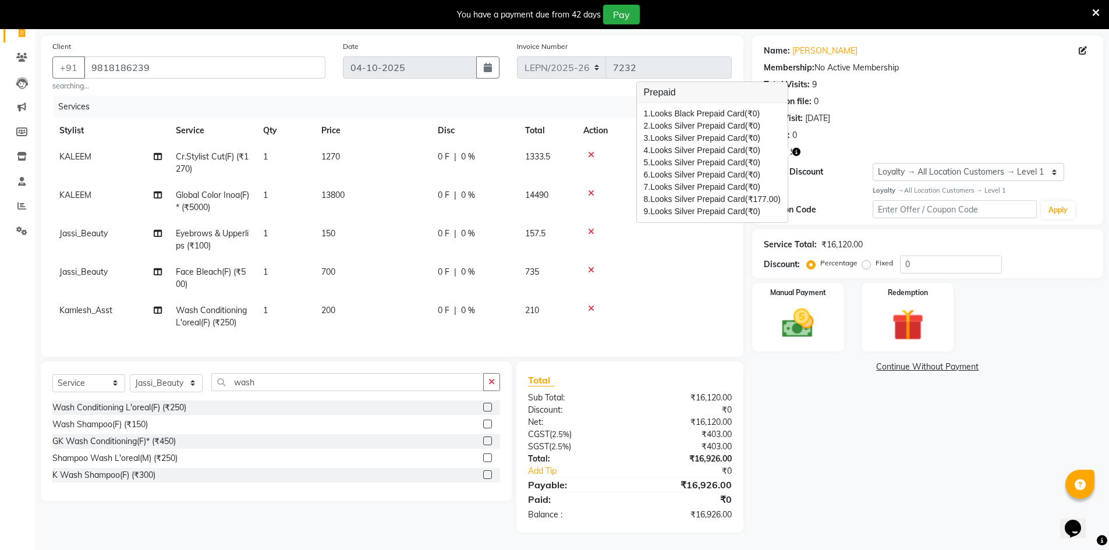
click at [681, 304] on div at bounding box center [653, 308] width 141 height 8
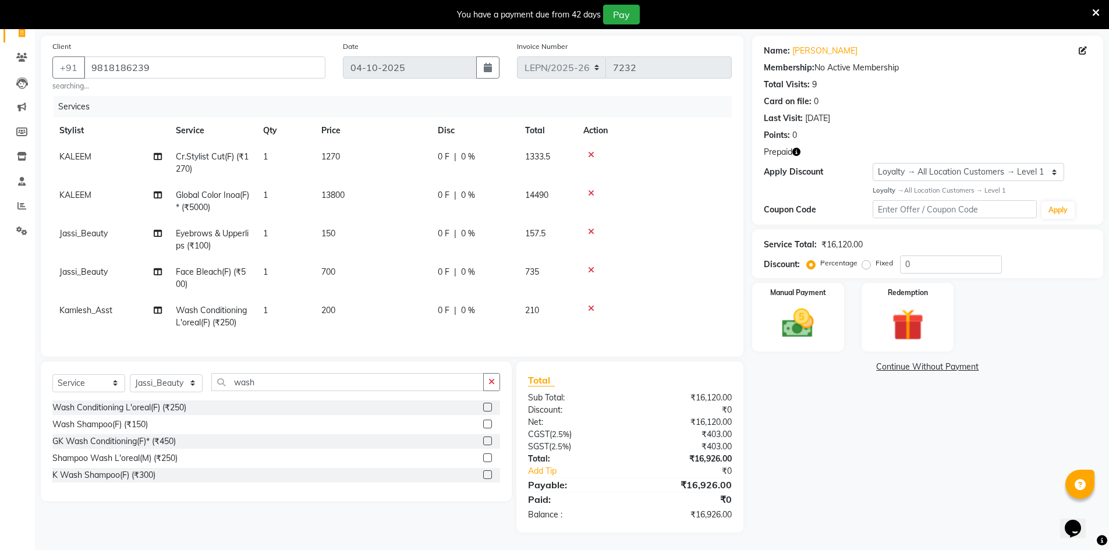
click at [592, 151] on icon at bounding box center [591, 155] width 6 height 8
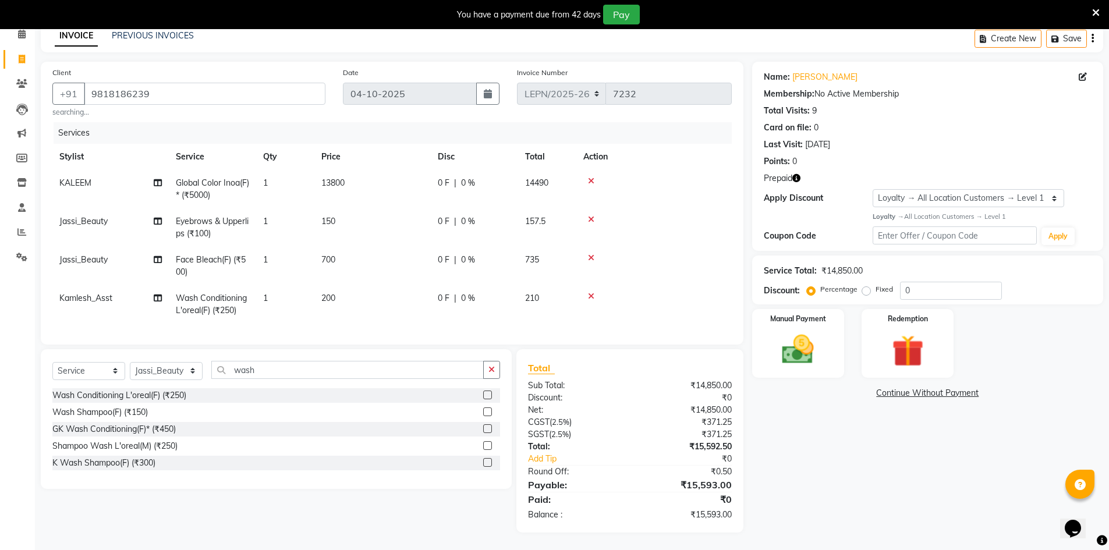
scroll to position [63, 0]
click at [347, 174] on td "13800" at bounding box center [372, 189] width 116 height 38
select select "90359"
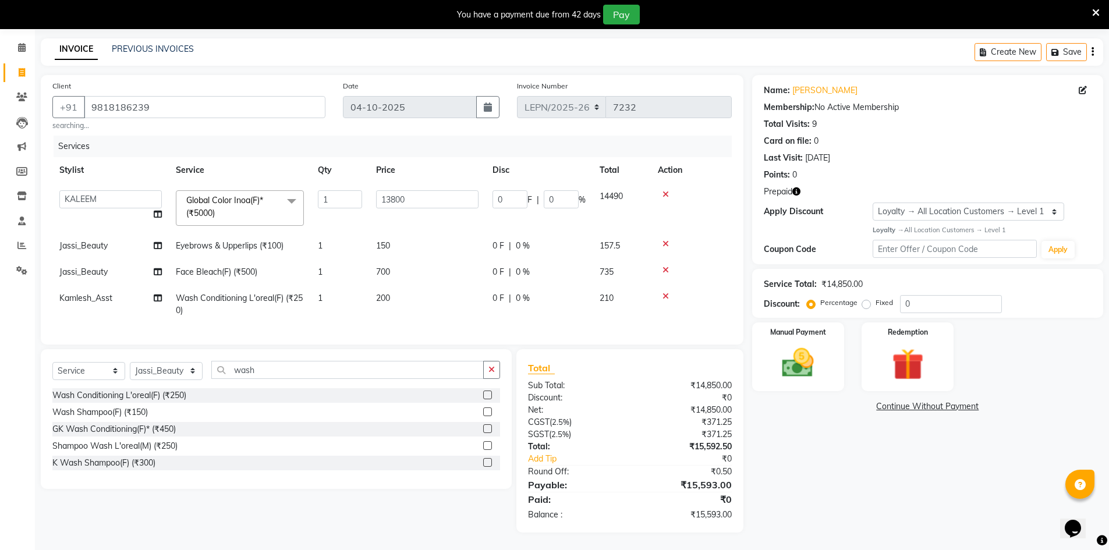
scroll to position [50, 0]
drag, startPoint x: 409, startPoint y: 192, endPoint x: 402, endPoint y: 192, distance: 7.0
click at [402, 192] on input "13800" at bounding box center [427, 199] width 102 height 18
type input "13806"
click at [1032, 332] on div "Manual Payment Redemption" at bounding box center [927, 356] width 368 height 69
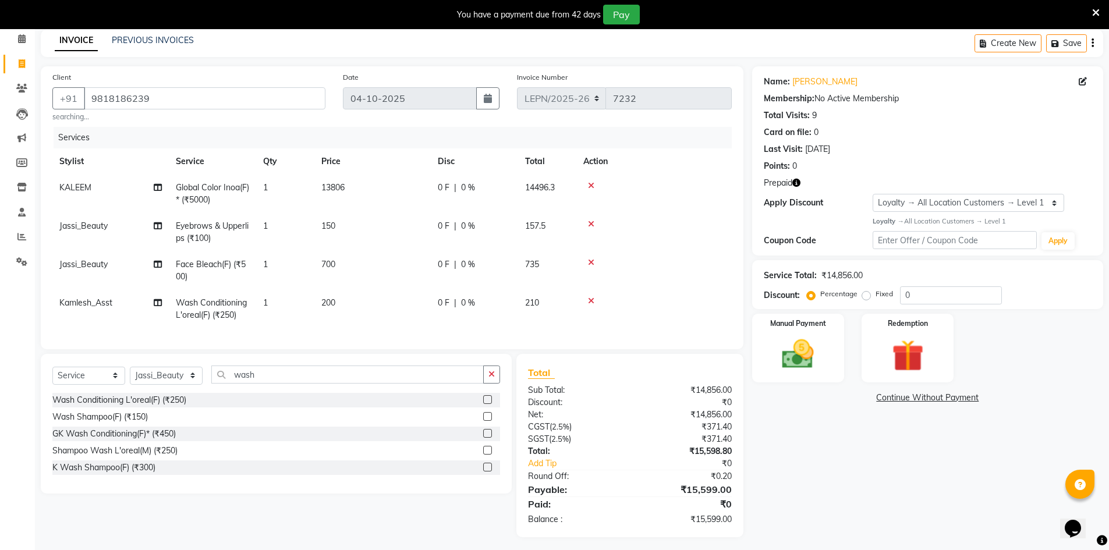
click at [347, 186] on td "13806" at bounding box center [372, 194] width 116 height 38
select select "90359"
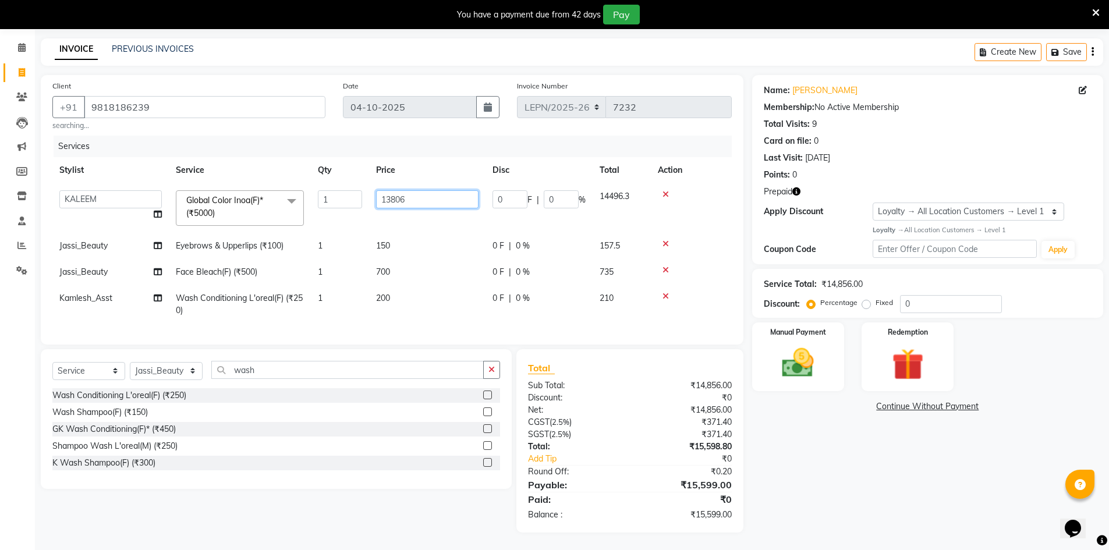
click at [415, 190] on input "13806" at bounding box center [427, 199] width 102 height 18
type input "13806.5"
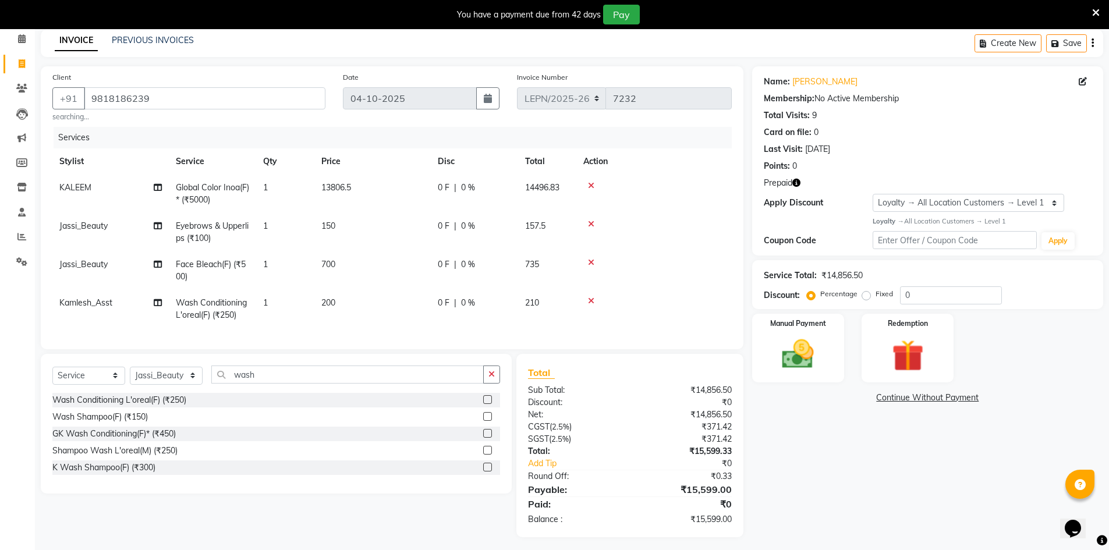
click at [424, 230] on td "150" at bounding box center [372, 232] width 116 height 38
select select "90366"
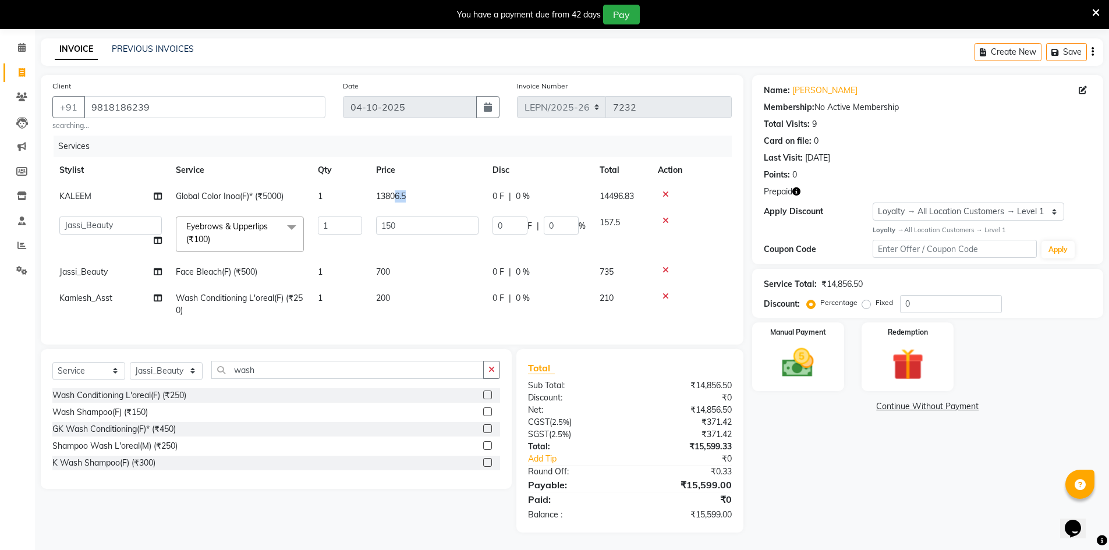
drag, startPoint x: 412, startPoint y: 187, endPoint x: 396, endPoint y: 189, distance: 16.5
click at [396, 189] on td "13806.5" at bounding box center [427, 196] width 116 height 26
select select "90359"
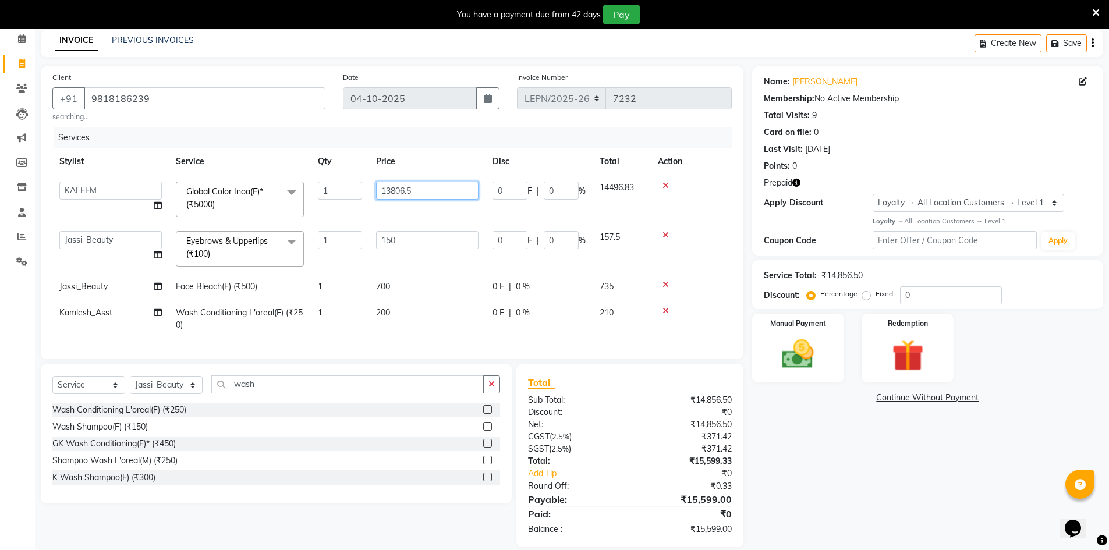
click at [453, 194] on input "13806.5" at bounding box center [427, 191] width 102 height 18
drag, startPoint x: 451, startPoint y: 194, endPoint x: 402, endPoint y: 194, distance: 48.9
click at [402, 194] on input "13806.5" at bounding box center [427, 191] width 102 height 18
type input "13807"
click at [469, 214] on tbody "AMAN Aman_Asst Baljeet_MKP BITTU Bobby_Mgr Counter Sales Jassi_Beauty KALEEM Ka…" at bounding box center [391, 257] width 679 height 164
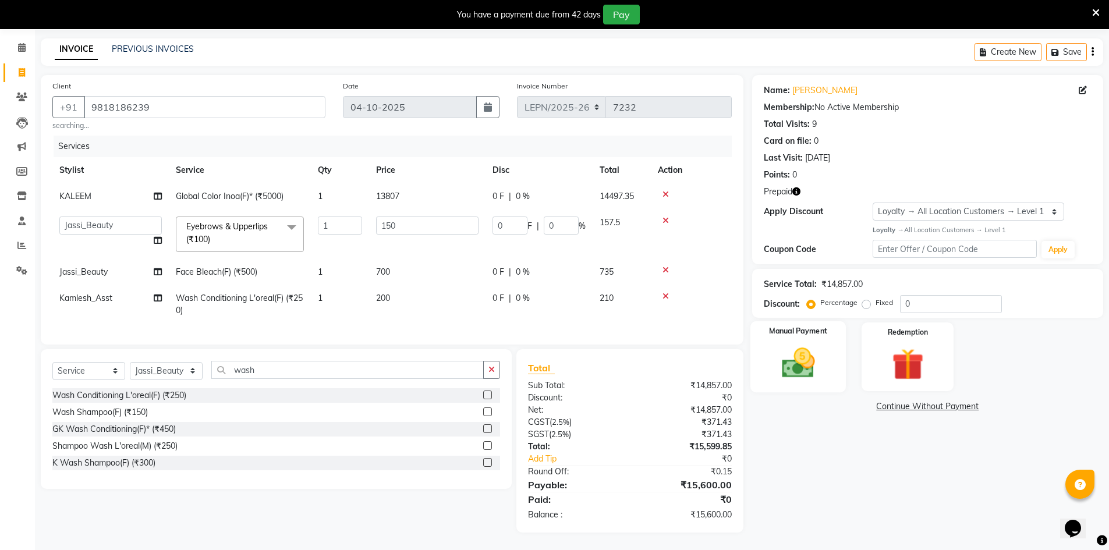
click at [801, 370] on img at bounding box center [798, 363] width 54 height 38
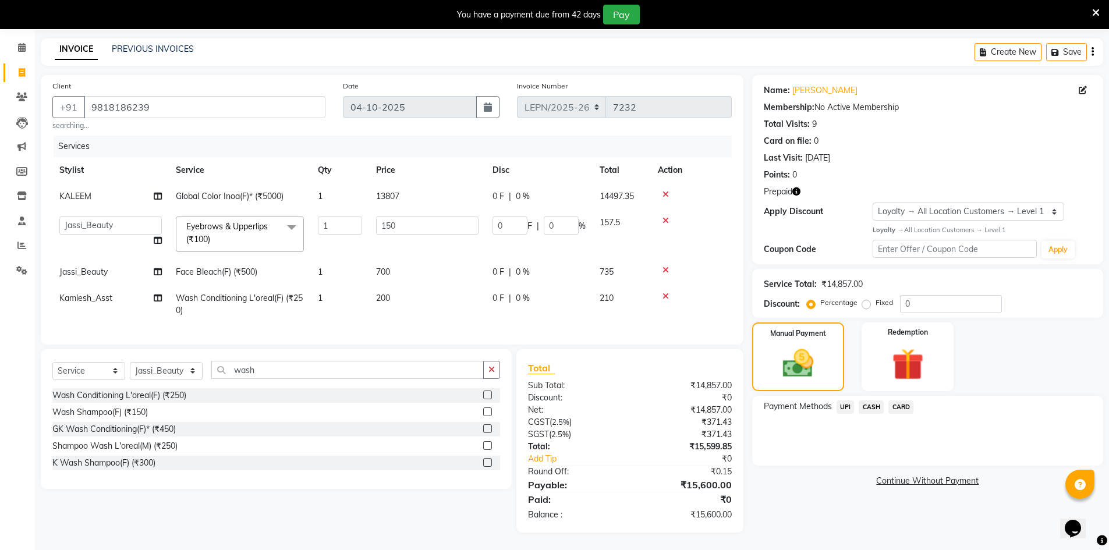
click at [870, 400] on span "CASH" at bounding box center [870, 406] width 25 height 13
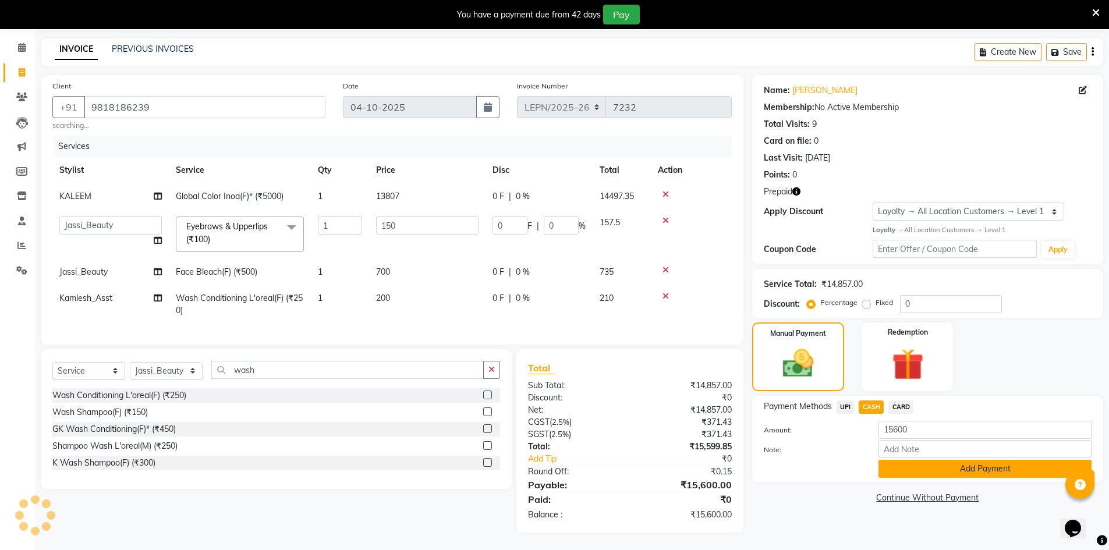
click at [961, 463] on button "Add Payment" at bounding box center [984, 469] width 213 height 18
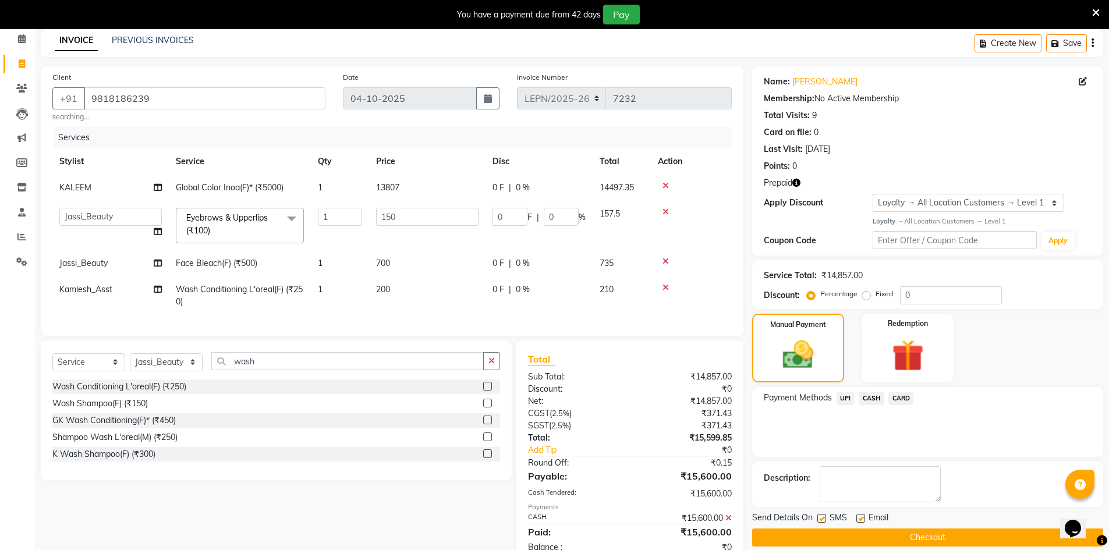
scroll to position [149, 0]
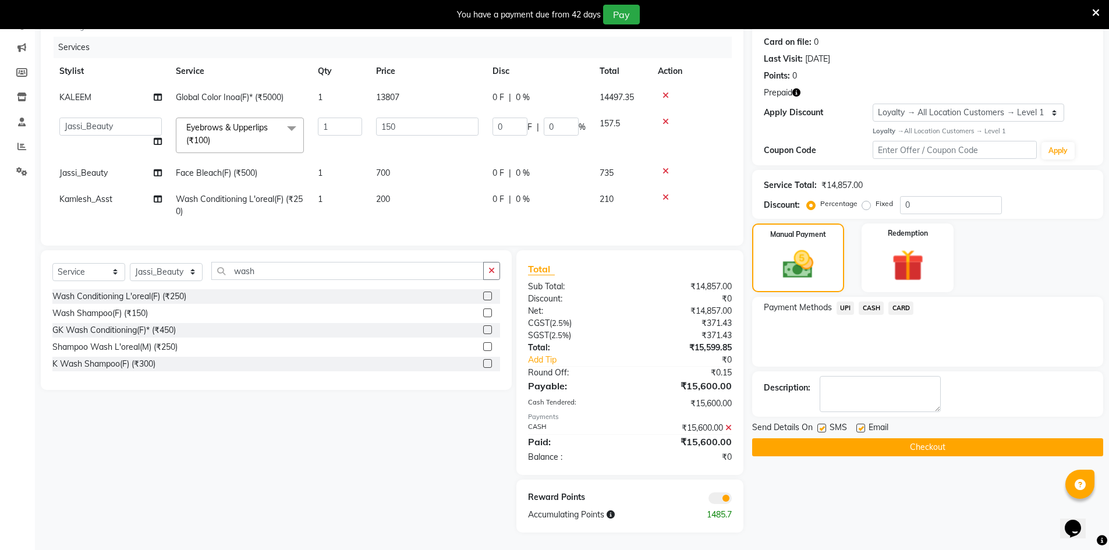
click at [794, 438] on button "Checkout" at bounding box center [927, 447] width 351 height 18
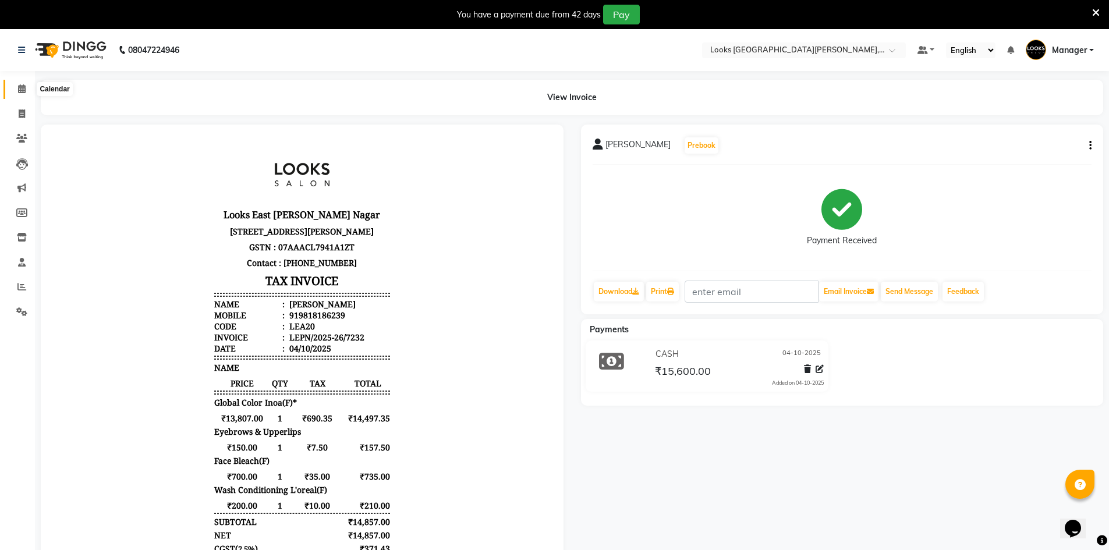
click at [23, 87] on icon at bounding box center [22, 88] width 8 height 9
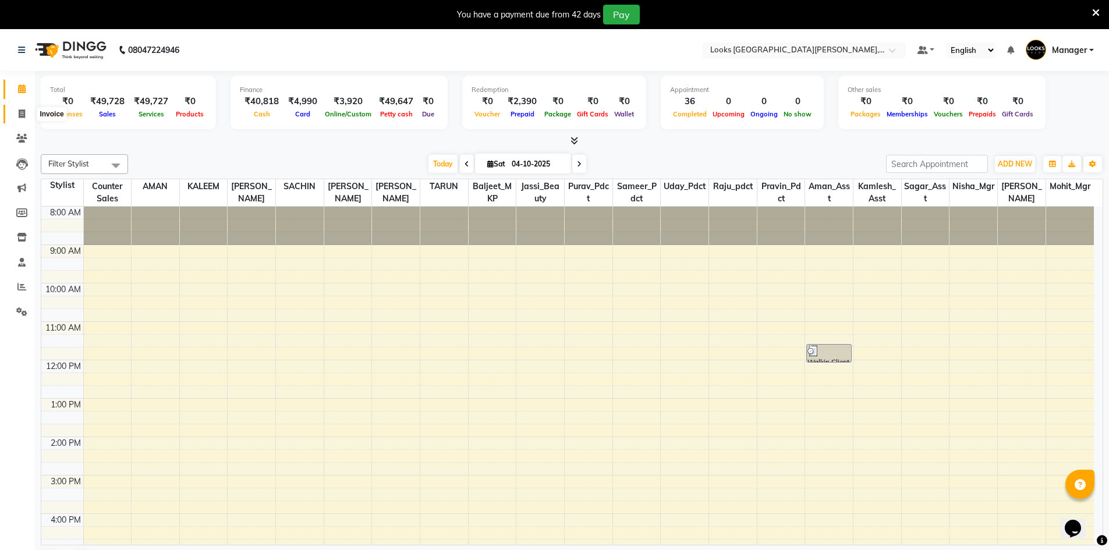
click at [24, 111] on icon at bounding box center [22, 113] width 6 height 9
select select "service"
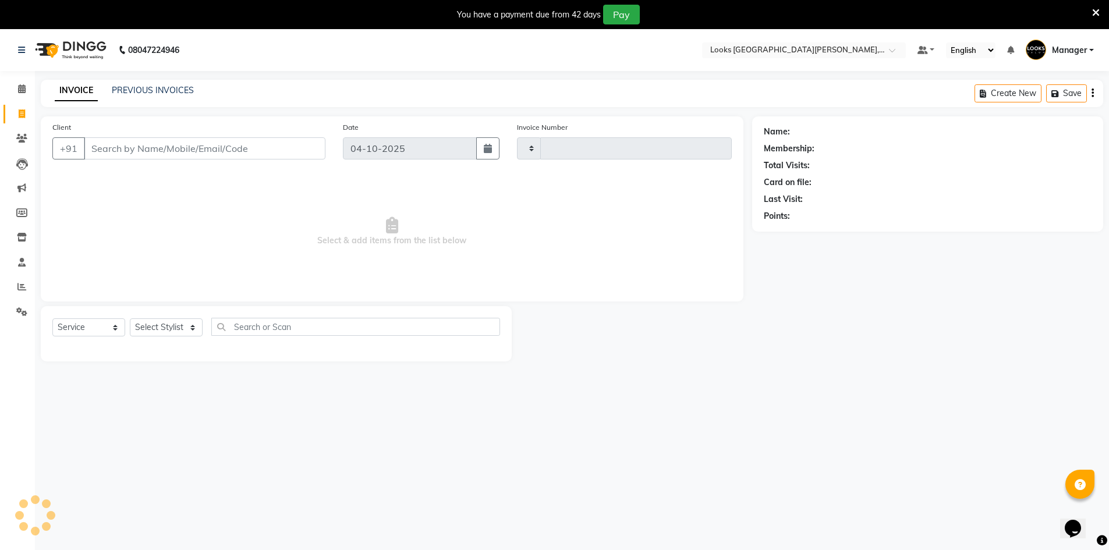
type input "7233"
select select "8940"
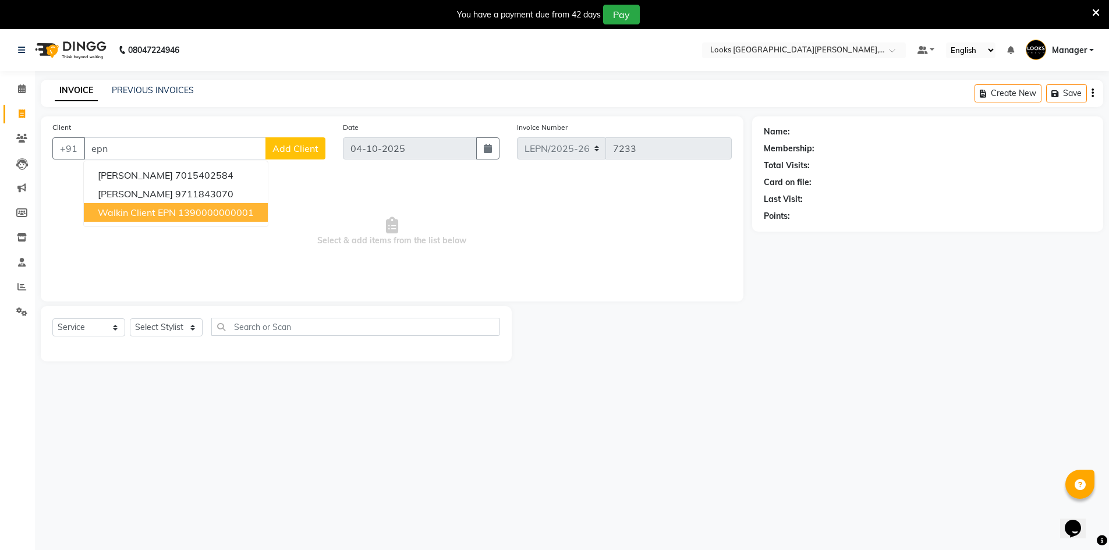
type input "epn"
click at [140, 87] on link "PREVIOUS INVOICES" at bounding box center [153, 90] width 82 height 10
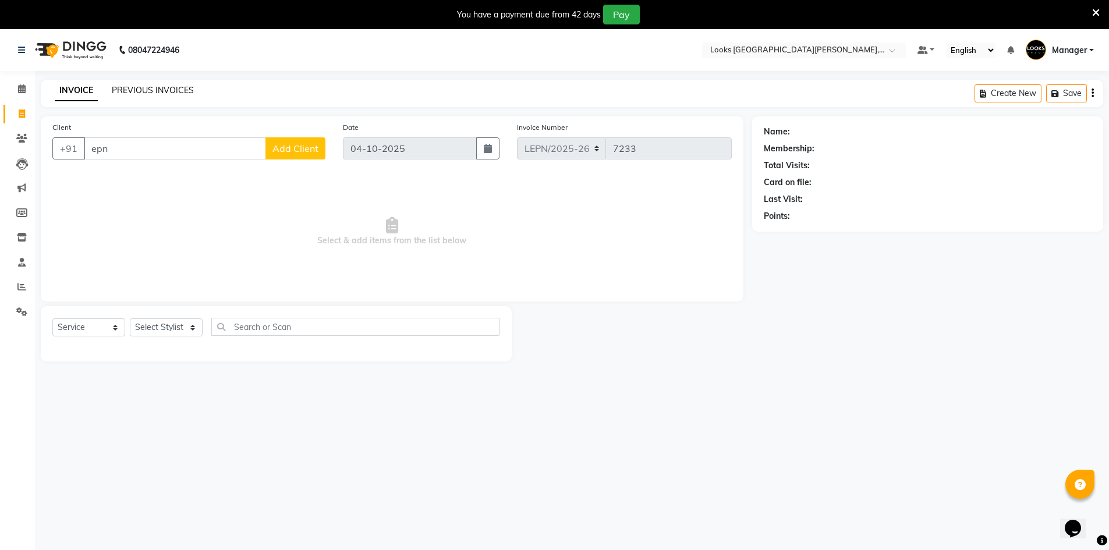
click at [182, 89] on link "PREVIOUS INVOICES" at bounding box center [153, 90] width 82 height 10
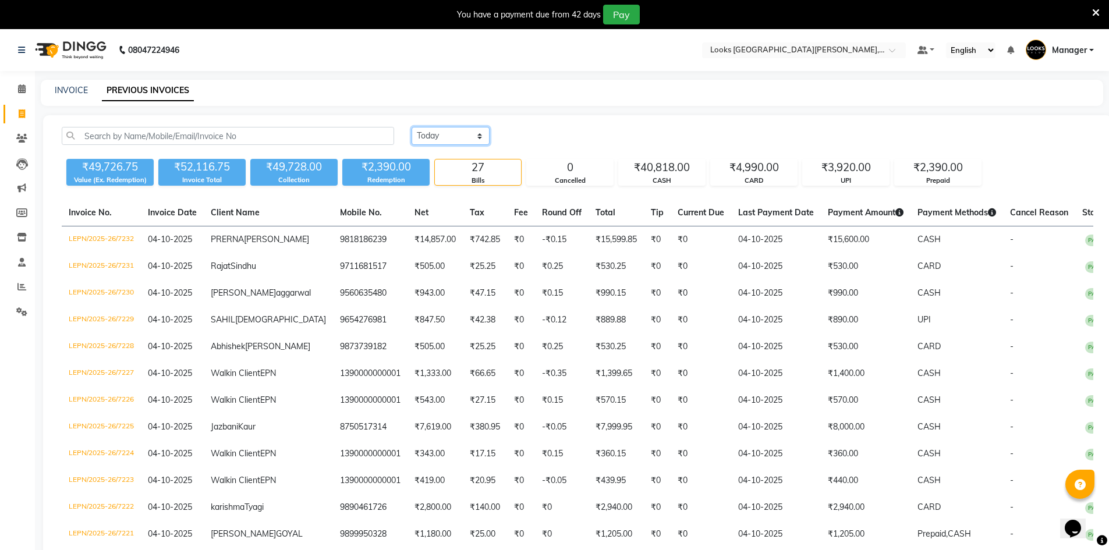
drag, startPoint x: 438, startPoint y: 132, endPoint x: 438, endPoint y: 139, distance: 7.0
click at [438, 132] on select "Today Yesterday Custom Range" at bounding box center [450, 136] width 78 height 18
select select "yesterday"
click at [411, 127] on select "Today Yesterday Custom Range" at bounding box center [450, 136] width 78 height 18
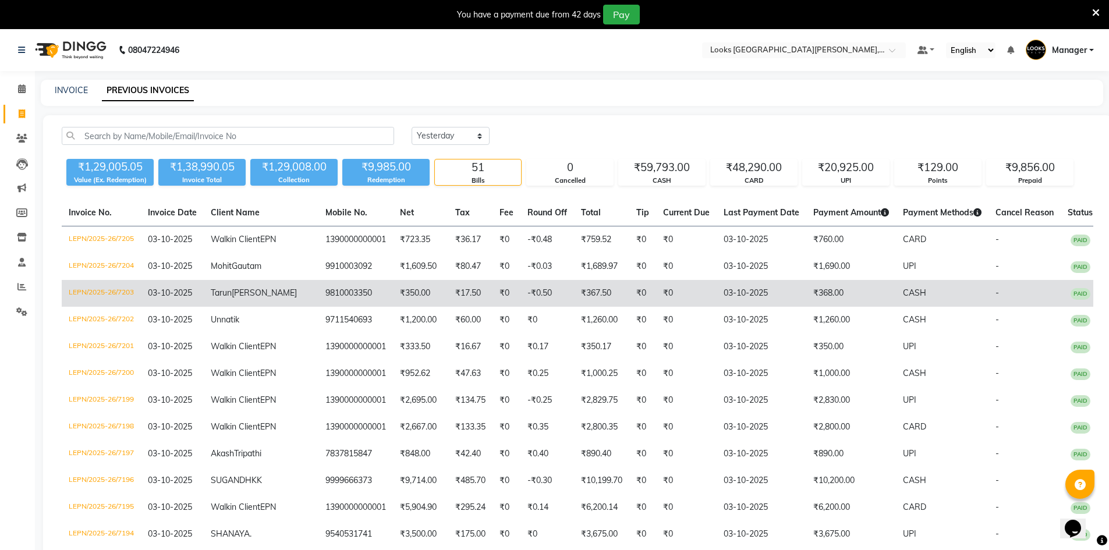
click at [350, 300] on td "9810003350" at bounding box center [355, 293] width 74 height 27
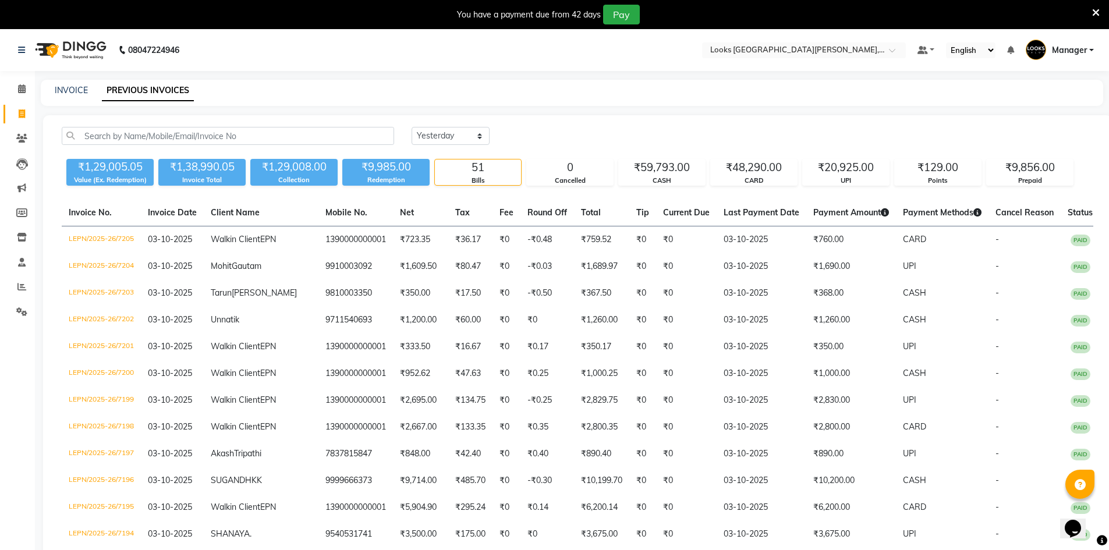
click at [16, 79] on li "Calendar" at bounding box center [17, 89] width 35 height 25
click at [20, 86] on icon at bounding box center [22, 88] width 8 height 9
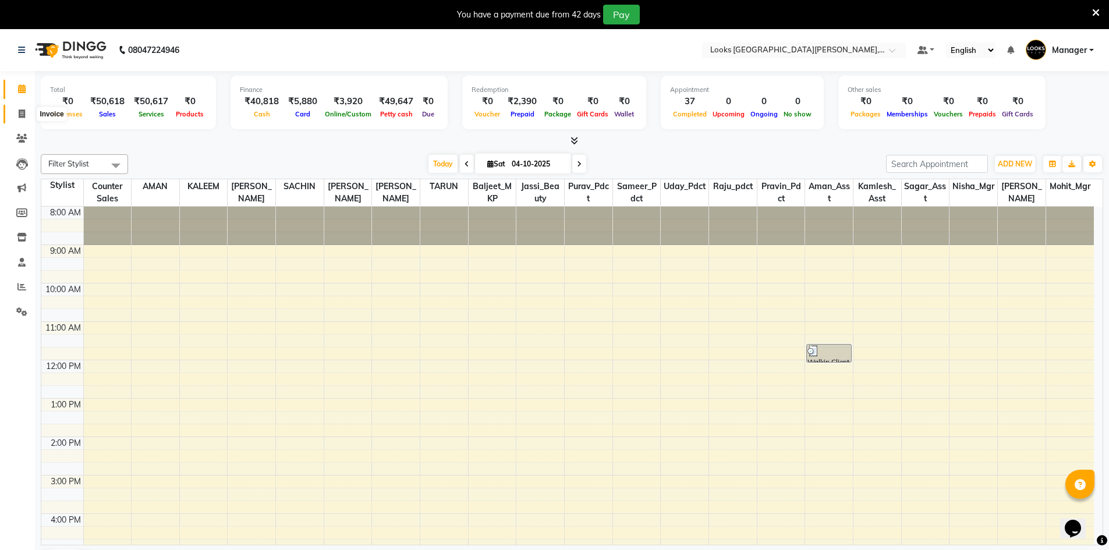
click at [26, 116] on span at bounding box center [22, 114] width 20 height 13
select select "service"
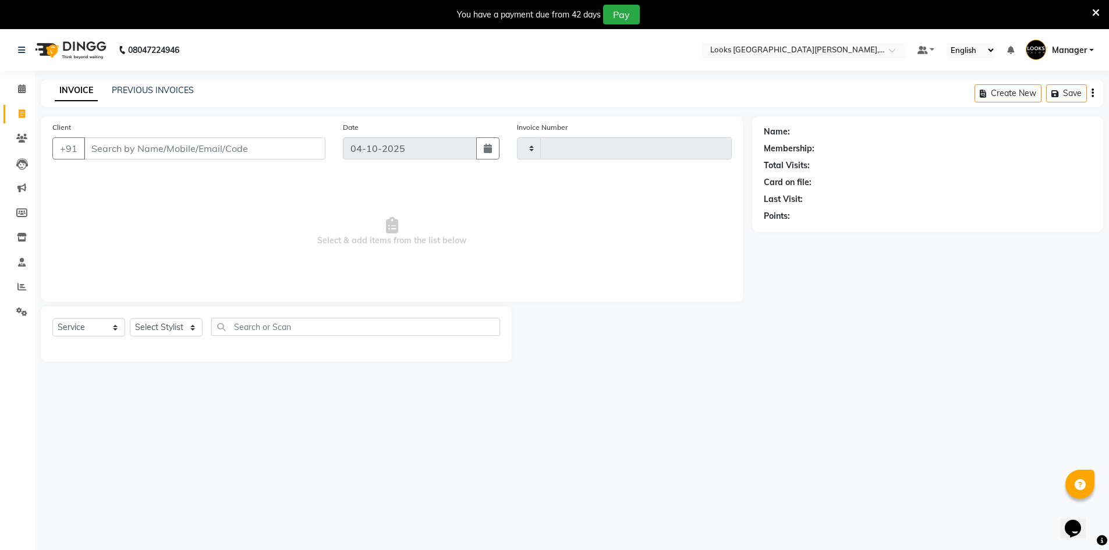
type input "7234"
select select "8940"
click at [126, 133] on div "Client +91" at bounding box center [189, 145] width 290 height 48
click at [134, 145] on input "Client" at bounding box center [205, 148] width 242 height 22
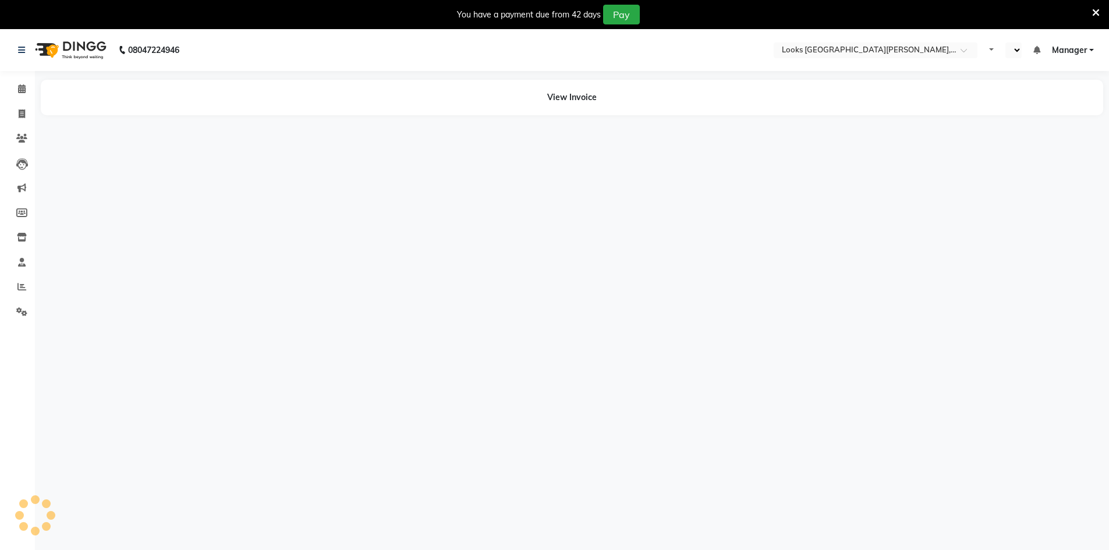
select select "en"
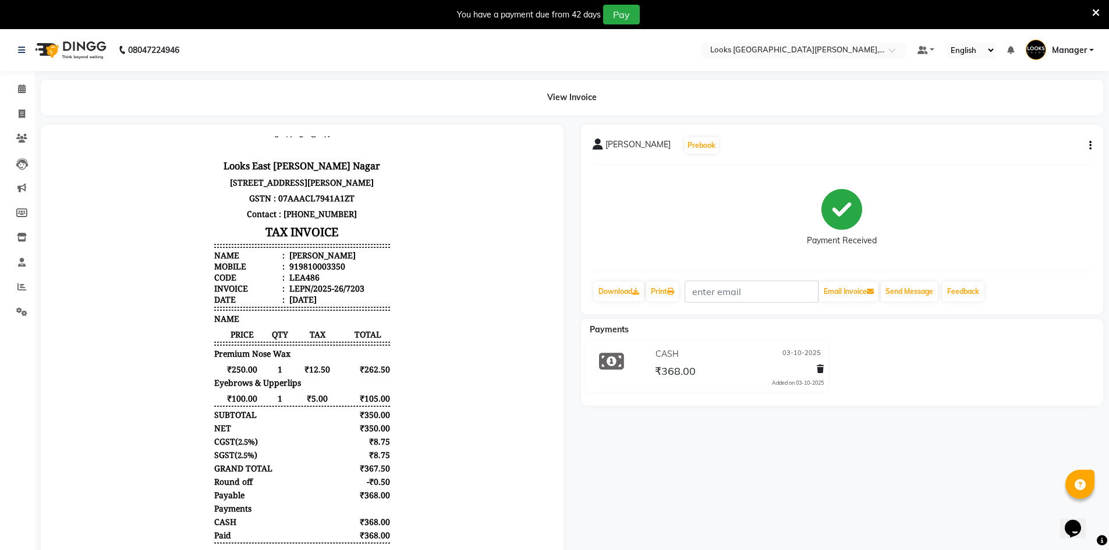
scroll to position [58, 0]
click at [18, 286] on icon at bounding box center [21, 286] width 9 height 9
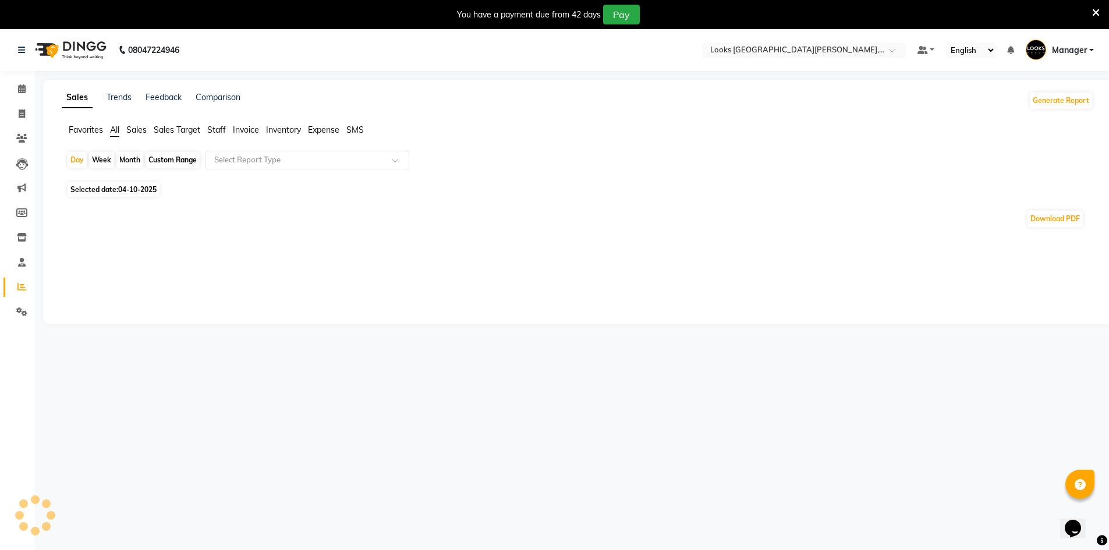
click at [215, 125] on span "Staff" at bounding box center [216, 130] width 19 height 10
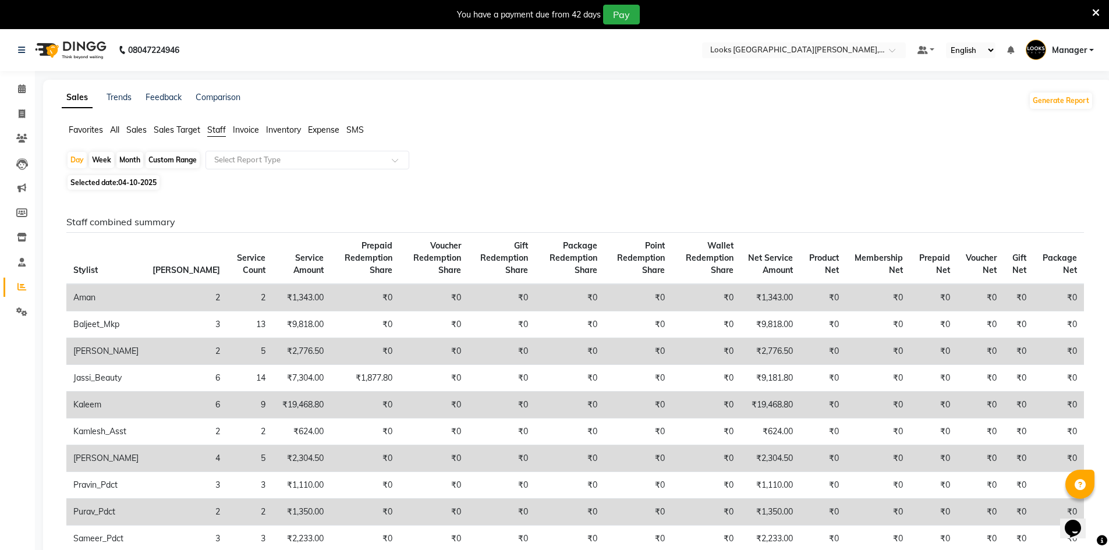
click at [225, 159] on input "text" at bounding box center [296, 160] width 168 height 12
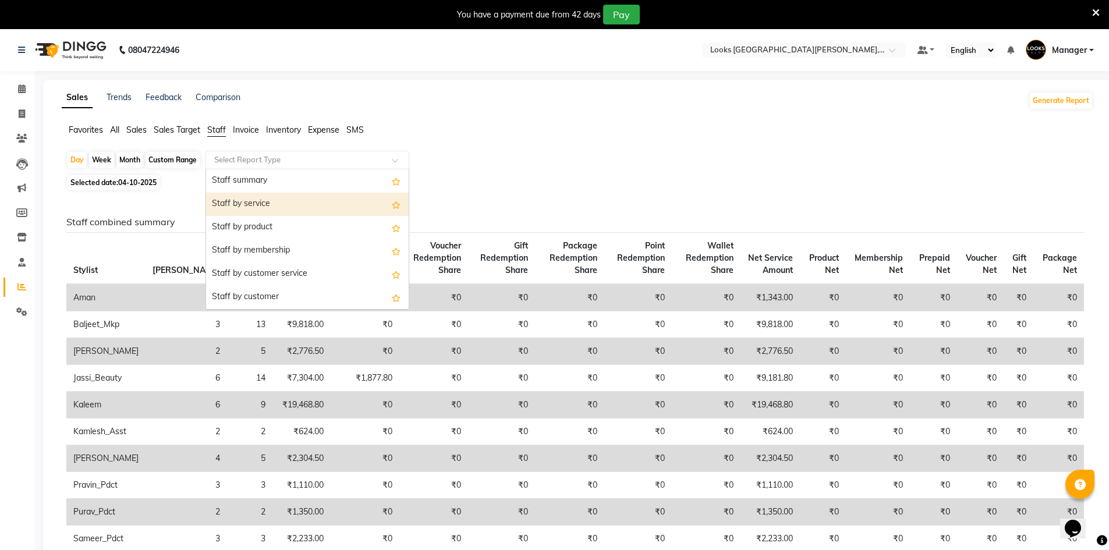
click at [230, 194] on div "Staff by service" at bounding box center [307, 204] width 203 height 23
select select "filtered_report"
select select "pdf"
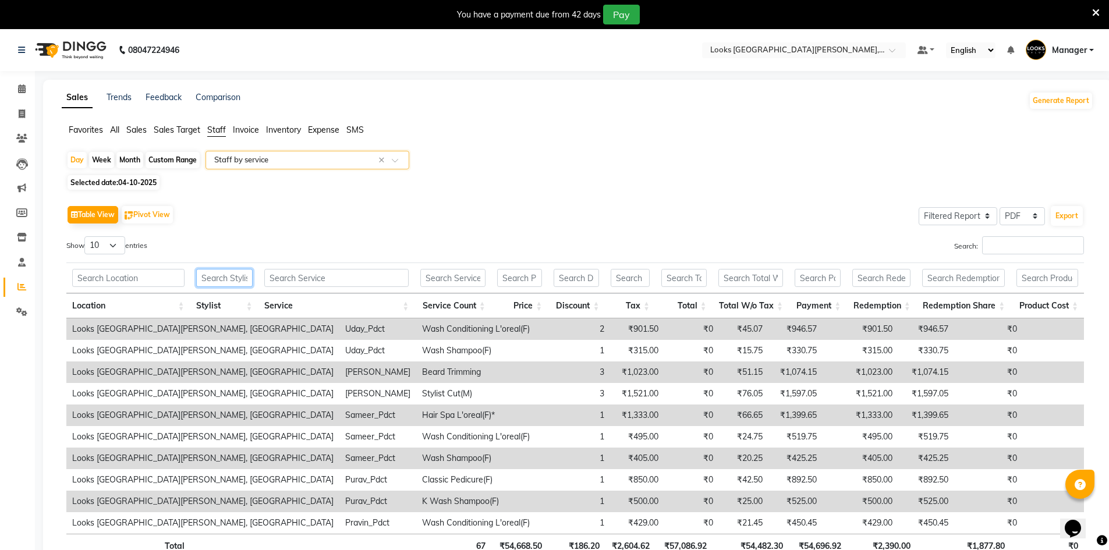
click at [196, 282] on input "text" at bounding box center [224, 278] width 56 height 18
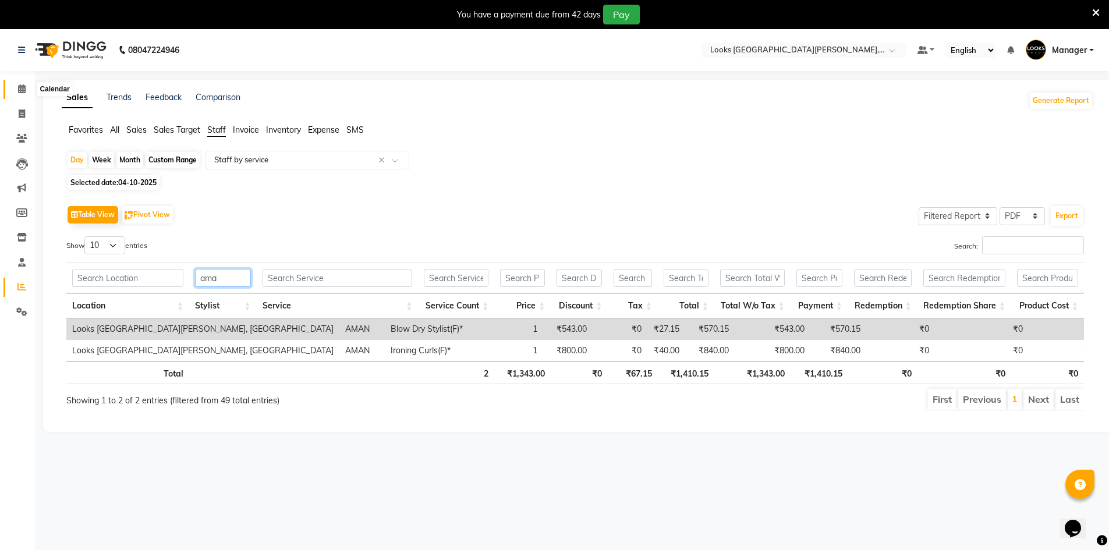
type input "ama"
drag, startPoint x: 19, startPoint y: 93, endPoint x: 168, endPoint y: 59, distance: 152.9
click at [19, 93] on span at bounding box center [22, 89] width 20 height 13
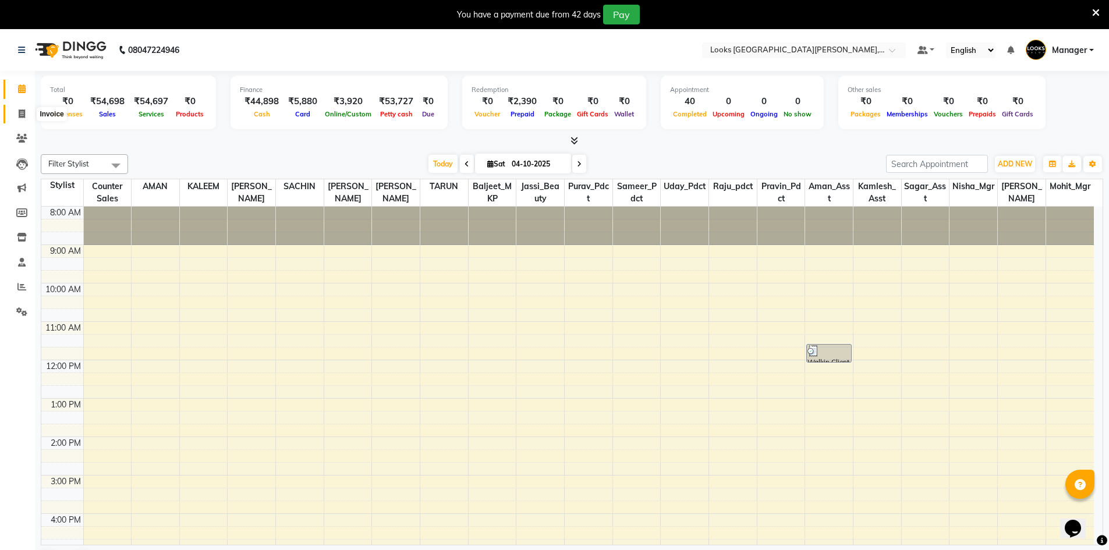
click at [22, 115] on icon at bounding box center [22, 113] width 6 height 9
select select "service"
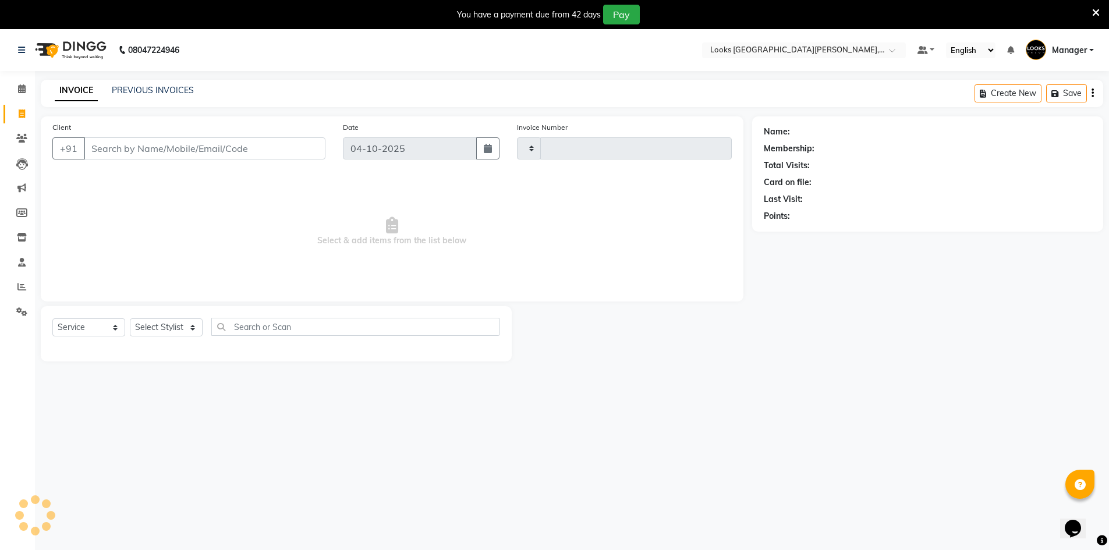
type input "7237"
select select "8940"
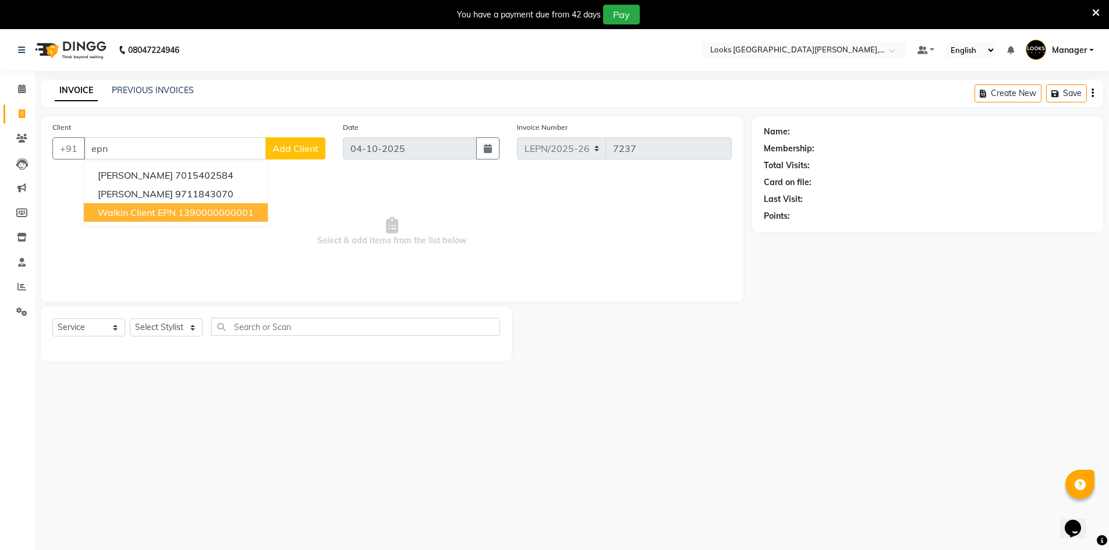
click at [144, 210] on span "Walkin Client EPN" at bounding box center [137, 213] width 78 height 12
type input "1390000000001"
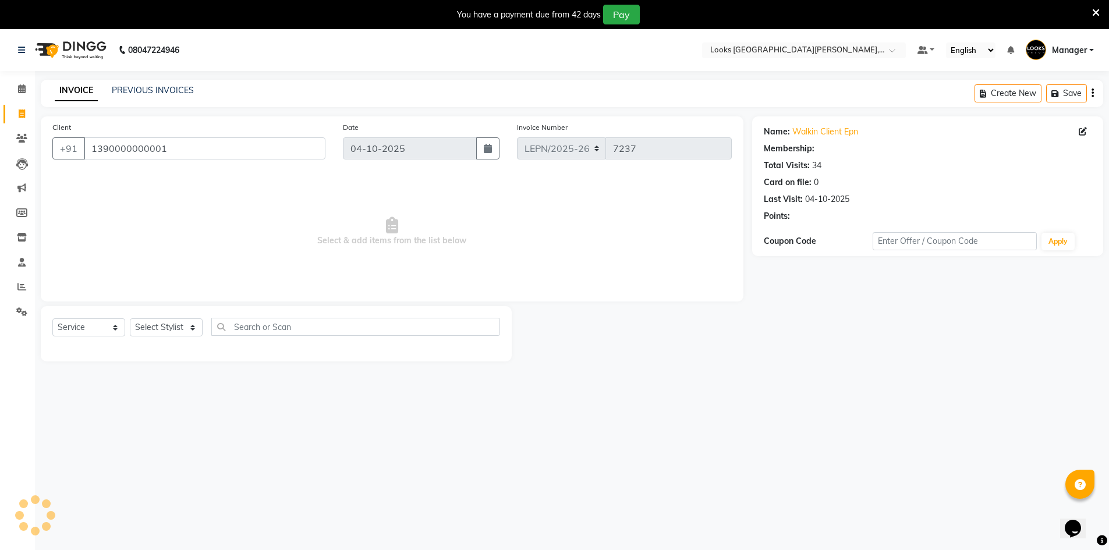
select select "1: Object"
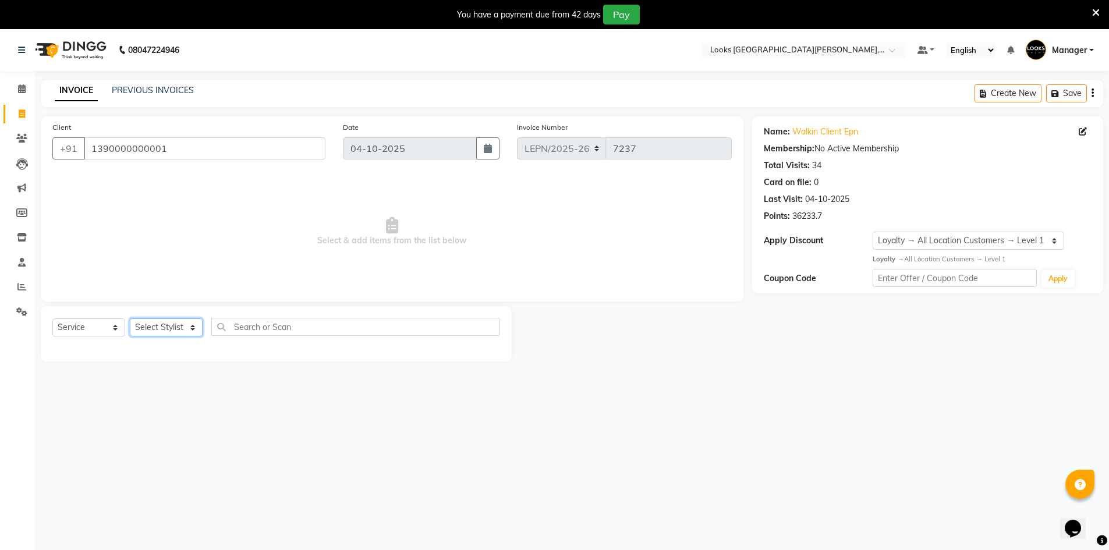
click at [152, 332] on select "Select Stylist AMAN Aman_Asst Baljeet_MKP [PERSON_NAME] Bobby_Mgr Counter Sales…" at bounding box center [166, 327] width 73 height 18
select select "90360"
click at [130, 318] on select "Select Stylist AMAN Aman_Asst Baljeet_MKP [PERSON_NAME] Bobby_Mgr Counter Sales…" at bounding box center [166, 327] width 73 height 18
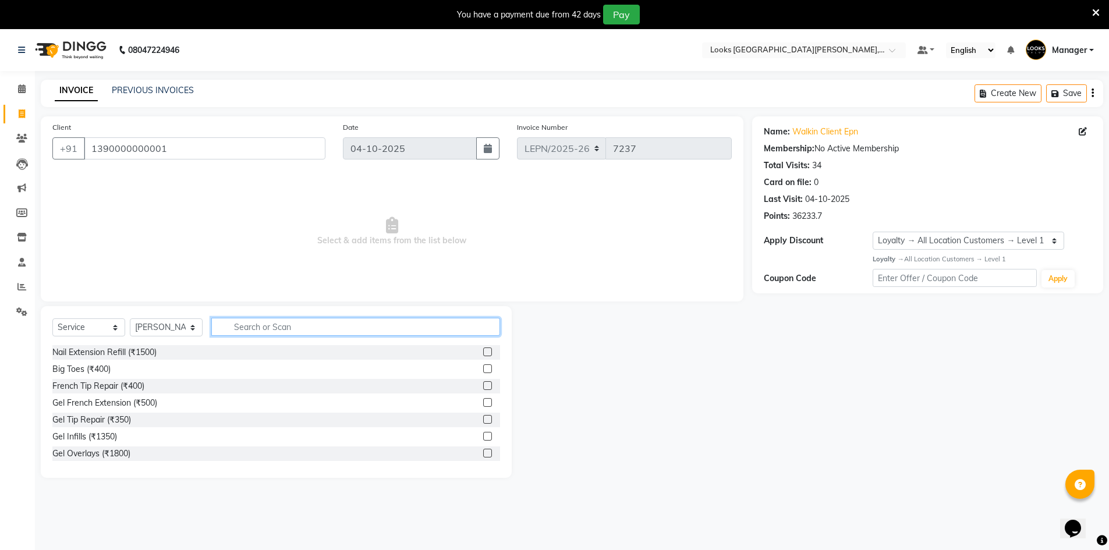
click at [229, 329] on input "text" at bounding box center [355, 327] width 289 height 18
type input "styling"
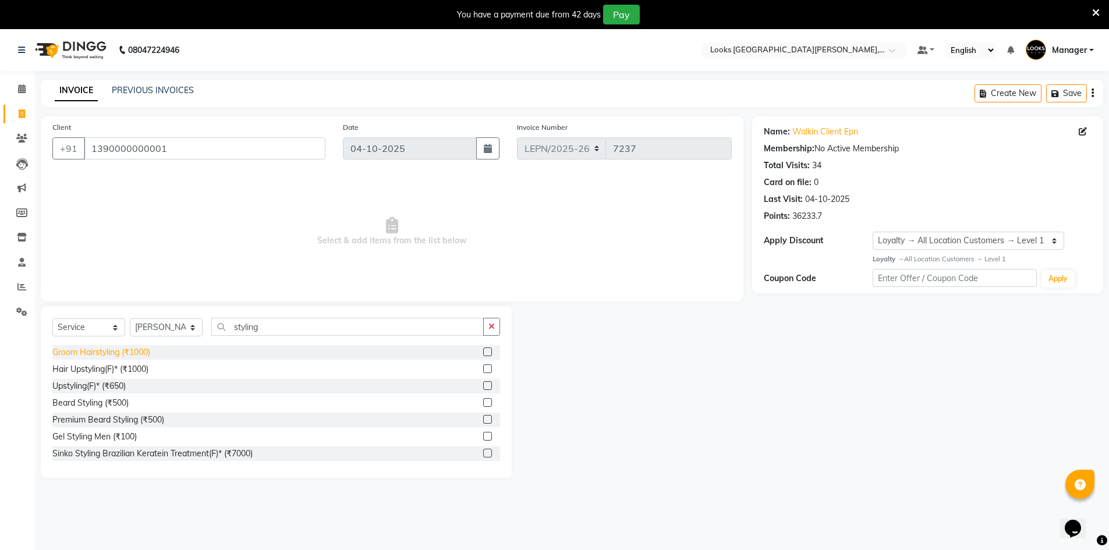
click at [140, 356] on div "Groom Hairstyling (₹1000)" at bounding box center [101, 352] width 98 height 12
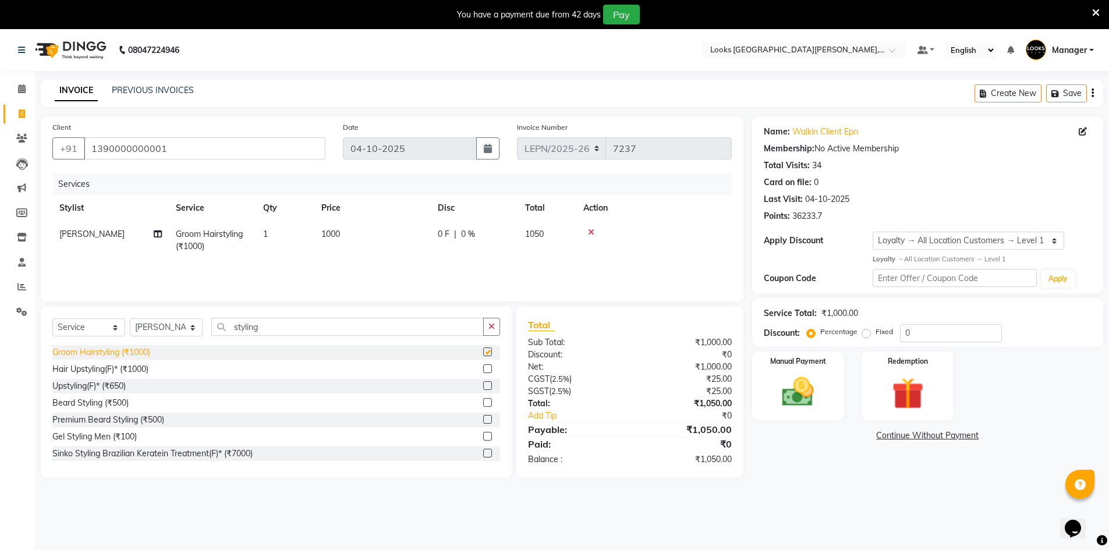
checkbox input "false"
drag, startPoint x: 349, startPoint y: 229, endPoint x: 310, endPoint y: 230, distance: 39.6
click at [310, 230] on tr "[PERSON_NAME] Hairstyling (₹1000) 1 1000 0 F | 0 % 1050" at bounding box center [391, 240] width 679 height 38
click at [363, 233] on td "1000" at bounding box center [372, 240] width 116 height 38
select select "90360"
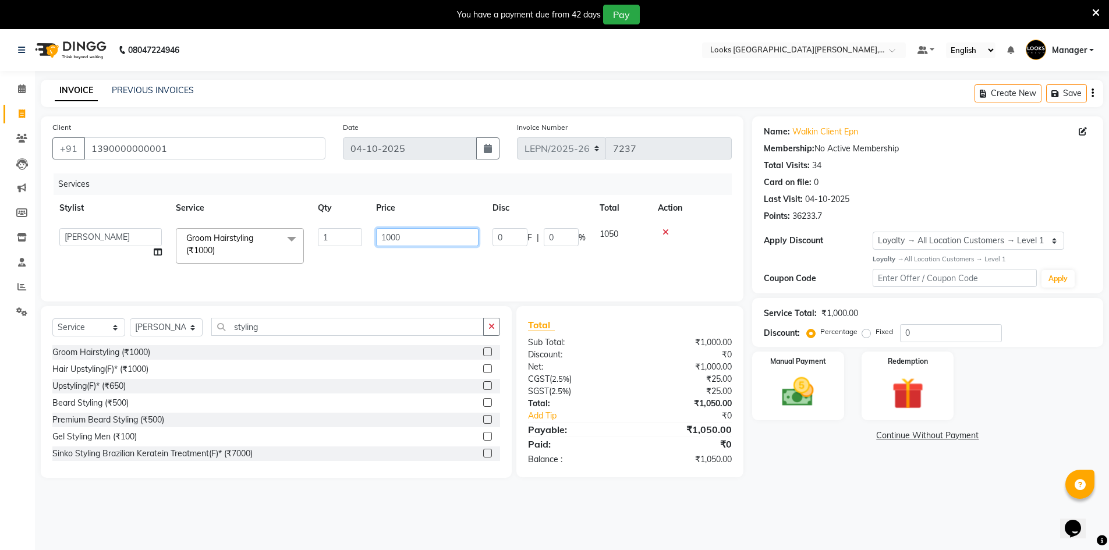
drag, startPoint x: 404, startPoint y: 235, endPoint x: 375, endPoint y: 237, distance: 29.2
click at [375, 237] on td "1000" at bounding box center [427, 245] width 116 height 49
type input "146"
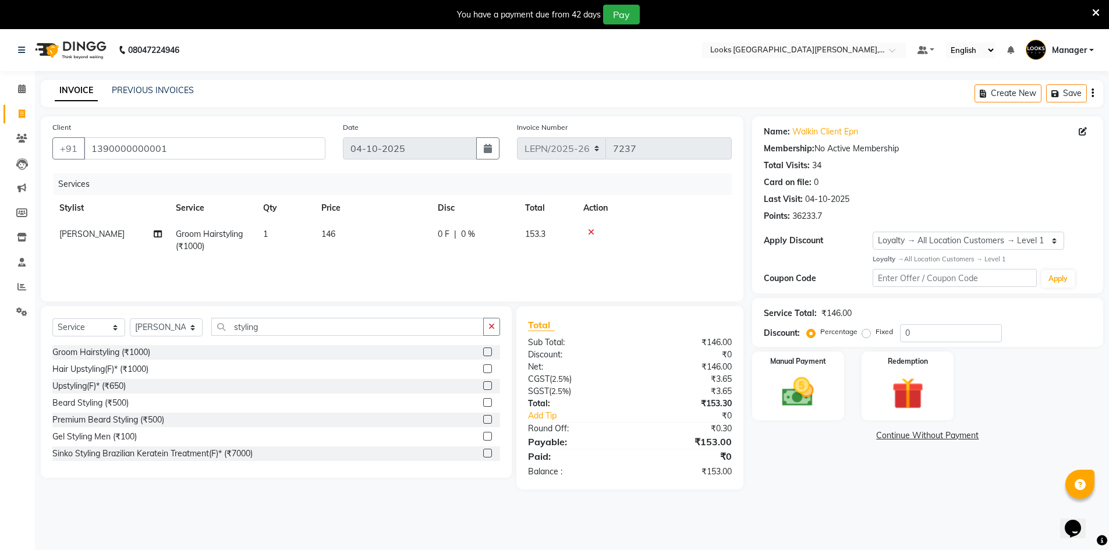
click at [379, 256] on td "146" at bounding box center [372, 240] width 116 height 38
select select "90360"
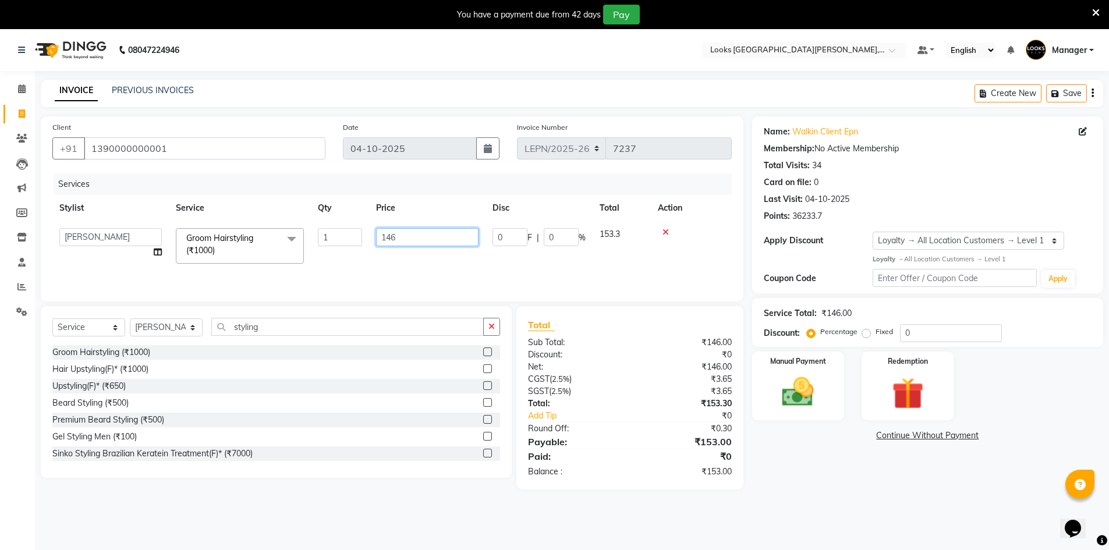
click at [436, 236] on input "146" at bounding box center [427, 237] width 102 height 18
type input "143"
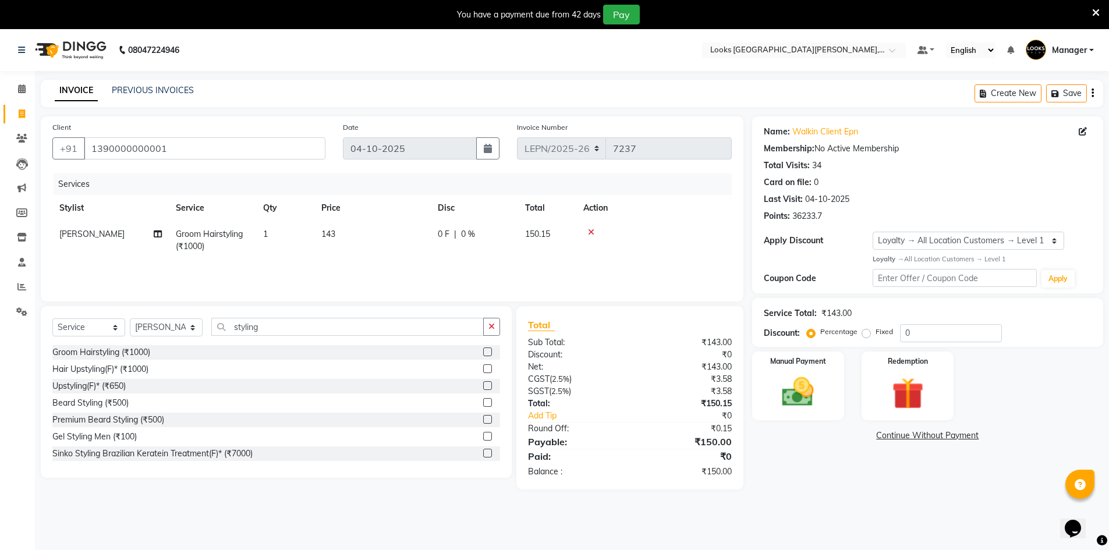
click at [435, 274] on div "Services Stylist Service Qty Price Disc Total Action [PERSON_NAME] Hairstyling …" at bounding box center [391, 231] width 679 height 116
click at [796, 406] on img at bounding box center [798, 392] width 54 height 38
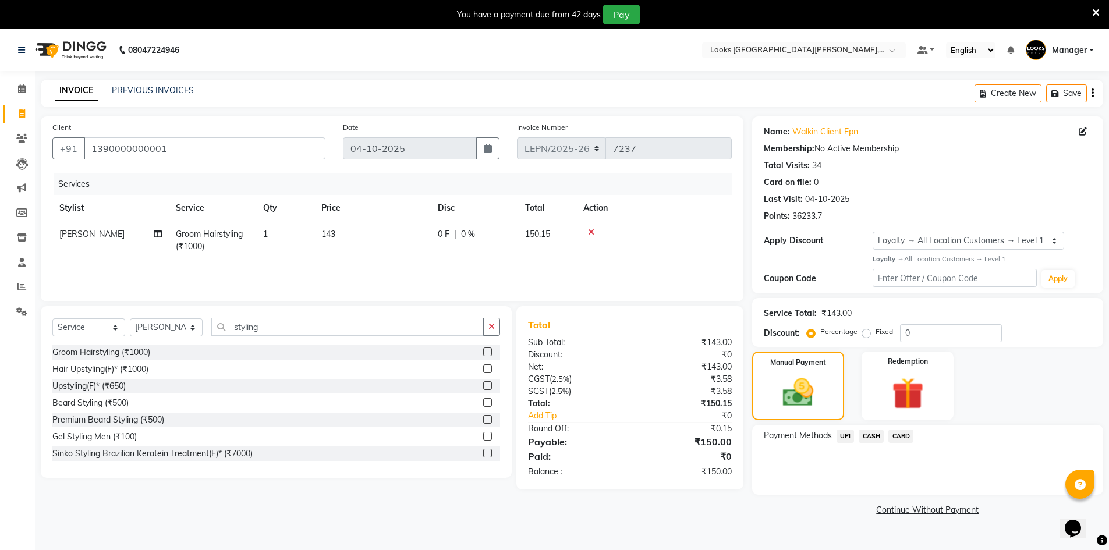
click at [846, 438] on span "UPI" at bounding box center [845, 436] width 18 height 13
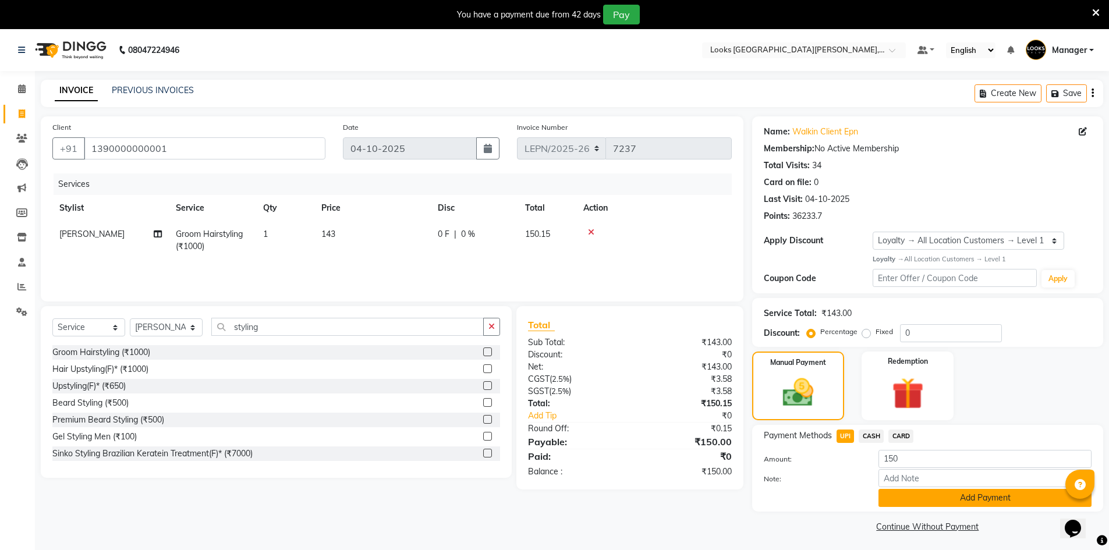
click at [924, 498] on button "Add Payment" at bounding box center [984, 498] width 213 height 18
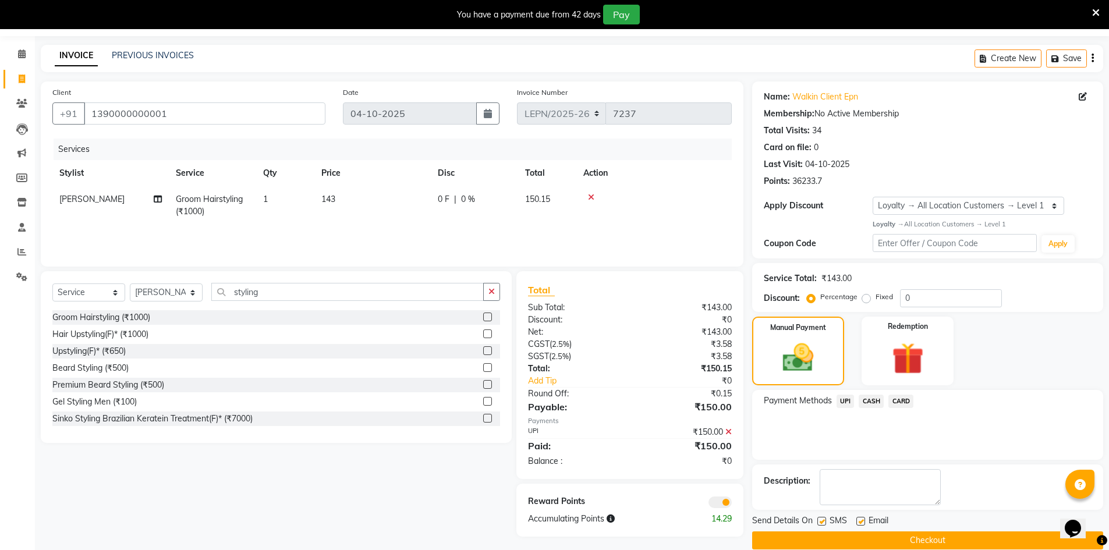
scroll to position [52, 0]
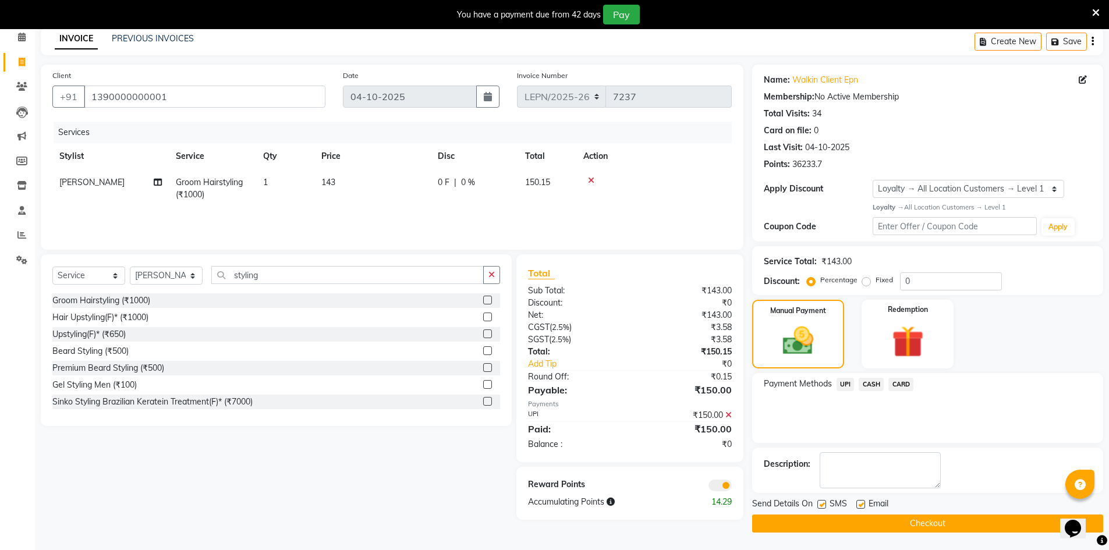
click at [713, 487] on span at bounding box center [719, 486] width 23 height 12
click at [732, 487] on input "checkbox" at bounding box center [732, 487] width 0 height 0
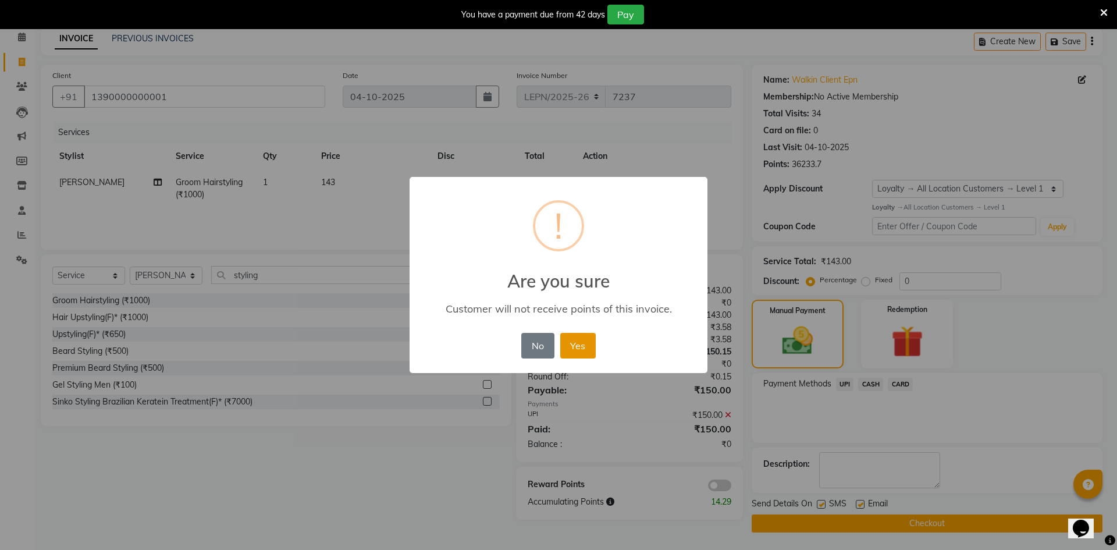
click at [583, 357] on button "Yes" at bounding box center [578, 346] width 36 height 26
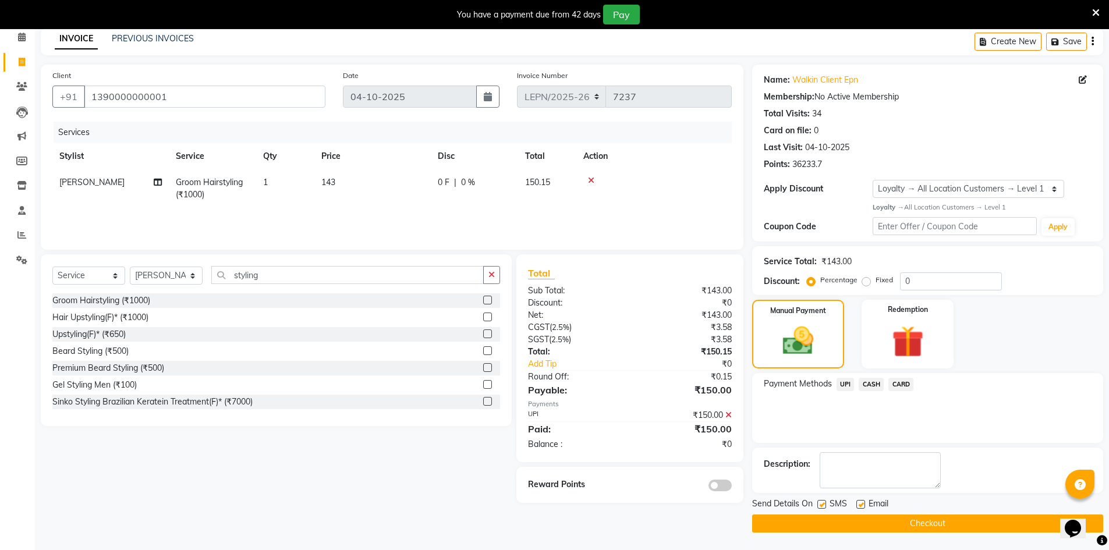
click at [808, 520] on button "Checkout" at bounding box center [927, 524] width 351 height 18
